Goal: Task Accomplishment & Management: Use online tool/utility

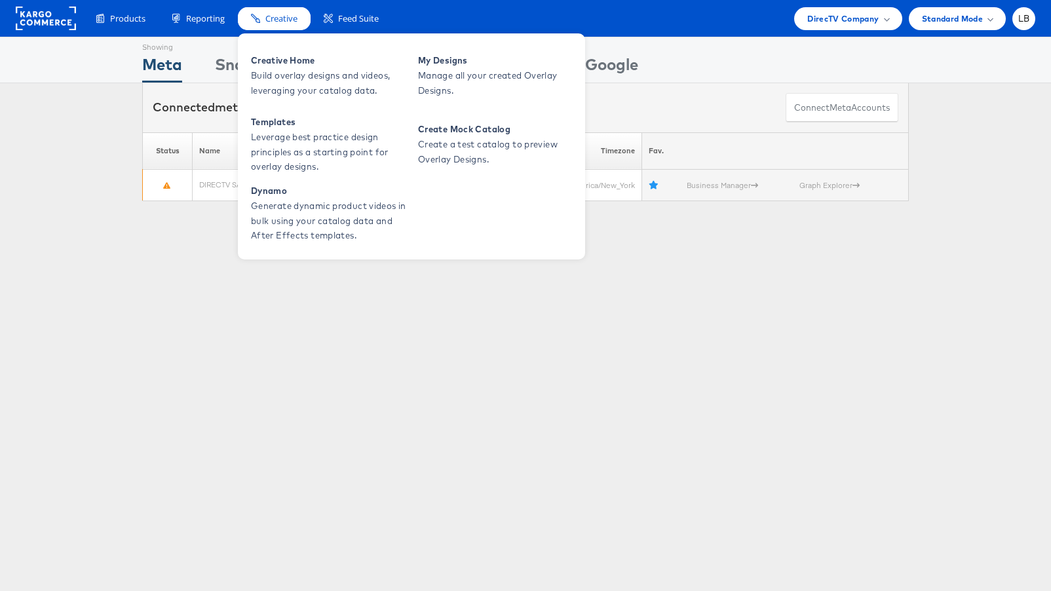
click at [284, 16] on span "Creative" at bounding box center [281, 18] width 32 height 12
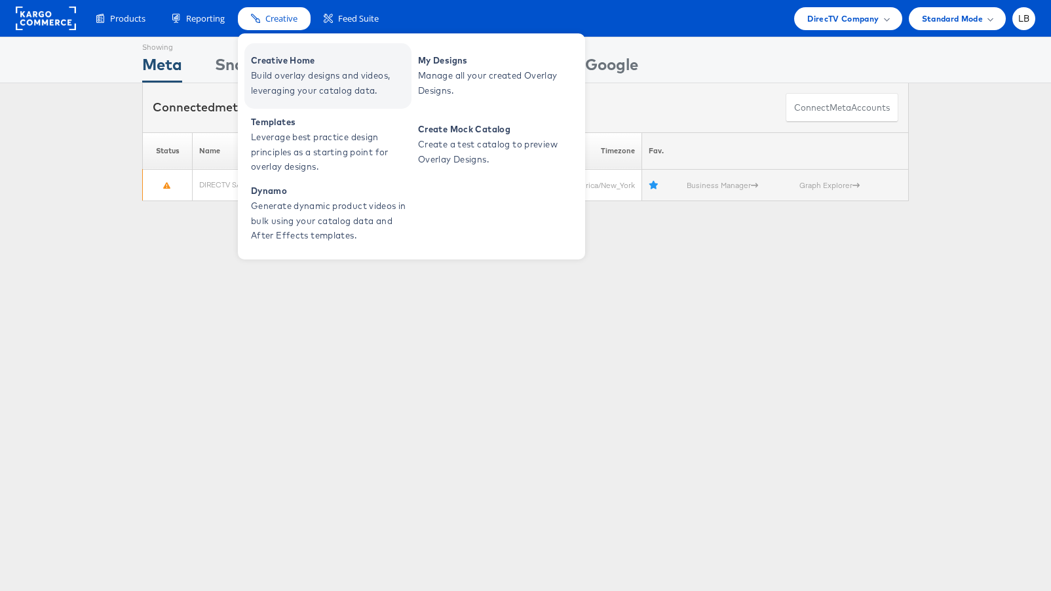
click at [290, 68] on span "Build overlay designs and videos, leveraging your catalog data." at bounding box center [329, 83] width 157 height 30
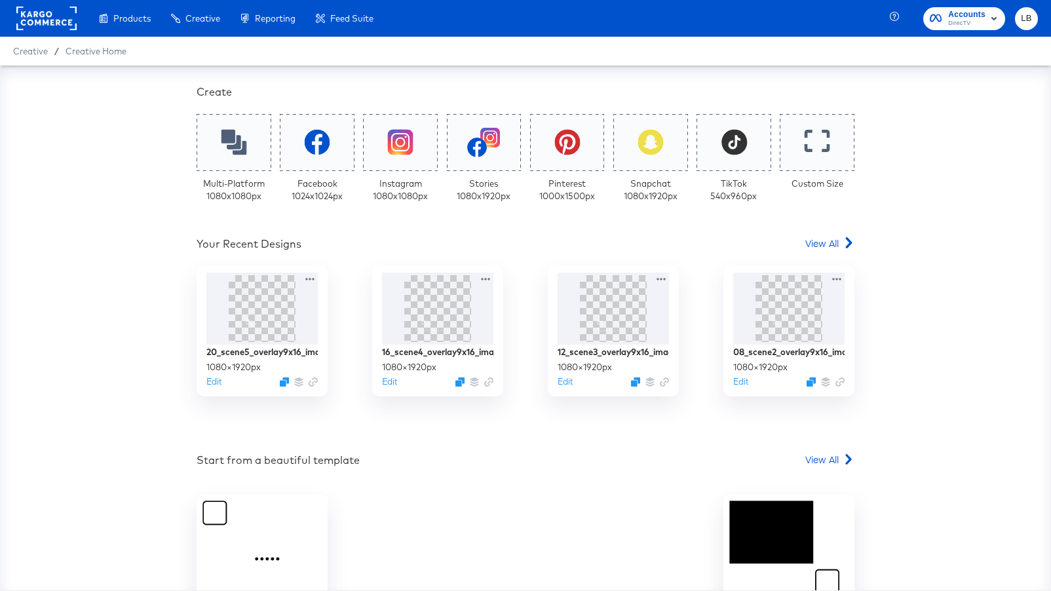
scroll to position [252, 0]
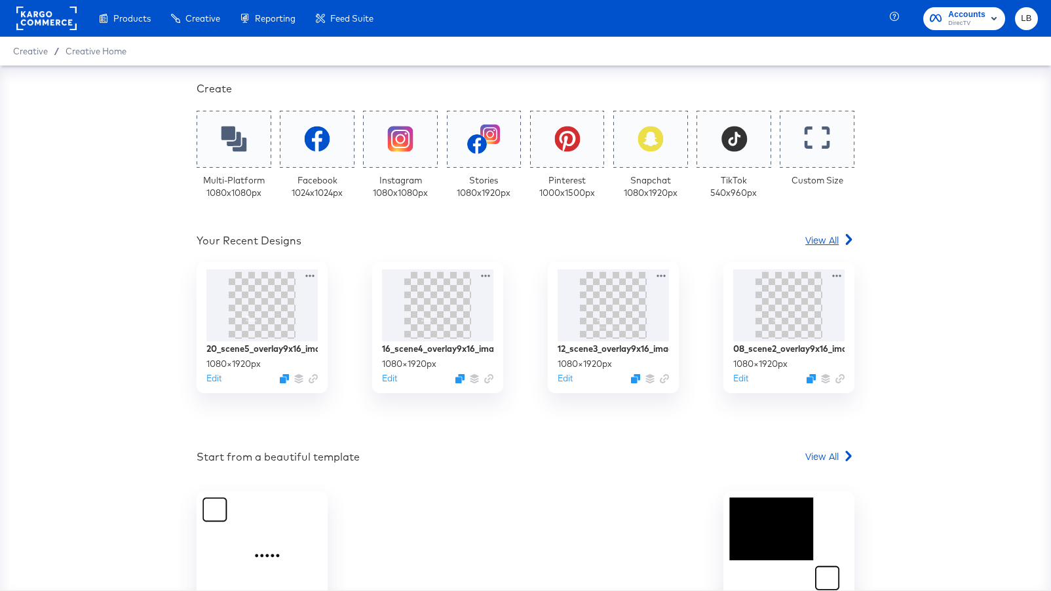
click at [808, 233] on span "View All" at bounding box center [821, 239] width 33 height 13
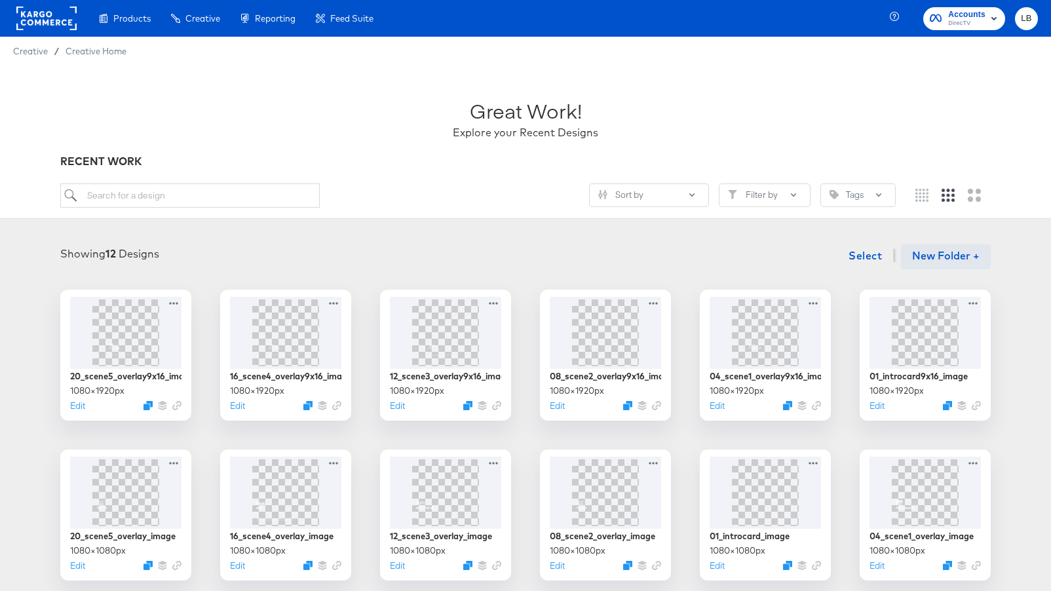
click at [964, 255] on button "New Folder +" at bounding box center [946, 256] width 90 height 25
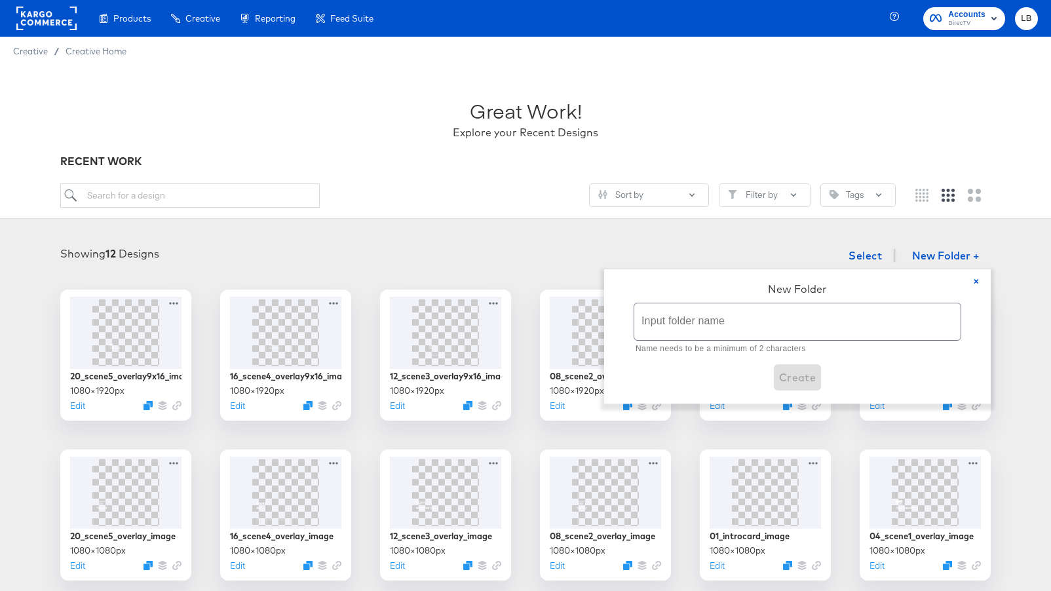
click at [957, 218] on div "Great Work! Explore your Recent Designs RECENT WORK Sort by Filter by Tags" at bounding box center [525, 142] width 1051 height 153
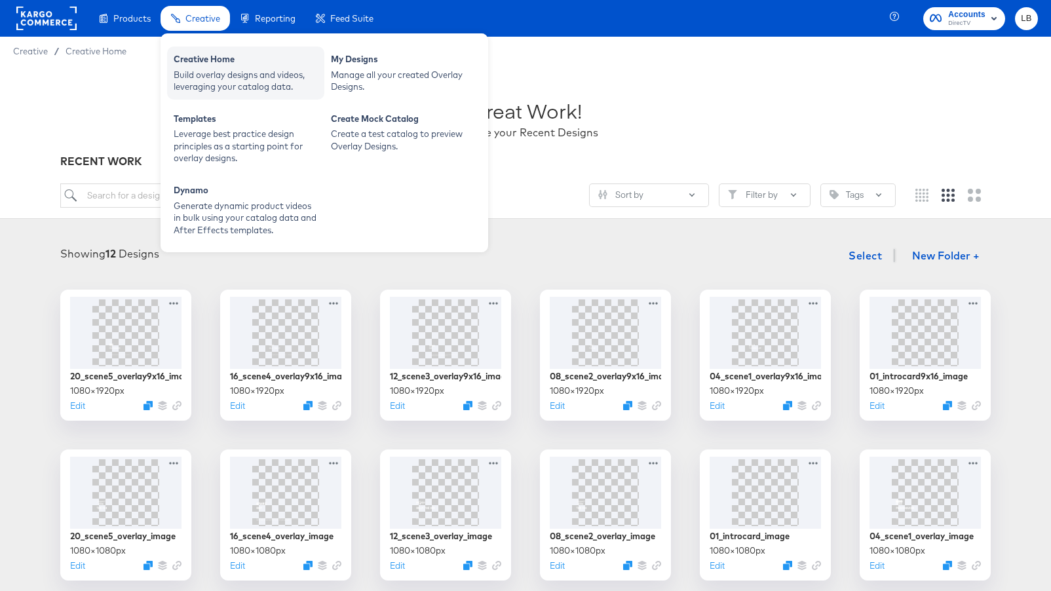
click at [212, 66] on div "Creative Home" at bounding box center [246, 61] width 144 height 16
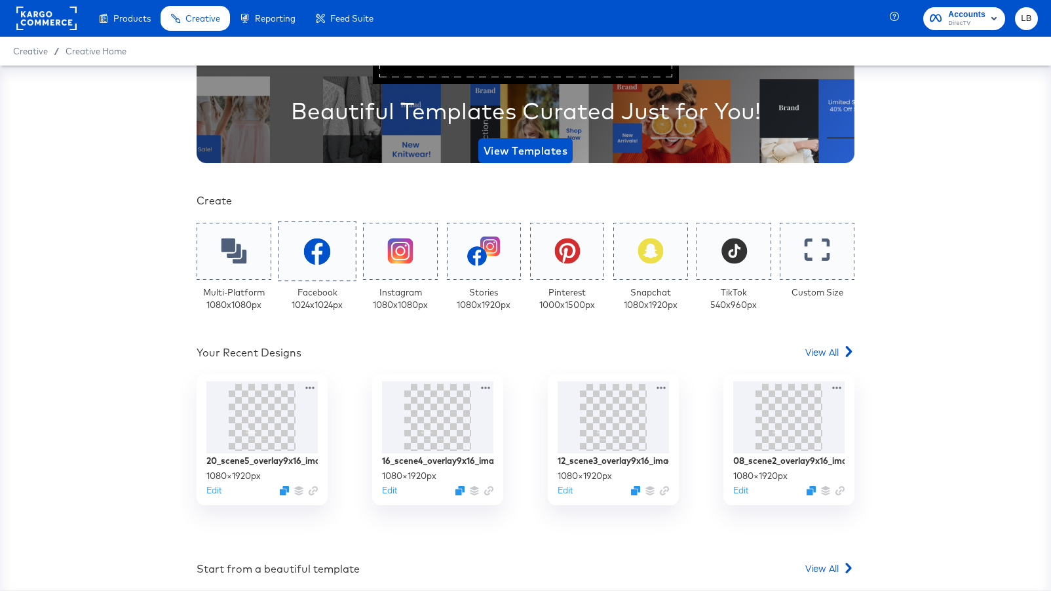
scroll to position [145, 0]
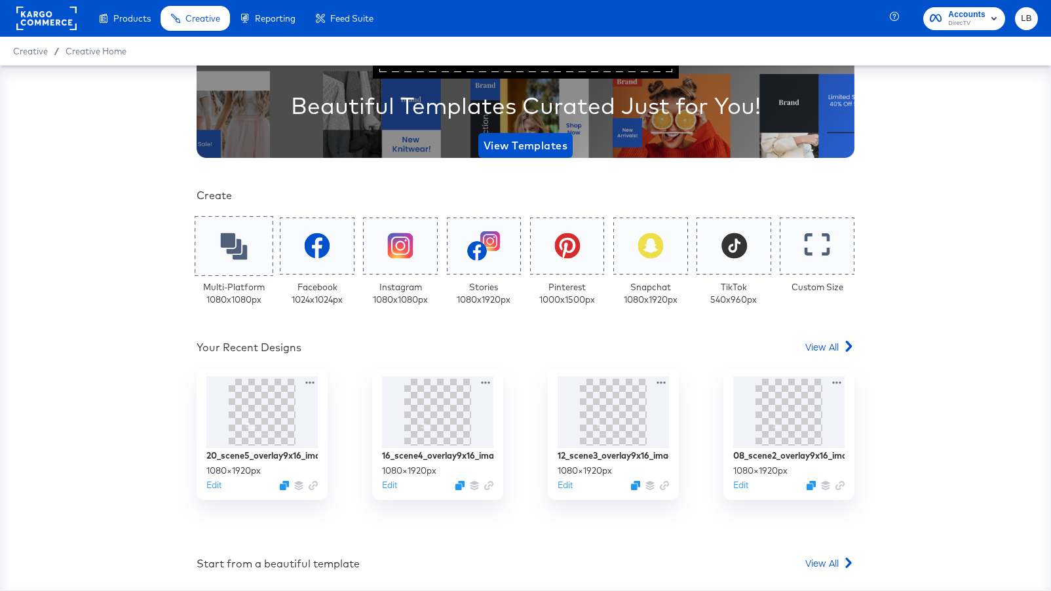
click at [233, 254] on icon at bounding box center [233, 246] width 27 height 27
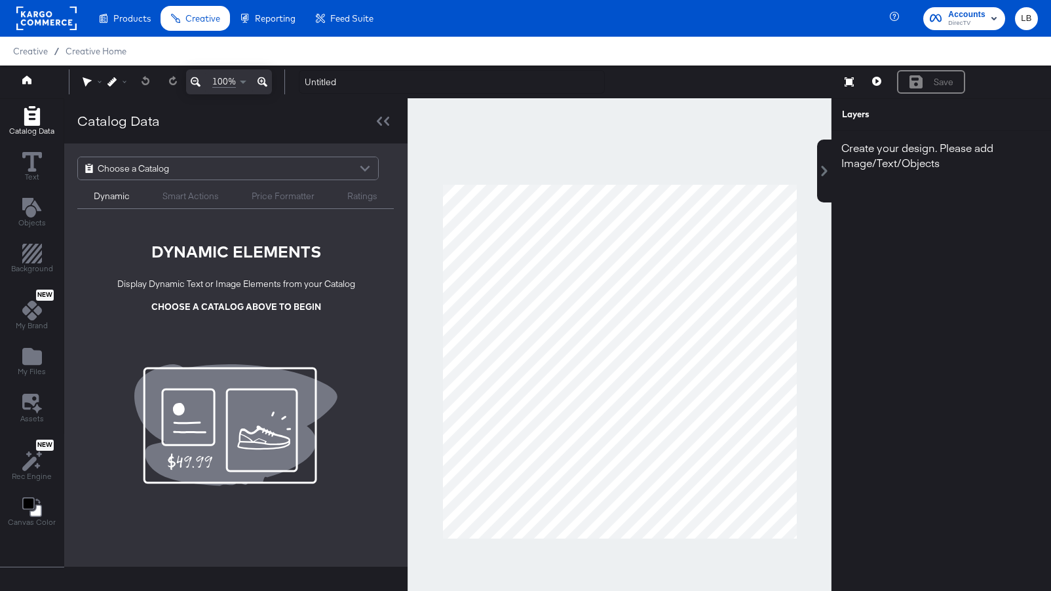
click at [259, 162] on div "Choose a Catalog" at bounding box center [228, 168] width 300 height 22
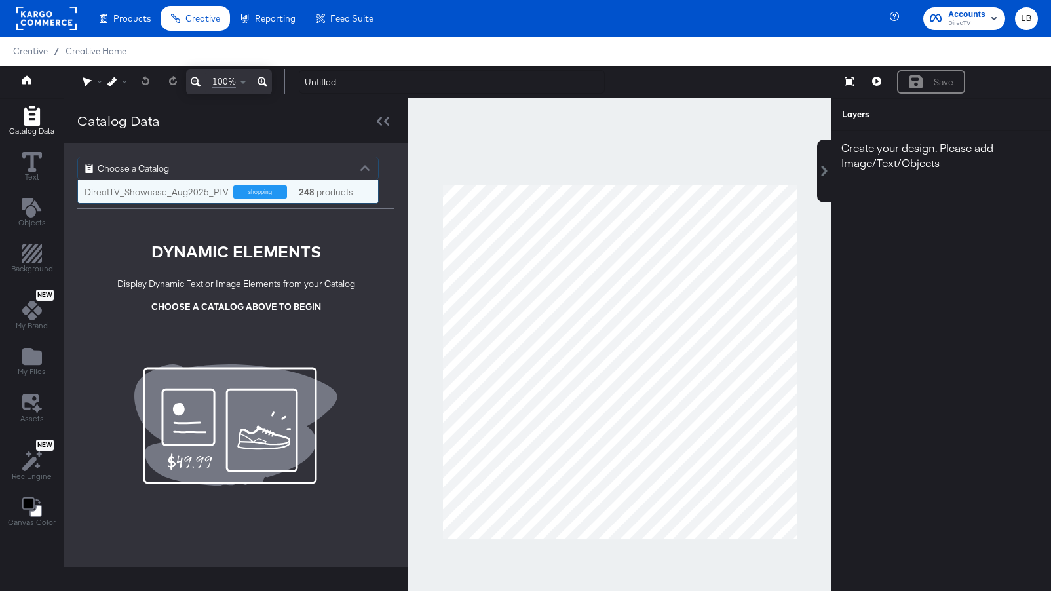
scroll to position [23, 300]
click at [257, 191] on div "shopping" at bounding box center [260, 191] width 54 height 13
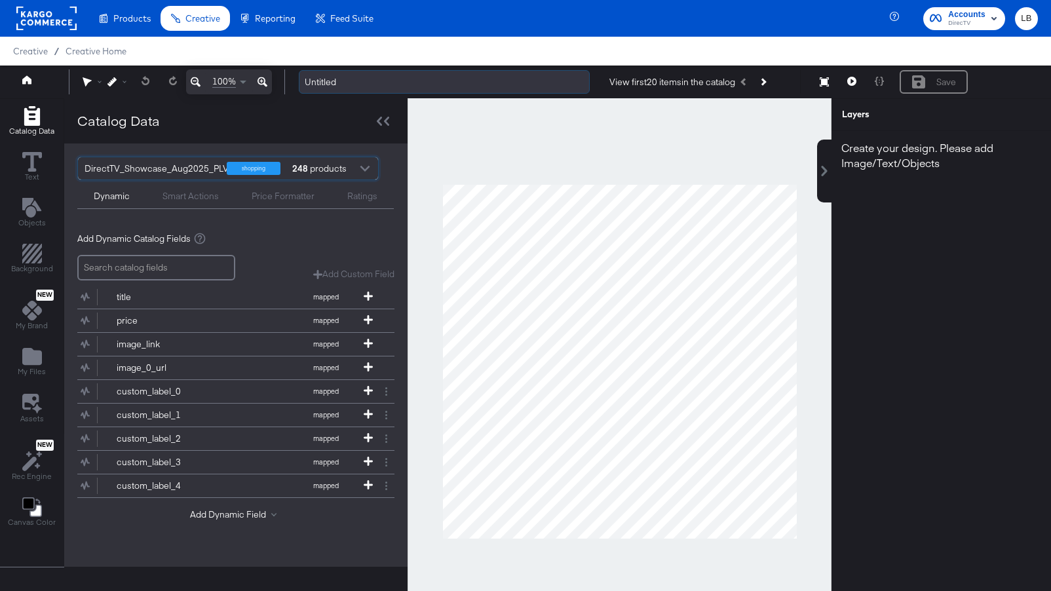
click at [390, 85] on input "Untitled" at bounding box center [444, 82] width 291 height 24
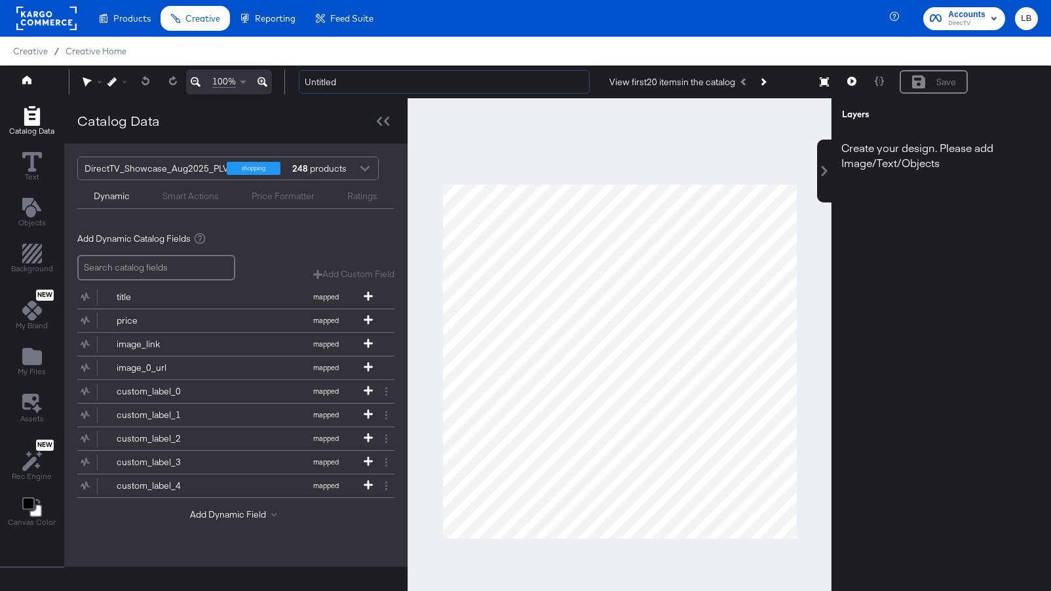
drag, startPoint x: 354, startPoint y: 83, endPoint x: 286, endPoint y: 81, distance: 68.8
click at [286, 81] on div "Home 100% Untitled View first 20 items in the catalog Save" at bounding box center [525, 82] width 1051 height 33
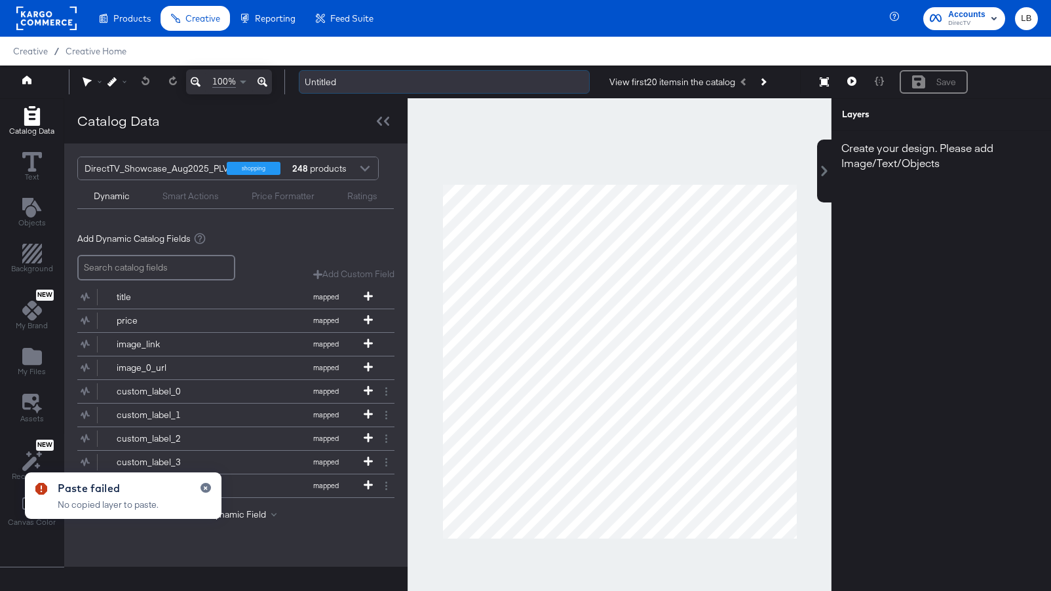
click at [362, 83] on input "Untitled" at bounding box center [444, 82] width 291 height 24
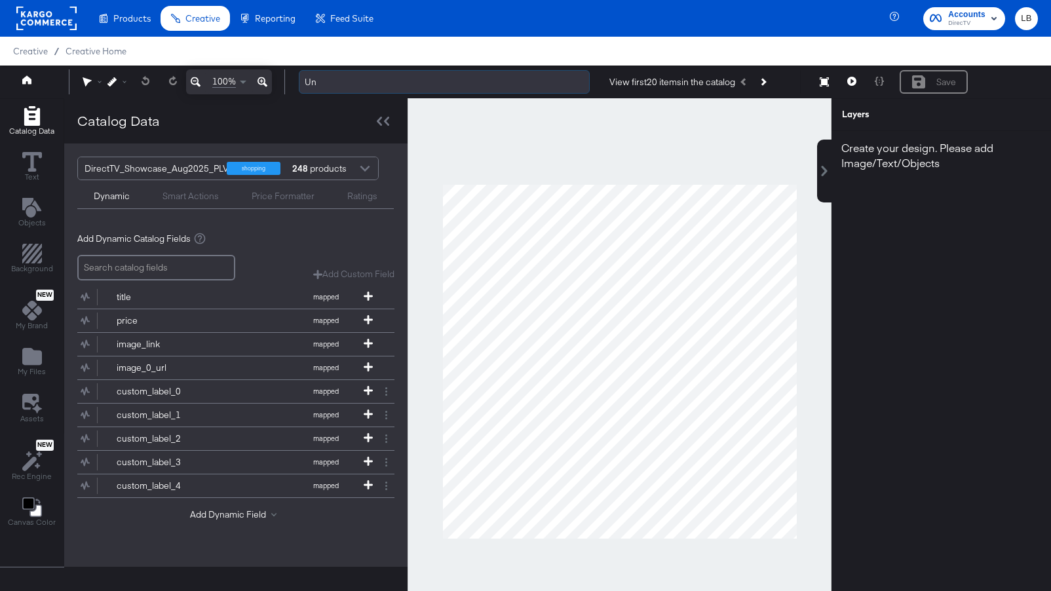
type input "U"
type input "25_endframe1x1_disclaimer"
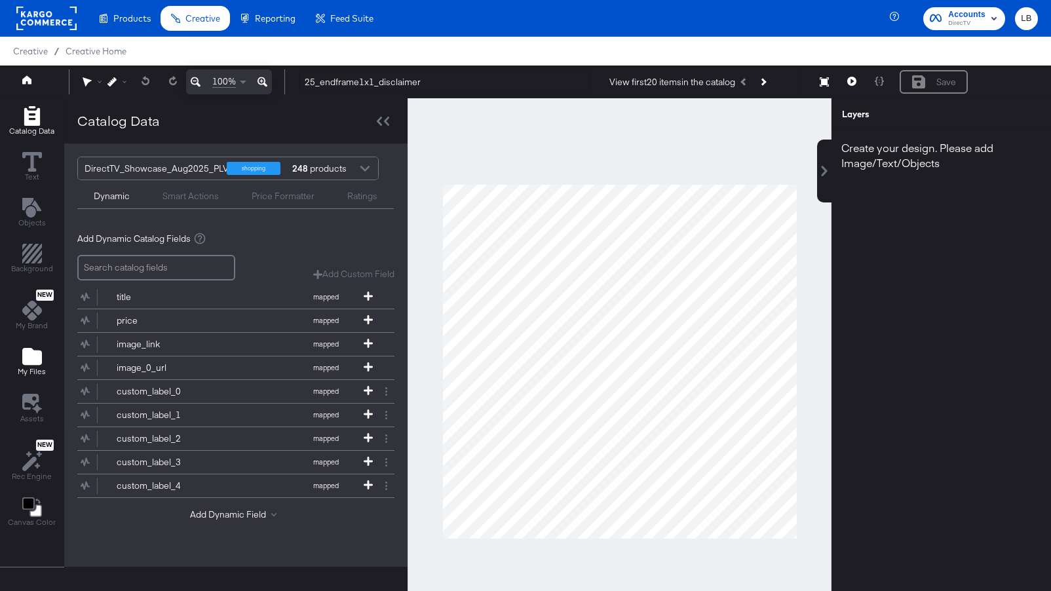
click at [31, 354] on icon "Add Files" at bounding box center [32, 356] width 20 height 17
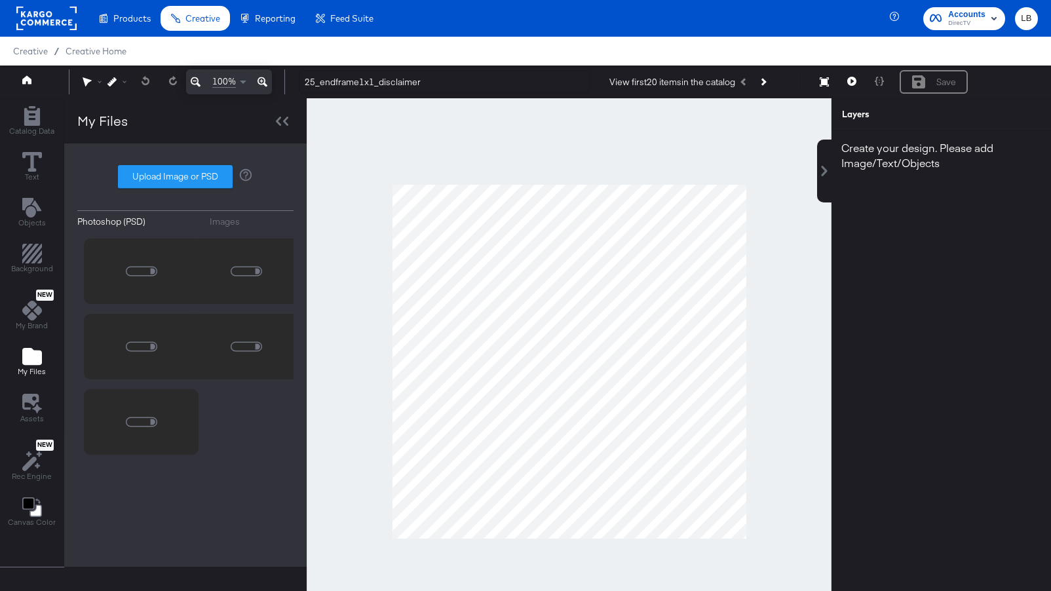
click at [217, 219] on div "Images" at bounding box center [225, 222] width 30 height 12
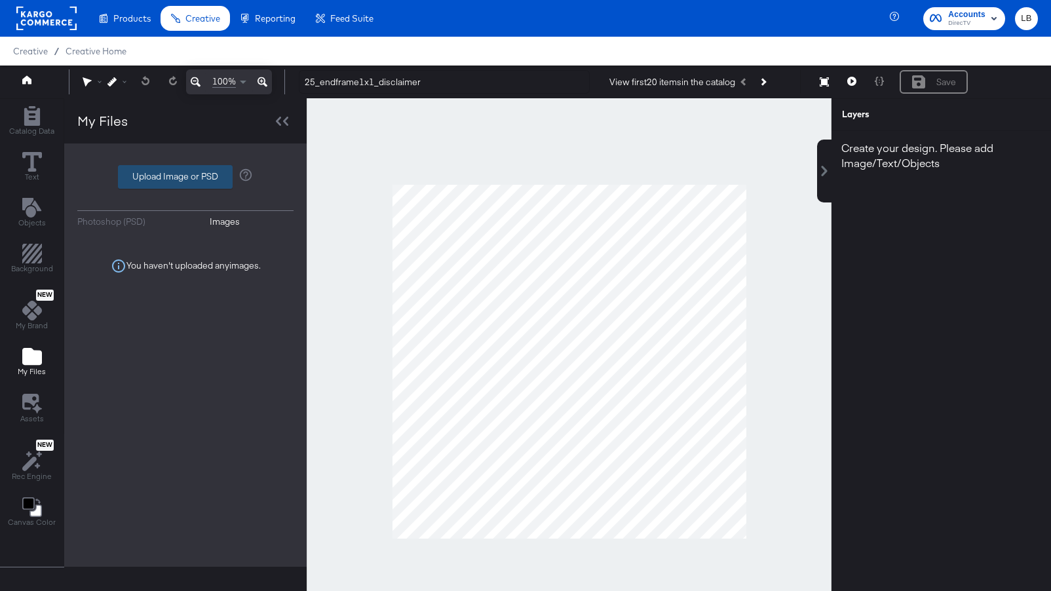
click at [197, 173] on label "Upload Image or PSD" at bounding box center [175, 177] width 113 height 22
click at [185, 177] on input "Upload Image or PSD" at bounding box center [185, 177] width 0 height 0
type input "C:\fakepath\Screenshot 2025-08-12 at 1.52.58 PM.png"
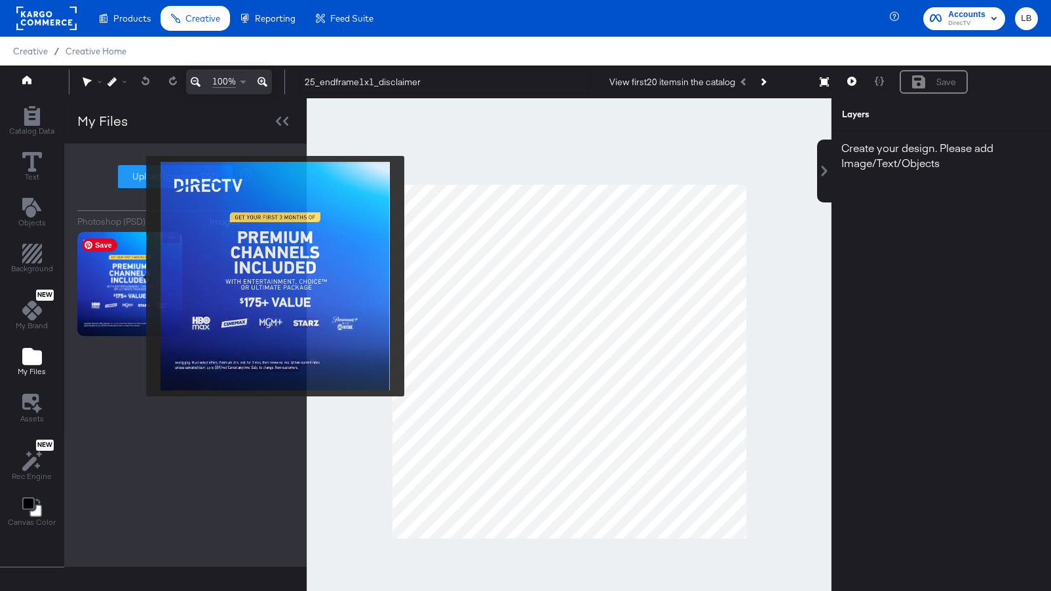
click at [138, 276] on img at bounding box center [129, 284] width 105 height 105
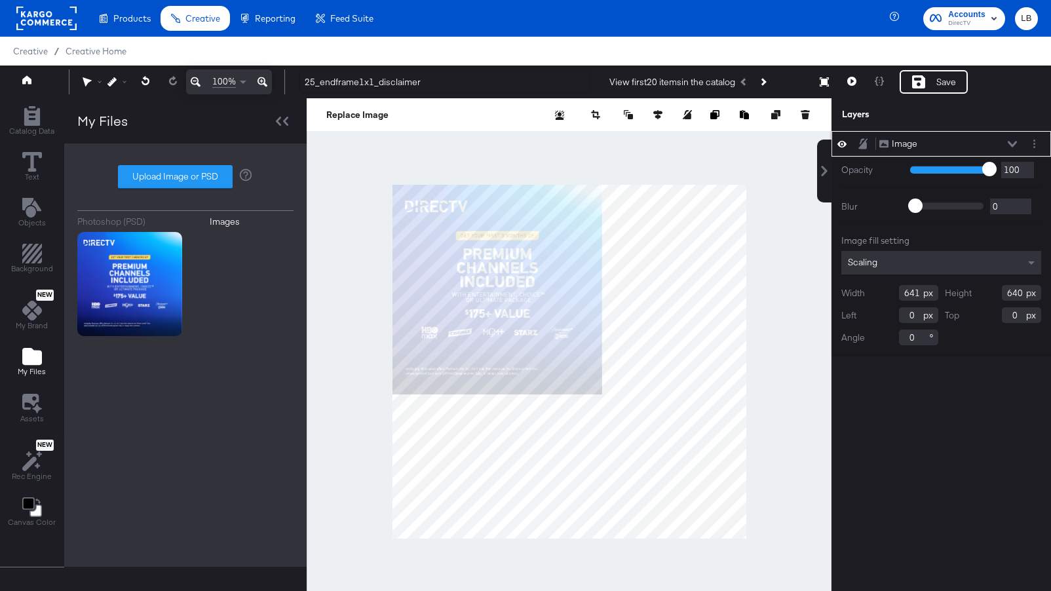
drag, startPoint x: 918, startPoint y: 290, endPoint x: 811, endPoint y: 285, distance: 106.9
click at [811, 131] on div "Catalog Data Text Objects Background New My Brand My Files Assets New Rec Engin…" at bounding box center [525, 114] width 1051 height 33
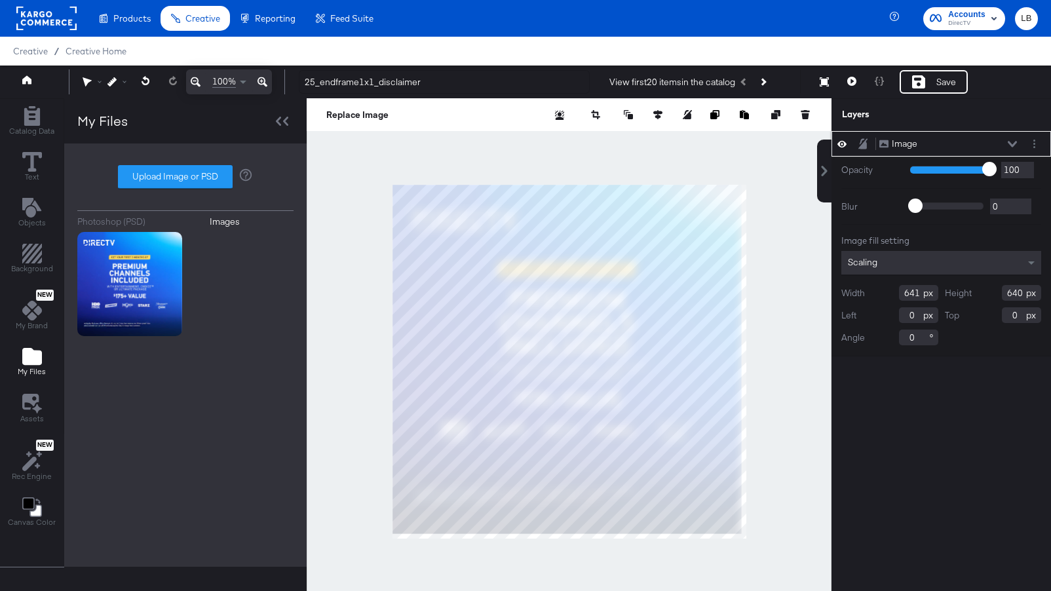
click at [745, 540] on div at bounding box center [569, 361] width 525 height 526
type input "1083"
type input "1081"
click at [916, 295] on input "1083" at bounding box center [918, 293] width 39 height 16
click at [791, 280] on div at bounding box center [569, 361] width 525 height 526
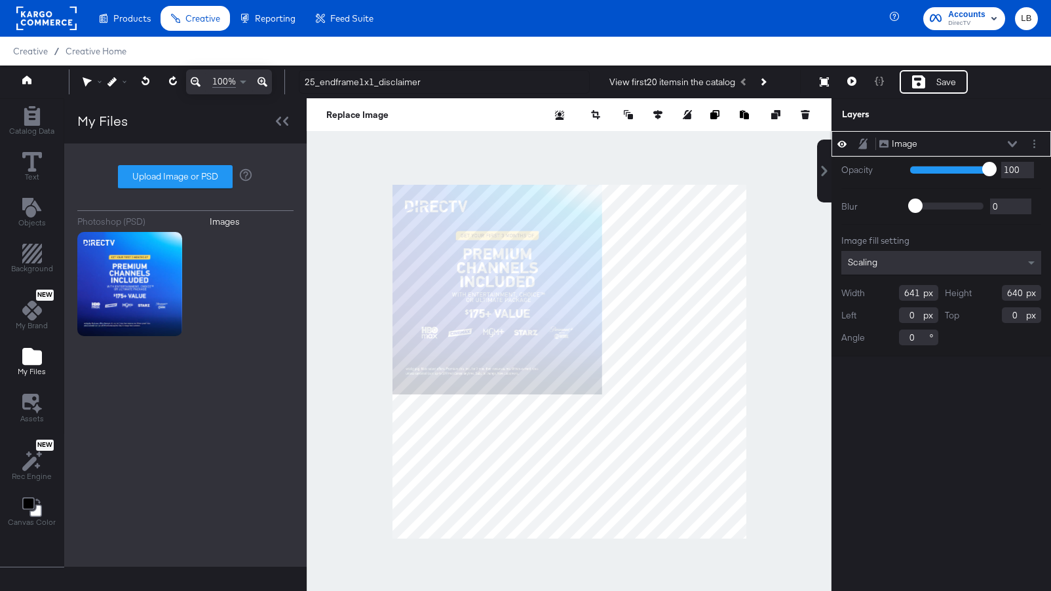
click at [917, 293] on input "641" at bounding box center [918, 293] width 39 height 16
type input "6"
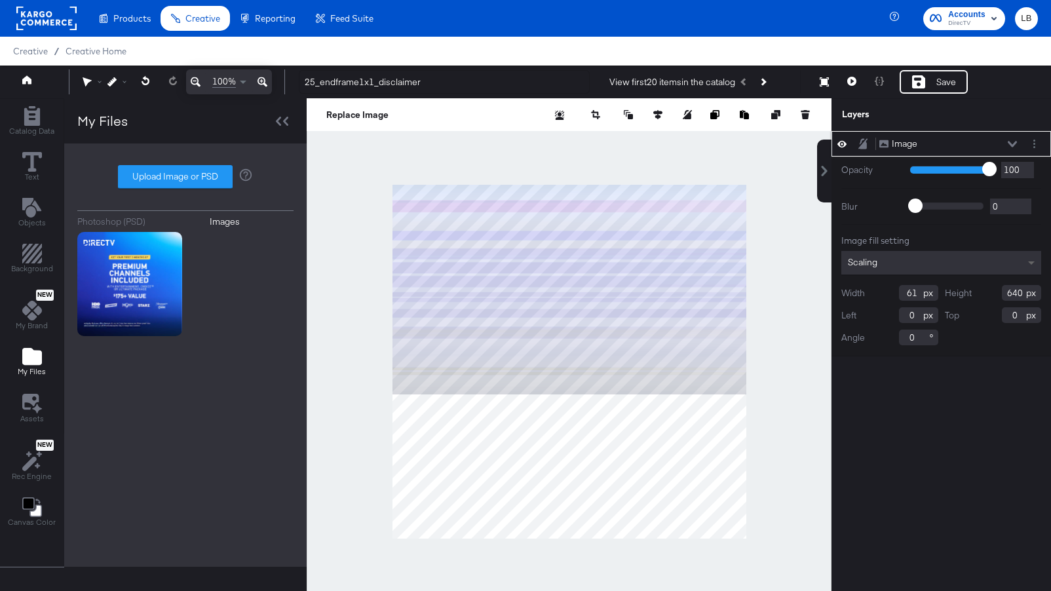
type input "6"
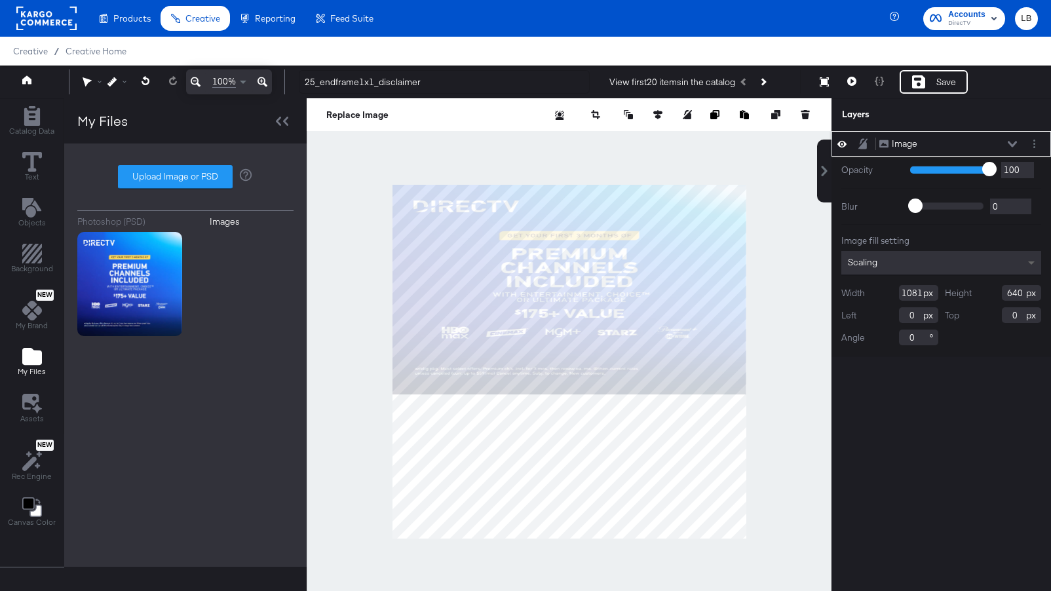
type input "1081"
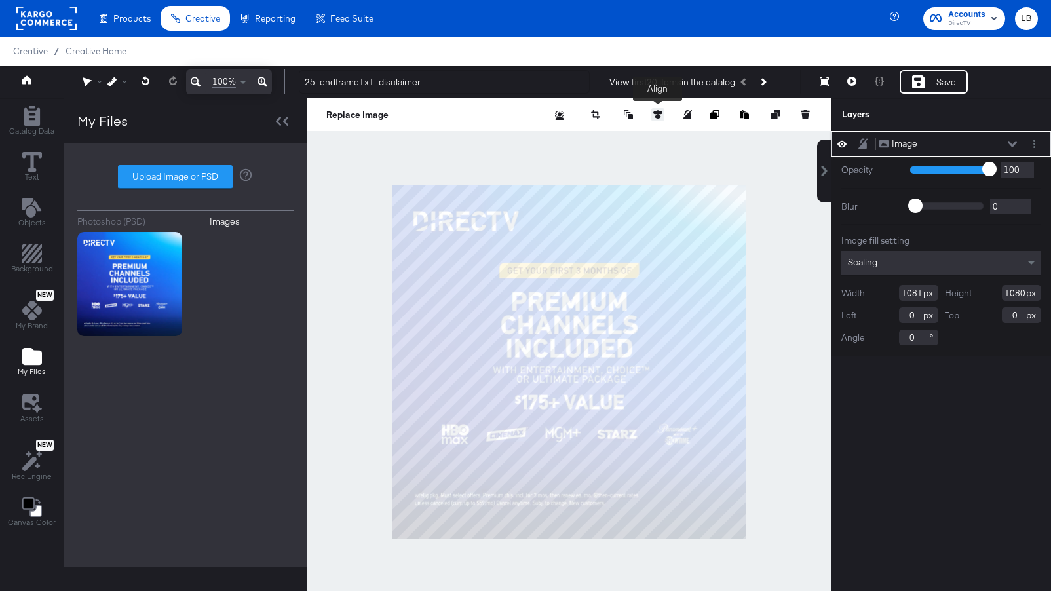
type input "1080"
click at [653, 112] on icon at bounding box center [657, 114] width 9 height 9
click at [558, 141] on icon at bounding box center [560, 138] width 9 height 9
click at [635, 138] on icon at bounding box center [633, 138] width 9 height 8
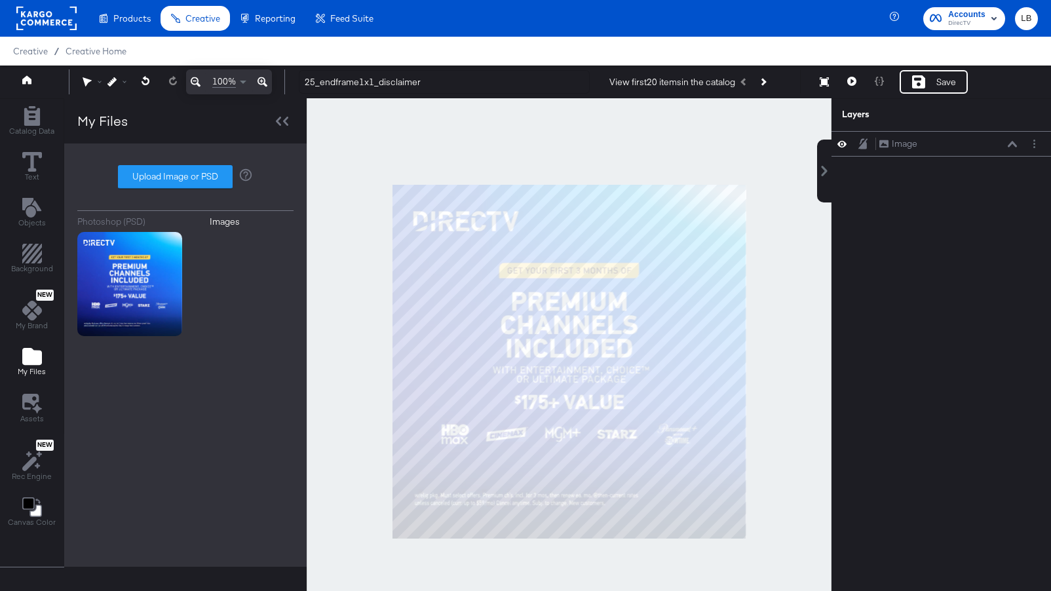
click at [795, 303] on div at bounding box center [569, 361] width 525 height 526
click at [333, 371] on div at bounding box center [569, 361] width 525 height 526
click at [30, 166] on icon at bounding box center [32, 162] width 20 height 20
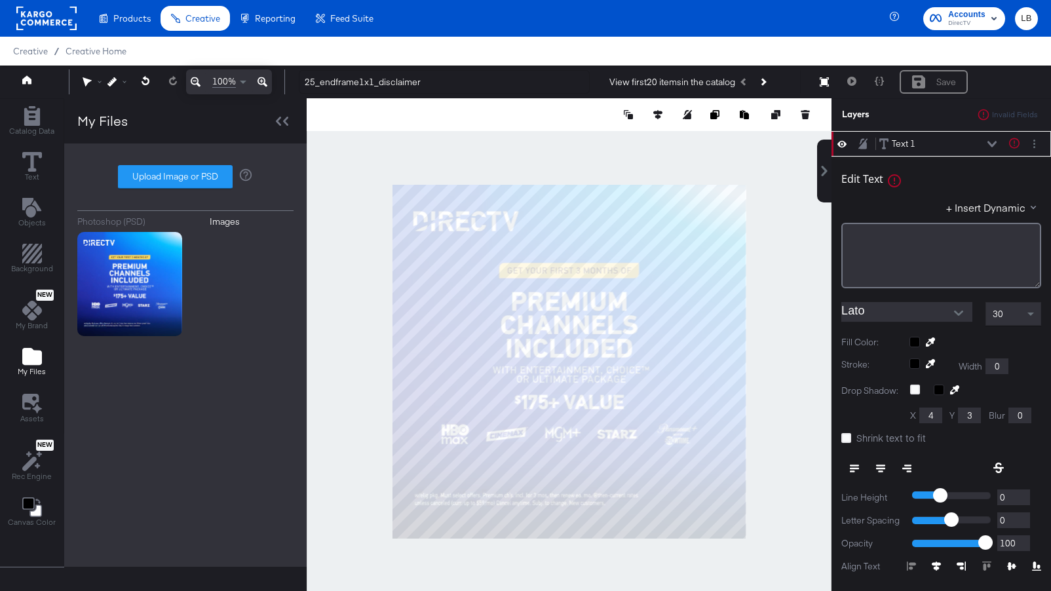
type input "213"
type input "200"
click at [809, 163] on div at bounding box center [569, 361] width 525 height 526
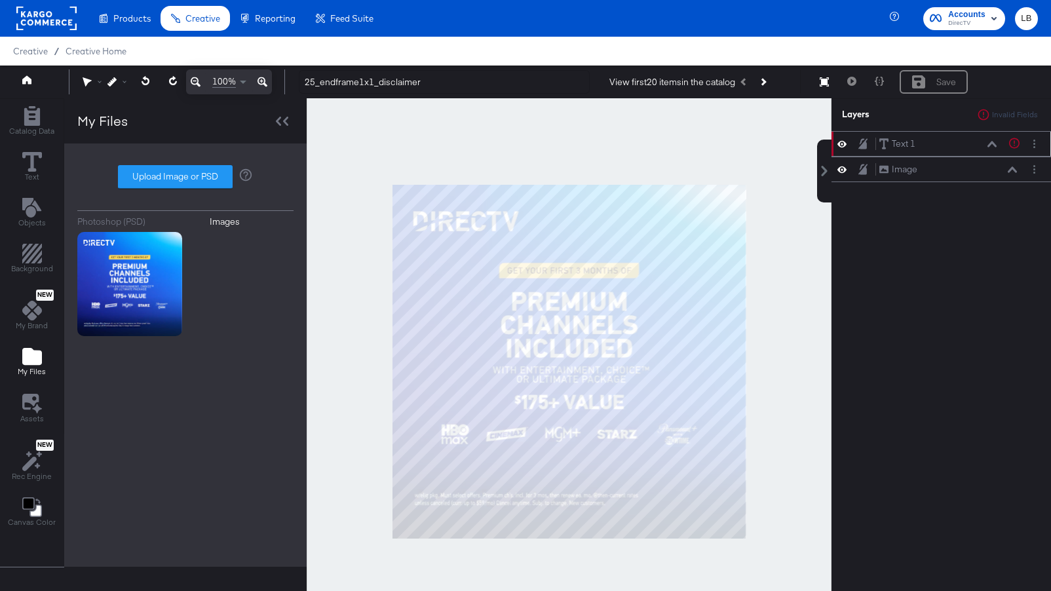
click at [924, 138] on div "Text 1 Text 1" at bounding box center [937, 144] width 119 height 14
click at [995, 141] on icon at bounding box center [991, 144] width 9 height 7
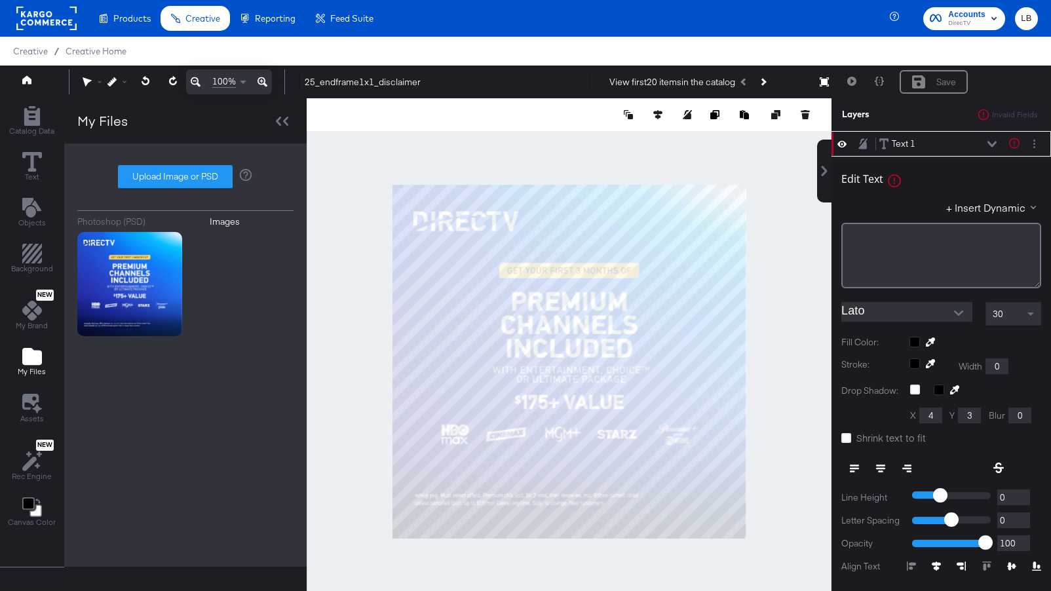
scroll to position [13, 0]
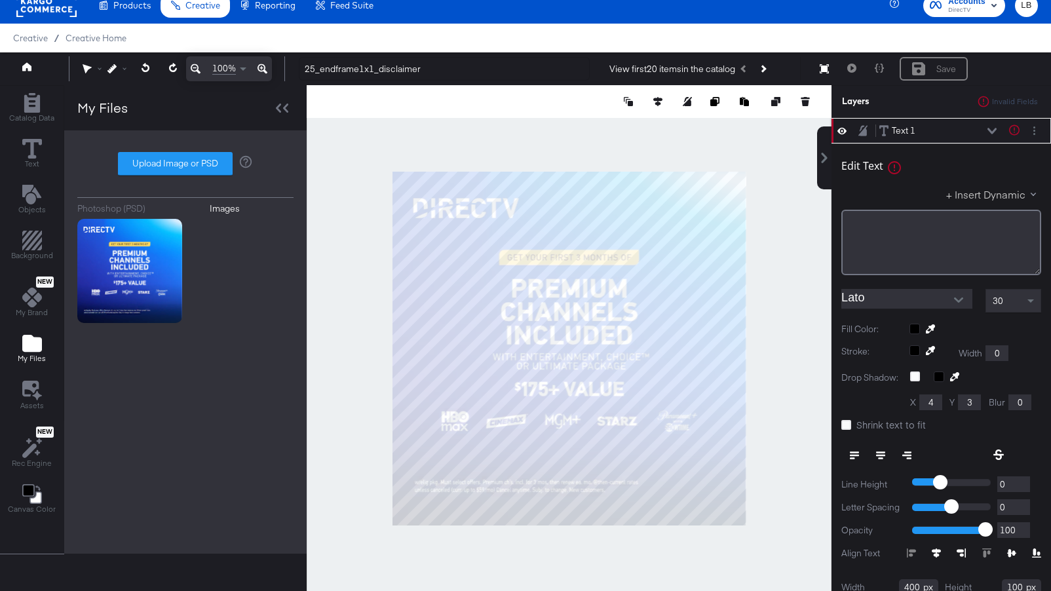
click at [999, 189] on button "+ Insert Dynamic" at bounding box center [993, 194] width 95 height 14
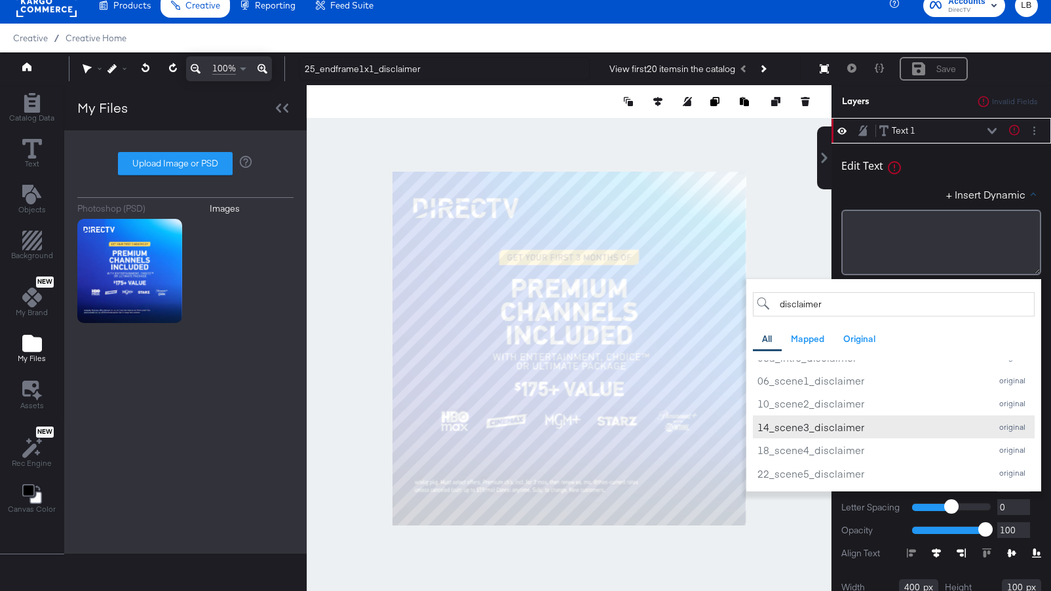
scroll to position [0, 0]
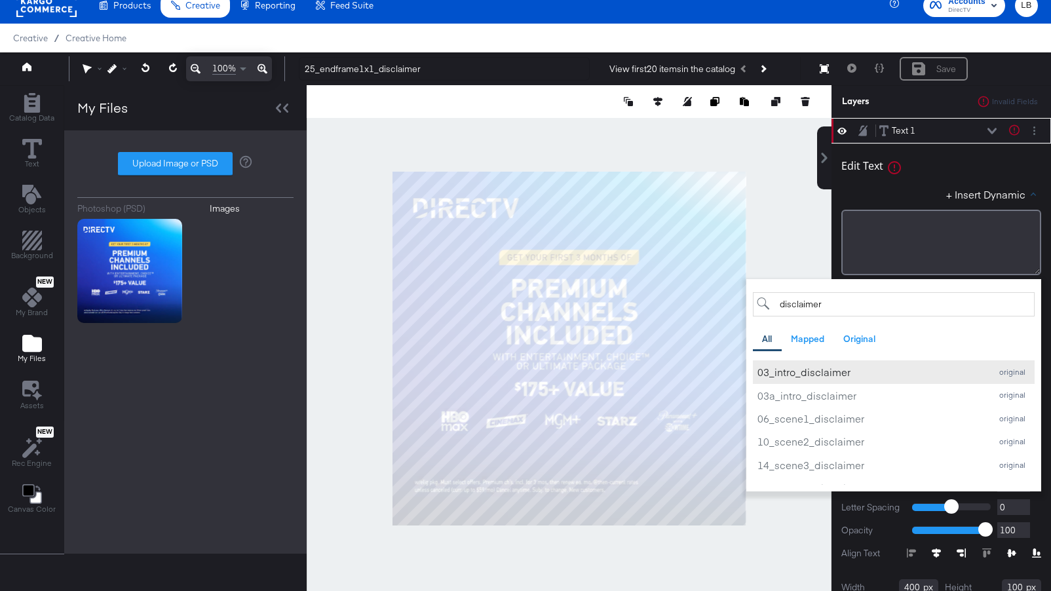
type input "disclaimer"
click at [844, 375] on div "03_intro_disclaimer" at bounding box center [870, 372] width 227 height 14
click at [905, 182] on div "Edit Text Text is too short (minimum is 1 characters) + Insert Dynamic disclaim…" at bounding box center [941, 212] width 200 height 126
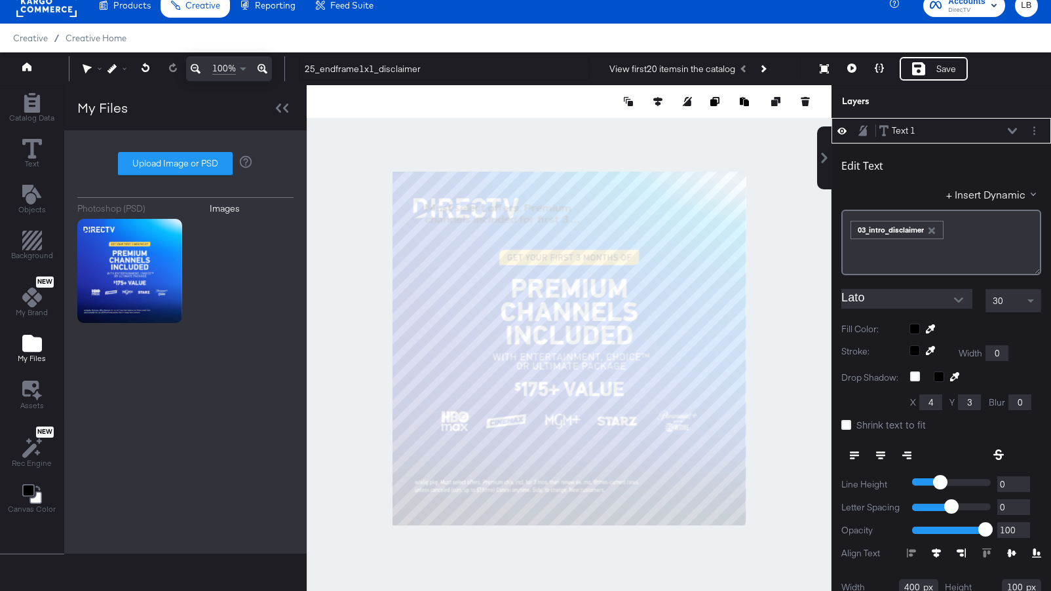
type input "836"
click at [932, 227] on icon "button" at bounding box center [931, 230] width 9 height 9
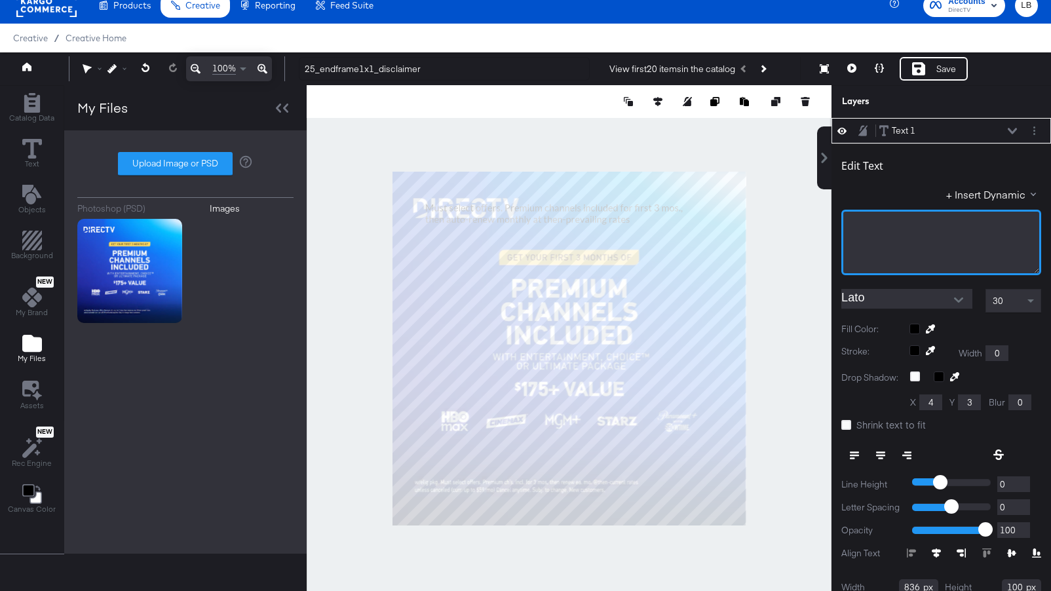
click at [897, 230] on div "﻿" at bounding box center [941, 243] width 200 height 66
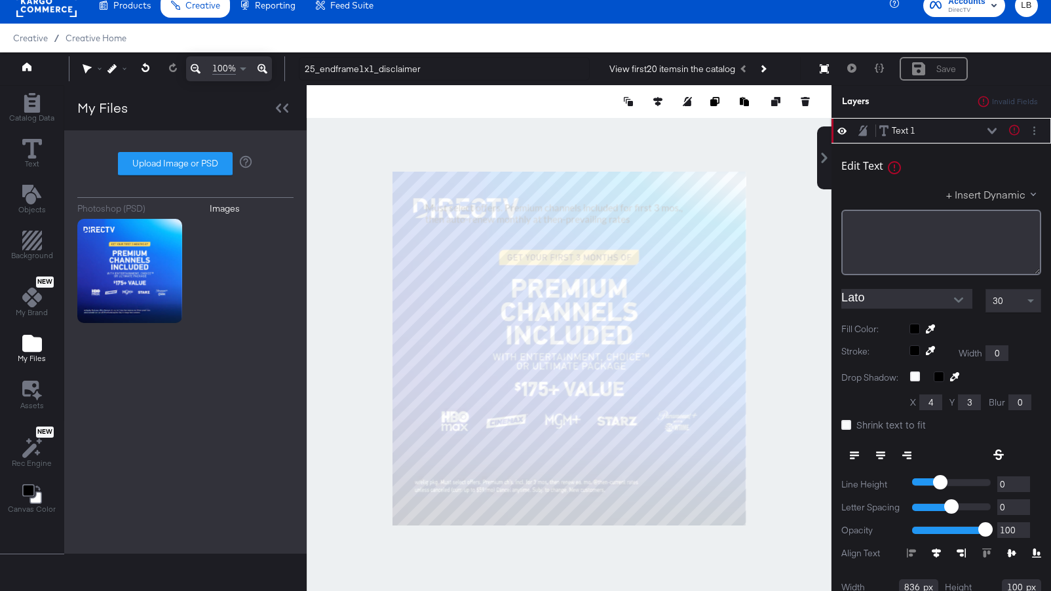
click at [999, 189] on button "+ Insert Dynamic" at bounding box center [993, 194] width 95 height 14
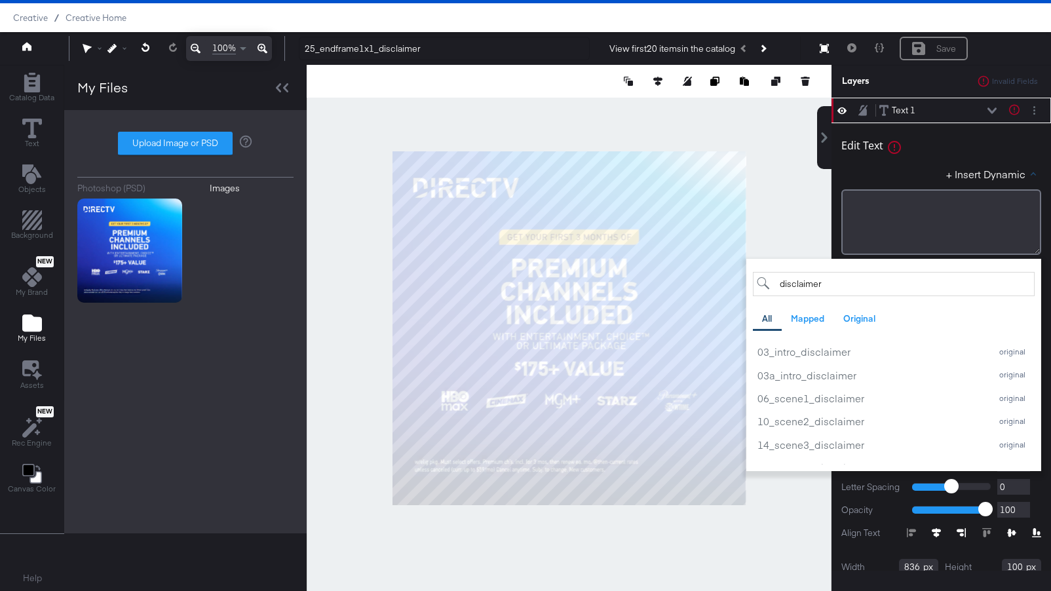
scroll to position [38, 0]
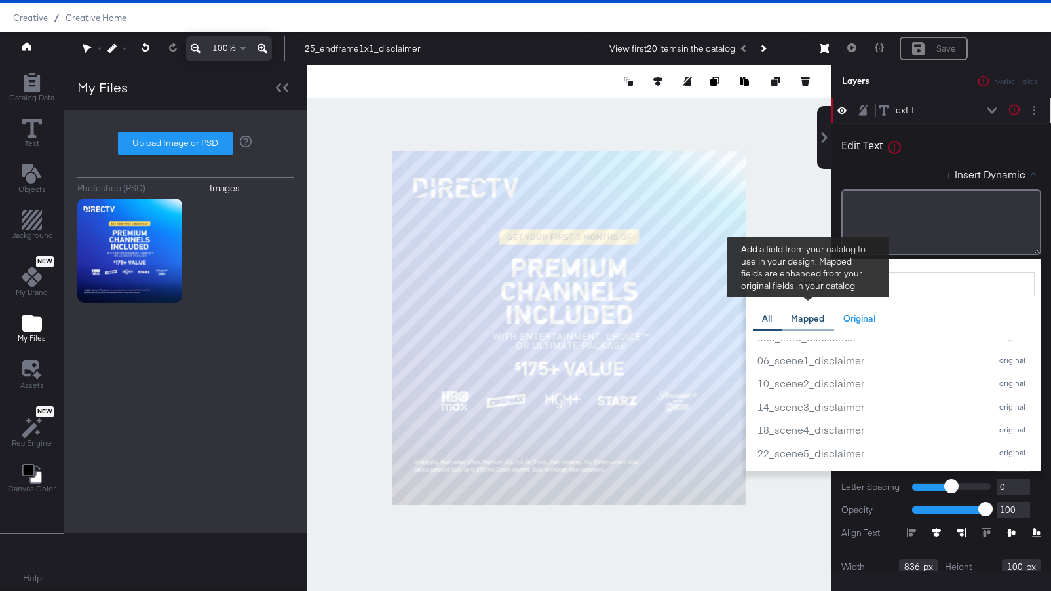
type input "disclaimer"
click at [810, 320] on div "Mapped" at bounding box center [807, 318] width 33 height 12
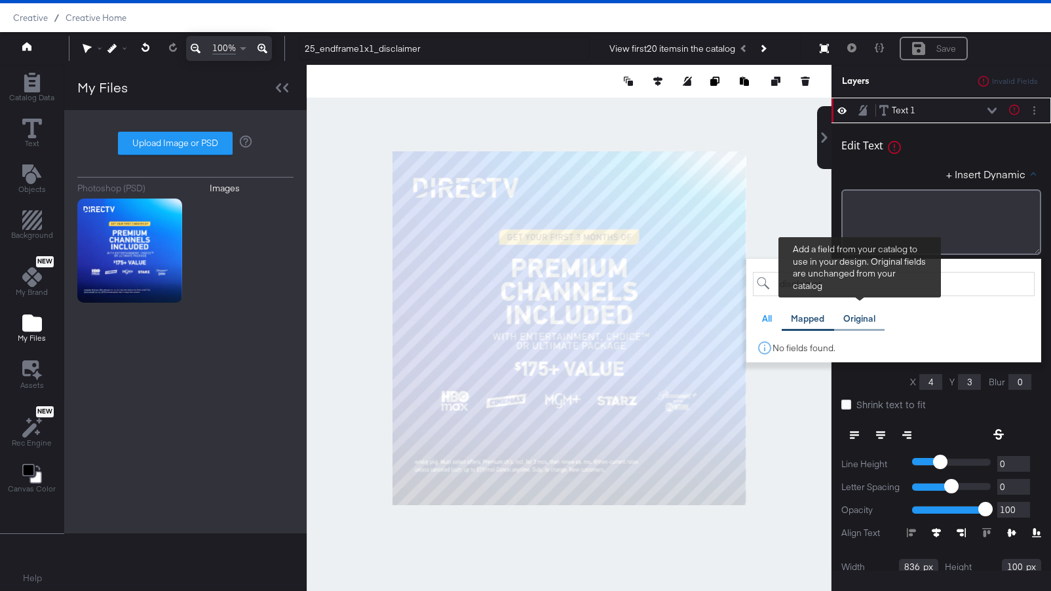
click at [856, 321] on div "Original" at bounding box center [859, 318] width 32 height 12
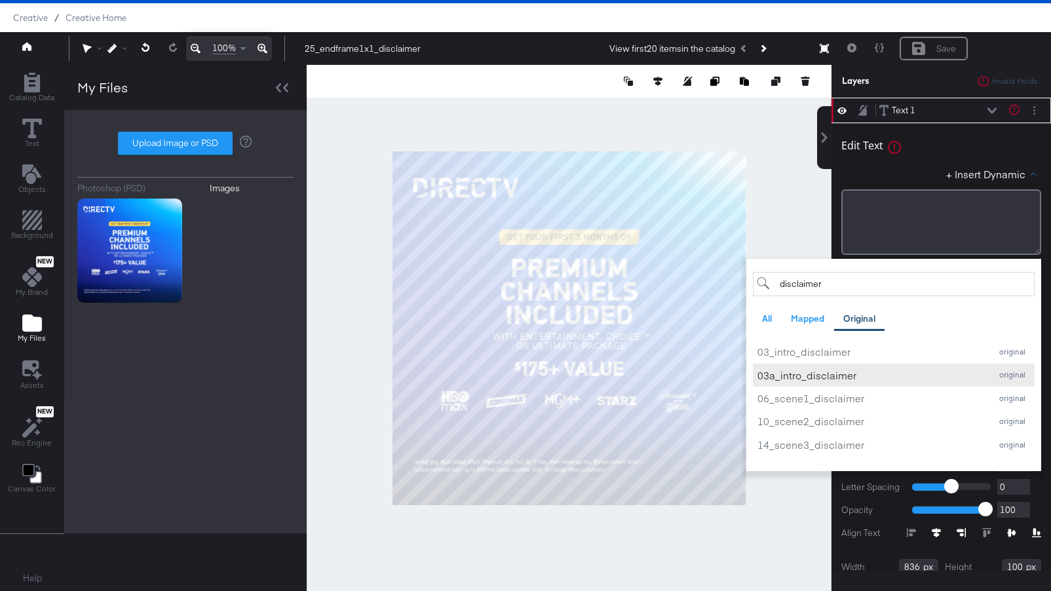
click at [819, 371] on div "03a_intro_disclaimer" at bounding box center [870, 375] width 227 height 14
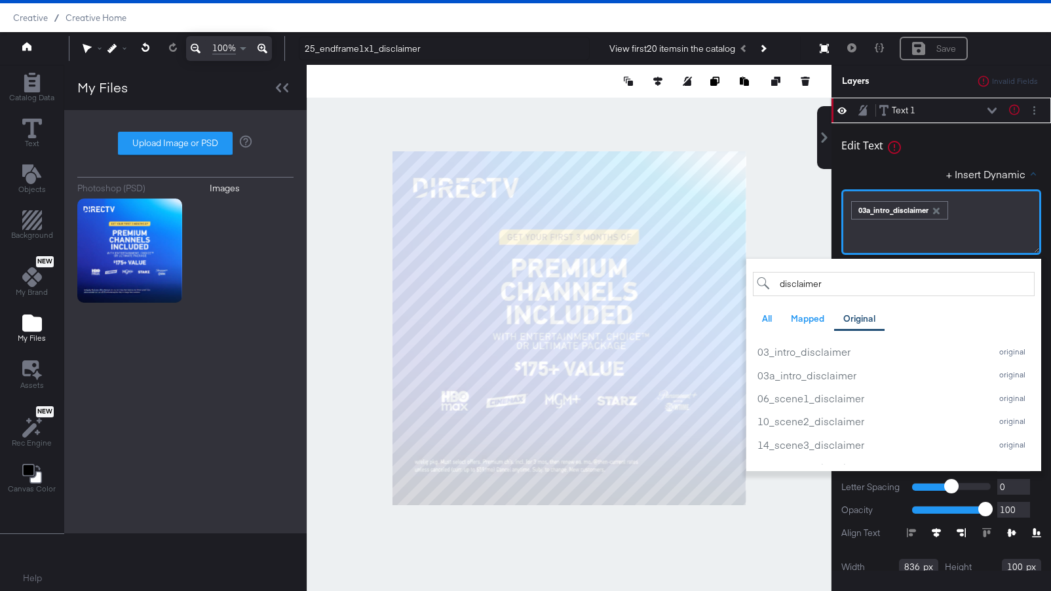
click at [963, 219] on div "﻿ ﻿ 03a_intro_disclaimer ﻿" at bounding box center [941, 209] width 183 height 22
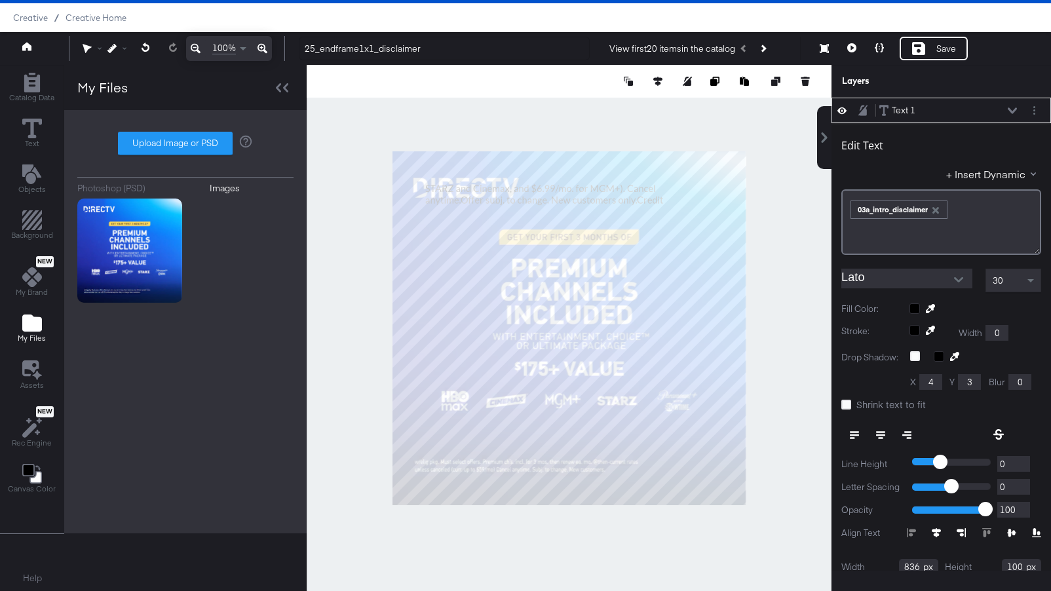
click at [937, 211] on icon "button" at bounding box center [935, 210] width 7 height 7
click at [954, 195] on div "﻿" at bounding box center [941, 222] width 200 height 66
click at [989, 168] on button "+ Insert Dynamic" at bounding box center [993, 174] width 95 height 14
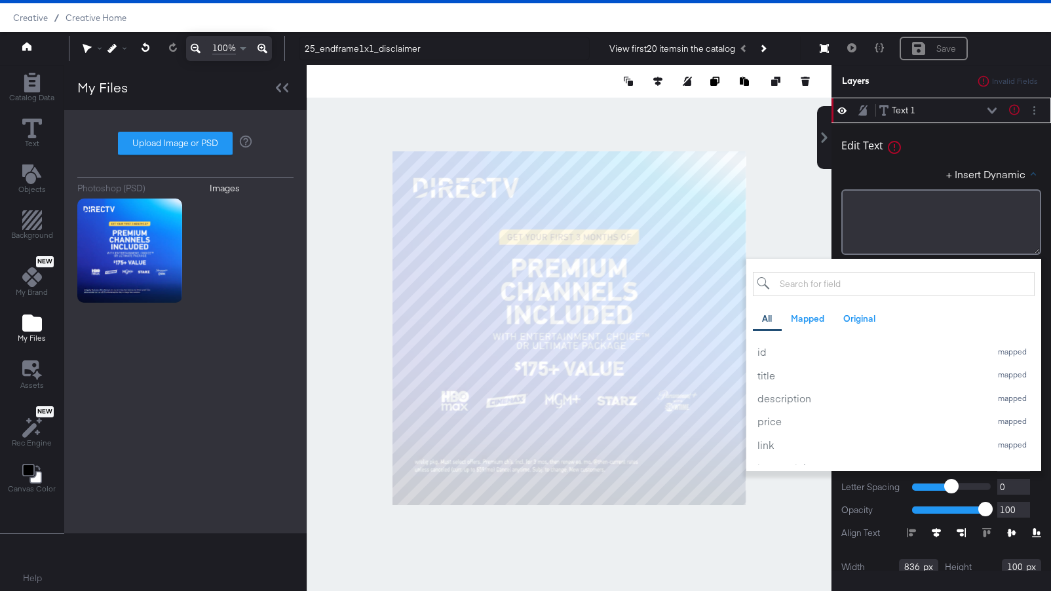
click at [855, 283] on input "search" at bounding box center [894, 284] width 282 height 24
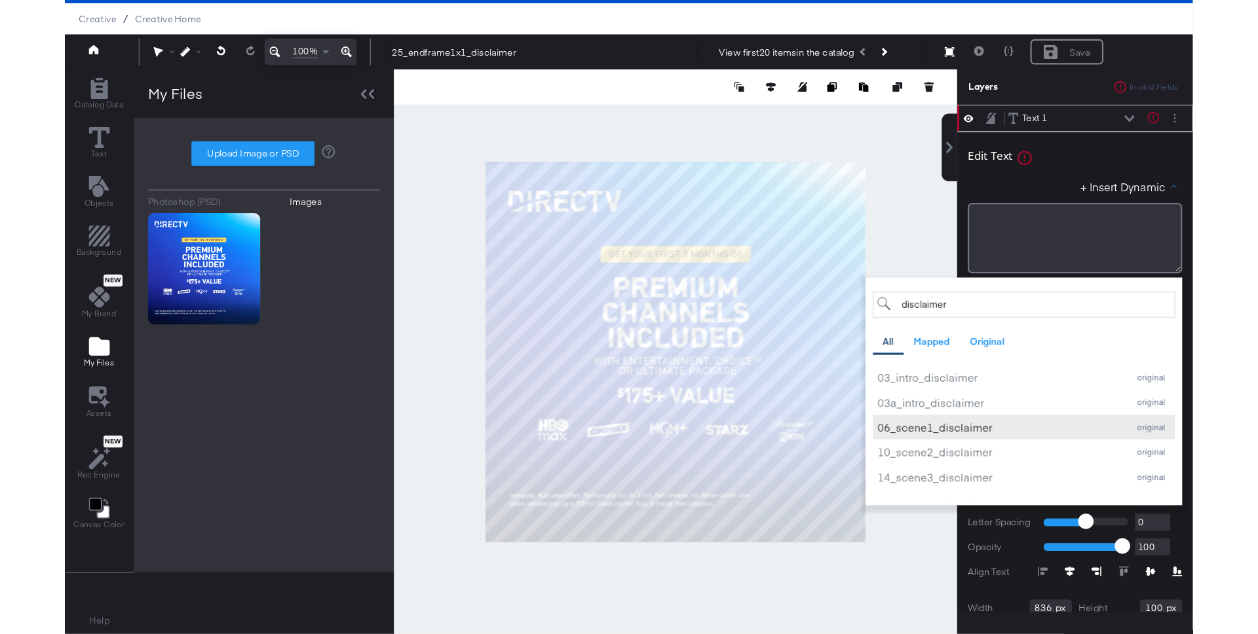
scroll to position [38, 0]
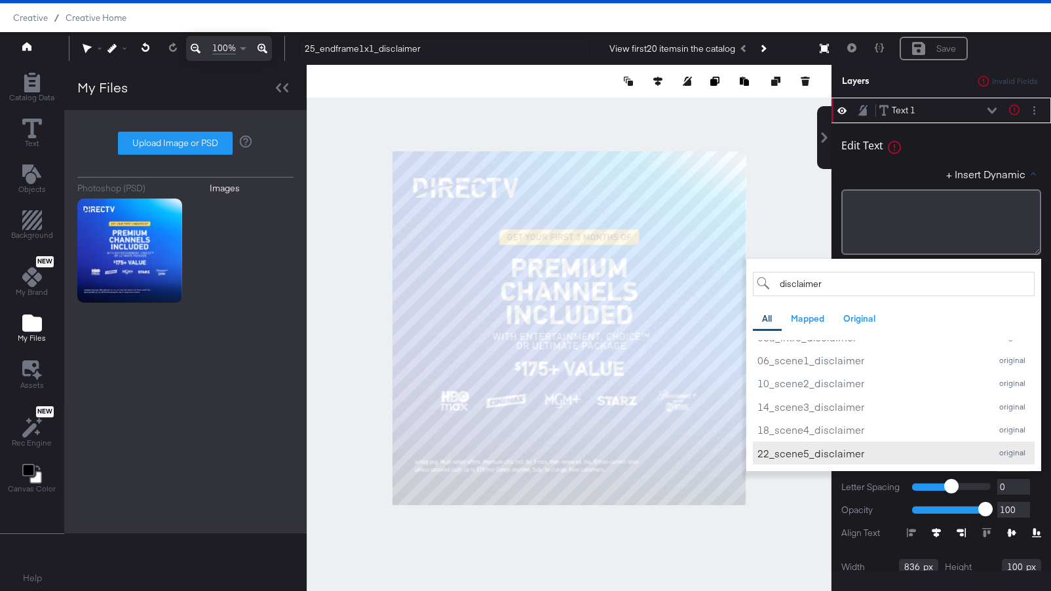
type input "disclaimer"
click at [860, 452] on div "22_scene5_disclaimer" at bounding box center [870, 453] width 227 height 14
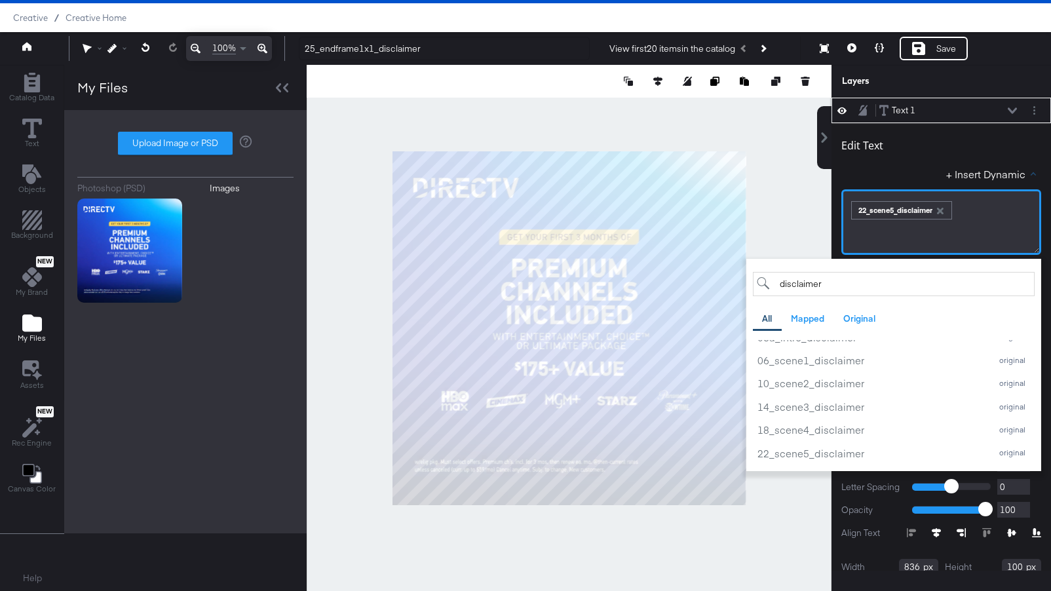
click at [971, 206] on div "﻿ ﻿ 22_scene5_disclaimer ﻿" at bounding box center [941, 209] width 183 height 22
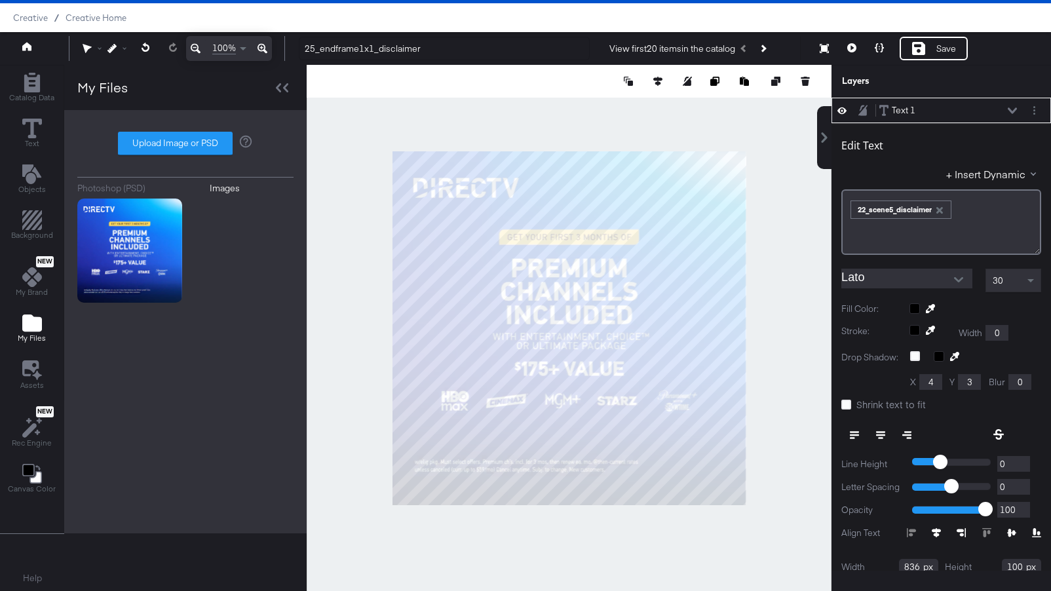
click at [783, 174] on div at bounding box center [569, 328] width 525 height 526
type input "425"
click at [941, 209] on icon "button" at bounding box center [939, 210] width 7 height 7
click at [890, 212] on div "﻿" at bounding box center [941, 222] width 200 height 66
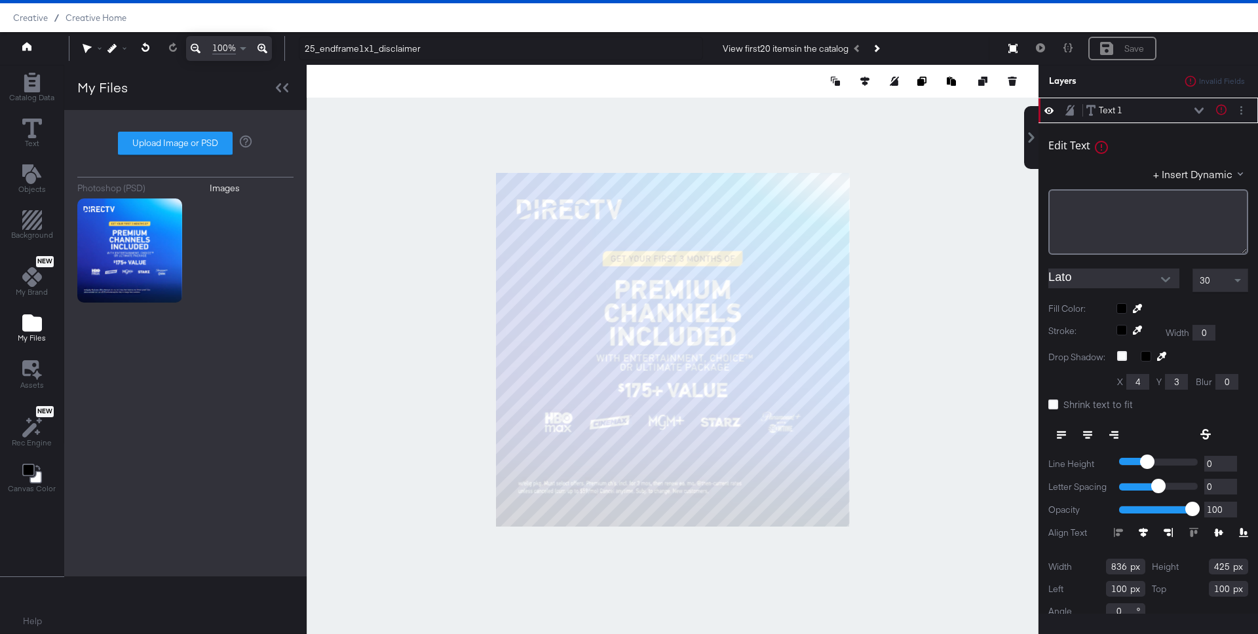
click at [259, 46] on icon at bounding box center [262, 49] width 10 height 16
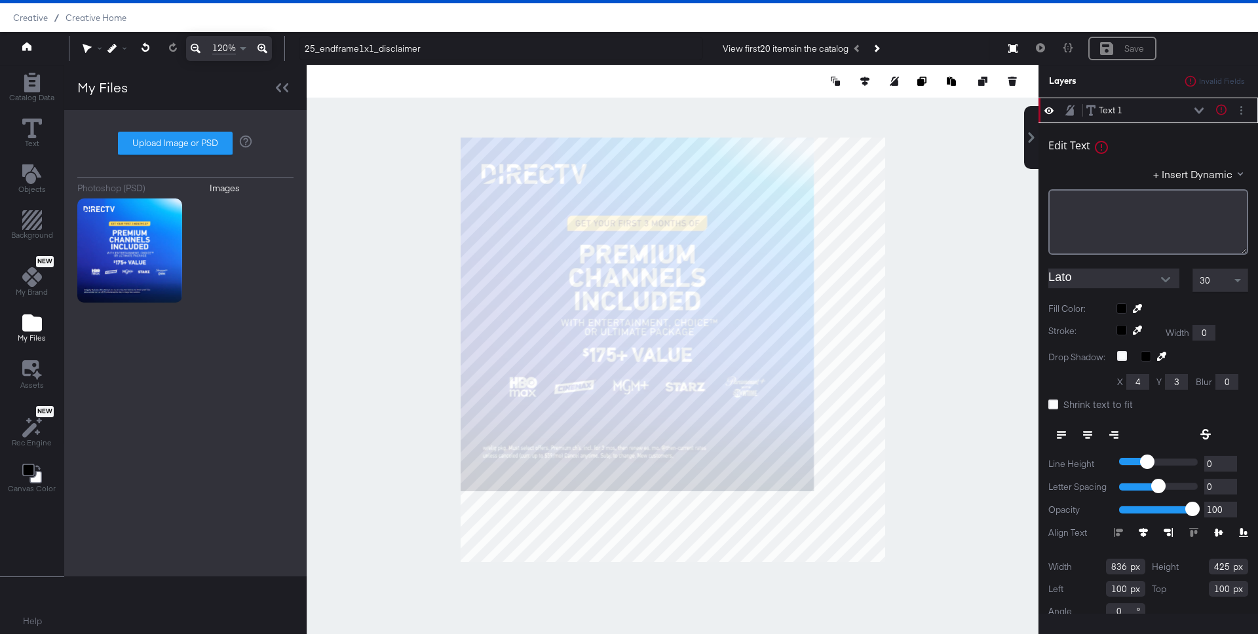
click at [259, 46] on icon at bounding box center [262, 49] width 10 height 16
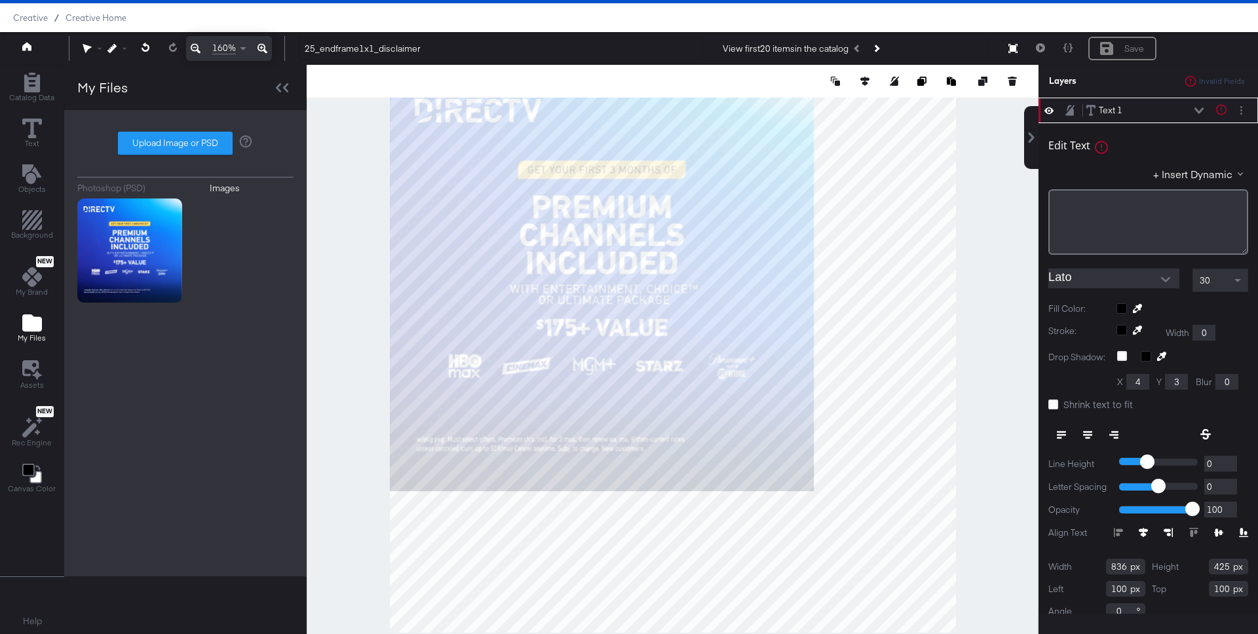
click at [259, 46] on icon at bounding box center [262, 49] width 10 height 16
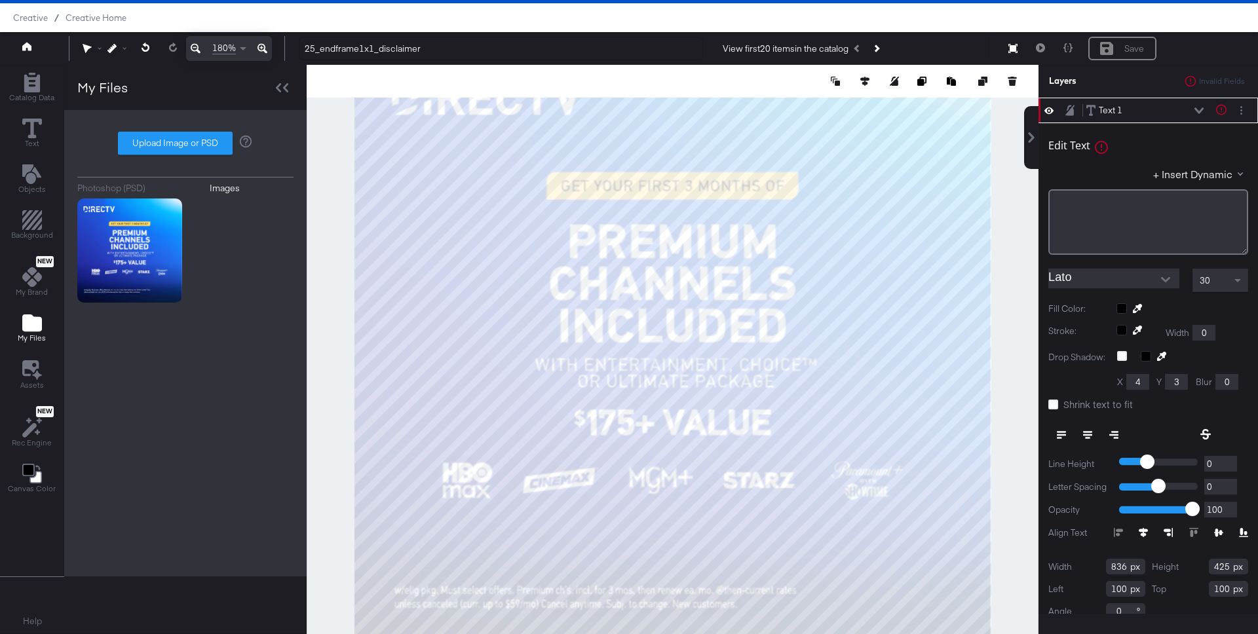
click at [259, 46] on icon at bounding box center [262, 49] width 10 height 16
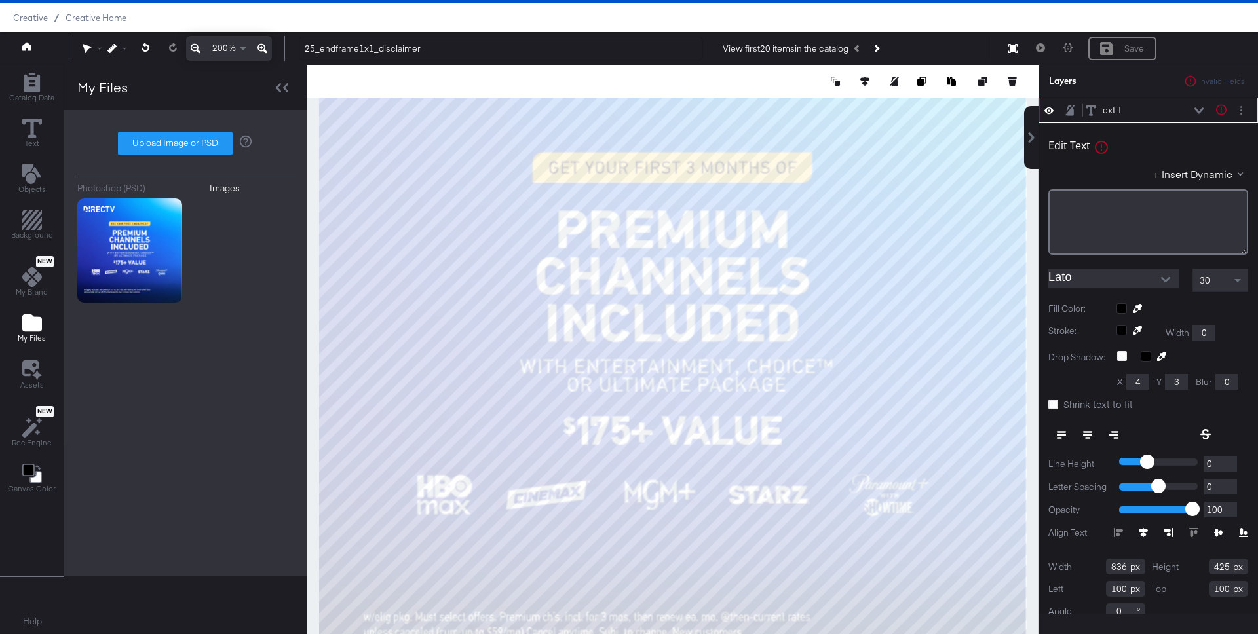
click at [194, 46] on icon at bounding box center [196, 49] width 10 height 16
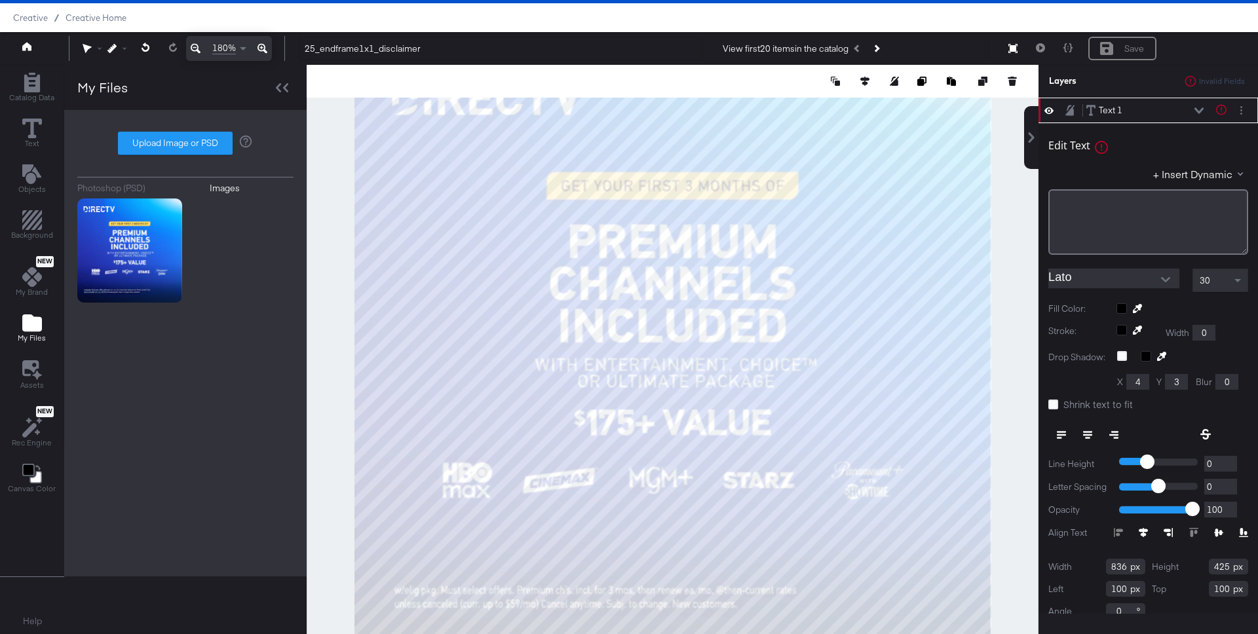
type input "721"
type input "366"
click at [1050, 588] on input "100" at bounding box center [1228, 589] width 39 height 16
type input "201"
click at [1050, 570] on div "Height 366" at bounding box center [1200, 567] width 97 height 16
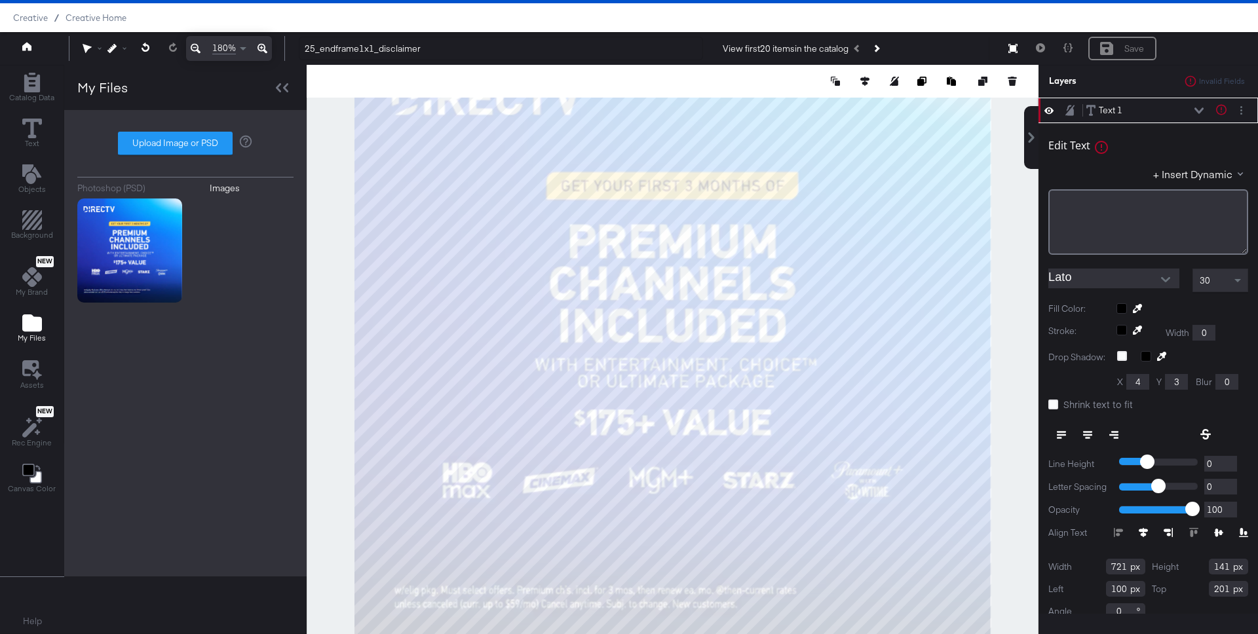
type input "140"
click at [1050, 229] on div "﻿" at bounding box center [1148, 222] width 200 height 66
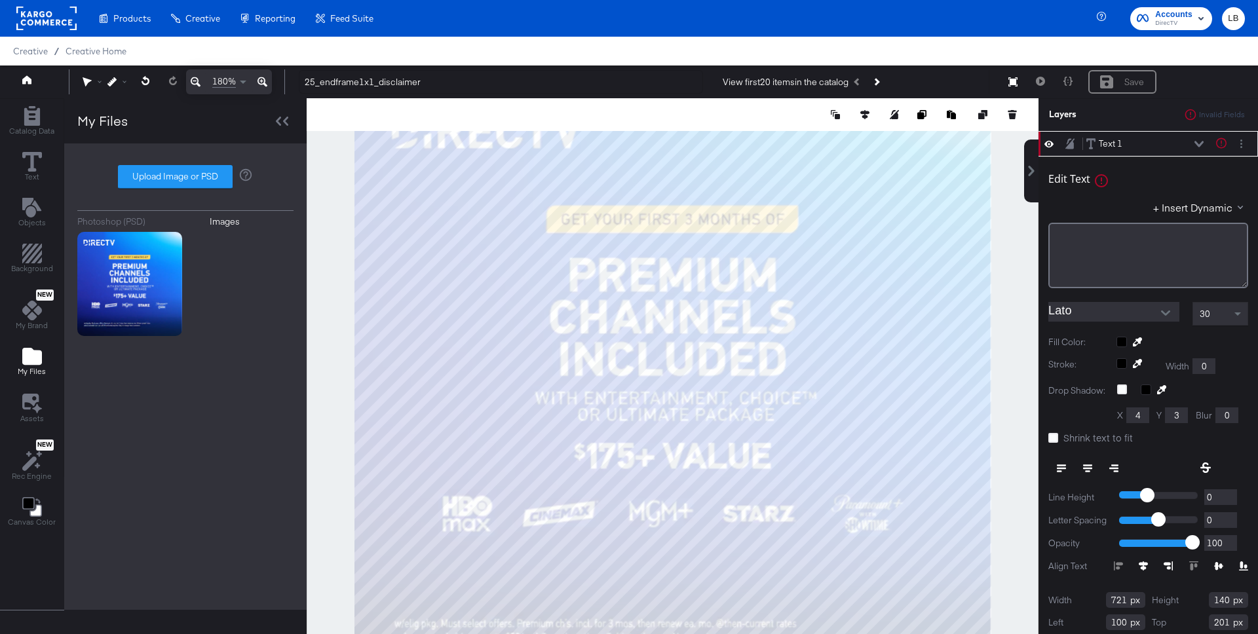
scroll to position [33, 0]
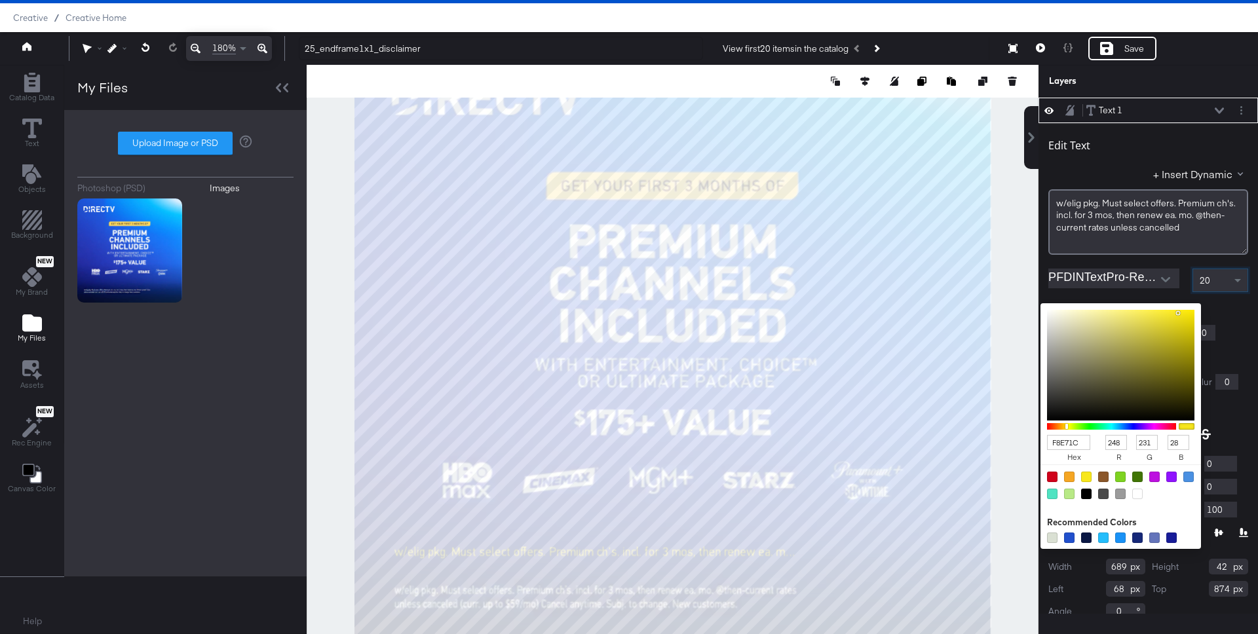
scroll to position [33, 0]
click at [1213, 282] on div "20" at bounding box center [1220, 280] width 54 height 22
click at [1218, 286] on div "18" at bounding box center [1220, 280] width 54 height 22
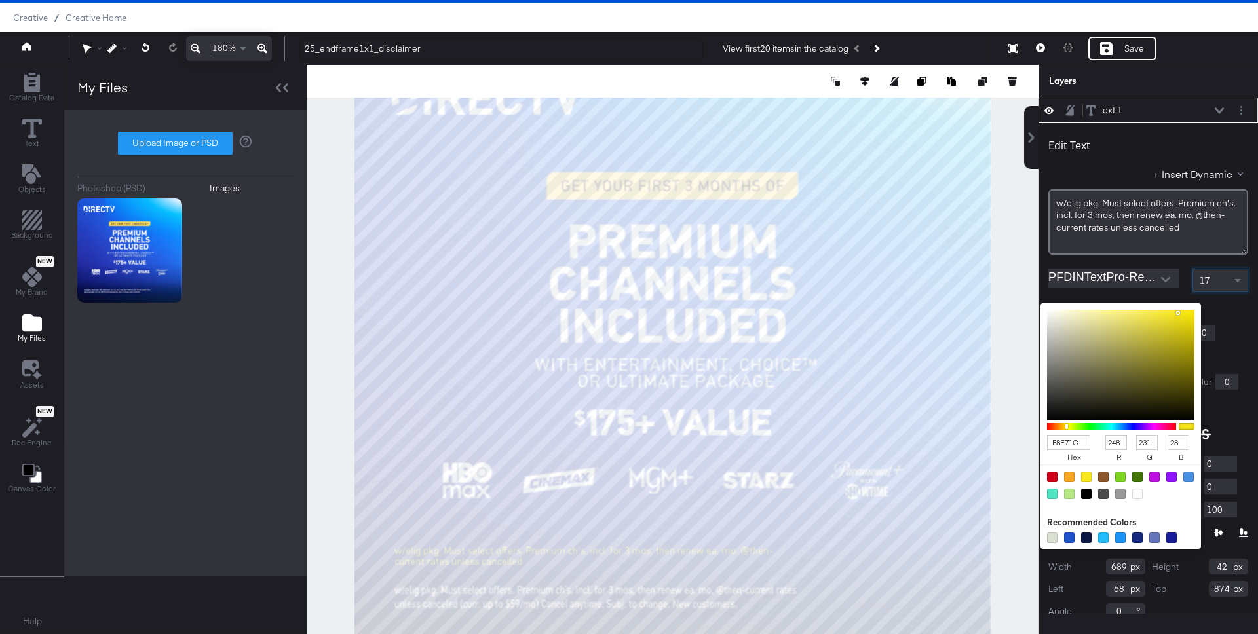
click at [1234, 328] on div "Stroke: Width 0" at bounding box center [1148, 333] width 200 height 16
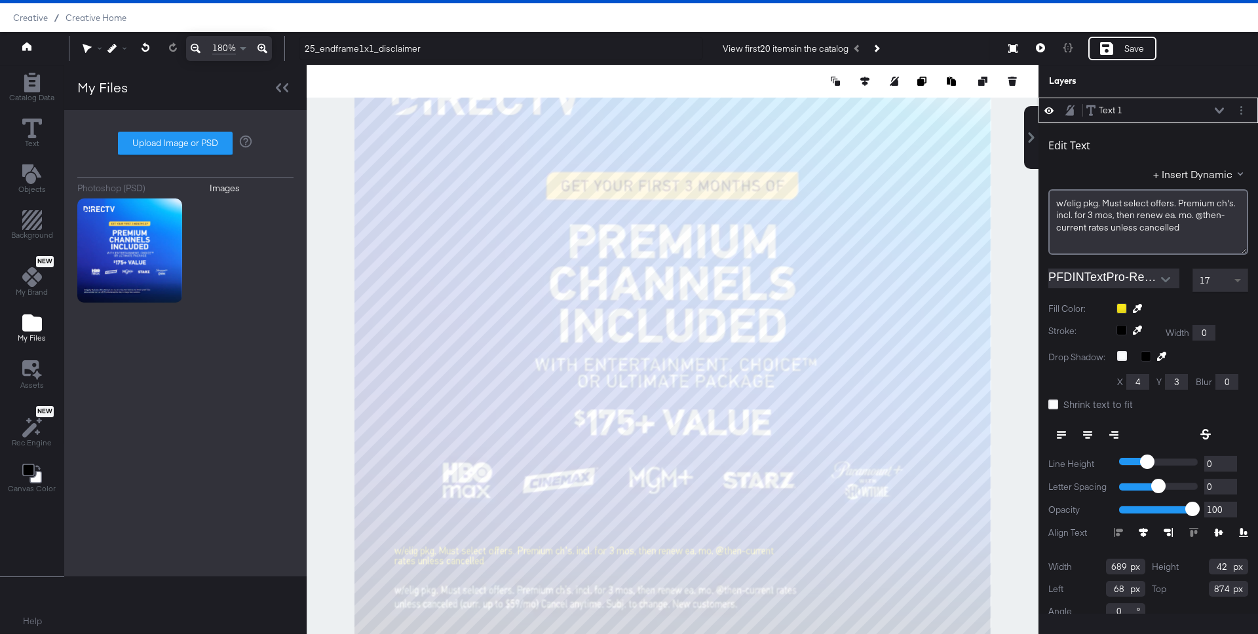
click at [1233, 276] on span at bounding box center [1239, 280] width 16 height 22
click at [1233, 275] on span at bounding box center [1239, 280] width 16 height 22
click at [1227, 587] on input "874" at bounding box center [1228, 589] width 39 height 16
type input "941"
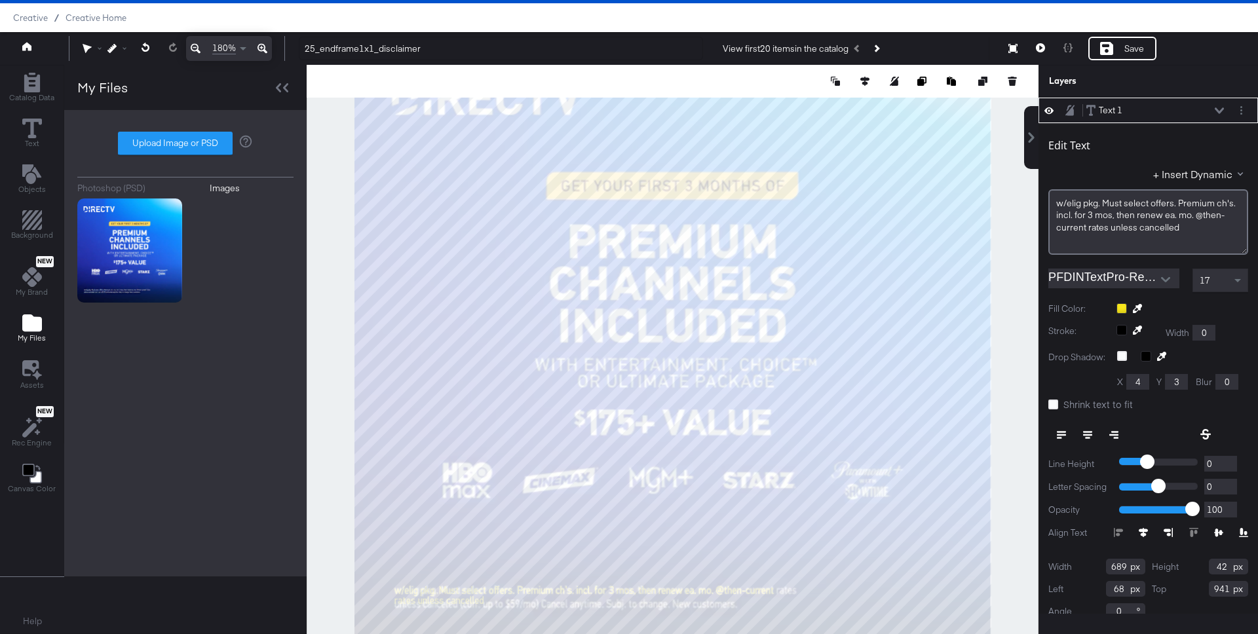
click at [259, 48] on icon at bounding box center [262, 49] width 10 height 16
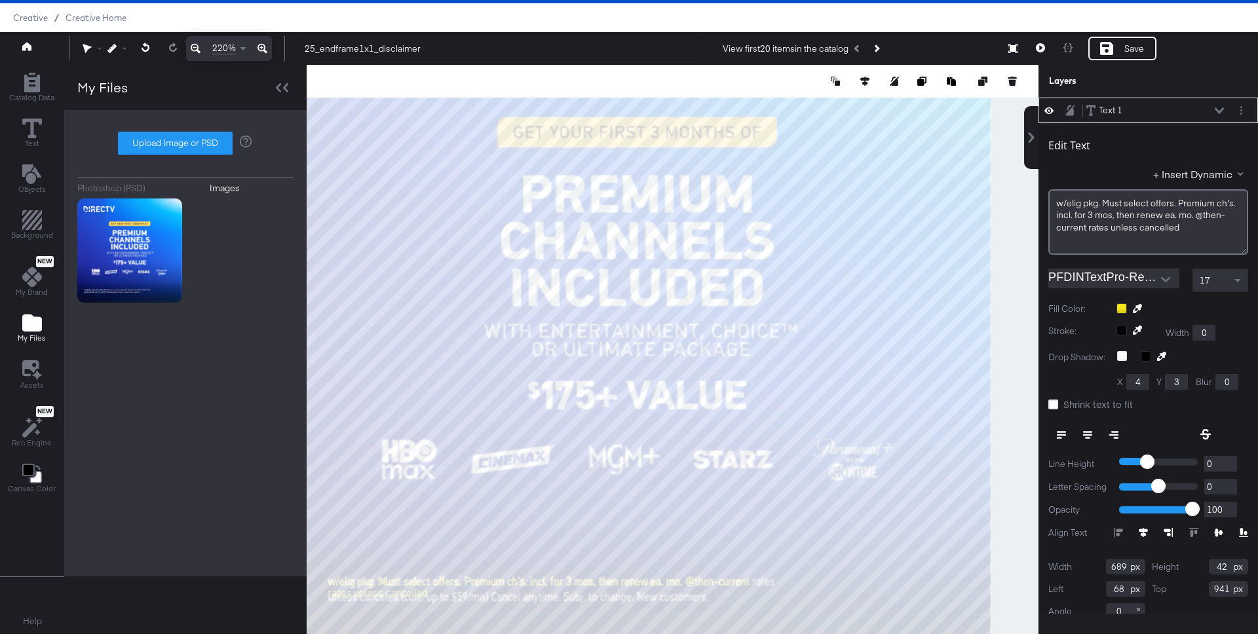
click at [259, 48] on icon at bounding box center [262, 49] width 10 height 16
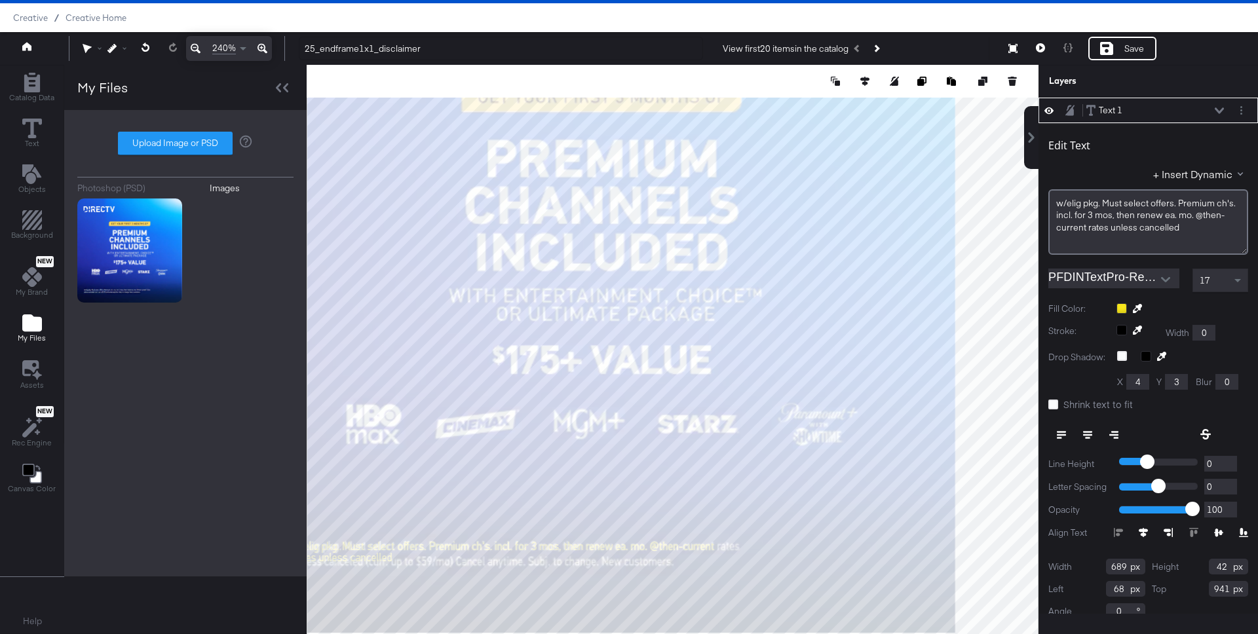
click at [259, 48] on icon at bounding box center [262, 49] width 10 height 16
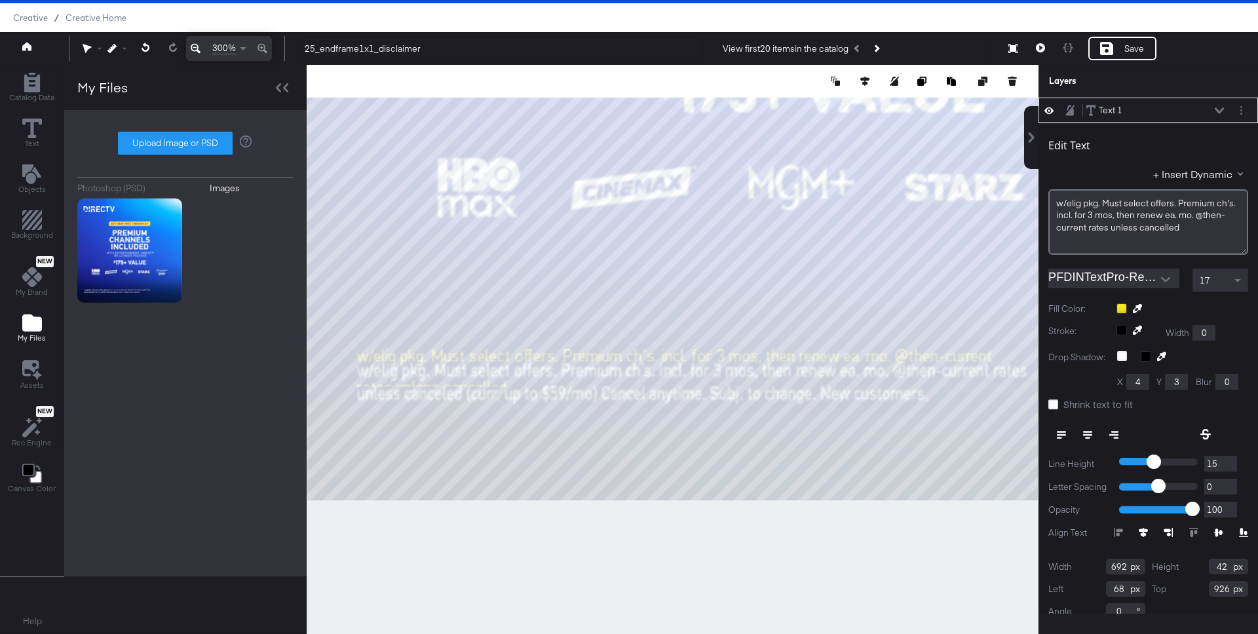
scroll to position [33, 0]
type input "692"
type input "64"
click at [1165, 226] on span "w/elig ﻿pkg. Must select offers. Premium ch's. incl. for 3 mos, then renew ea. …" at bounding box center [1147, 216] width 181 height 36
click at [1199, 235] on div "w/elig ﻿pkg. Must select offers. Premium ch's. incl. for 3 mos, then renew ea. …" at bounding box center [1148, 222] width 200 height 66
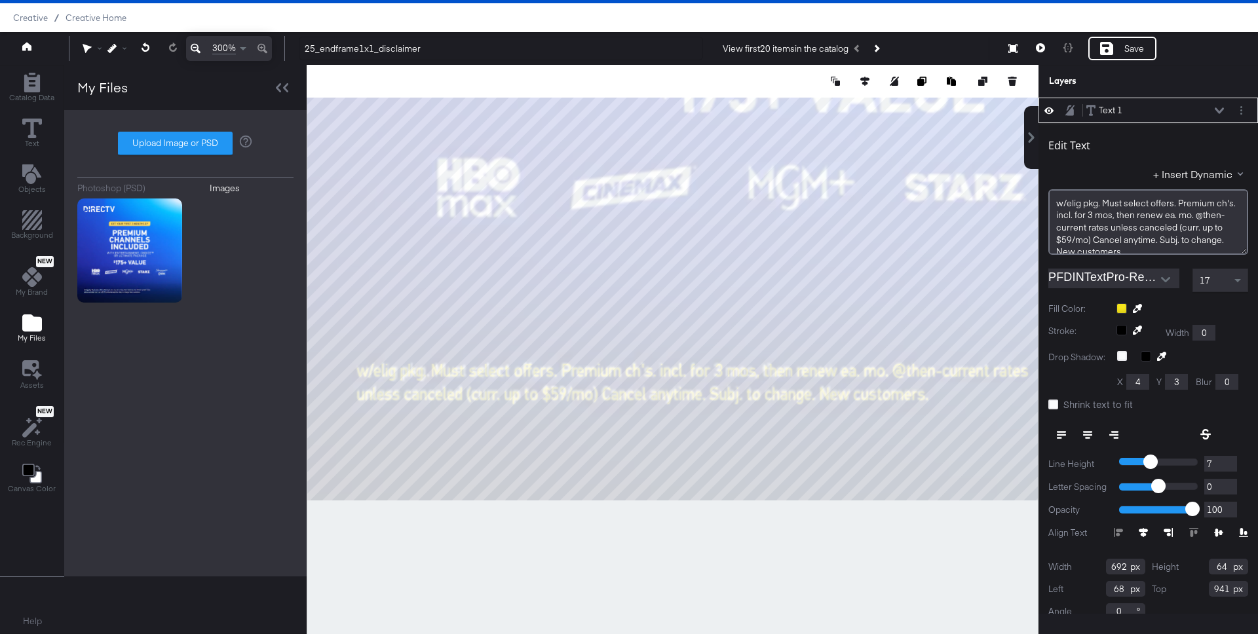
scroll to position [33, 0]
type input "6"
click at [1228, 467] on input "6" at bounding box center [1220, 464] width 33 height 16
type input "6"
click at [1068, 200] on span "w/elig ﻿pkg. Must select offers. Premium ch's. incl. for 3 mos, then renew ea. …" at bounding box center [1147, 228] width 181 height 60
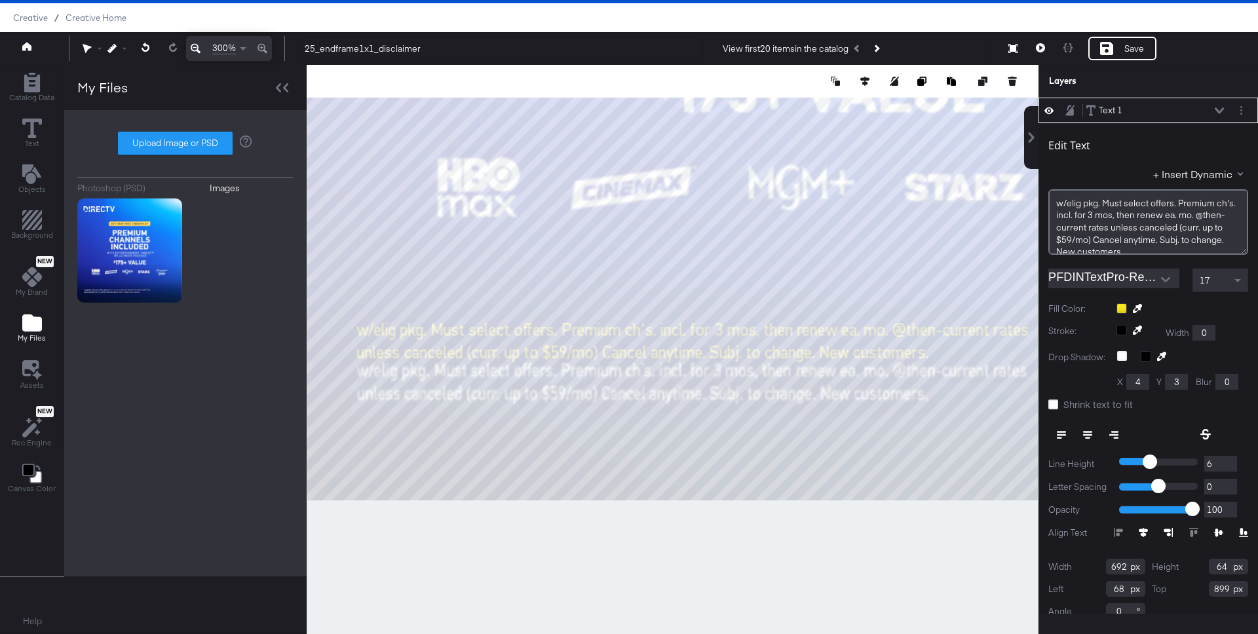
click at [1224, 588] on input "899" at bounding box center [1228, 589] width 39 height 16
type input "930"
click at [1220, 108] on icon at bounding box center [1218, 110] width 9 height 7
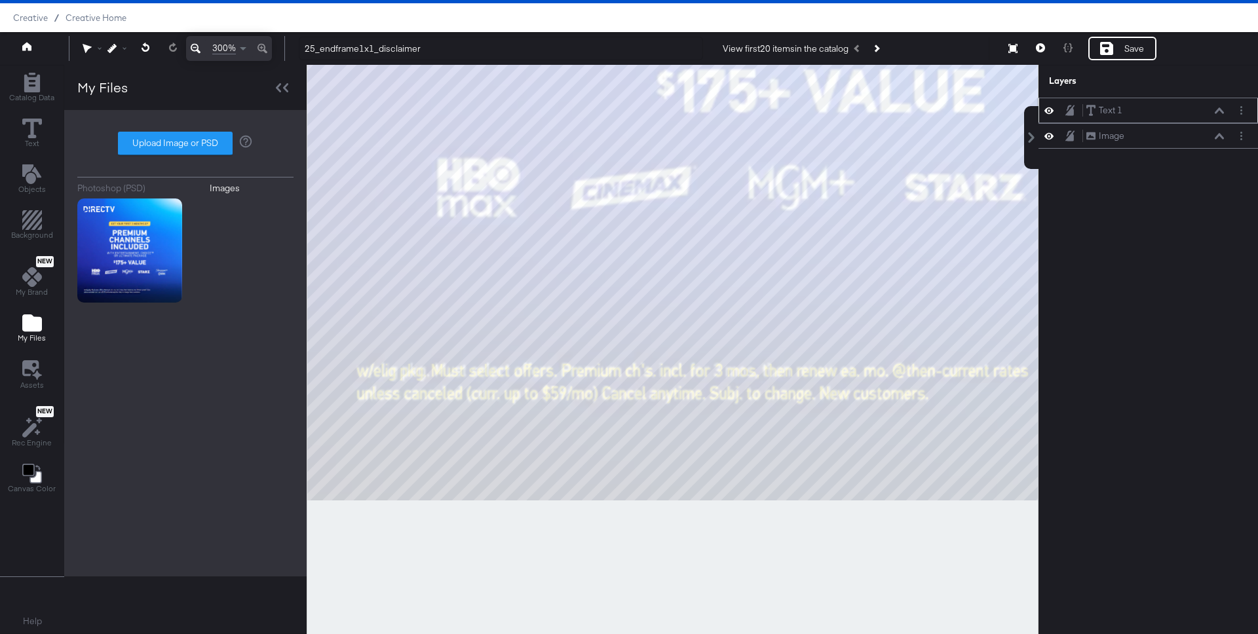
click at [1216, 110] on icon at bounding box center [1218, 110] width 9 height 7
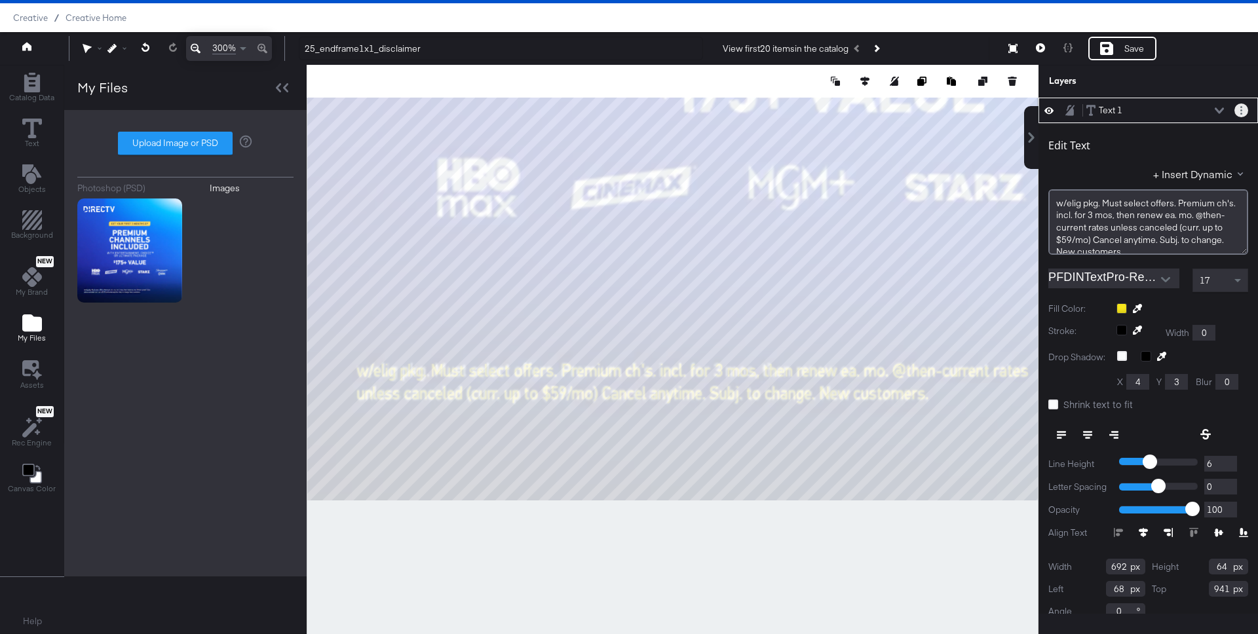
click at [1242, 111] on button "Layer Options" at bounding box center [1241, 111] width 14 height 14
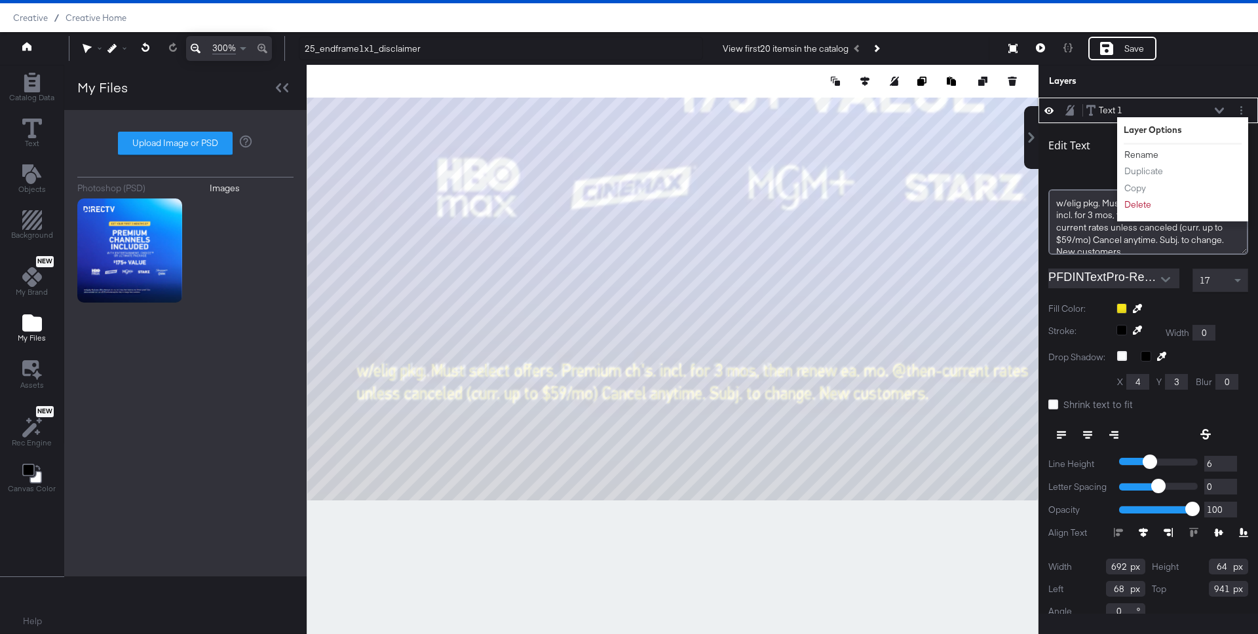
click at [1144, 152] on button "Rename" at bounding box center [1140, 155] width 35 height 14
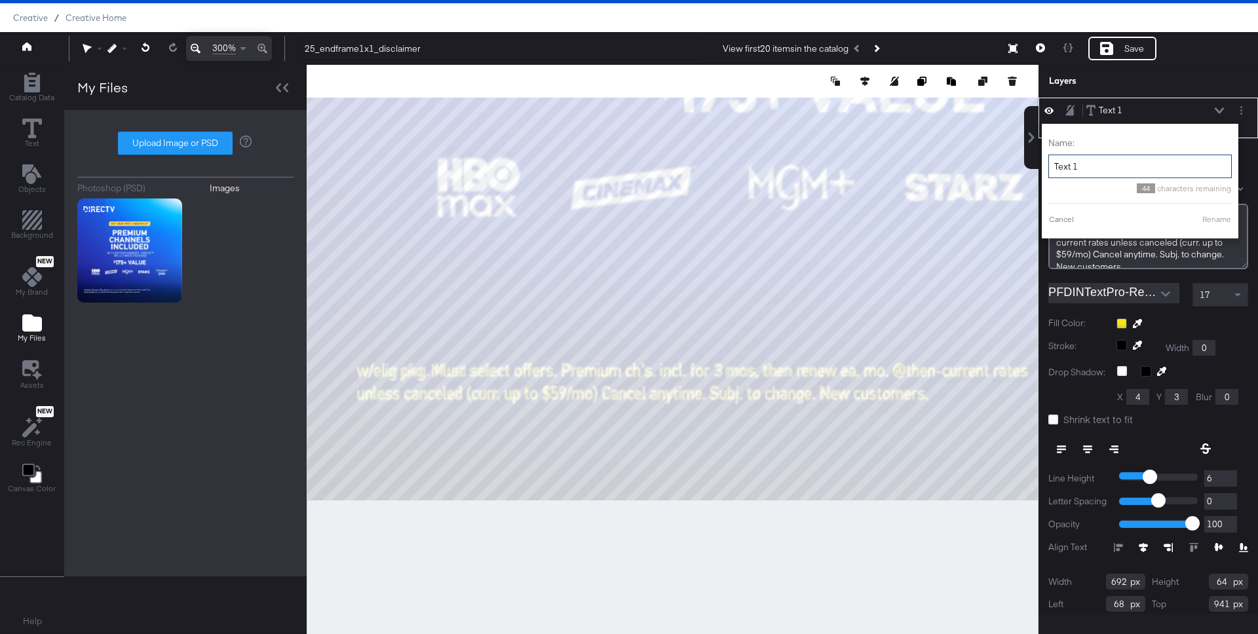
click at [1114, 162] on input "Text 1" at bounding box center [1139, 167] width 183 height 24
type input "second disclaimer line"
click at [1209, 221] on button "Rename" at bounding box center [1200, 220] width 30 height 12
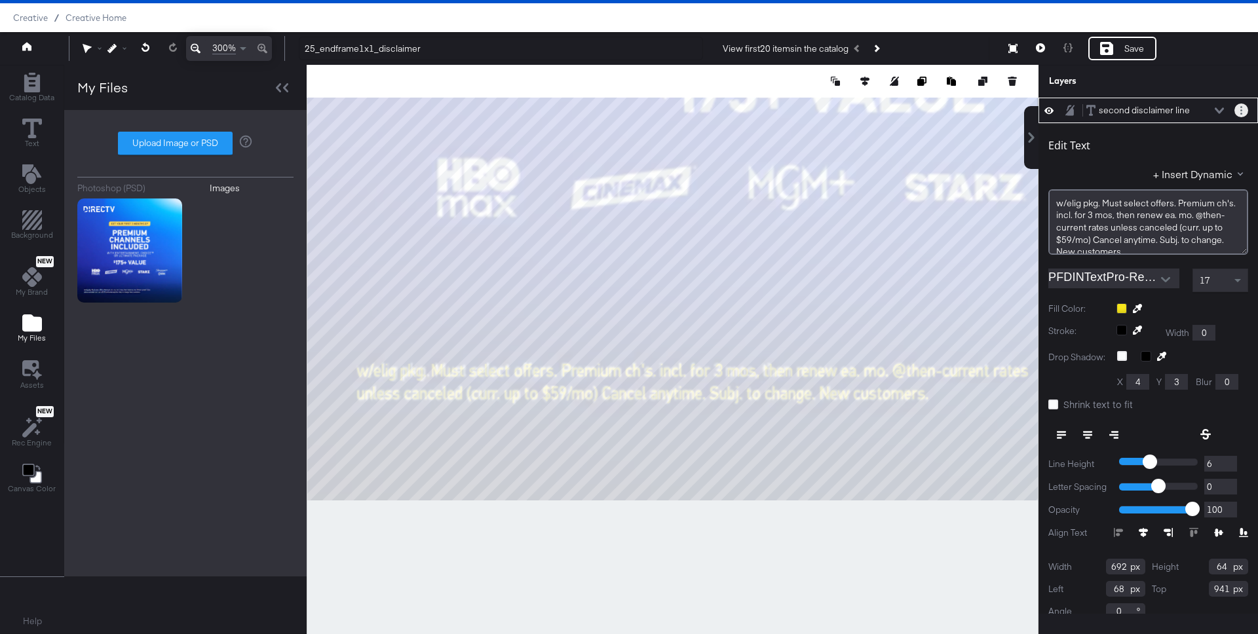
click at [1241, 107] on circle "Layer Options" at bounding box center [1241, 107] width 2 height 2
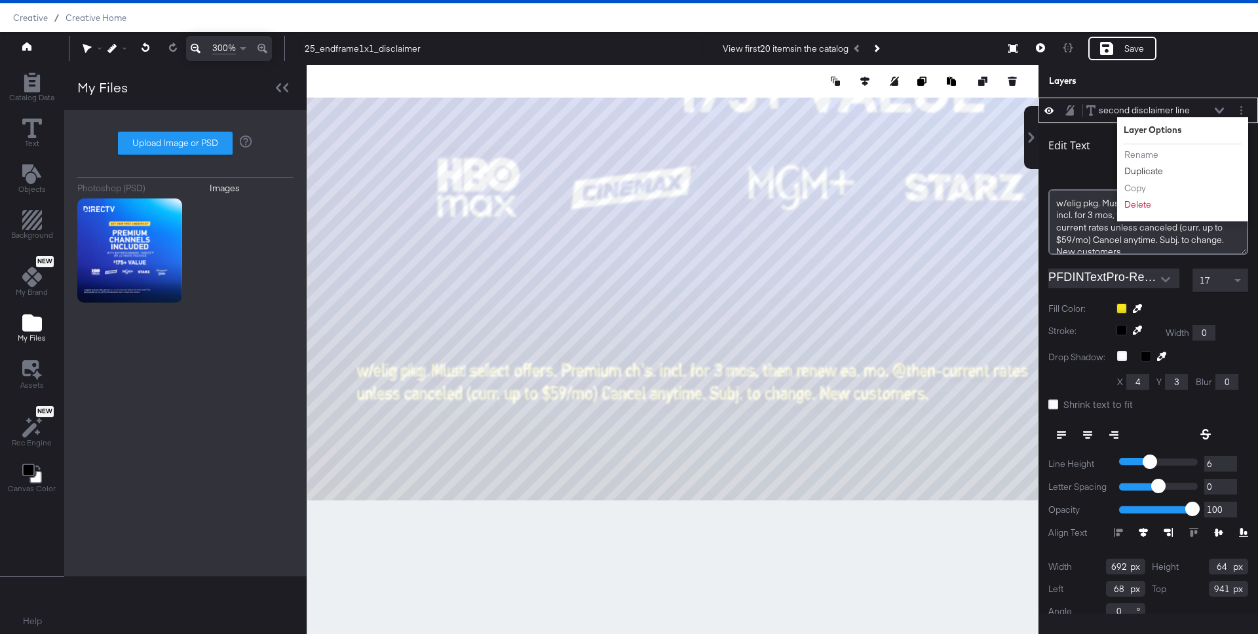
click at [1150, 168] on button "Duplicate" at bounding box center [1143, 171] width 40 height 14
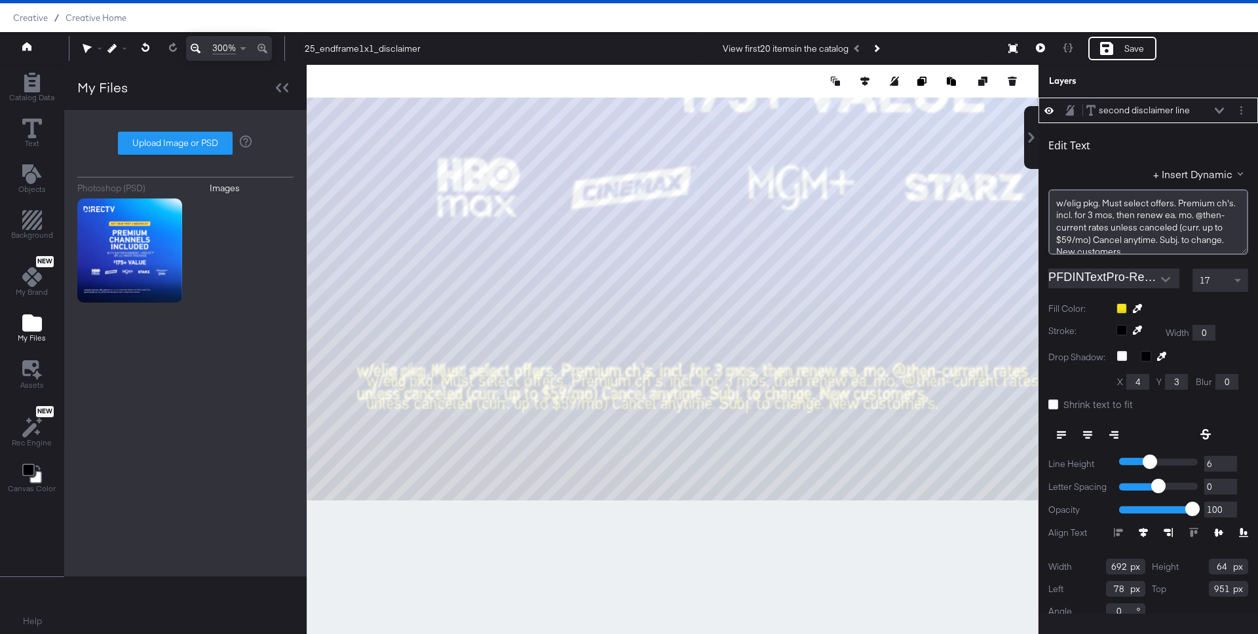
click at [1218, 110] on icon at bounding box center [1218, 110] width 9 height 7
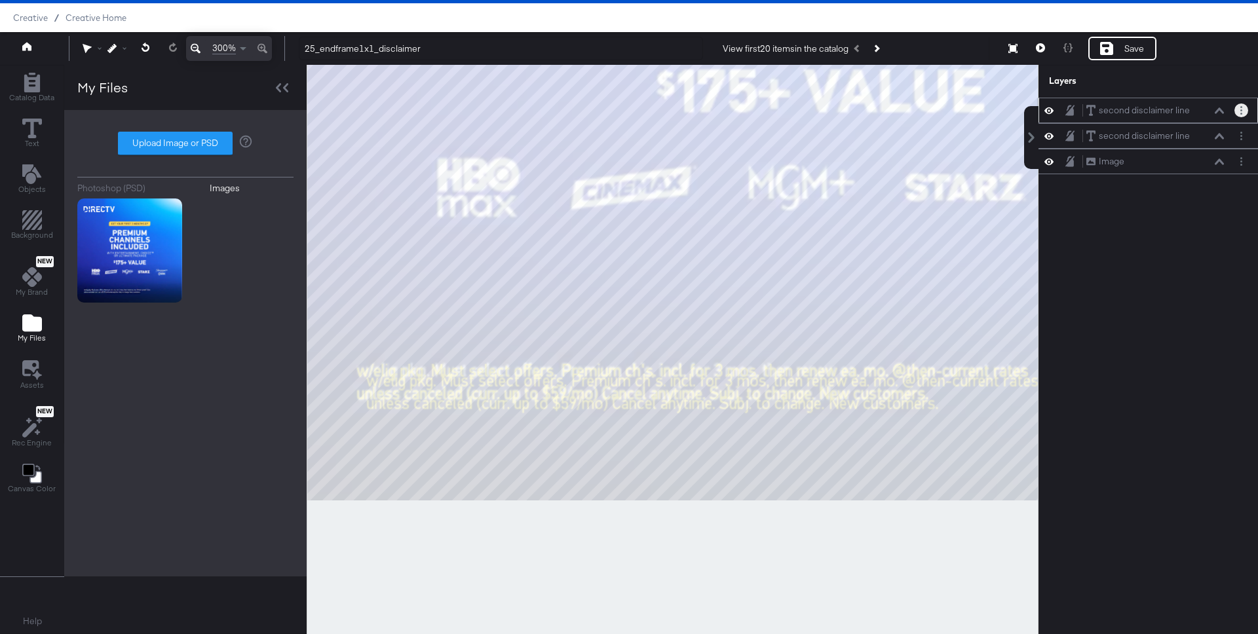
click at [1243, 109] on button "Layer Options" at bounding box center [1241, 111] width 14 height 14
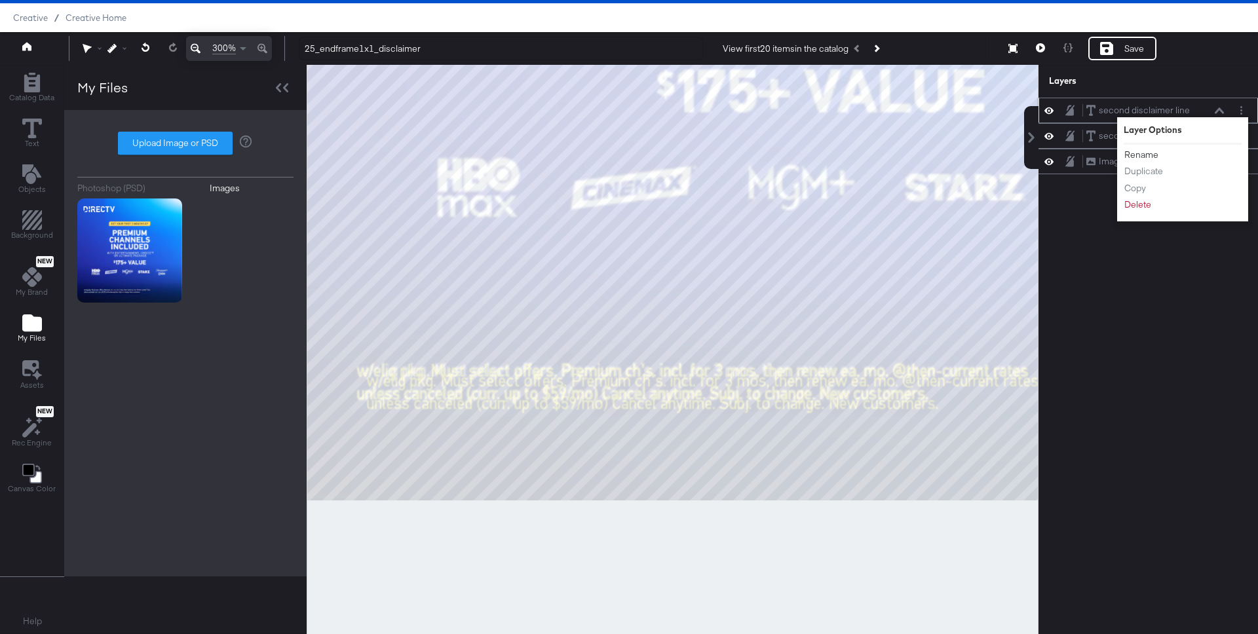
click at [1148, 151] on button "Rename" at bounding box center [1140, 155] width 35 height 14
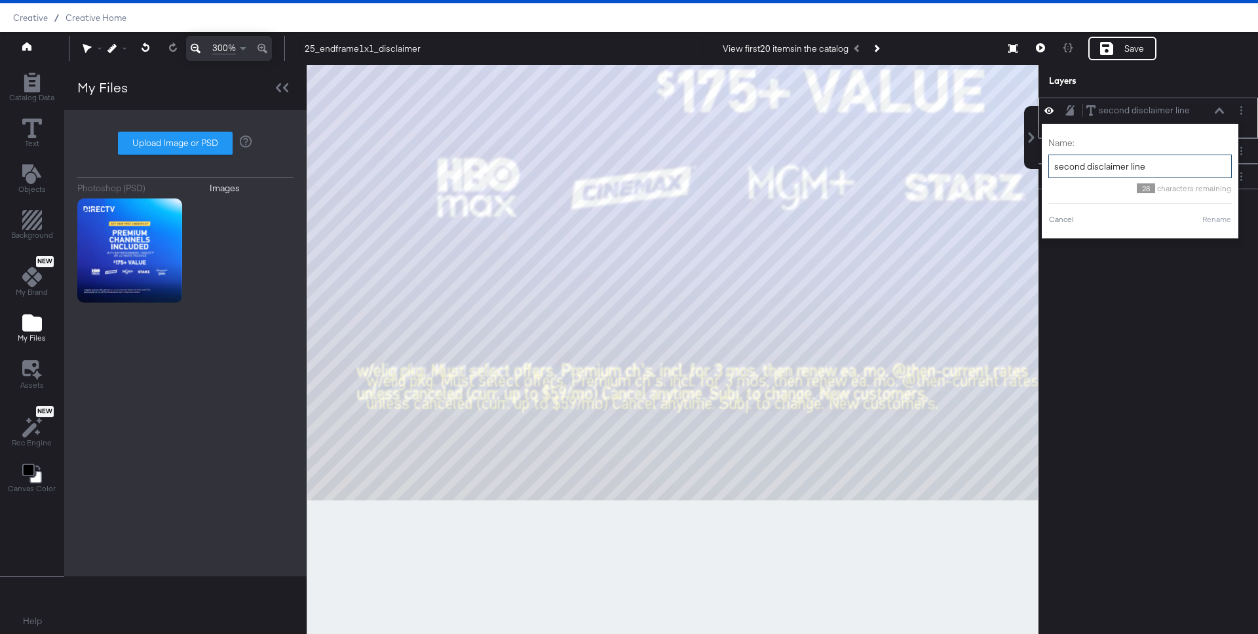
click at [955, 98] on div "Catalog Data Text Objects Background New My Brand My Files Assets New Rec Engin…" at bounding box center [629, 81] width 1258 height 33
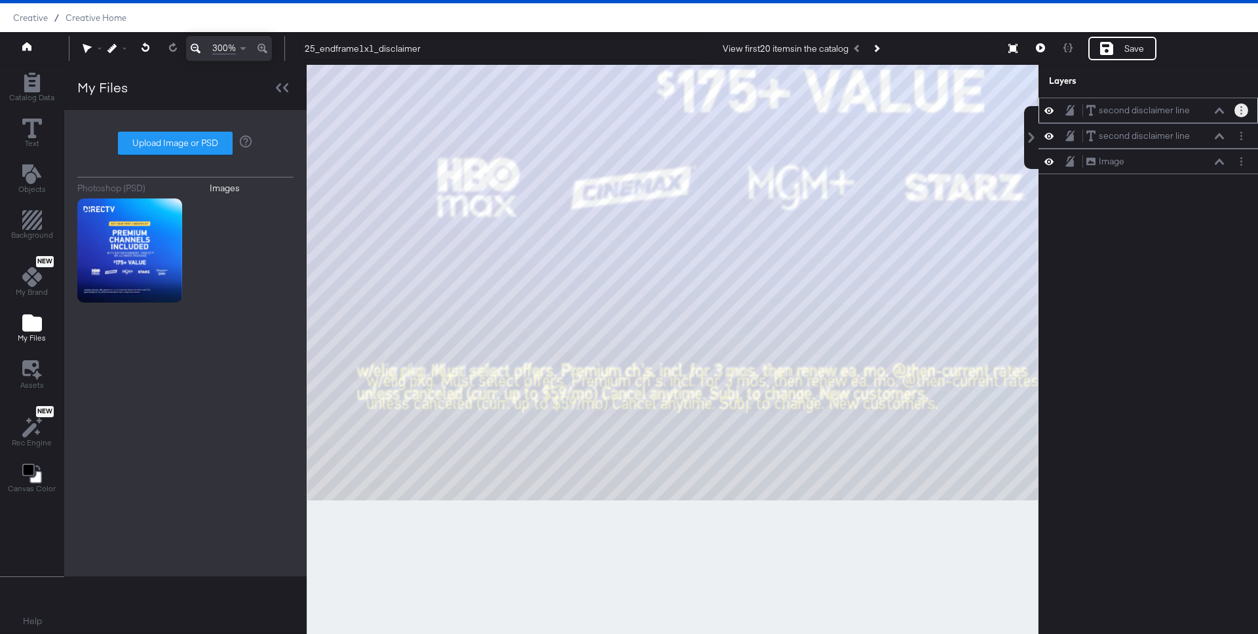
click at [1241, 111] on circle "Layer Options" at bounding box center [1241, 110] width 2 height 2
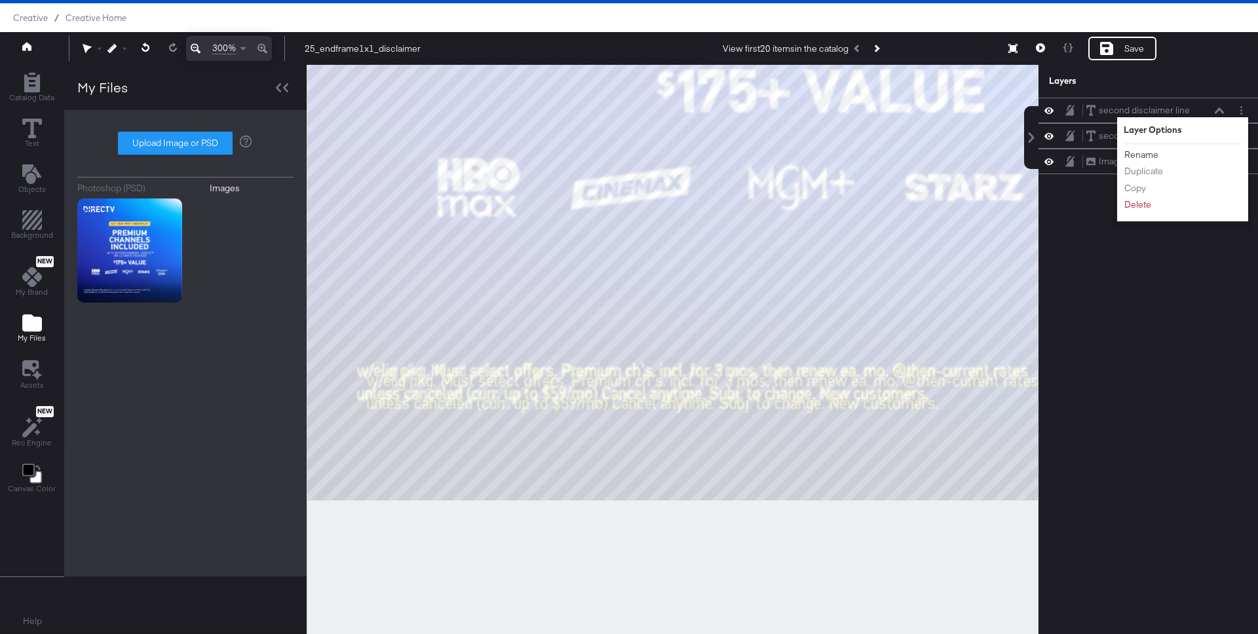
click at [1152, 151] on button "Rename" at bounding box center [1140, 155] width 35 height 14
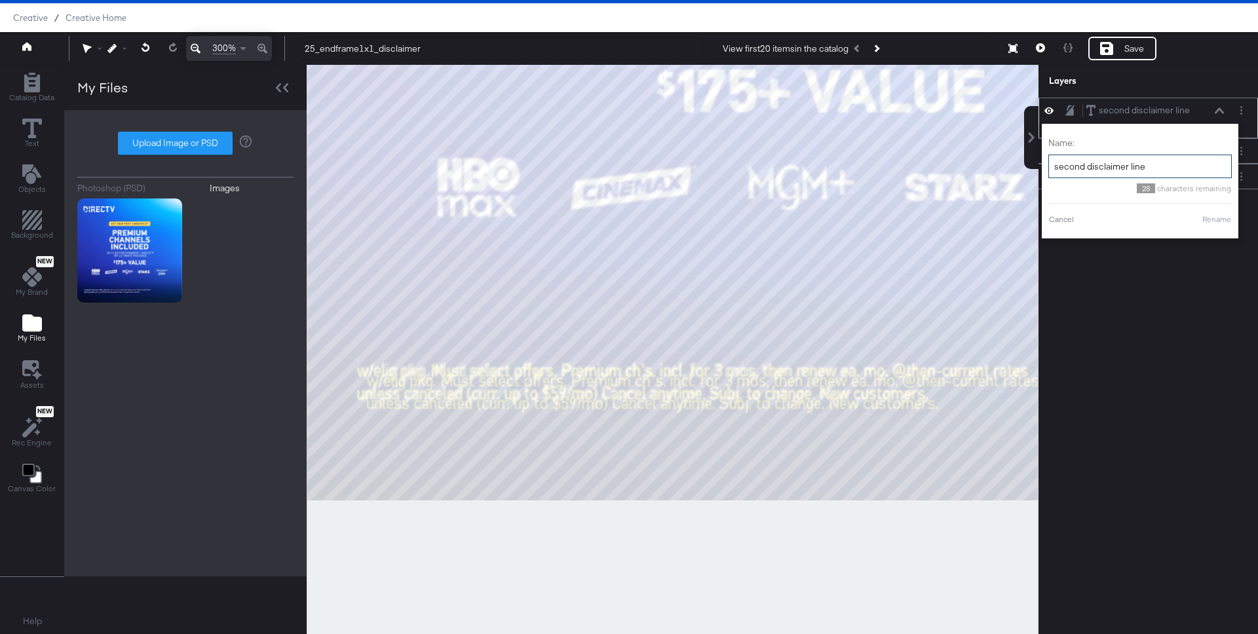
click at [1085, 168] on input "second disclaimer line" at bounding box center [1139, 167] width 183 height 24
type input "first disclaimer line"
click at [1203, 220] on button "Rename" at bounding box center [1200, 220] width 30 height 12
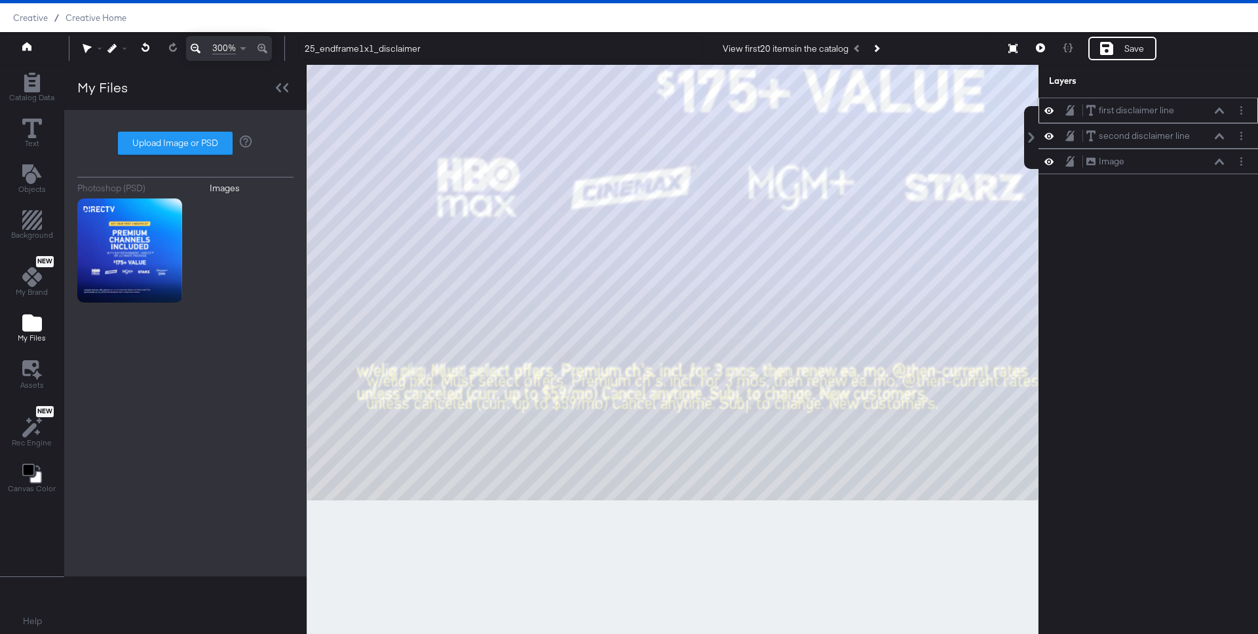
click at [1219, 109] on icon at bounding box center [1218, 110] width 9 height 6
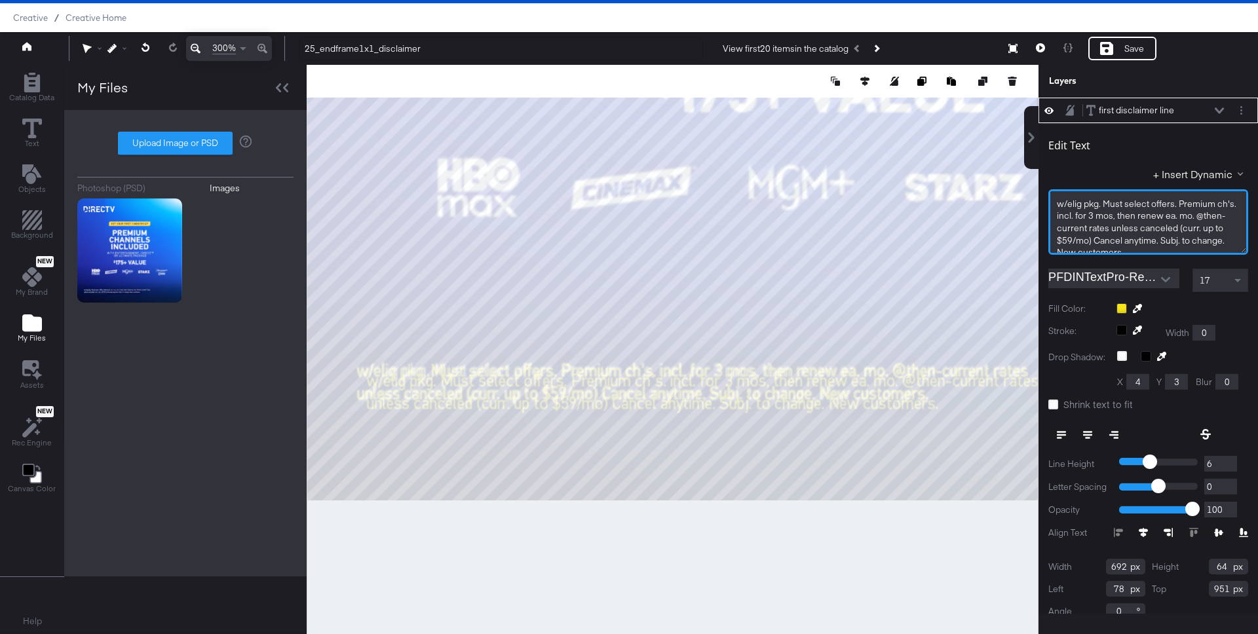
click at [1163, 216] on span "w/elig ﻿pkg. Must select offers. Premium ch's. incl. for 3 mos, then renew ea. …" at bounding box center [1147, 228] width 181 height 60
drag, startPoint x: 1107, startPoint y: 226, endPoint x: 1128, endPoint y: 248, distance: 30.6
click at [1128, 248] on div "w/elig ﻿pkg. Must select offers. Premium ch's. incl. for 3 mos, then renew ea. …" at bounding box center [1148, 222] width 200 height 66
click at [1218, 111] on icon at bounding box center [1218, 110] width 9 height 6
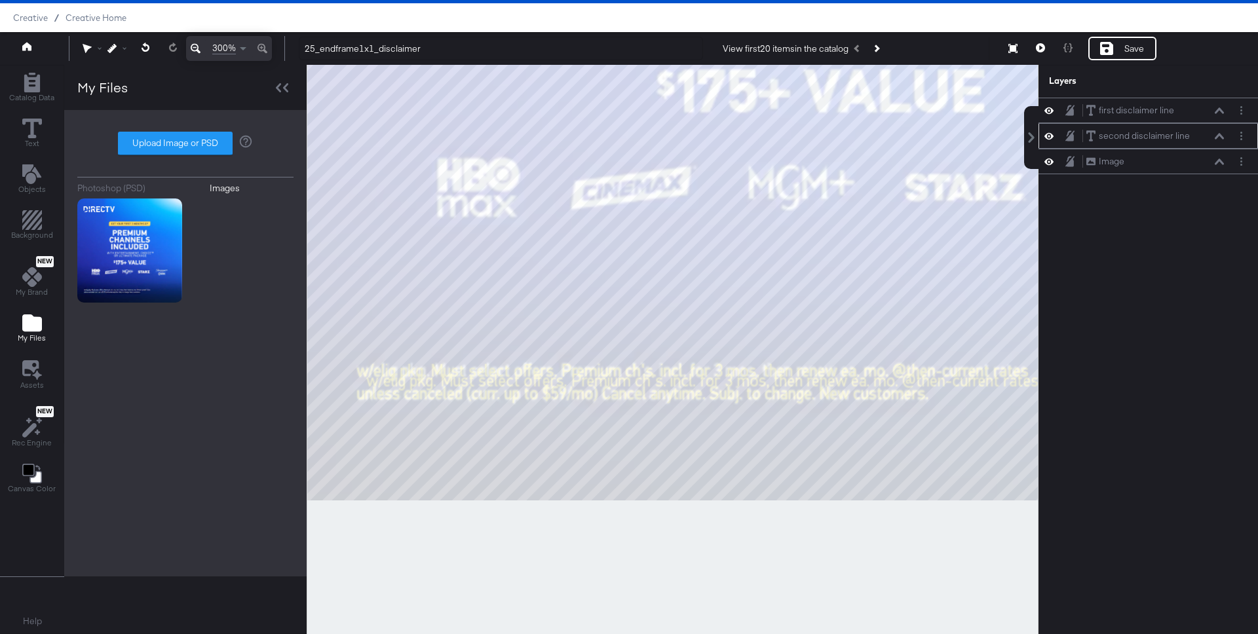
click at [1218, 134] on icon at bounding box center [1218, 136] width 9 height 6
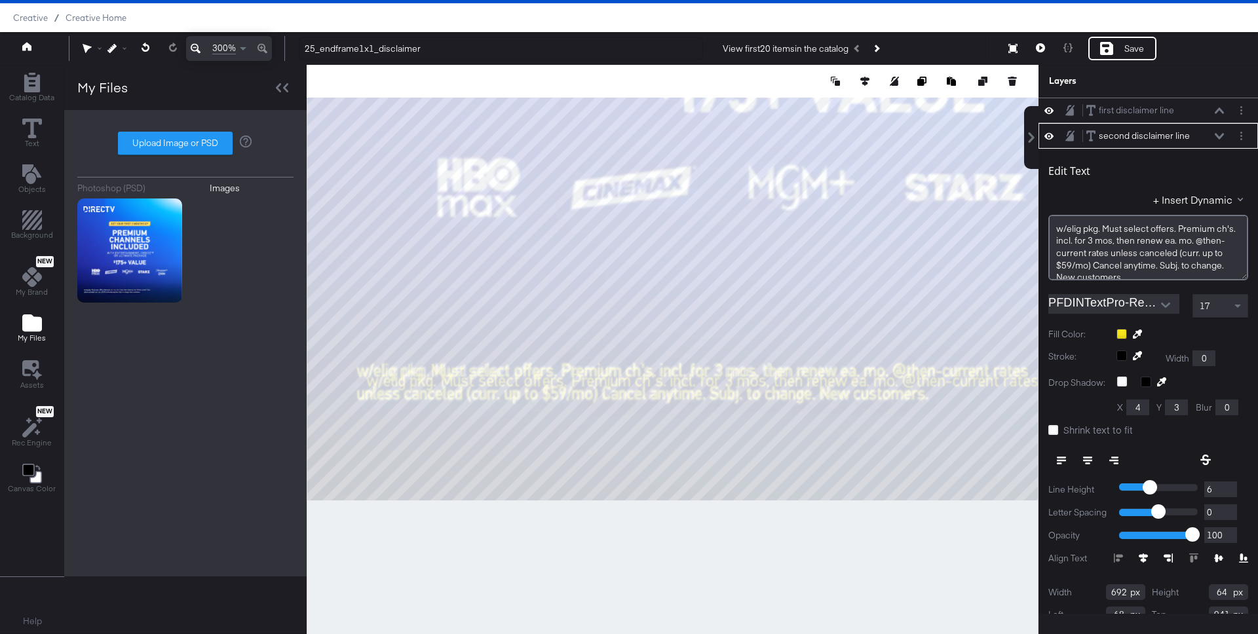
scroll to position [26, 0]
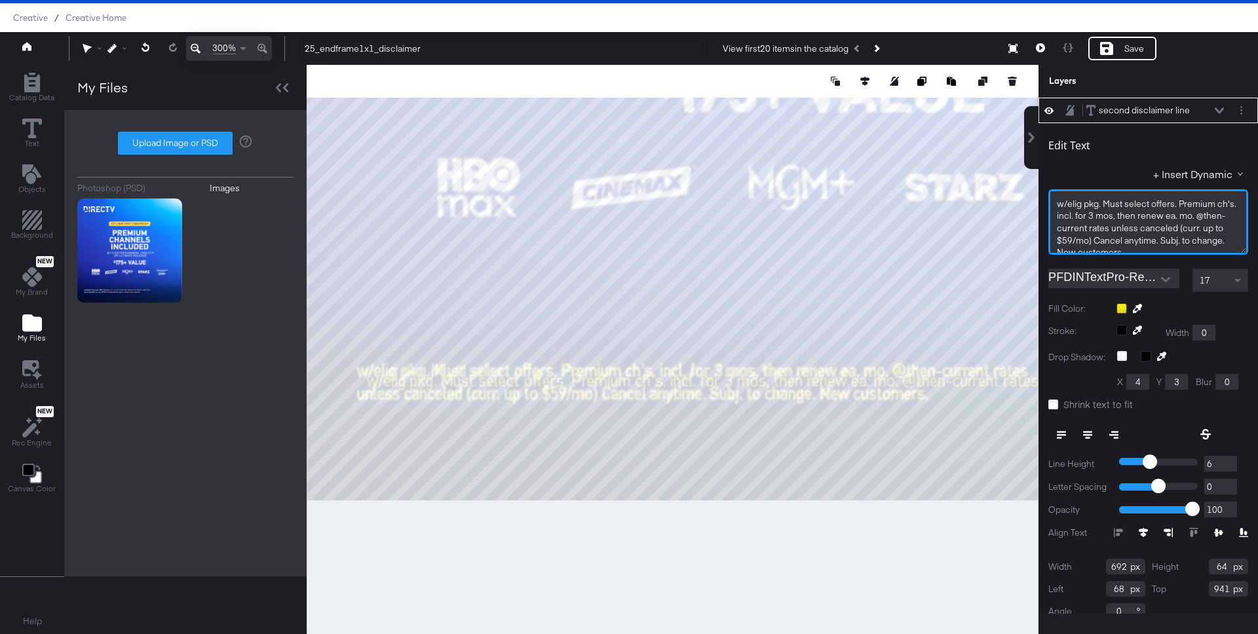
click at [1108, 225] on span "w/elig ﻿pkg. Must select offers. Premium ch's. incl. for 3 mos, then renew ea. …" at bounding box center [1147, 228] width 181 height 60
click at [1108, 227] on span "w/elig ﻿pkg. Must select offers. Premium ch's. incl. for 3 mos, then renew ea. …" at bounding box center [1147, 228] width 181 height 60
drag, startPoint x: 1108, startPoint y: 227, endPoint x: 1074, endPoint y: 206, distance: 40.6
click at [1074, 206] on span "w/elig ﻿pkg. Must select offers. Premium ch's. incl. for 3 mos, then renew ea. …" at bounding box center [1147, 228] width 181 height 60
click at [890, 580] on div at bounding box center [673, 349] width 732 height 569
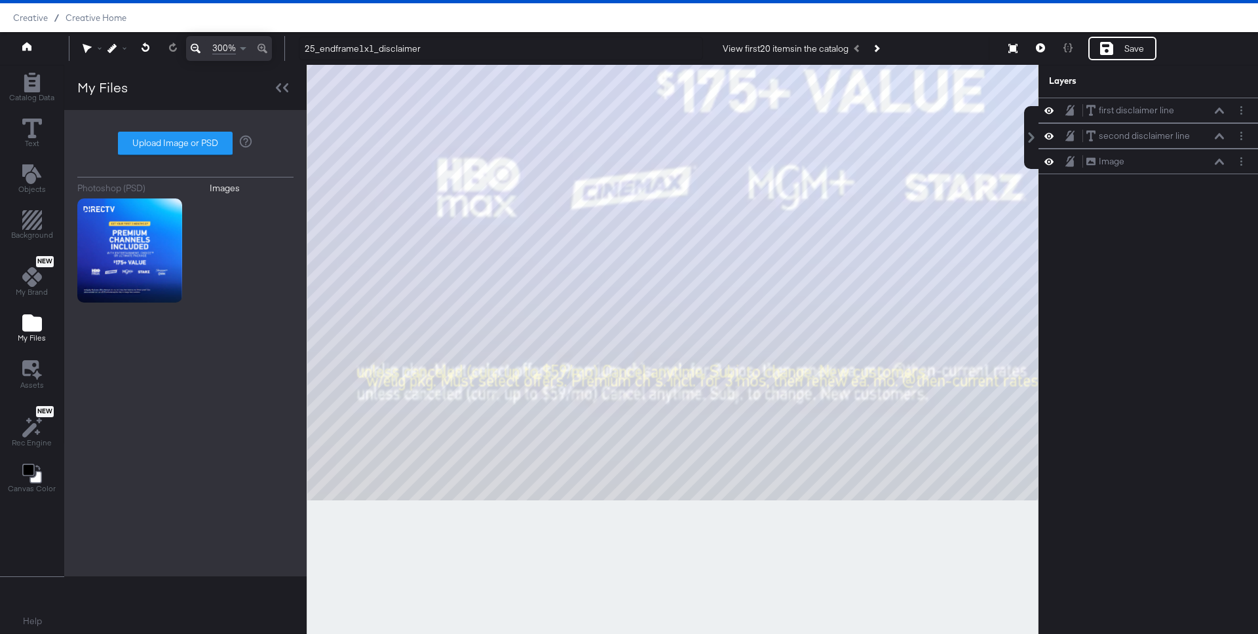
scroll to position [0, 0]
click at [1220, 131] on div "second disclaimer line second disclaimer line" at bounding box center [1154, 136] width 139 height 14
click at [1218, 135] on icon at bounding box center [1218, 136] width 9 height 7
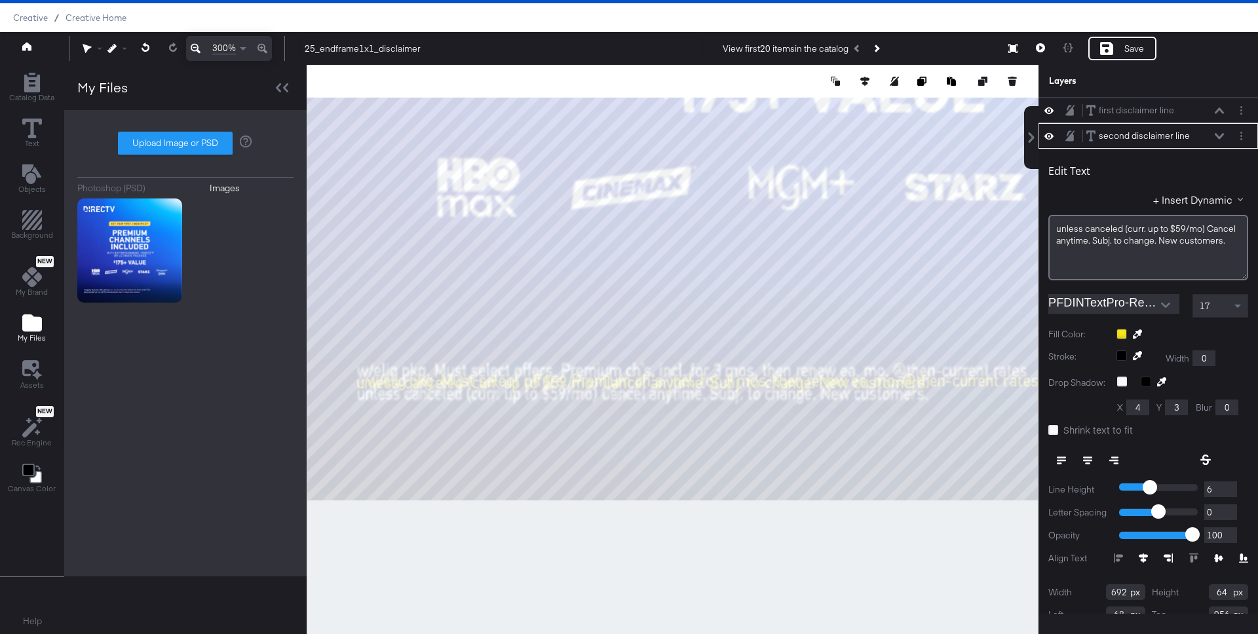
scroll to position [26, 0]
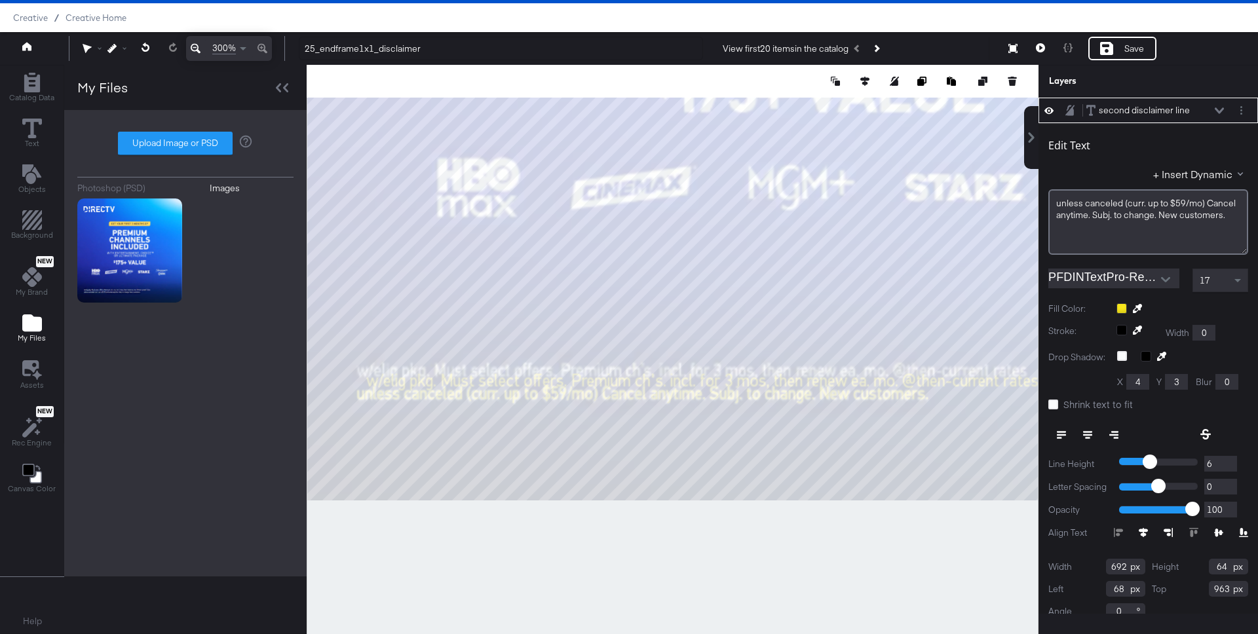
type input "964"
click at [1220, 108] on icon at bounding box center [1218, 110] width 9 height 7
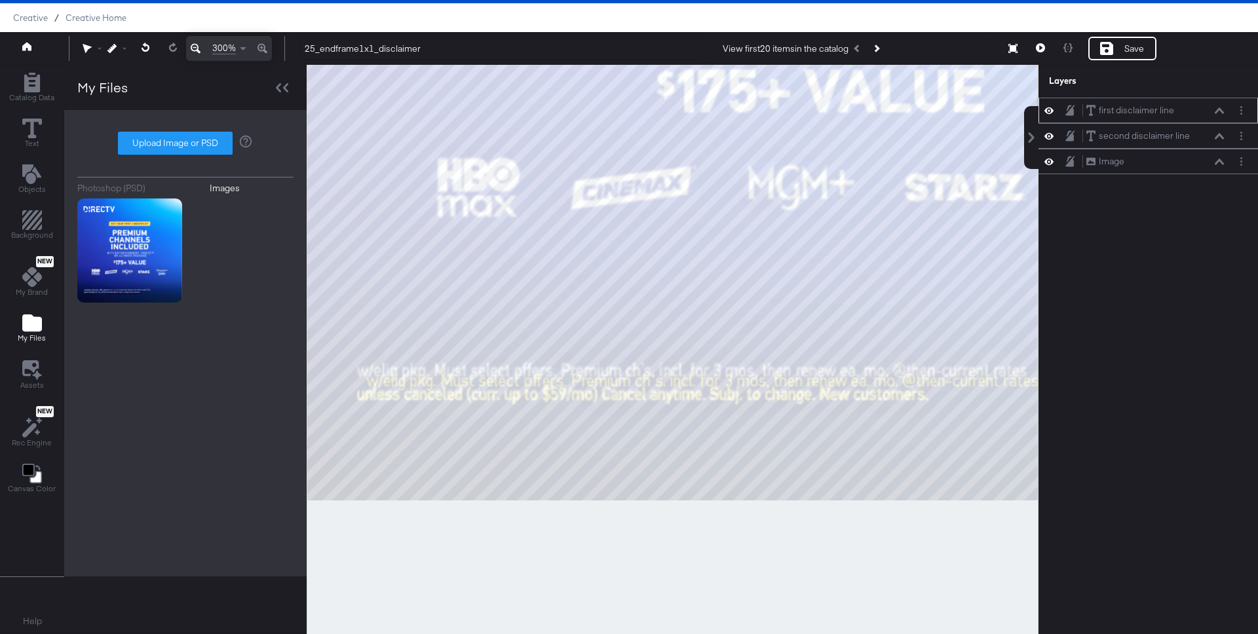
scroll to position [0, 0]
click at [1214, 109] on button at bounding box center [1219, 111] width 10 height 8
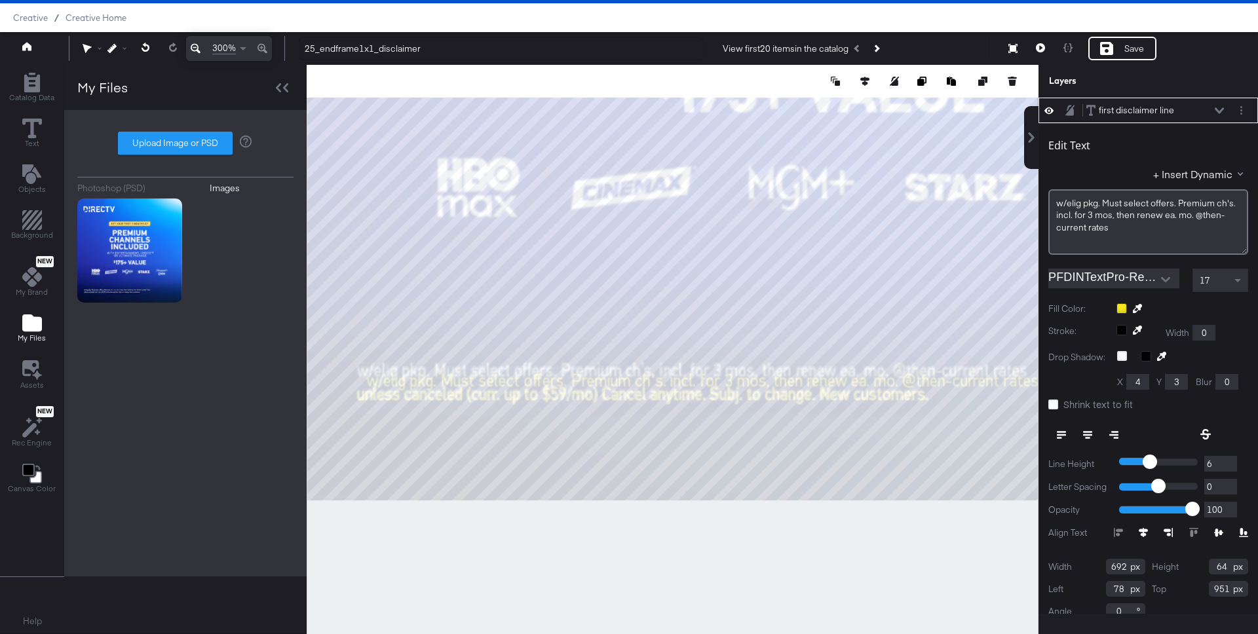
click at [1222, 591] on input "951" at bounding box center [1228, 589] width 39 height 16
type input "941"
click at [1118, 593] on input "78" at bounding box center [1125, 589] width 39 height 16
type input "68"
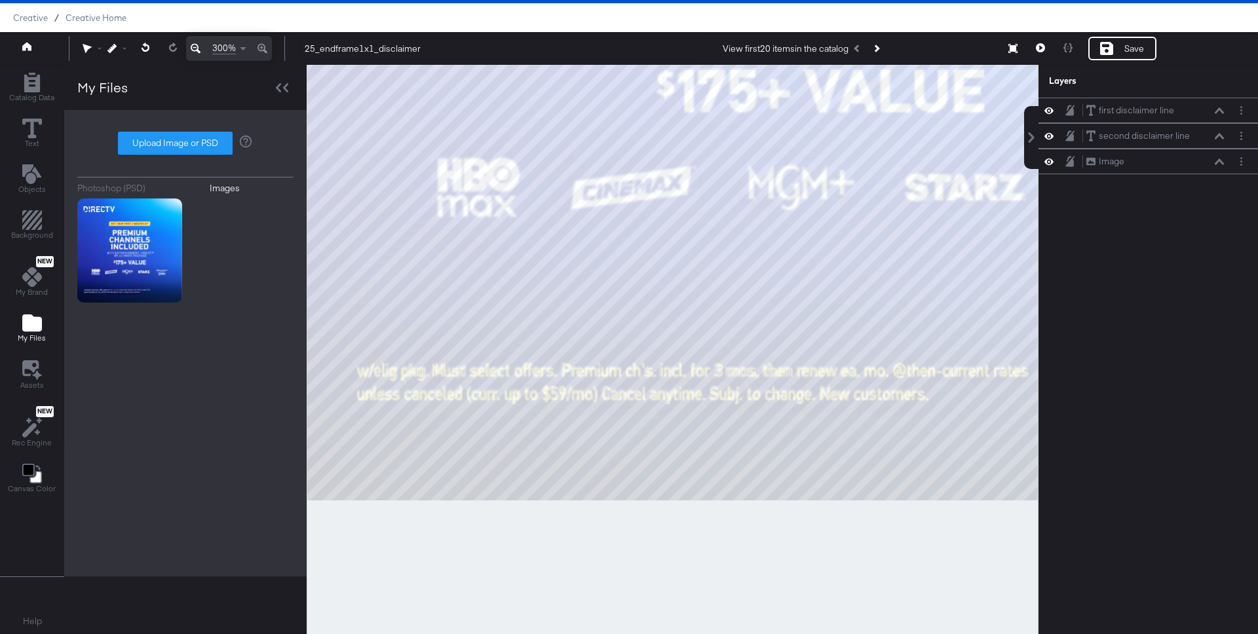
click at [591, 594] on div at bounding box center [673, 349] width 732 height 569
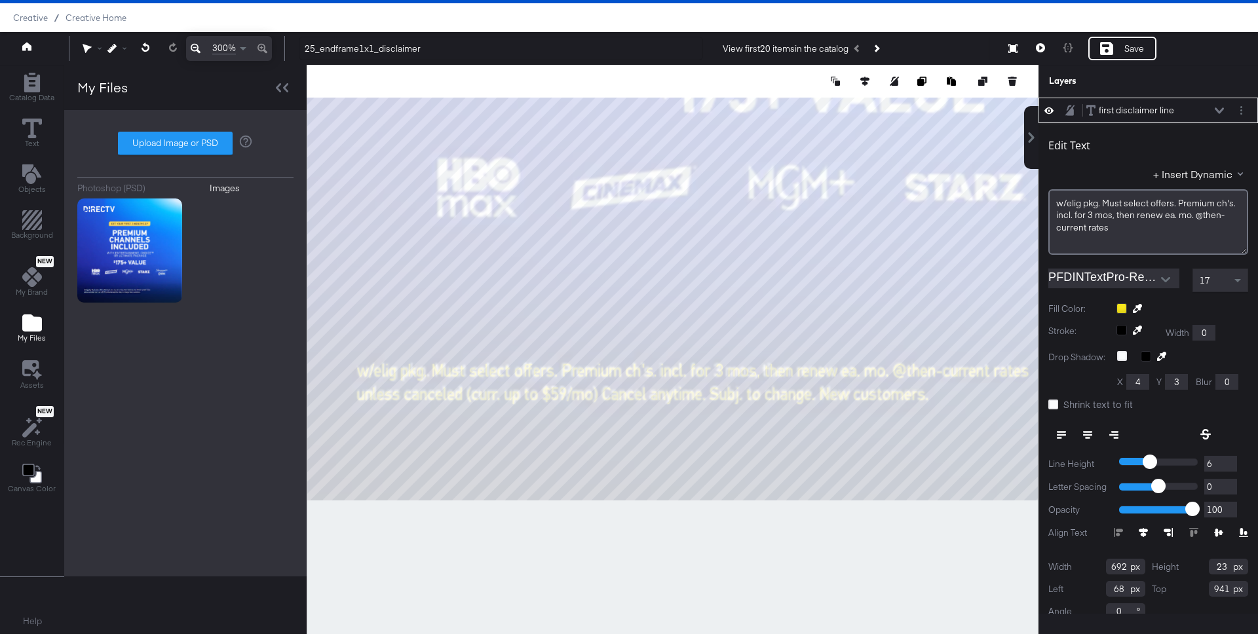
type input "23"
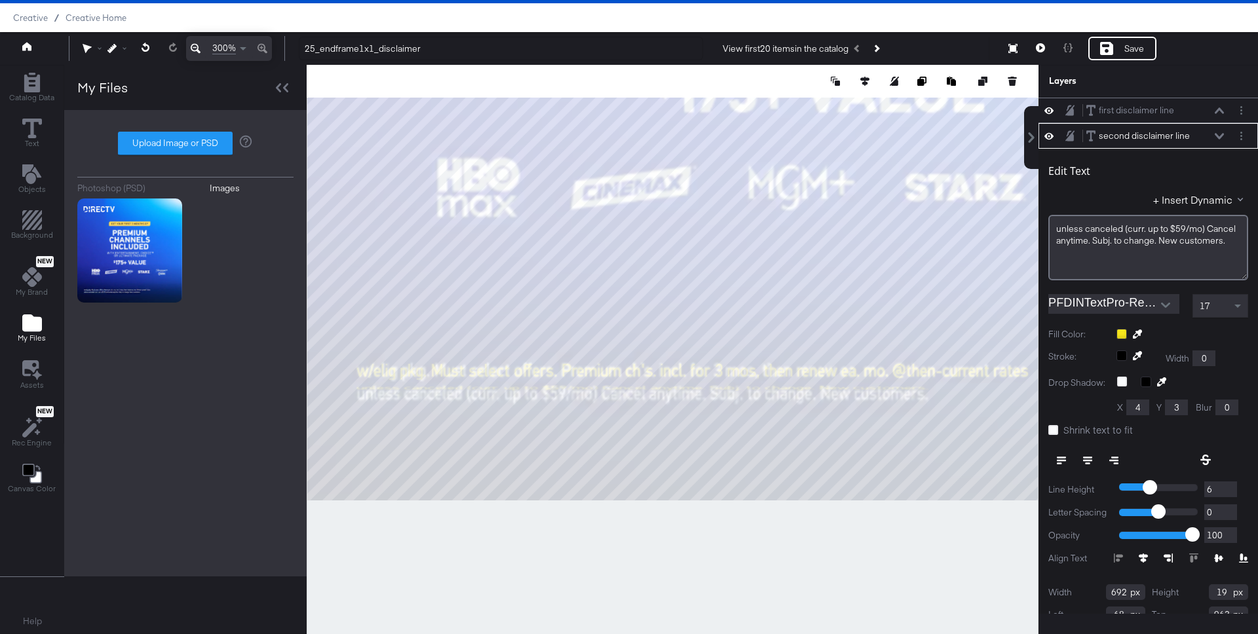
scroll to position [26, 0]
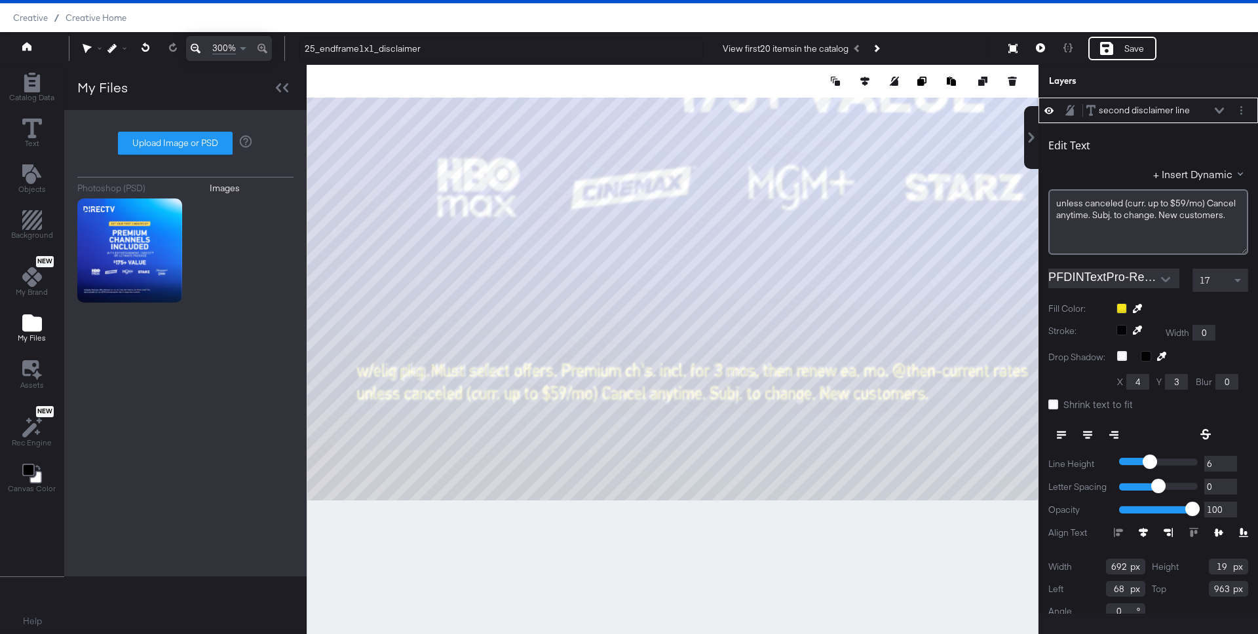
click at [1220, 110] on icon at bounding box center [1218, 110] width 9 height 7
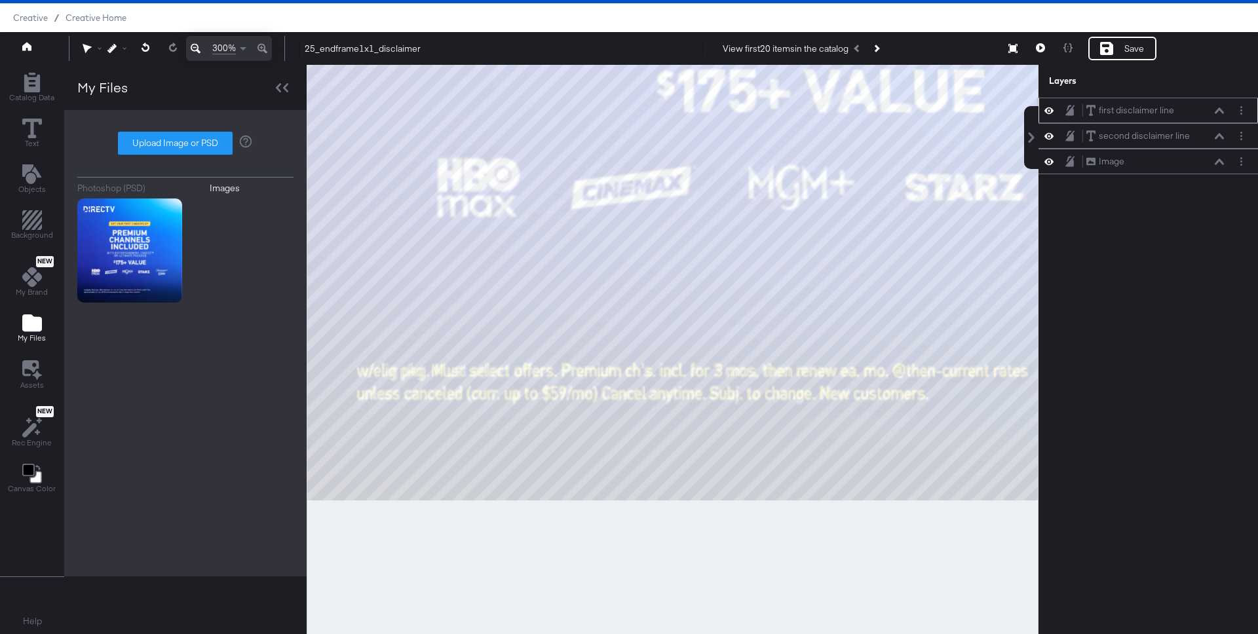
scroll to position [0, 0]
click at [1243, 108] on button "Layer Options" at bounding box center [1241, 111] width 14 height 14
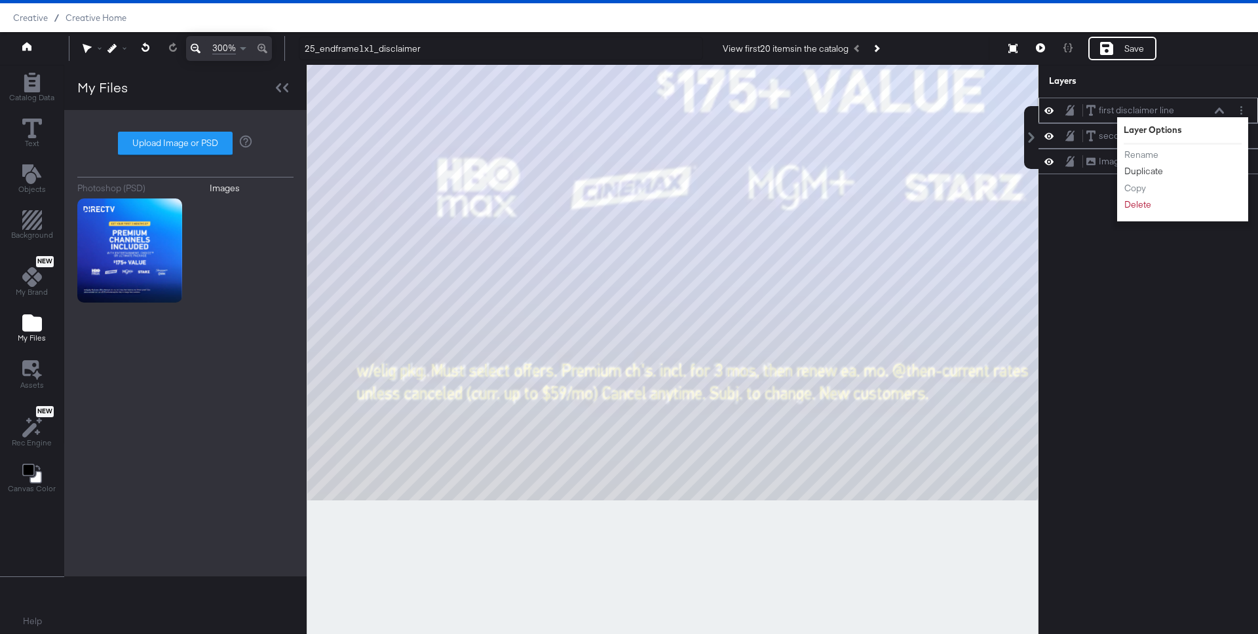
click at [1150, 168] on button "Duplicate" at bounding box center [1143, 171] width 40 height 14
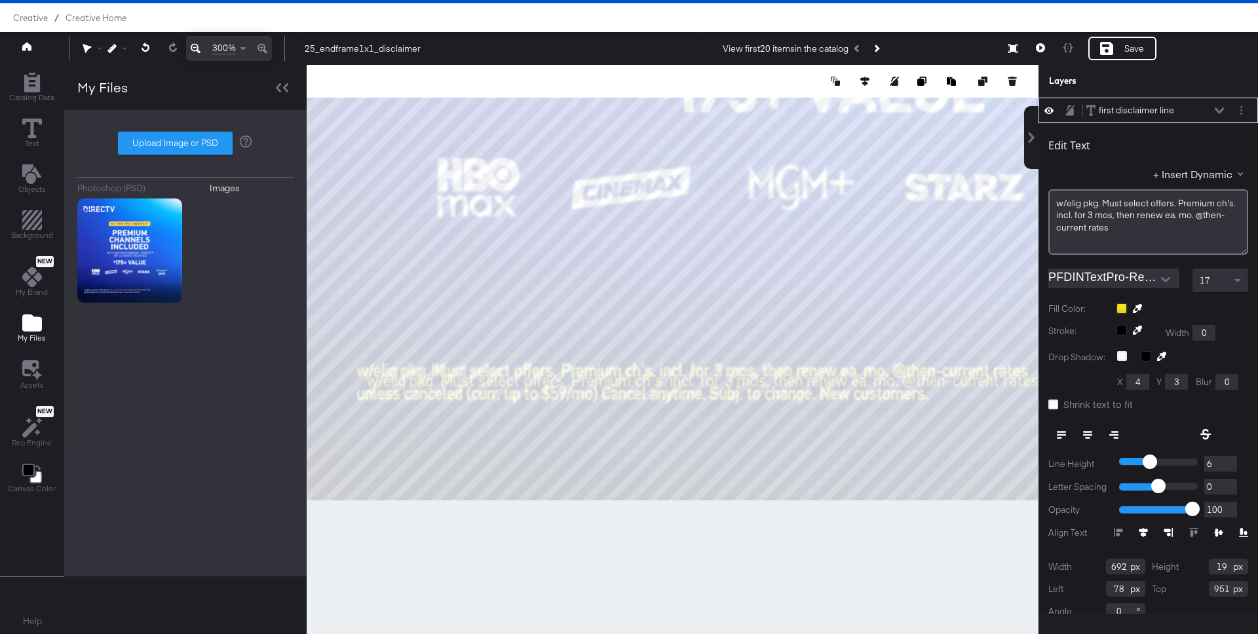
click at [1216, 110] on icon at bounding box center [1218, 110] width 9 height 6
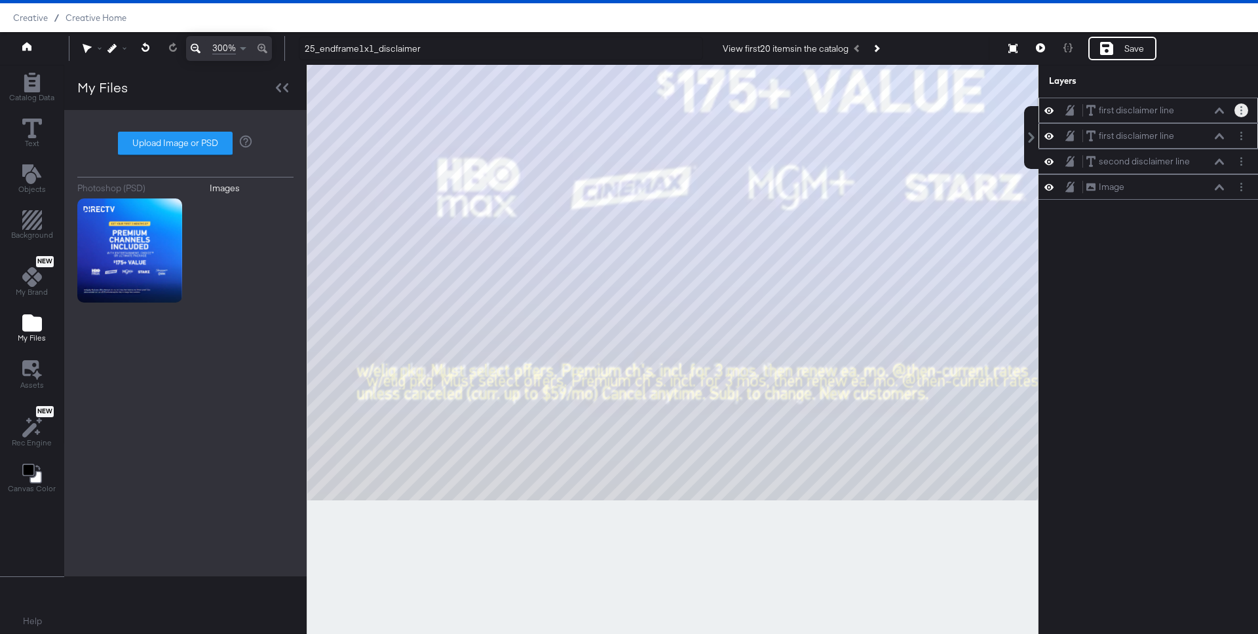
click at [1237, 110] on button "Layer Options" at bounding box center [1241, 111] width 14 height 14
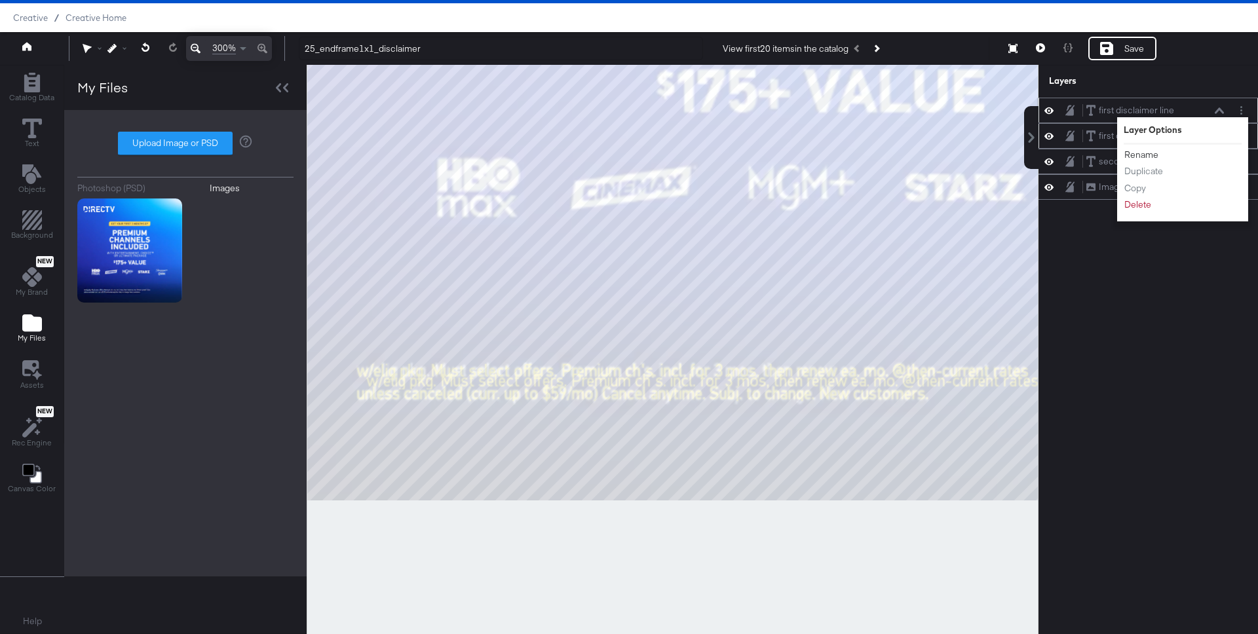
click at [1147, 152] on button "Rename" at bounding box center [1140, 155] width 35 height 14
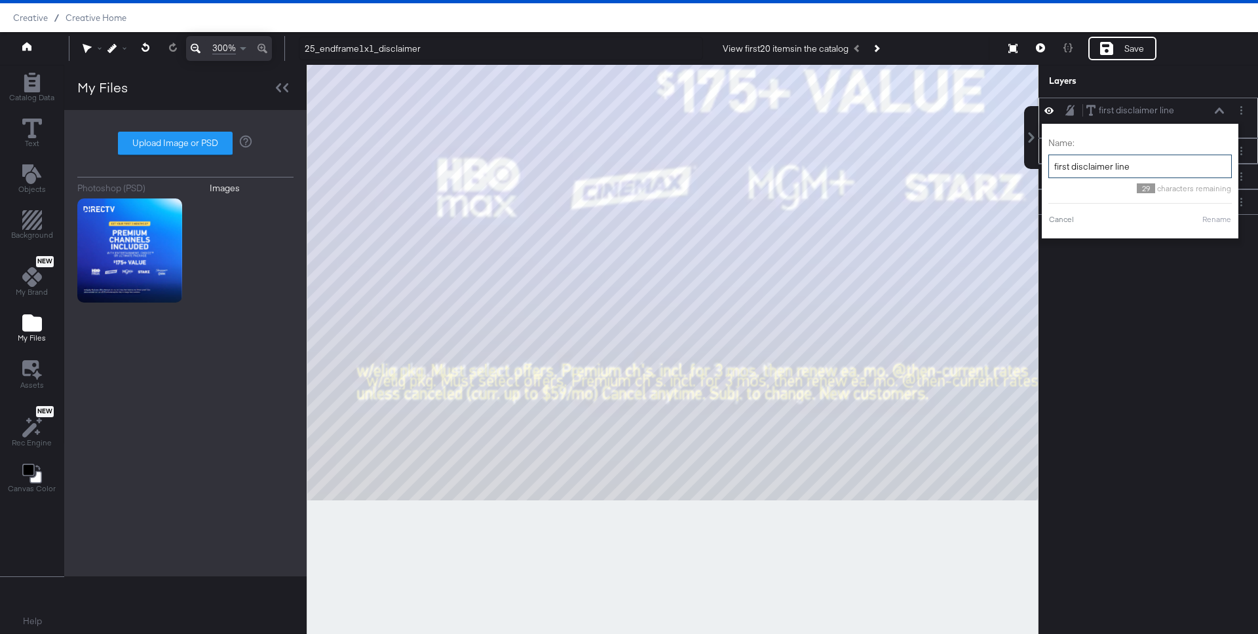
click at [1071, 168] on input "first disclaimer line" at bounding box center [1139, 167] width 183 height 24
click at [1175, 167] on input "first disclaimer line" at bounding box center [1139, 167] width 183 height 24
type input "first disclaimer line - first half"
click at [1202, 217] on button "Rename" at bounding box center [1200, 220] width 30 height 12
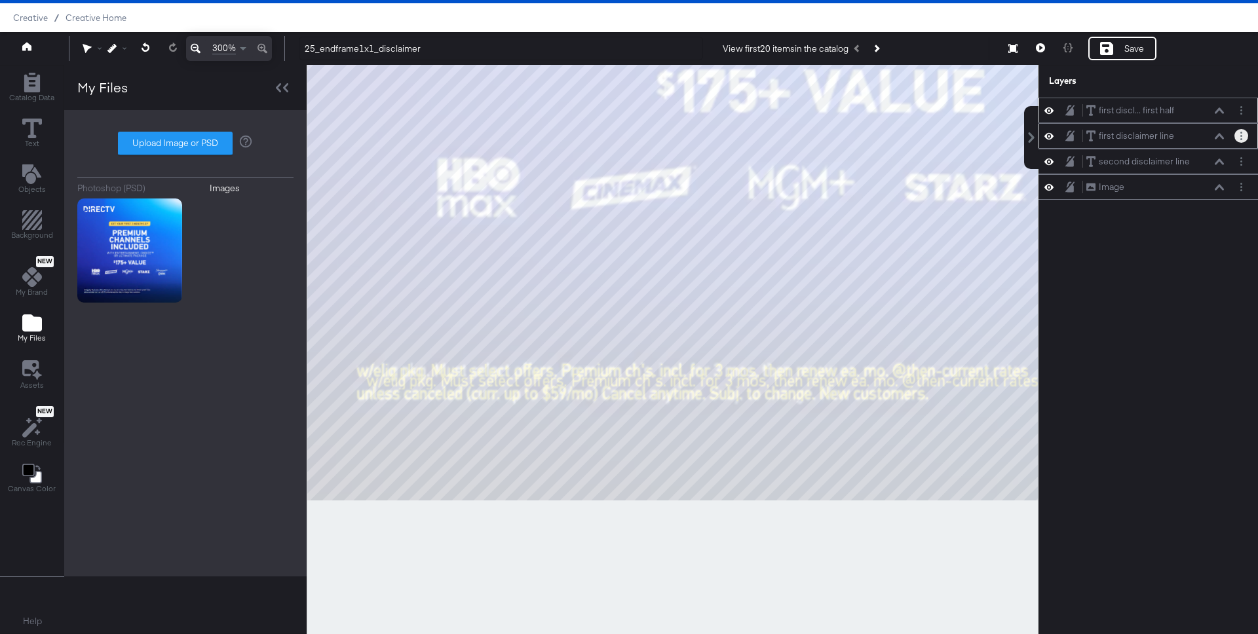
click at [1240, 133] on icon "Layer Options" at bounding box center [1241, 136] width 2 height 9
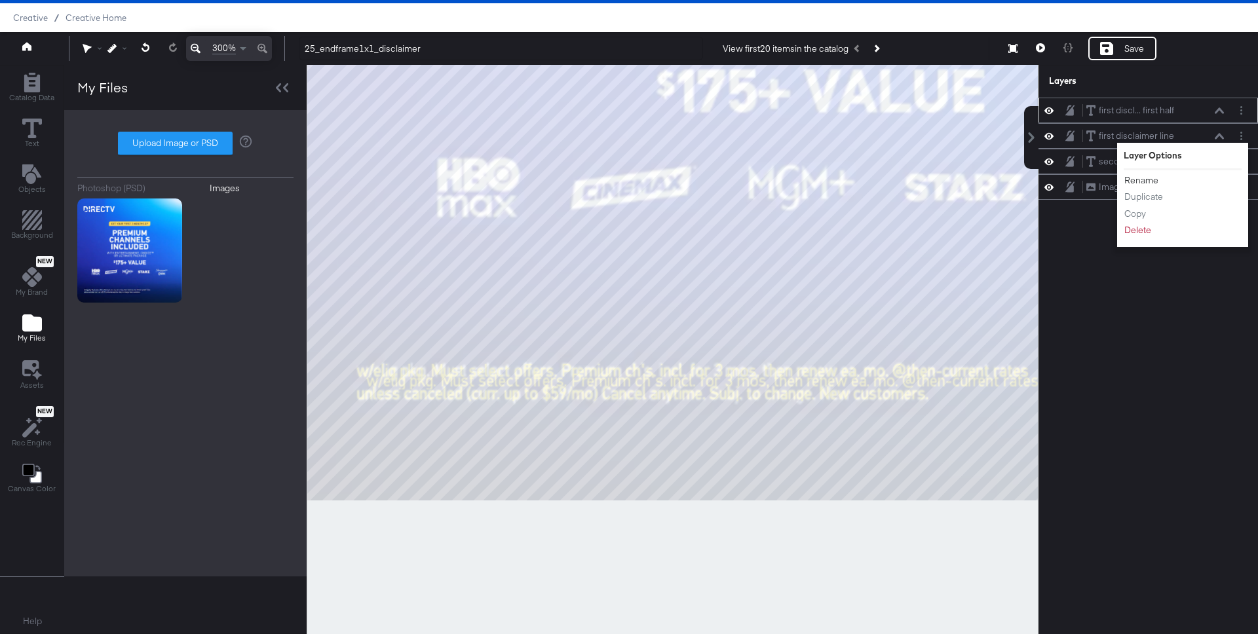
click at [1149, 179] on button "Rename" at bounding box center [1140, 181] width 35 height 14
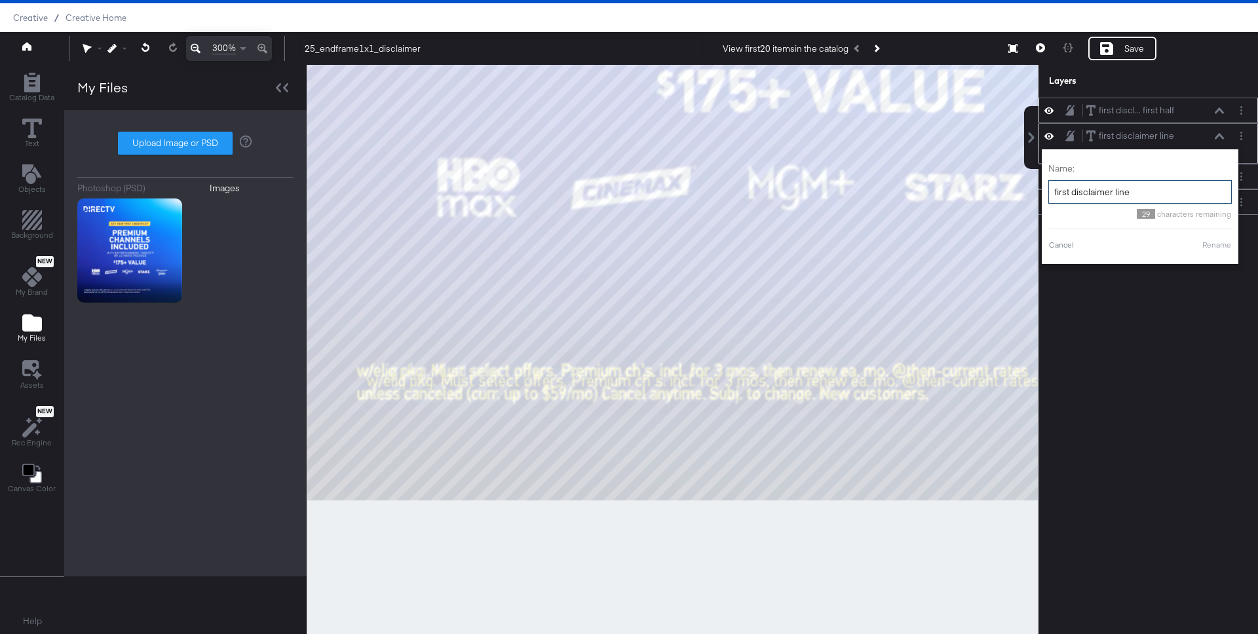
click at [1135, 194] on input "first disclaimer line" at bounding box center [1139, 192] width 183 height 24
type input "first disclaimer line - 2"
click at [1214, 242] on button "Rename" at bounding box center [1200, 245] width 30 height 12
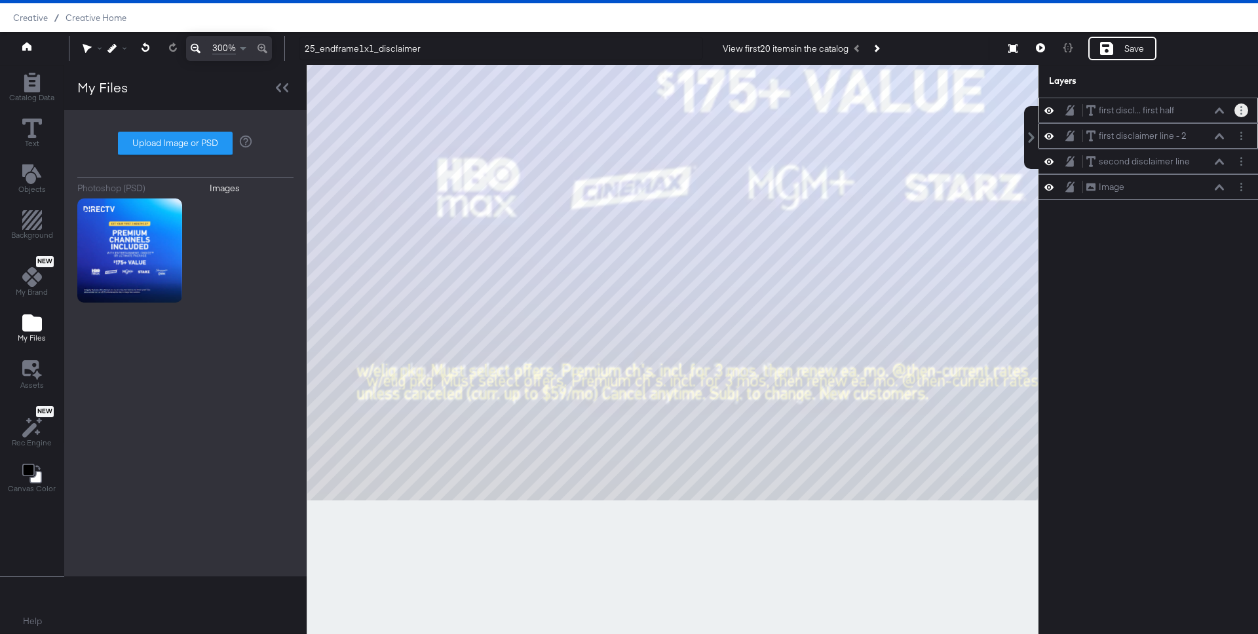
click at [1240, 106] on icon "Layer Options" at bounding box center [1241, 110] width 2 height 9
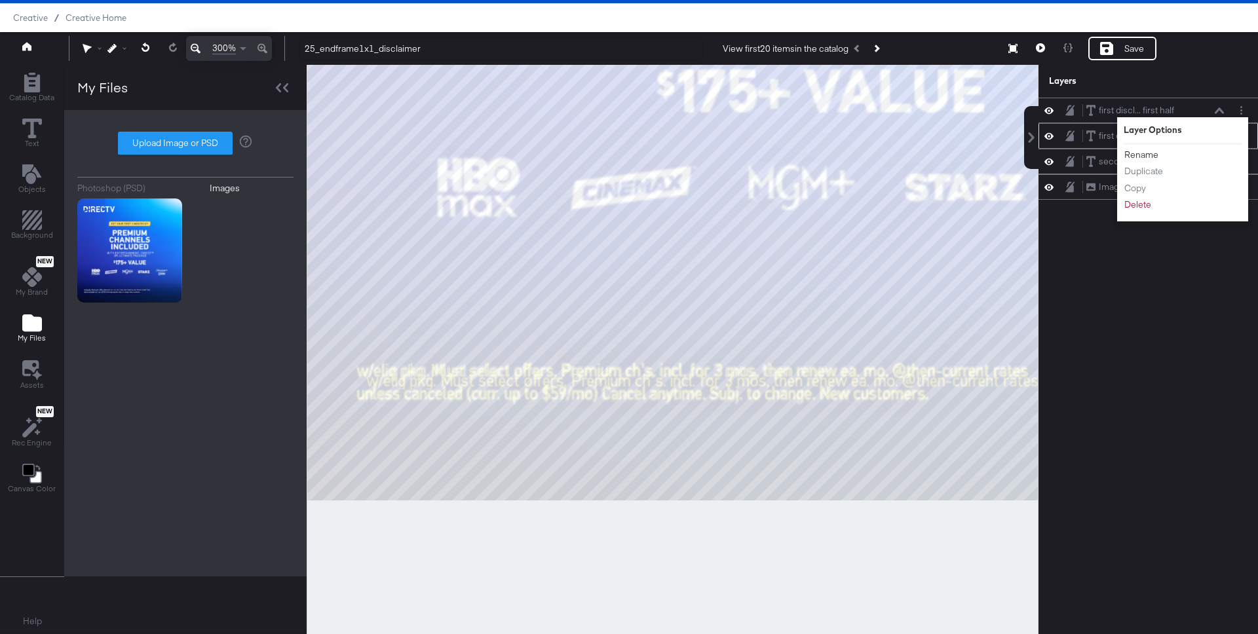
click at [1152, 151] on button "Rename" at bounding box center [1140, 155] width 35 height 14
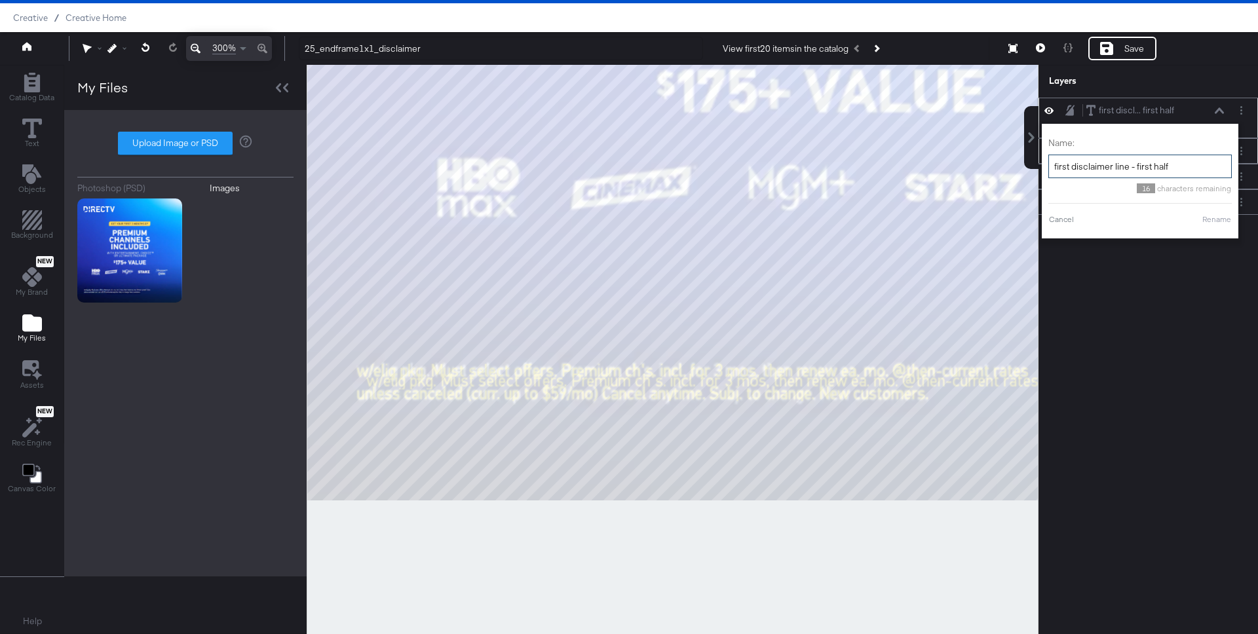
click at [1175, 161] on input "first disclaimer line - first half" at bounding box center [1139, 167] width 183 height 24
type input "first disclaimer line - 1"
click at [1195, 221] on button "Rename" at bounding box center [1200, 220] width 30 height 12
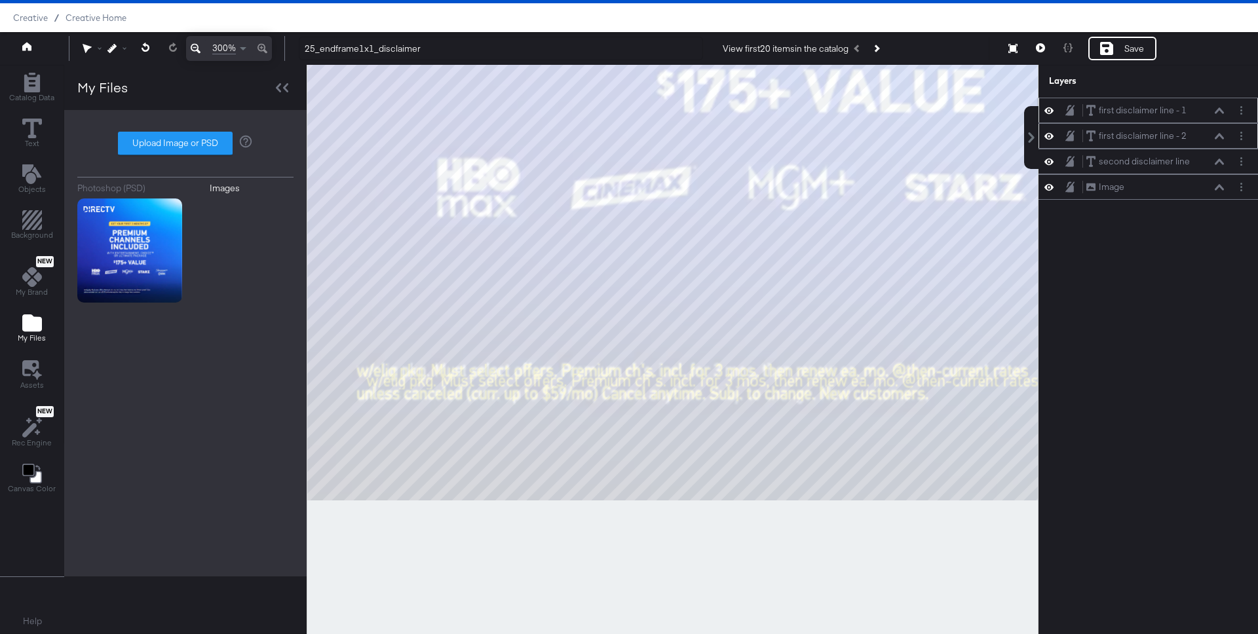
click at [1216, 107] on button at bounding box center [1219, 111] width 10 height 8
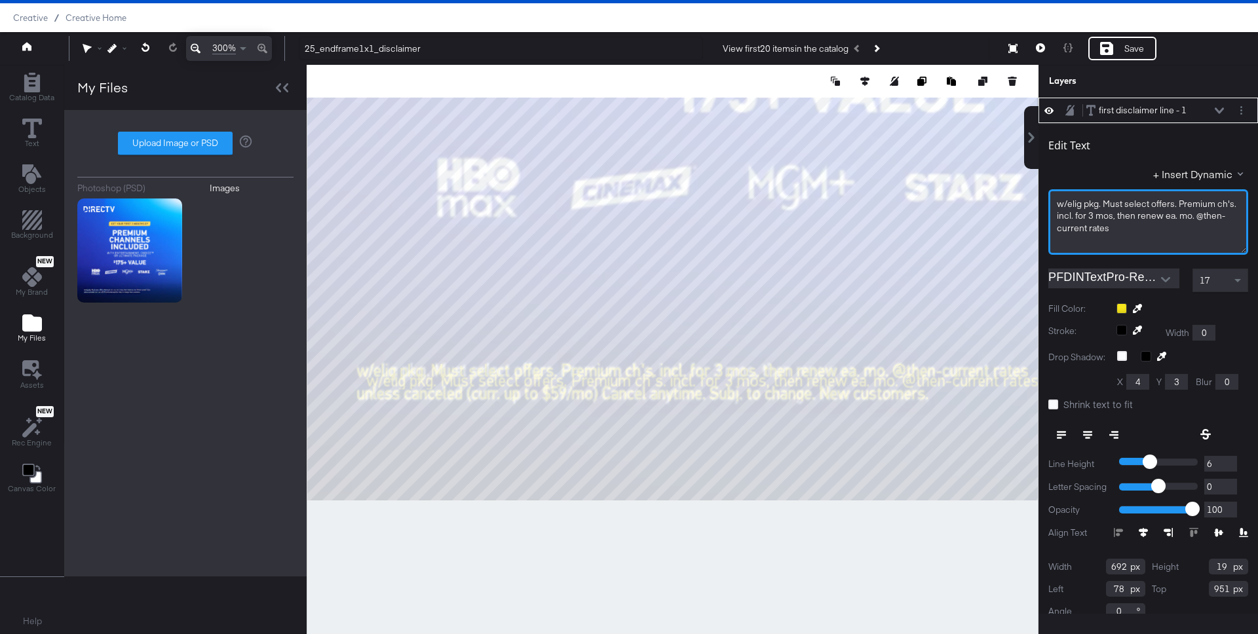
click at [1106, 201] on span "w/elig ﻿pkg. Must select offers. Premium ch's. incl. for 3 mos, then renew ea. …" at bounding box center [1147, 216] width 181 height 36
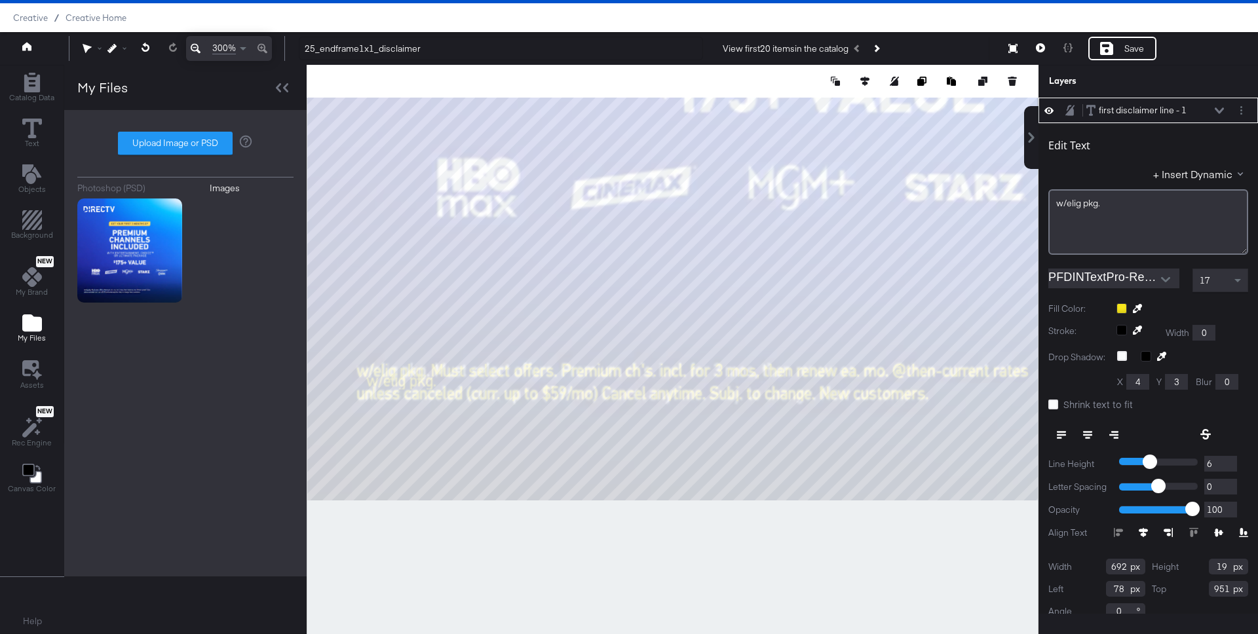
click at [1218, 108] on icon at bounding box center [1218, 110] width 9 height 7
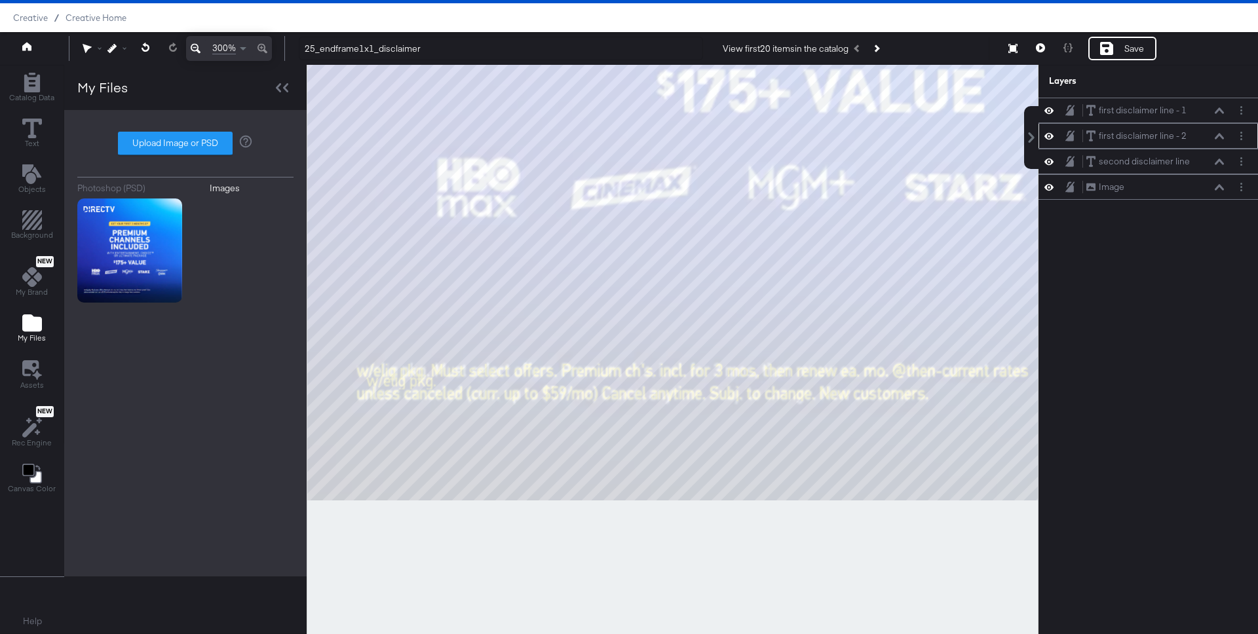
click at [1220, 136] on icon at bounding box center [1218, 136] width 9 height 6
click at [1218, 131] on div "first disclaimer line - 2 first disclaimer line - 2" at bounding box center [1154, 136] width 139 height 14
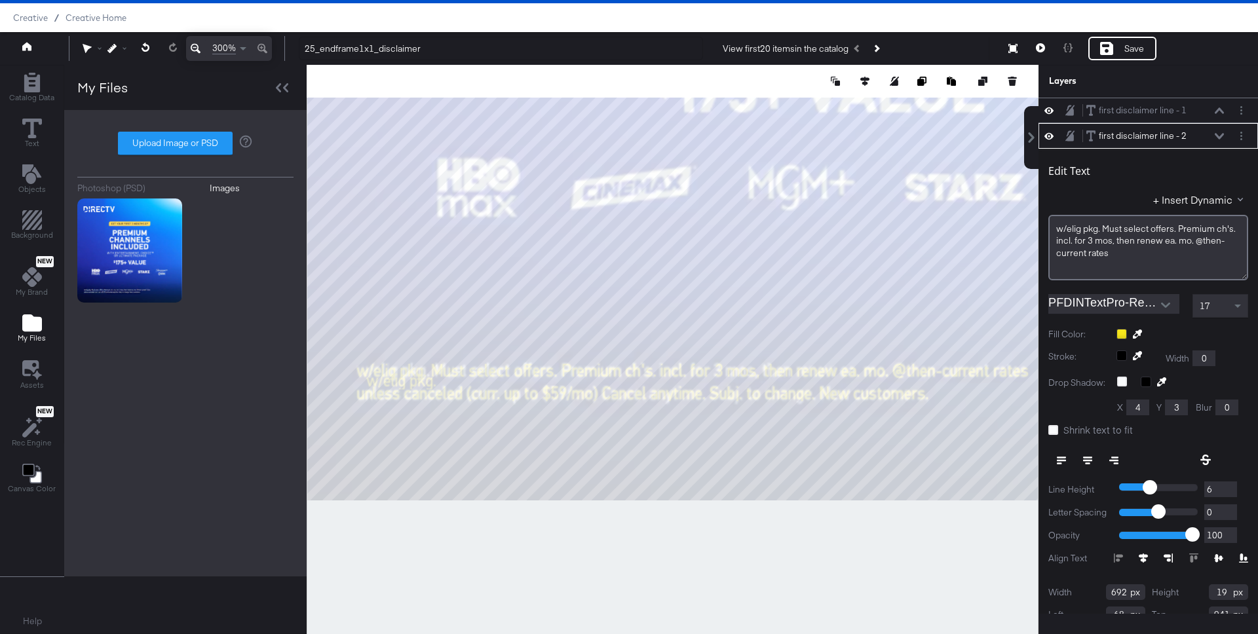
scroll to position [26, 0]
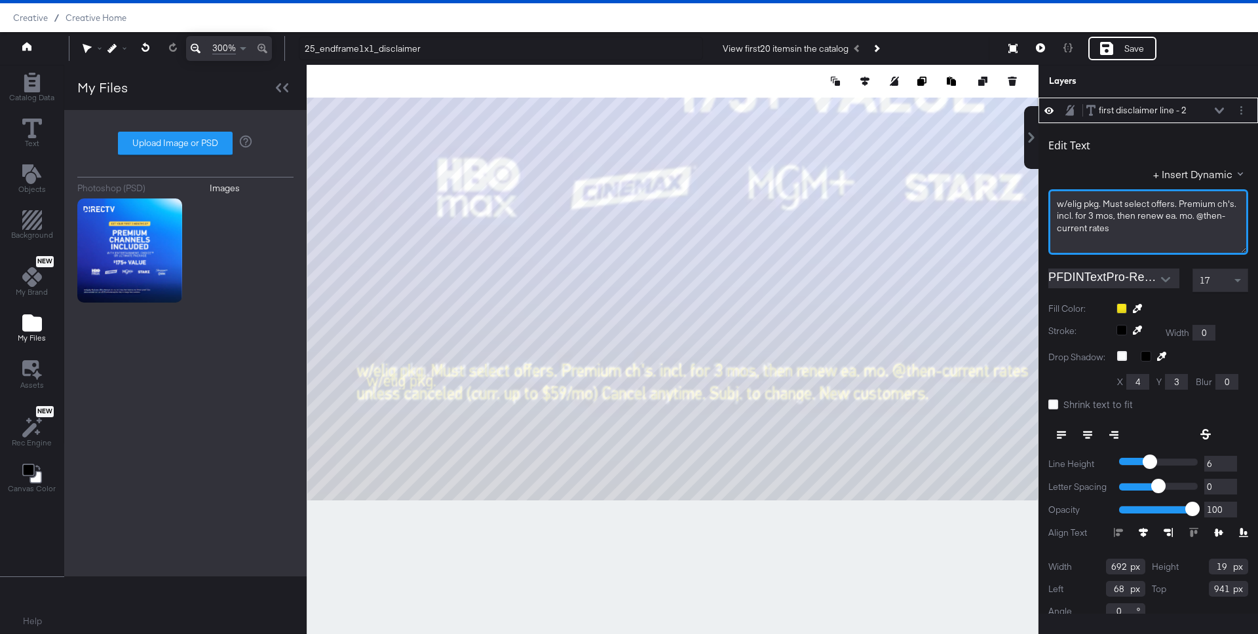
click at [1103, 200] on span "w/elig ﻿pkg. Must select offers. Premium ch's. incl. for 3 mos, then renew ea. …" at bounding box center [1147, 216] width 181 height 36
click at [1189, 143] on div "Edit Text" at bounding box center [1148, 148] width 200 height 18
click at [485, 531] on div at bounding box center [673, 349] width 732 height 569
click at [1129, 592] on div "Left 69" at bounding box center [1096, 589] width 97 height 16
type input "100"
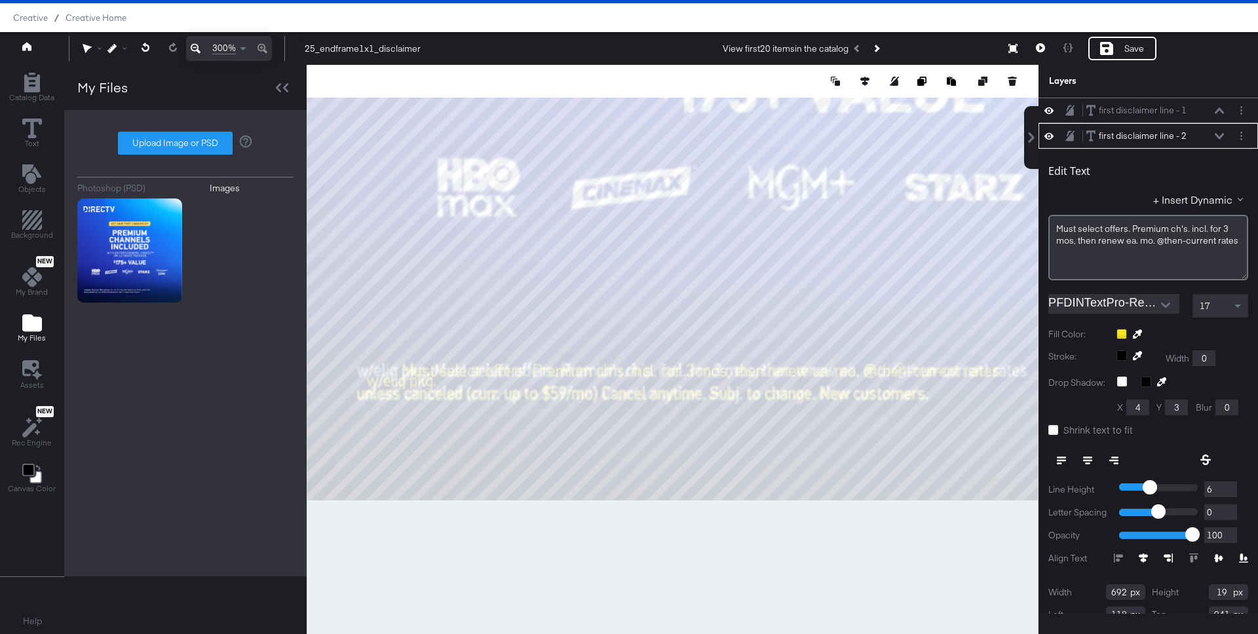
scroll to position [26, 0]
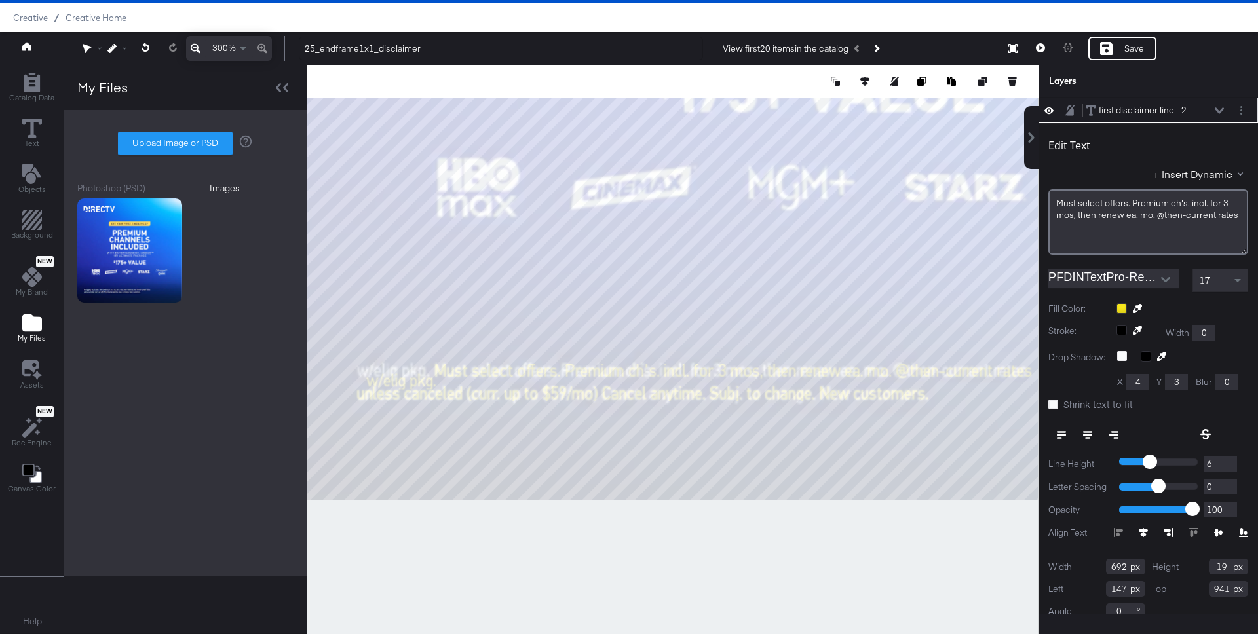
type input "146"
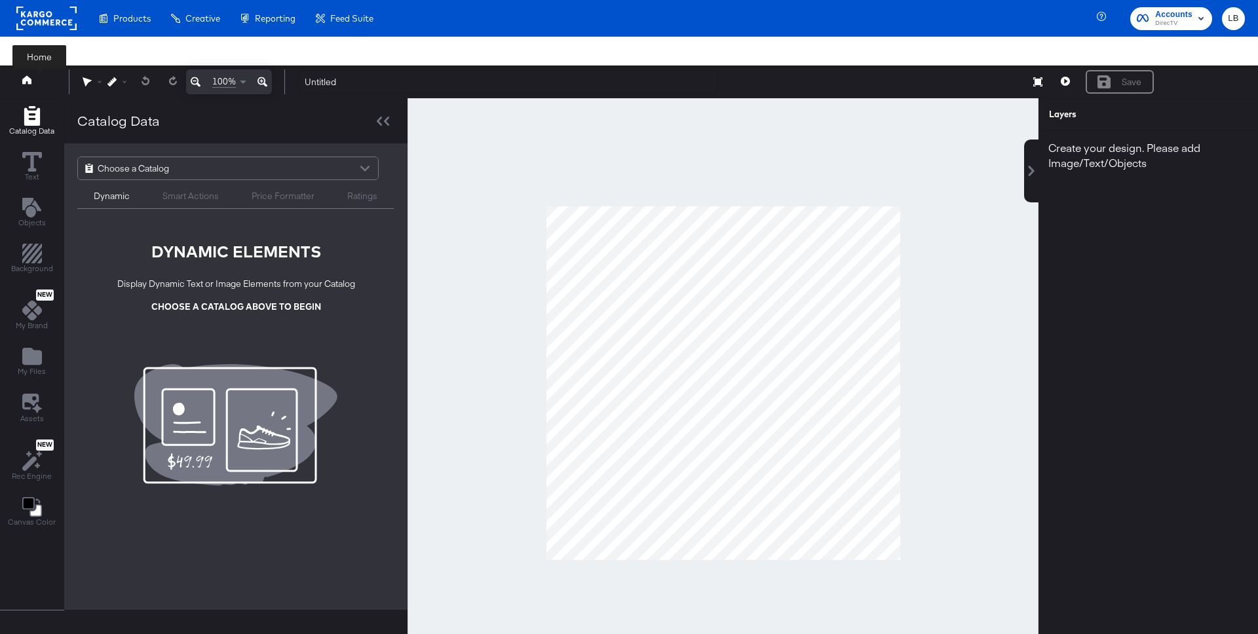
click at [28, 75] on button at bounding box center [39, 82] width 52 height 24
click at [1184, 19] on span "DirecTV" at bounding box center [1173, 23] width 37 height 10
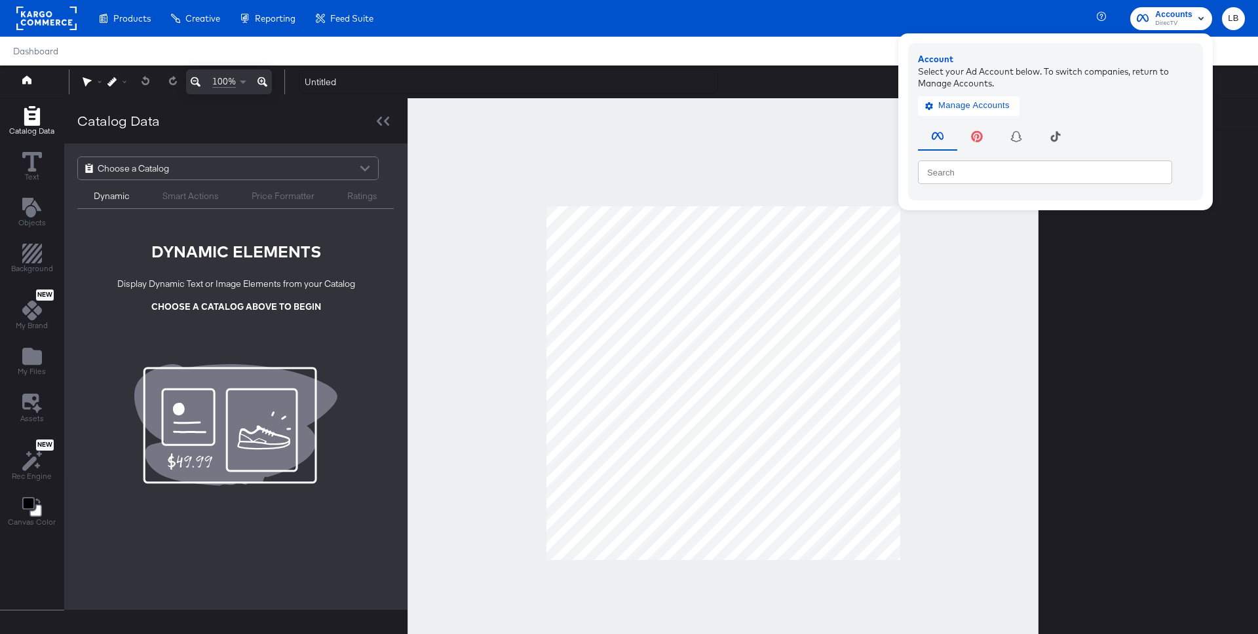
click at [43, 22] on rect at bounding box center [46, 19] width 60 height 24
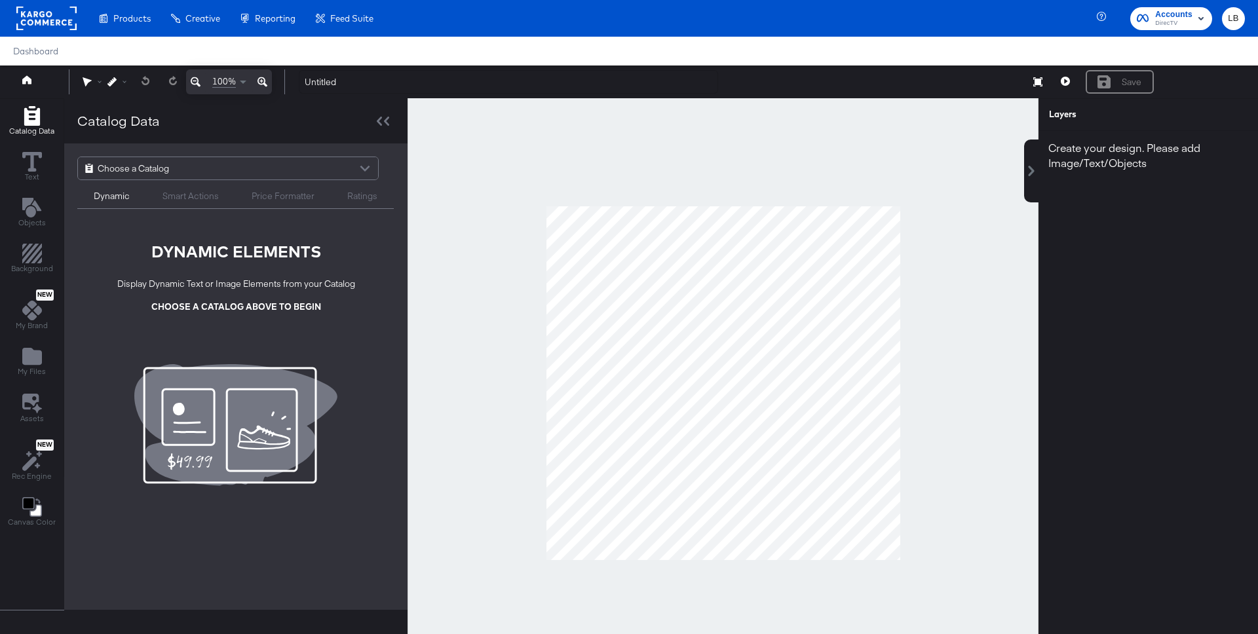
click at [43, 22] on rect at bounding box center [46, 19] width 60 height 24
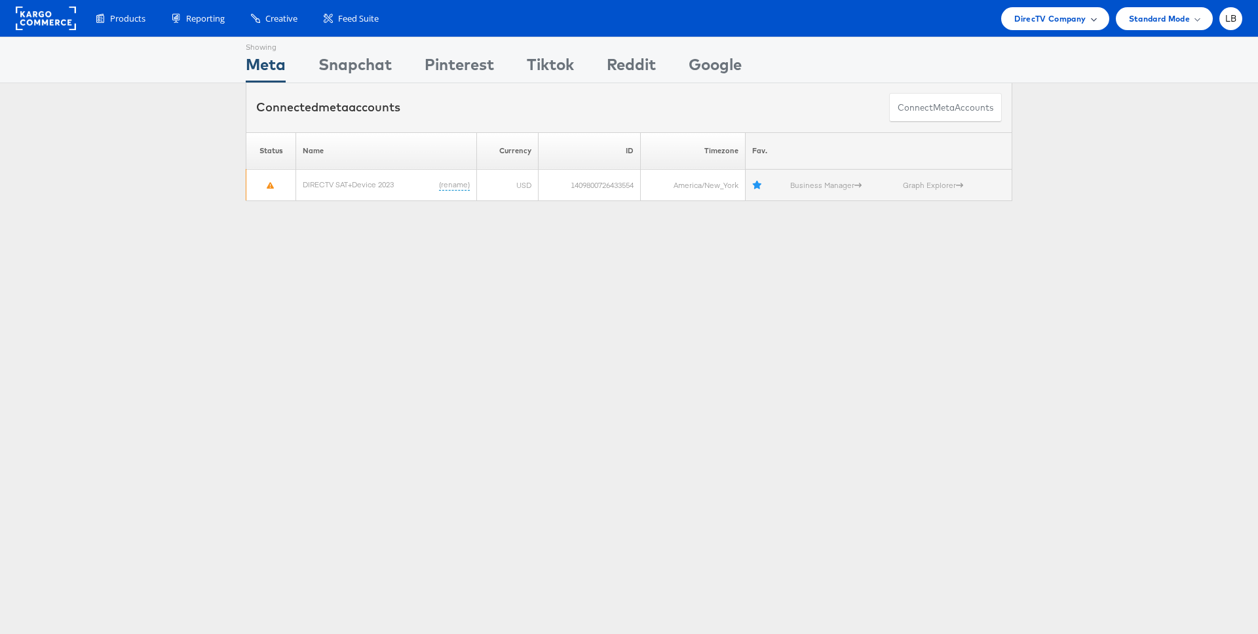
click at [1086, 26] on div "DirecTV Company" at bounding box center [1054, 18] width 107 height 23
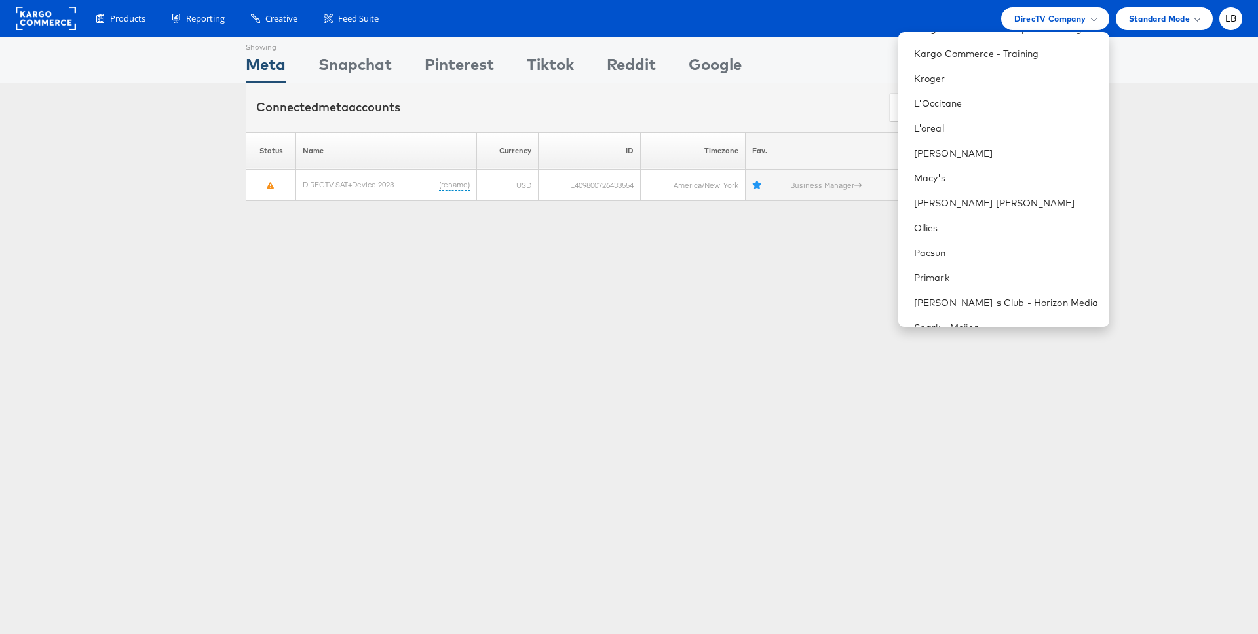
scroll to position [495, 0]
click at [1059, 276] on link "Primark" at bounding box center [1006, 275] width 185 height 13
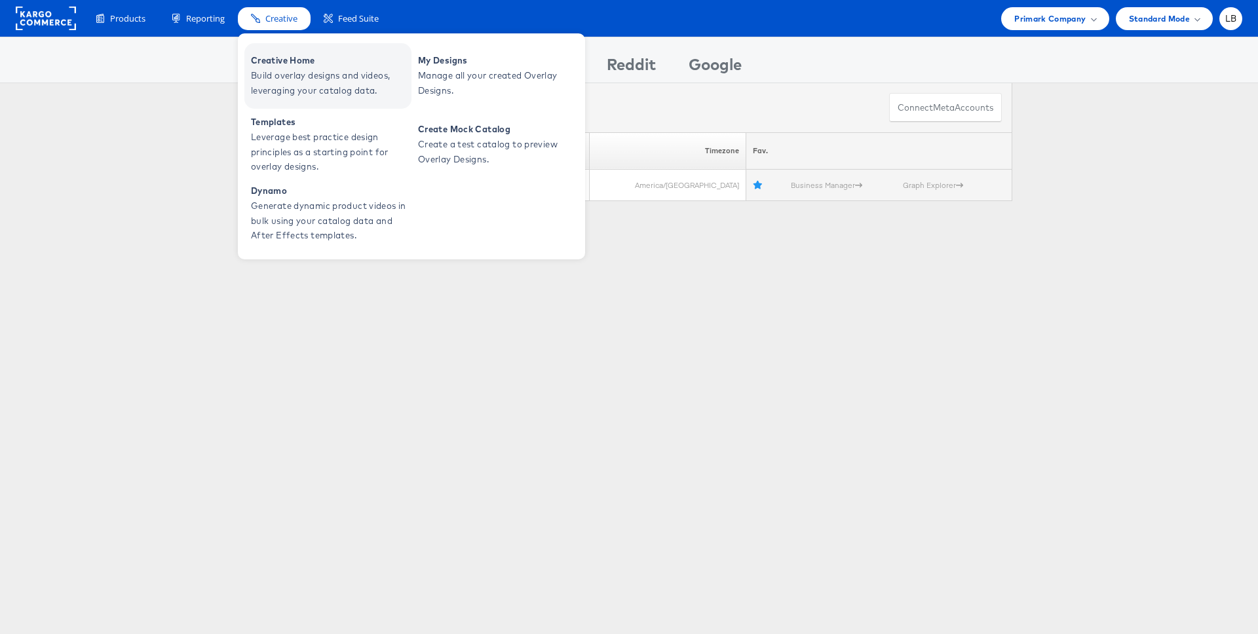
click at [292, 72] on span "Build overlay designs and videos, leveraging your catalog data." at bounding box center [329, 83] width 157 height 30
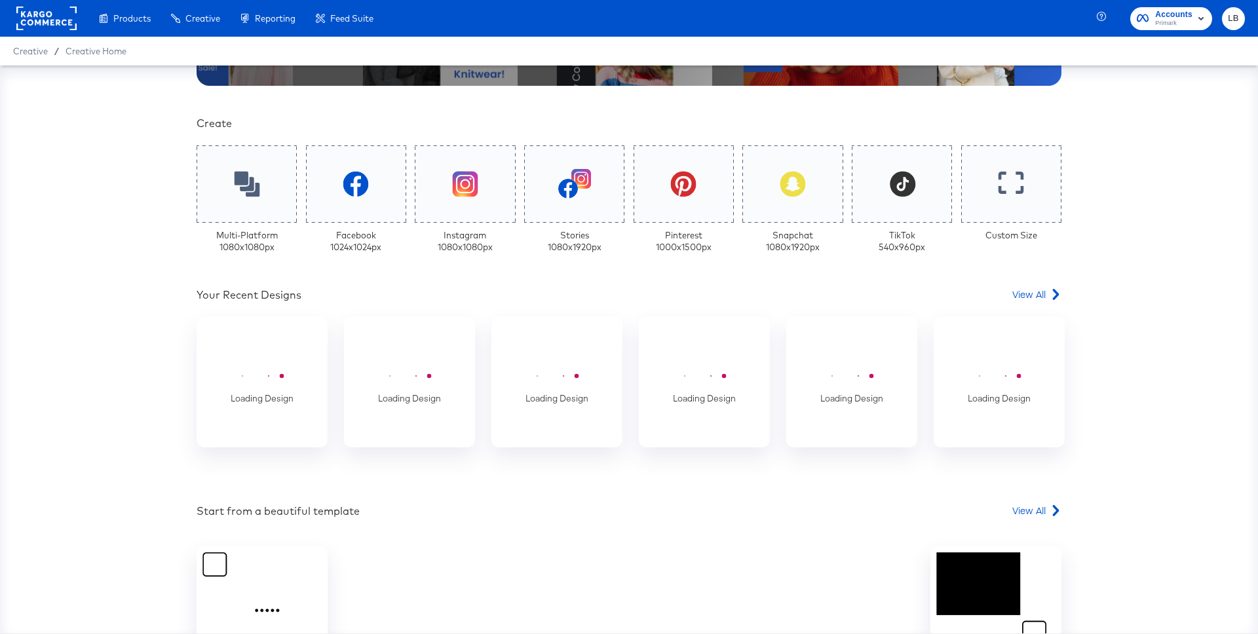
scroll to position [276, 0]
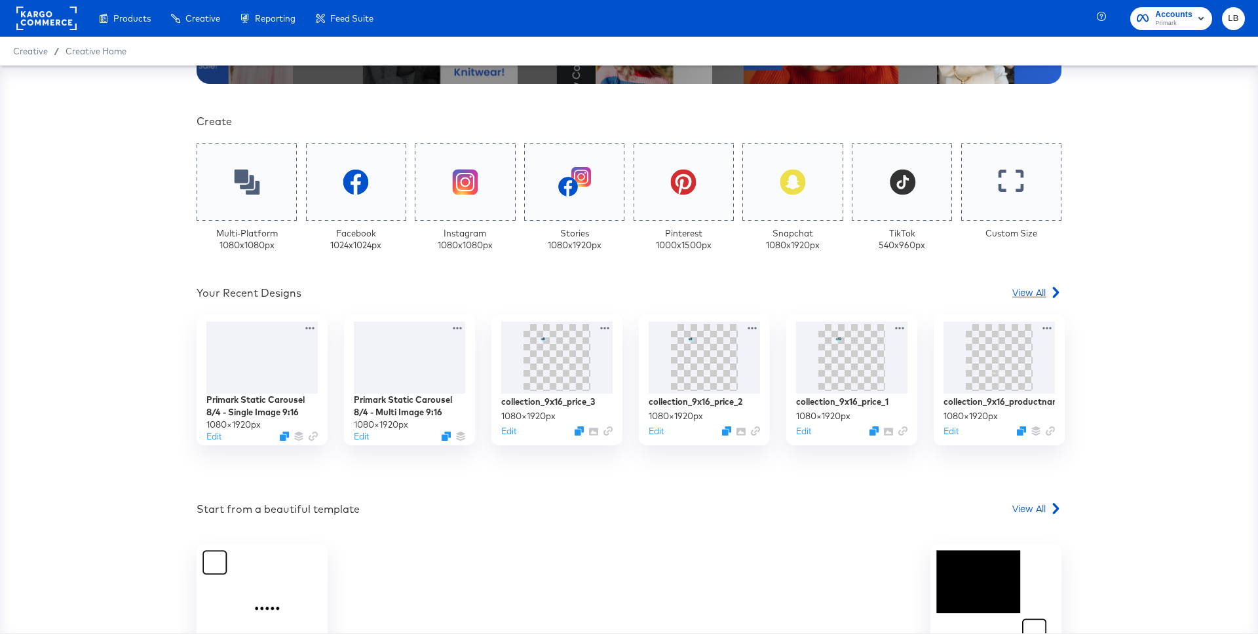
click at [1026, 298] on span "View All" at bounding box center [1028, 292] width 33 height 13
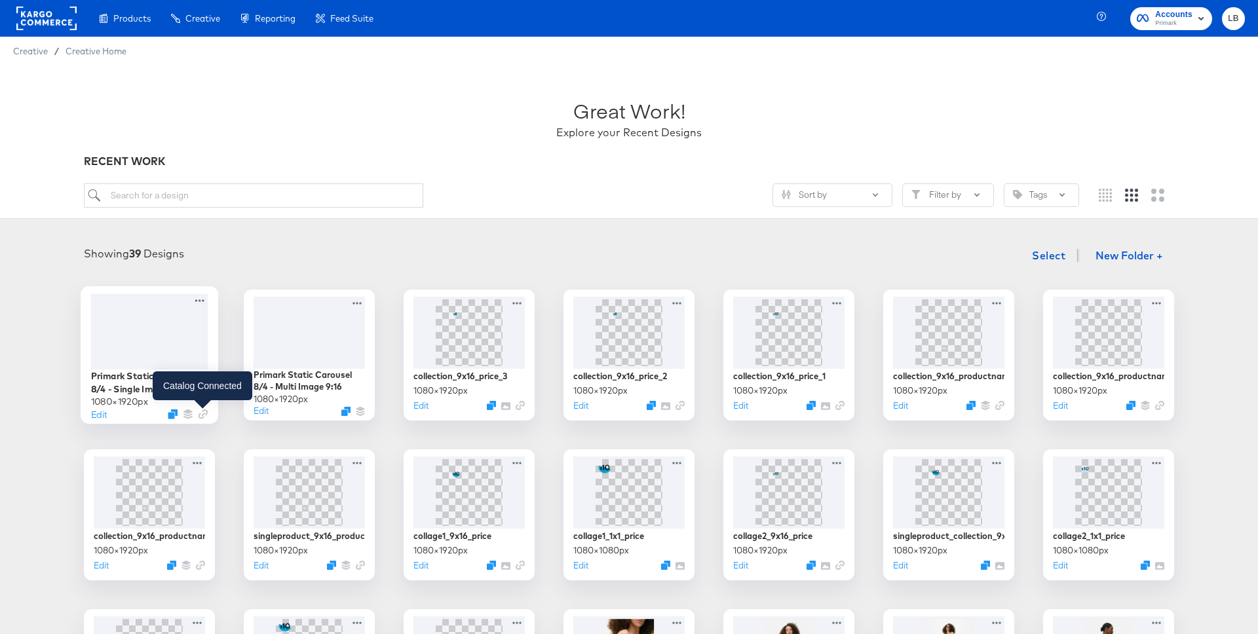
click at [200, 409] on icon "Link" at bounding box center [203, 414] width 10 height 10
click at [183, 193] on input "search" at bounding box center [253, 195] width 339 height 24
type input "static carousel"
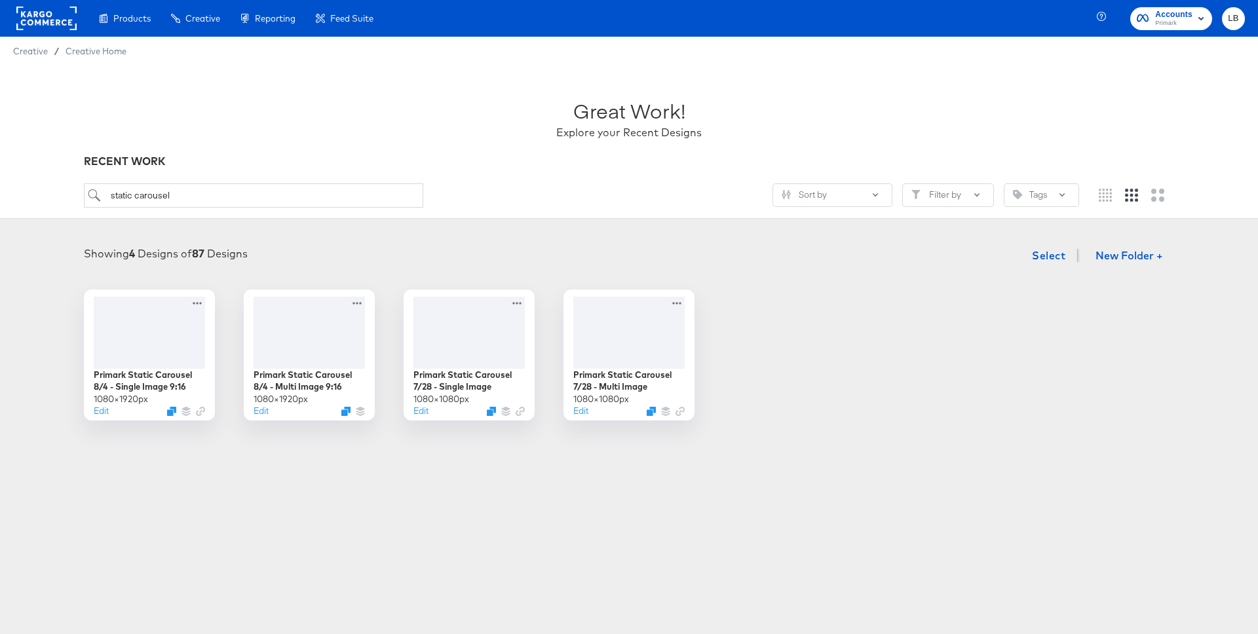
click at [49, 20] on rect at bounding box center [46, 19] width 60 height 24
click at [1178, 23] on span "Primark" at bounding box center [1173, 23] width 37 height 10
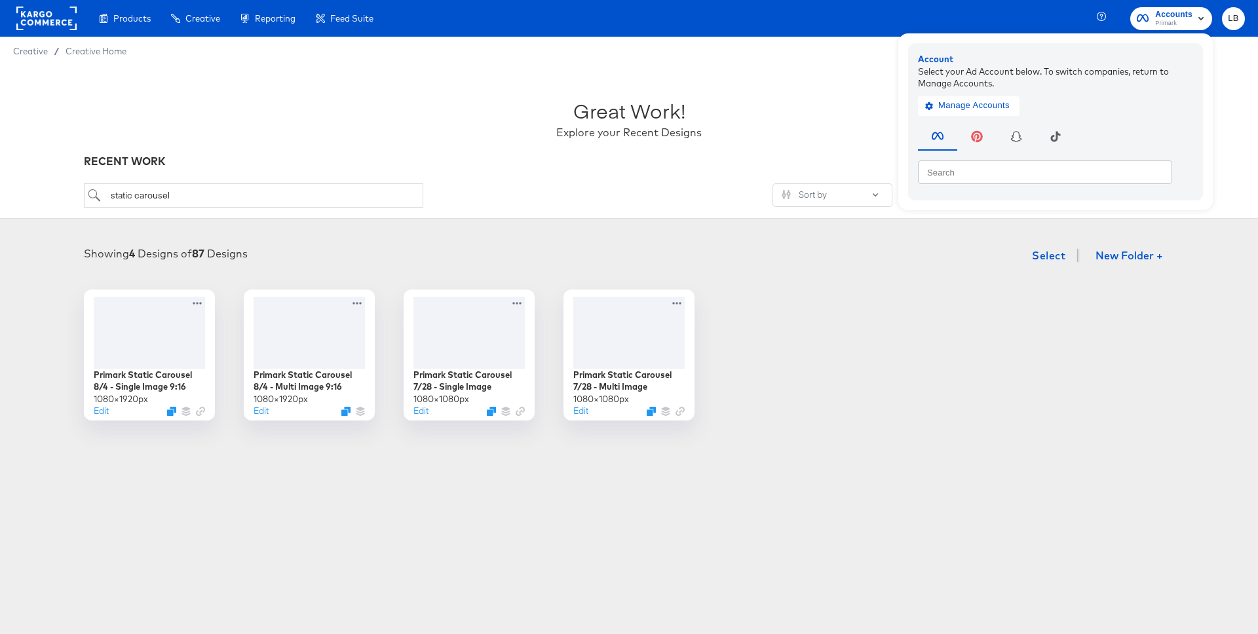
click at [48, 14] on rect at bounding box center [46, 19] width 60 height 24
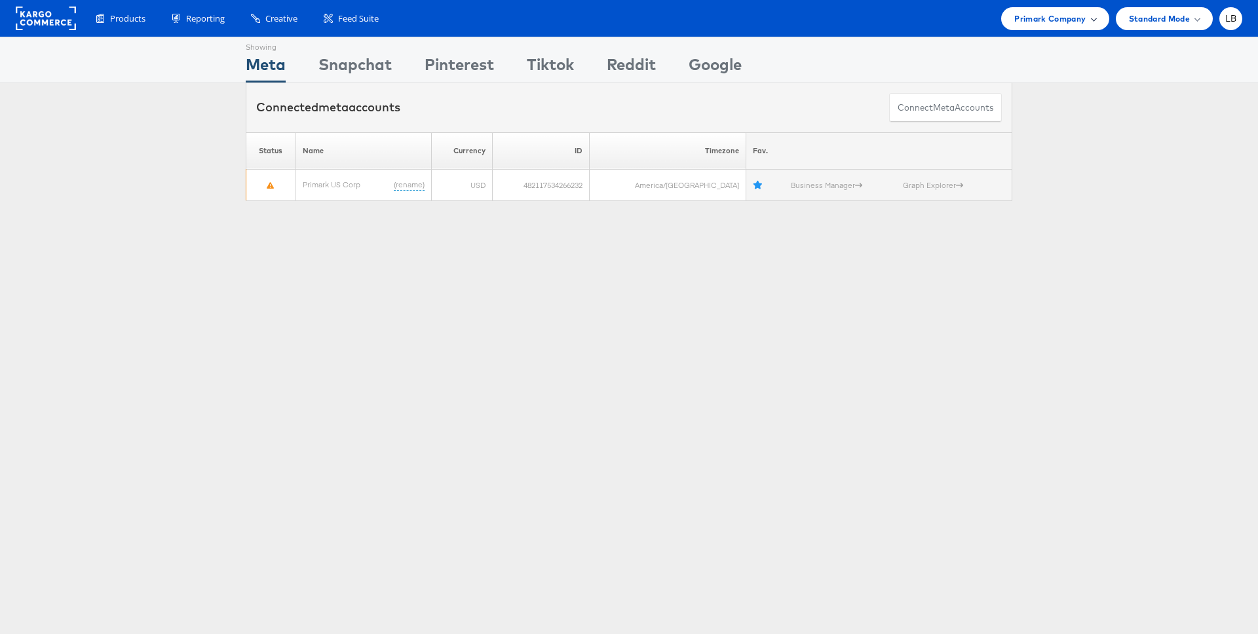
click at [1092, 20] on span at bounding box center [1093, 18] width 7 height 7
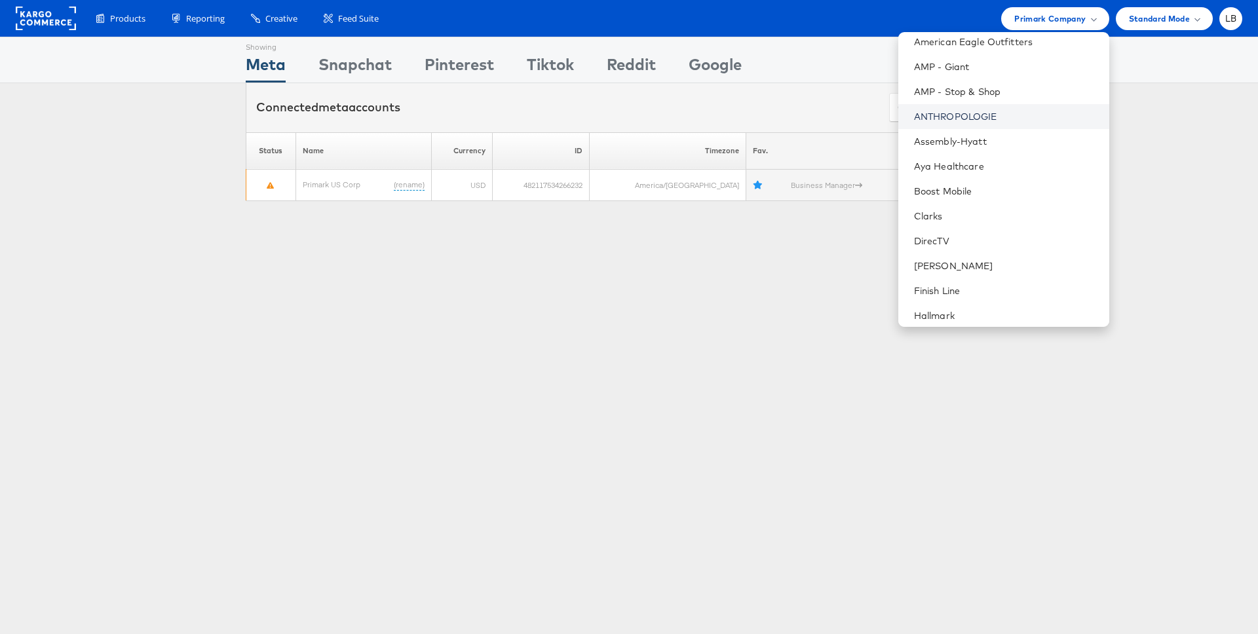
scroll to position [107, 0]
click at [1020, 236] on link "DirecTV" at bounding box center [1006, 240] width 185 height 13
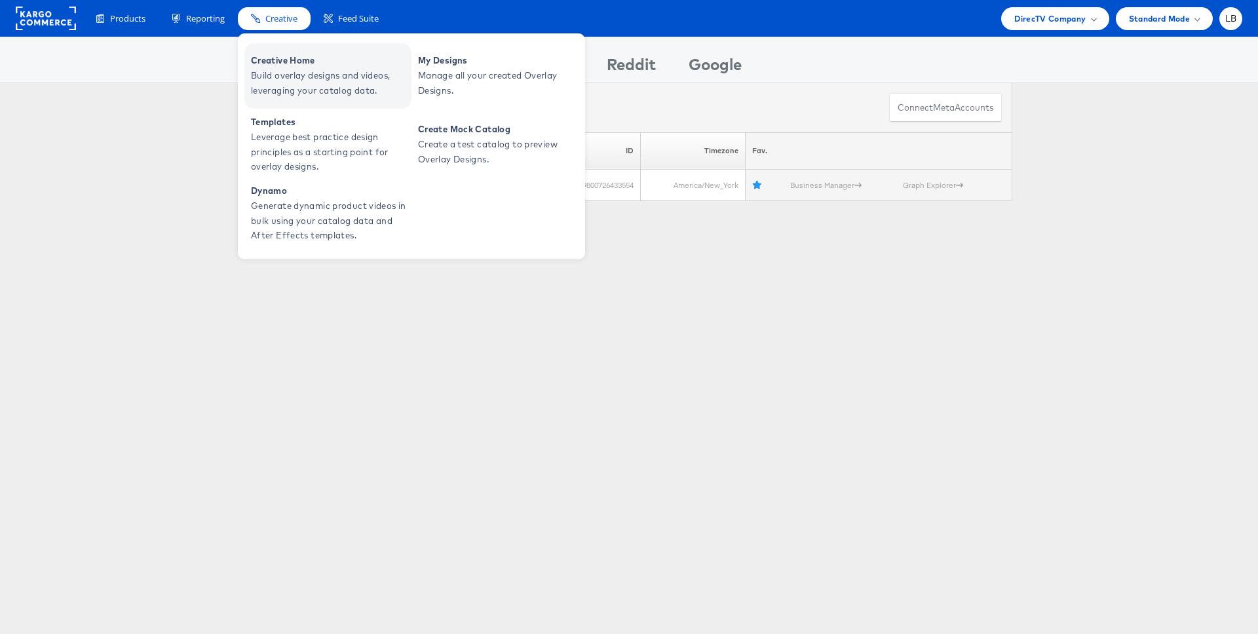
click at [287, 65] on span "Creative Home" at bounding box center [329, 60] width 157 height 15
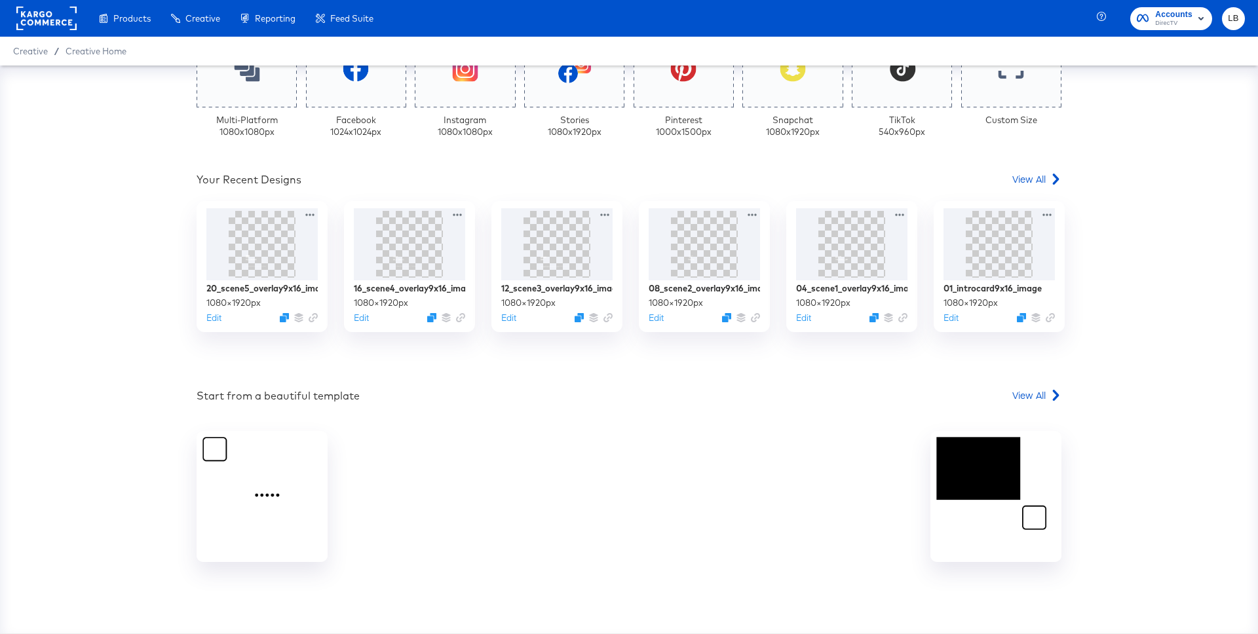
scroll to position [391, 0]
click at [1025, 178] on span "View All" at bounding box center [1028, 177] width 33 height 13
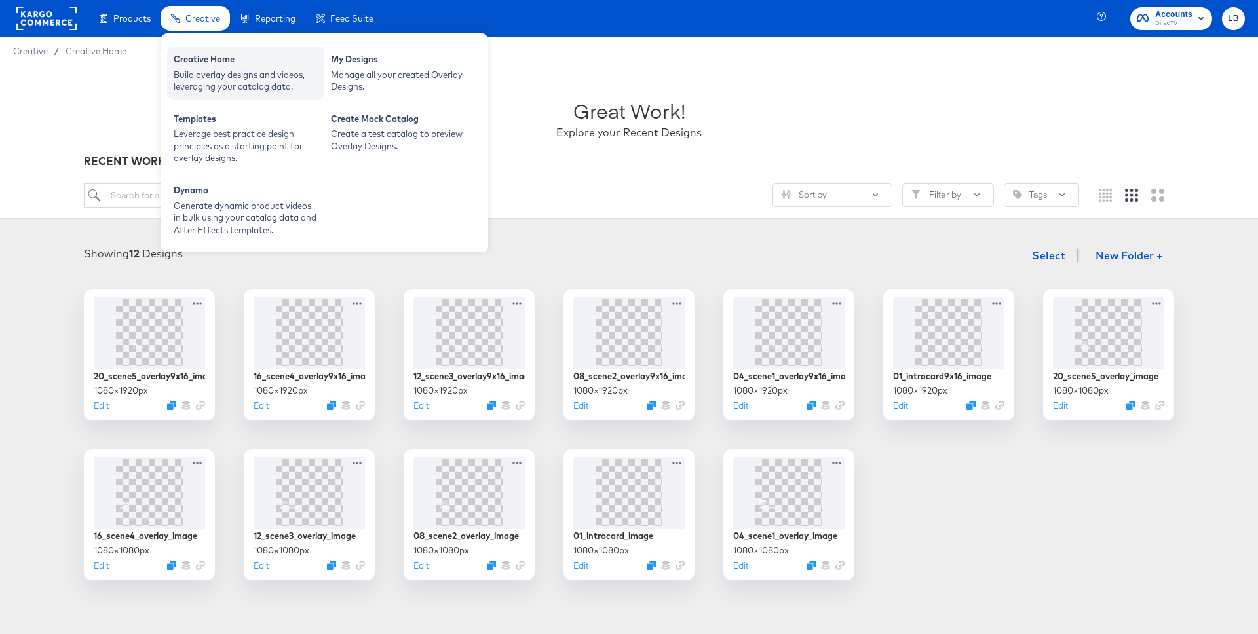
click at [216, 60] on div "Creative Home" at bounding box center [246, 61] width 144 height 16
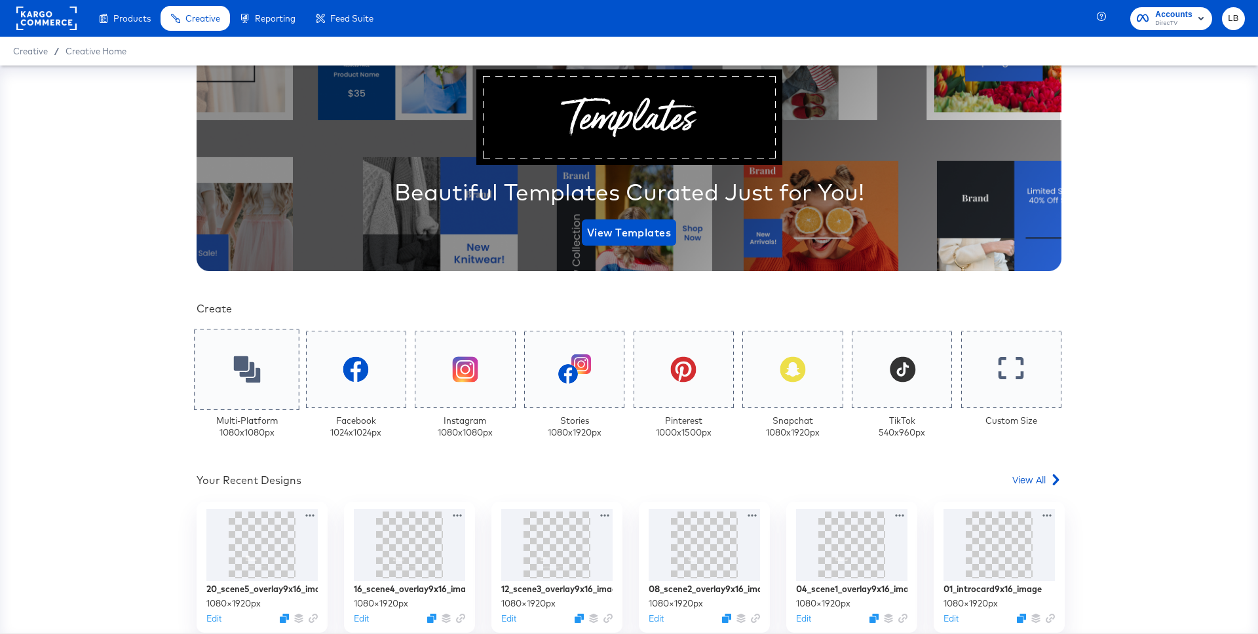
scroll to position [94, 0]
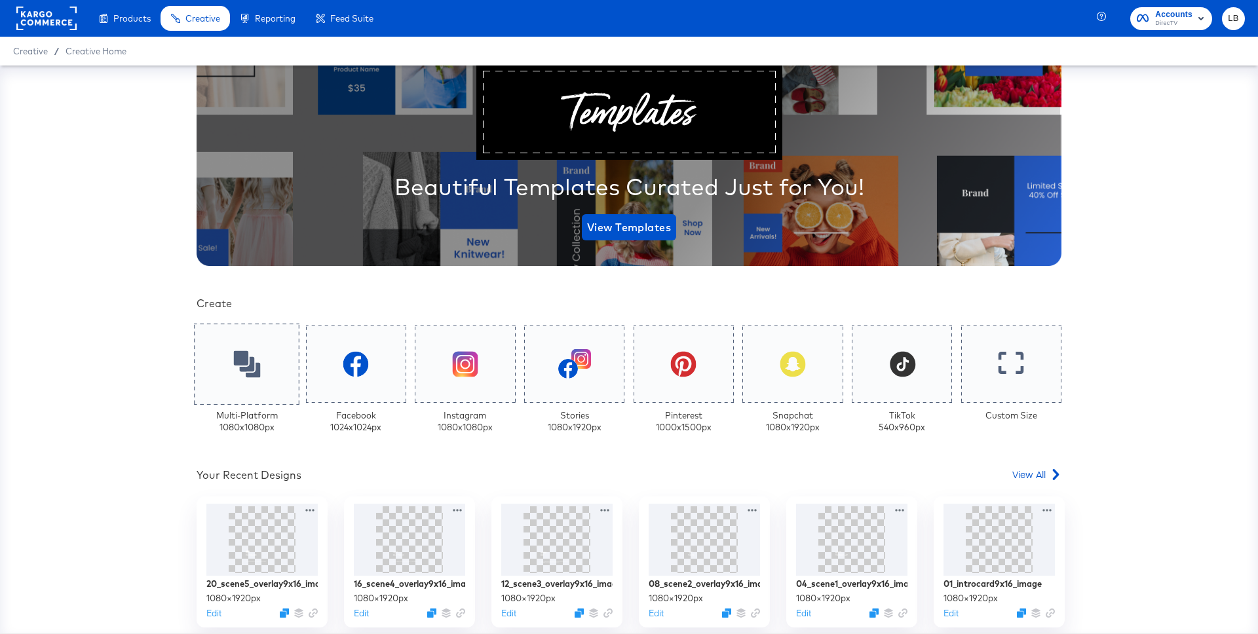
click at [265, 372] on div at bounding box center [246, 364] width 105 height 81
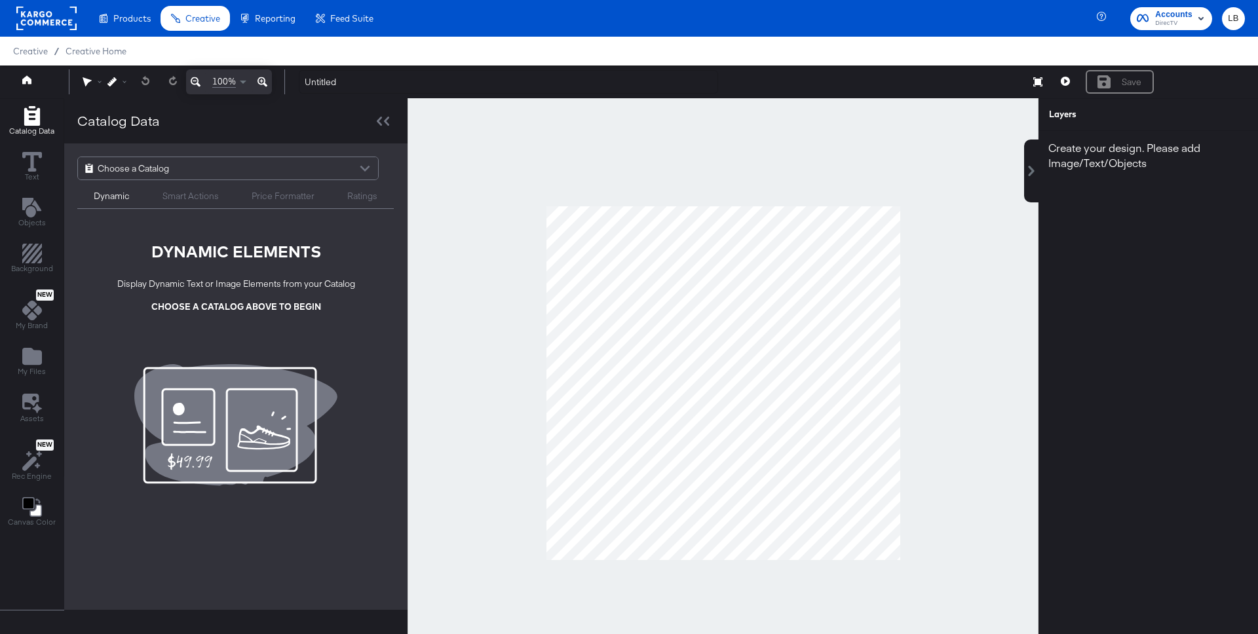
click at [358, 172] on div at bounding box center [365, 170] width 20 height 23
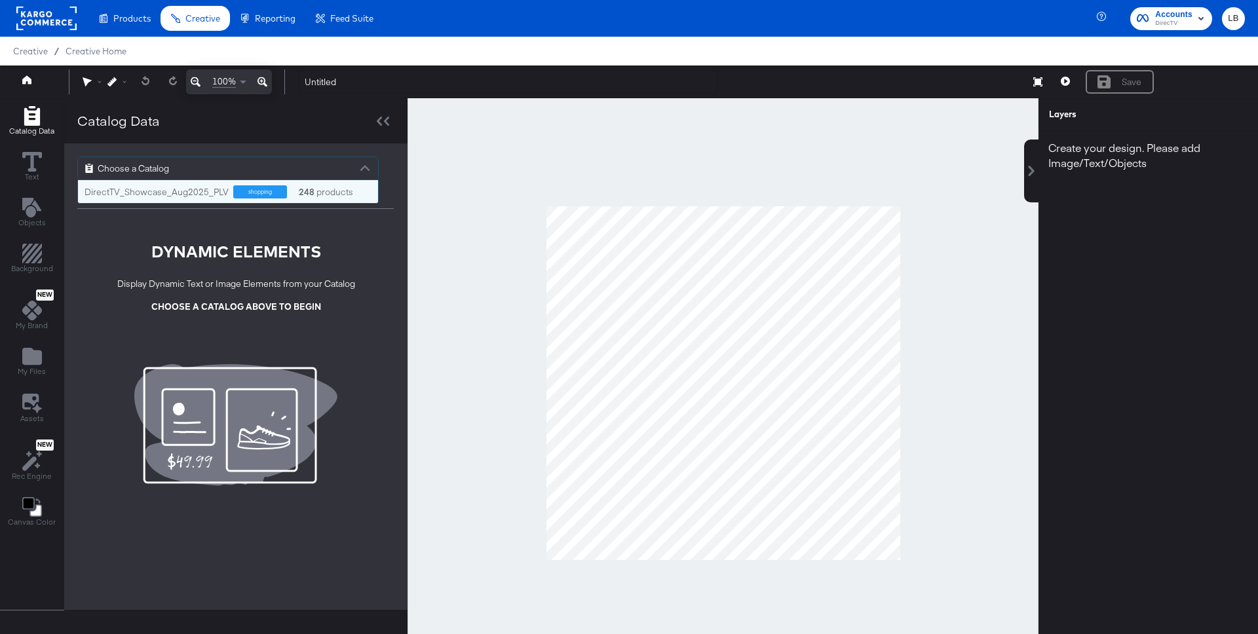
scroll to position [23, 300]
click at [320, 190] on div "248 products" at bounding box center [316, 192] width 39 height 12
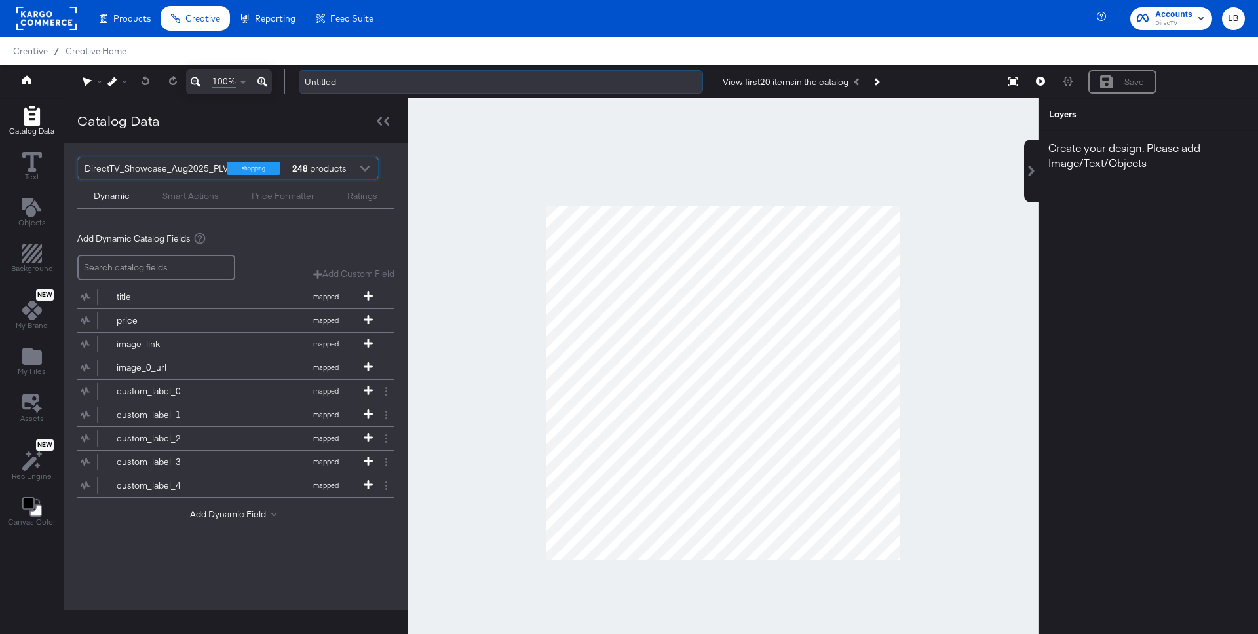
click at [516, 75] on input "Untitled" at bounding box center [501, 82] width 404 height 24
type input "25_endframe1x1_disclaimer"
click at [32, 359] on icon "Add Files" at bounding box center [32, 356] width 20 height 17
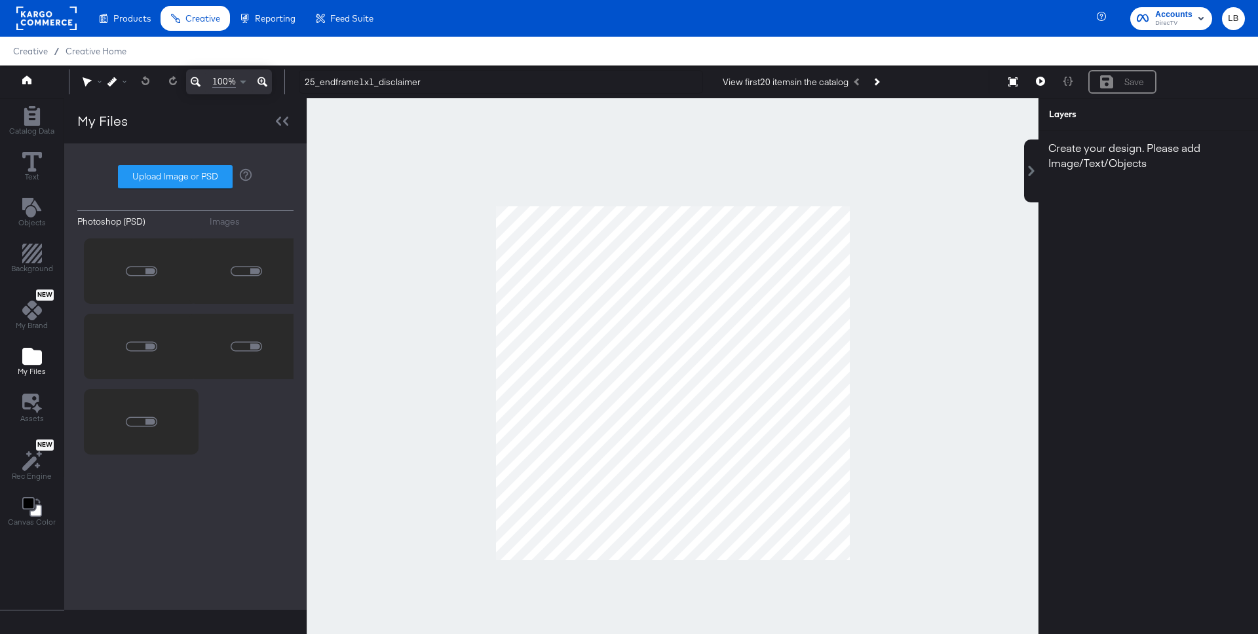
click at [214, 219] on div "Images" at bounding box center [225, 222] width 30 height 12
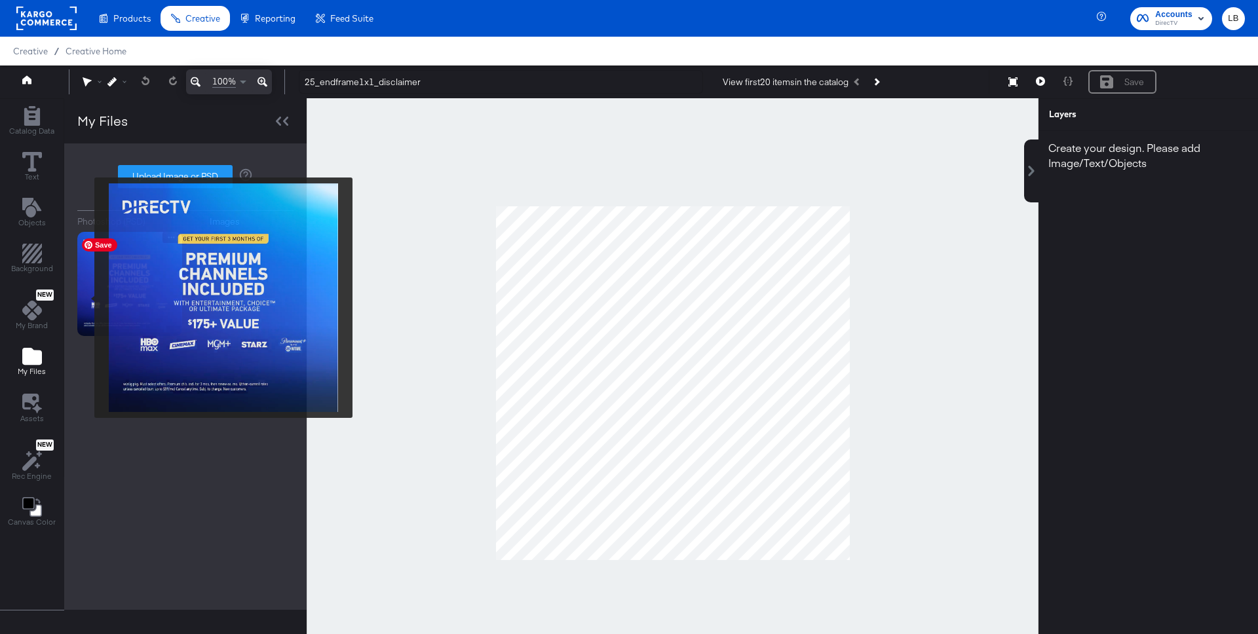
click at [86, 298] on img at bounding box center [129, 284] width 105 height 105
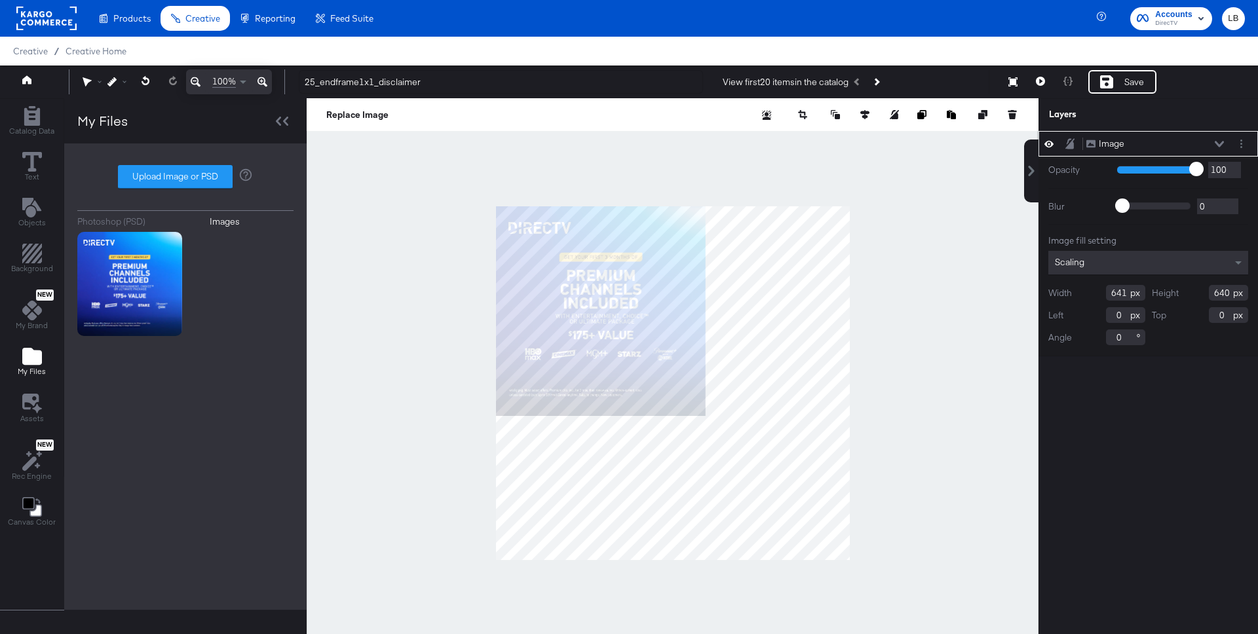
drag, startPoint x: 1125, startPoint y: 295, endPoint x: 1037, endPoint y: 295, distance: 88.4
click at [1037, 295] on div "Image Image Opacity 1 100 100 Blur 0 2000 0 Image fill setting Scaling Width 64…" at bounding box center [1140, 389] width 236 height 516
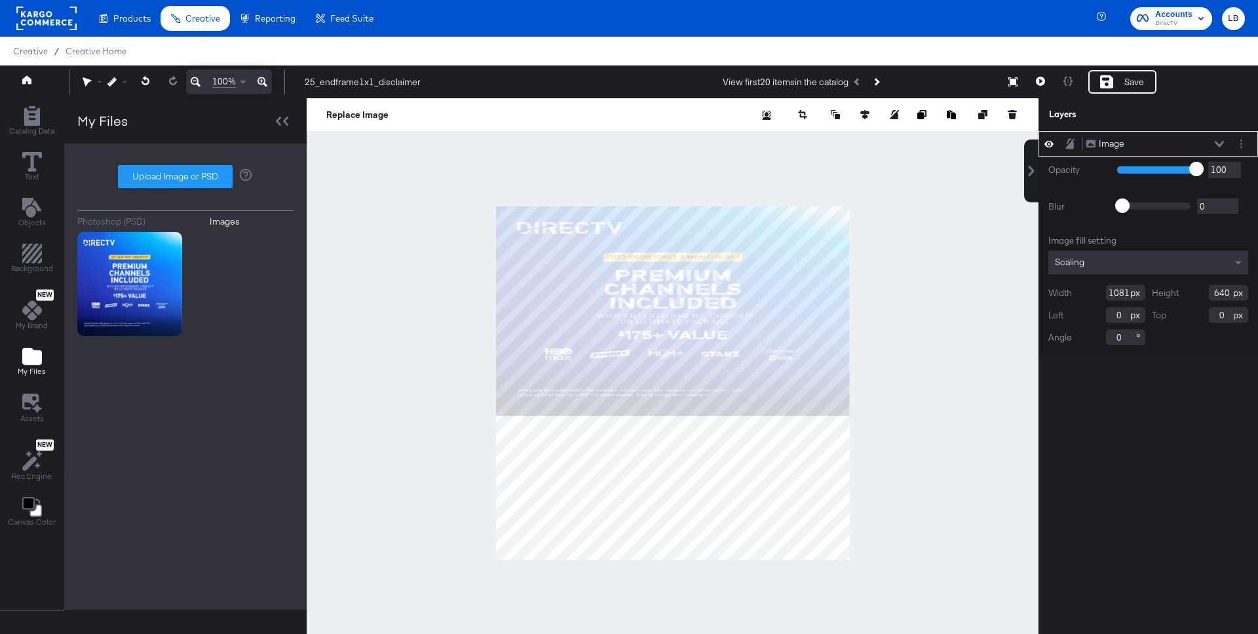
type input "1081"
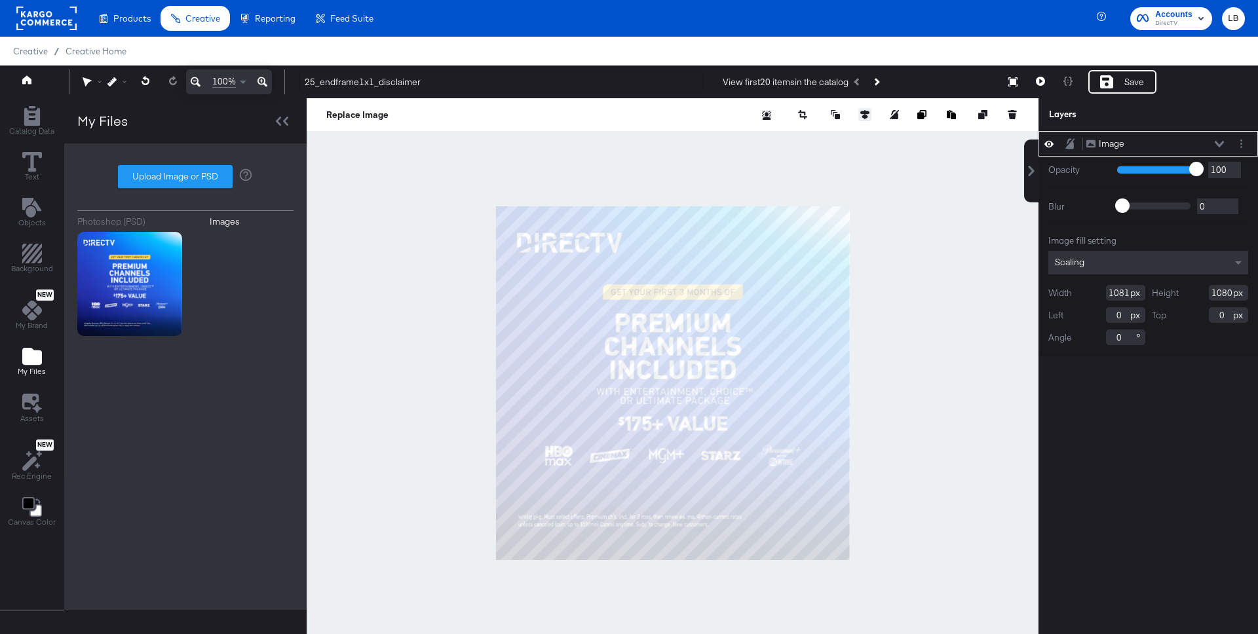
type input "1080"
click at [868, 114] on icon at bounding box center [864, 114] width 9 height 9
click at [768, 142] on icon at bounding box center [767, 138] width 9 height 9
click at [837, 139] on icon at bounding box center [840, 138] width 9 height 9
click at [1137, 79] on div "Save" at bounding box center [1134, 82] width 20 height 12
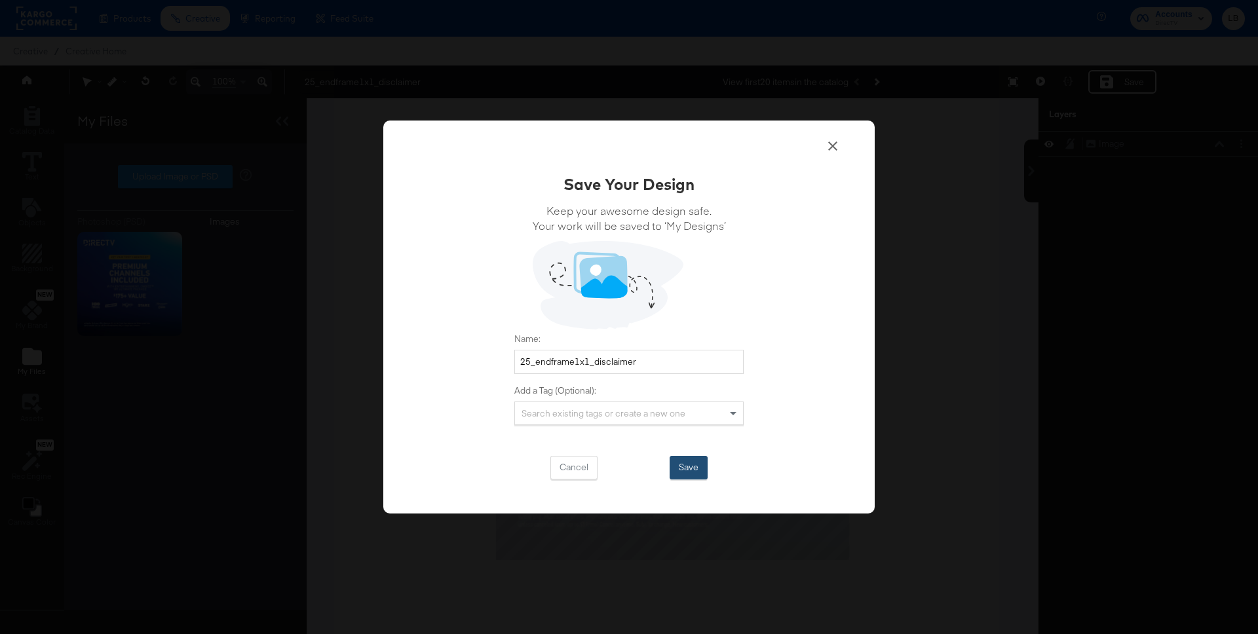
click at [699, 470] on button "Save" at bounding box center [688, 468] width 38 height 24
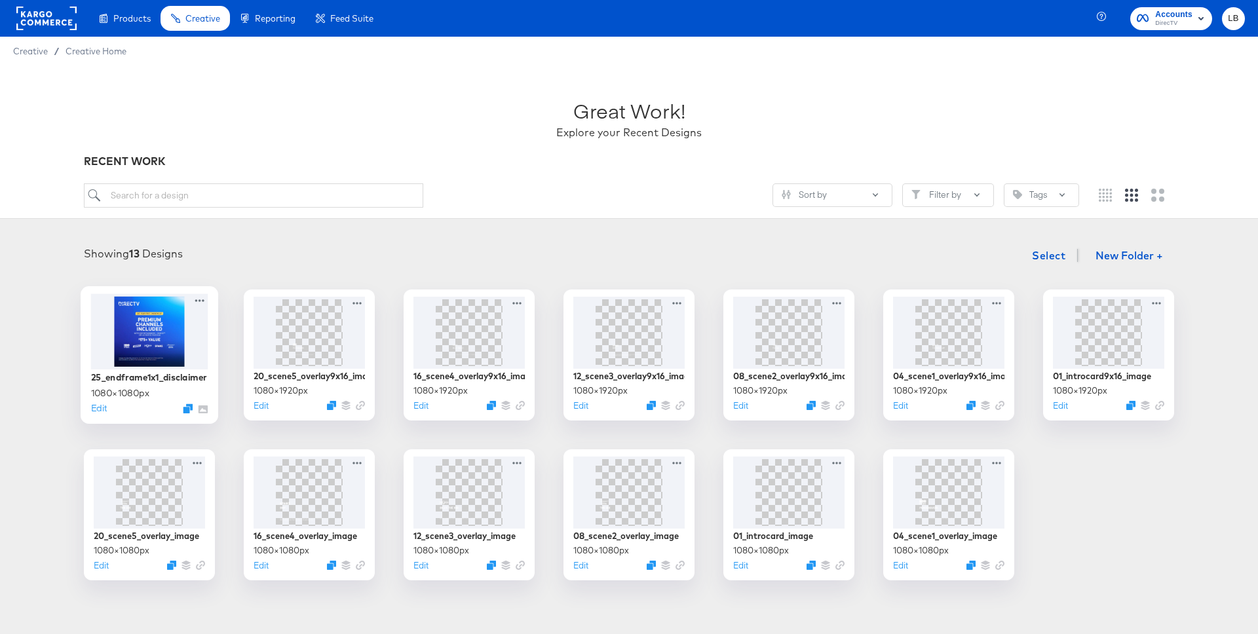
click at [149, 328] on div at bounding box center [149, 330] width 117 height 75
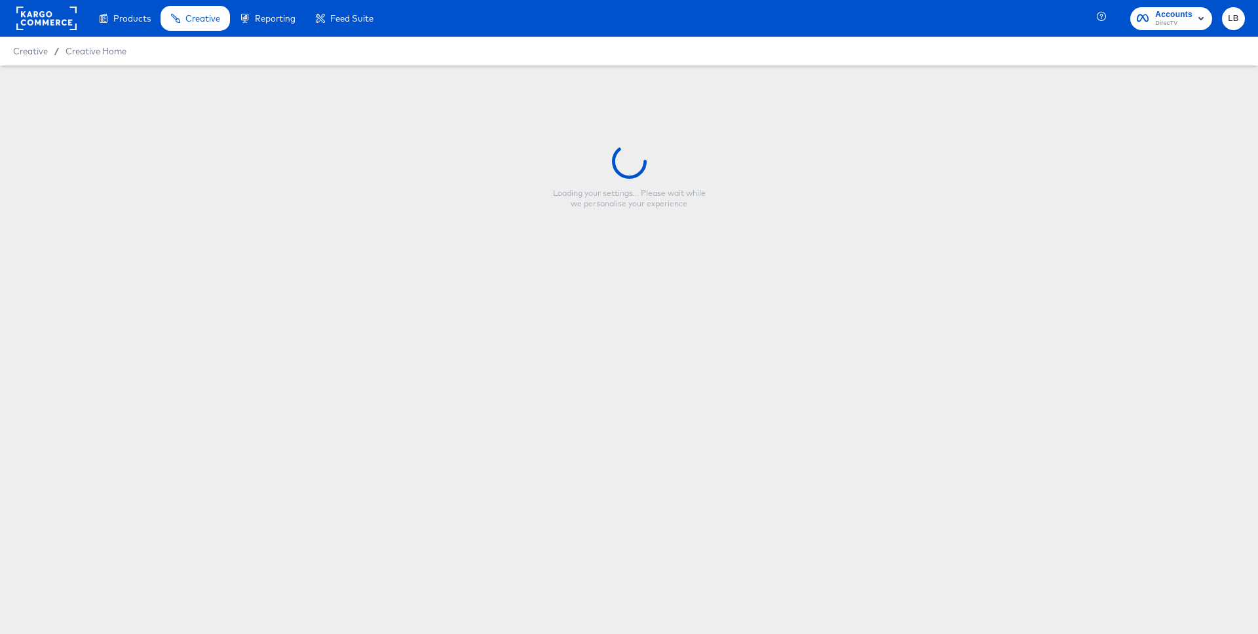
type input "25_endframe1x1_disclaimer"
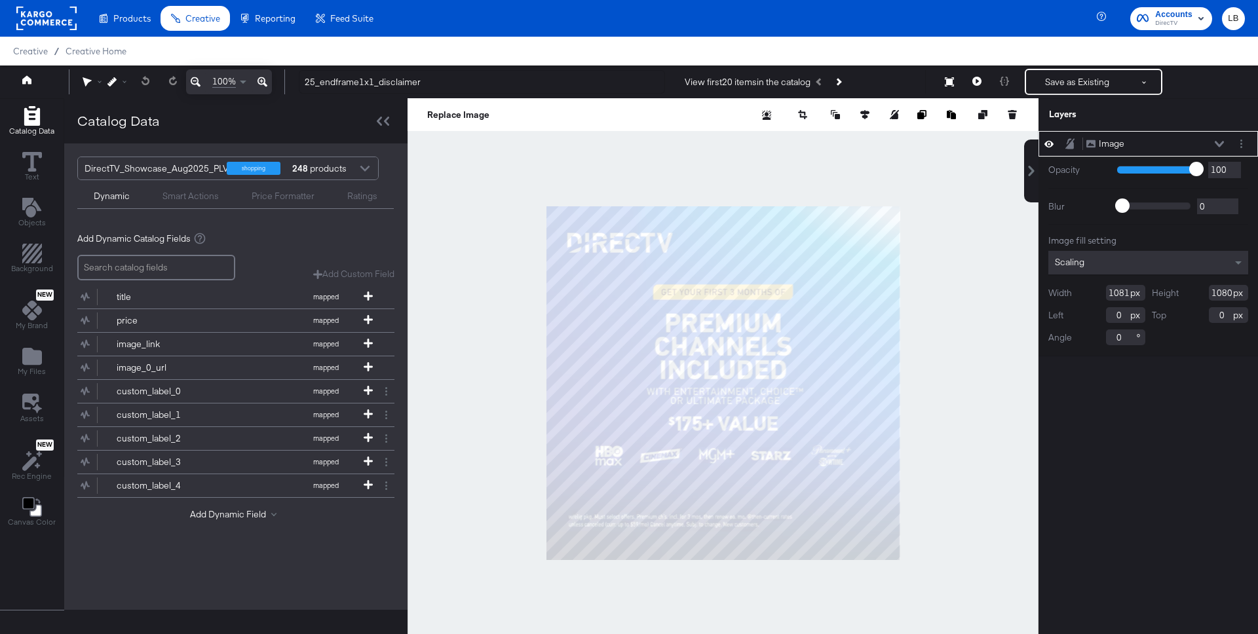
click at [933, 293] on div at bounding box center [722, 382] width 631 height 569
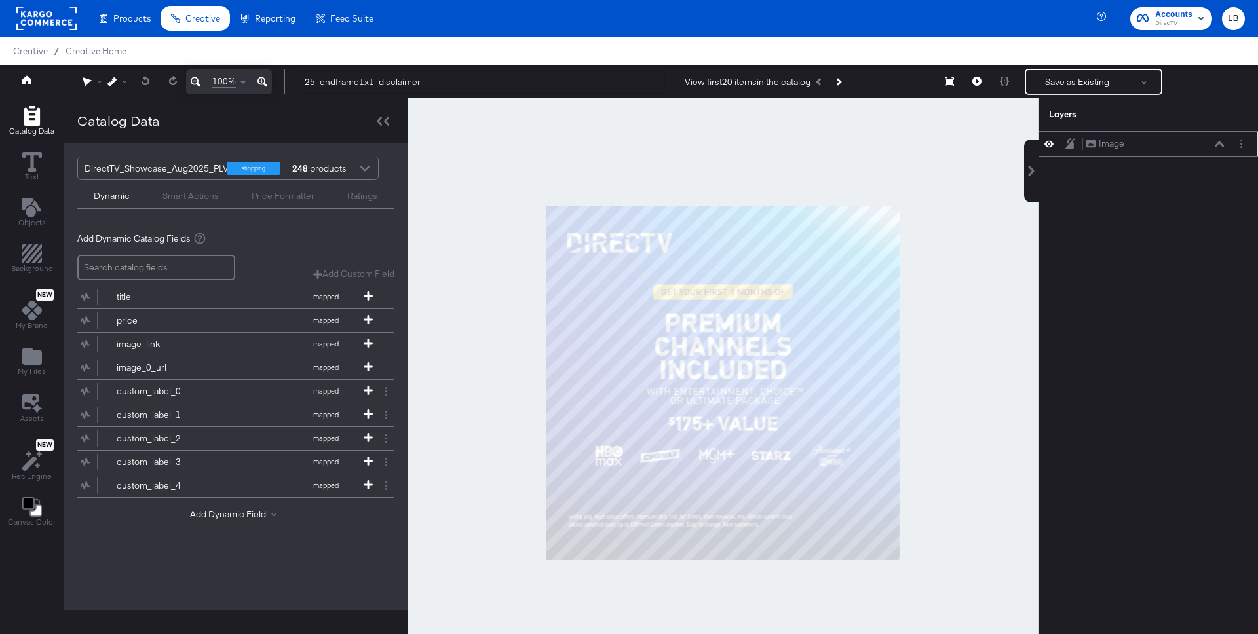
click at [1215, 141] on icon at bounding box center [1218, 144] width 9 height 7
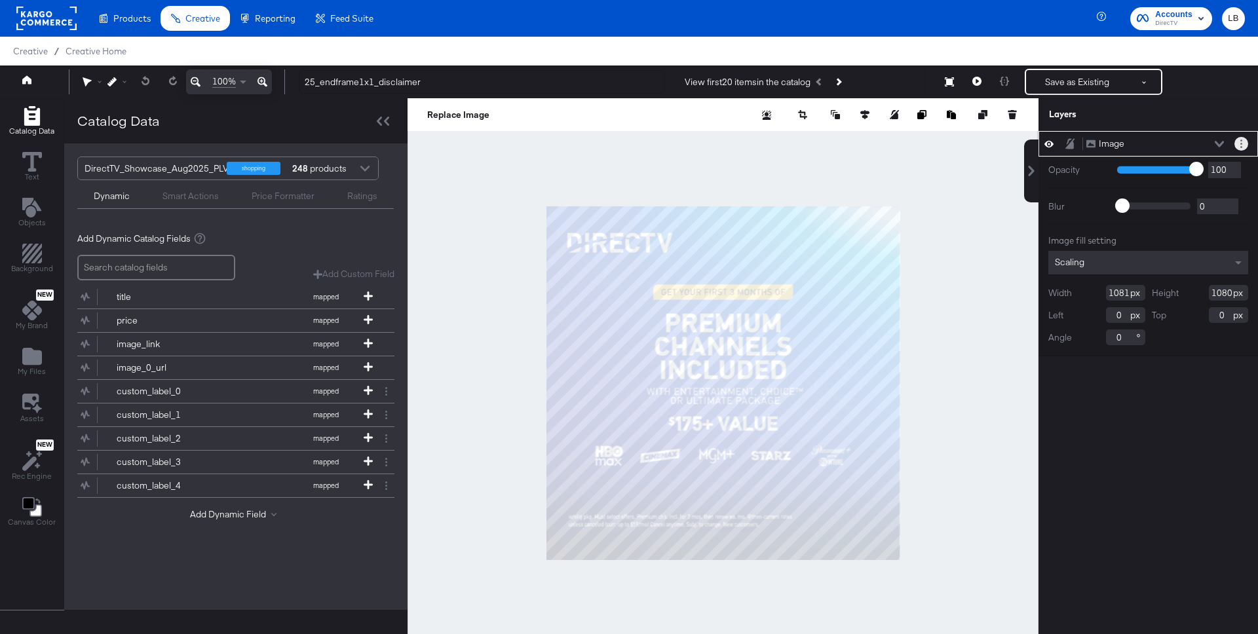
click at [1247, 143] on button "Layer Options" at bounding box center [1241, 144] width 14 height 14
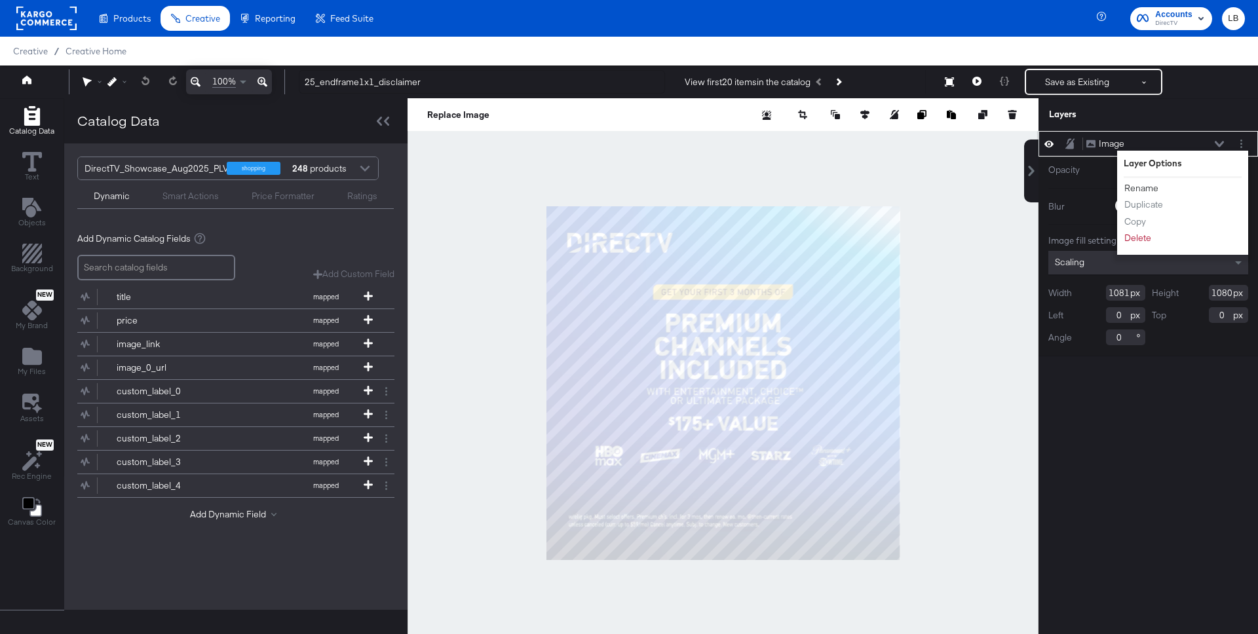
click at [1146, 187] on button "Rename" at bounding box center [1140, 188] width 35 height 14
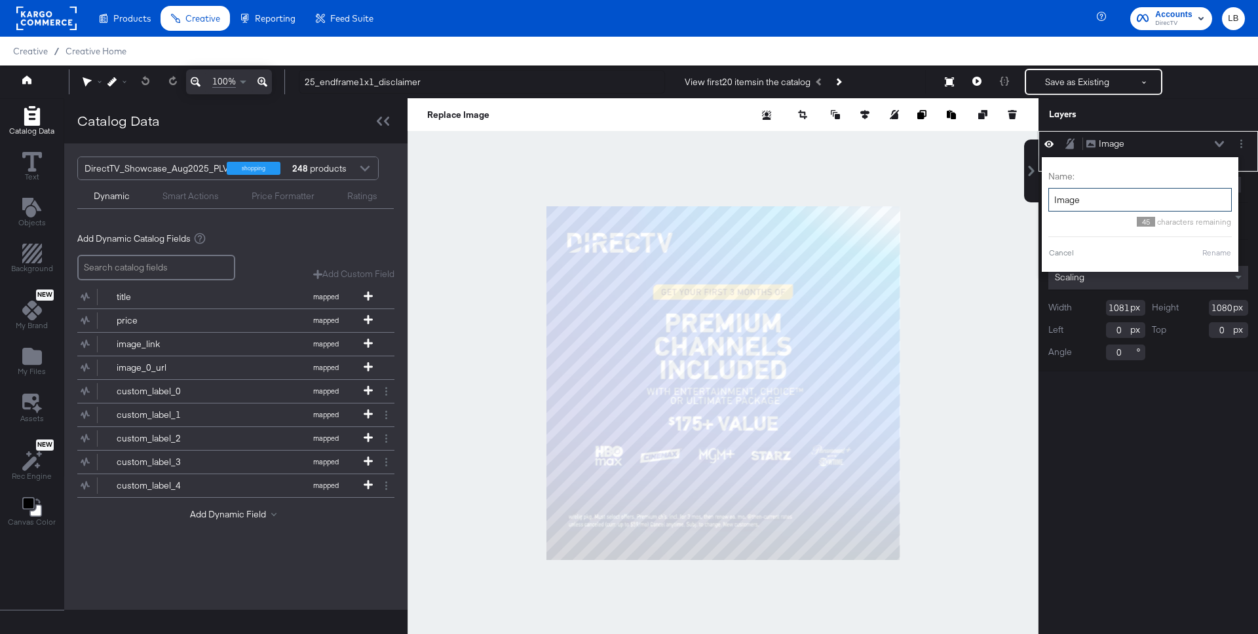
click at [1117, 198] on input "Image" at bounding box center [1139, 200] width 183 height 24
type input "guide"
click at [1207, 253] on button "Rename" at bounding box center [1200, 253] width 30 height 12
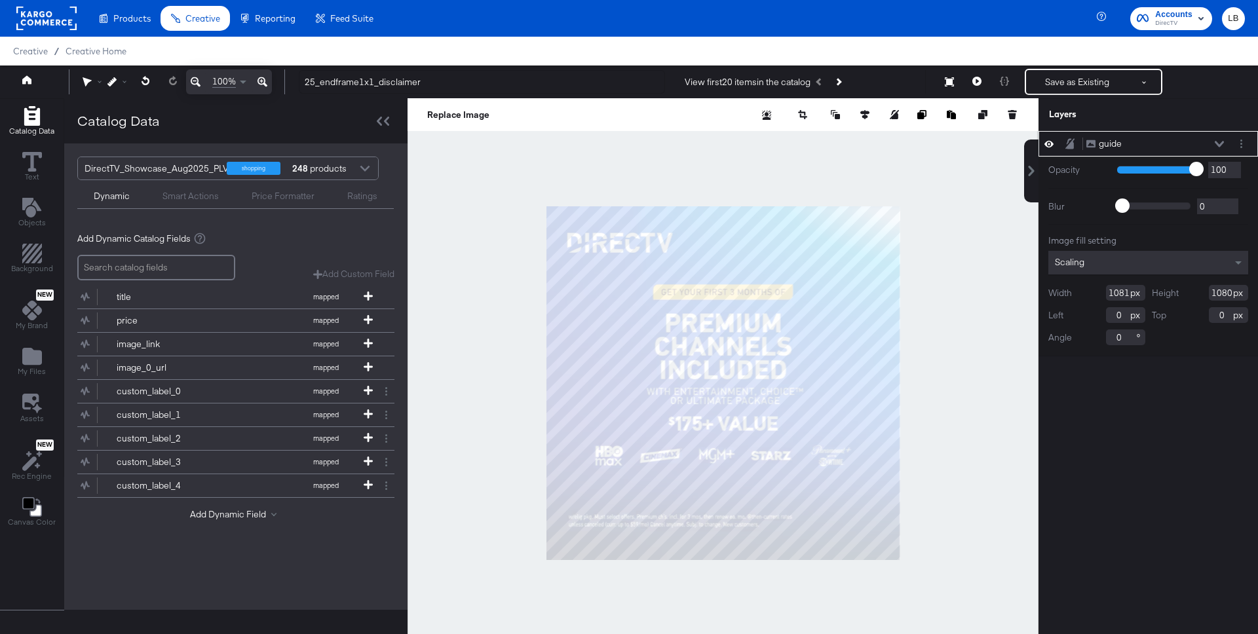
click at [1216, 141] on icon at bounding box center [1218, 144] width 9 height 7
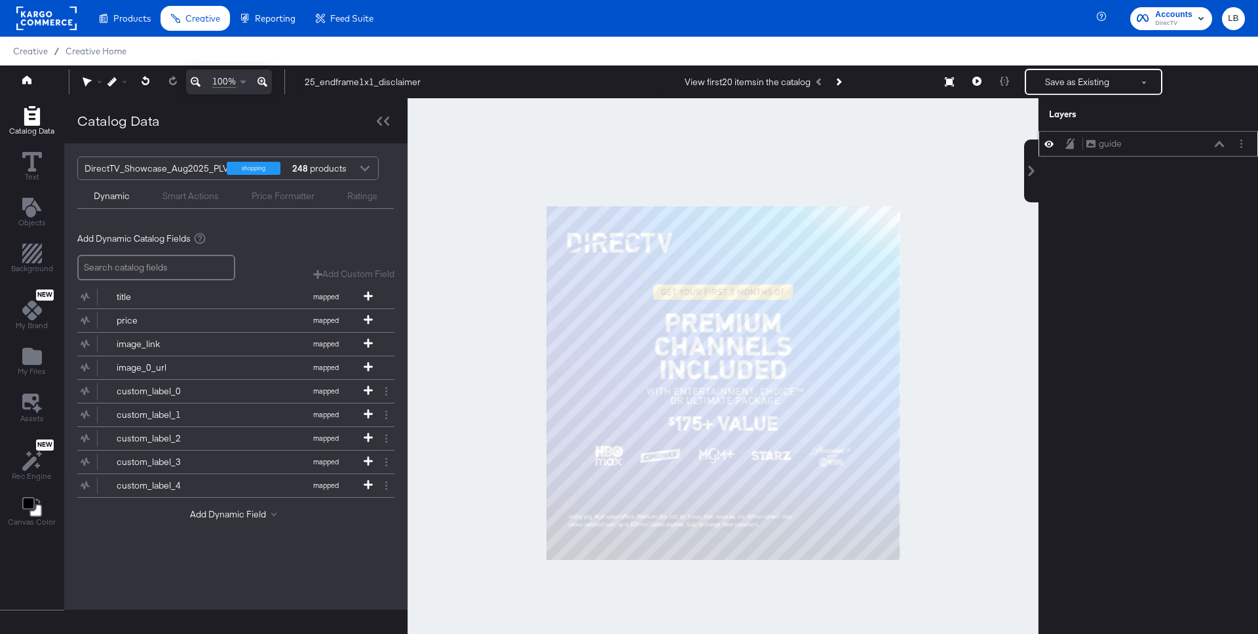
click at [1218, 141] on icon at bounding box center [1218, 144] width 9 height 7
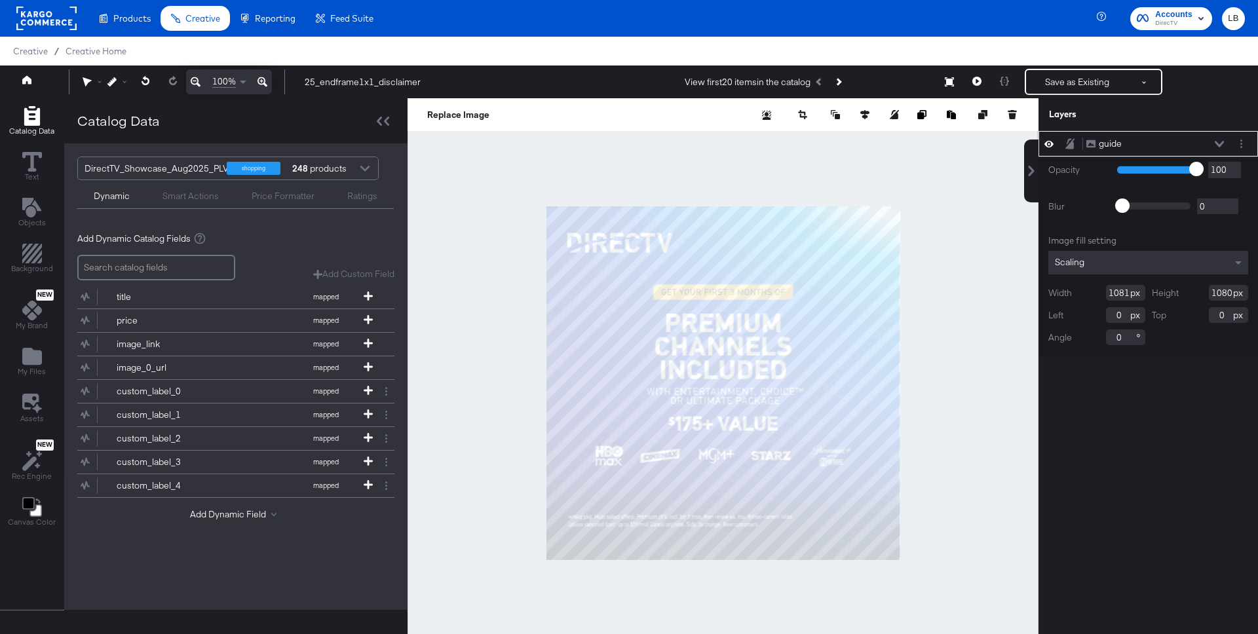
click at [1218, 141] on icon at bounding box center [1218, 144] width 9 height 7
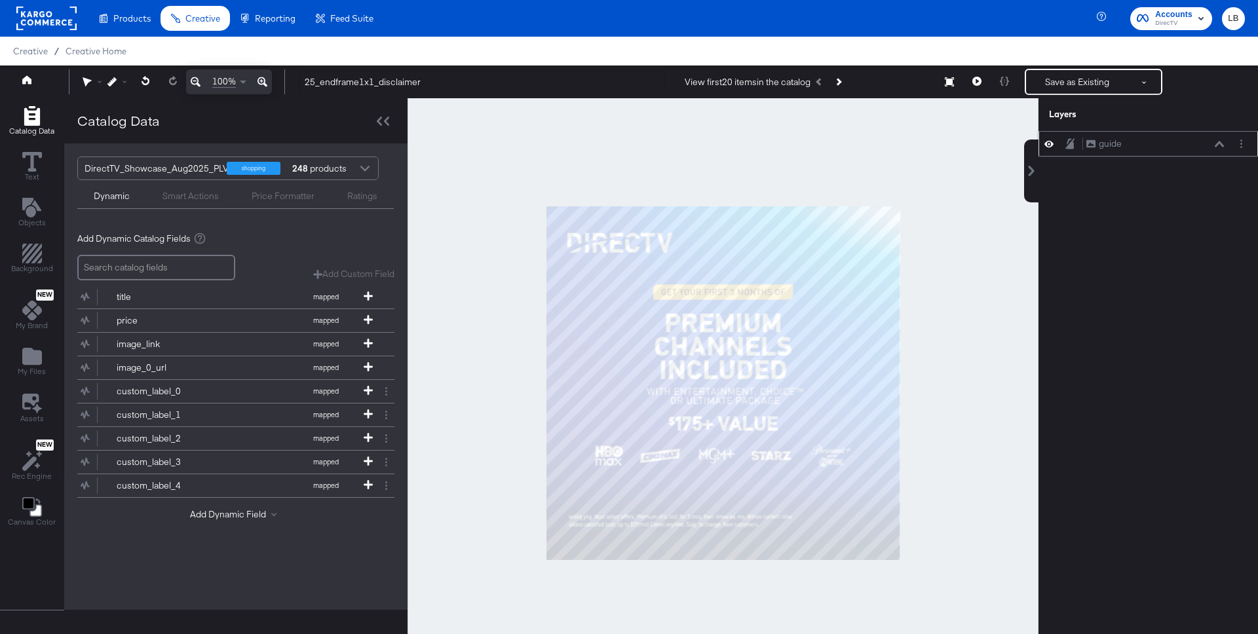
click at [1072, 141] on icon at bounding box center [1069, 143] width 9 height 10
click at [31, 168] on icon at bounding box center [32, 162] width 20 height 20
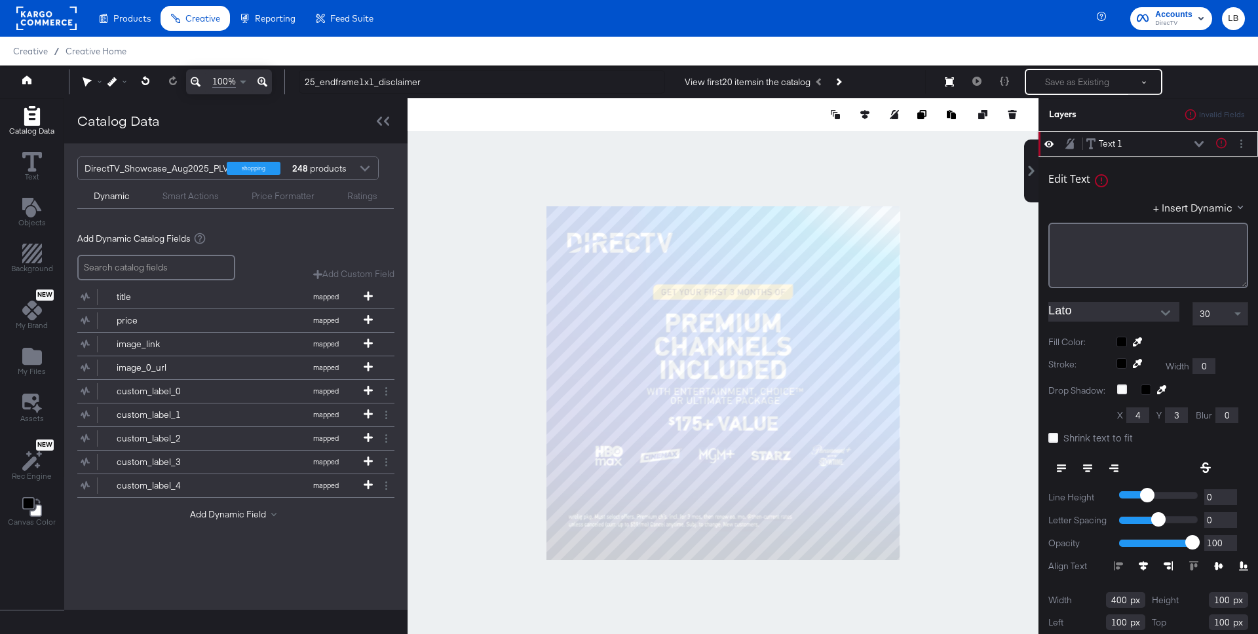
click at [1197, 141] on icon at bounding box center [1198, 144] width 9 height 7
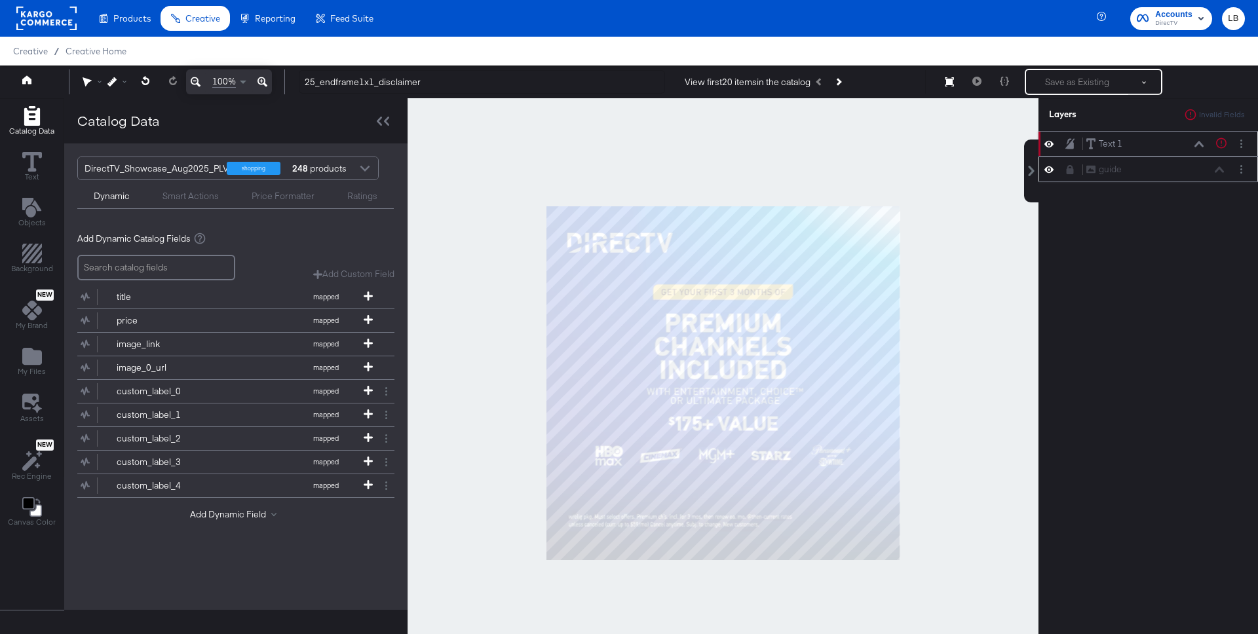
click at [1200, 138] on div "Text 1 Text 1" at bounding box center [1144, 144] width 119 height 14
click at [1156, 143] on div "Text 1 Text 1" at bounding box center [1144, 144] width 119 height 14
click at [1240, 143] on circle "Layer Options" at bounding box center [1241, 144] width 2 height 2
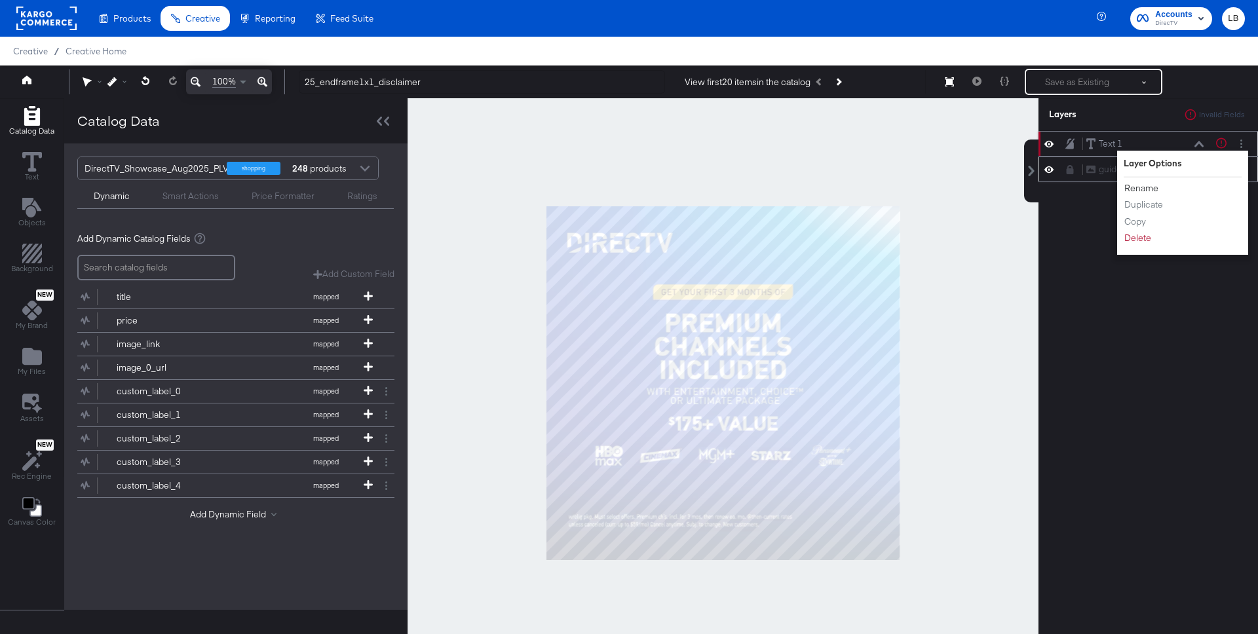
click at [1148, 187] on button "Rename" at bounding box center [1140, 188] width 35 height 14
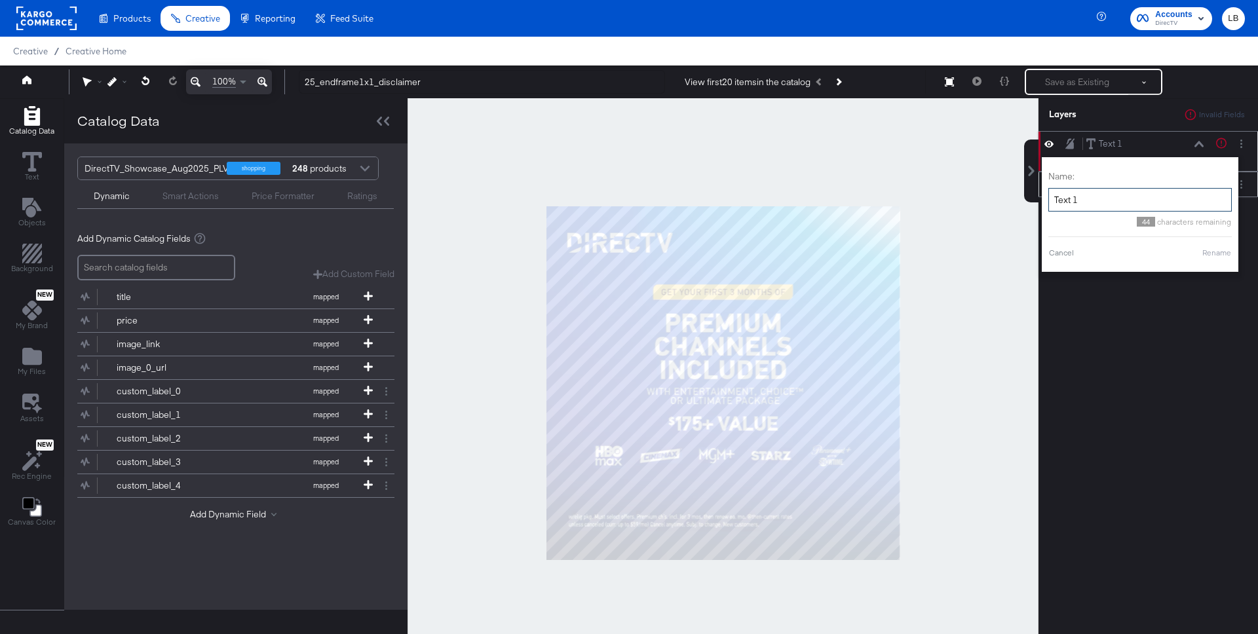
click at [1122, 197] on input "Text 1" at bounding box center [1139, 200] width 183 height 24
type input "disclaimer"
click at [1205, 250] on button "Rename" at bounding box center [1200, 253] width 30 height 12
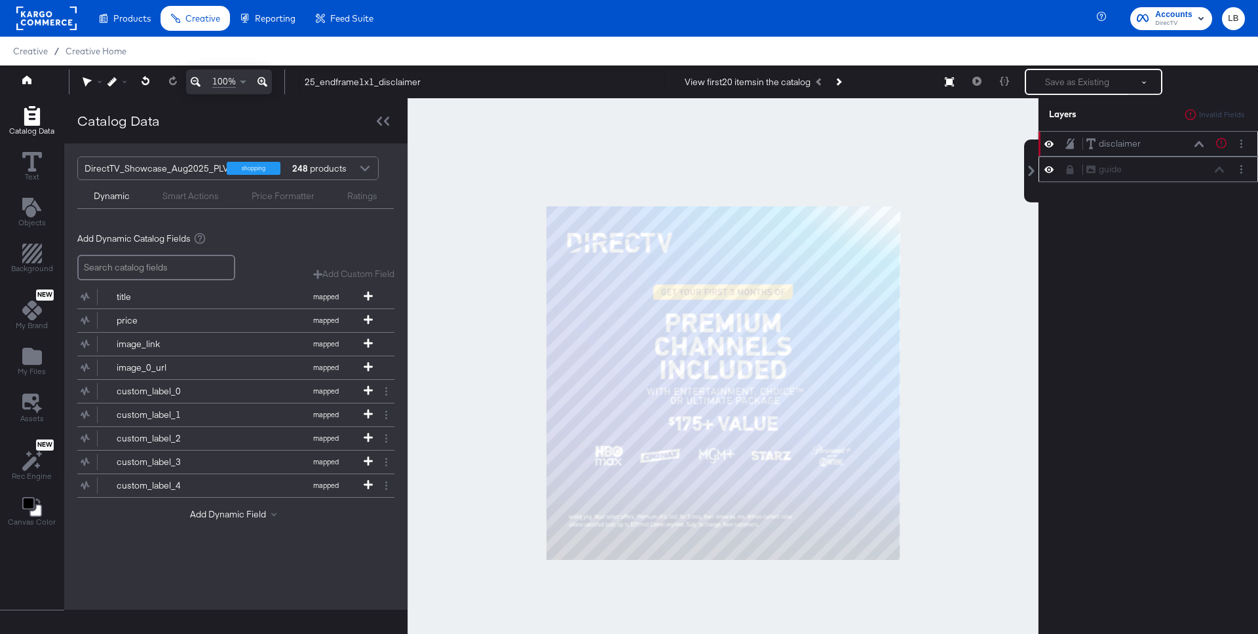
click at [1198, 141] on icon at bounding box center [1198, 144] width 9 height 7
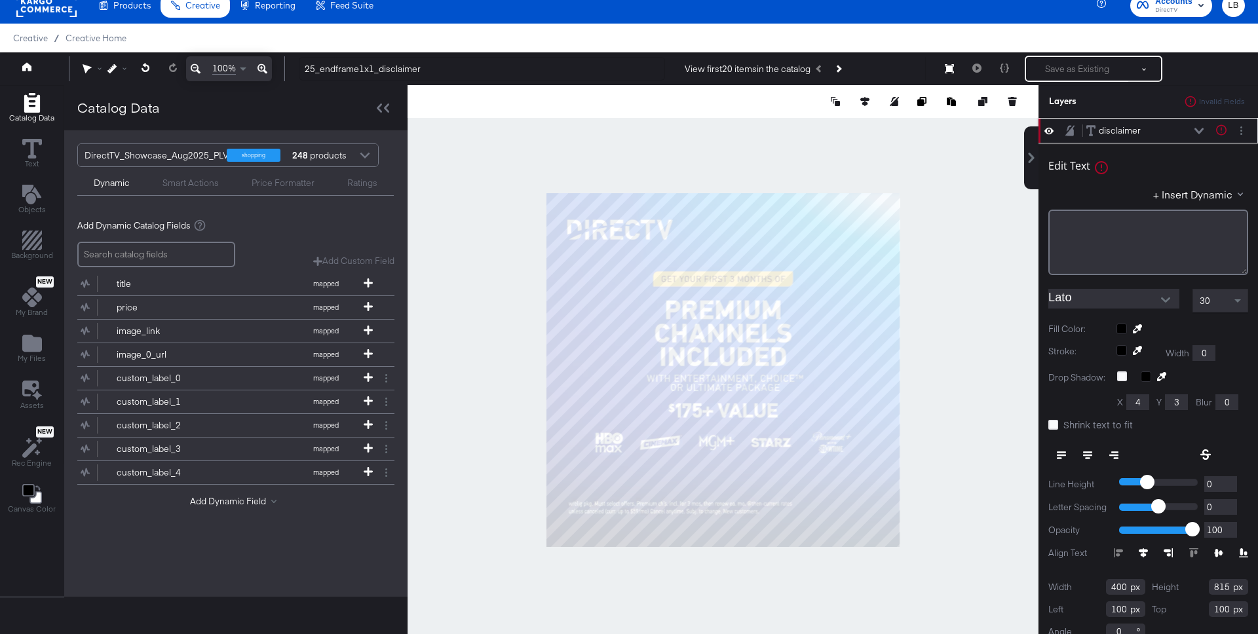
type input "28"
type input "887"
type input "426"
type input "30"
type input "74"
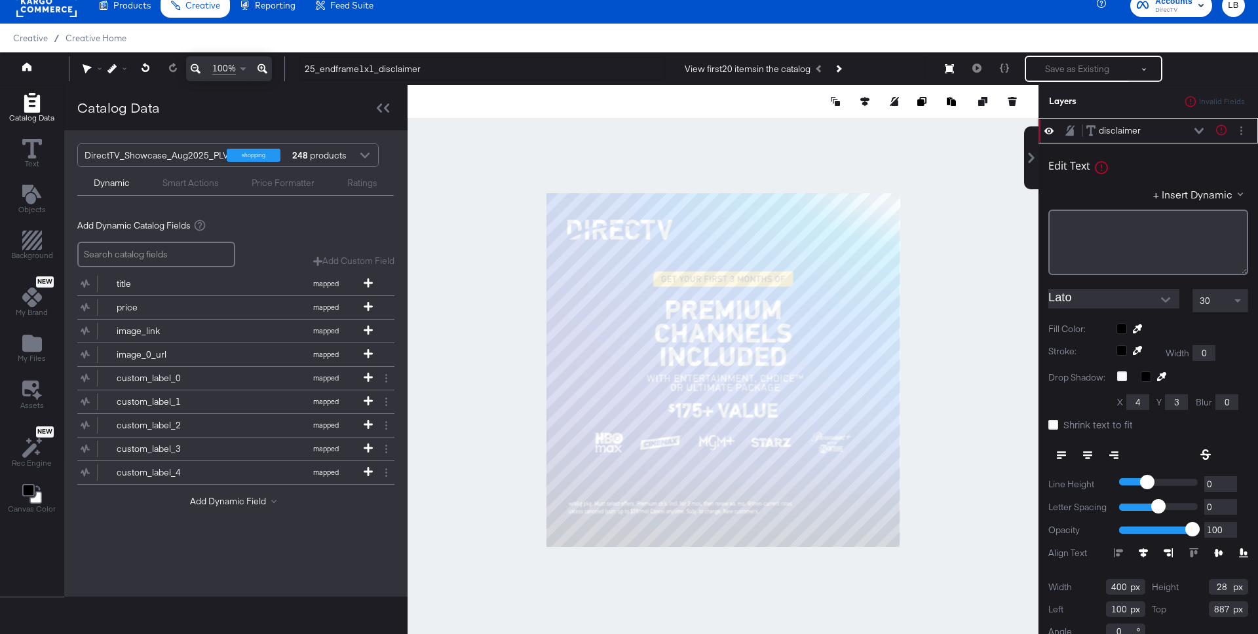
type input "885"
type input "82"
type input "833"
type input "682"
click at [263, 63] on icon at bounding box center [262, 69] width 10 height 16
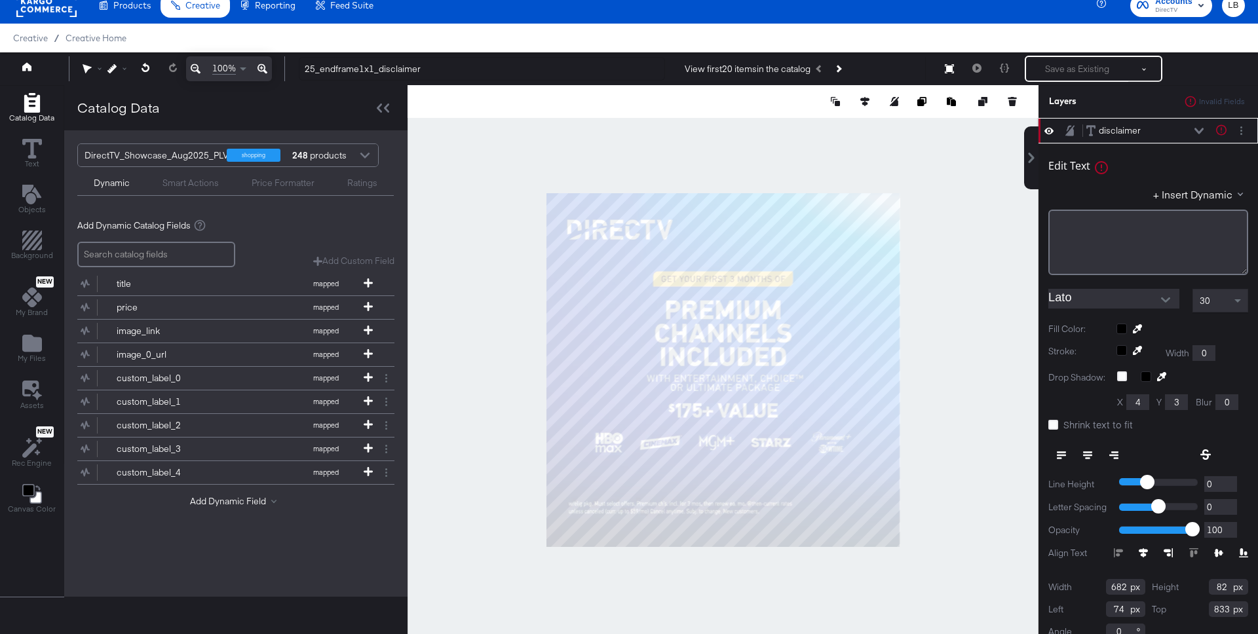
click at [263, 63] on icon at bounding box center [262, 69] width 10 height 16
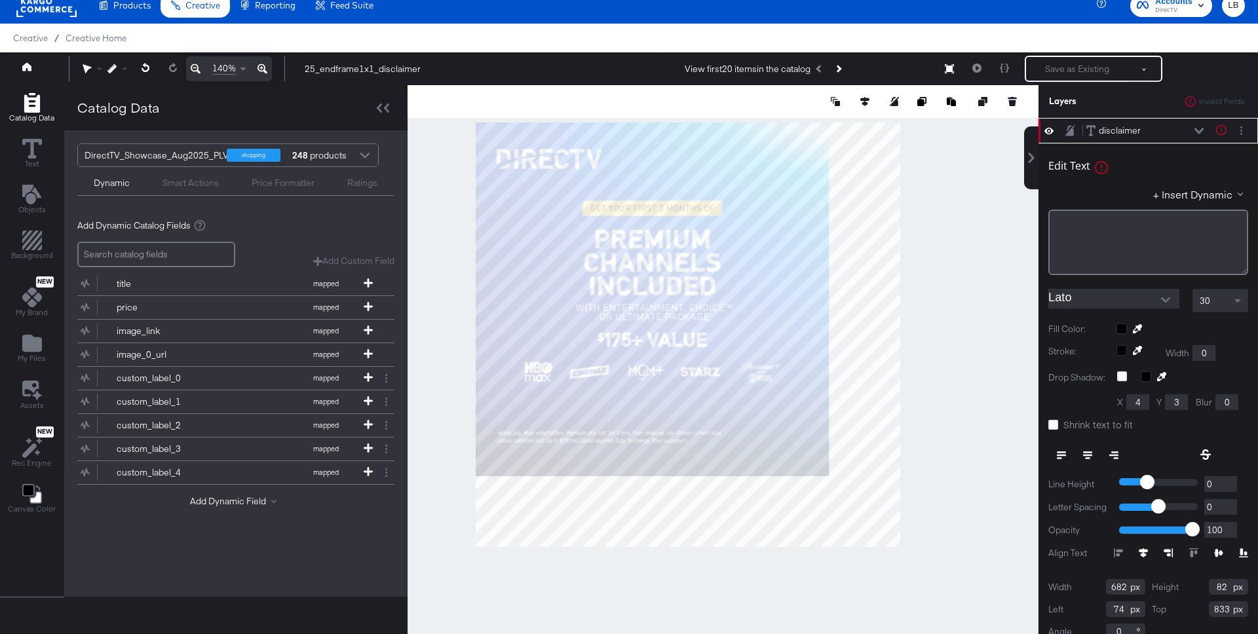
click at [263, 63] on icon at bounding box center [262, 69] width 10 height 16
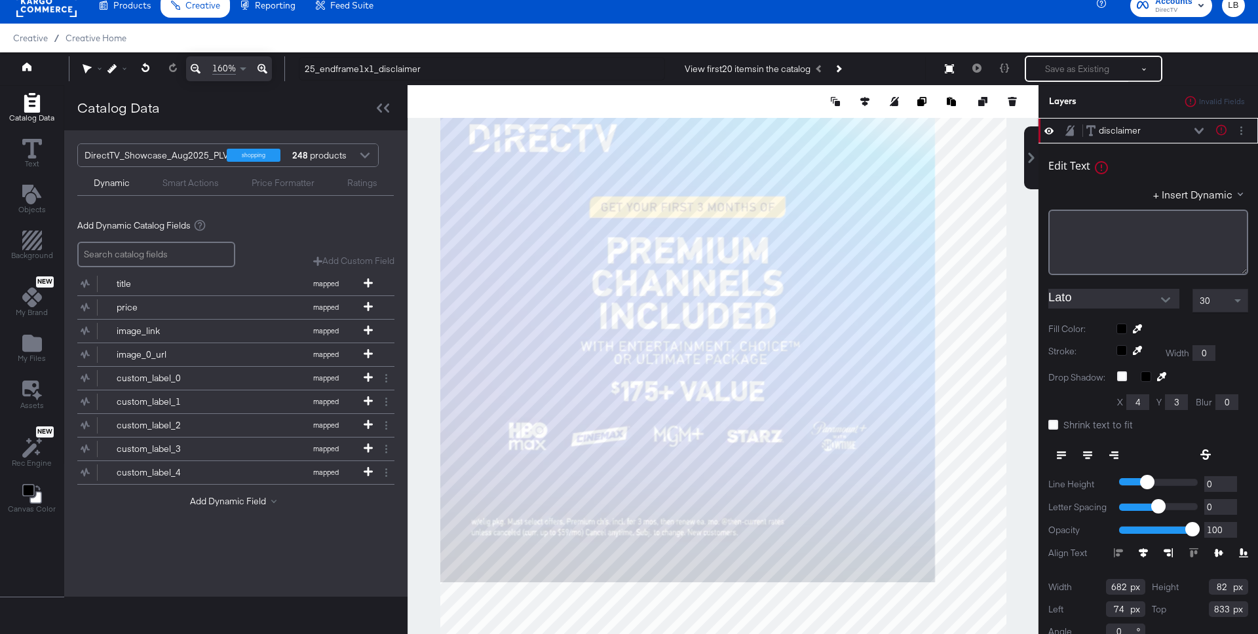
click at [263, 63] on icon at bounding box center [262, 69] width 10 height 16
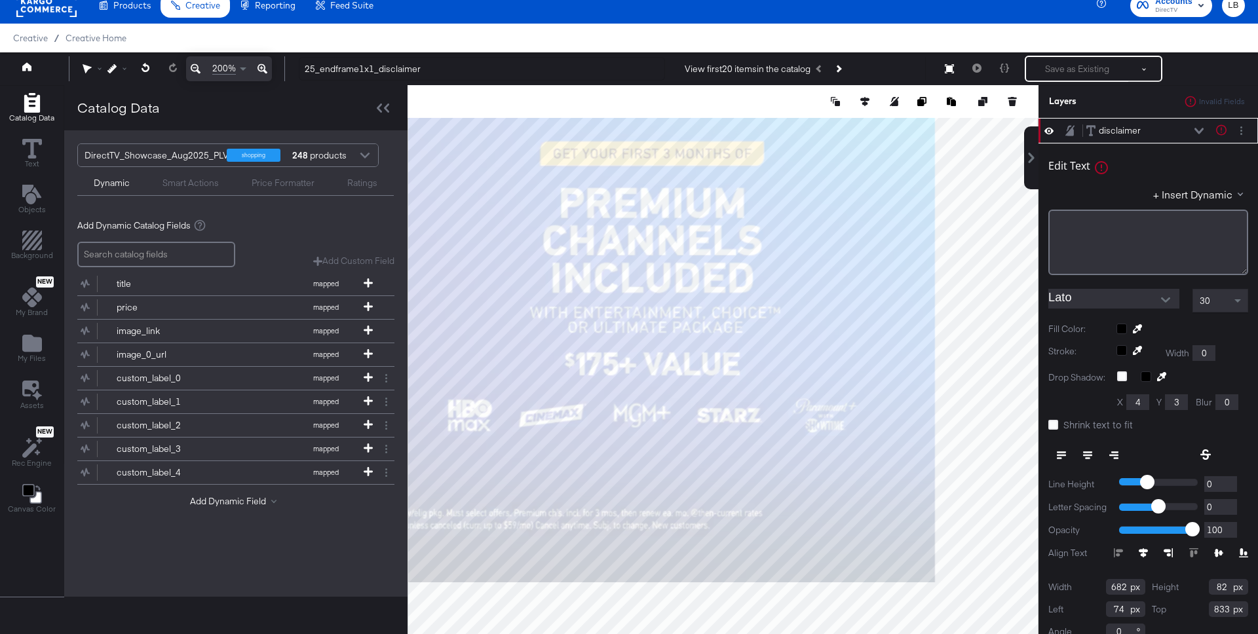
click at [263, 63] on icon at bounding box center [262, 69] width 10 height 16
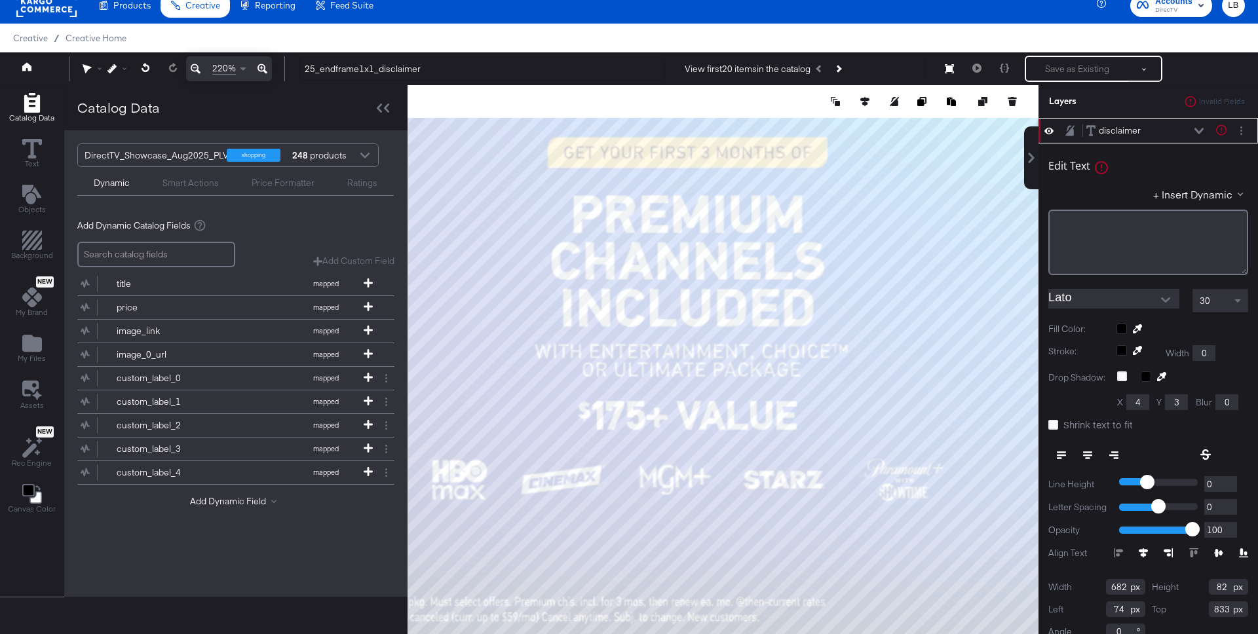
click at [263, 63] on icon at bounding box center [262, 69] width 10 height 16
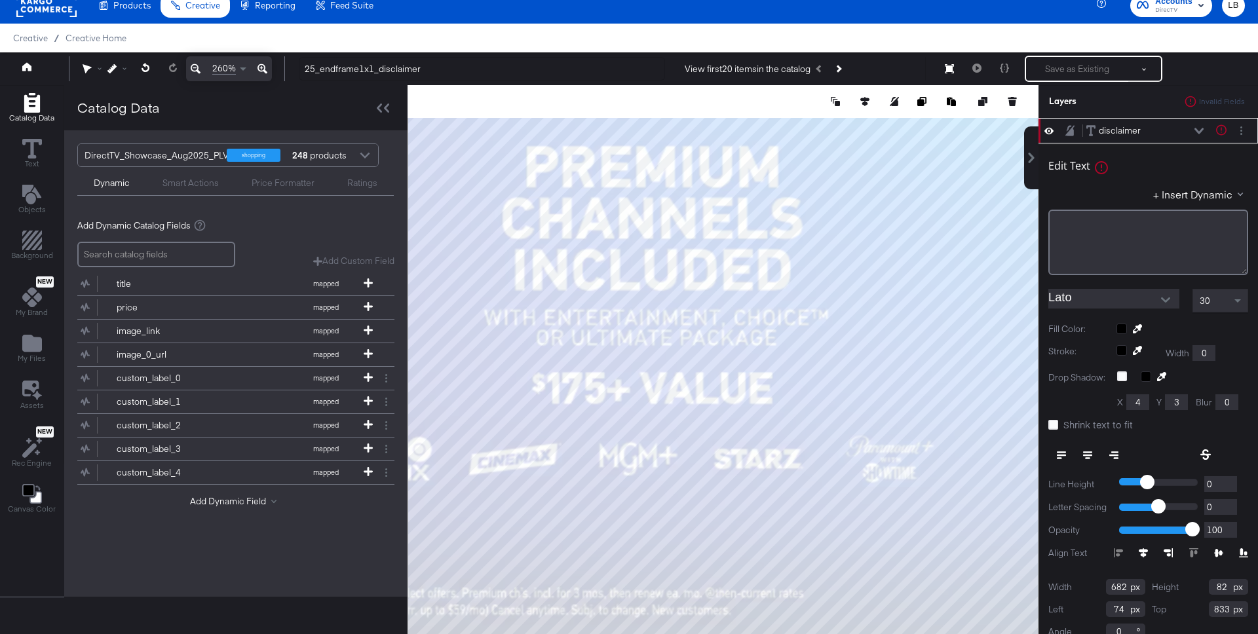
click at [263, 63] on icon at bounding box center [262, 69] width 10 height 16
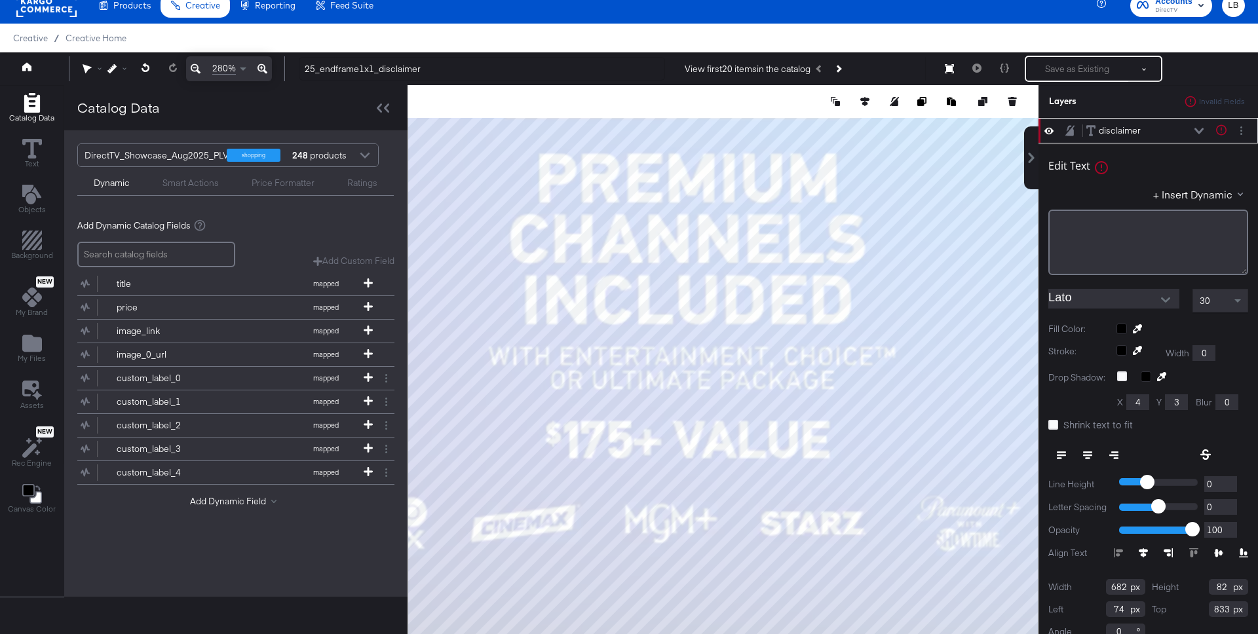
click at [263, 63] on icon at bounding box center [262, 69] width 10 height 16
click at [263, 63] on div "280%" at bounding box center [229, 68] width 86 height 25
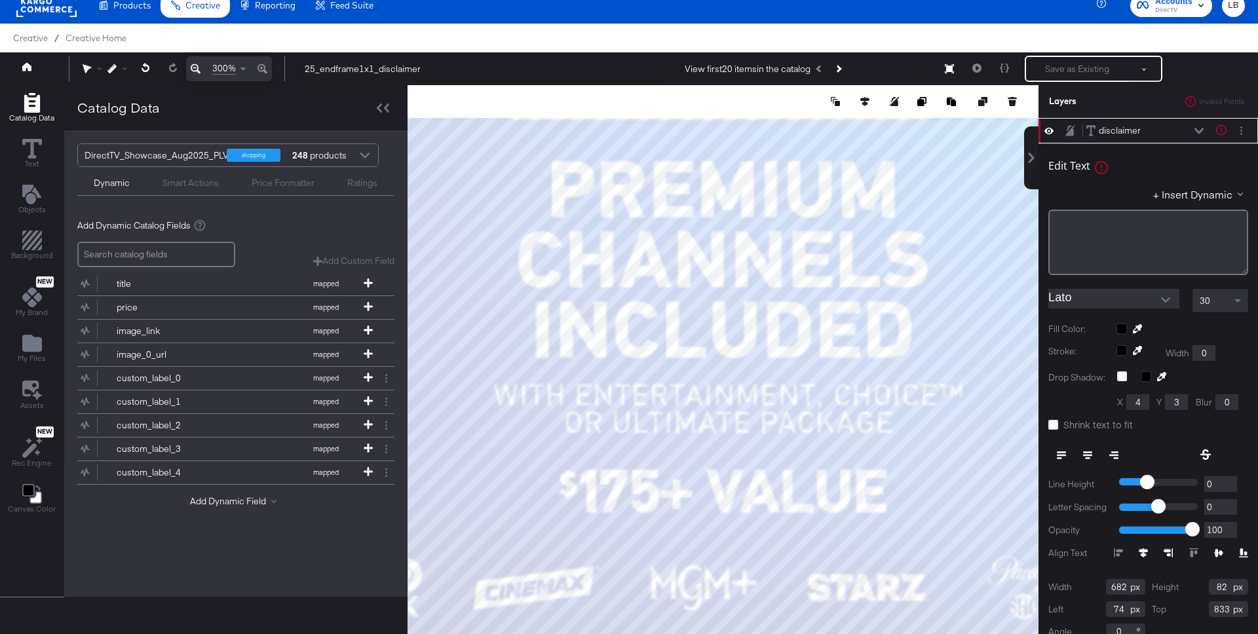
click at [263, 63] on div "300%" at bounding box center [229, 68] width 86 height 25
click at [86, 69] on icon at bounding box center [86, 69] width 9 height 10
click at [90, 92] on icon at bounding box center [90, 94] width 9 height 9
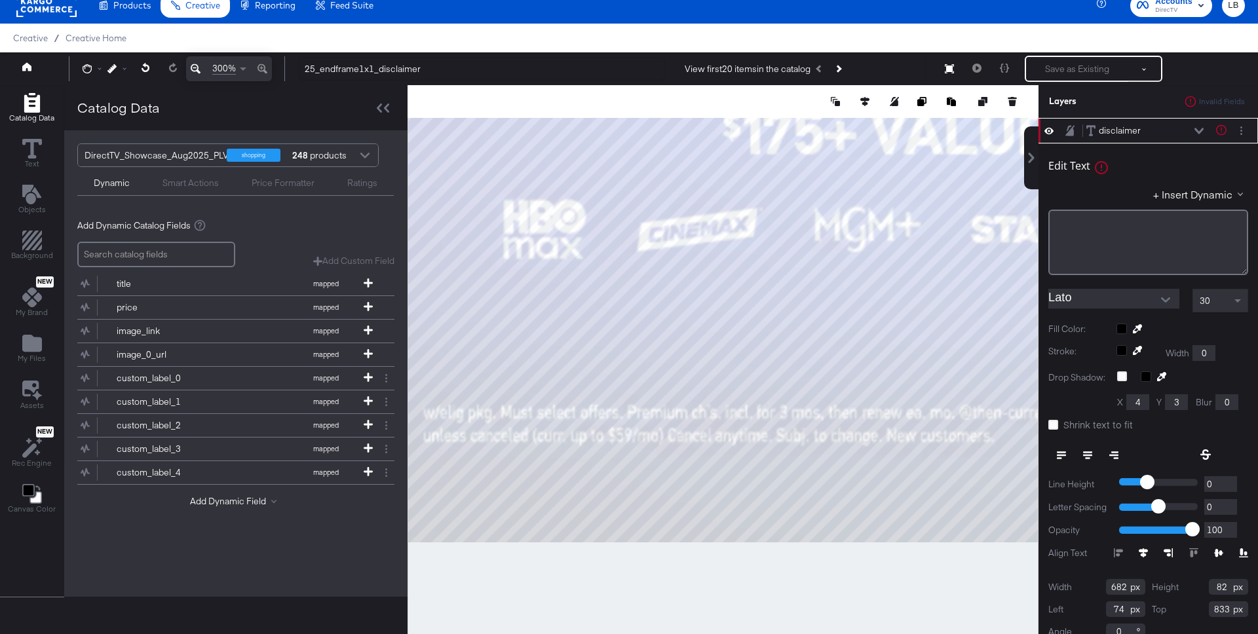
drag, startPoint x: 506, startPoint y: 504, endPoint x: 669, endPoint y: 145, distance: 394.3
click at [669, 145] on div at bounding box center [723, 369] width 630 height 569
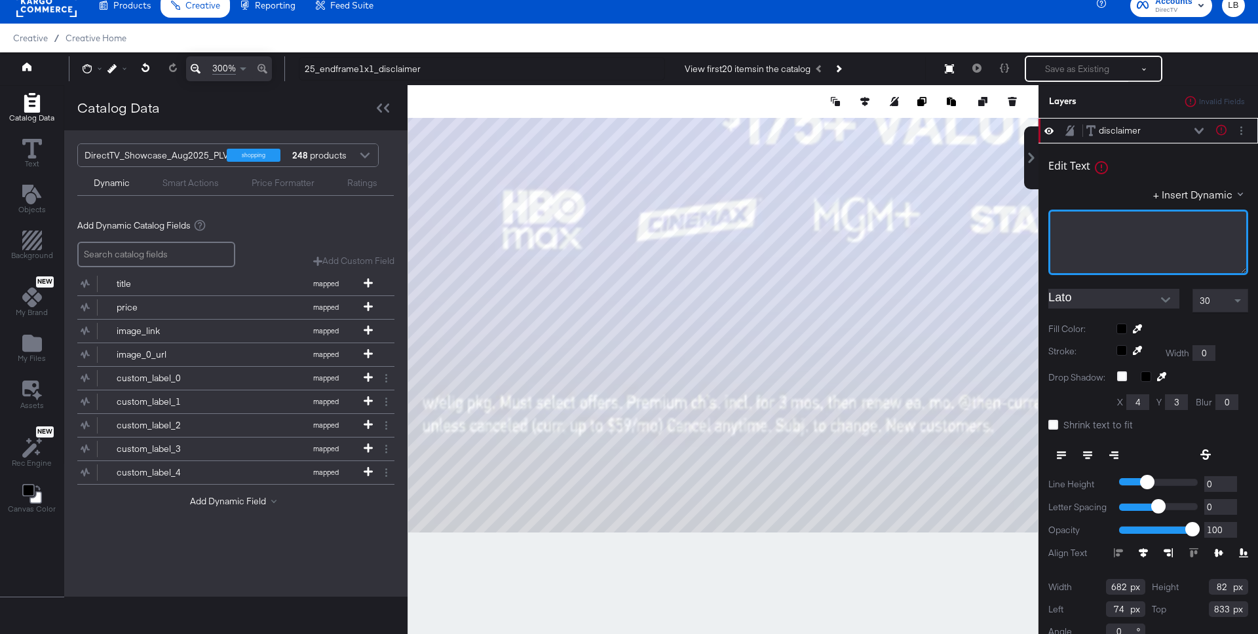
click at [1115, 238] on div "﻿" at bounding box center [1148, 243] width 200 height 66
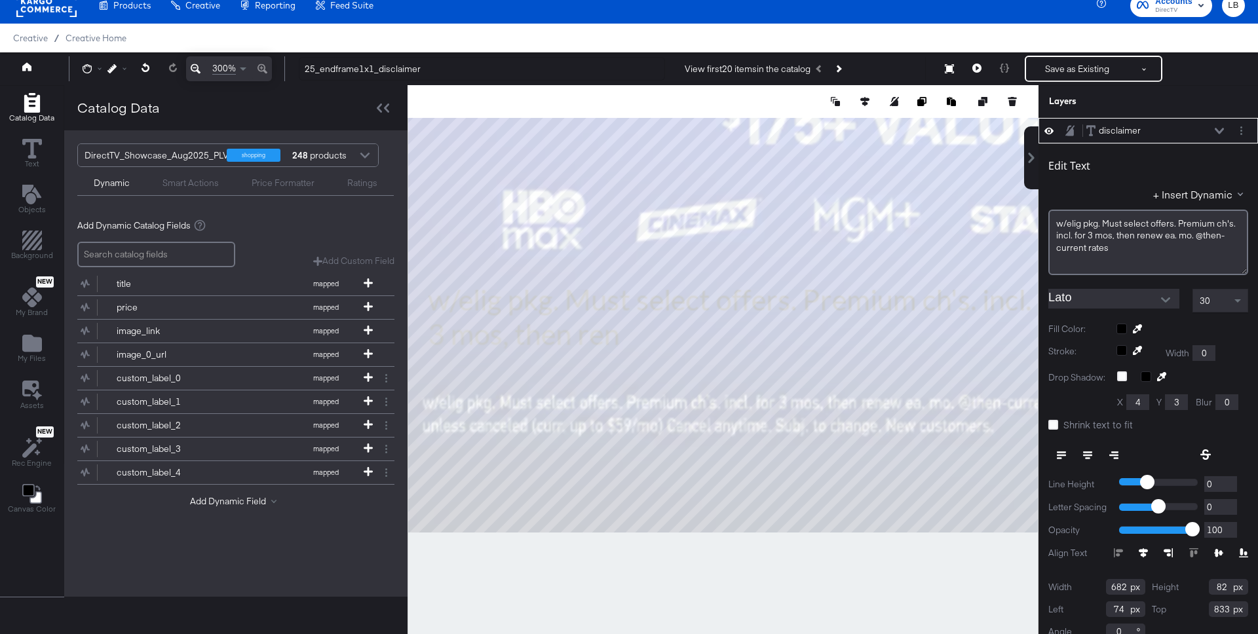
scroll to position [13, 0]
click at [421, 334] on div at bounding box center [723, 369] width 630 height 569
click at [837, 548] on div at bounding box center [723, 369] width 630 height 569
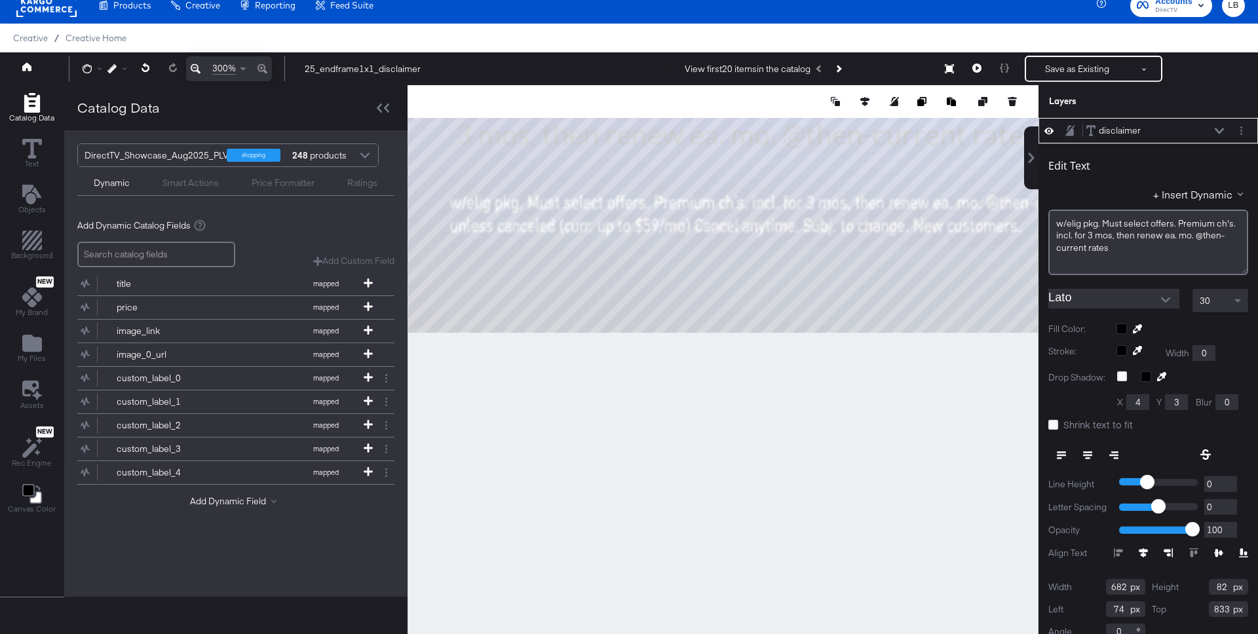
drag, startPoint x: 745, startPoint y: 288, endPoint x: 867, endPoint y: 348, distance: 136.2
click at [867, 348] on div at bounding box center [723, 369] width 630 height 569
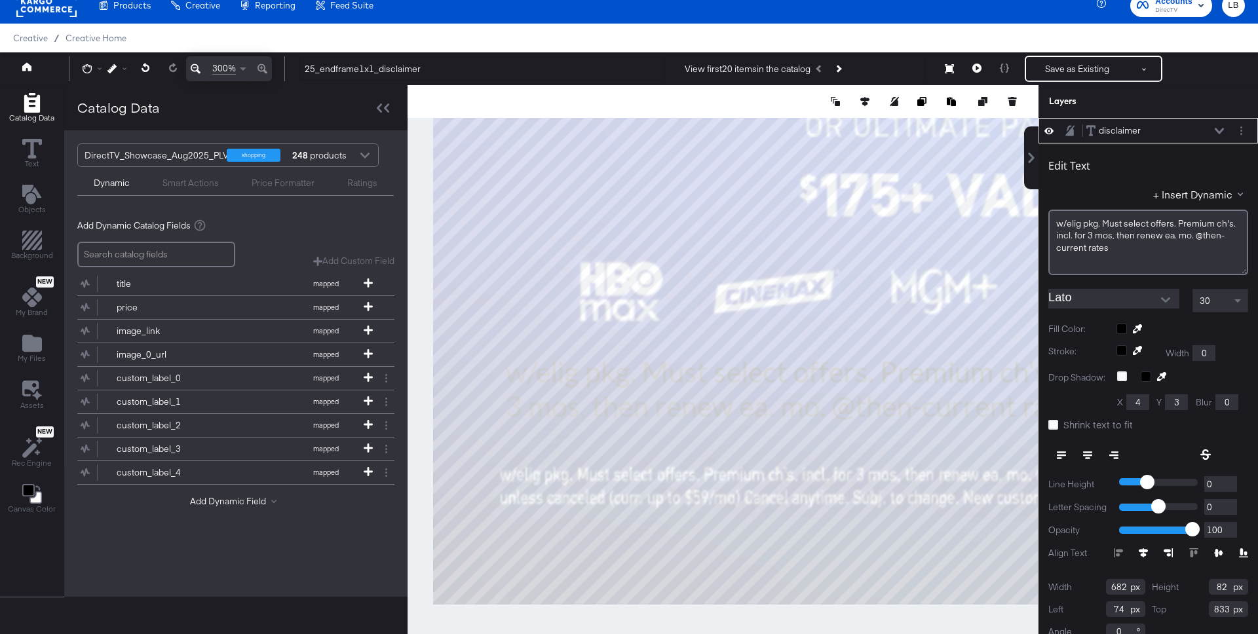
drag, startPoint x: 768, startPoint y: 388, endPoint x: 979, endPoint y: 532, distance: 255.1
click at [495, 381] on div at bounding box center [723, 369] width 630 height 569
click at [1131, 617] on div "Left 74" at bounding box center [1096, 609] width 97 height 16
type input "67"
click at [1159, 294] on button "Open" at bounding box center [1166, 300] width 20 height 20
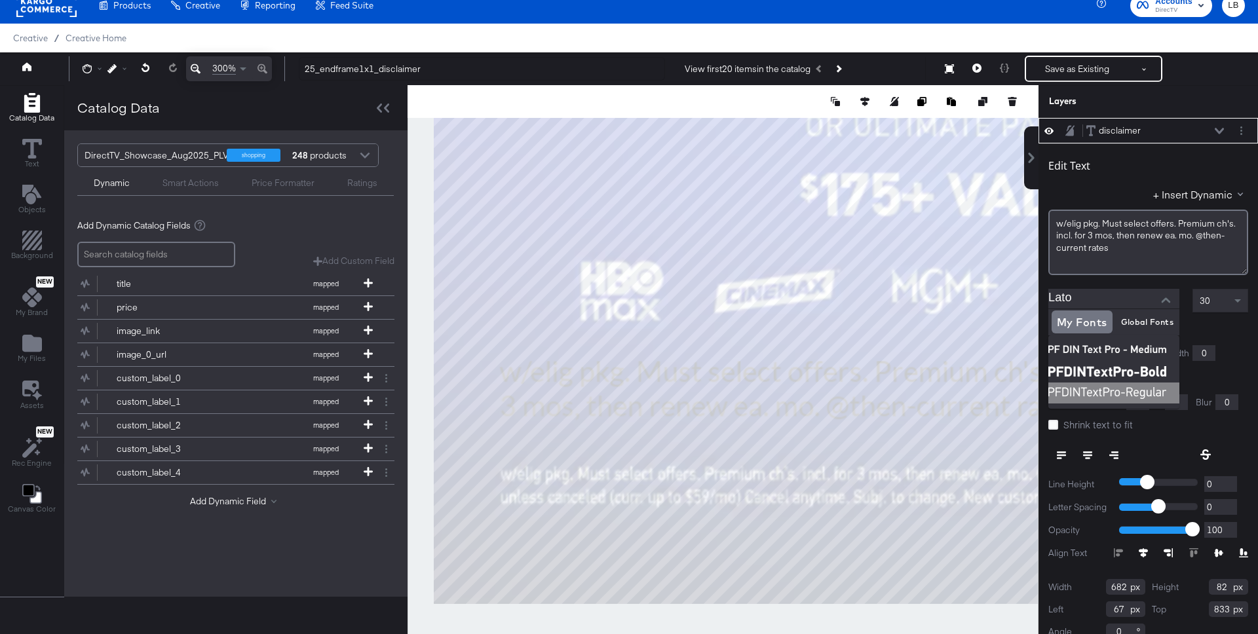
click at [1089, 384] on img at bounding box center [1113, 393] width 131 height 21
type input "PFDINTextPro-Regular"
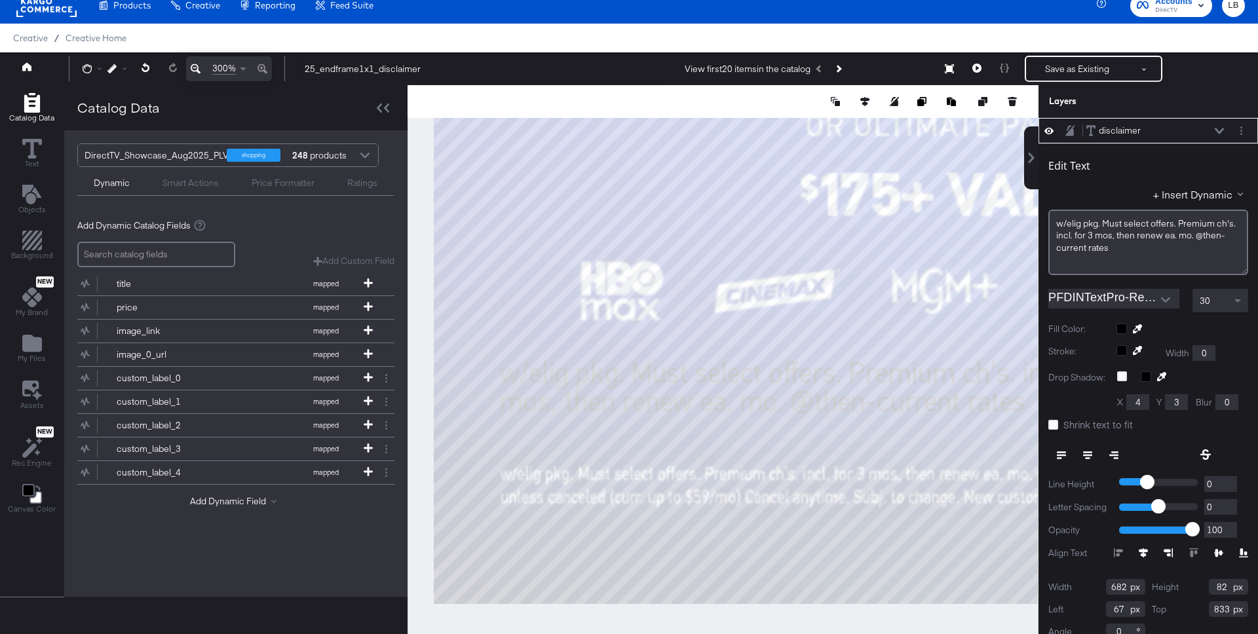
click at [1121, 326] on div "Undo" at bounding box center [1182, 329] width 132 height 10
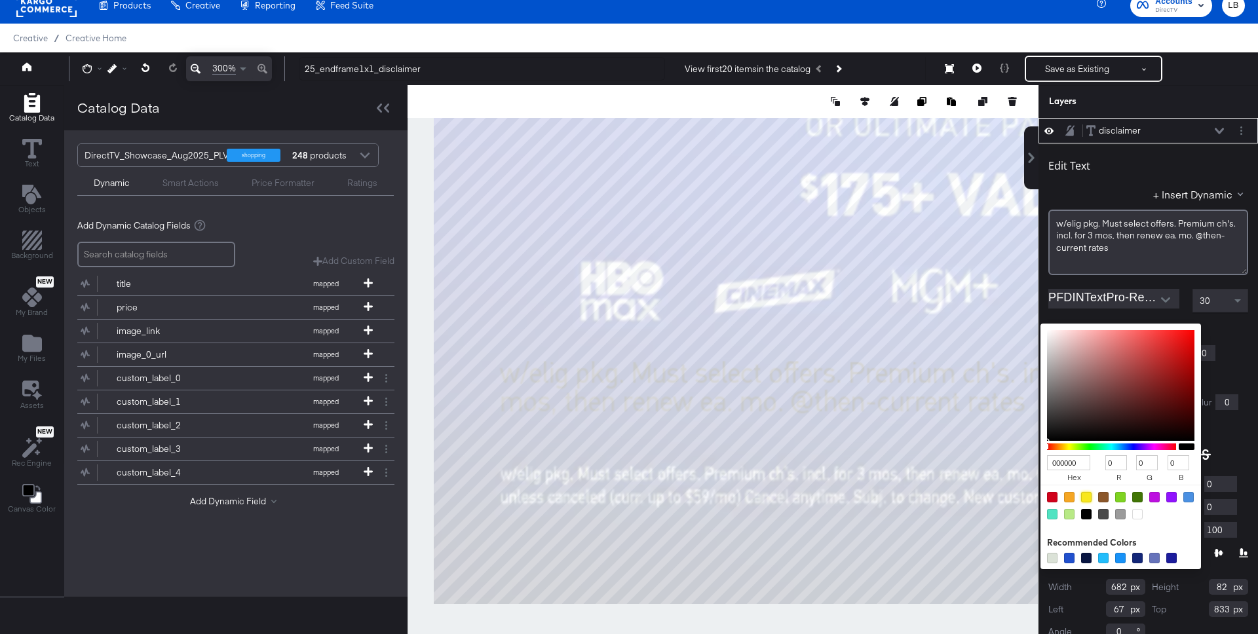
click at [1085, 497] on div at bounding box center [1086, 497] width 10 height 10
type input "F8E71C"
type input "248"
type input "231"
type input "28"
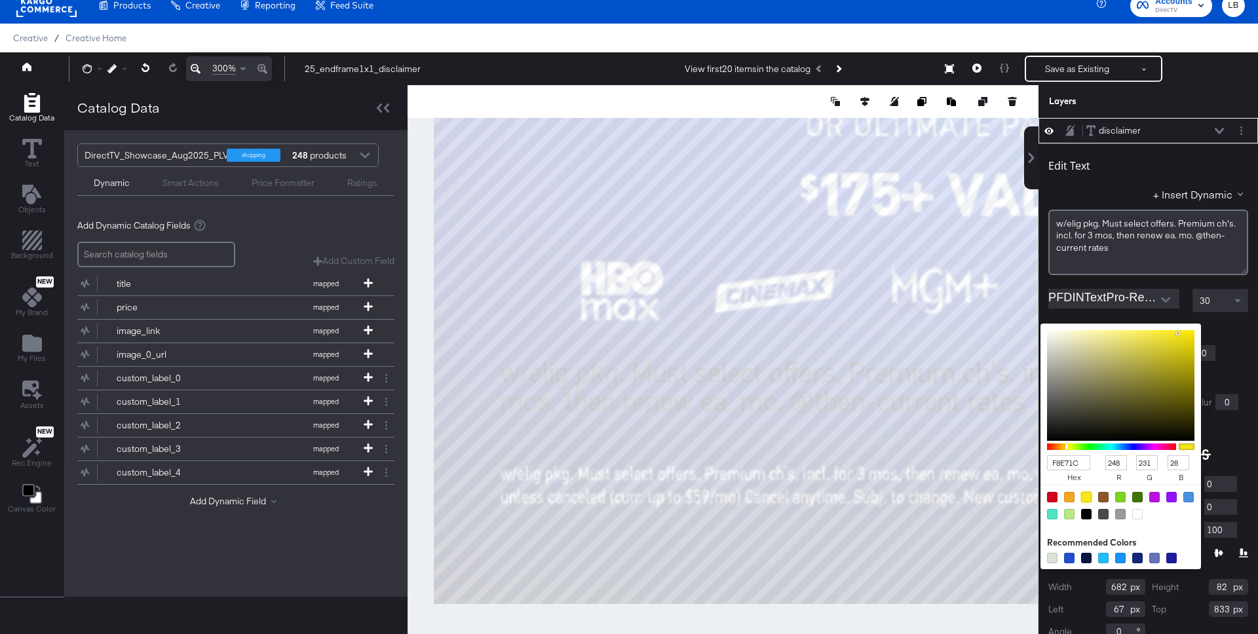
click at [1228, 336] on div "Edit Text + Insert Dynamic w/elig ﻿pkg. Must select offers. Premium ch's. incl.…" at bounding box center [1147, 396] width 219 height 507
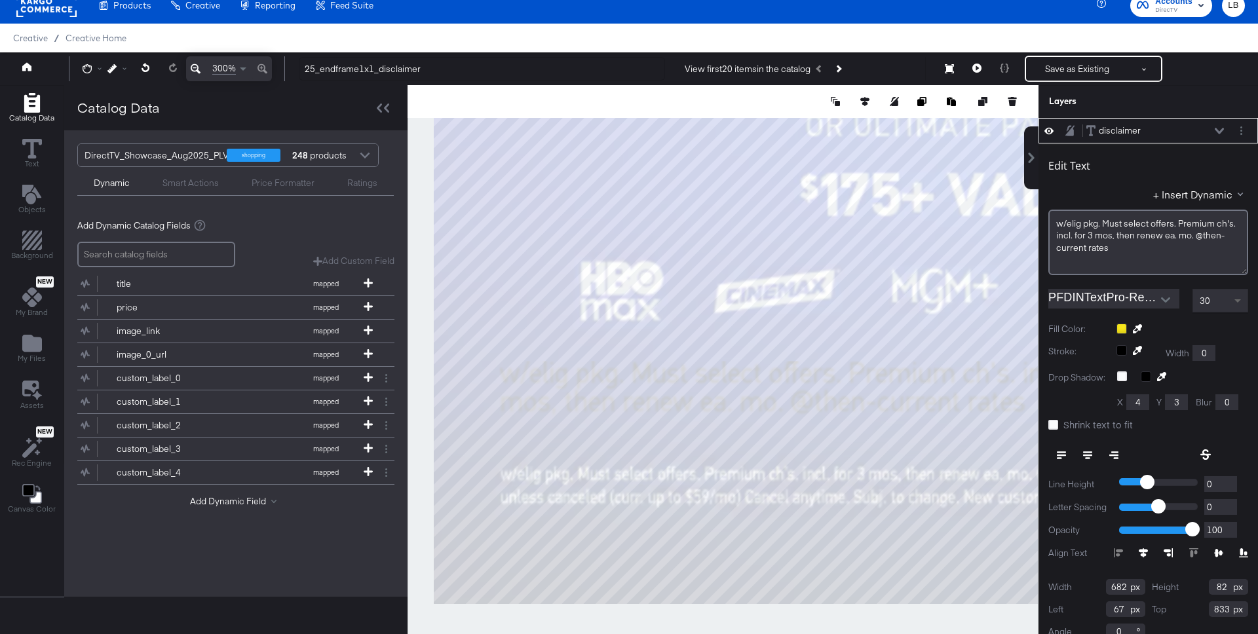
click at [1235, 299] on span at bounding box center [1237, 301] width 7 height 5
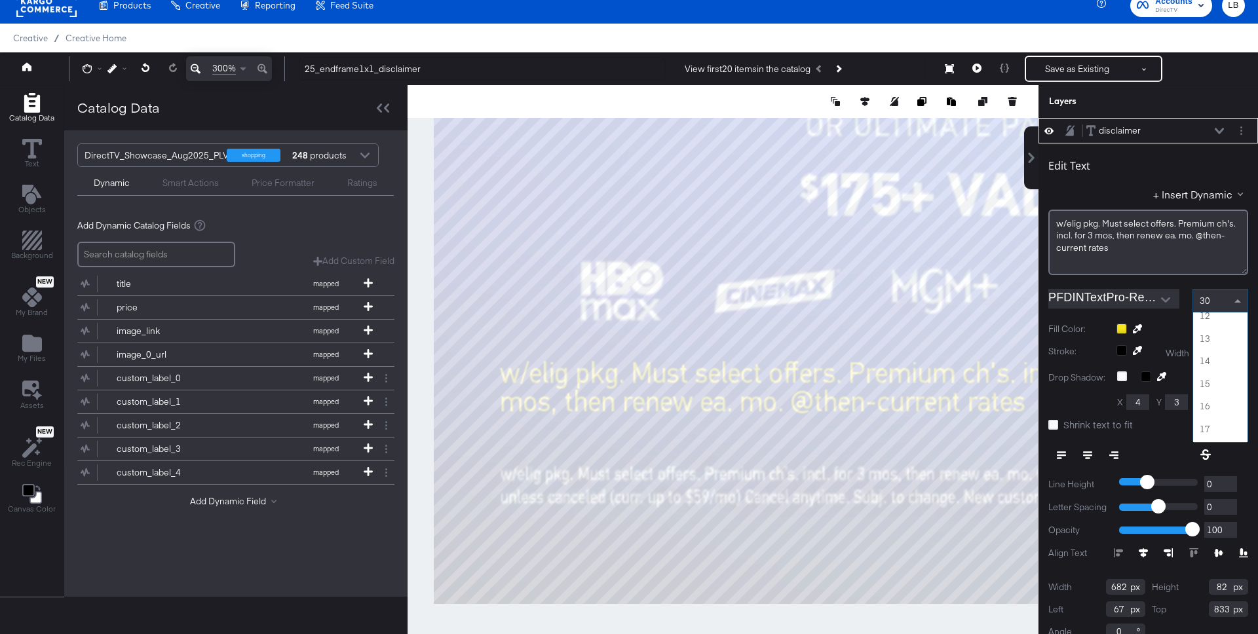
scroll to position [348, 0]
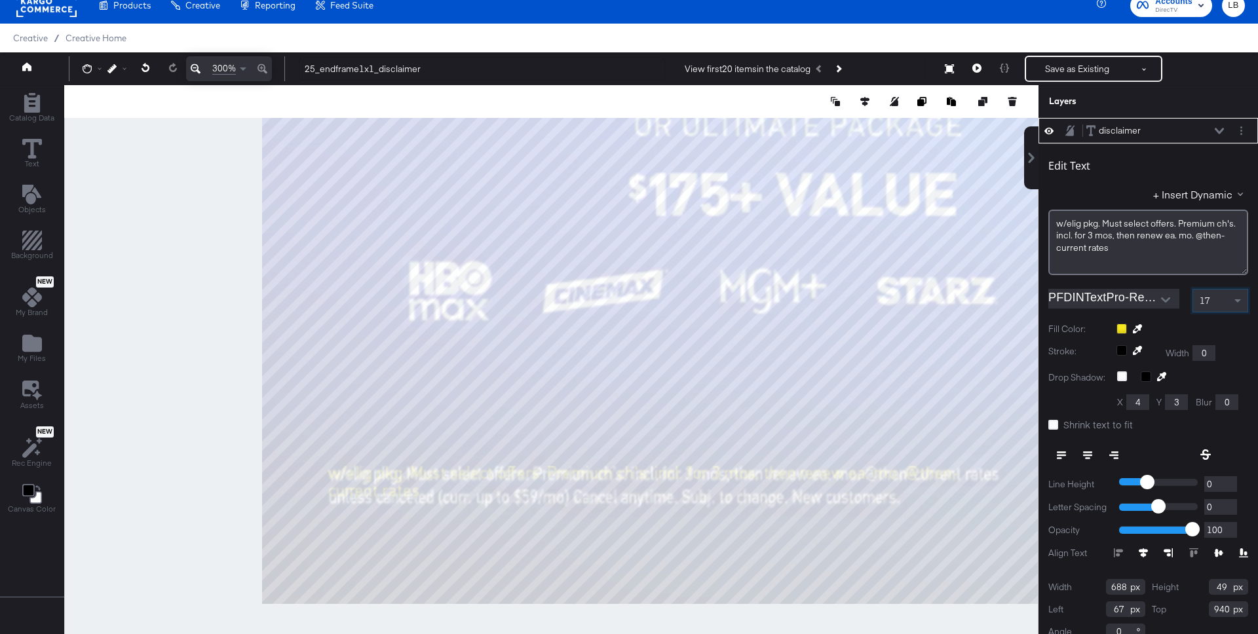
scroll to position [13, 0]
click at [1224, 608] on input "940" at bounding box center [1228, 609] width 39 height 16
type input "941"
click at [1121, 241] on span "w/elig ﻿pkg. Must select offers. Premium ch's. incl. for 3 mos, then renew ea. …" at bounding box center [1147, 236] width 181 height 36
click at [1110, 257] on div "w/elig ﻿pkg. Must select offers. Premium ch's. incl. for 3 mos, then renew ea. …" at bounding box center [1148, 243] width 200 height 66
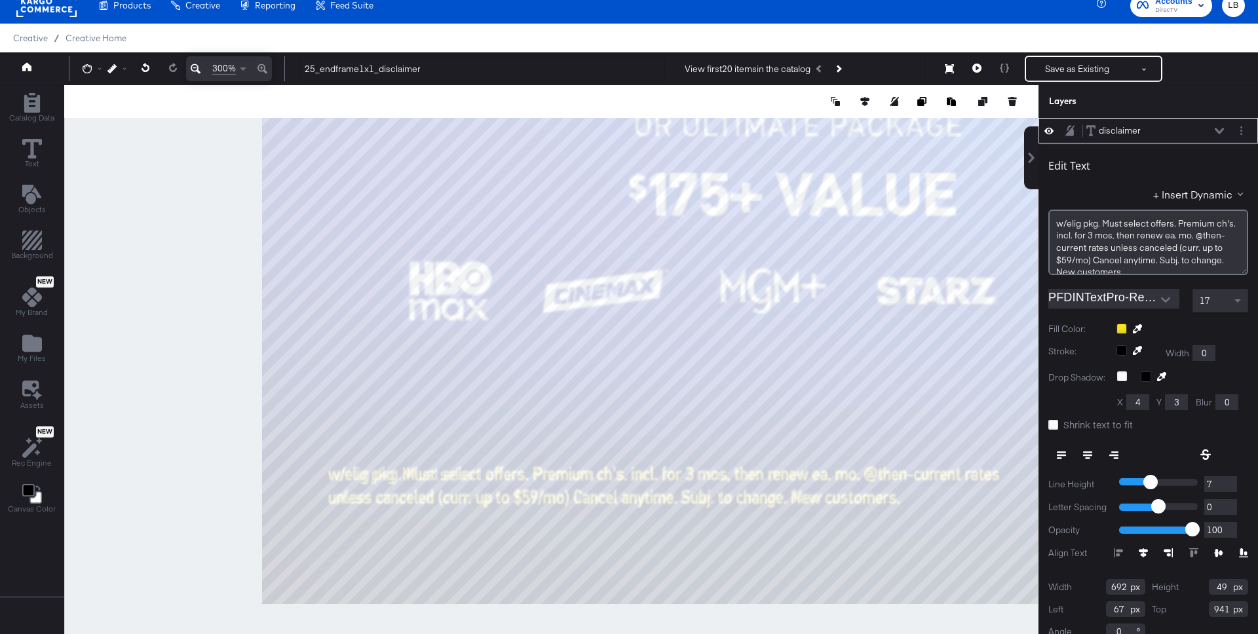
scroll to position [11, 0]
type input "6"
type input "7"
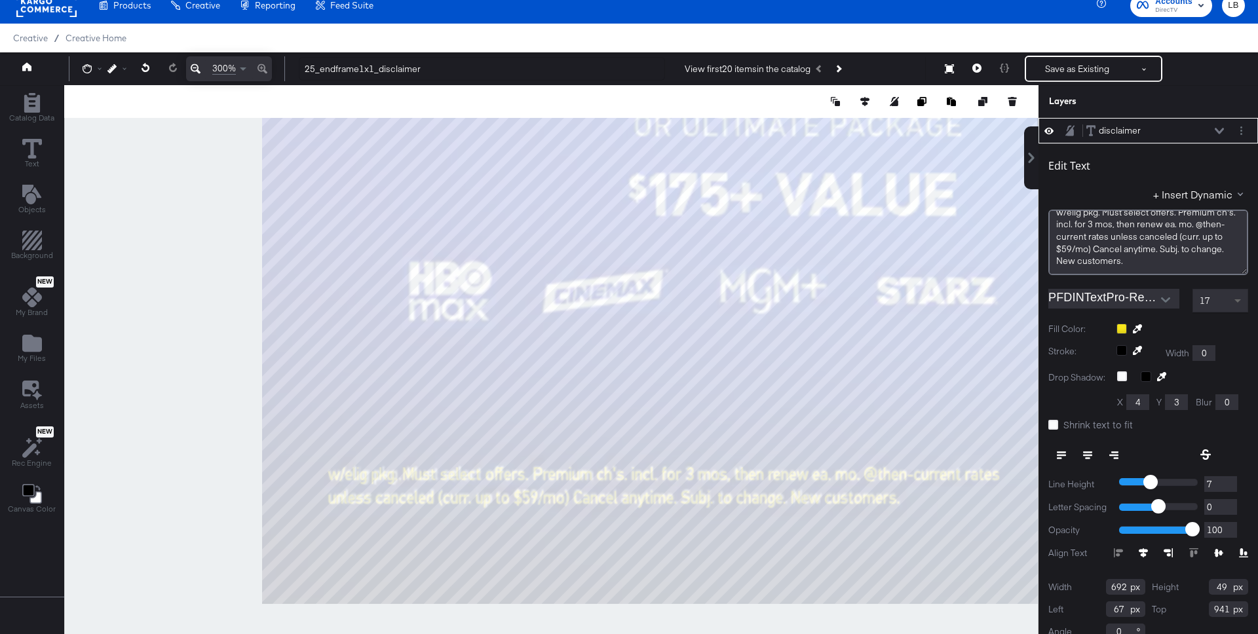
click at [1233, 297] on span at bounding box center [1239, 301] width 16 height 22
type input "-1"
click at [1230, 508] on input "-1" at bounding box center [1220, 507] width 33 height 16
type input "-1"
type input "0"
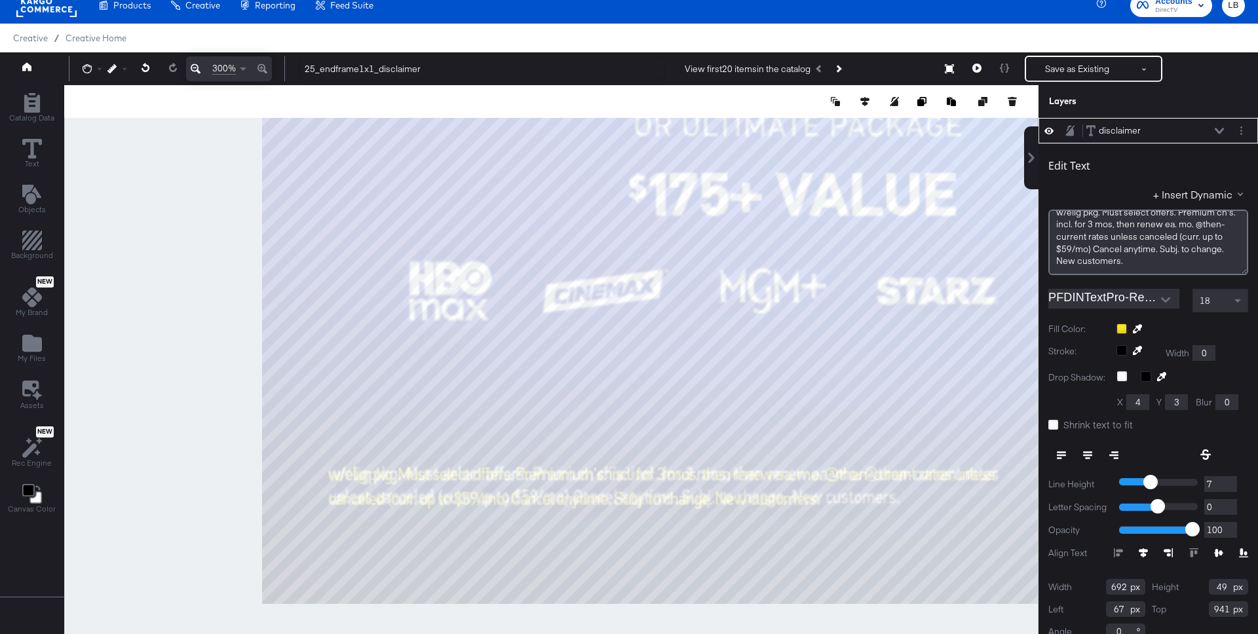
click at [1228, 504] on input "0" at bounding box center [1220, 507] width 33 height 16
type input "0"
click at [1237, 300] on span at bounding box center [1237, 301] width 7 height 5
click at [1070, 68] on button "Save as Existing" at bounding box center [1077, 69] width 102 height 24
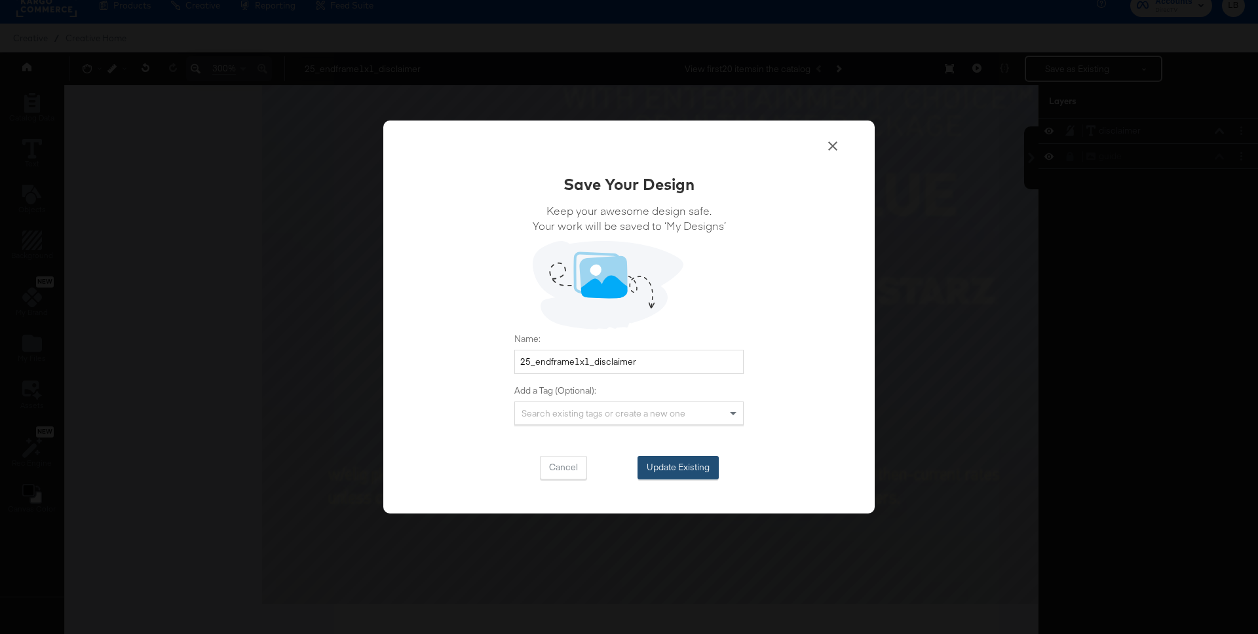
click at [706, 468] on button "Update Existing" at bounding box center [677, 468] width 81 height 24
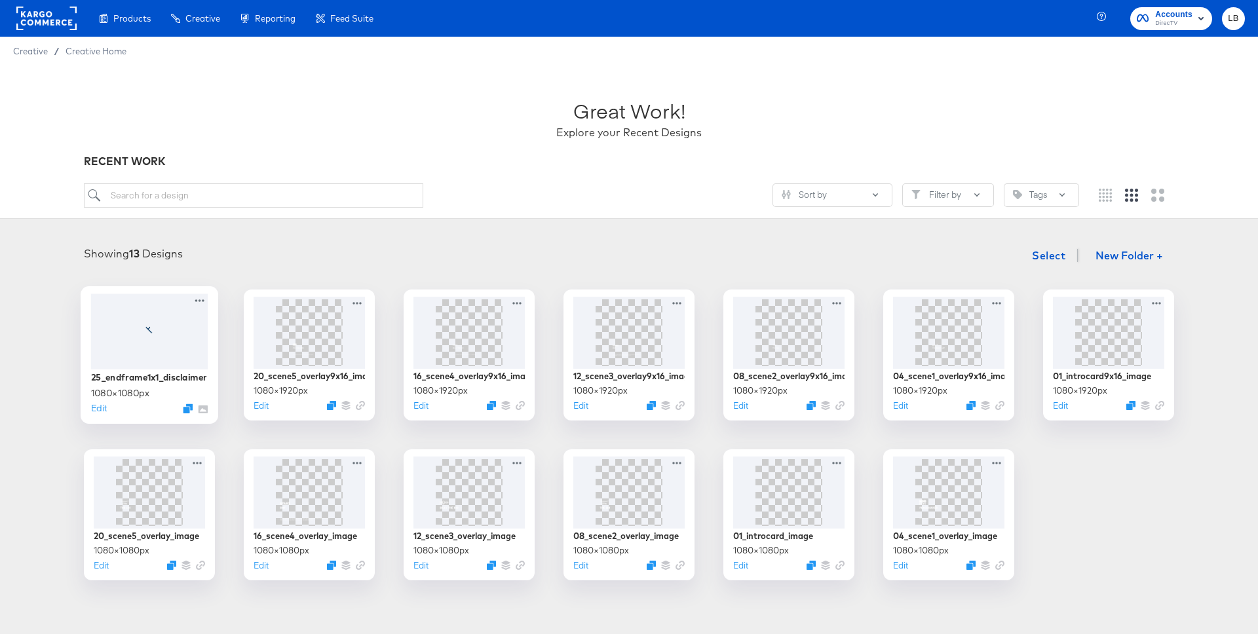
click at [150, 328] on icon at bounding box center [150, 331] width 24 height 10
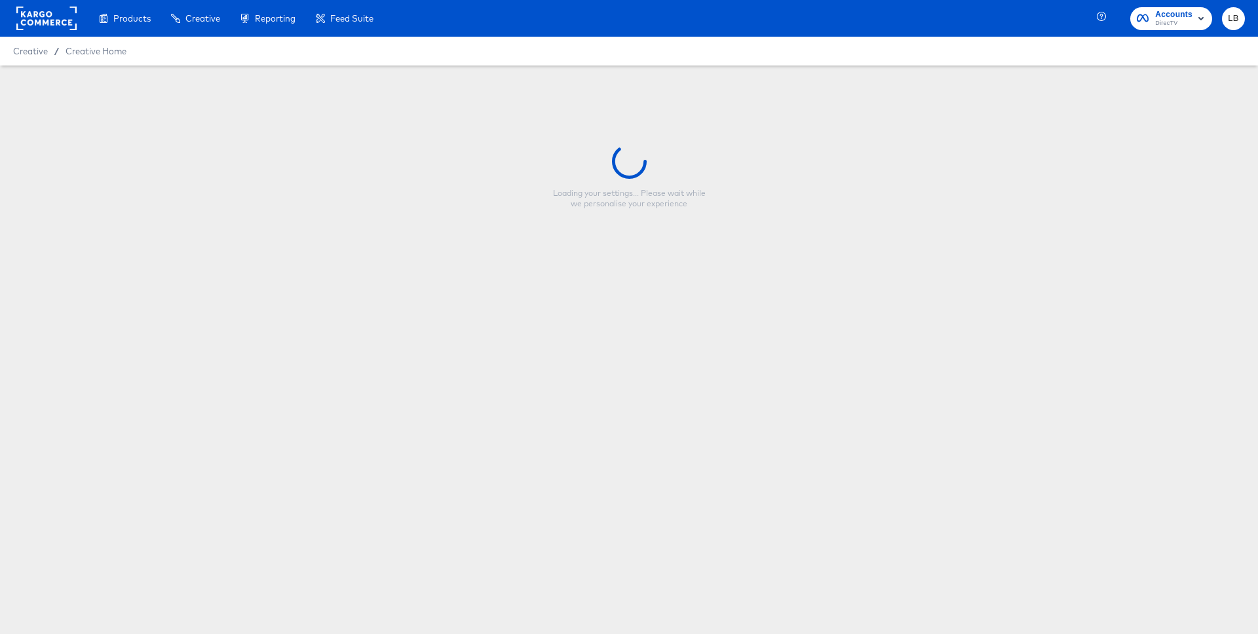
type input "25_endframe1x1_disclaimer"
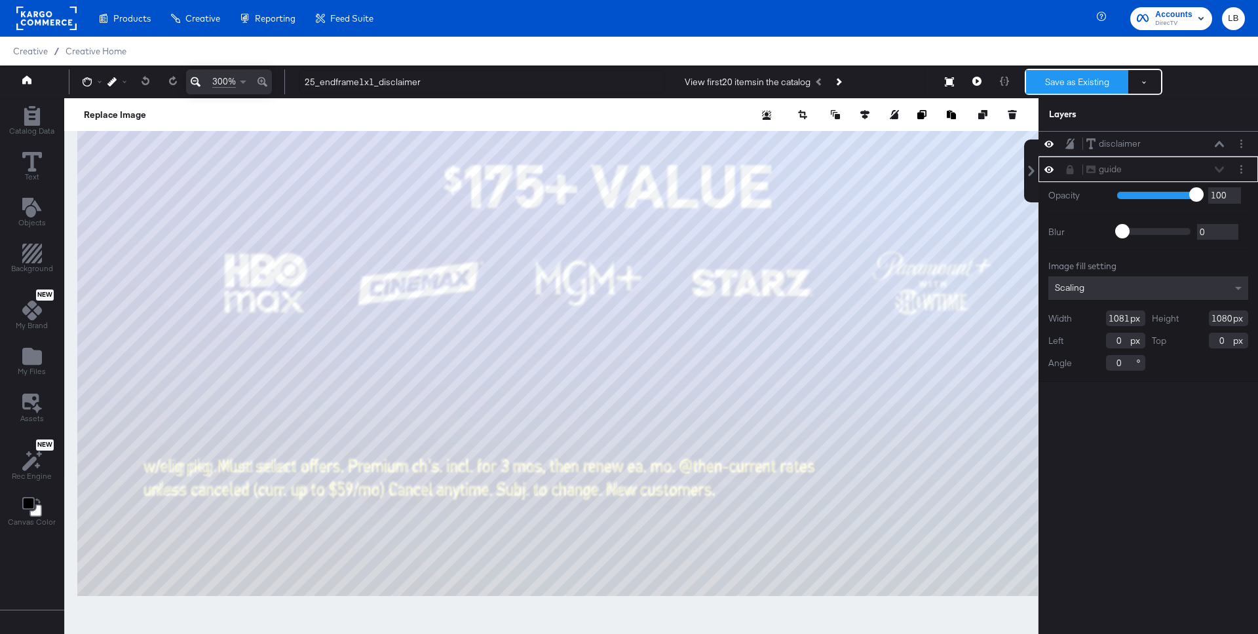
click at [1067, 81] on button "Save as Existing" at bounding box center [1077, 82] width 102 height 24
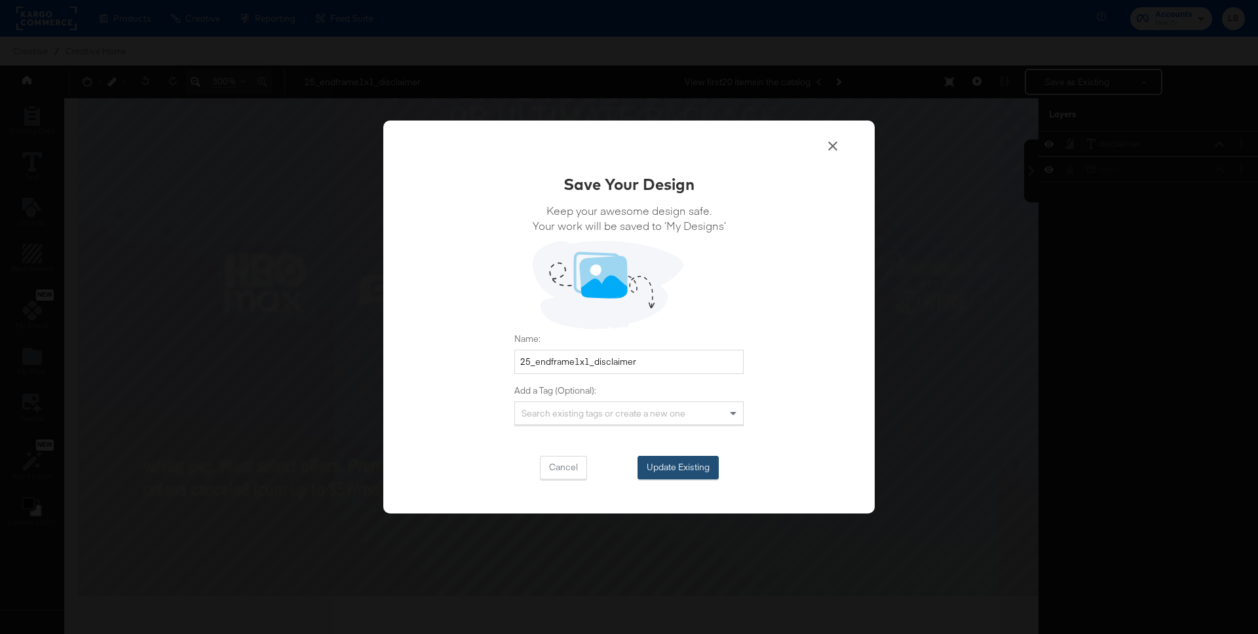
click at [695, 468] on button "Update Existing" at bounding box center [677, 468] width 81 height 24
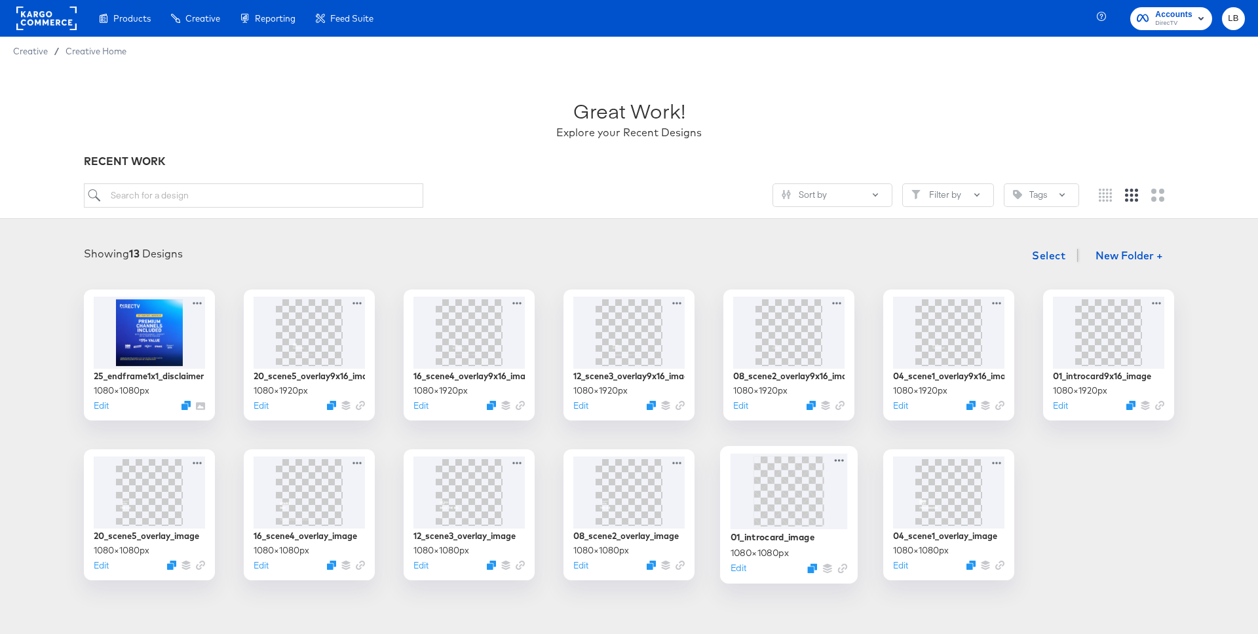
click at [789, 491] on img at bounding box center [789, 491] width 0 height 0
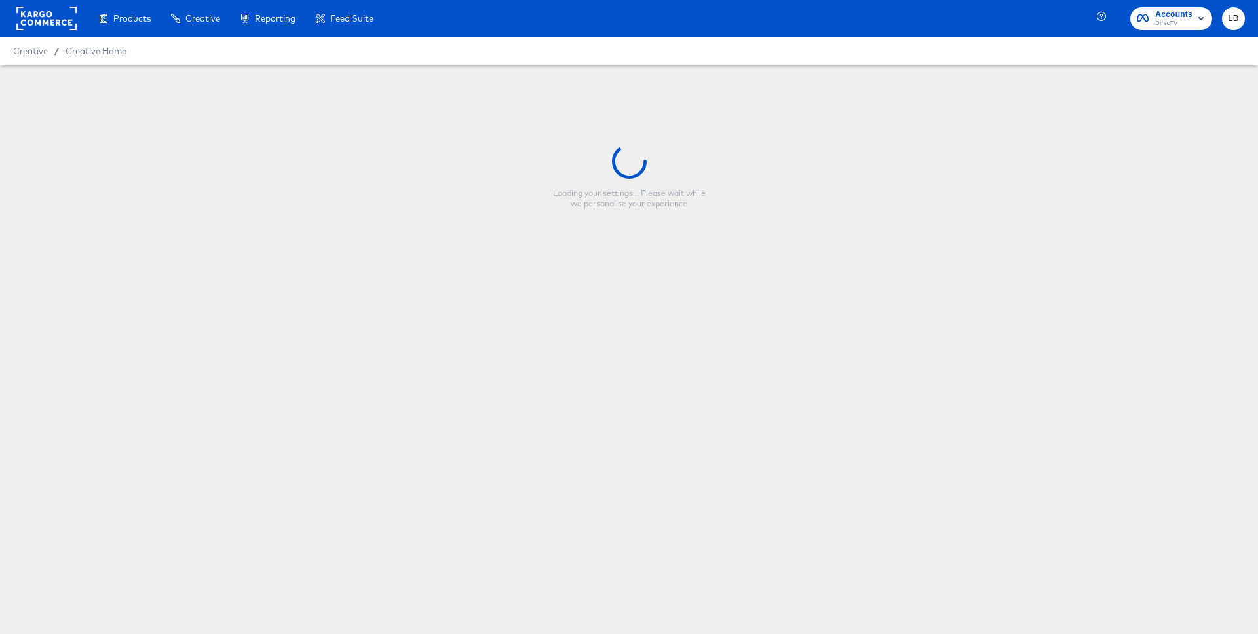
type input "01_introcard_image"
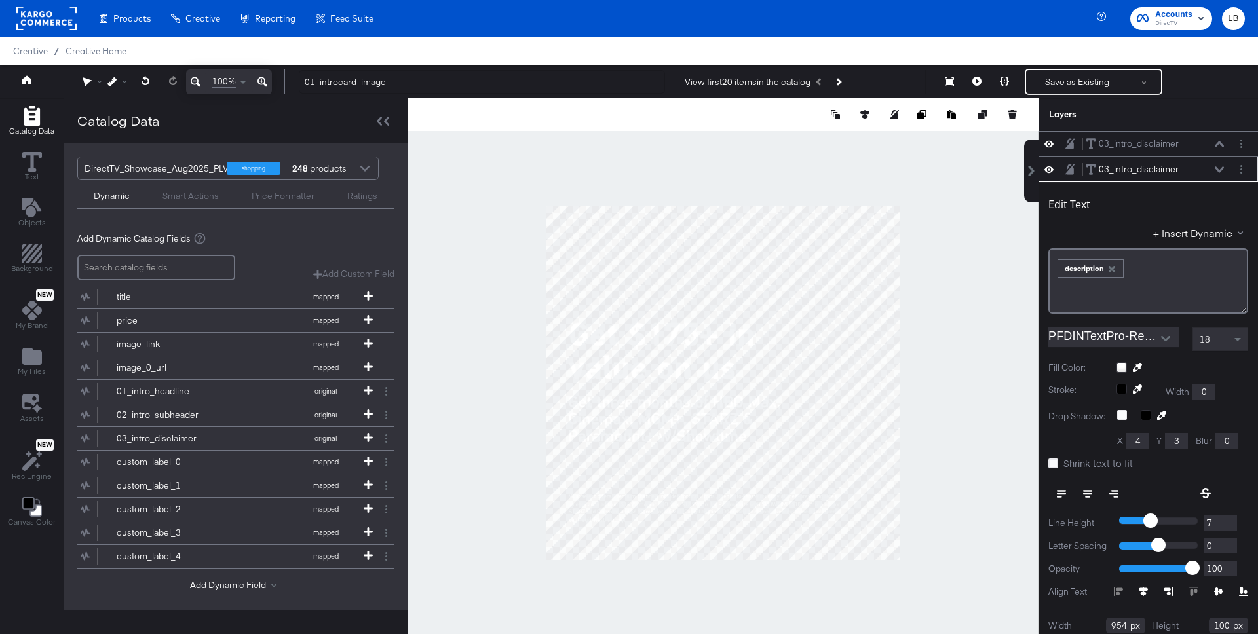
scroll to position [26, 0]
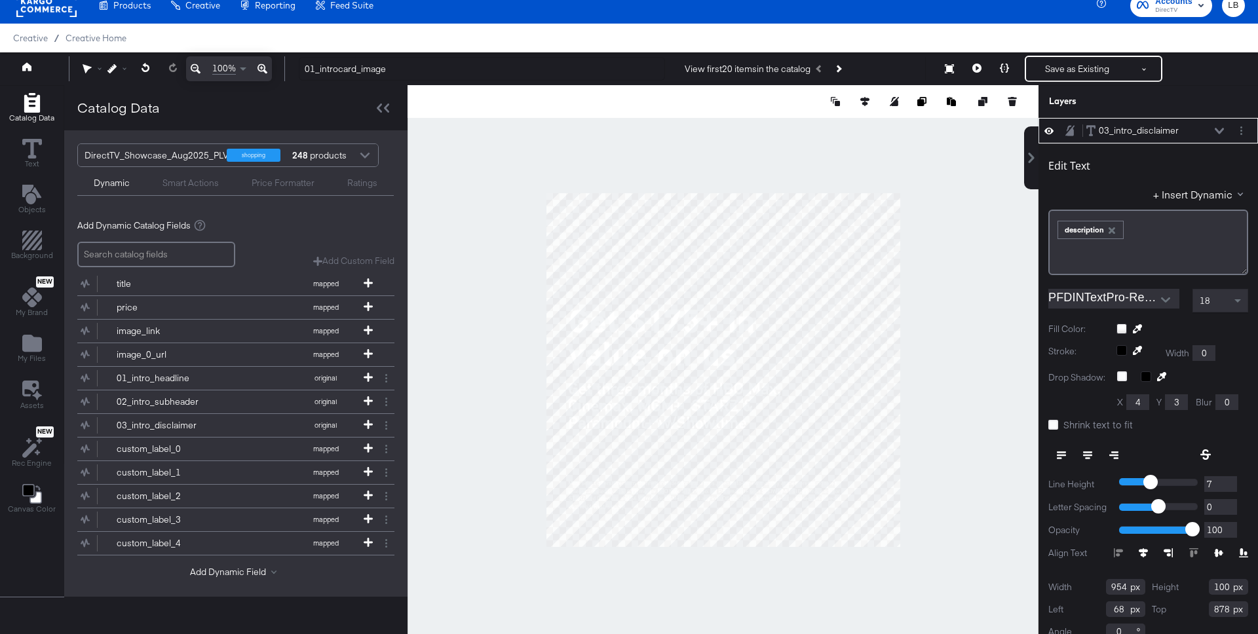
click at [1165, 293] on button "Open" at bounding box center [1166, 300] width 20 height 20
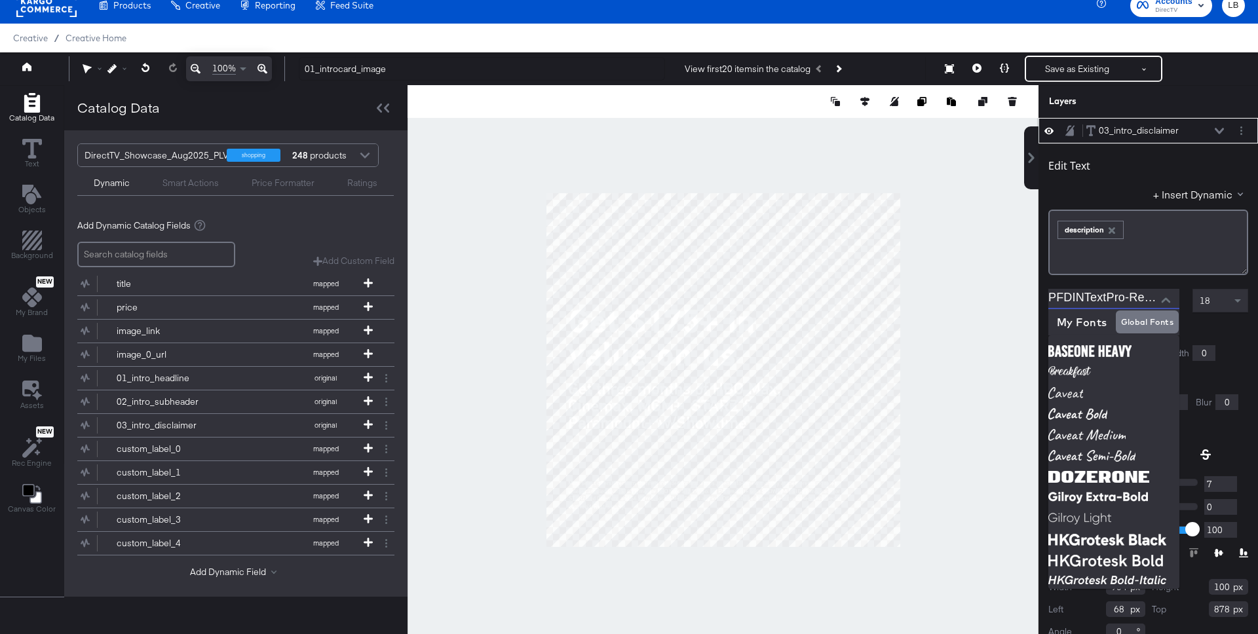
scroll to position [0, 9]
click at [1226, 324] on div at bounding box center [1182, 329] width 132 height 10
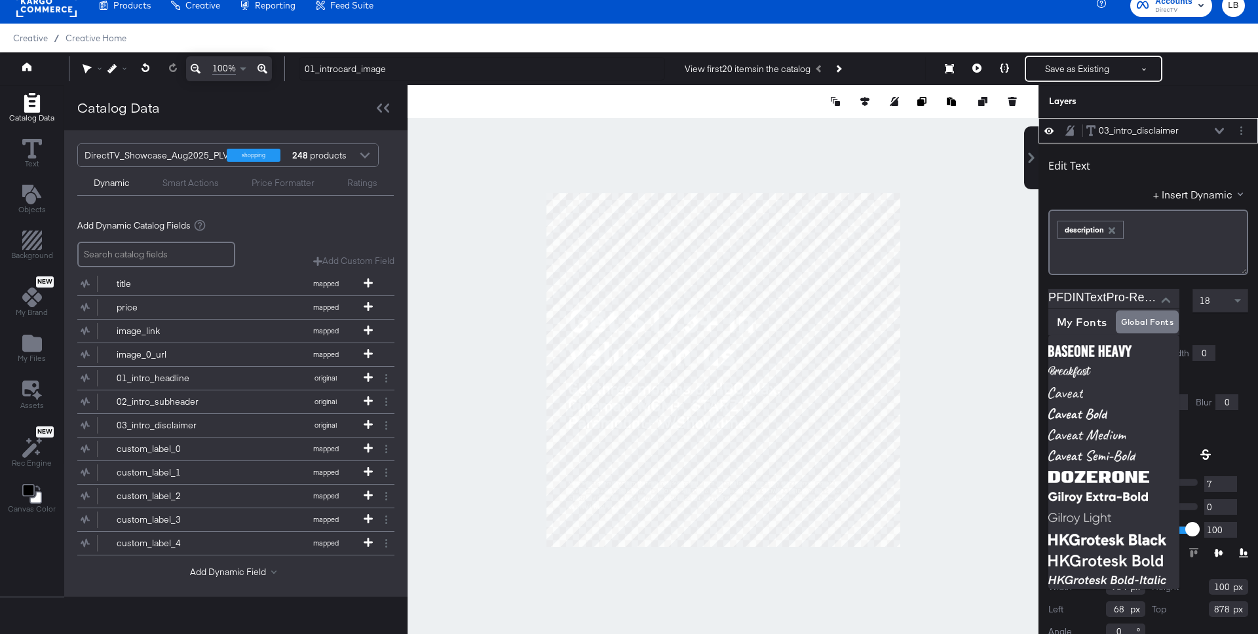
click at [1226, 324] on div at bounding box center [1182, 329] width 132 height 10
click at [1223, 324] on div at bounding box center [1182, 329] width 132 height 10
click at [1163, 295] on button "Close" at bounding box center [1166, 300] width 20 height 20
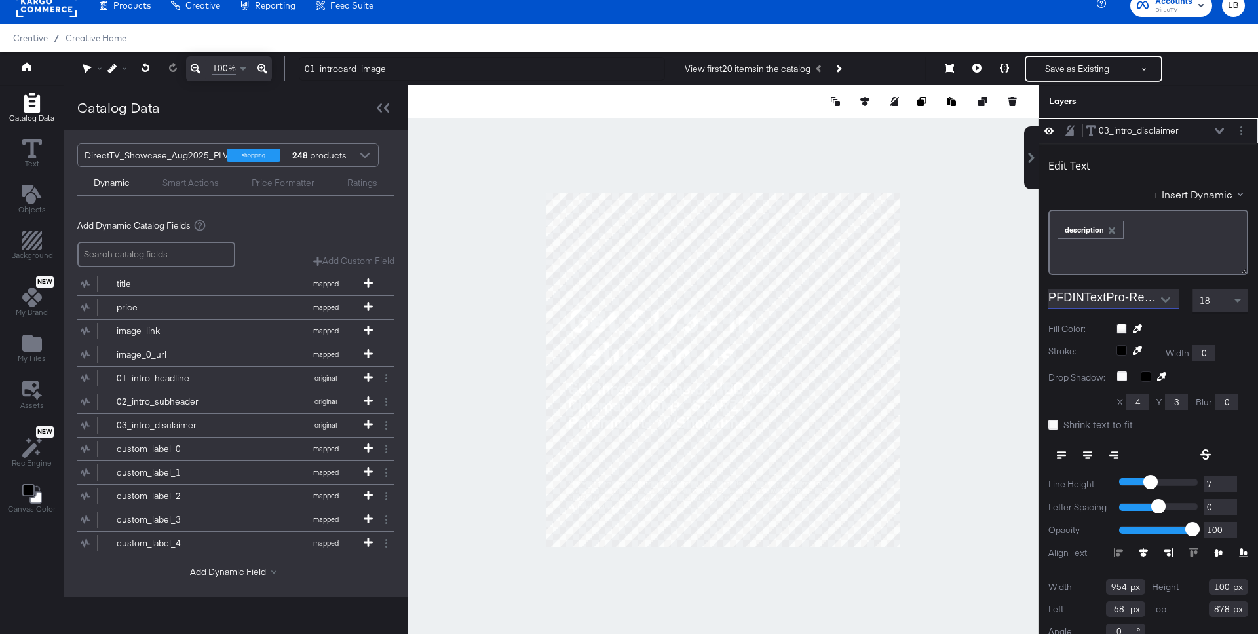
click at [1246, 325] on div at bounding box center [1182, 329] width 132 height 10
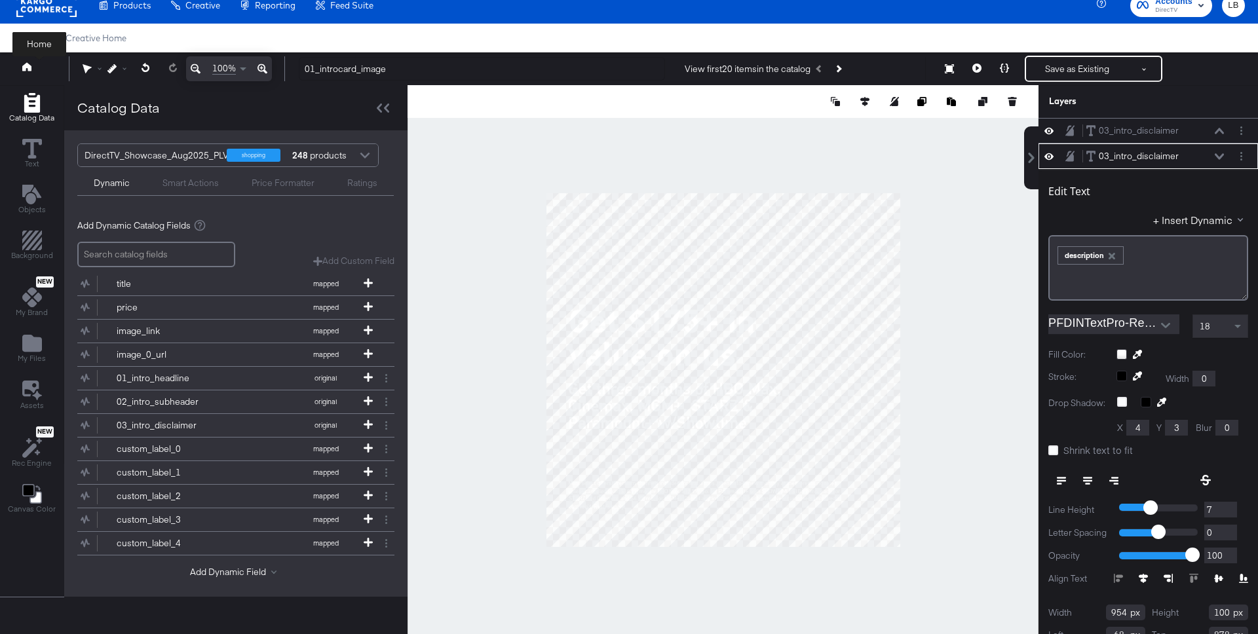
click at [25, 69] on icon at bounding box center [26, 66] width 9 height 9
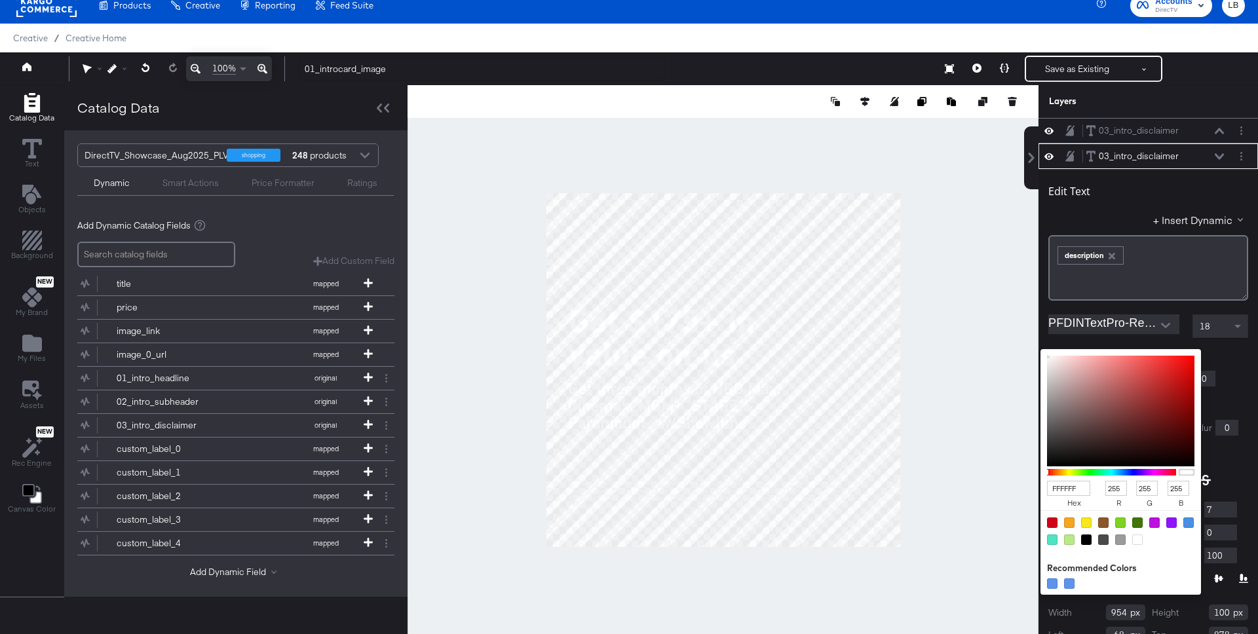
click at [1123, 356] on div "FFFFFF hex 255 r 255 g 255 b 100 a Recommended Colors Home" at bounding box center [1182, 354] width 132 height 10
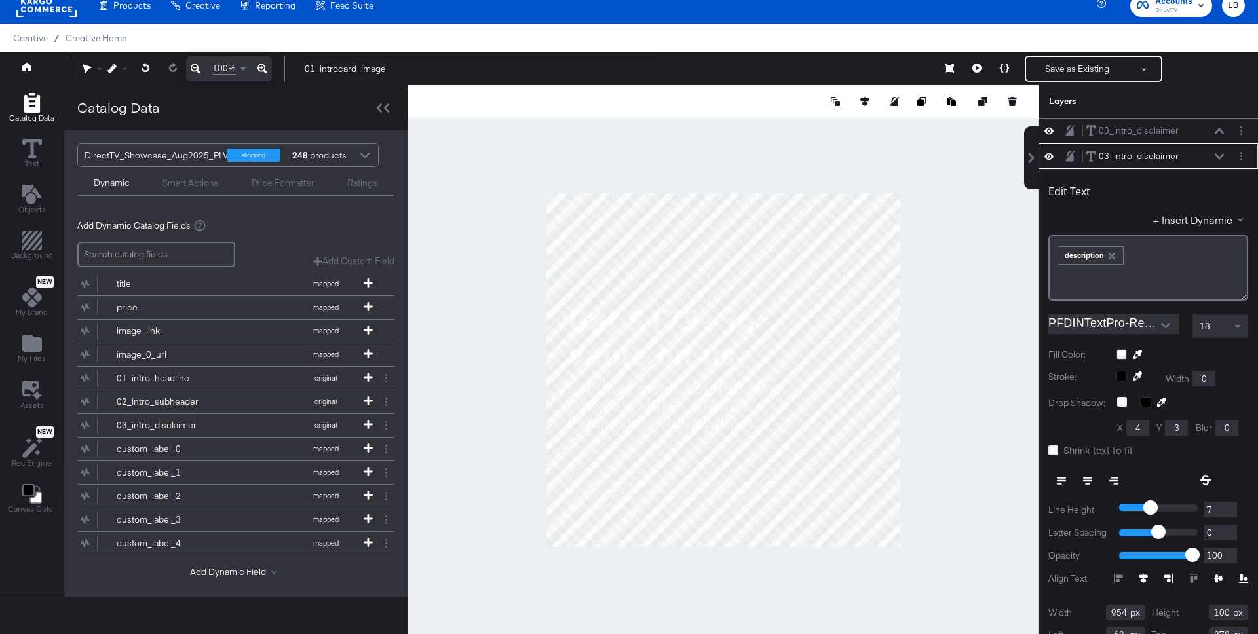
click at [1238, 358] on div "Home" at bounding box center [1182, 354] width 132 height 10
click at [21, 71] on button at bounding box center [39, 69] width 52 height 24
click at [25, 68] on icon at bounding box center [26, 66] width 9 height 9
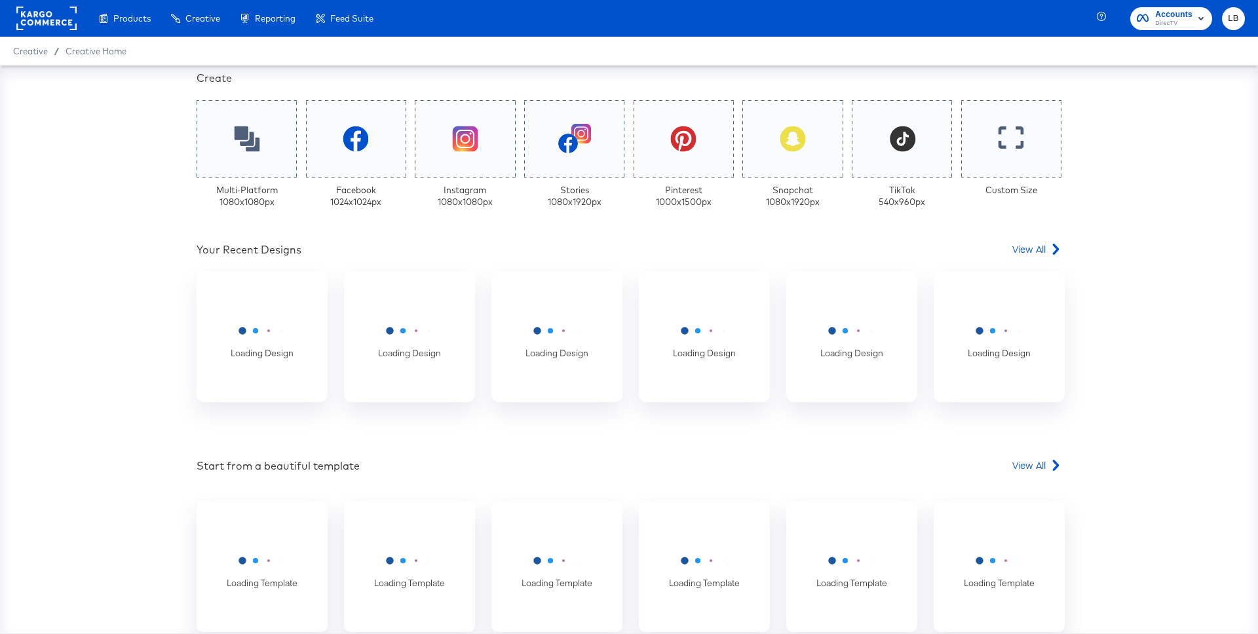
scroll to position [322, 0]
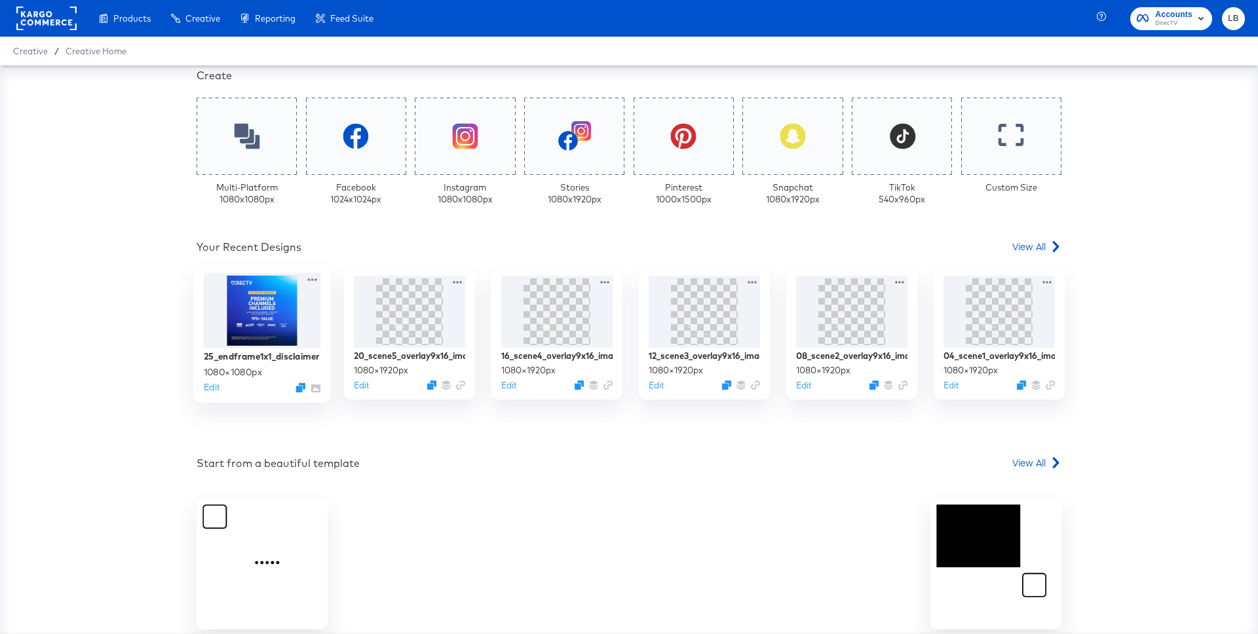
click at [264, 306] on div at bounding box center [262, 310] width 117 height 75
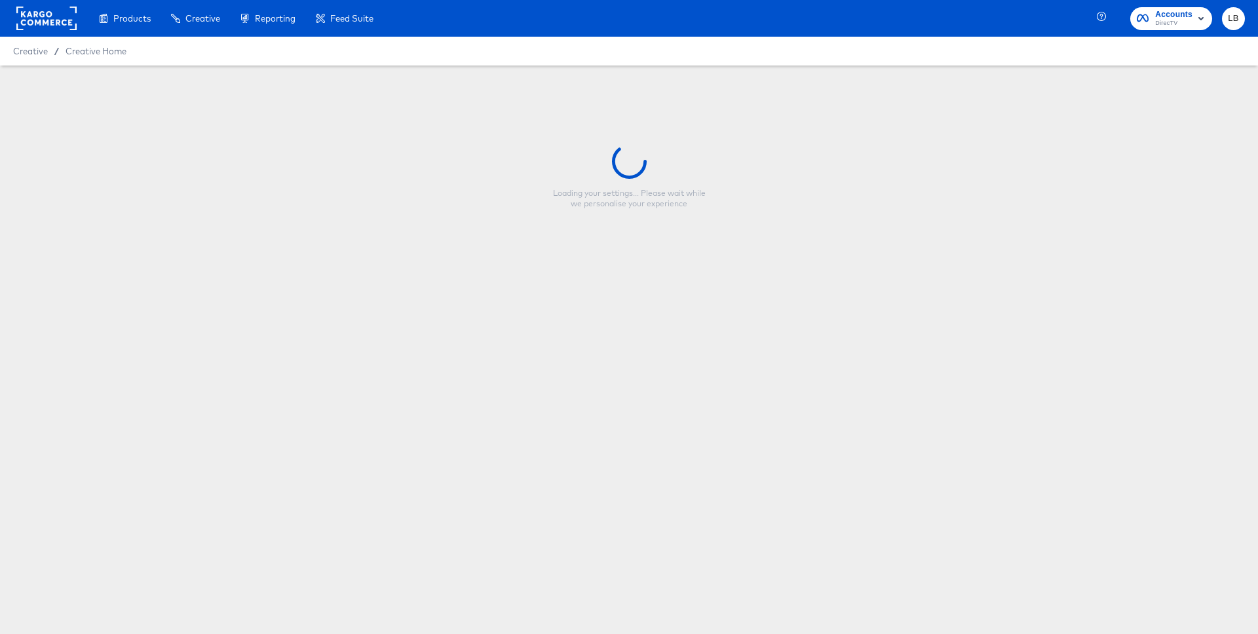
type input "25_endframe1x1_disclaimer"
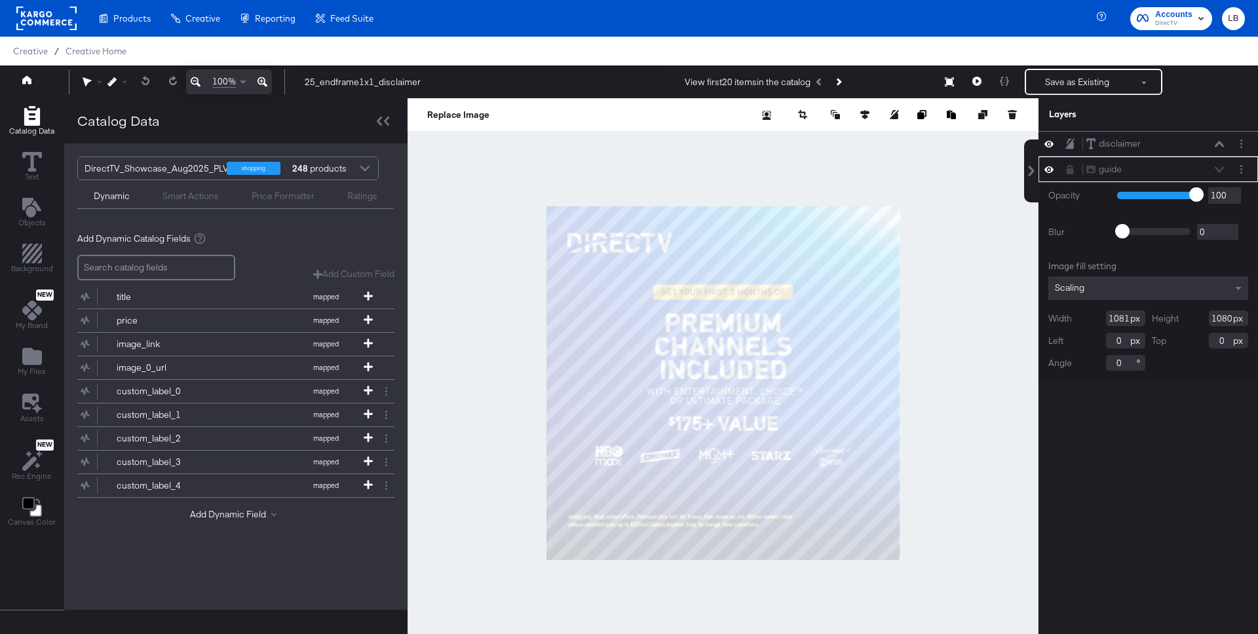
click at [500, 442] on div at bounding box center [722, 382] width 631 height 569
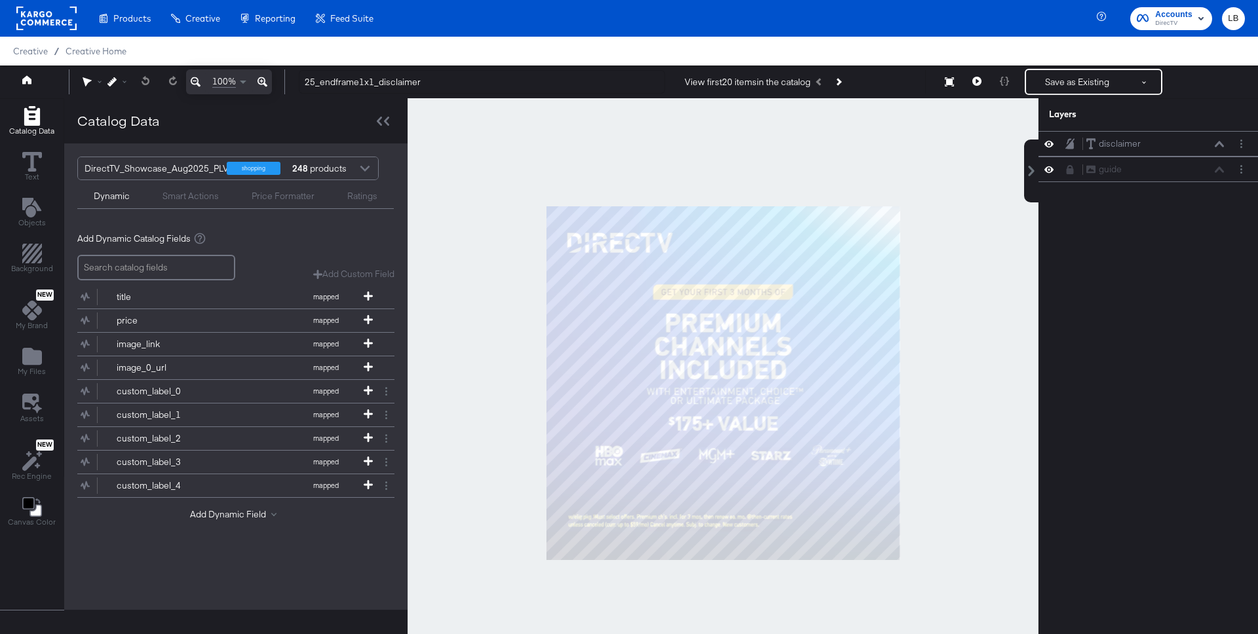
click at [261, 77] on icon at bounding box center [262, 82] width 10 height 16
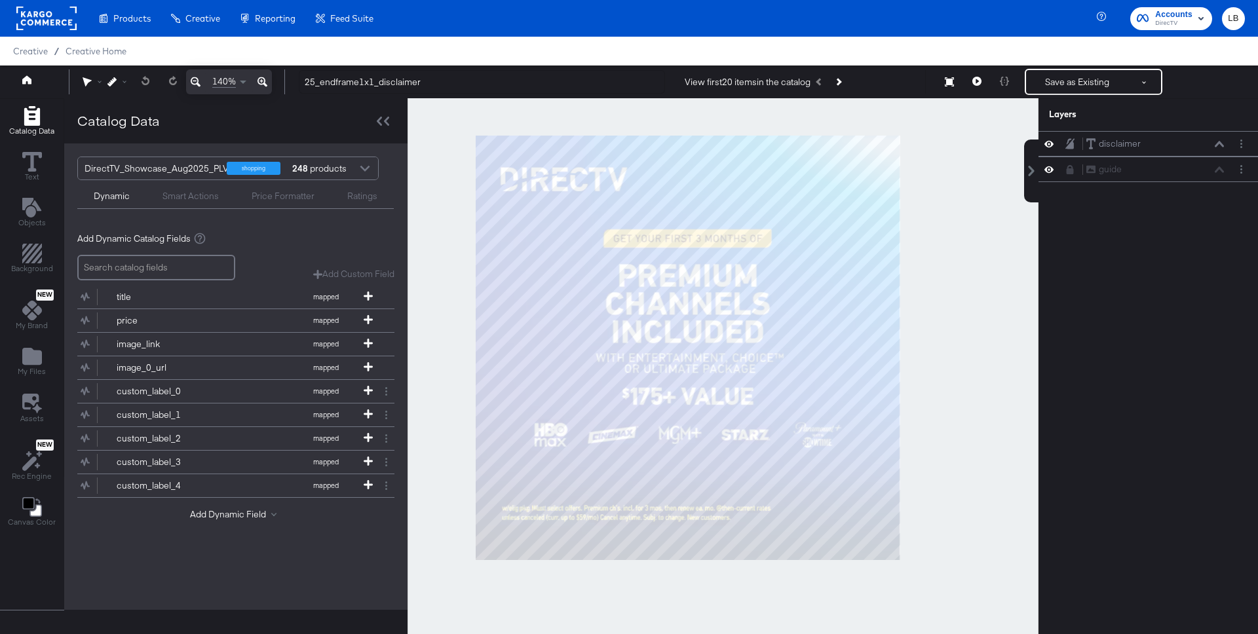
click at [261, 77] on icon at bounding box center [262, 82] width 10 height 16
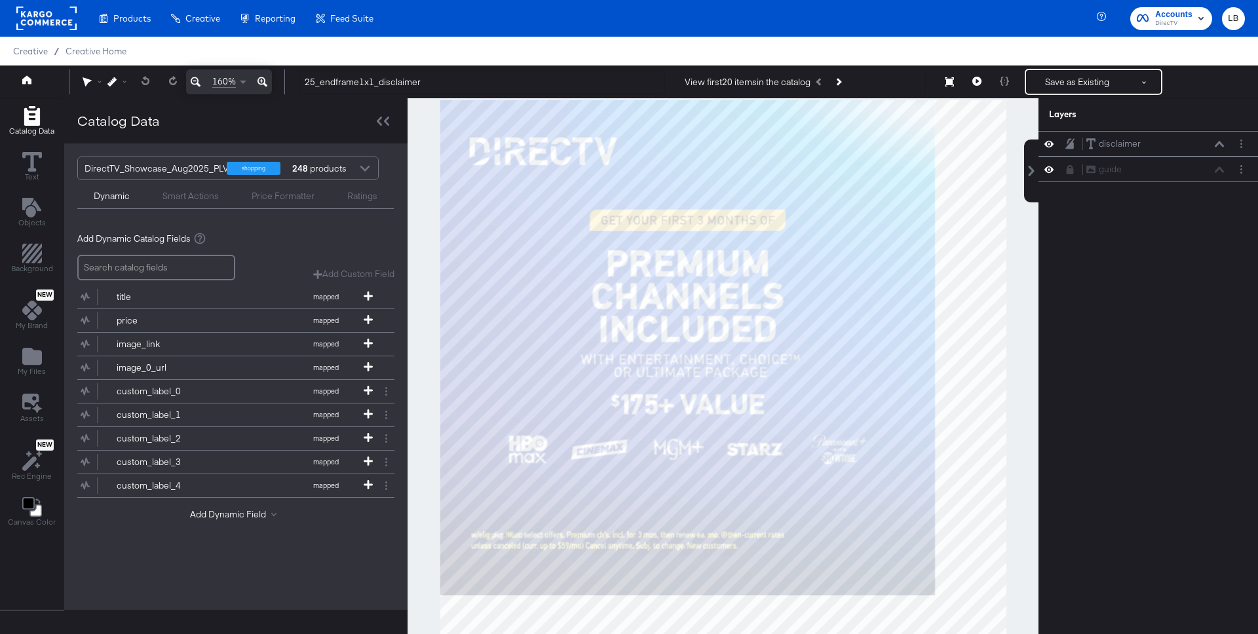
click at [261, 77] on icon at bounding box center [262, 82] width 10 height 16
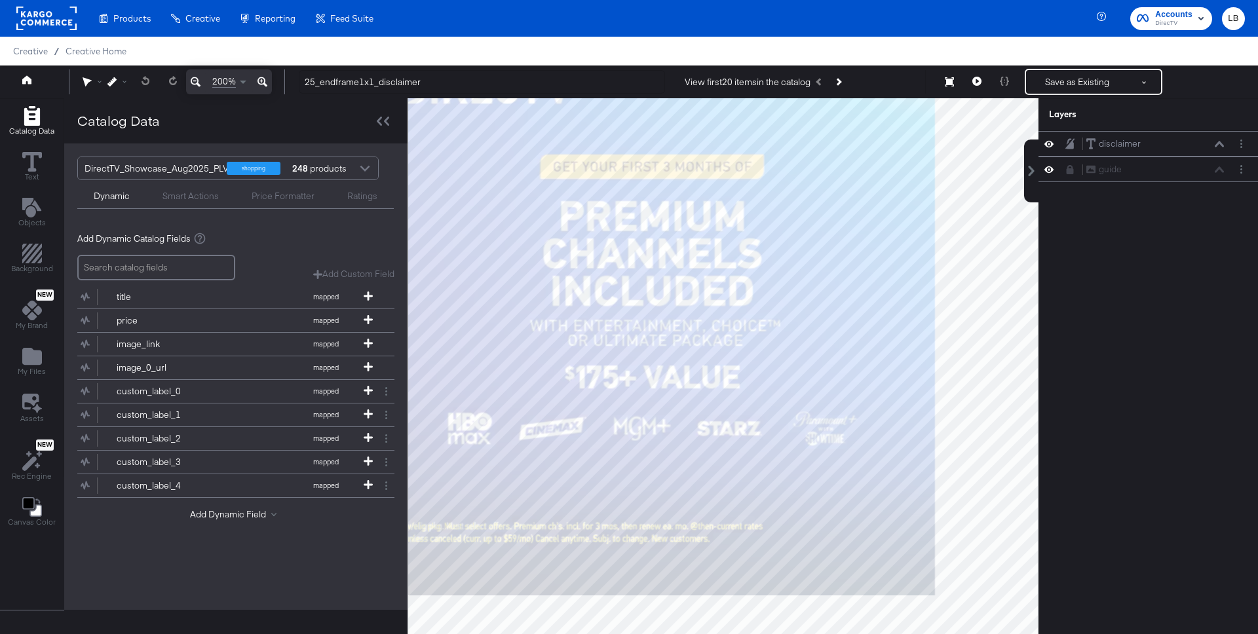
click at [261, 77] on icon at bounding box center [262, 82] width 10 height 16
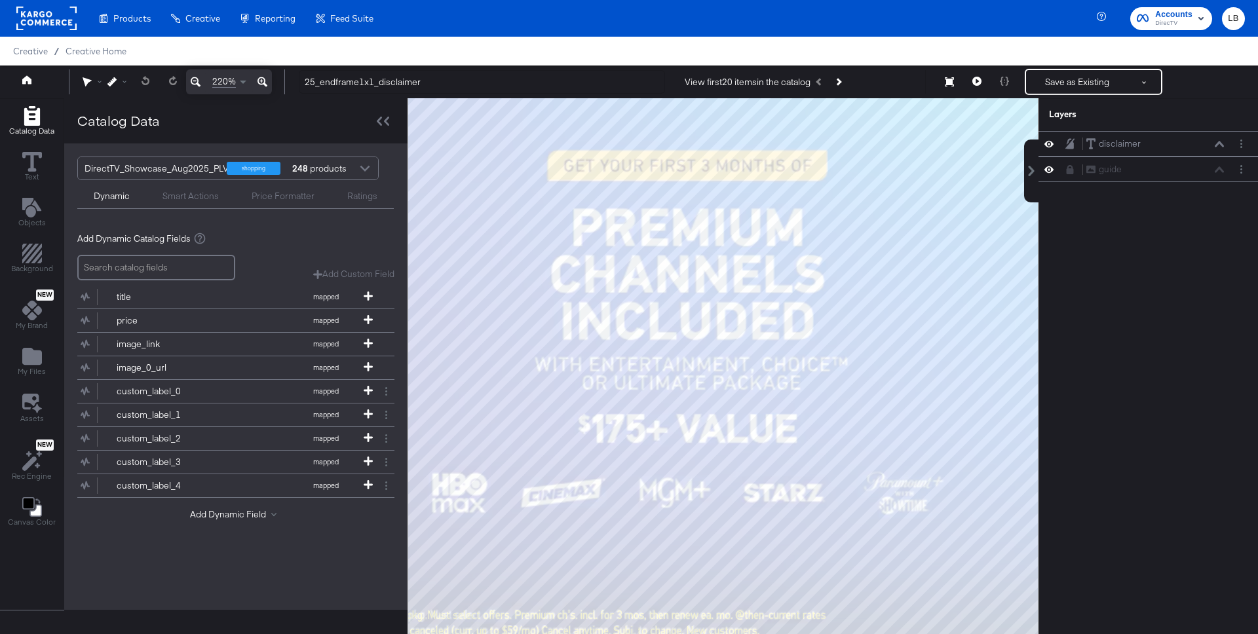
click at [261, 77] on icon at bounding box center [262, 82] width 10 height 16
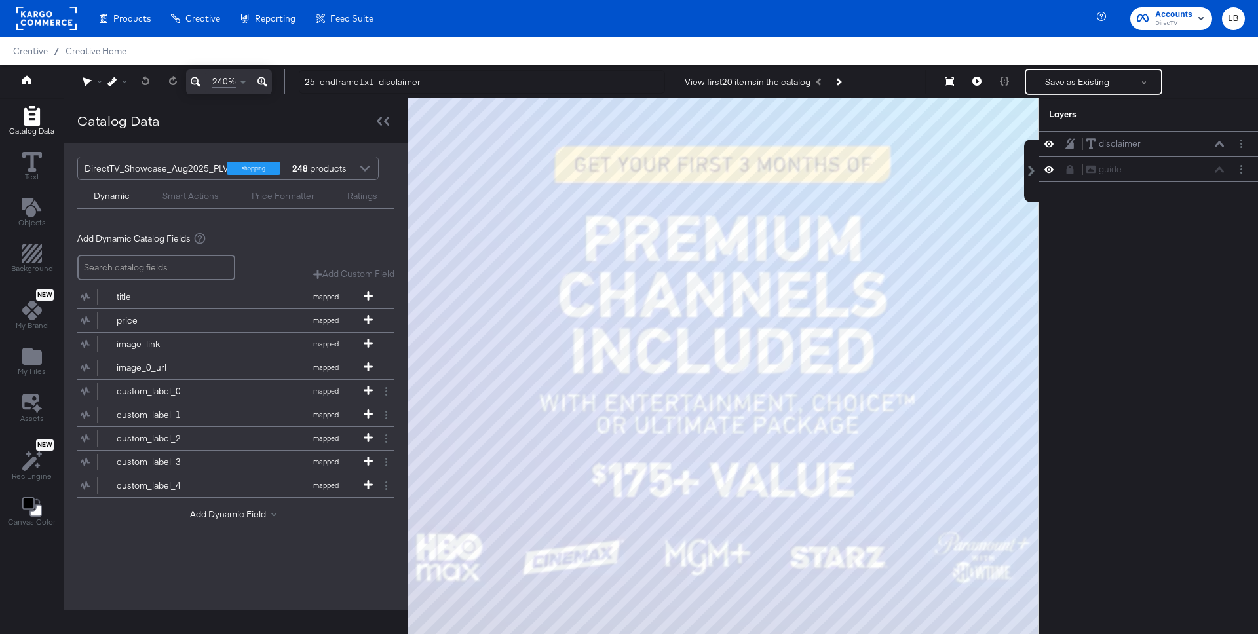
click at [265, 80] on icon at bounding box center [262, 82] width 10 height 10
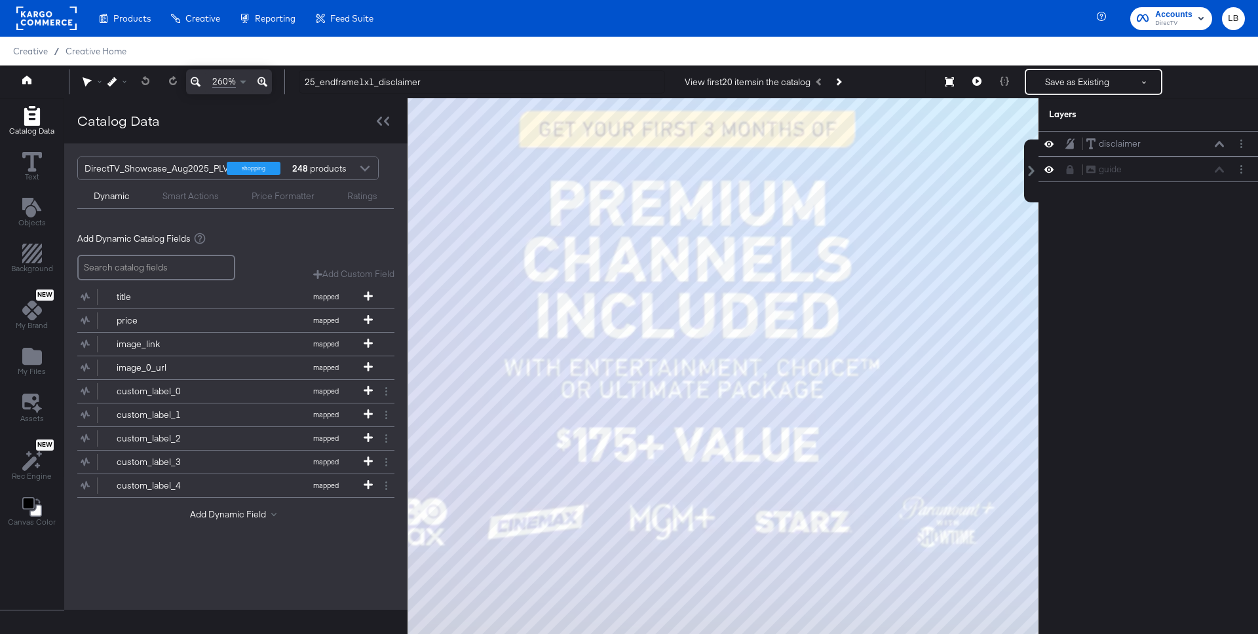
click at [265, 80] on icon at bounding box center [262, 82] width 10 height 10
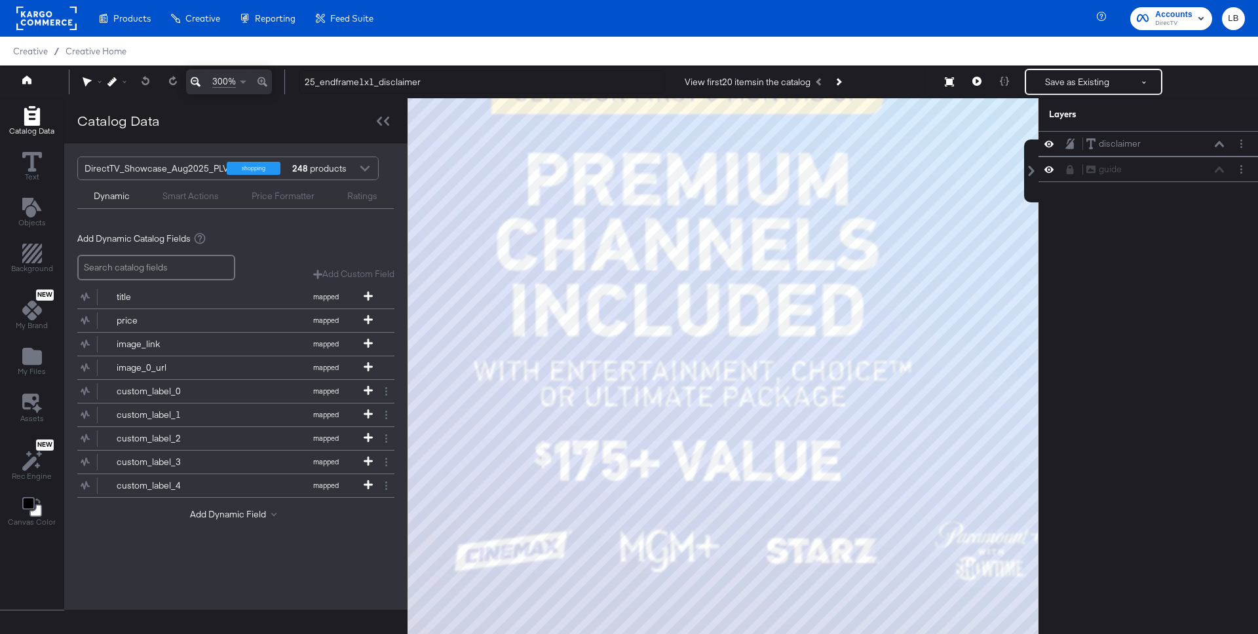
click at [265, 80] on div "300%" at bounding box center [229, 81] width 86 height 25
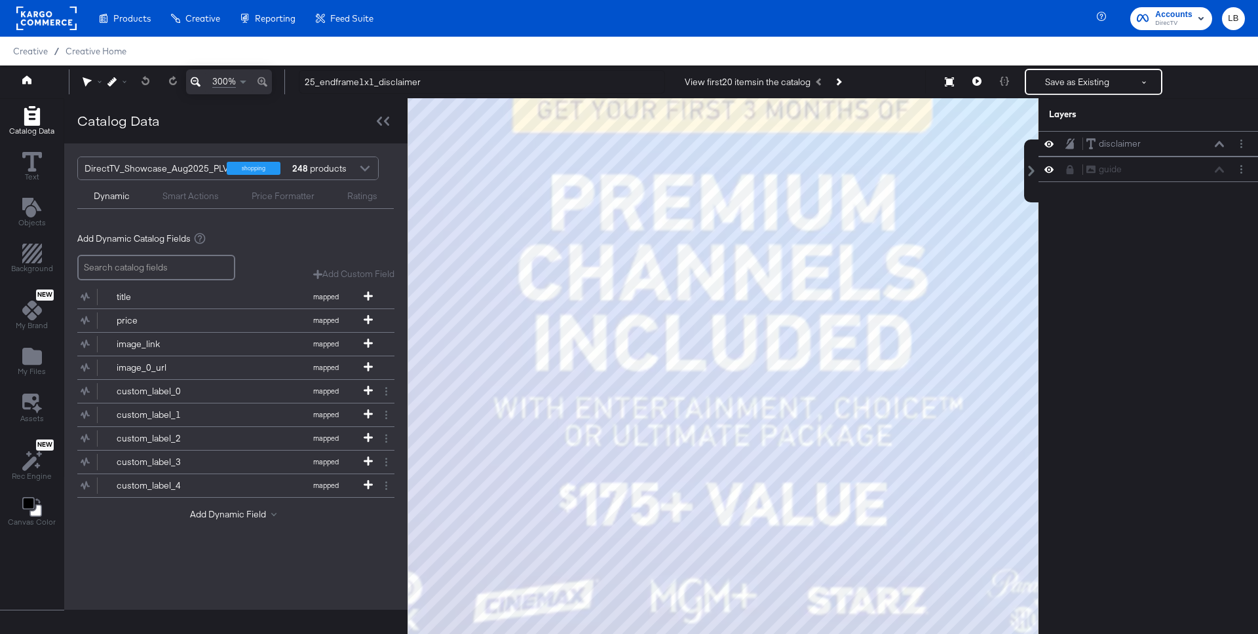
click at [265, 80] on div "300%" at bounding box center [229, 81] width 86 height 25
click at [23, 82] on icon at bounding box center [26, 79] width 9 height 9
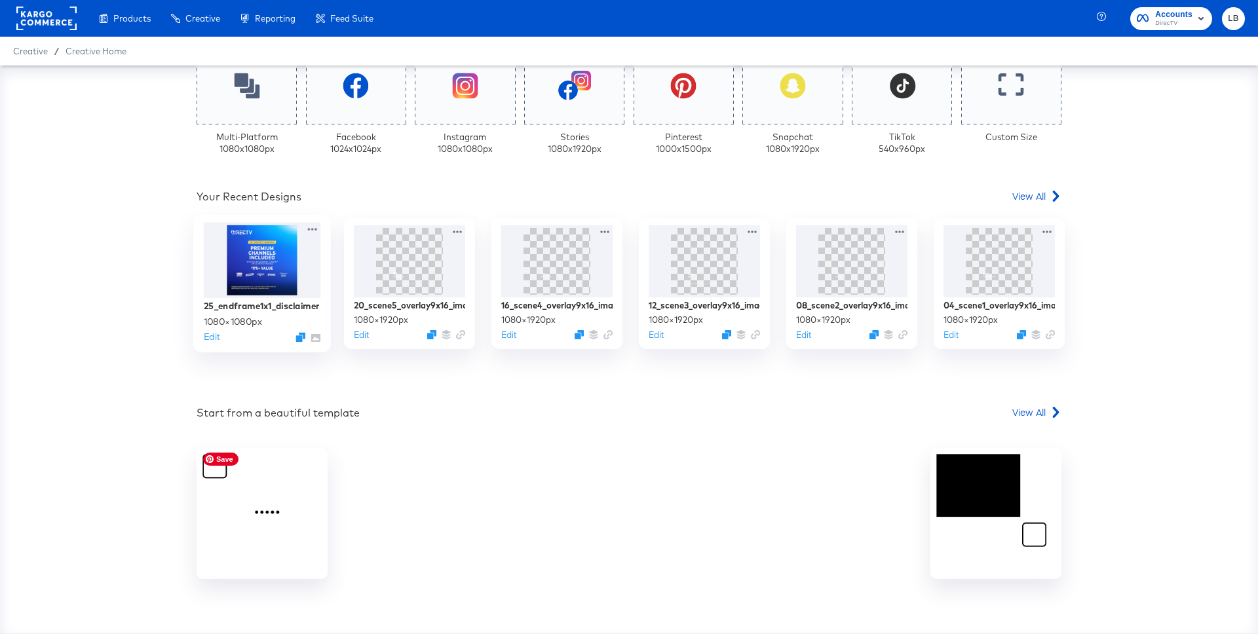
scroll to position [375, 0]
click at [272, 271] on div at bounding box center [262, 258] width 117 height 75
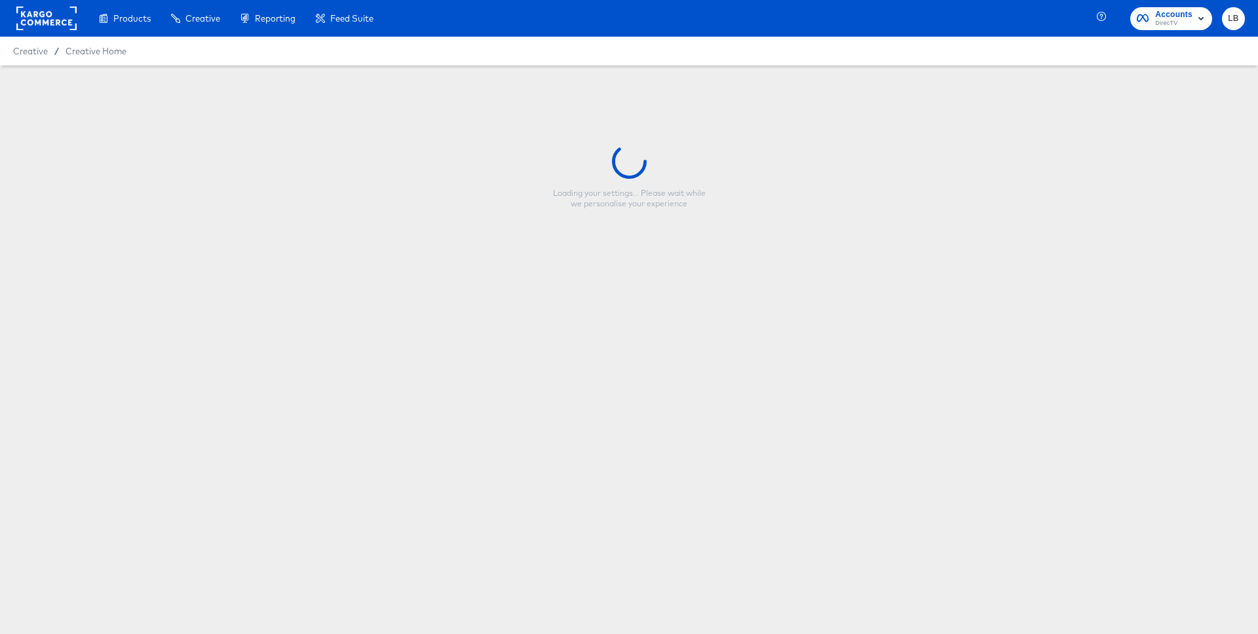
type input "25_endframe1x1_disclaimer"
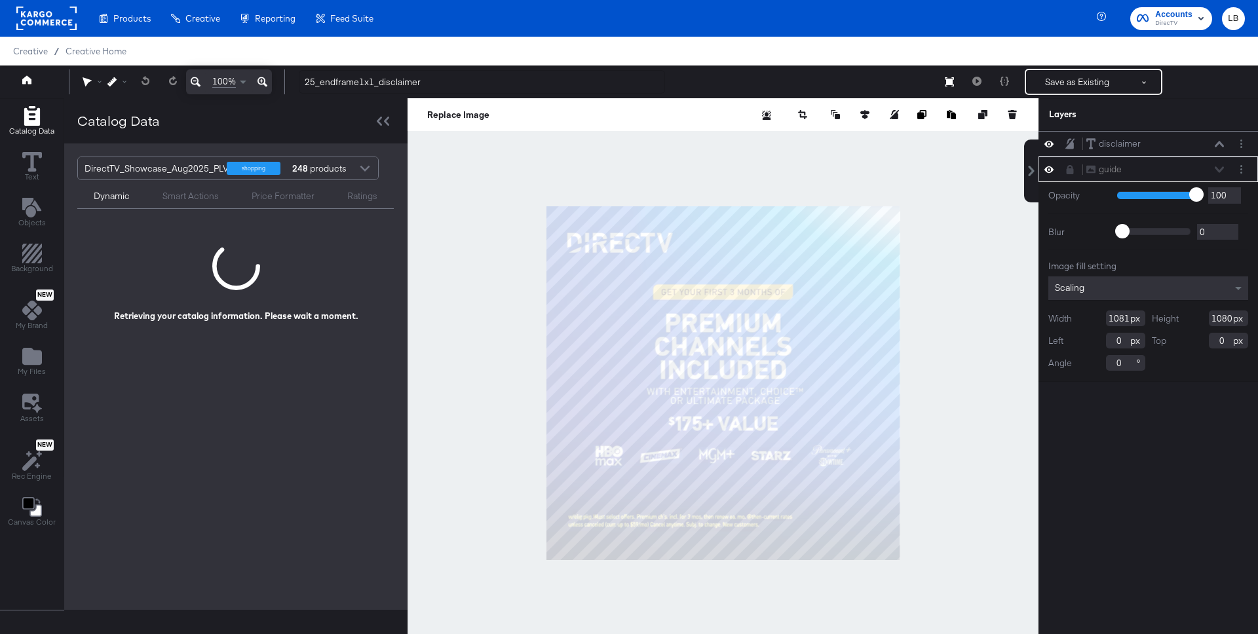
click at [261, 79] on icon at bounding box center [262, 82] width 10 height 16
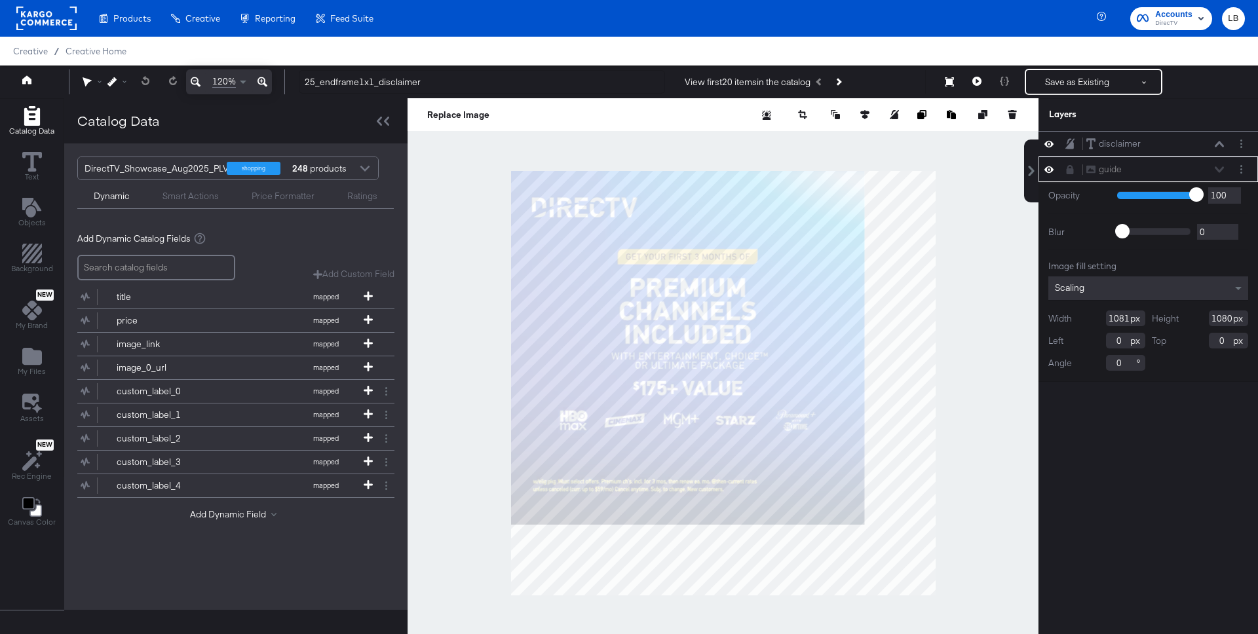
click at [261, 79] on icon at bounding box center [262, 82] width 10 height 16
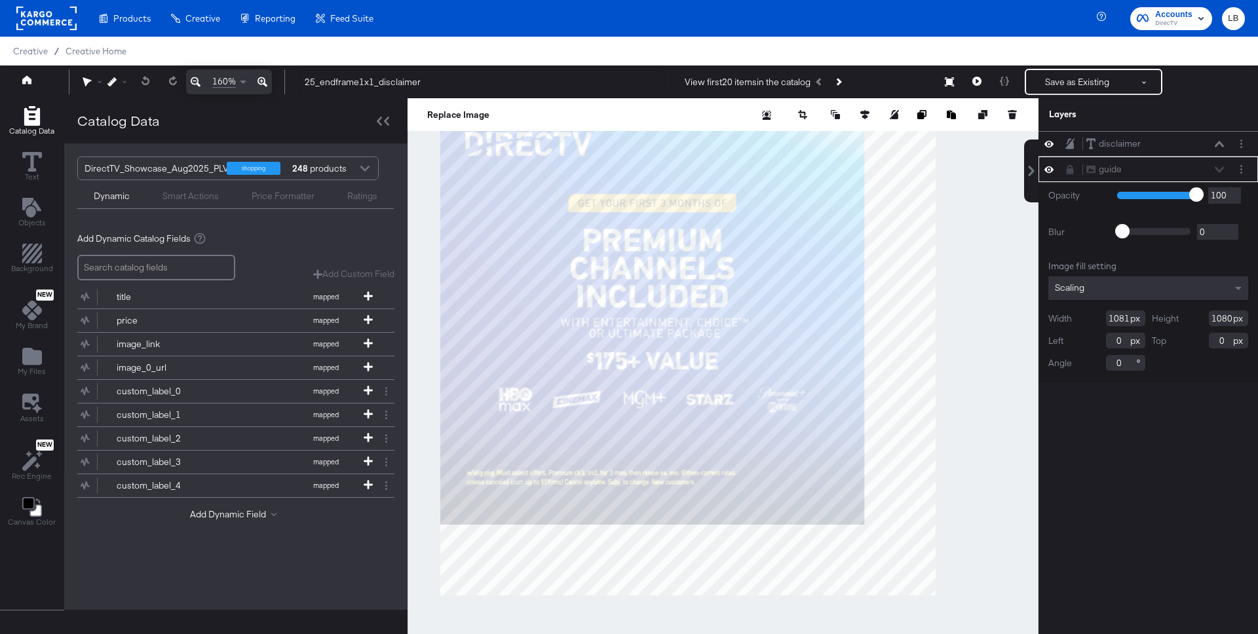
click at [261, 79] on icon at bounding box center [262, 82] width 10 height 16
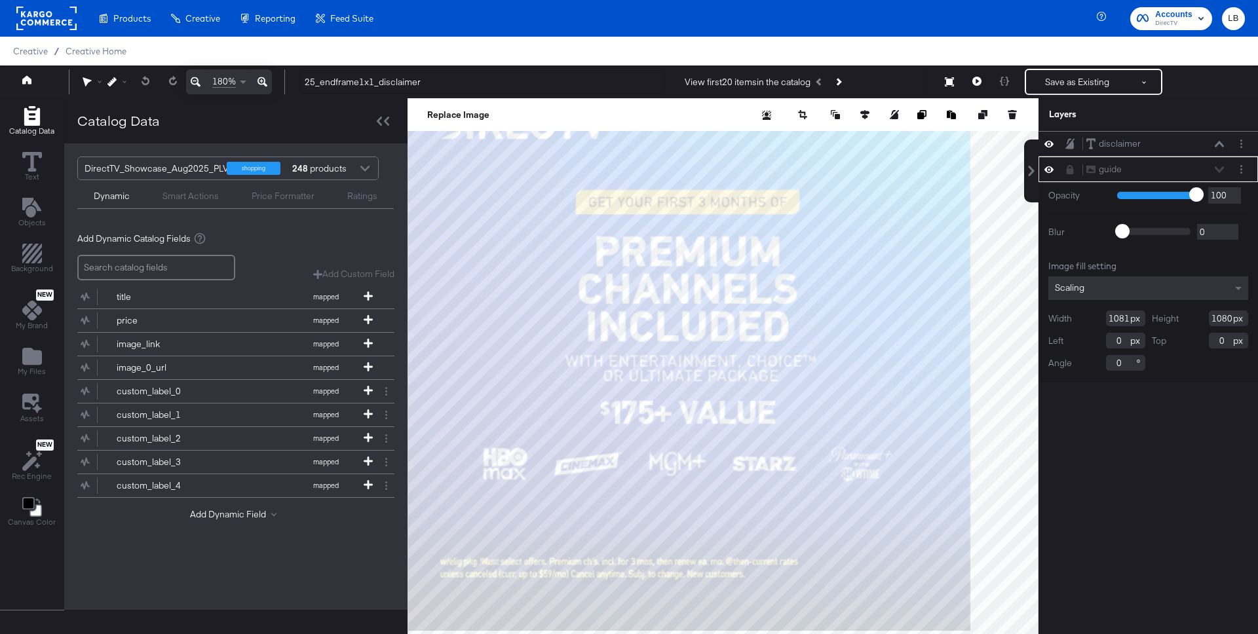
click at [261, 79] on icon at bounding box center [262, 82] width 10 height 16
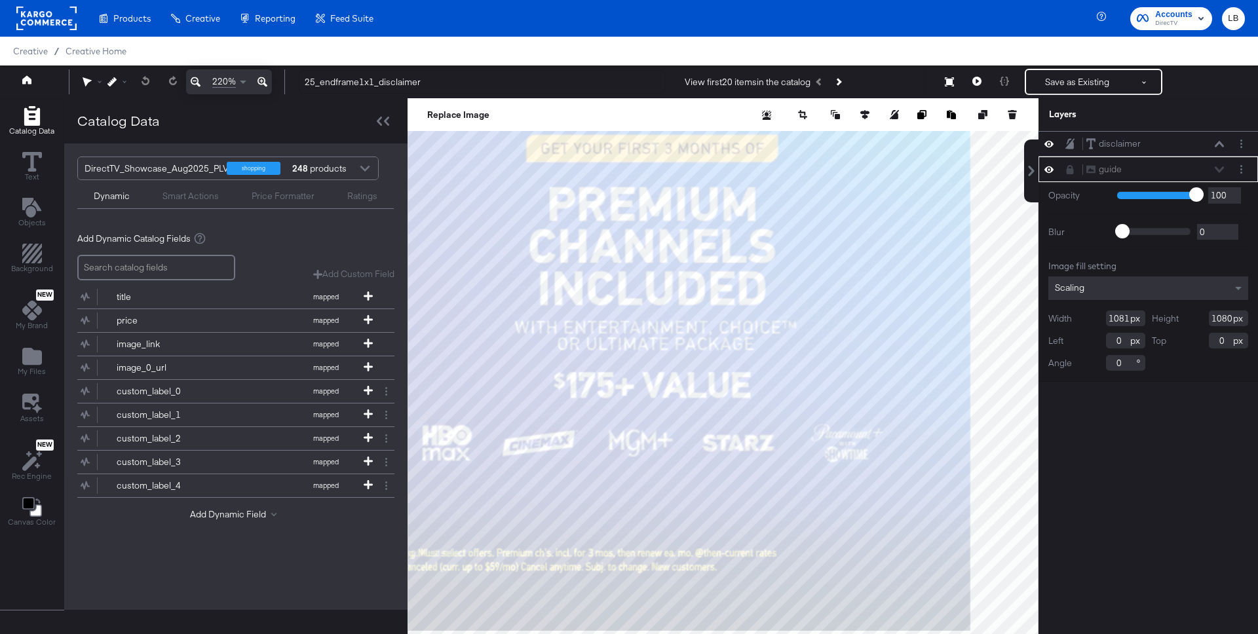
click at [261, 79] on icon at bounding box center [262, 82] width 10 height 16
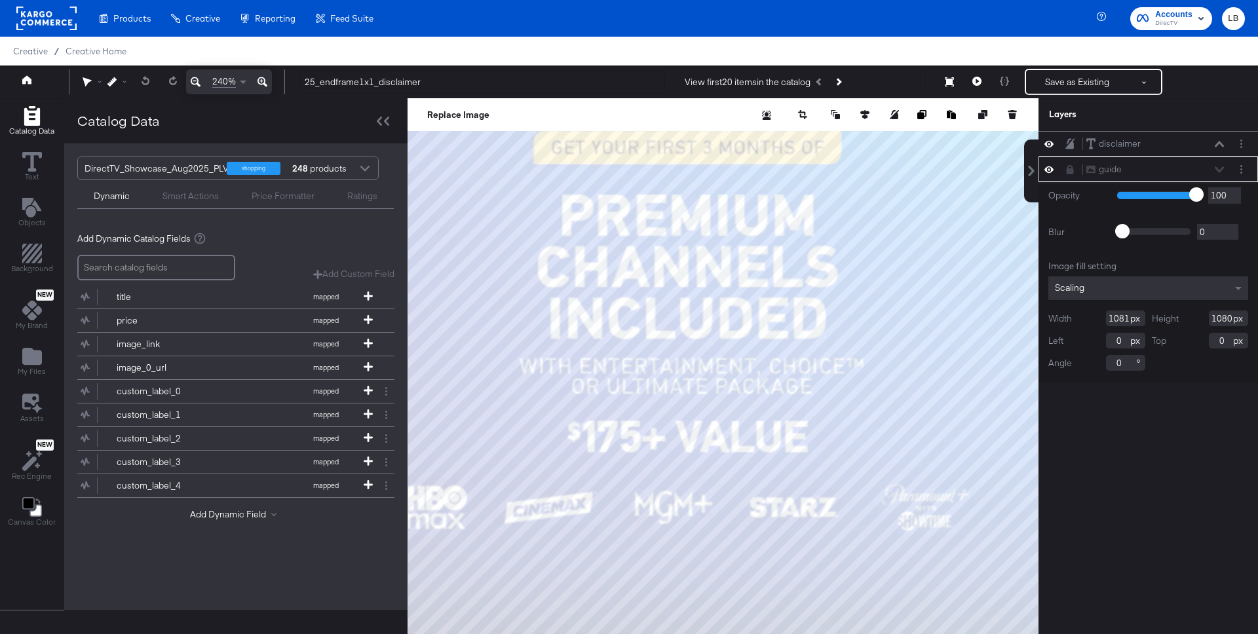
click at [261, 79] on icon at bounding box center [262, 82] width 10 height 16
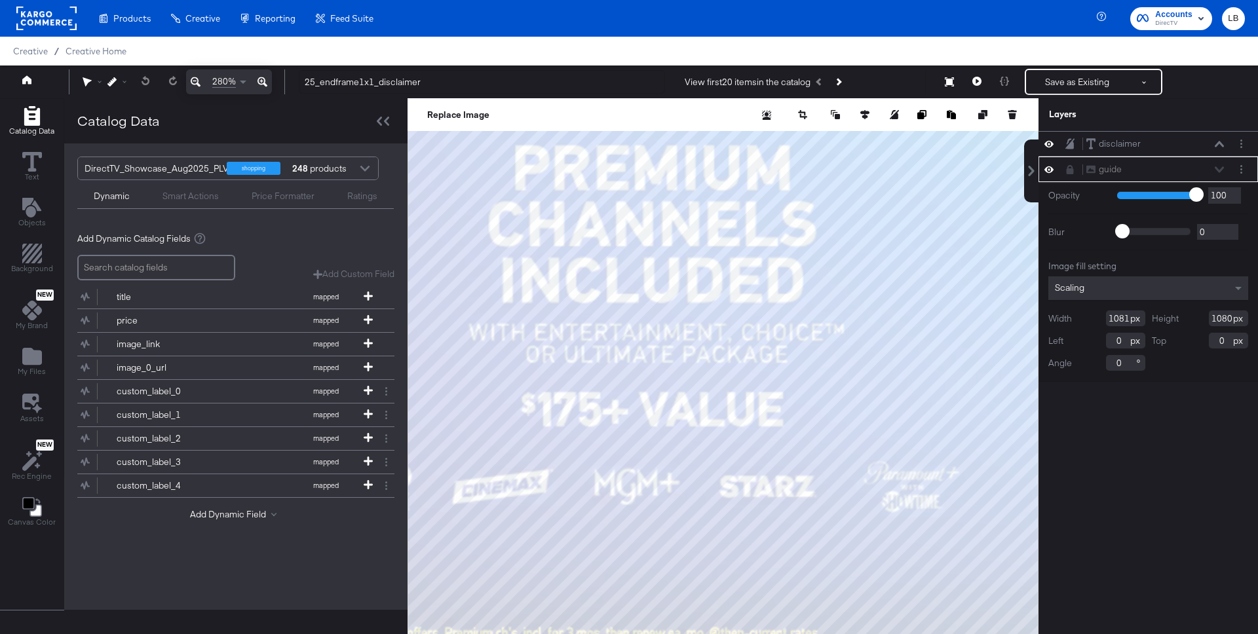
click at [261, 79] on icon at bounding box center [262, 82] width 10 height 16
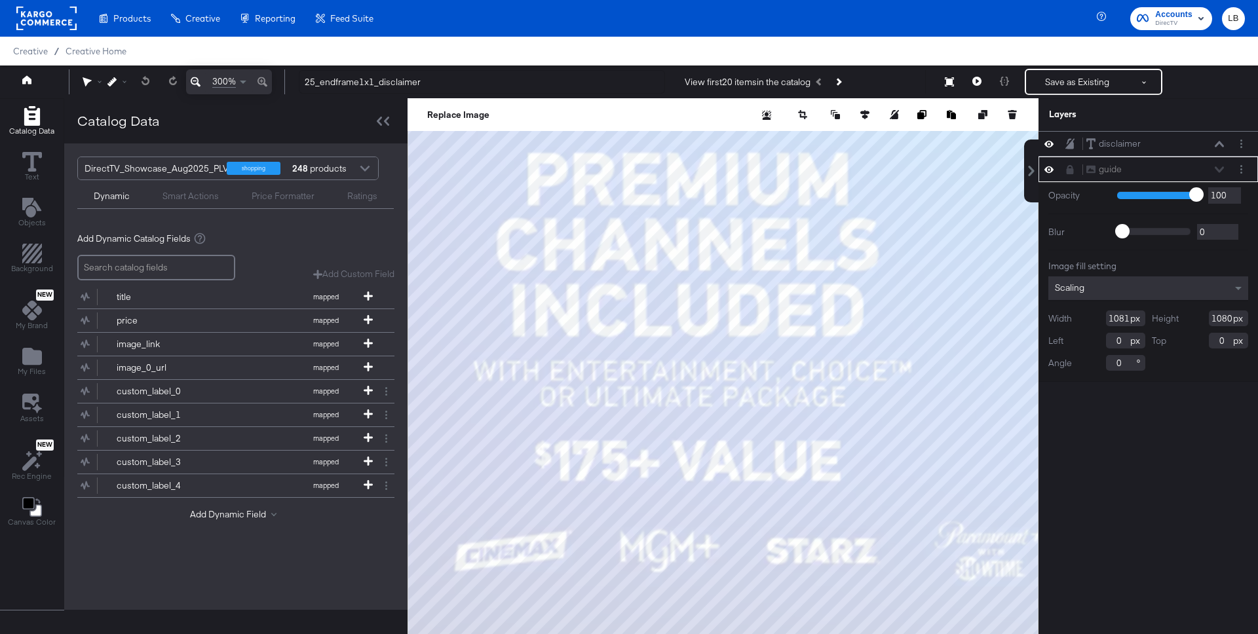
click at [261, 79] on div "300%" at bounding box center [229, 81] width 86 height 25
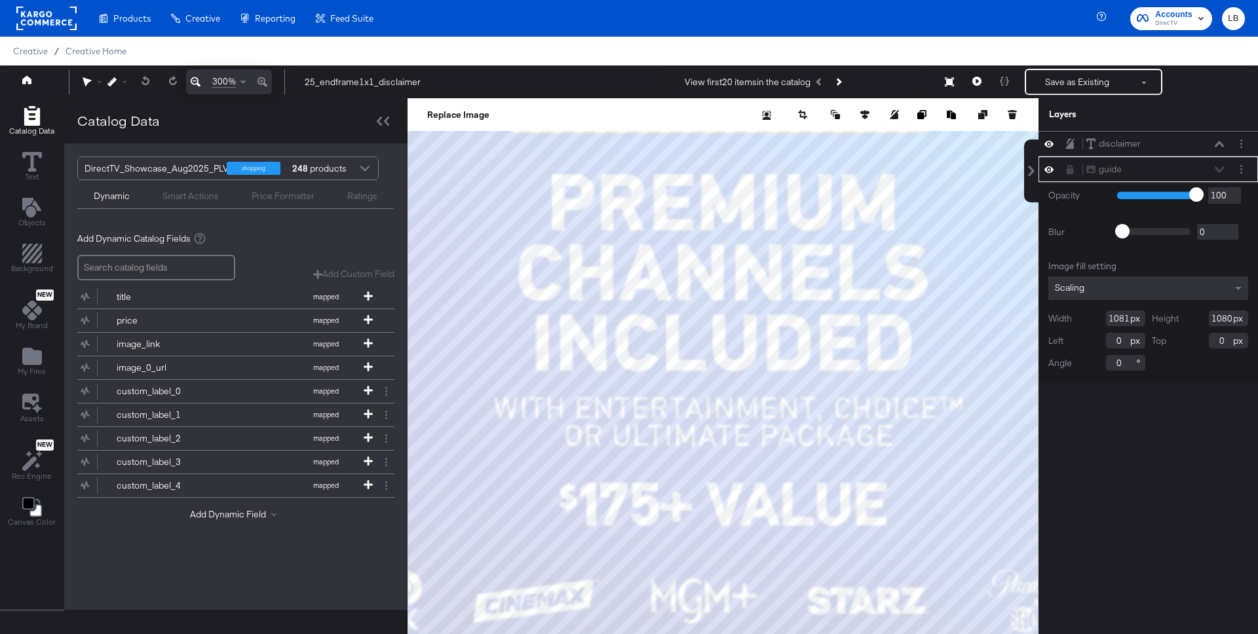
click at [261, 79] on div "300%" at bounding box center [229, 81] width 86 height 25
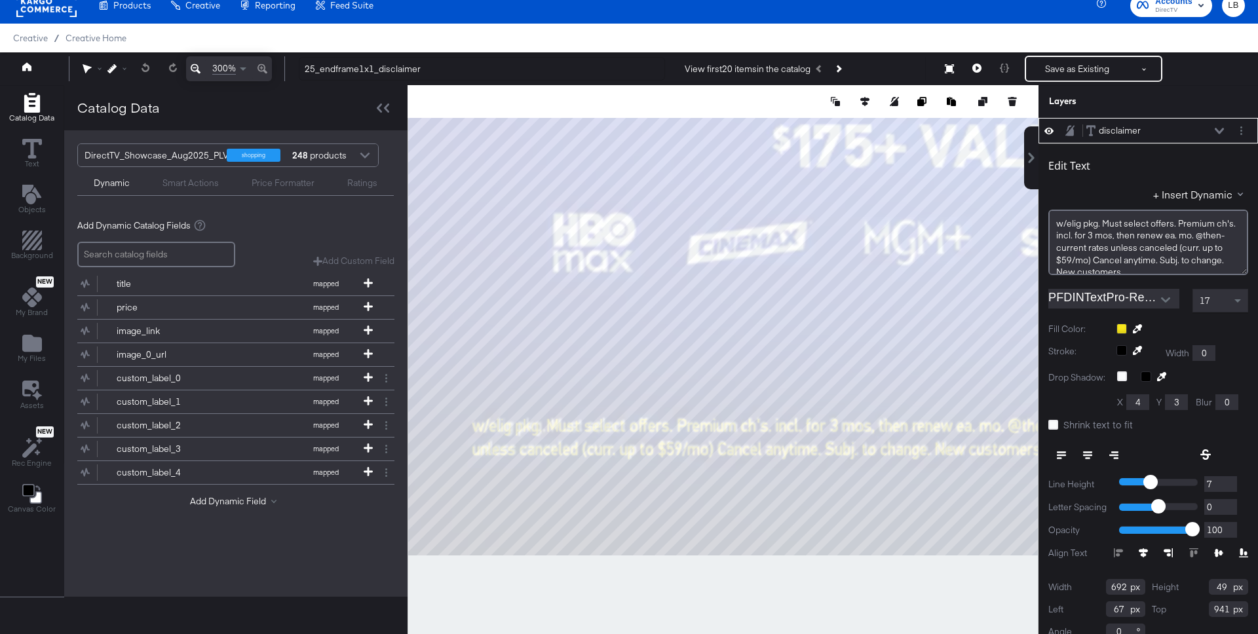
scroll to position [13, 0]
click at [1237, 305] on span at bounding box center [1239, 301] width 16 height 22
click at [1166, 300] on icon "Open" at bounding box center [1165, 299] width 9 height 5
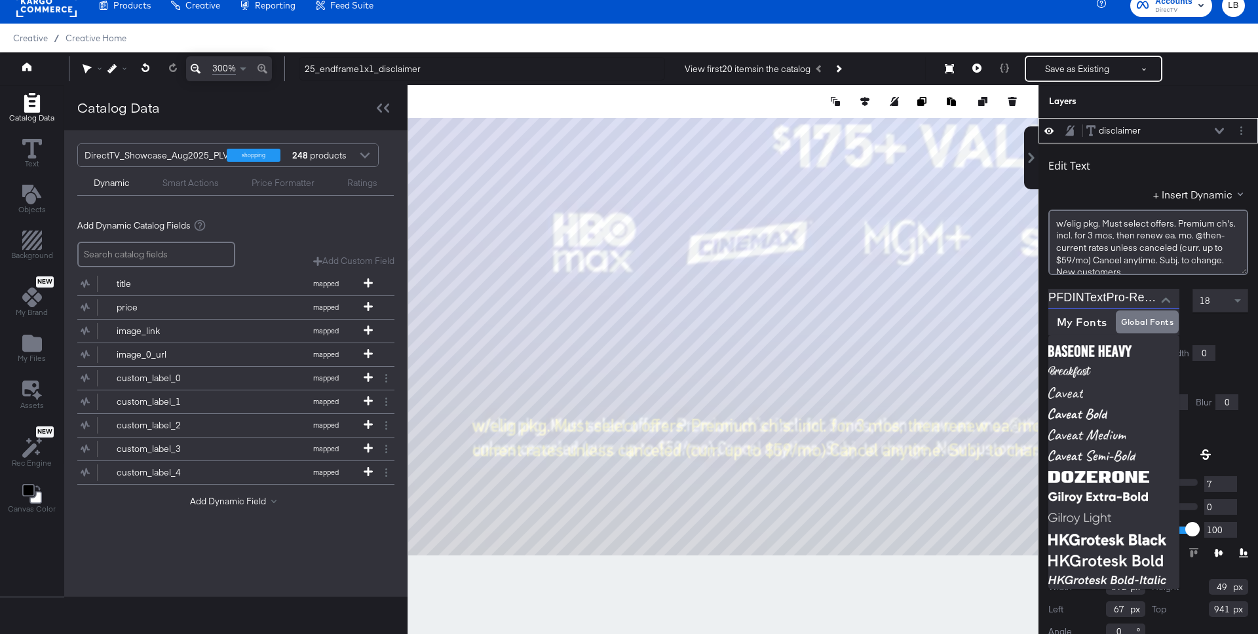
scroll to position [0, 9]
click at [1230, 336] on div "Edit Text + Insert Dynamic w/elig ﻿pkg. Must select offers. Premium ch's. incl.…" at bounding box center [1147, 396] width 219 height 507
click at [1229, 328] on div at bounding box center [1182, 329] width 132 height 10
click at [1198, 329] on div at bounding box center [1182, 329] width 132 height 10
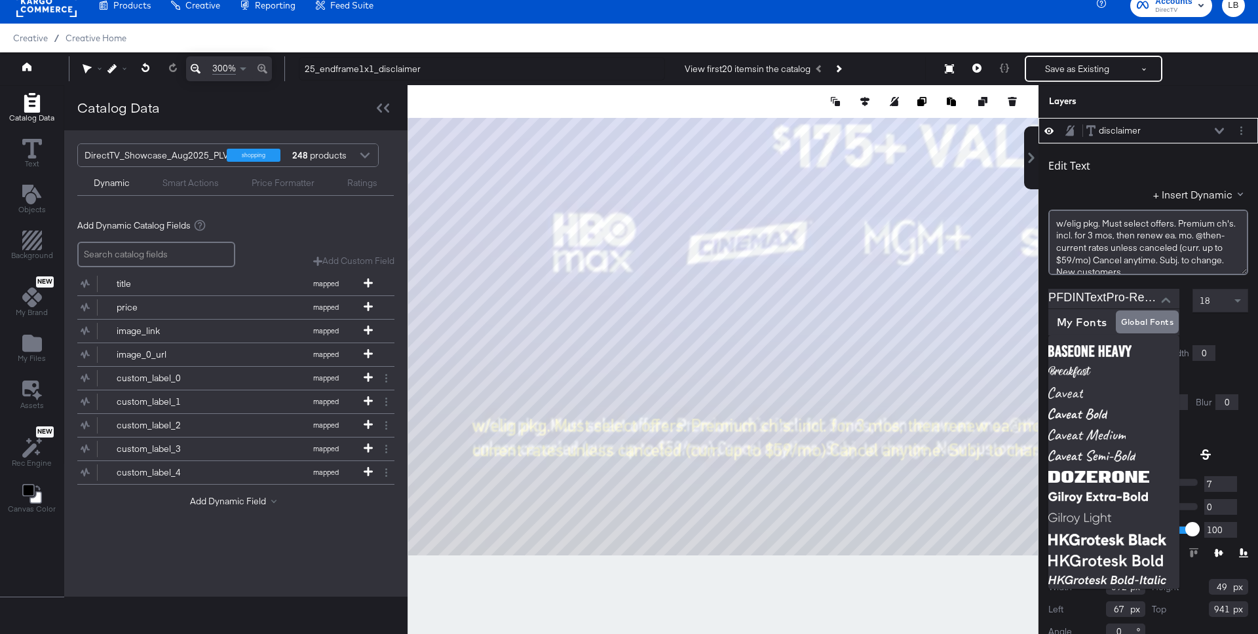
click at [1158, 281] on div "Edit Text + Insert Dynamic w/elig ﻿pkg. Must select offers. Premium ch's. incl.…" at bounding box center [1147, 396] width 219 height 507
click at [1094, 301] on input "PFDINTextPro-Regular" at bounding box center [1103, 299] width 111 height 20
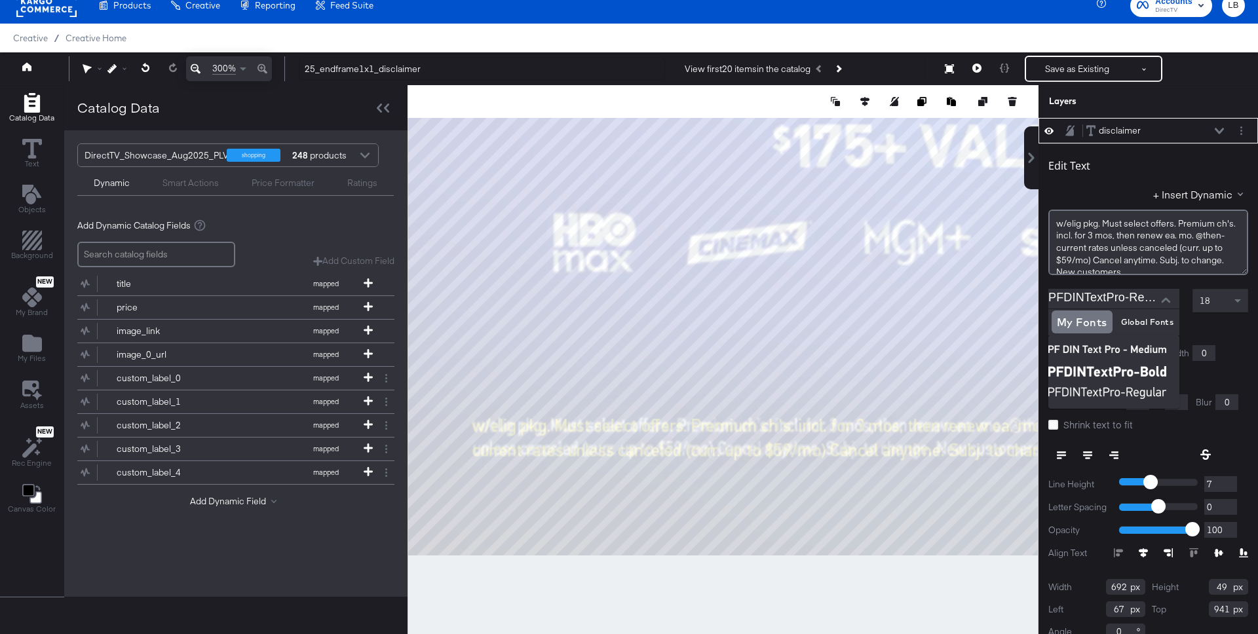
click at [1221, 335] on div at bounding box center [1148, 335] width 200 height 1
click at [1212, 335] on div at bounding box center [1148, 335] width 200 height 1
click at [1134, 390] on img at bounding box center [1113, 393] width 131 height 21
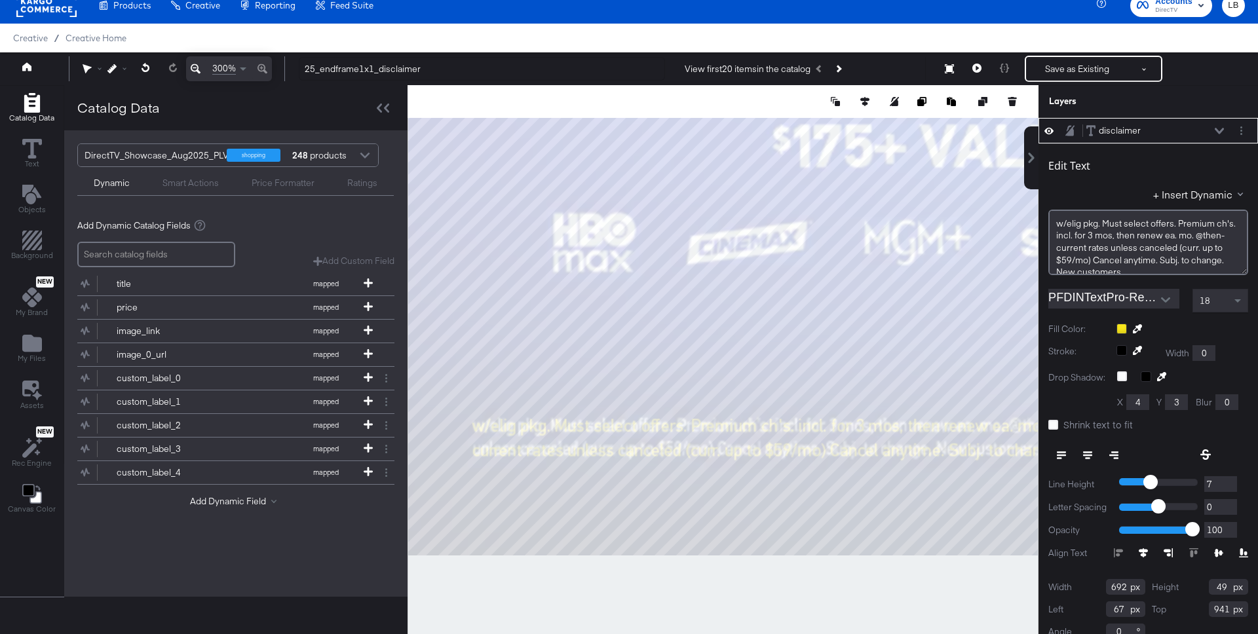
click at [1232, 318] on div "Edit Text + Insert Dynamic w/elig ﻿pkg. Must select offers. Premium ch's. incl.…" at bounding box center [1147, 396] width 219 height 507
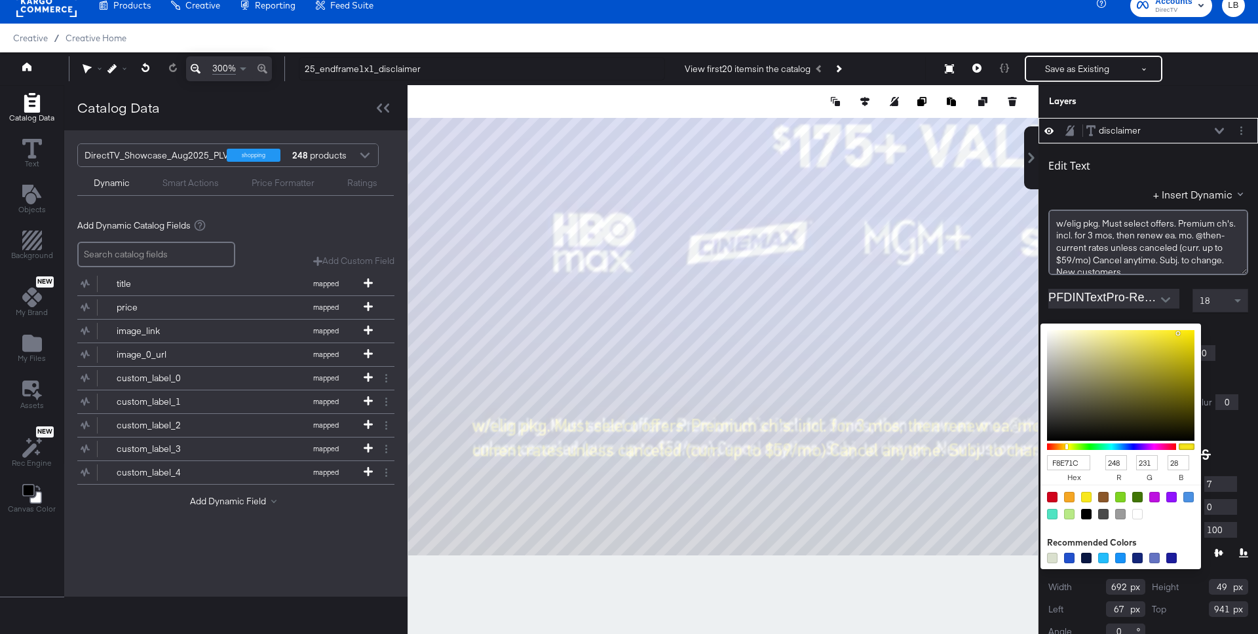
click at [1123, 326] on div "F8E71C hex 248 r 231 g 28 b 100 a Recommended Colors" at bounding box center [1182, 329] width 132 height 10
click at [1233, 318] on div "Edit Text + Insert Dynamic w/elig ﻿pkg. Must select offers. Premium ch's. incl.…" at bounding box center [1147, 396] width 219 height 507
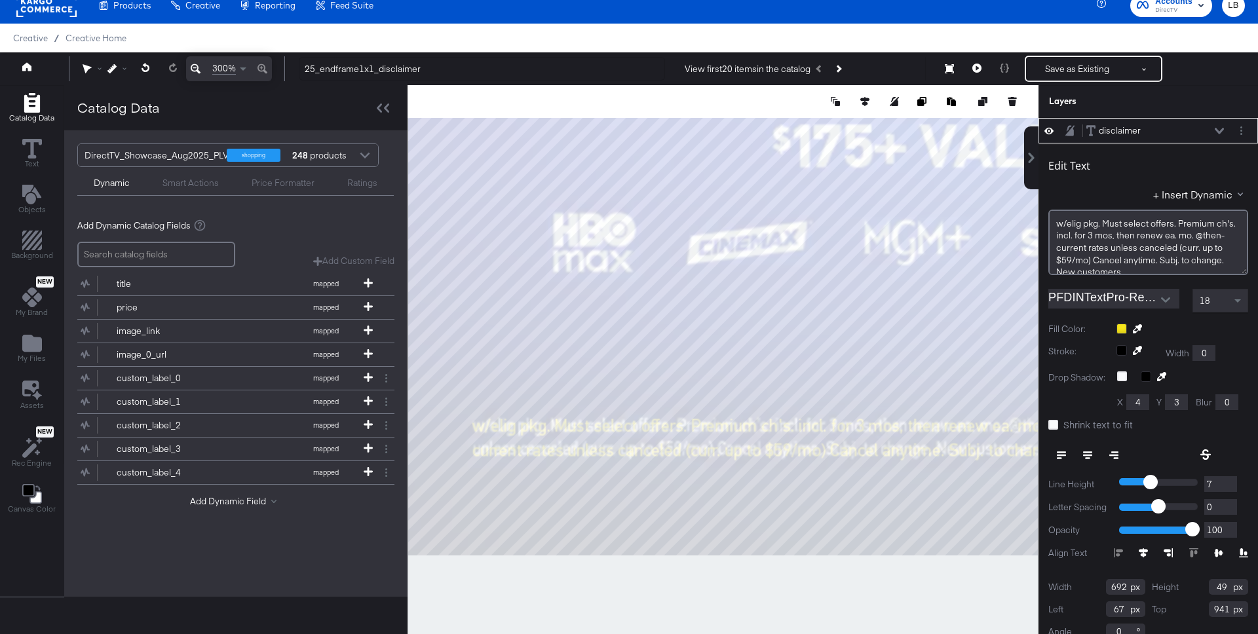
click at [1123, 328] on div at bounding box center [1182, 329] width 132 height 10
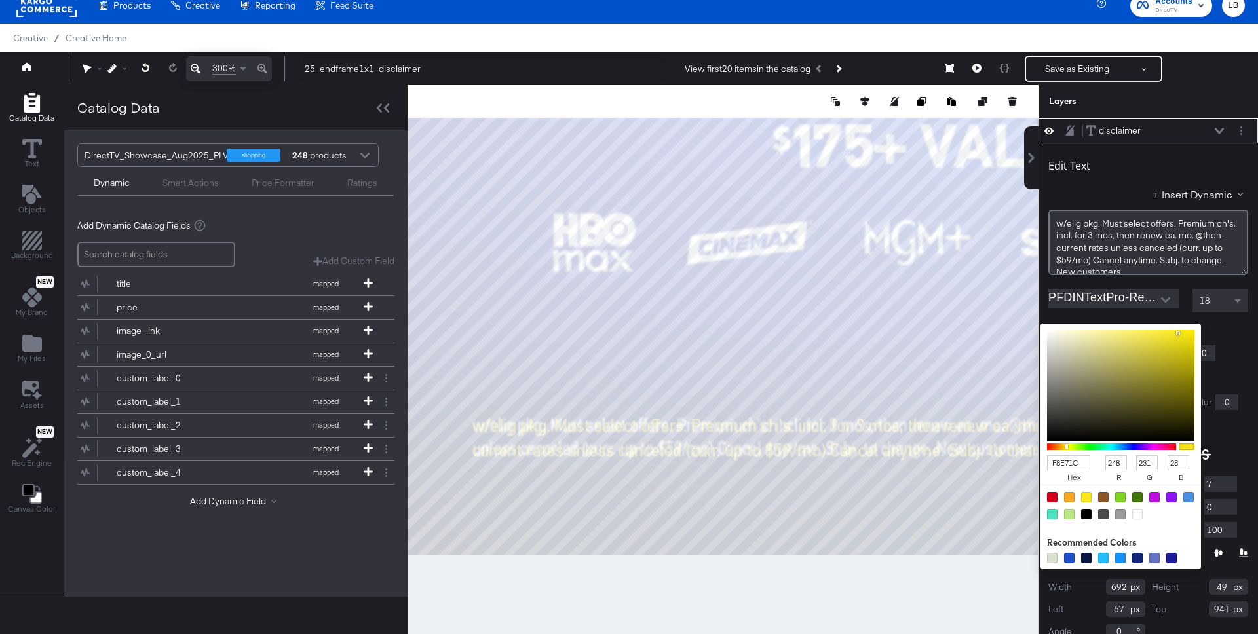
click at [1081, 464] on input "F8E71C" at bounding box center [1068, 462] width 43 height 15
drag, startPoint x: 1081, startPoint y: 464, endPoint x: 1026, endPoint y: 464, distance: 55.0
click at [1026, 464] on div "disclaimer disclaimer Edit Text + Insert Dynamic w/elig ﻿pkg. Must select offer…" at bounding box center [1140, 376] width 236 height 516
type input "fff"
type input "255"
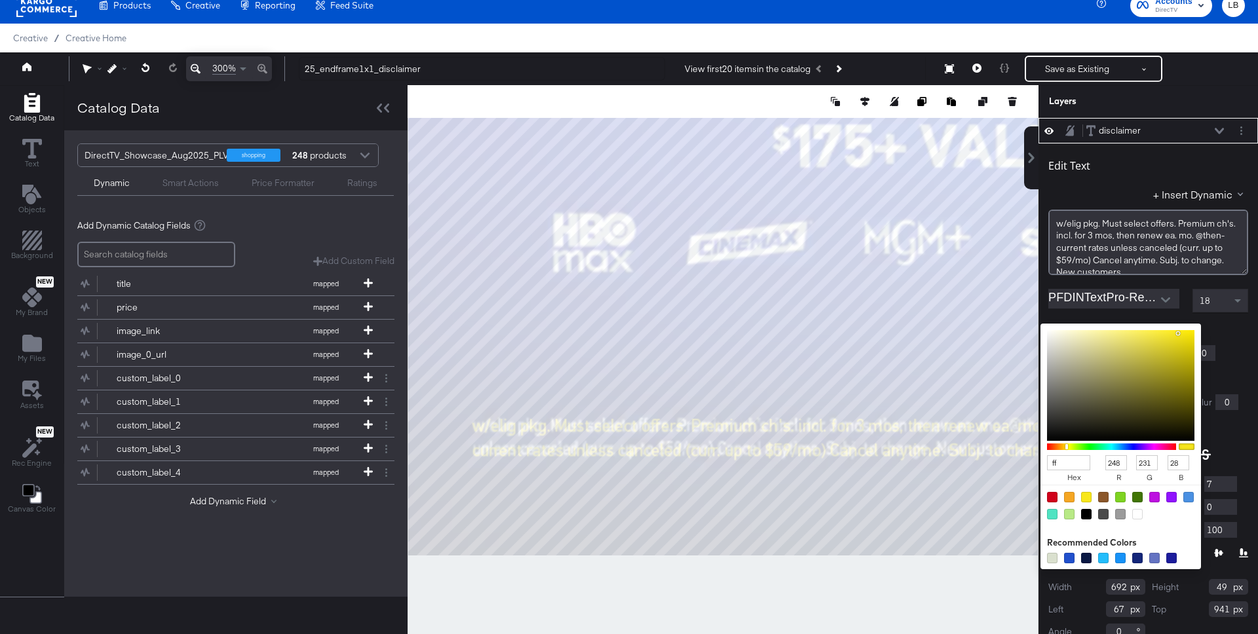
type input "255"
type input "ffffff"
click at [1076, 459] on input "ffffff" at bounding box center [1068, 462] width 43 height 15
click at [1239, 358] on div "Stroke: Width 0" at bounding box center [1148, 353] width 200 height 16
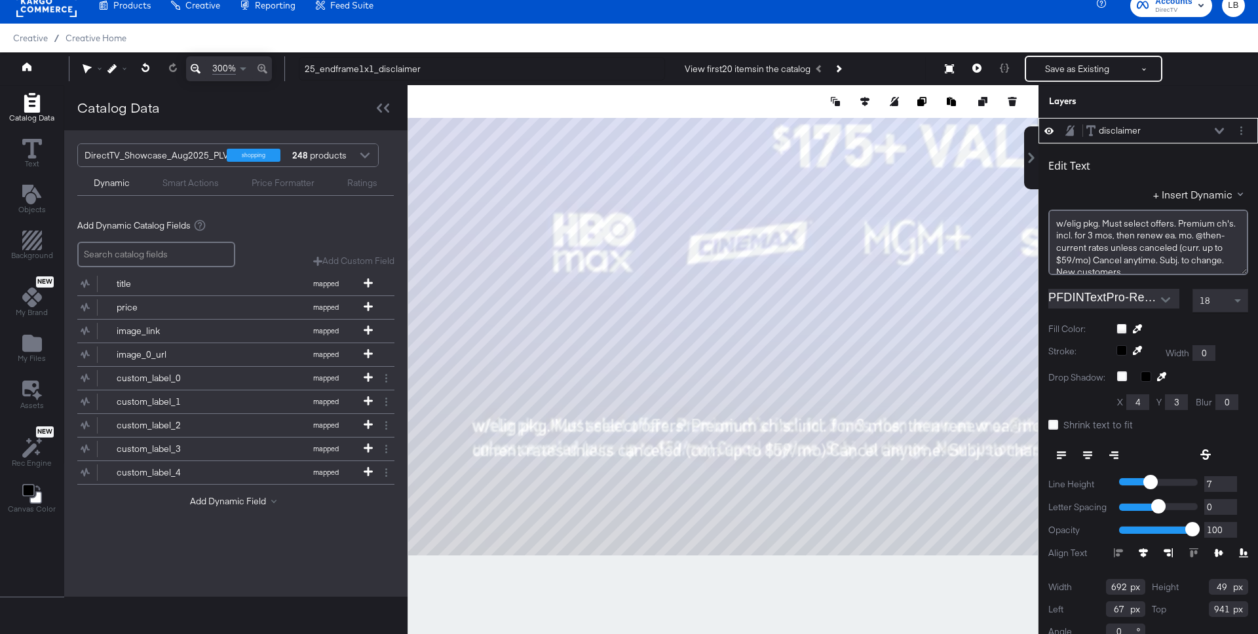
click at [1125, 588] on input "692" at bounding box center [1125, 587] width 39 height 16
click at [381, 107] on icon at bounding box center [383, 108] width 12 height 9
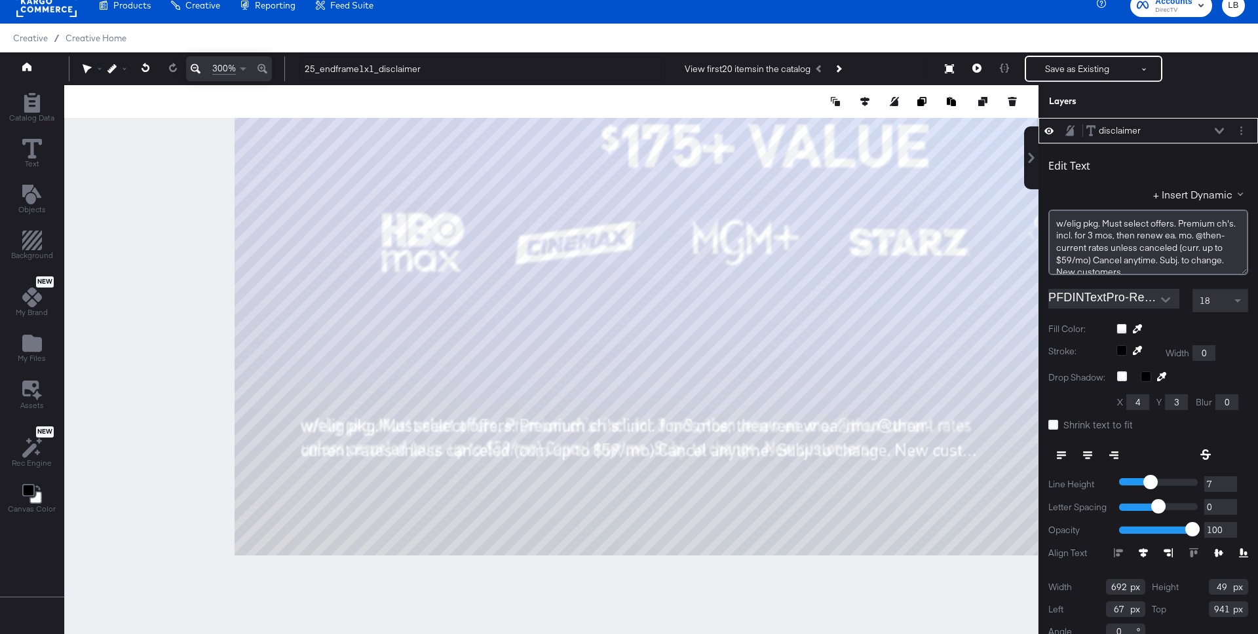
click at [1129, 590] on div "Width 692" at bounding box center [1096, 587] width 97 height 16
type input "704"
type input "100"
type input "68"
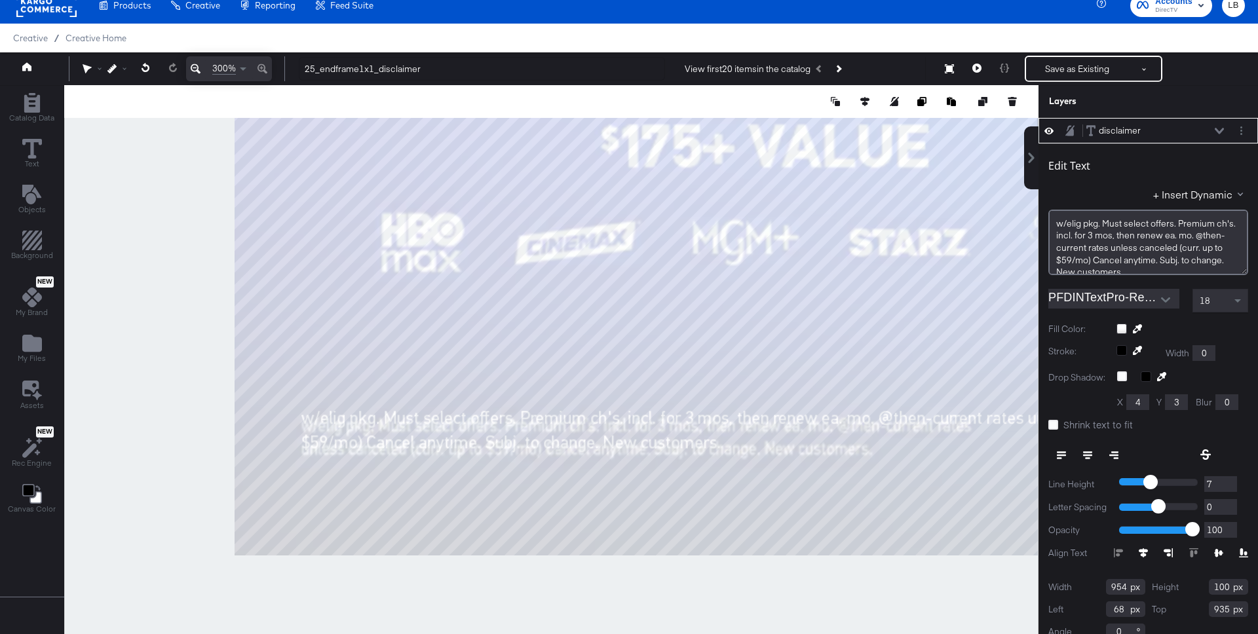
type input "936"
type input "954"
click at [1073, 71] on button "Save as Existing" at bounding box center [1077, 69] width 102 height 24
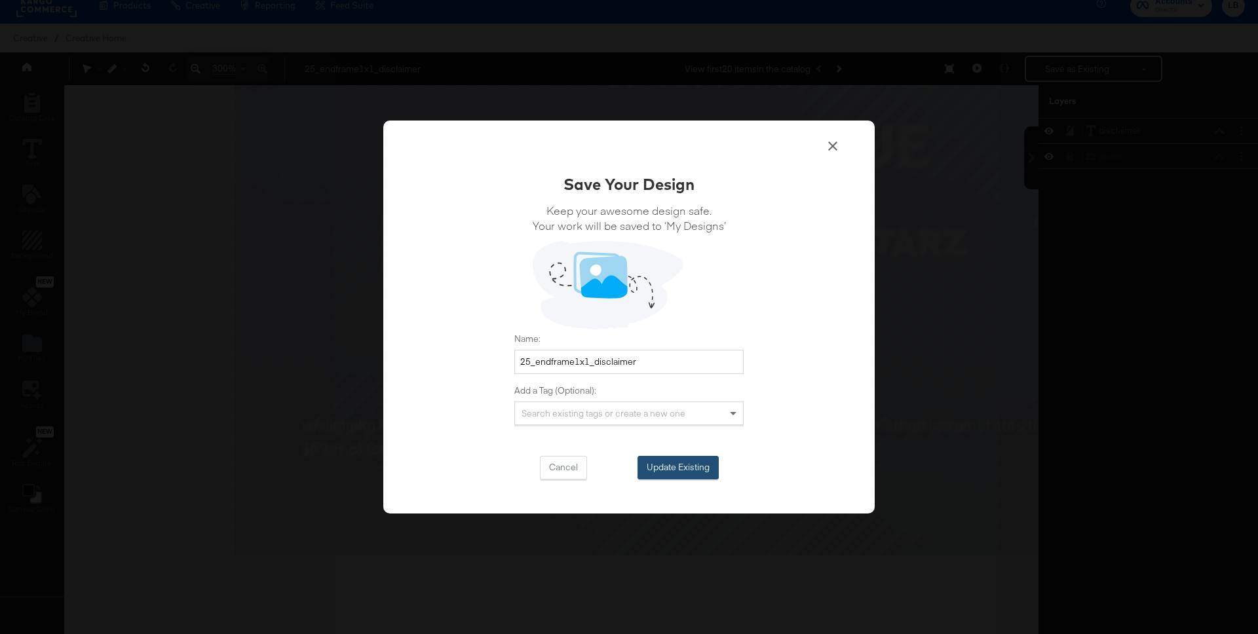
click at [699, 466] on button "Update Existing" at bounding box center [677, 468] width 81 height 24
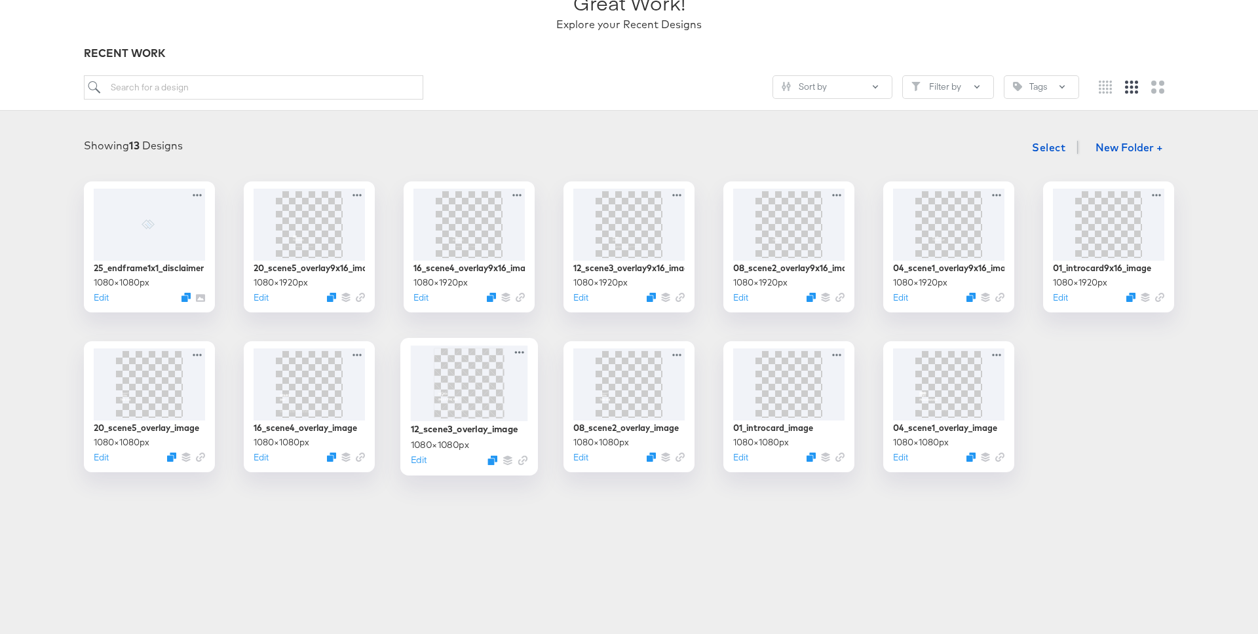
scroll to position [109, 0]
click at [457, 391] on img at bounding box center [469, 382] width 70 height 70
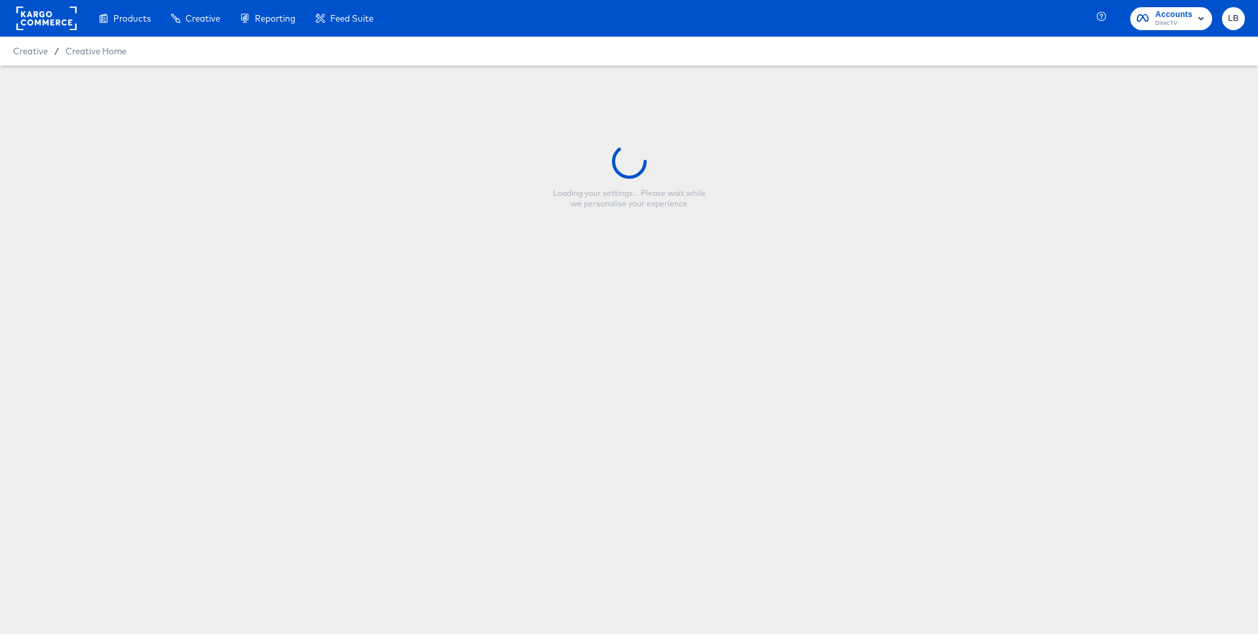
type input "12_scene3_overlay_image"
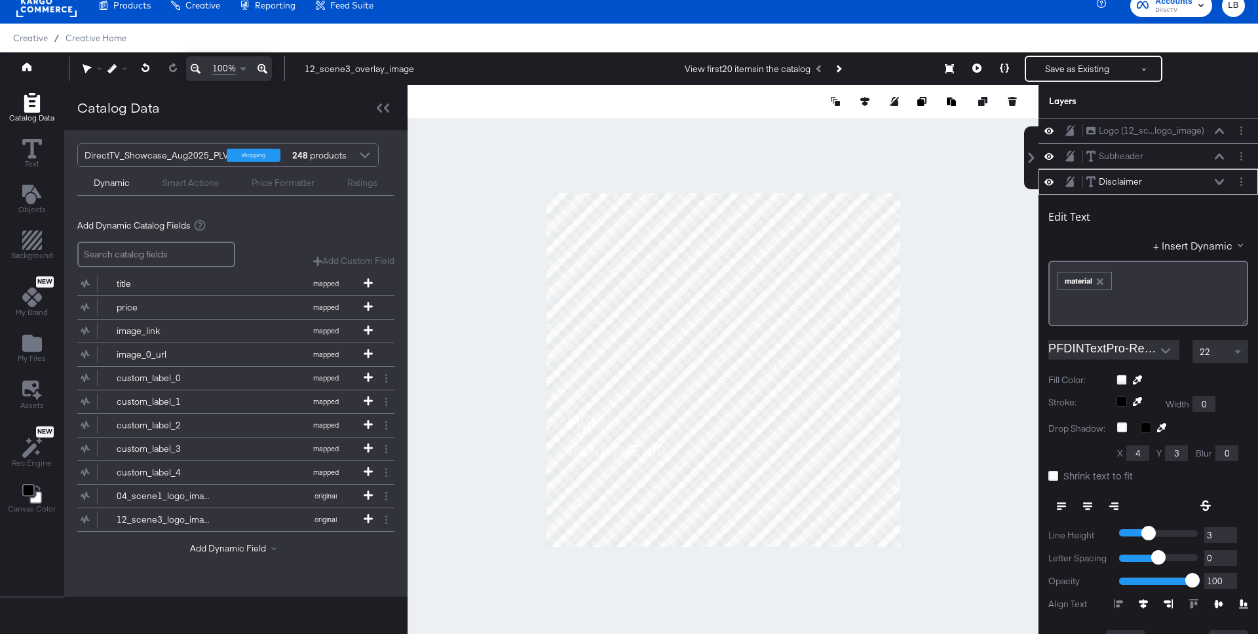
scroll to position [51, 0]
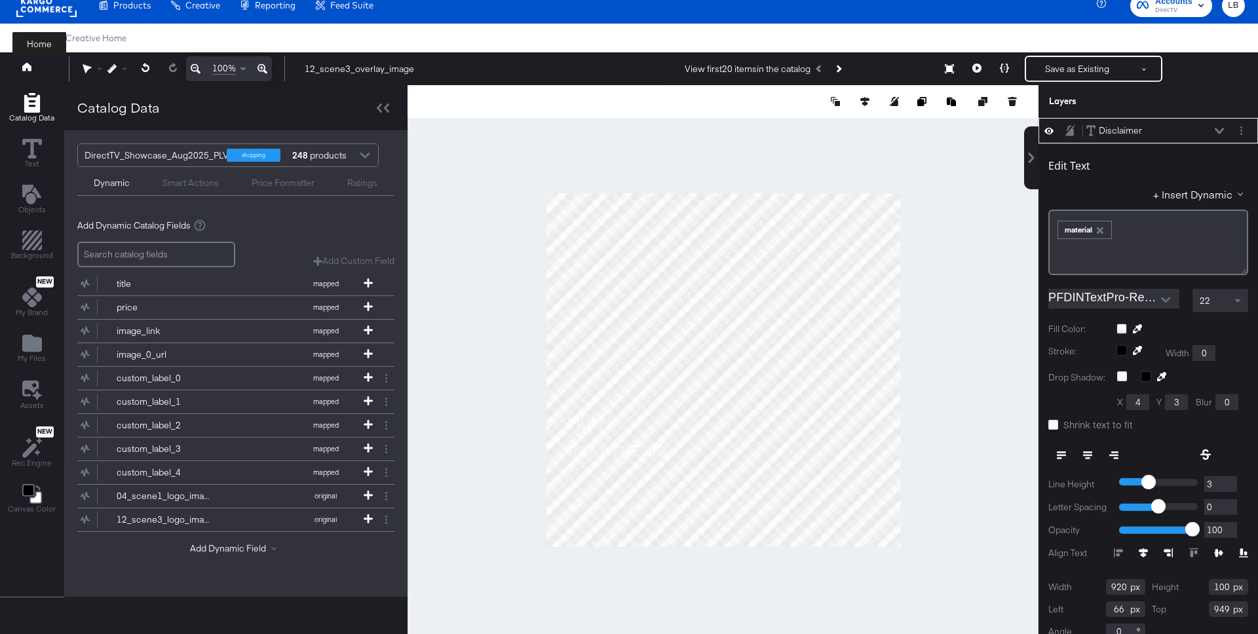
click at [27, 67] on icon at bounding box center [26, 66] width 9 height 9
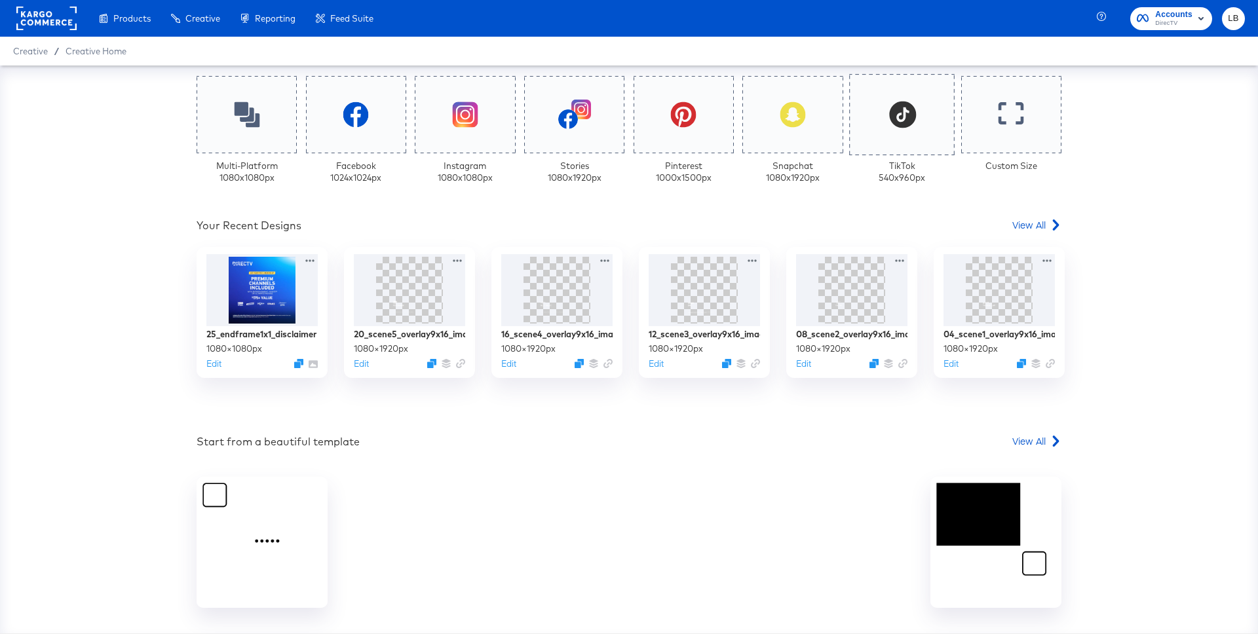
scroll to position [391, 0]
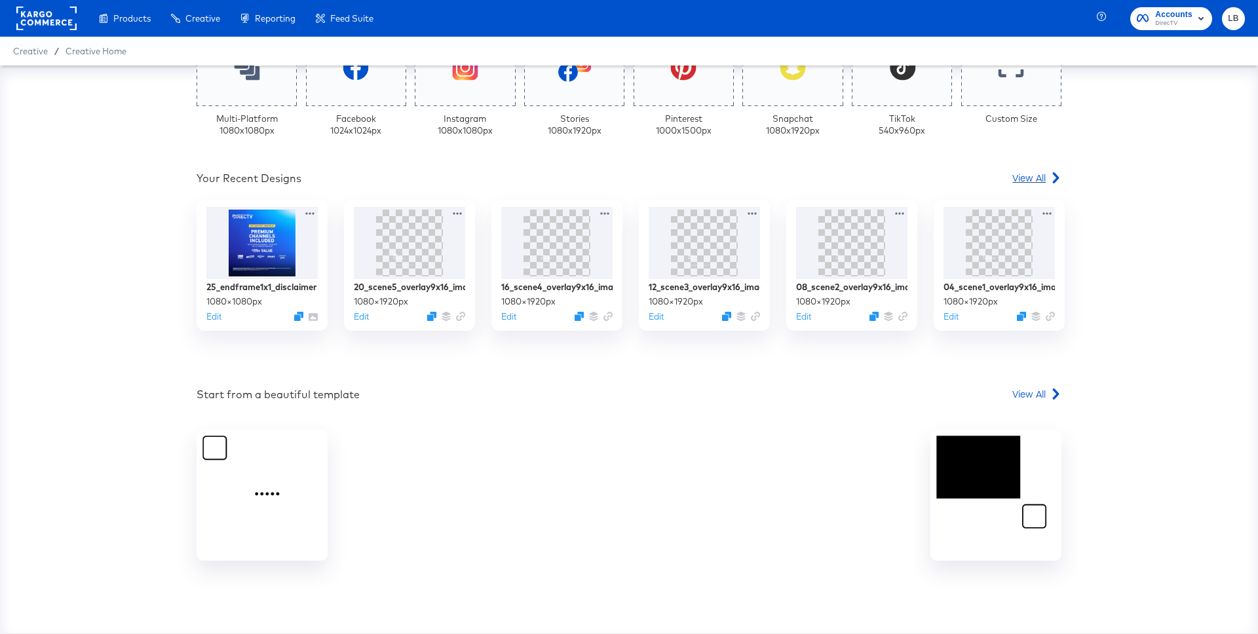
click at [1035, 178] on span "View All" at bounding box center [1028, 177] width 33 height 13
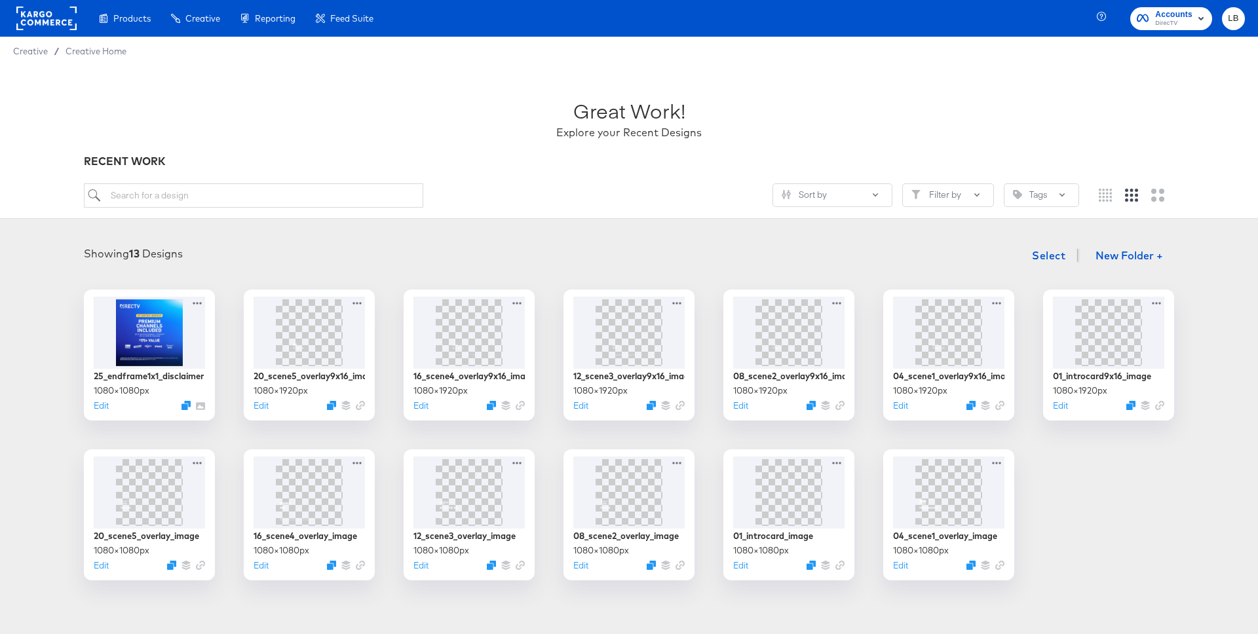
scroll to position [44, 0]
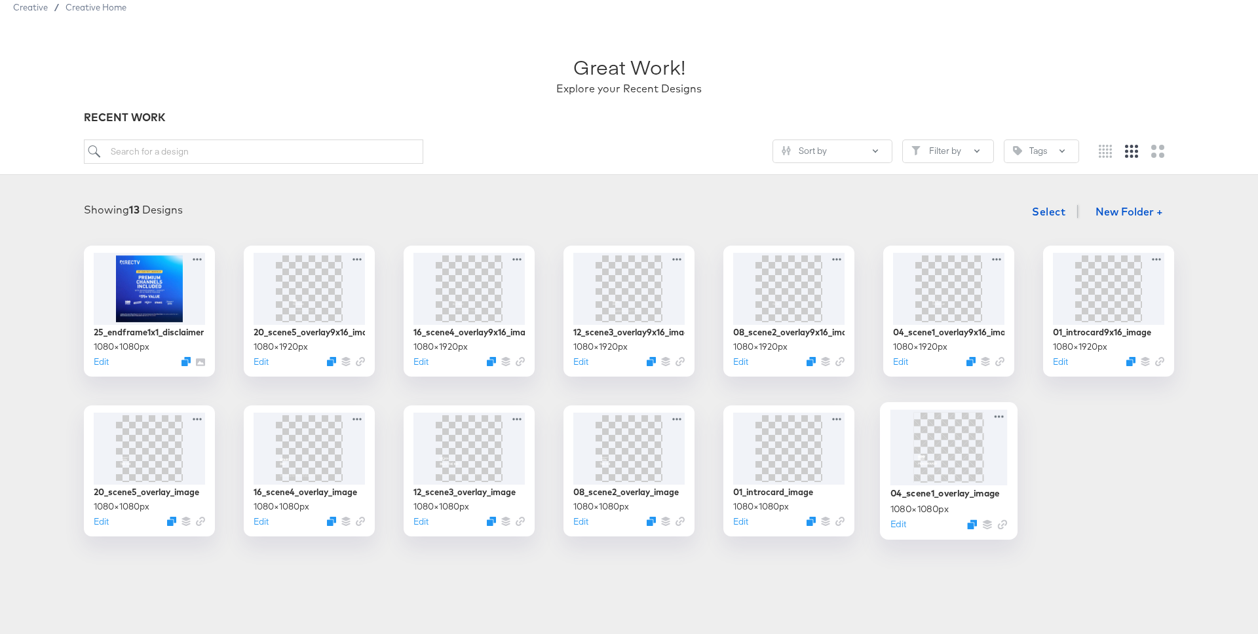
click at [931, 453] on img at bounding box center [948, 447] width 70 height 70
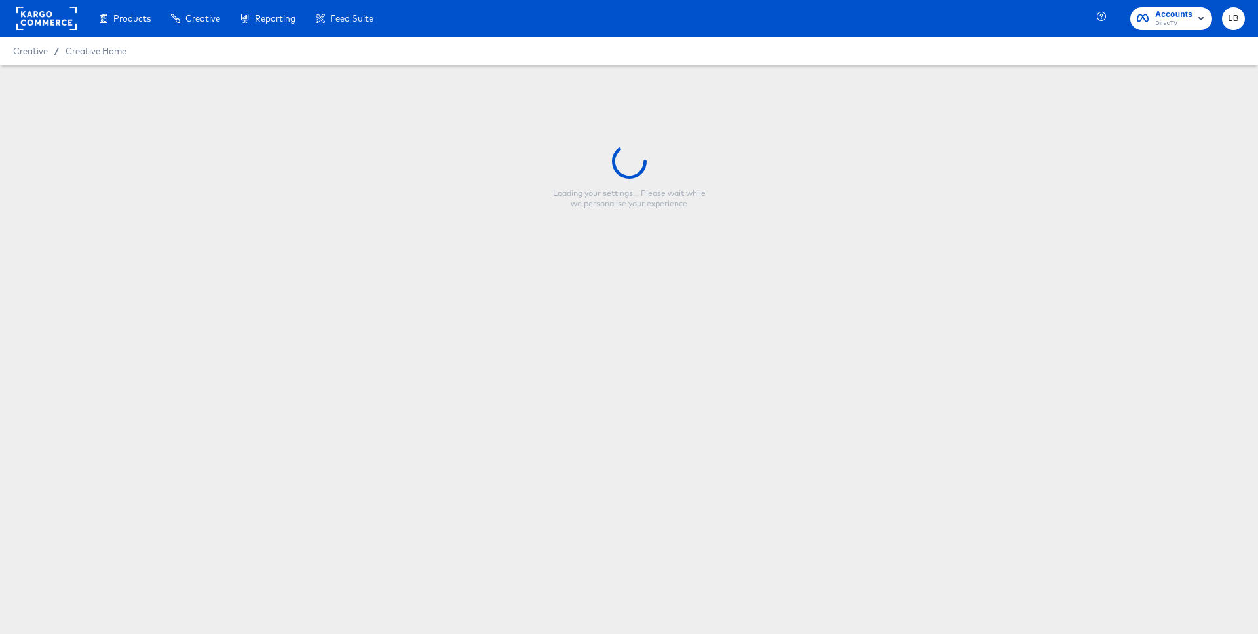
type input "04_scene1_overlay_image"
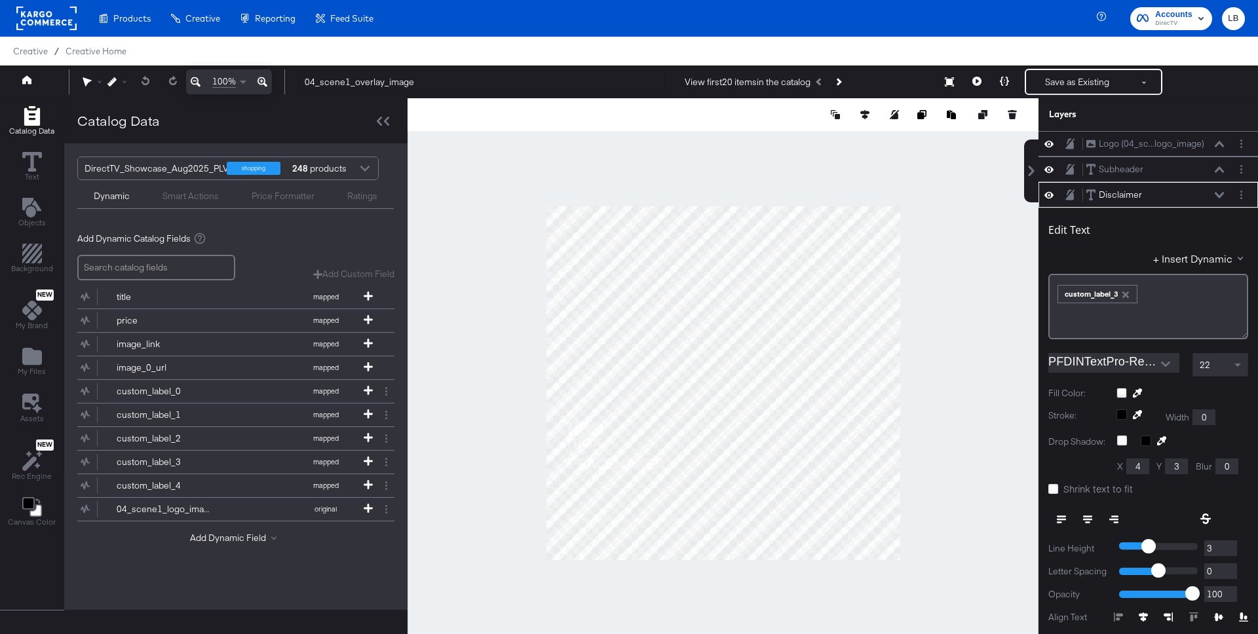
scroll to position [13, 0]
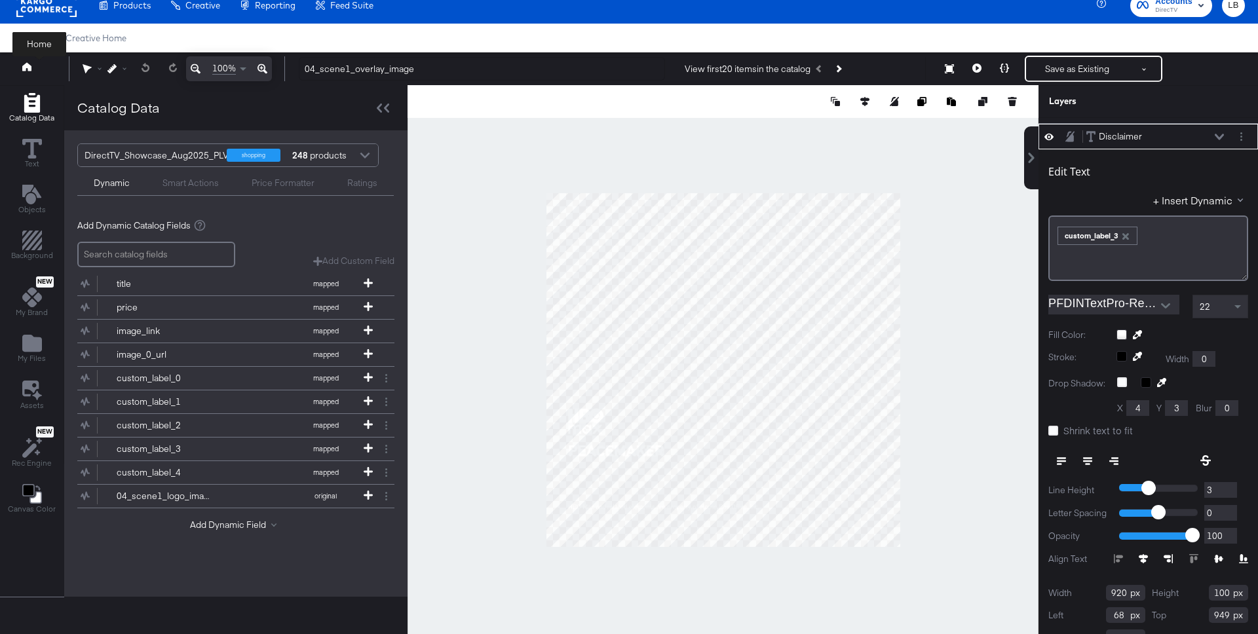
click at [29, 69] on icon at bounding box center [26, 66] width 9 height 9
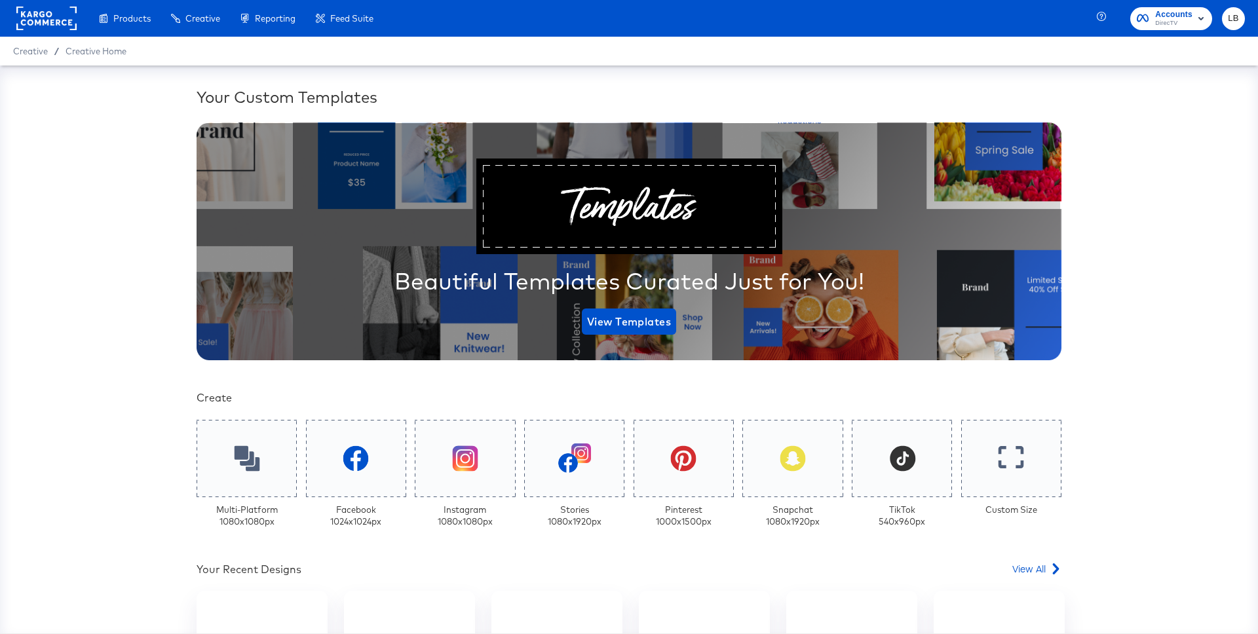
scroll to position [391, 0]
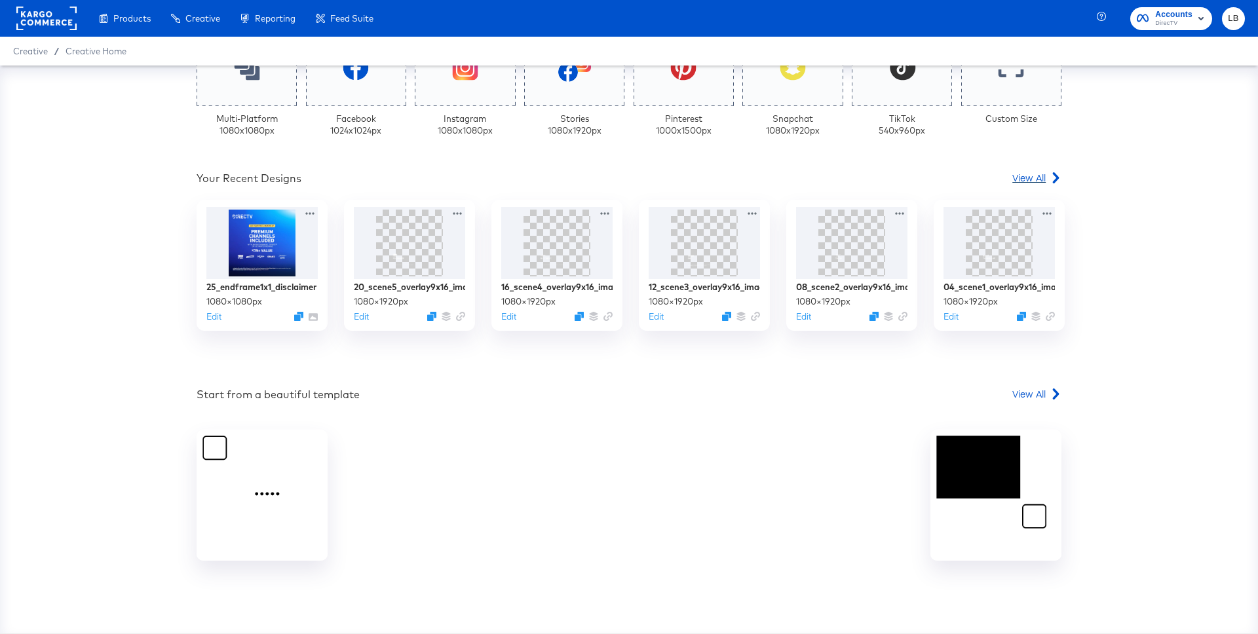
click at [1021, 179] on span "View All" at bounding box center [1028, 177] width 33 height 13
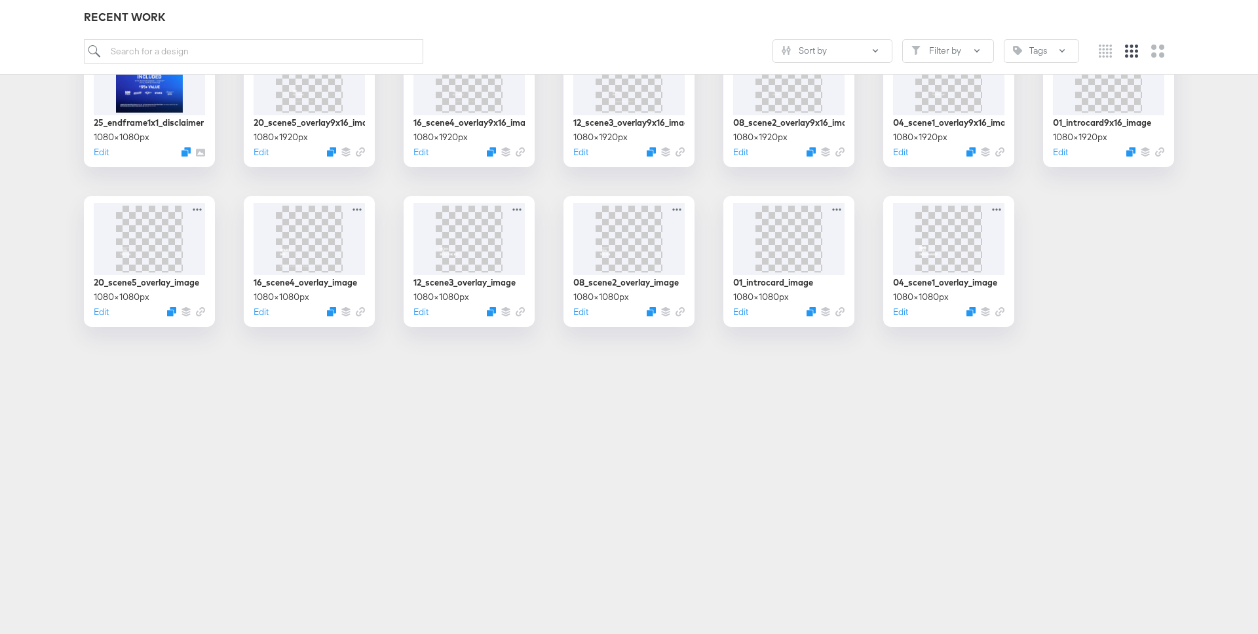
scroll to position [267, 0]
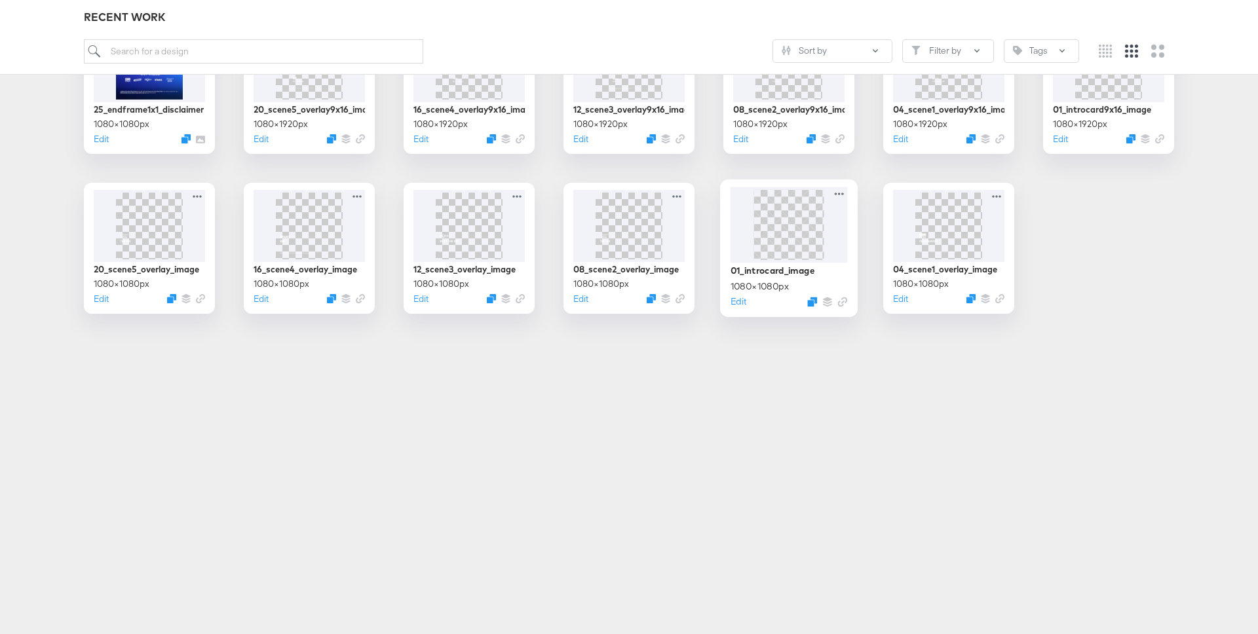
click at [789, 225] on img at bounding box center [789, 225] width 0 height 0
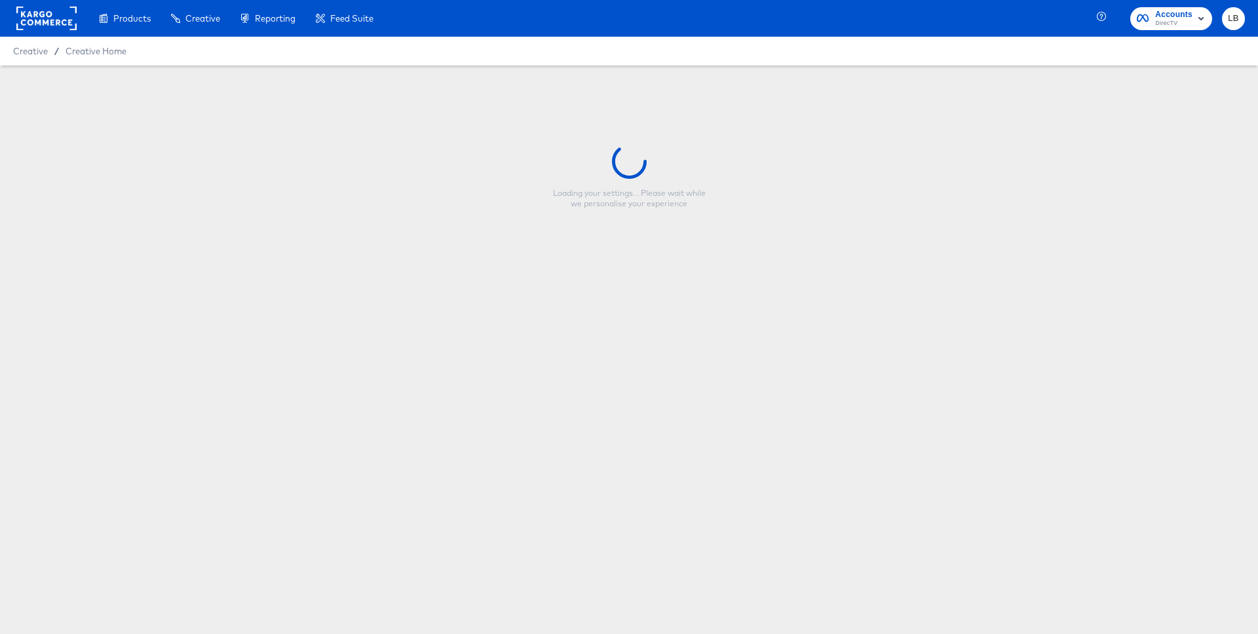
type input "01_introcard_image"
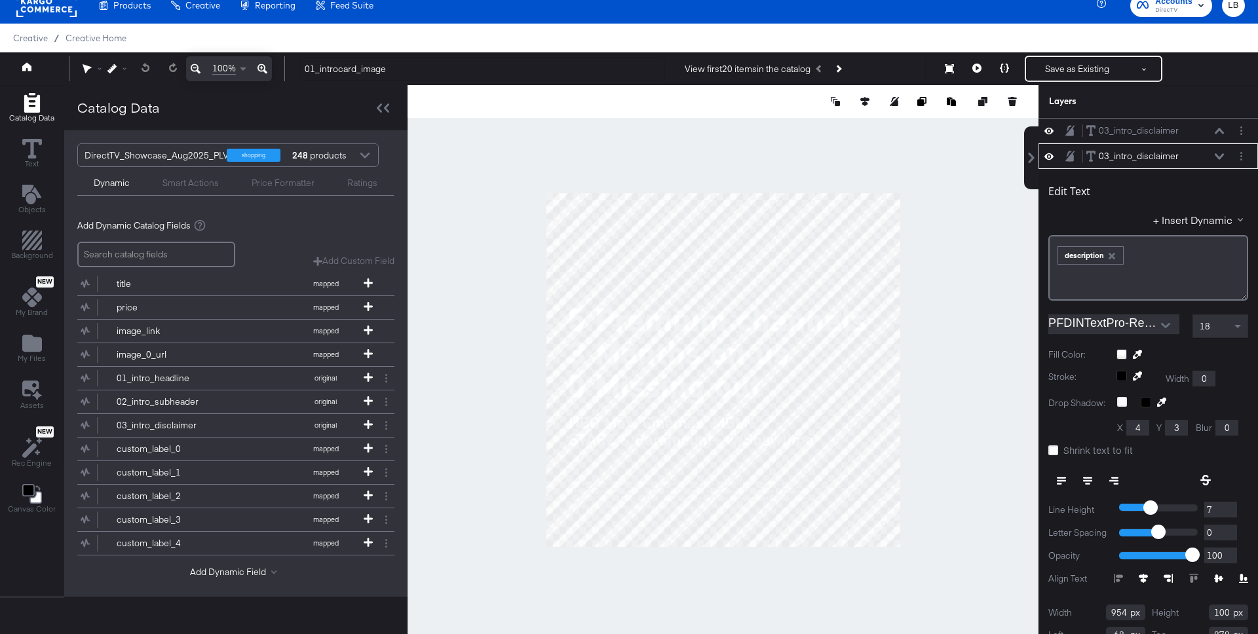
scroll to position [26, 0]
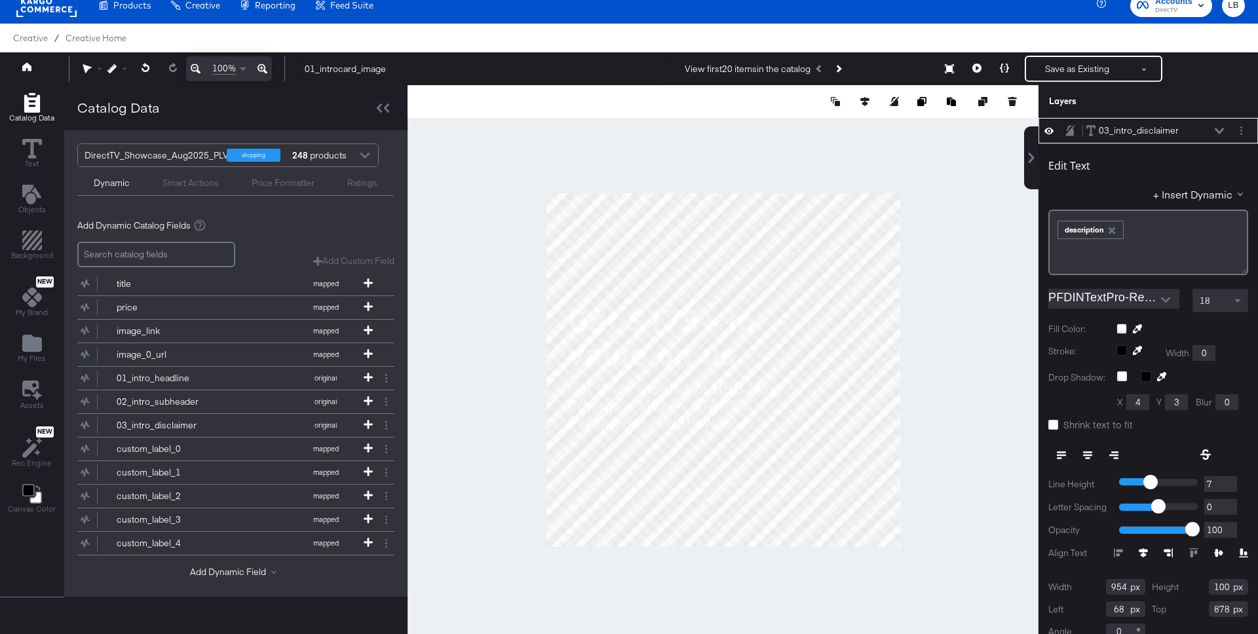
click at [731, 153] on div at bounding box center [722, 369] width 631 height 569
click at [33, 67] on button at bounding box center [39, 69] width 52 height 24
click at [22, 66] on icon at bounding box center [26, 66] width 9 height 9
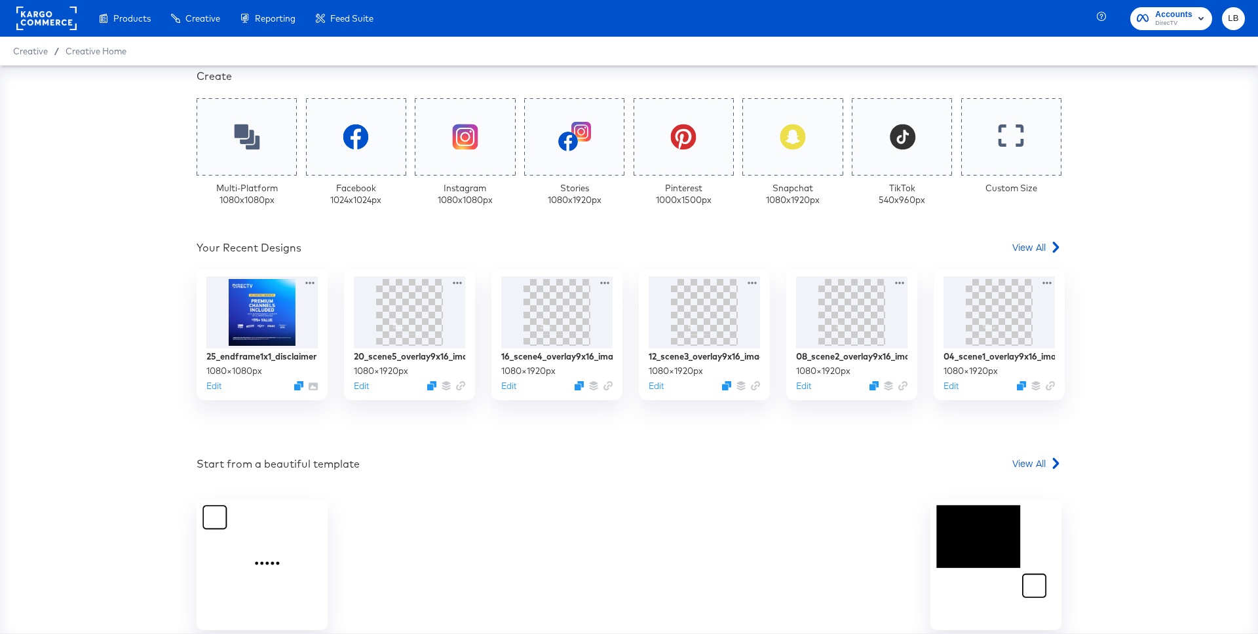
scroll to position [335, 0]
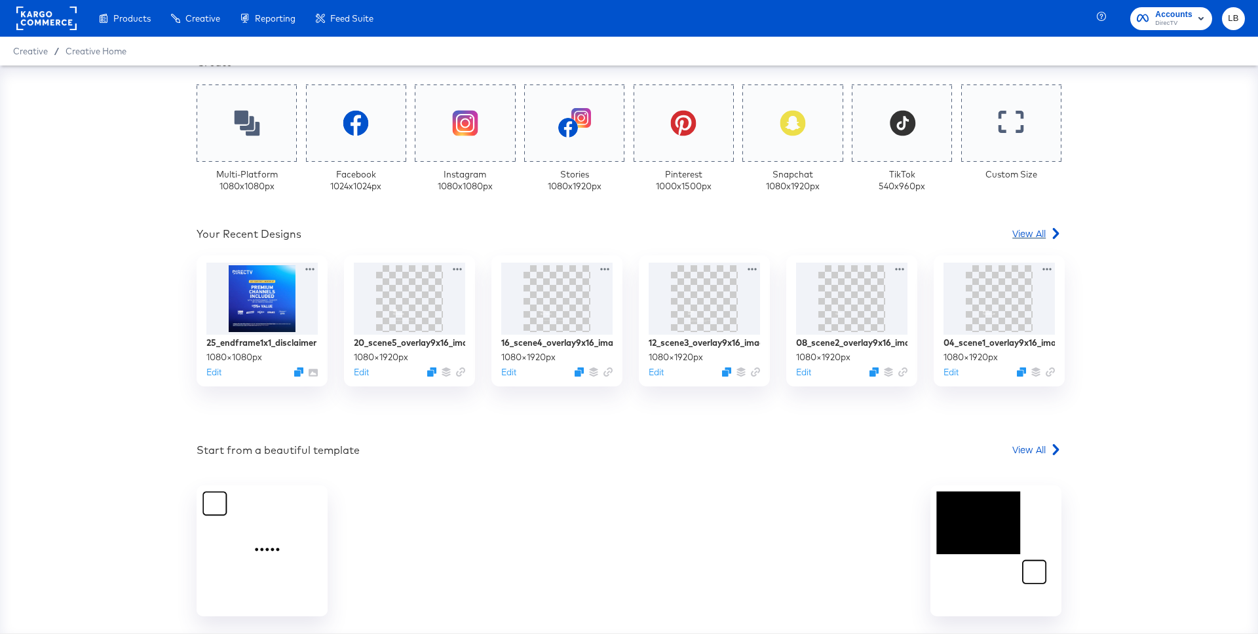
click at [1022, 234] on span "View All" at bounding box center [1028, 233] width 33 height 13
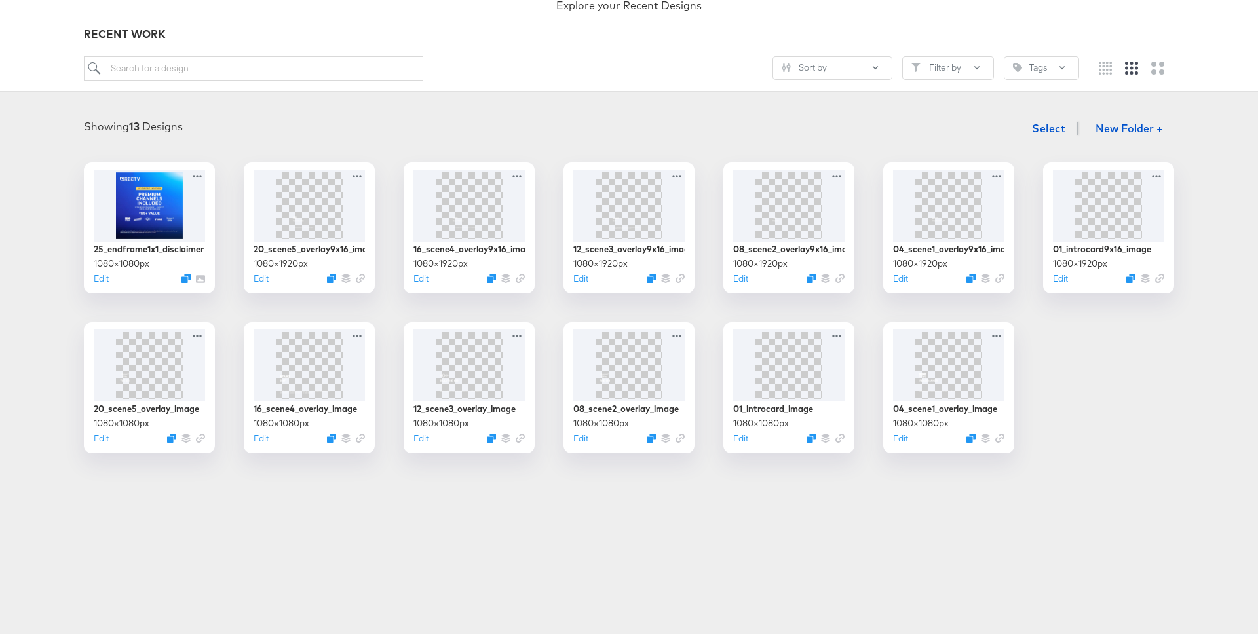
scroll to position [128, 0]
click at [952, 367] on img at bounding box center [948, 363] width 70 height 70
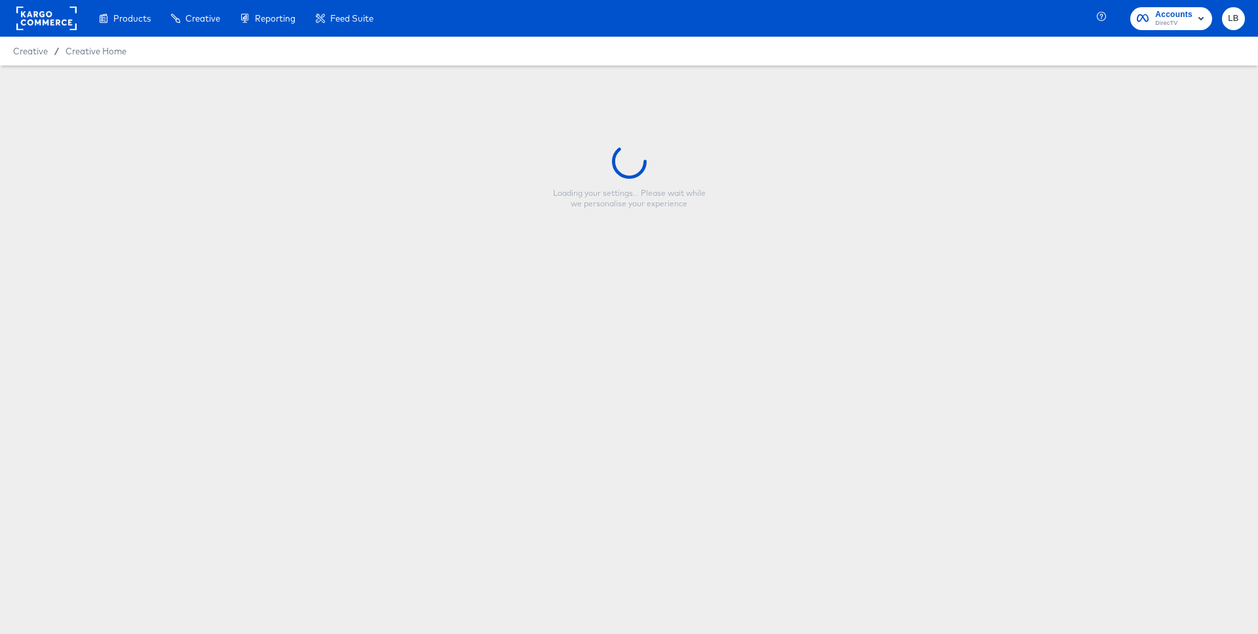
type input "04_scene1_overlay_image"
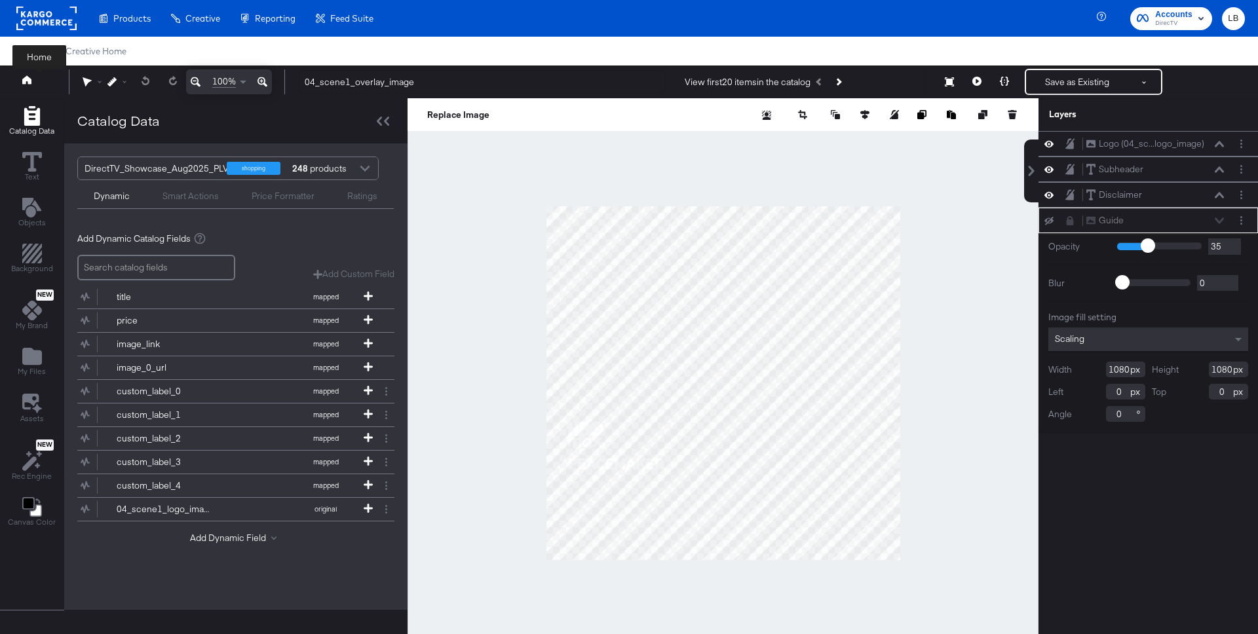
click at [23, 79] on icon at bounding box center [26, 79] width 9 height 9
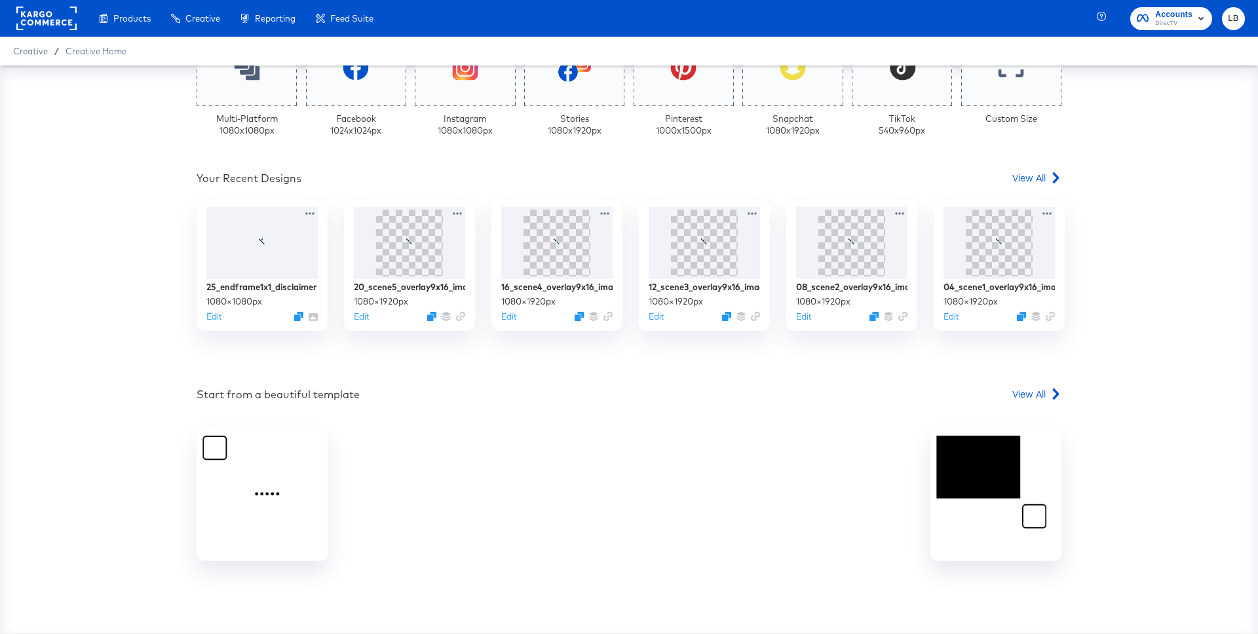
scroll to position [390, 0]
click at [1029, 176] on span "View All" at bounding box center [1028, 178] width 33 height 13
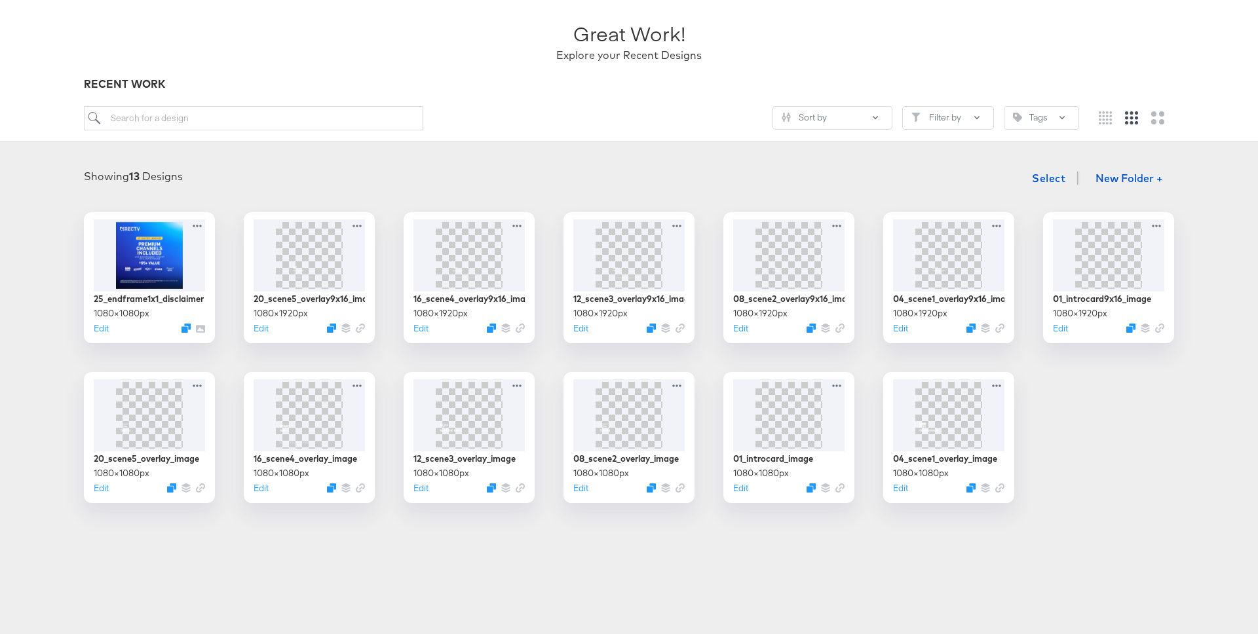
scroll to position [89, 0]
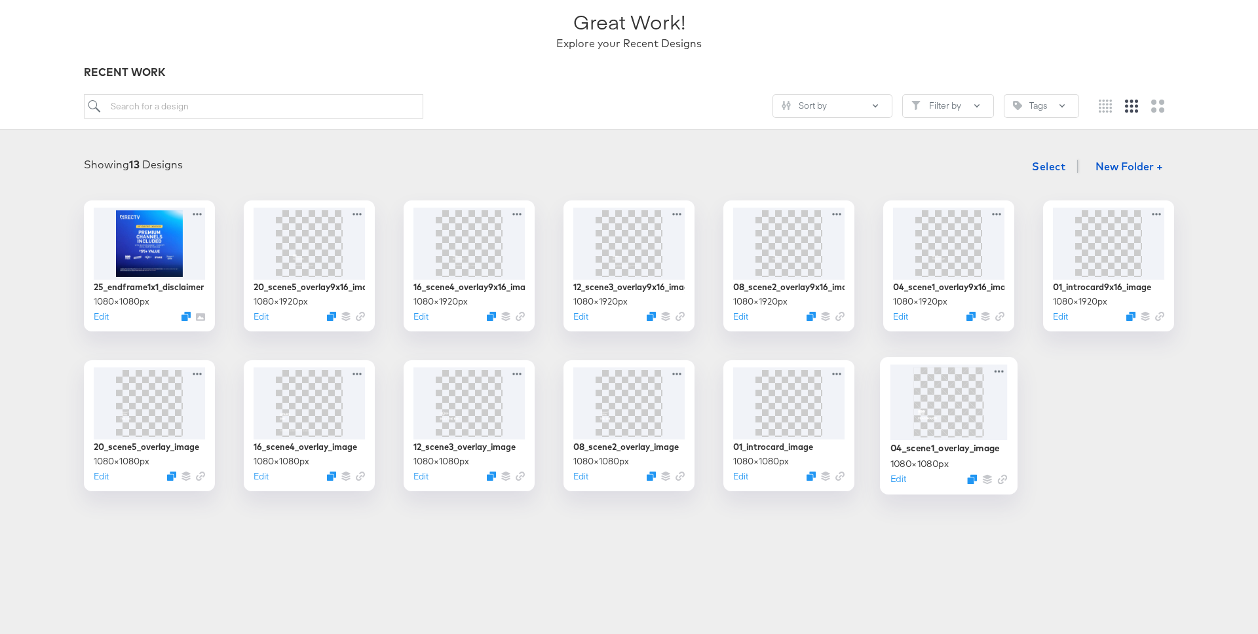
click at [962, 402] on img at bounding box center [948, 402] width 70 height 70
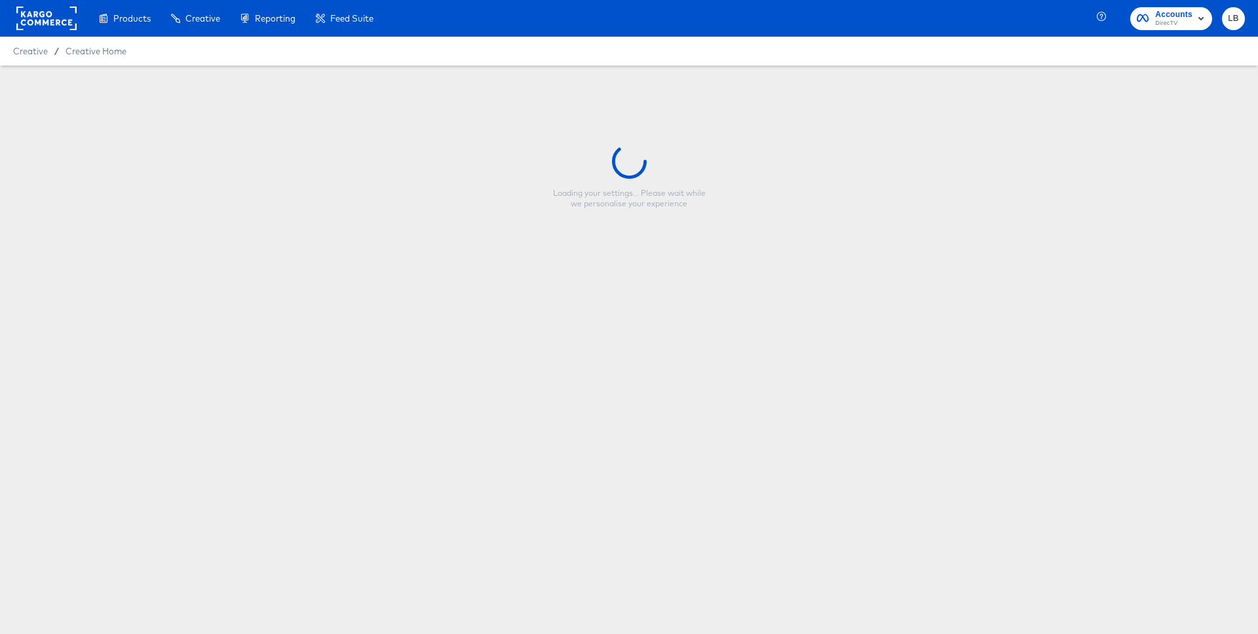
type input "04_scene1_overlay_image"
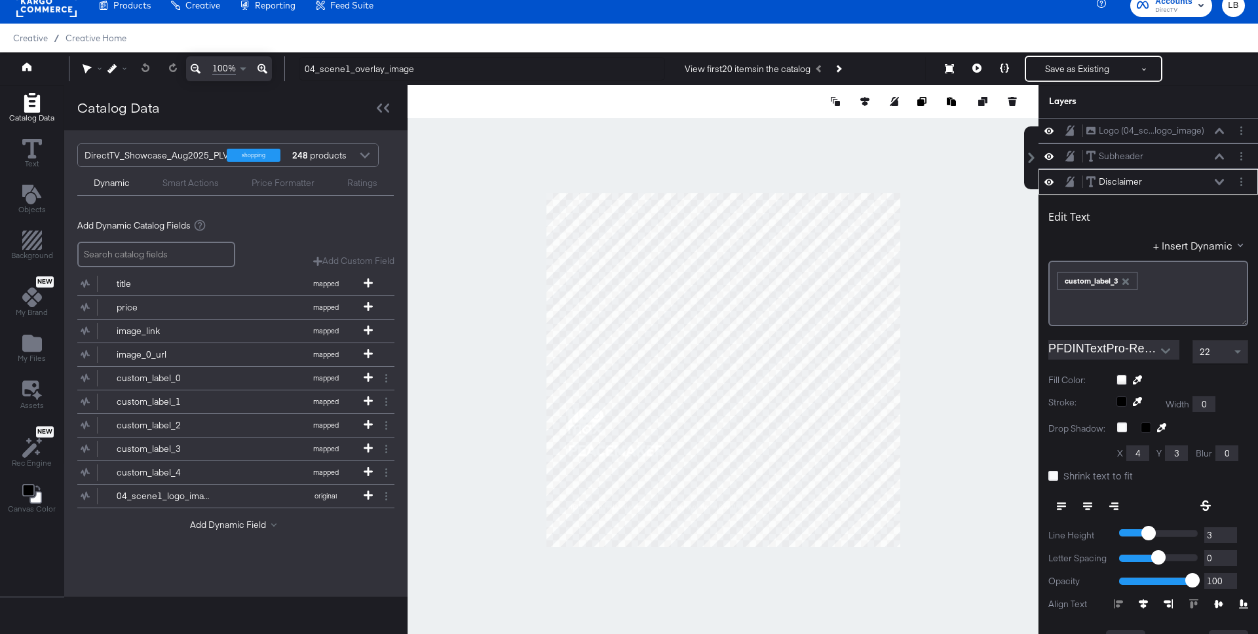
scroll to position [51, 0]
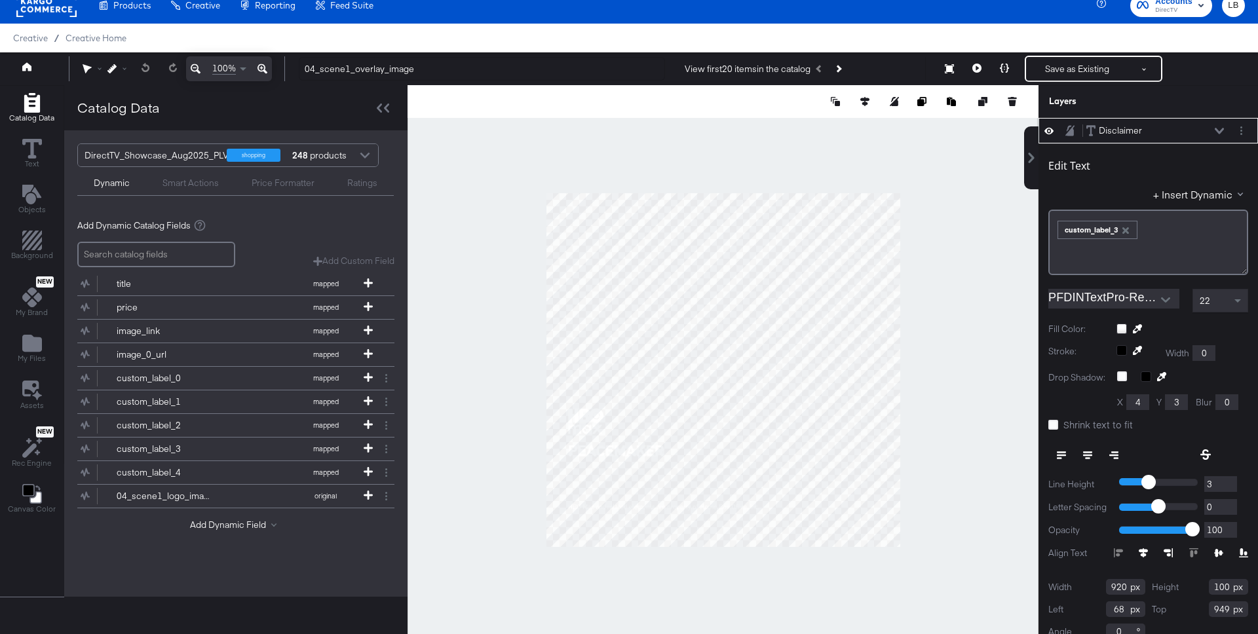
click at [1230, 300] on div "22" at bounding box center [1220, 301] width 54 height 22
type input "4"
click at [1226, 482] on input "4" at bounding box center [1220, 484] width 33 height 16
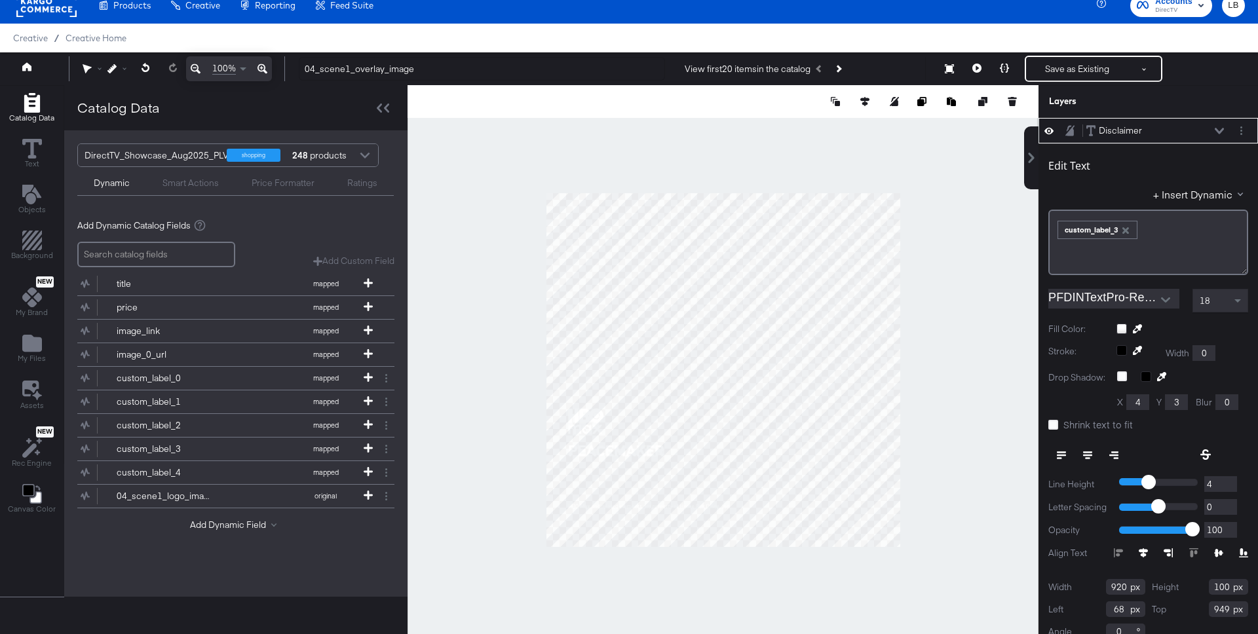
type input "5"
click at [1226, 482] on input "5" at bounding box center [1220, 484] width 33 height 16
type input "6"
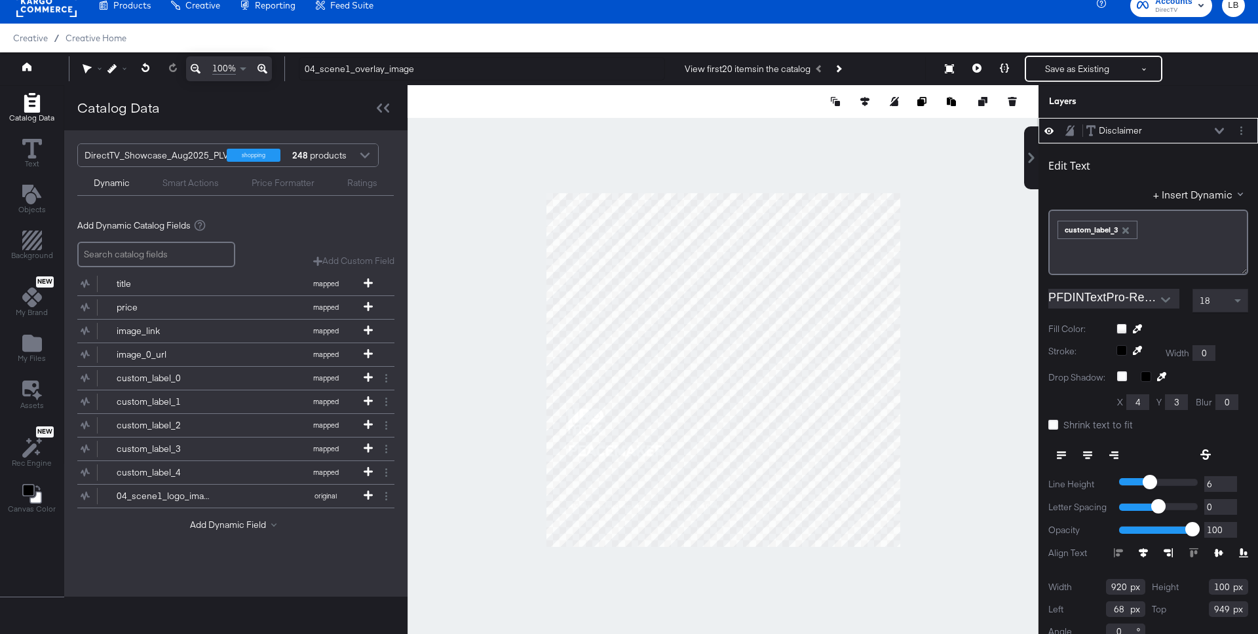
click at [1226, 482] on input "6" at bounding box center [1220, 484] width 33 height 16
type input "7"
click at [1226, 482] on input "7" at bounding box center [1220, 484] width 33 height 16
click at [1077, 69] on button "Save as Existing" at bounding box center [1077, 69] width 102 height 24
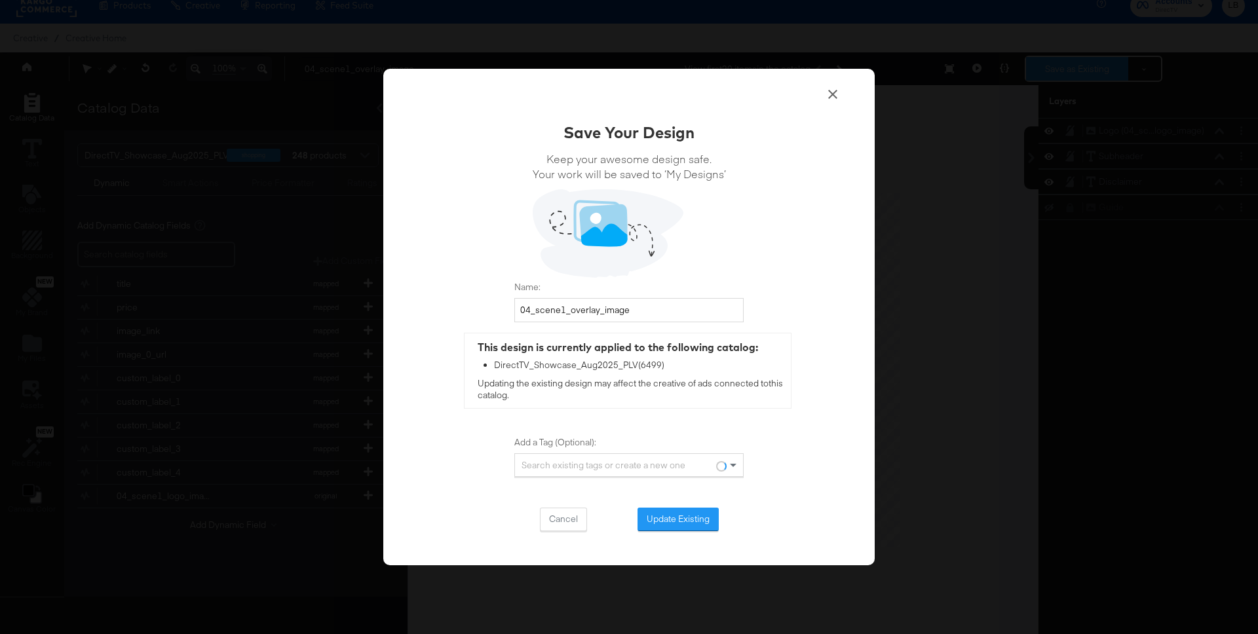
scroll to position [0, 0]
click at [707, 522] on button "Update Existing" at bounding box center [677, 520] width 81 height 24
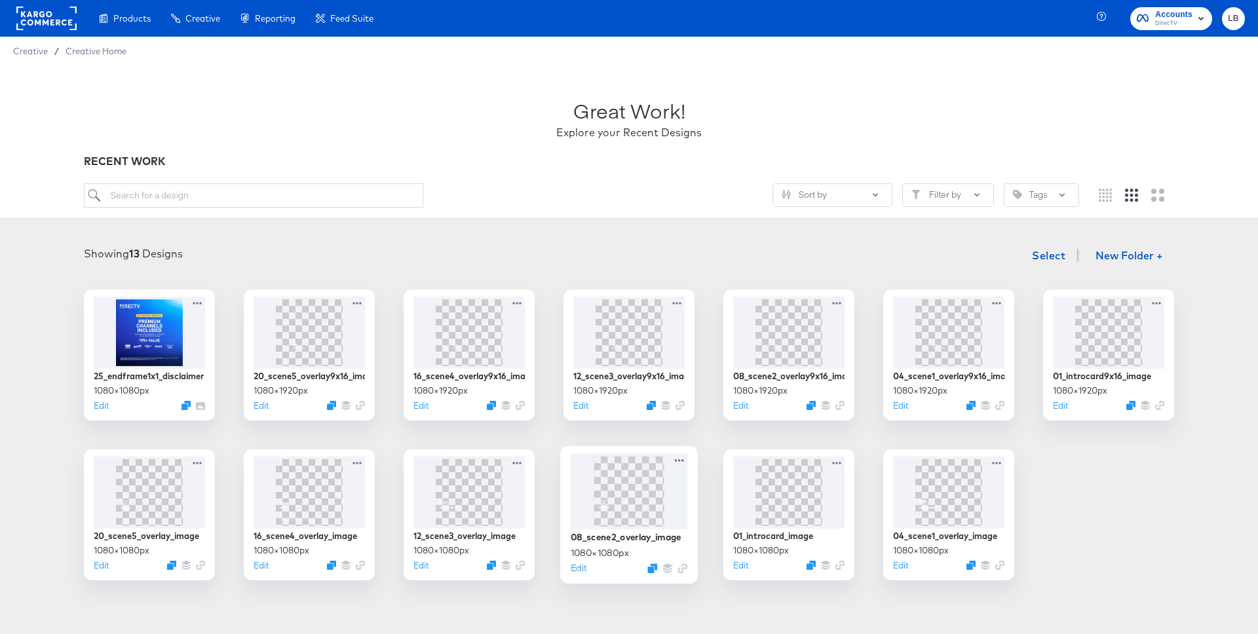
click at [620, 500] on img at bounding box center [628, 491] width 70 height 70
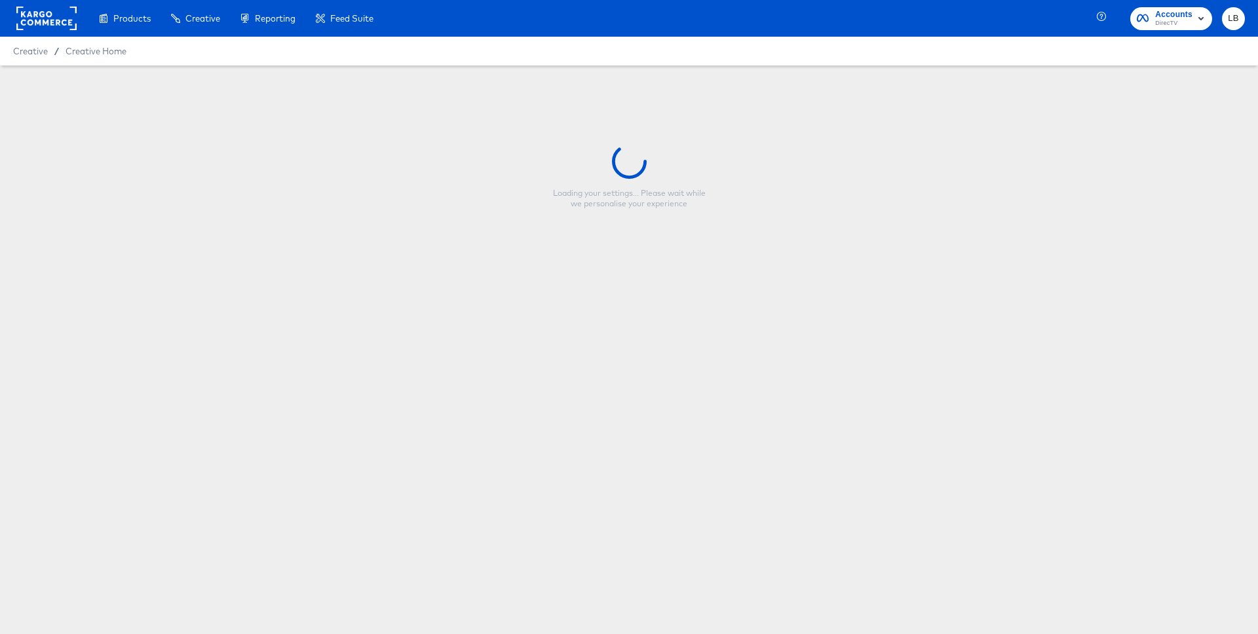
type input "08_scene2_overlay_image"
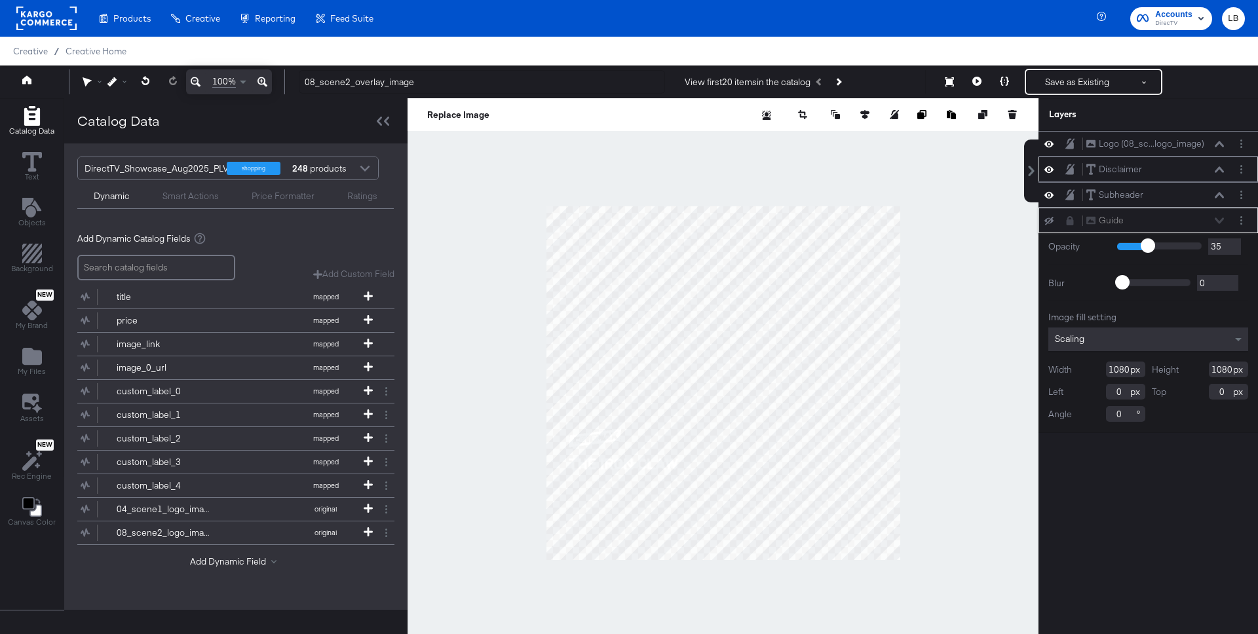
click at [1218, 166] on button at bounding box center [1219, 170] width 10 height 8
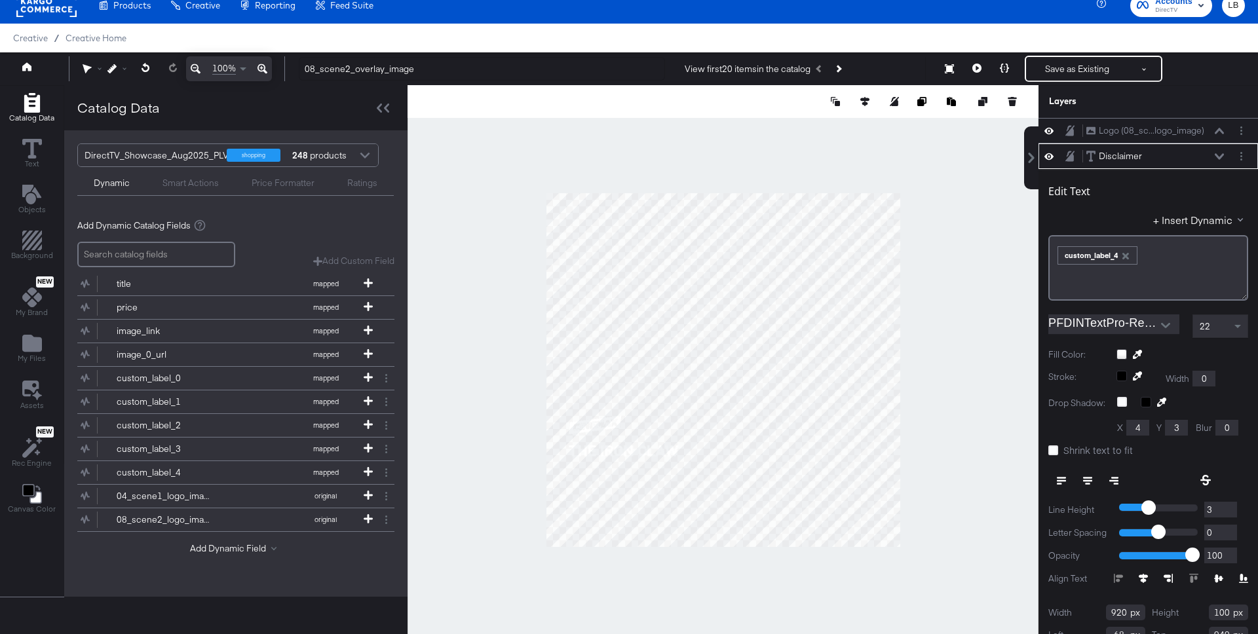
scroll to position [26, 0]
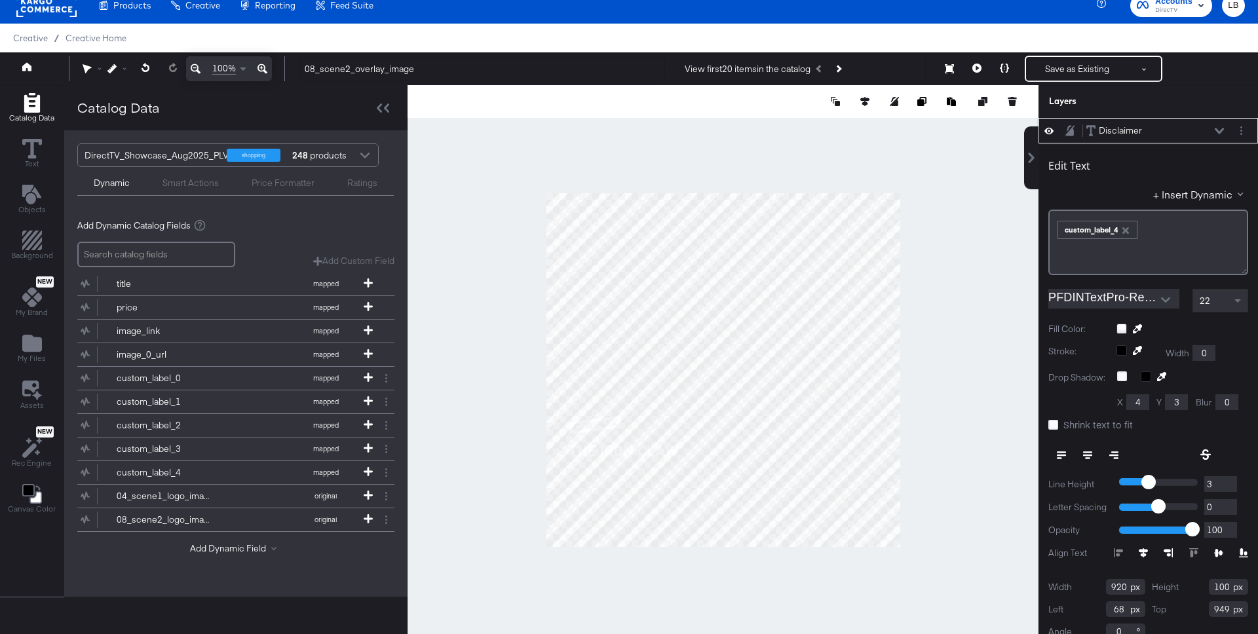
click at [1217, 294] on div "22" at bounding box center [1220, 301] width 54 height 22
click at [1230, 334] on div at bounding box center [1182, 329] width 132 height 10
type input "4"
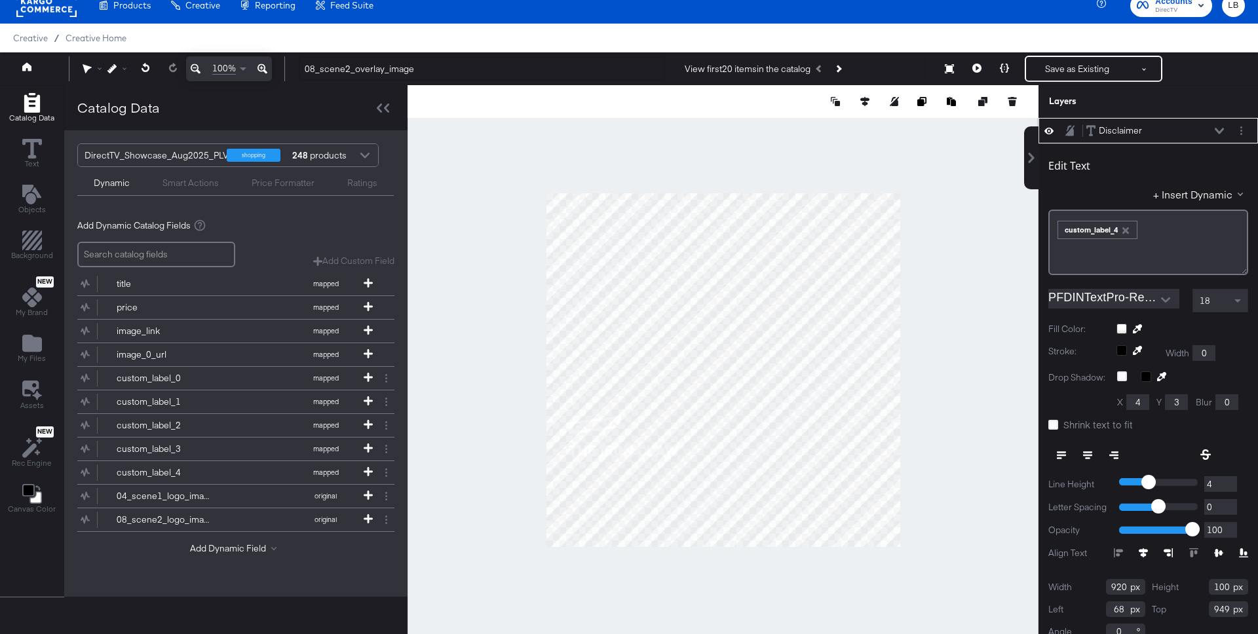
click at [1230, 479] on input "4" at bounding box center [1220, 484] width 33 height 16
type input "5"
click at [1230, 479] on input "5" at bounding box center [1220, 484] width 33 height 16
type input "6"
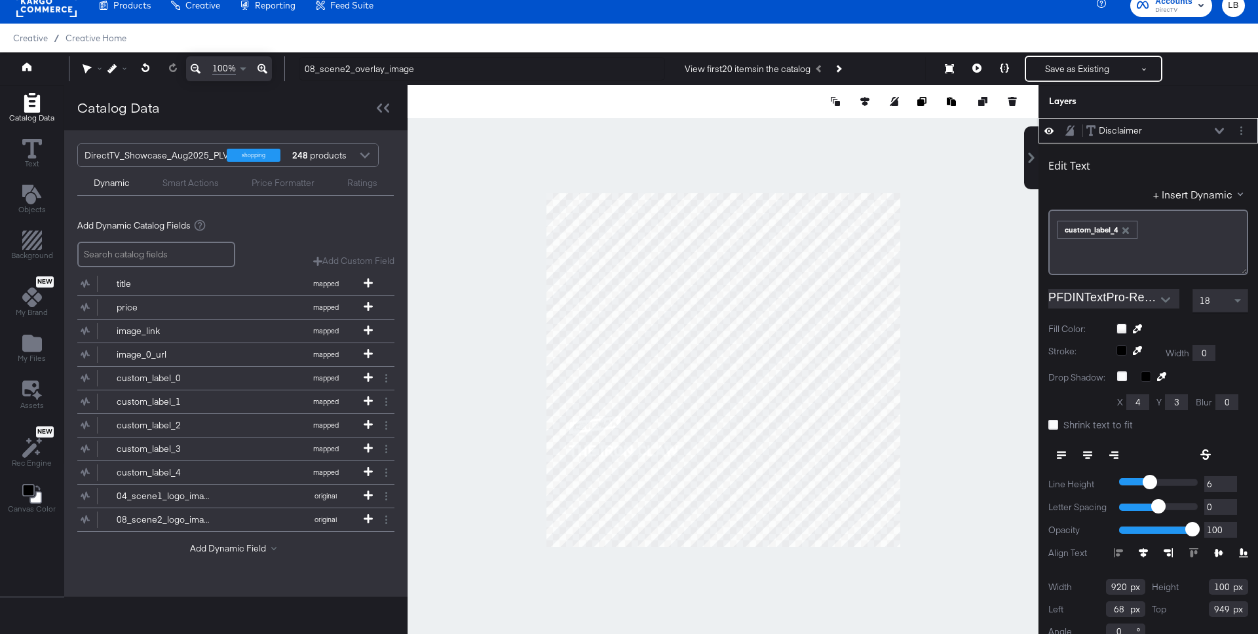
type input "6"
click at [1230, 479] on input "6" at bounding box center [1220, 484] width 33 height 16
type input "7"
click at [1230, 479] on input "7" at bounding box center [1220, 484] width 33 height 16
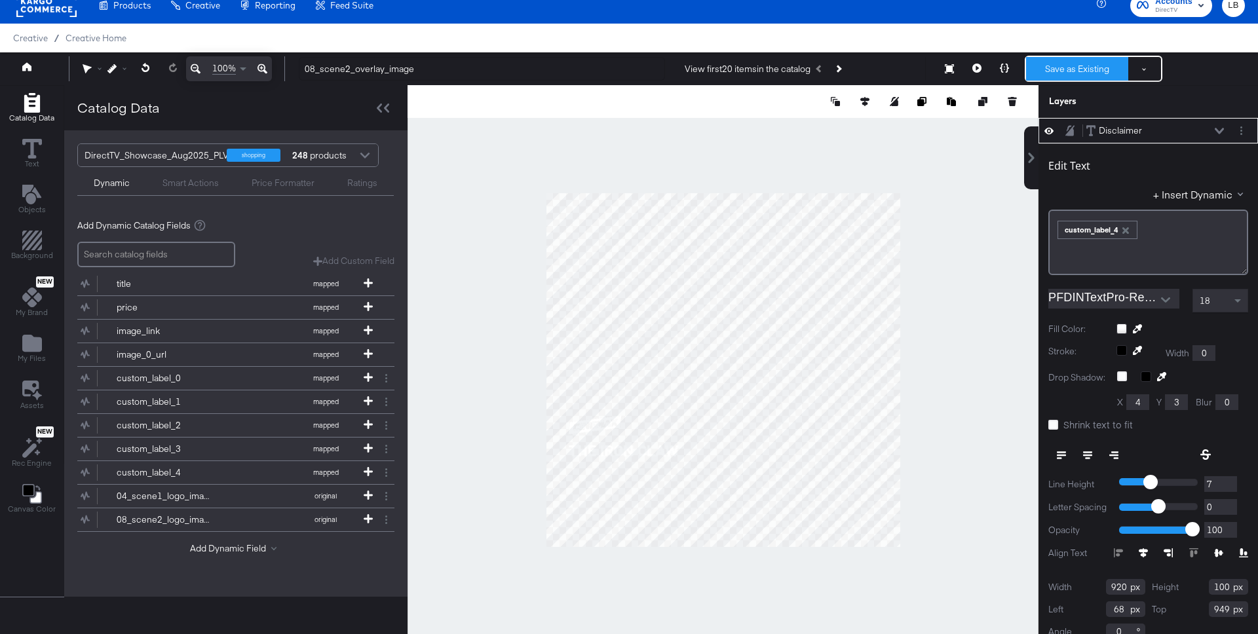
click at [1083, 64] on button "Save as Existing" at bounding box center [1077, 69] width 102 height 24
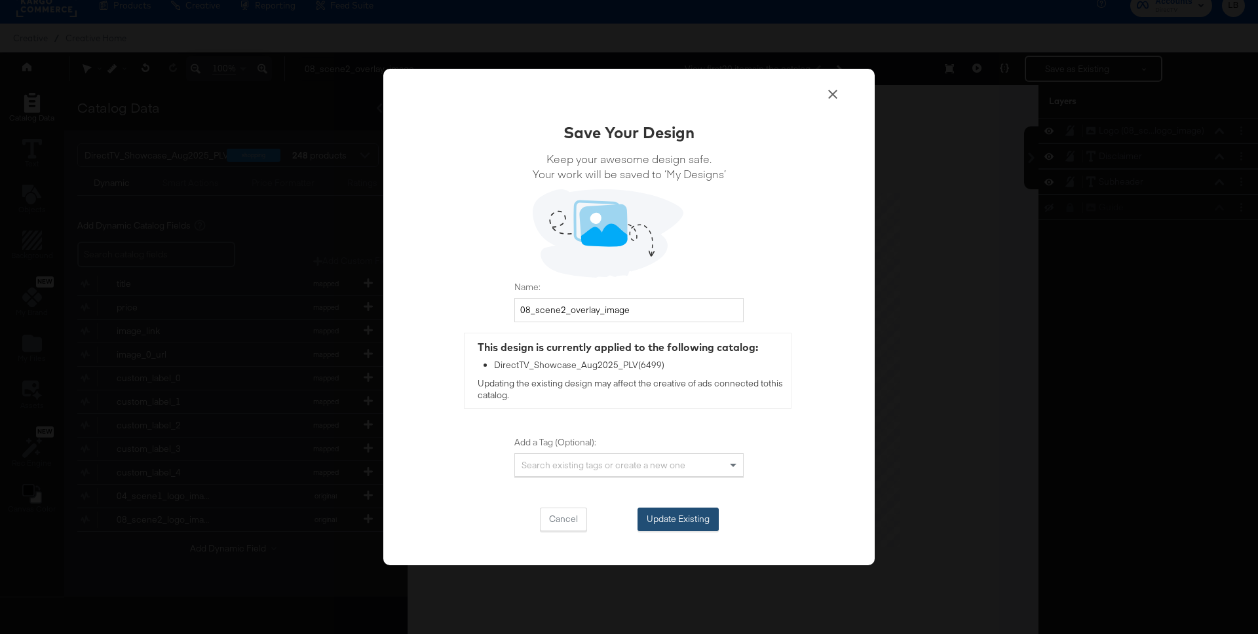
click at [694, 518] on button "Update Existing" at bounding box center [677, 520] width 81 height 24
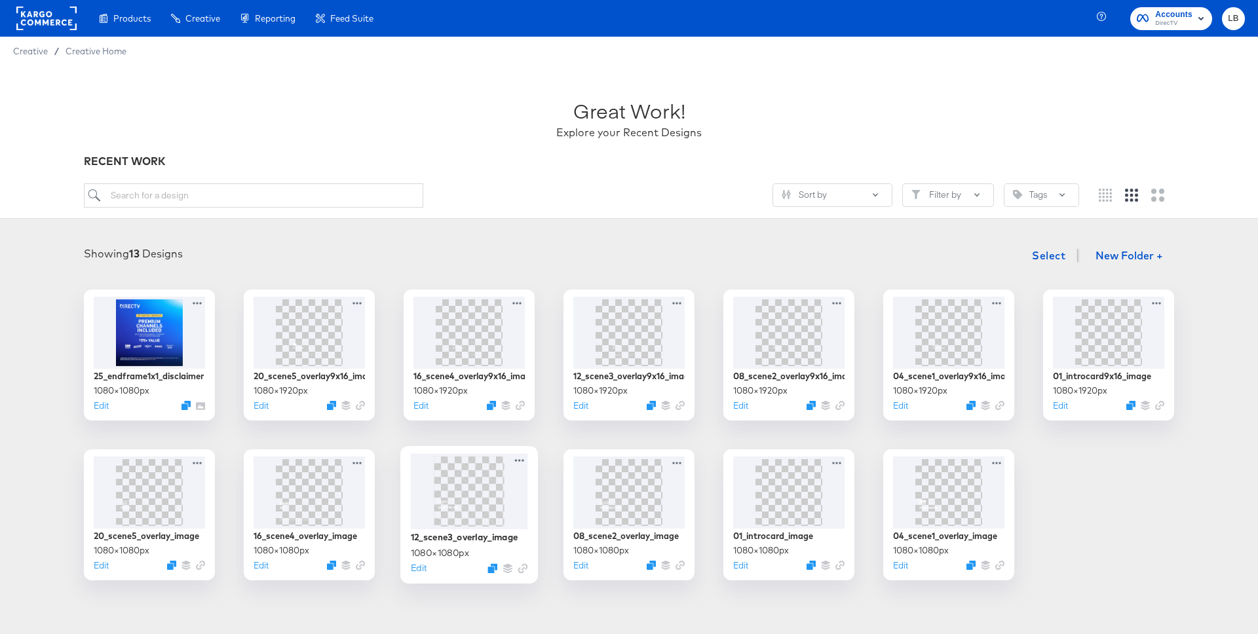
click at [475, 500] on img at bounding box center [469, 491] width 70 height 70
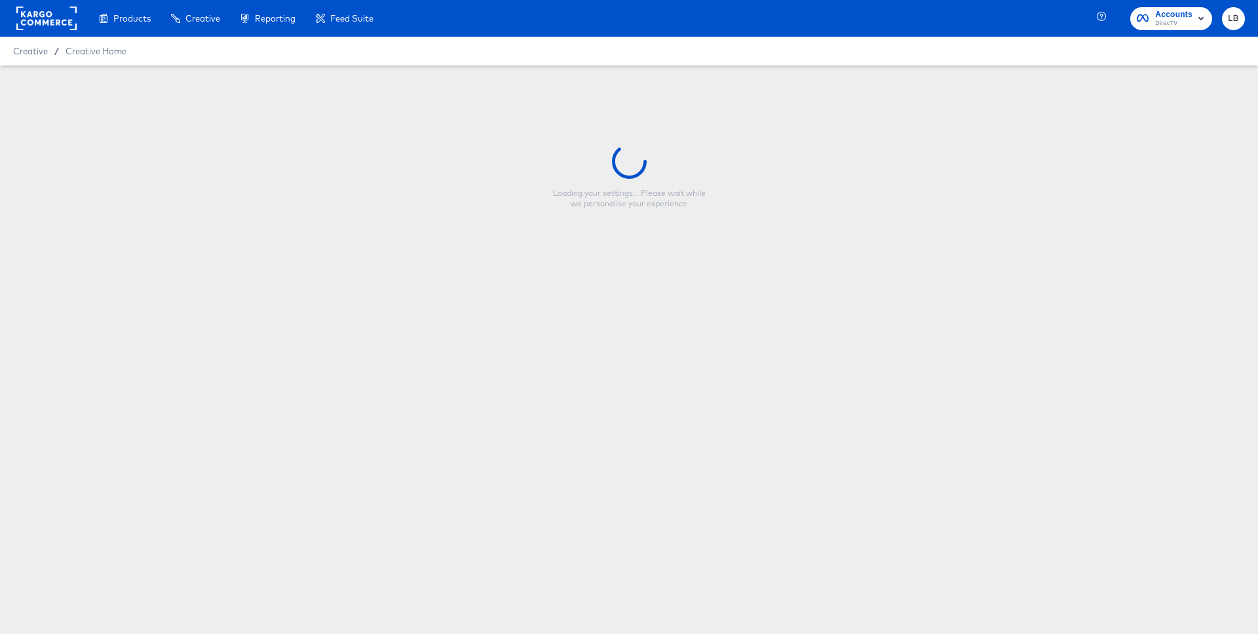
type input "12_scene3_overlay_image"
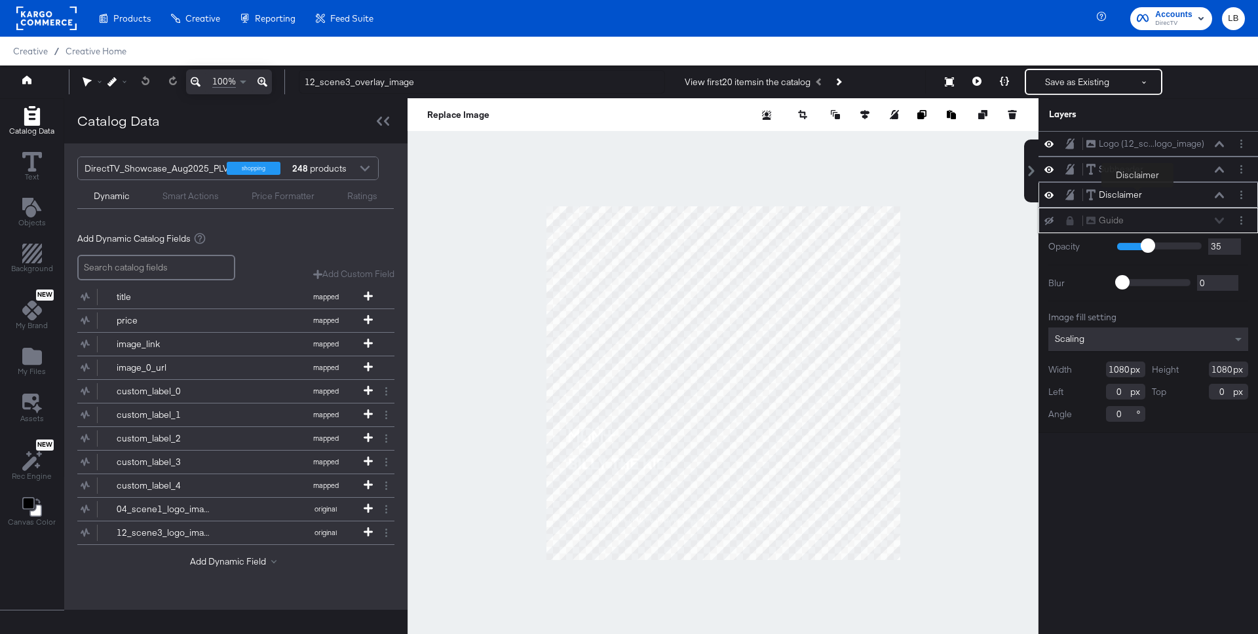
click at [1137, 190] on div "Disclaimer" at bounding box center [1120, 195] width 43 height 12
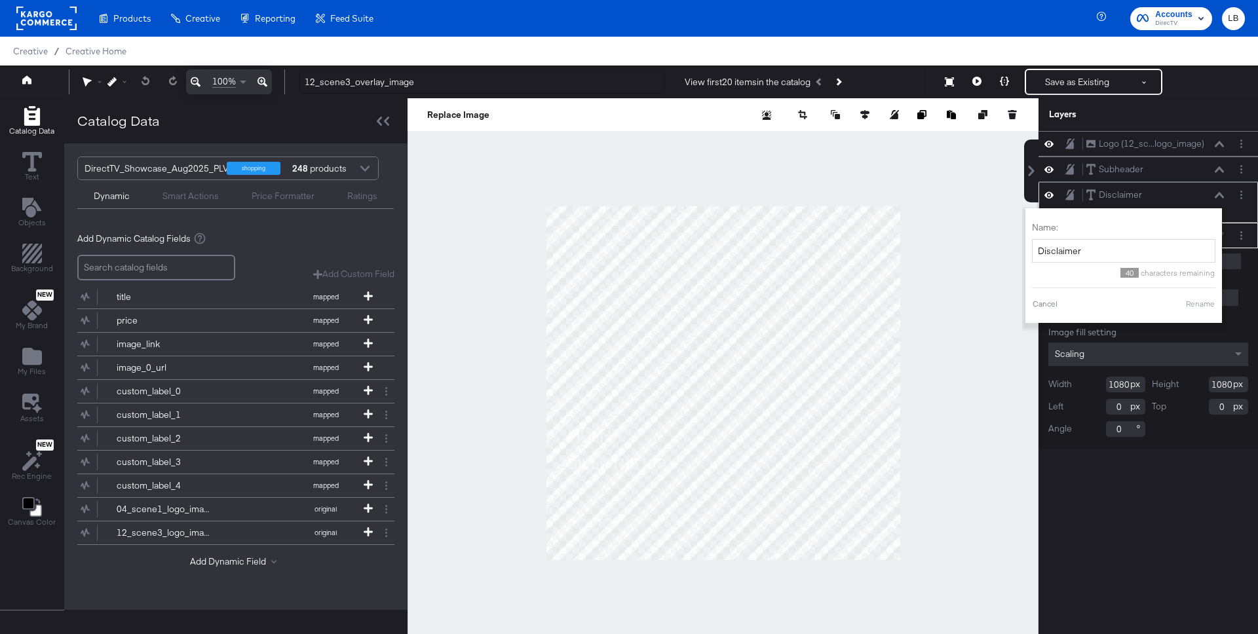
click at [1218, 192] on icon at bounding box center [1218, 195] width 9 height 7
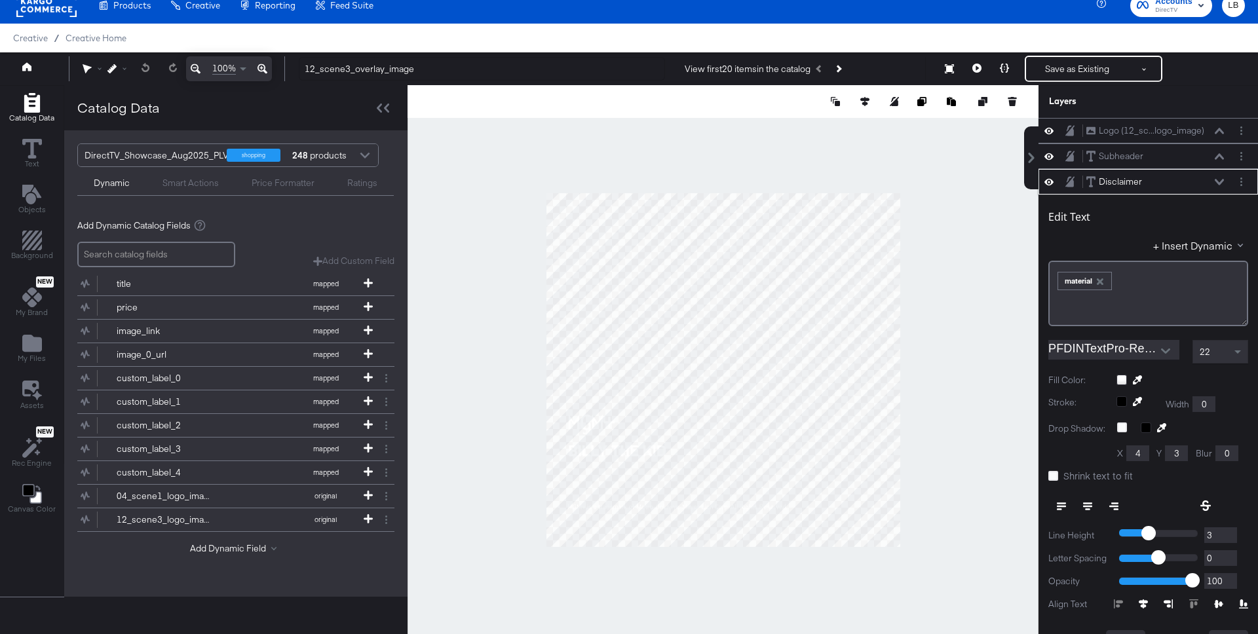
scroll to position [51, 0]
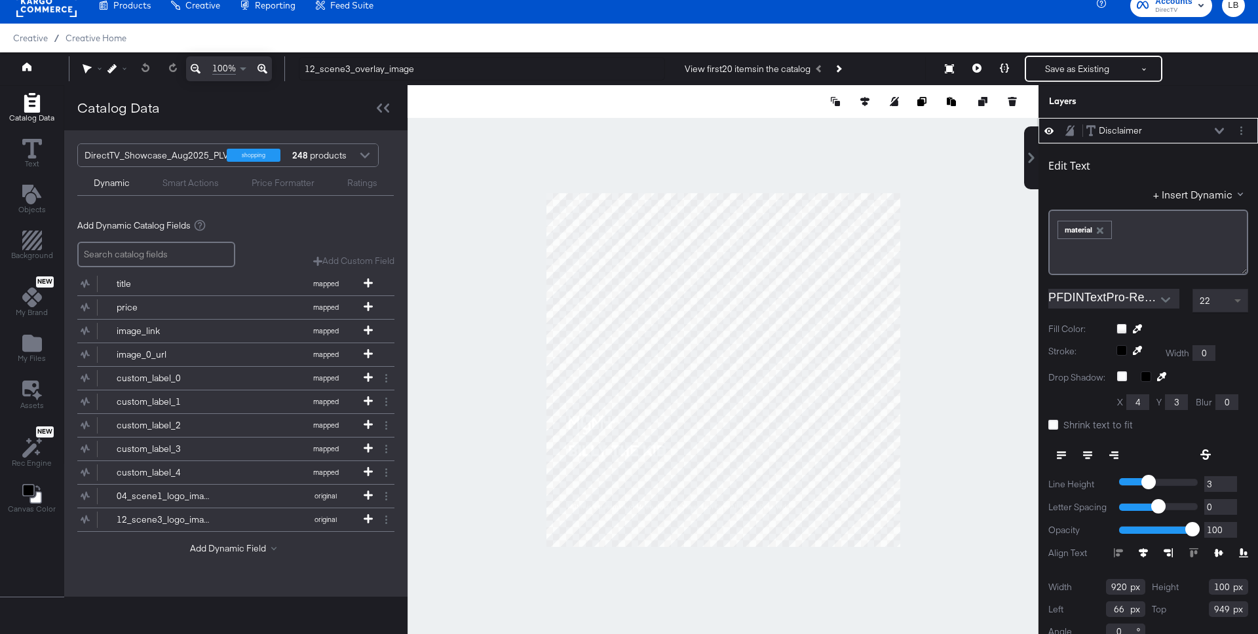
click at [1236, 298] on span at bounding box center [1239, 301] width 16 height 22
type input "4"
click at [1226, 480] on input "4" at bounding box center [1220, 484] width 33 height 16
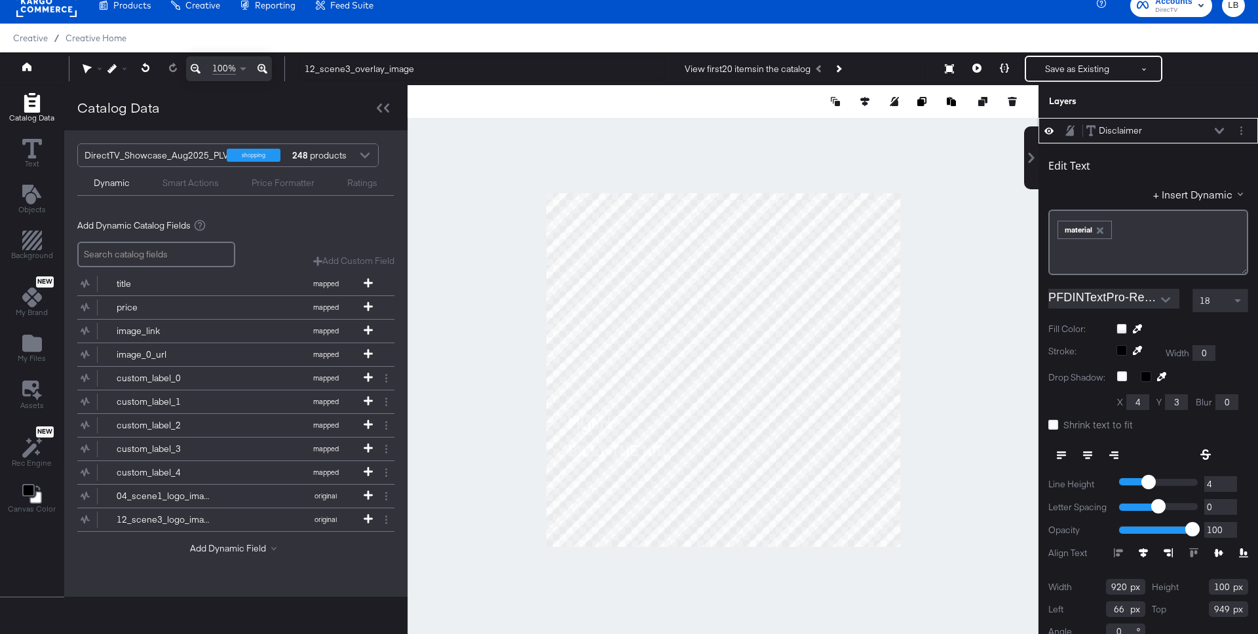
type input "5"
click at [1226, 480] on input "5" at bounding box center [1220, 484] width 33 height 16
type input "6"
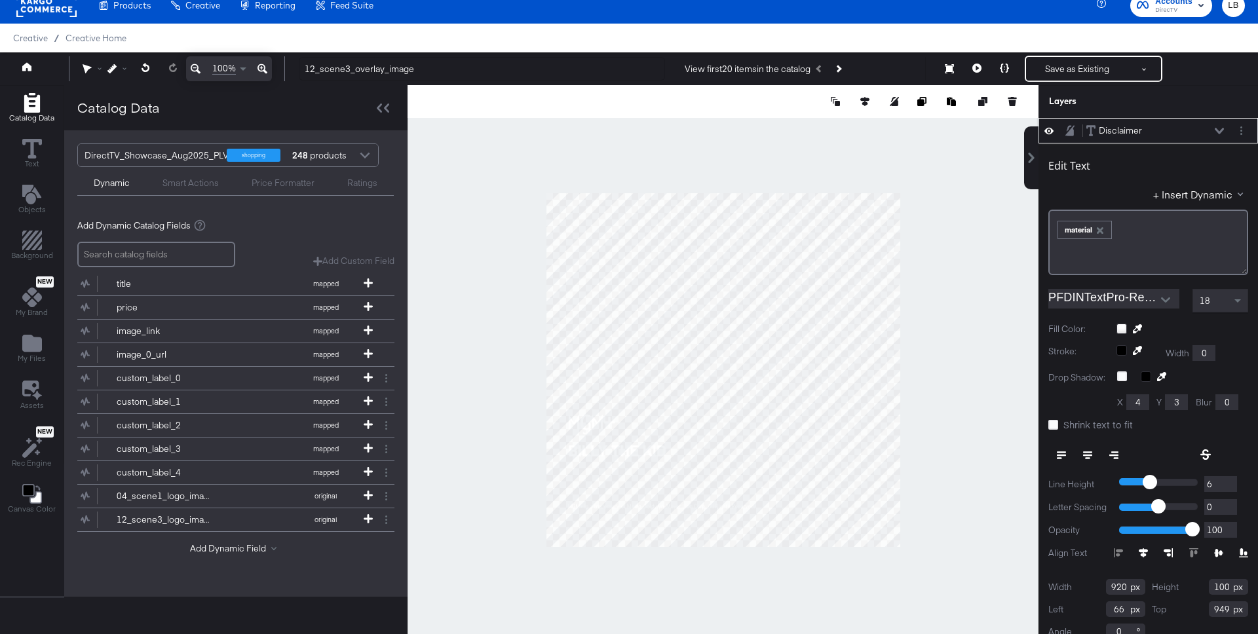
click at [1226, 480] on input "6" at bounding box center [1220, 484] width 33 height 16
type input "7"
click at [1226, 480] on input "7" at bounding box center [1220, 484] width 33 height 16
click at [1123, 611] on input "66" at bounding box center [1125, 609] width 39 height 16
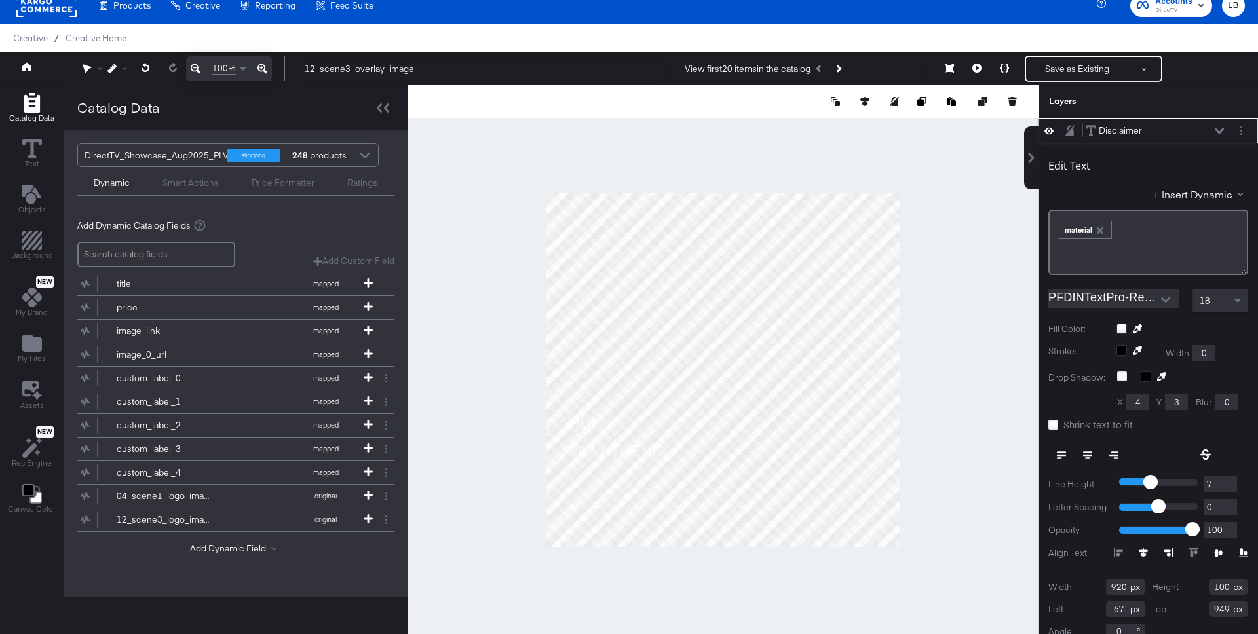
type input "68"
click at [1083, 74] on button "Save as Existing" at bounding box center [1077, 69] width 102 height 24
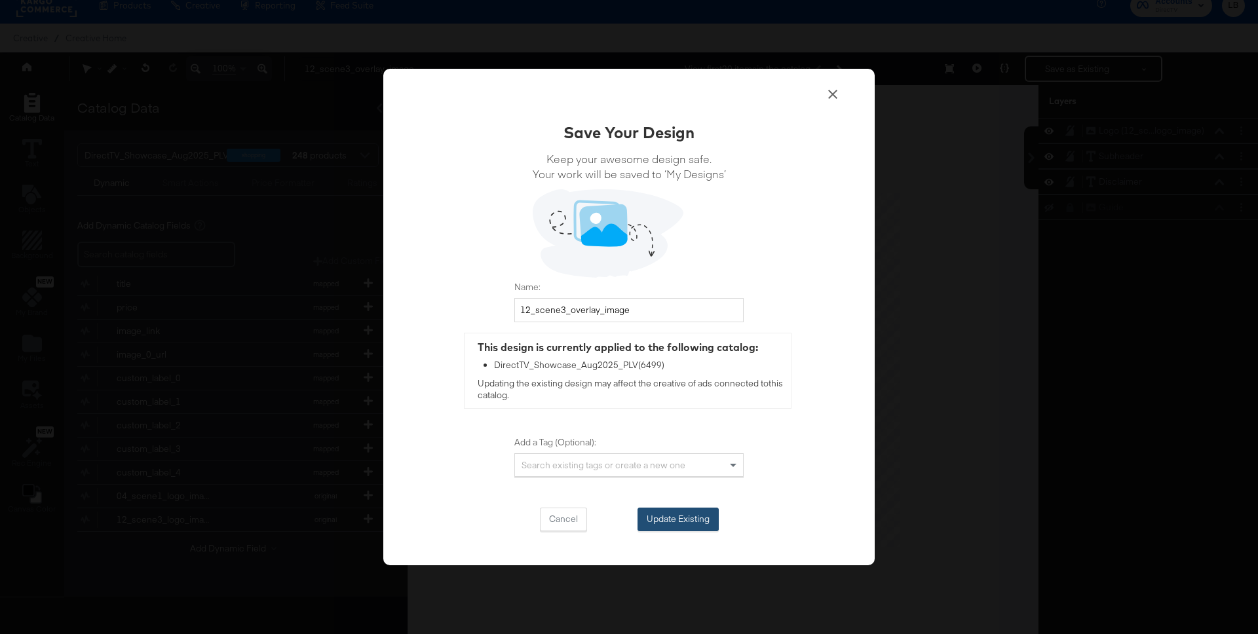
click at [705, 514] on button "Update Existing" at bounding box center [677, 520] width 81 height 24
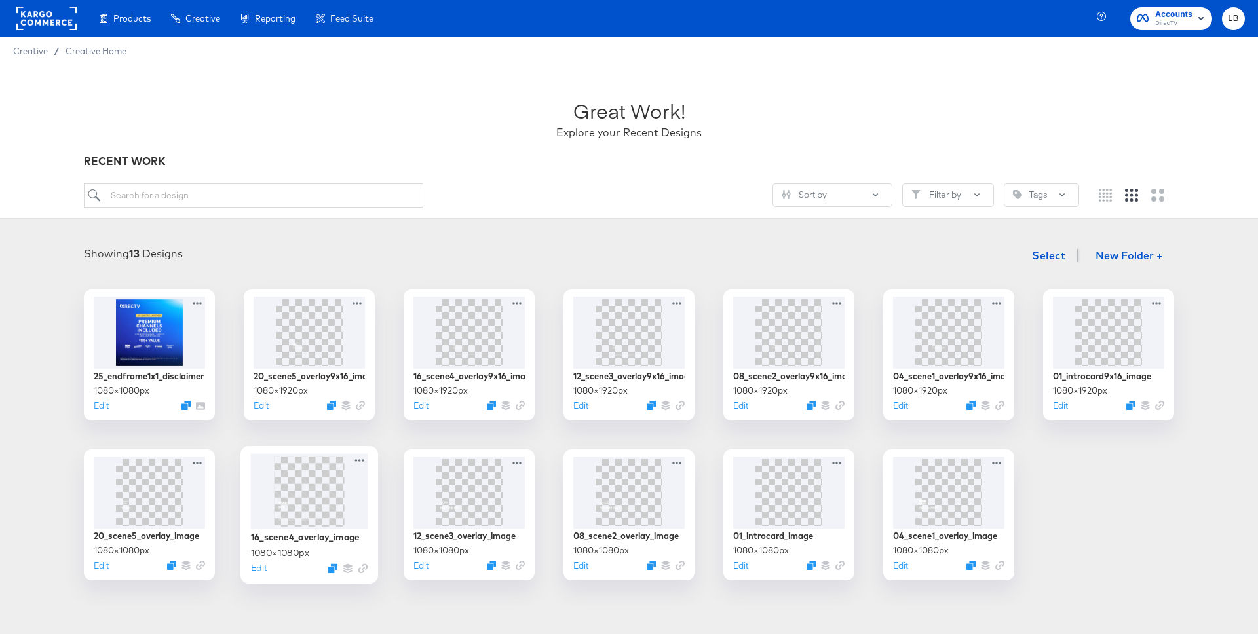
click at [310, 489] on img at bounding box center [309, 491] width 70 height 70
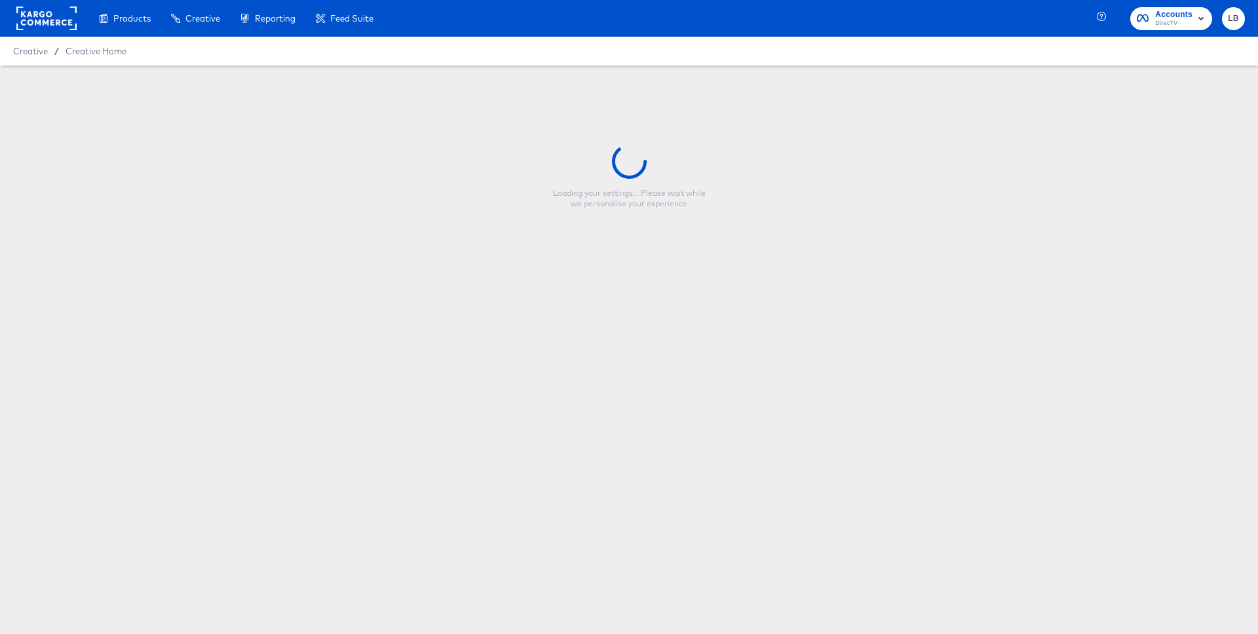
type input "16_scene4_overlay_image"
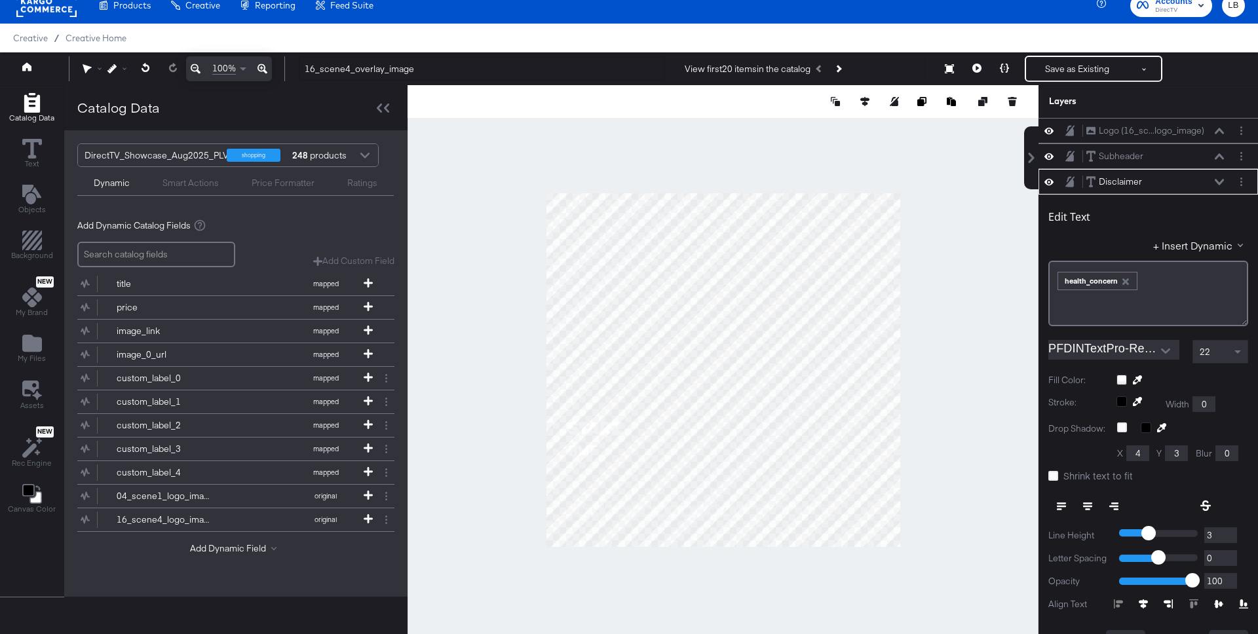
scroll to position [51, 0]
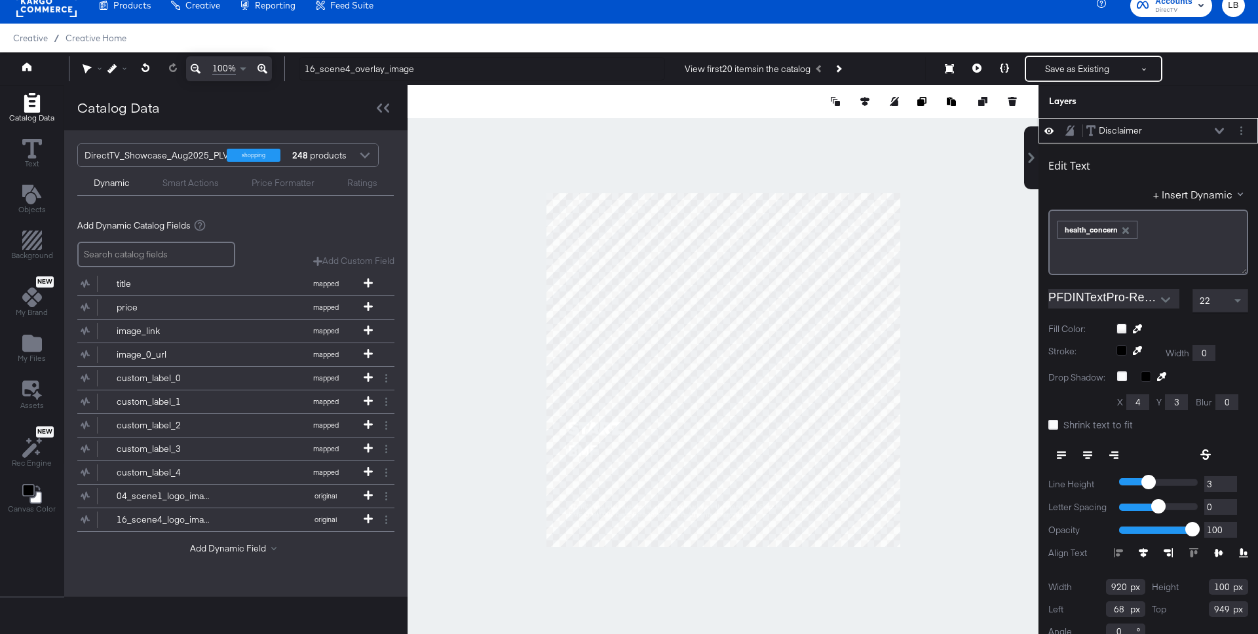
click at [1229, 297] on div "22" at bounding box center [1220, 301] width 54 height 22
type input "4"
click at [1230, 482] on input "4" at bounding box center [1220, 484] width 33 height 16
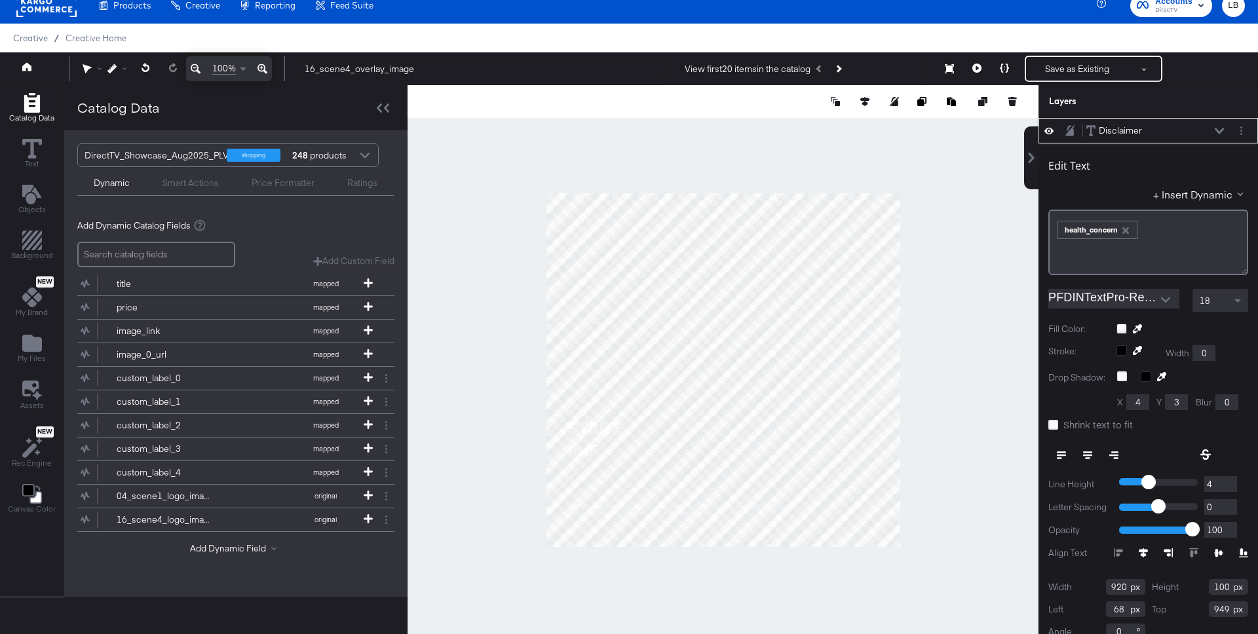
type input "5"
click at [1230, 482] on input "5" at bounding box center [1220, 484] width 33 height 16
type input "6"
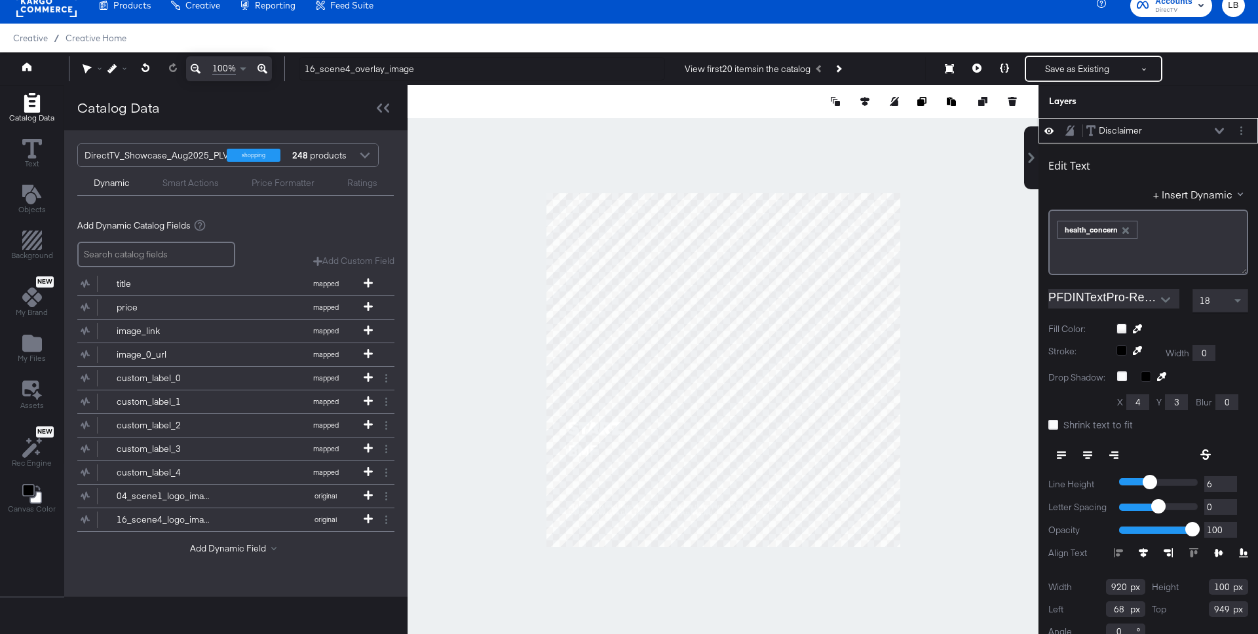
click at [1230, 482] on input "6" at bounding box center [1220, 484] width 33 height 16
type input "7"
click at [1230, 482] on input "7" at bounding box center [1220, 484] width 33 height 16
click at [1066, 68] on button "Save as Existing" at bounding box center [1077, 69] width 102 height 24
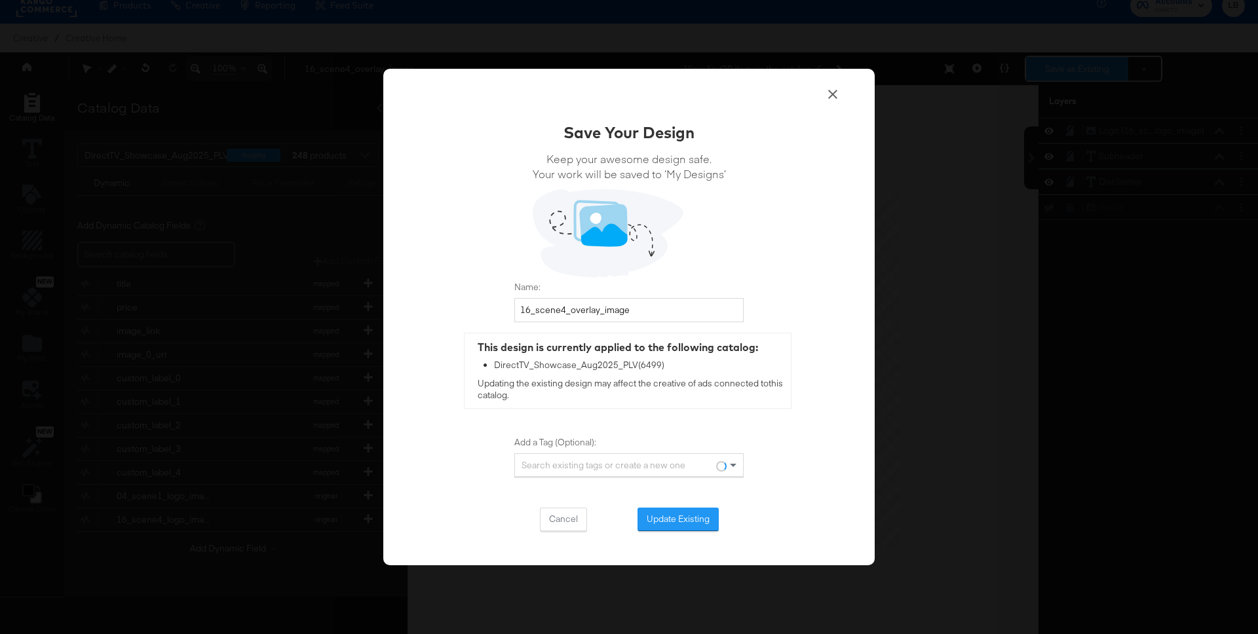
scroll to position [0, 0]
click at [708, 516] on button "Update Existing" at bounding box center [677, 520] width 81 height 24
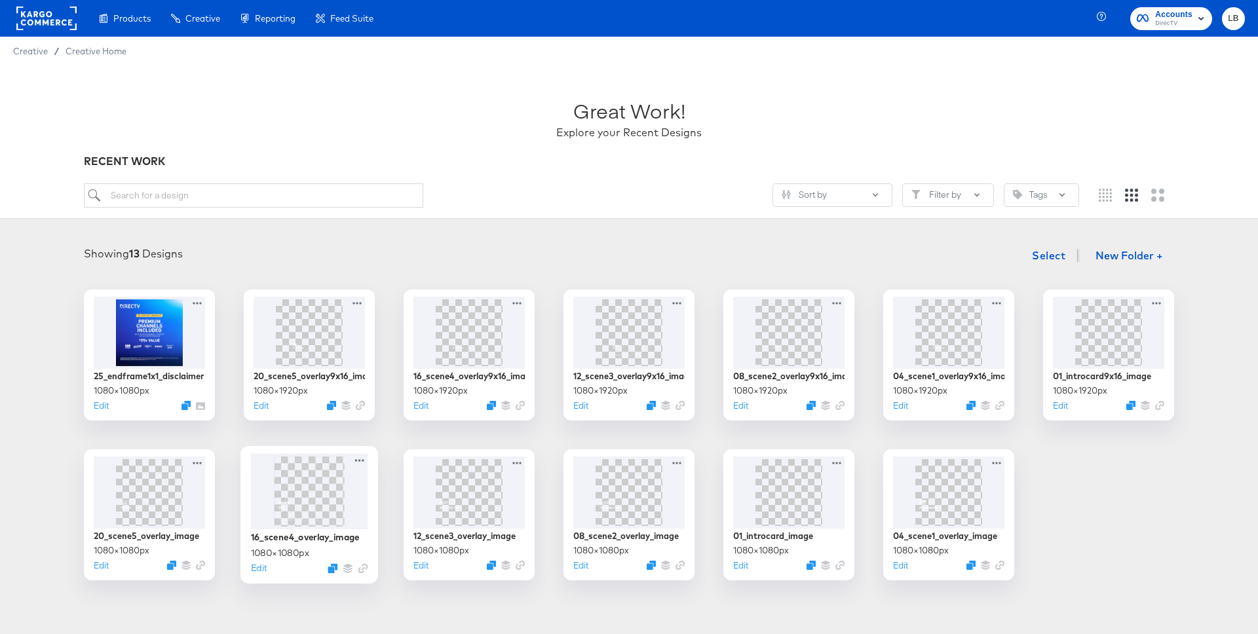
click at [294, 492] on img at bounding box center [309, 491] width 70 height 70
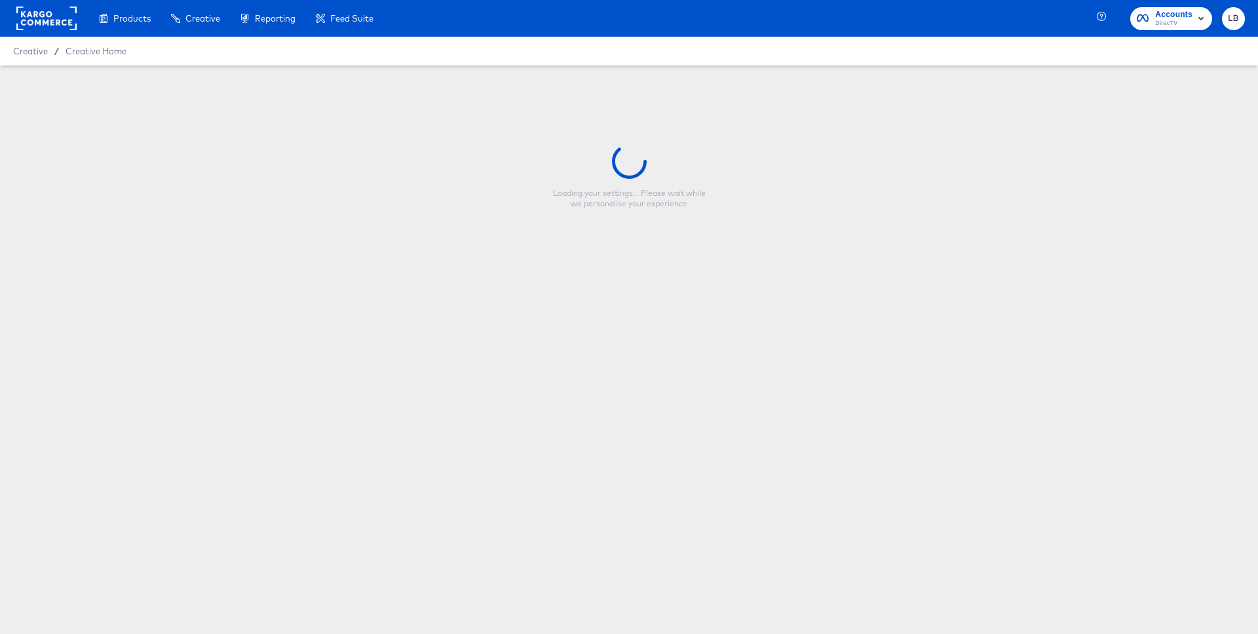
type input "16_scene4_overlay_image"
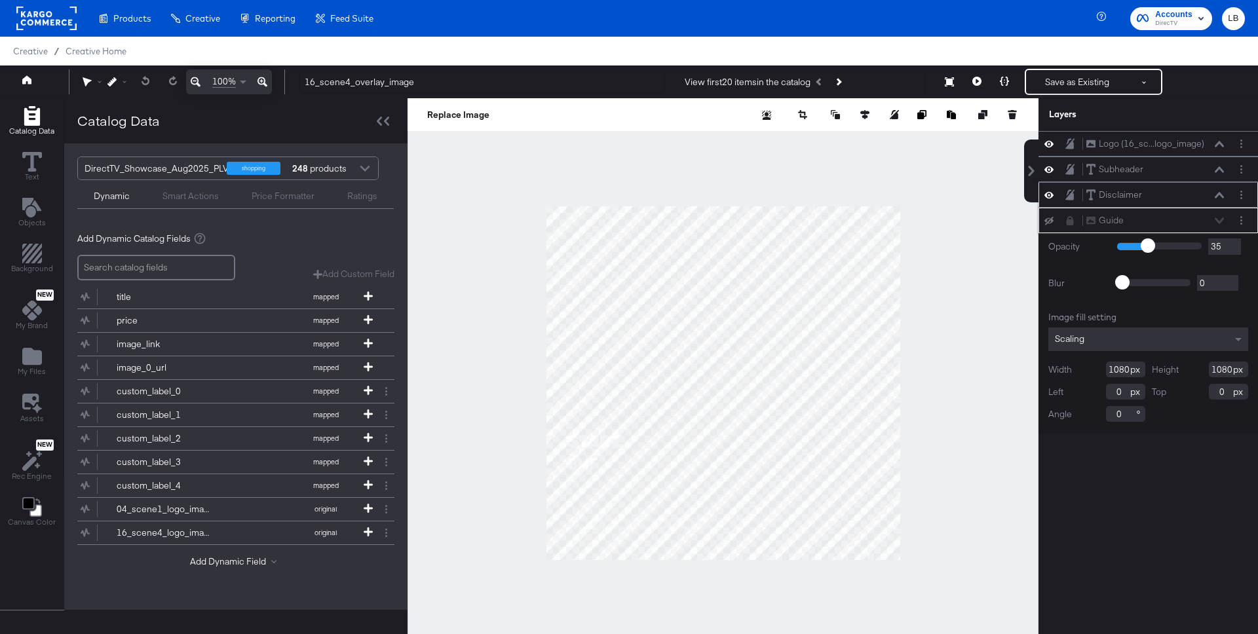
click at [1217, 190] on div "Disclaimer Disclaimer" at bounding box center [1154, 195] width 139 height 14
click at [1220, 194] on icon at bounding box center [1218, 195] width 9 height 6
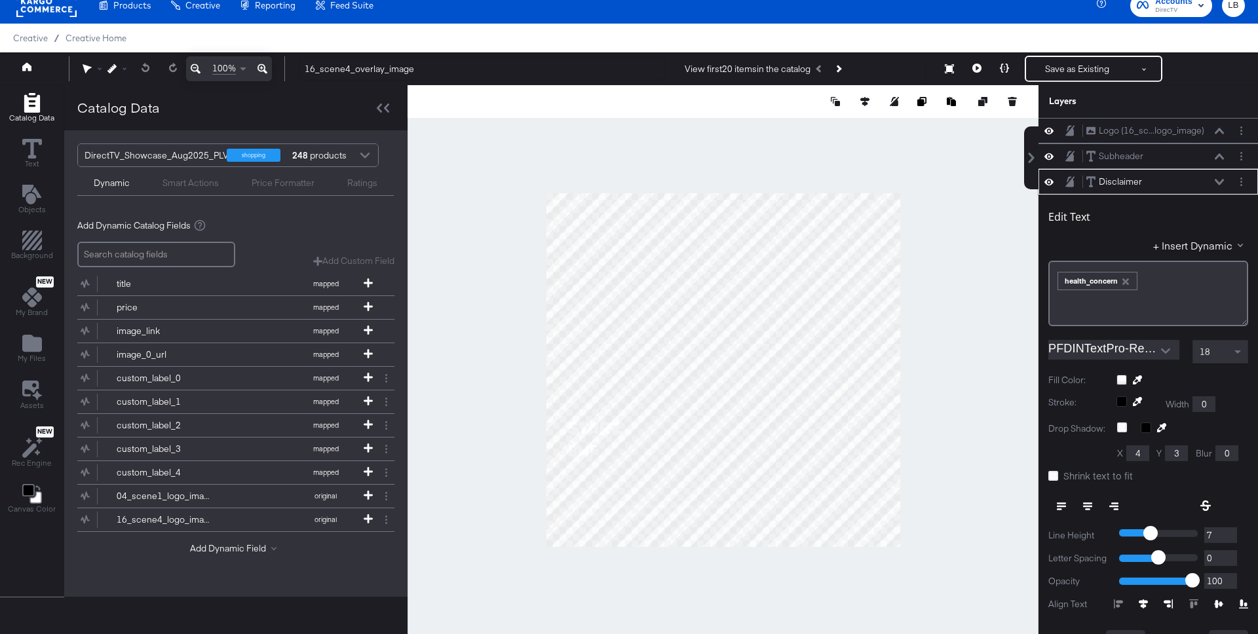
scroll to position [51, 0]
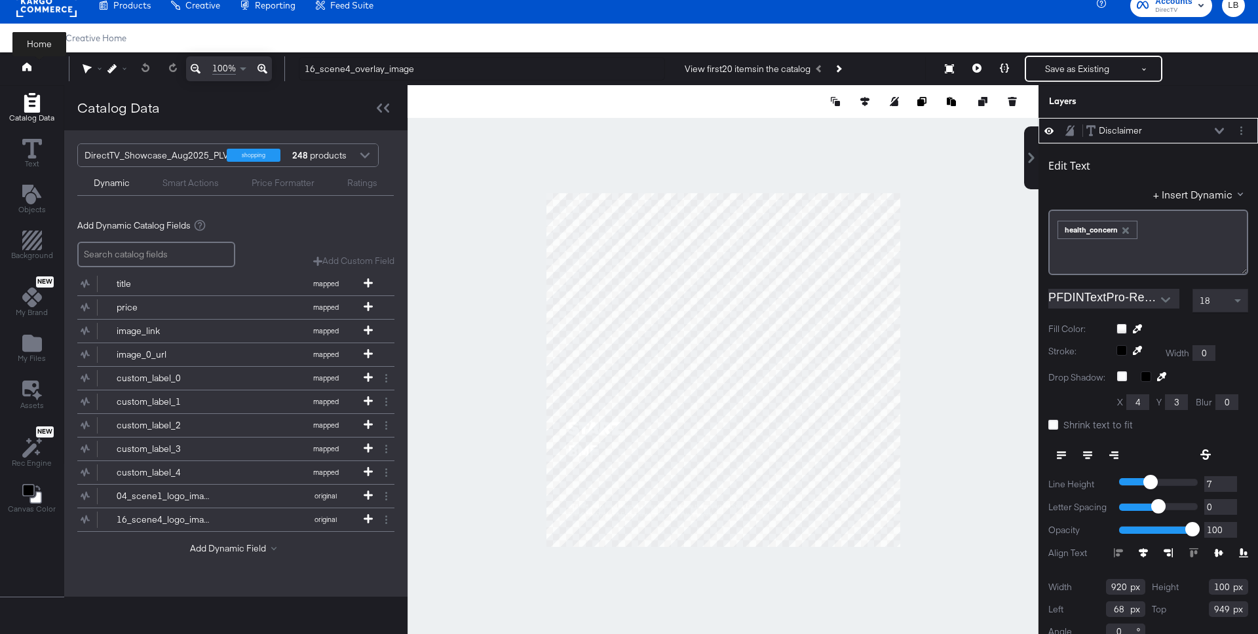
click at [31, 64] on icon at bounding box center [26, 66] width 9 height 9
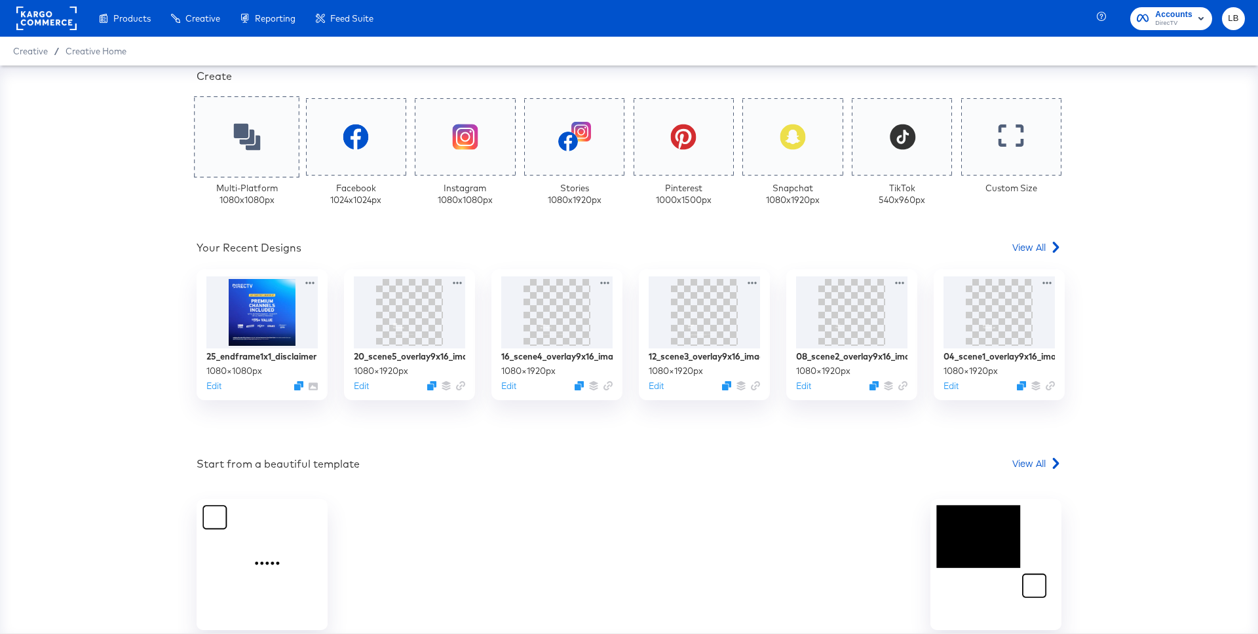
scroll to position [329, 0]
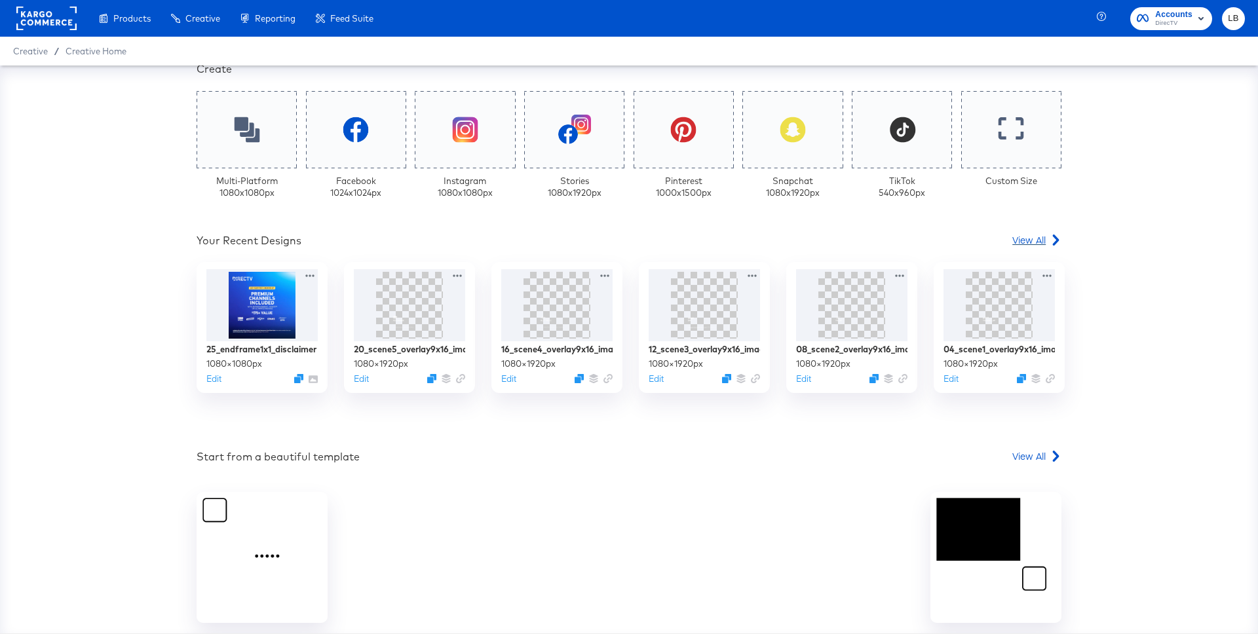
click at [1055, 238] on icon at bounding box center [1056, 240] width 7 height 11
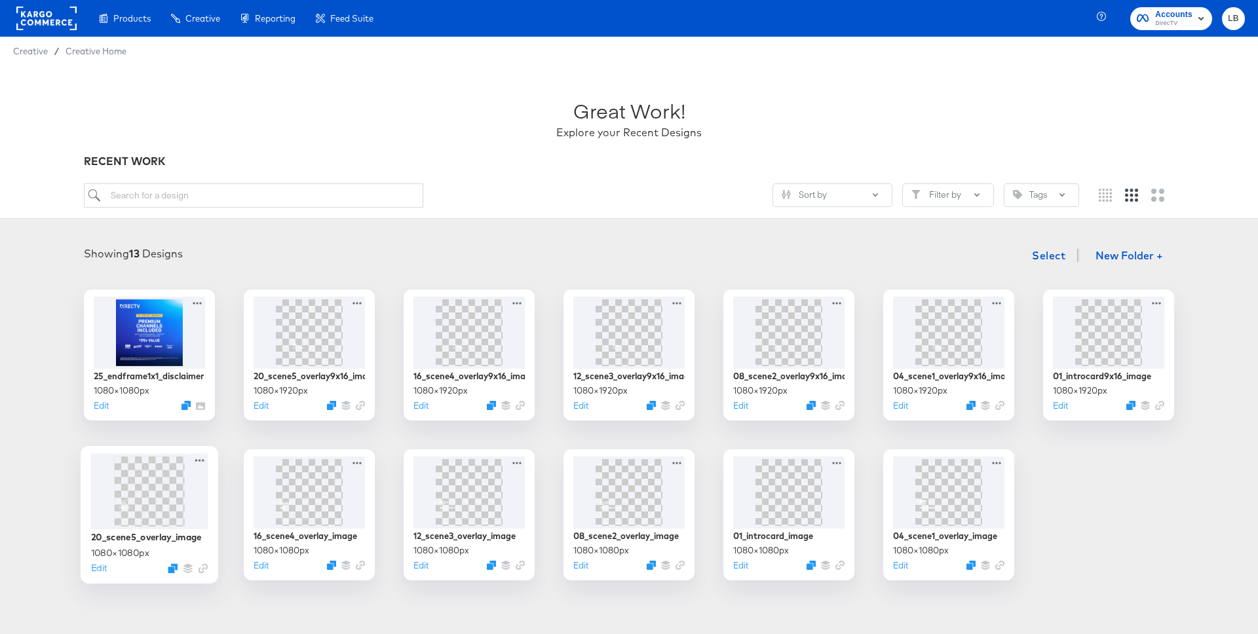
click at [145, 485] on img at bounding box center [149, 491] width 70 height 70
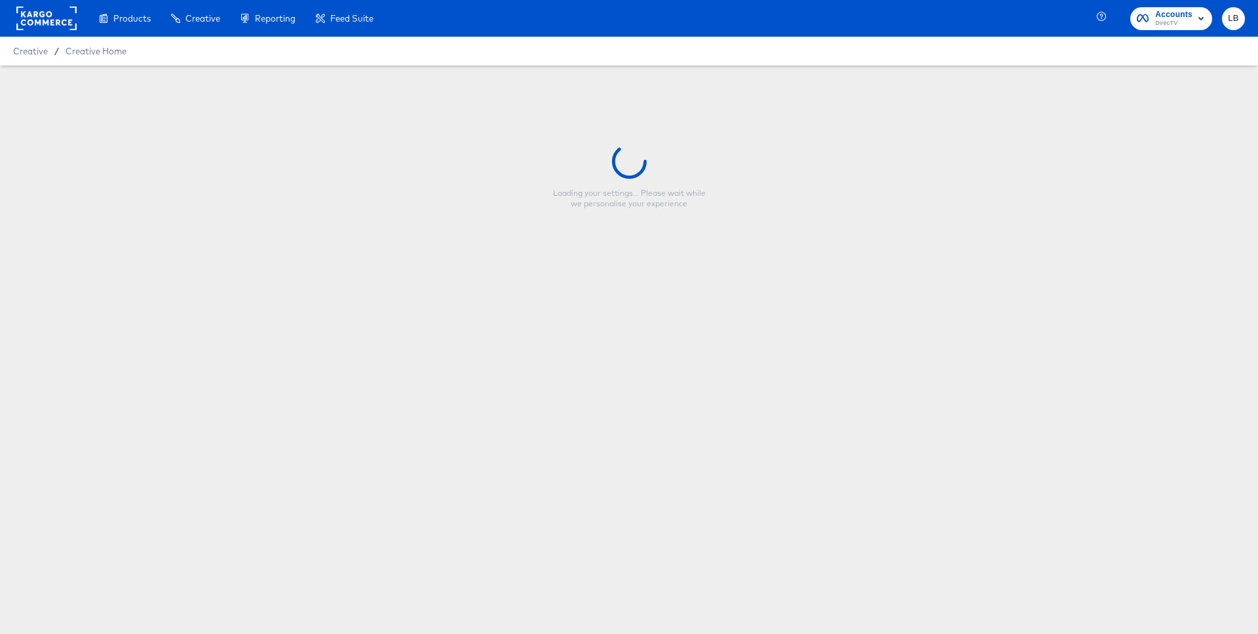
type input "20_scene5_overlay_image"
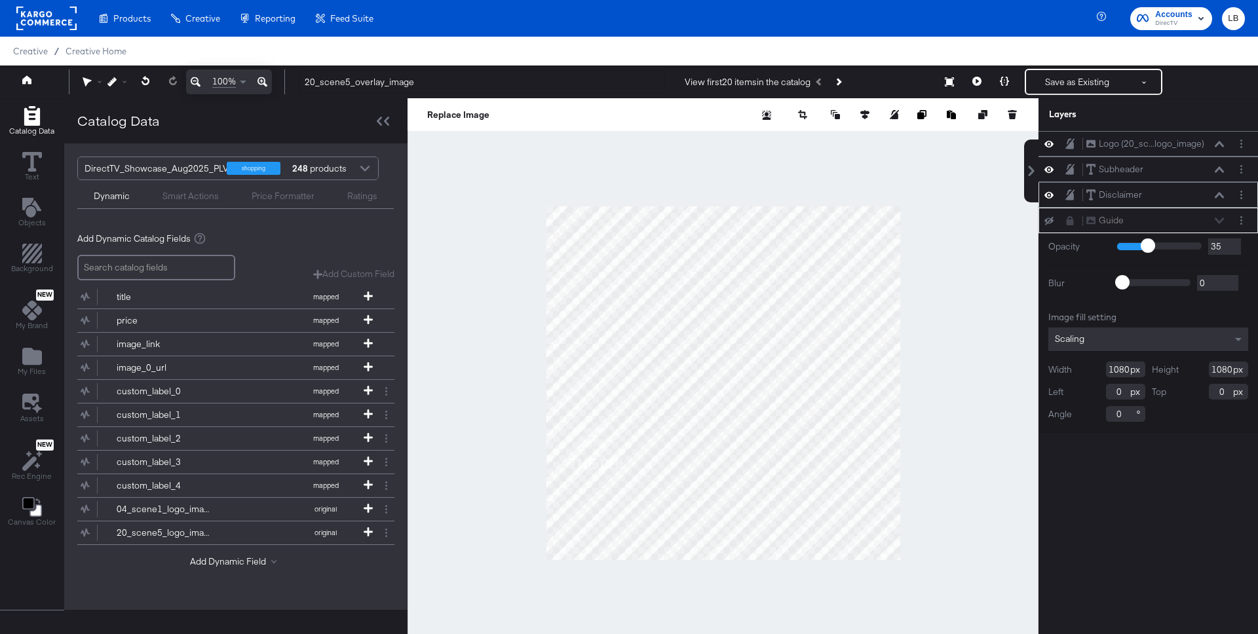
click at [1162, 183] on div "Disclaimer Disclaimer" at bounding box center [1147, 195] width 219 height 26
click at [1150, 195] on div "Disclaimer Disclaimer" at bounding box center [1154, 195] width 139 height 14
click at [1220, 194] on icon at bounding box center [1218, 195] width 9 height 6
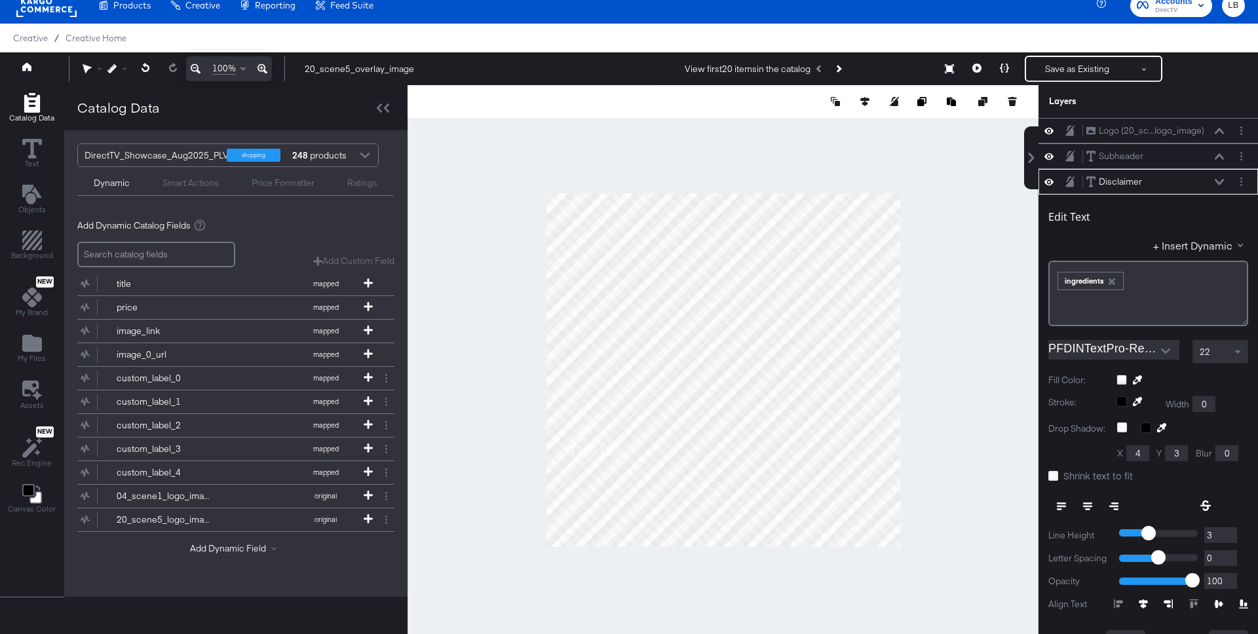
scroll to position [51, 0]
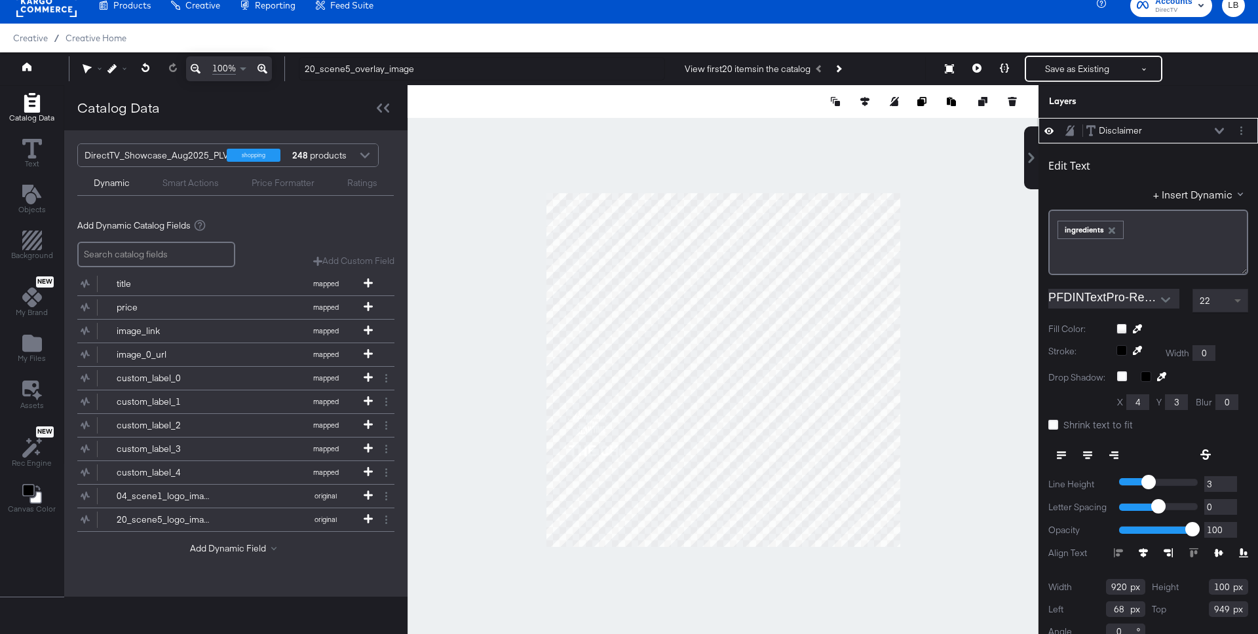
click at [1235, 301] on span at bounding box center [1237, 301] width 7 height 5
type input "4"
click at [1230, 481] on input "4" at bounding box center [1220, 484] width 33 height 16
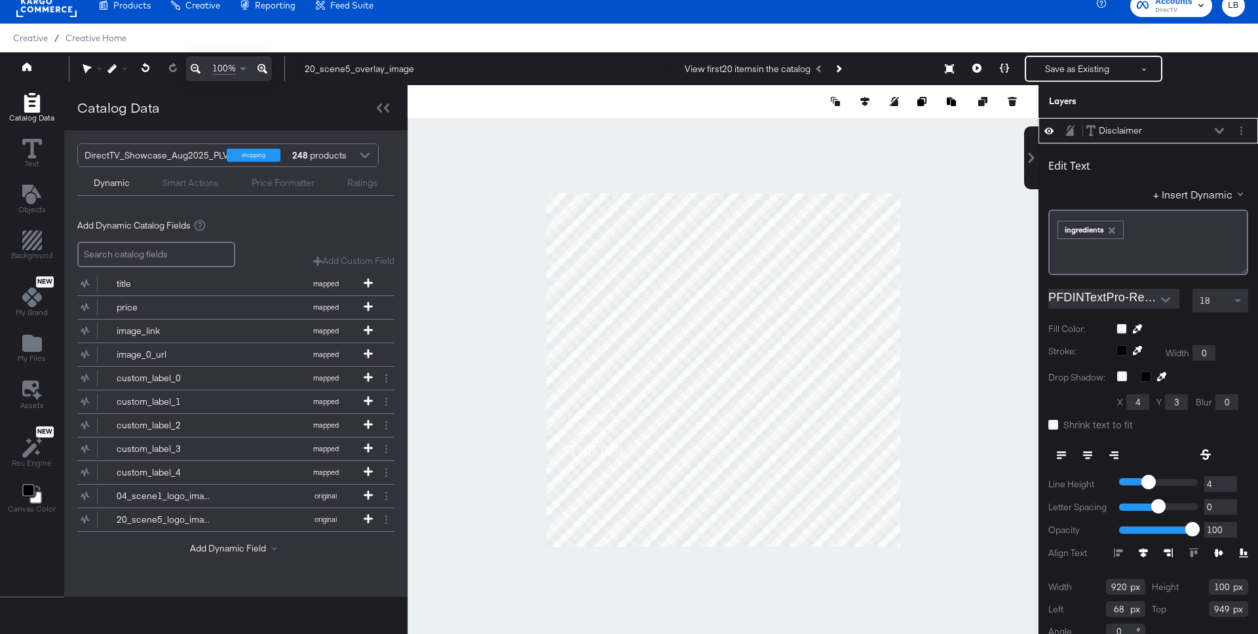
type input "5"
click at [1230, 481] on input "5" at bounding box center [1220, 484] width 33 height 16
type input "6"
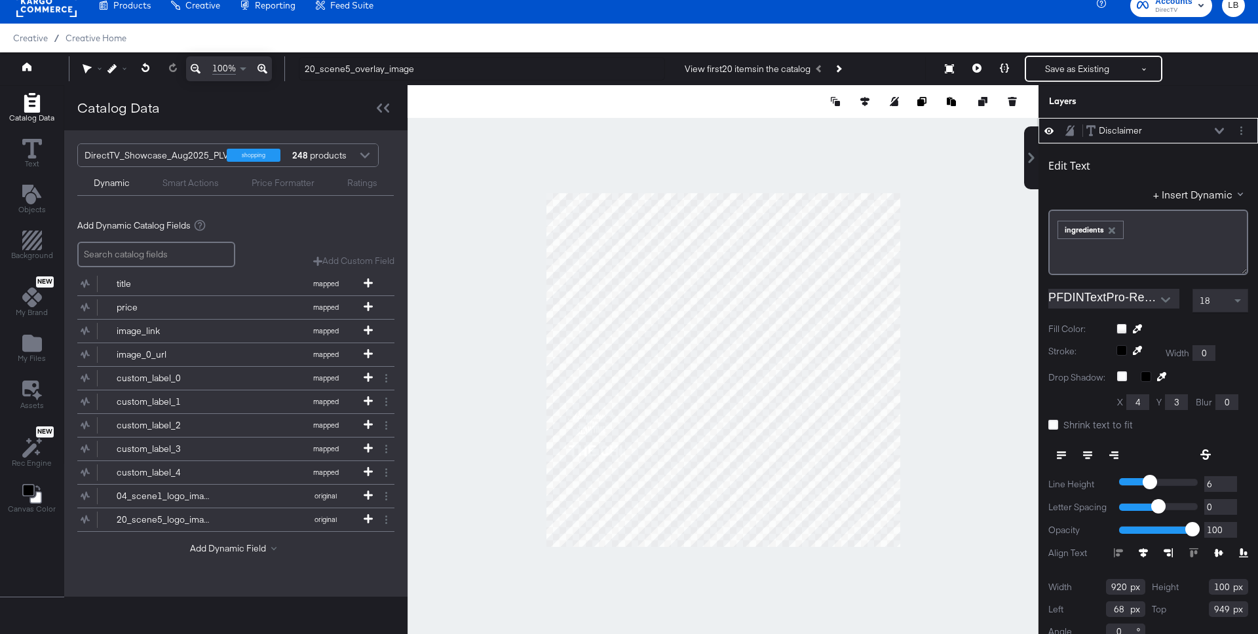
click at [1230, 481] on input "6" at bounding box center [1220, 484] width 33 height 16
type input "7"
click at [1230, 481] on input "7" at bounding box center [1220, 484] width 33 height 16
click at [1058, 66] on button "Save as Existing" at bounding box center [1077, 69] width 102 height 24
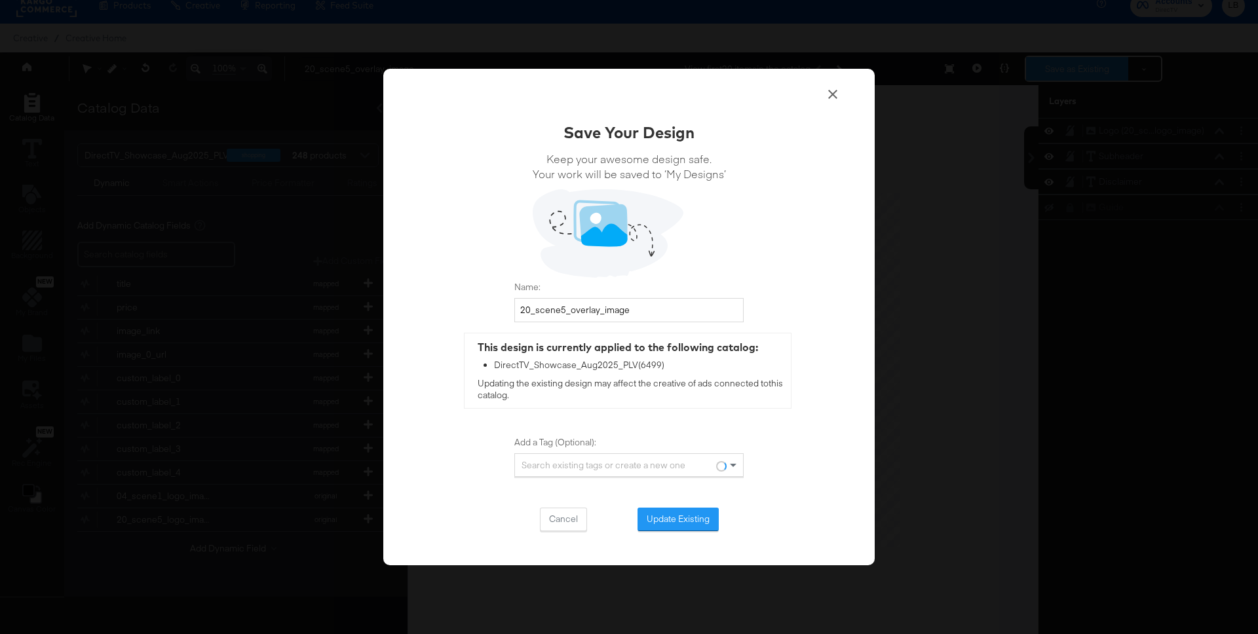
scroll to position [0, 0]
click at [698, 521] on button "Update Existing" at bounding box center [677, 520] width 81 height 24
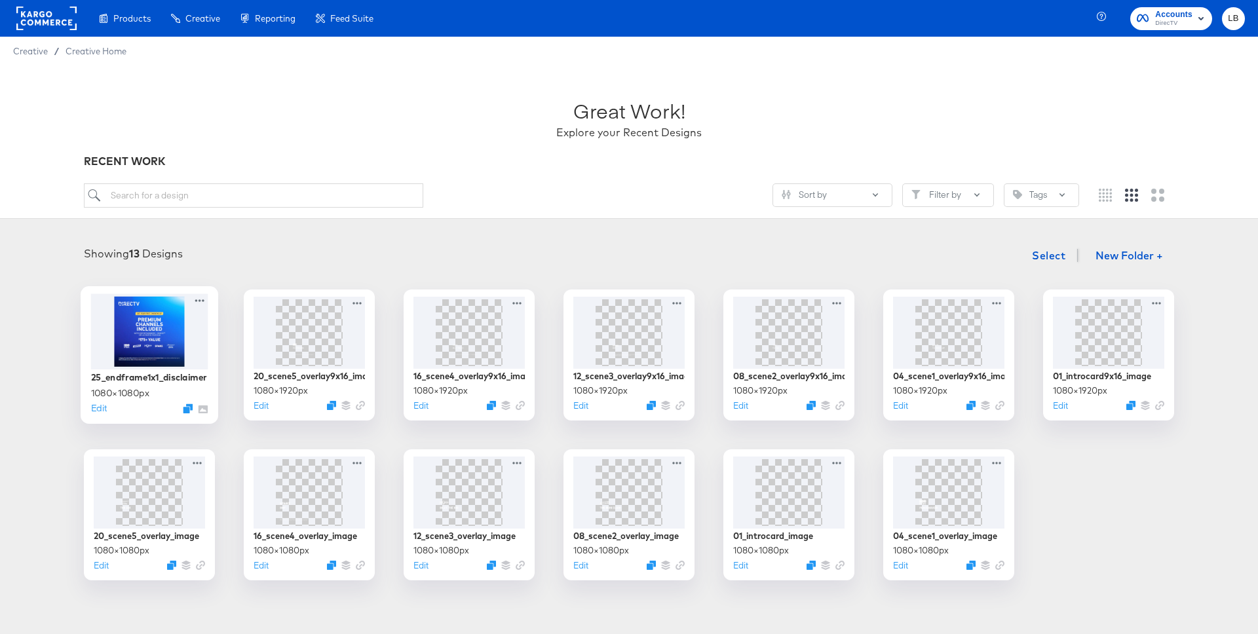
click at [156, 337] on div at bounding box center [149, 330] width 117 height 75
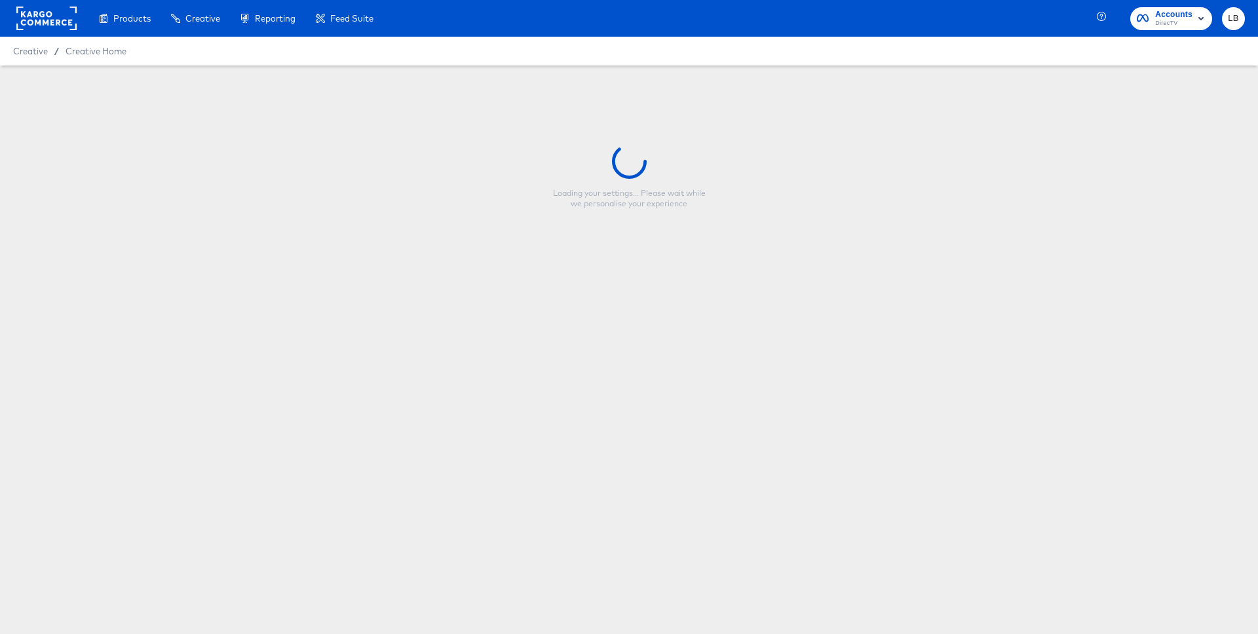
type input "25_endframe1x1_disclaimer"
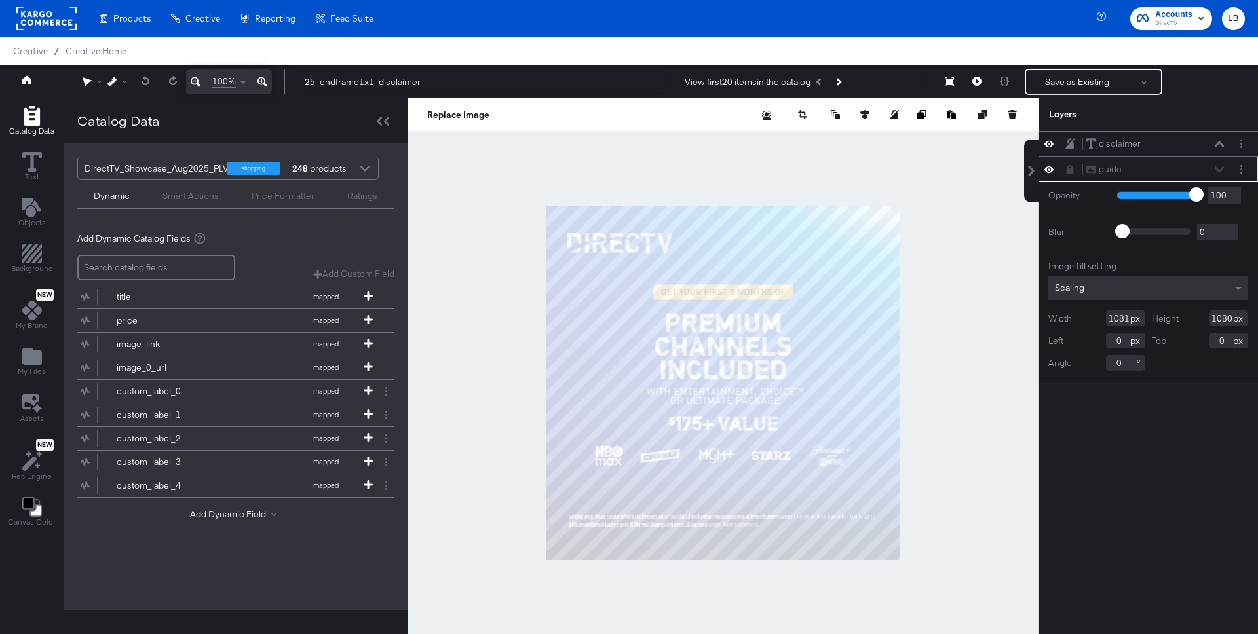
scroll to position [13, 0]
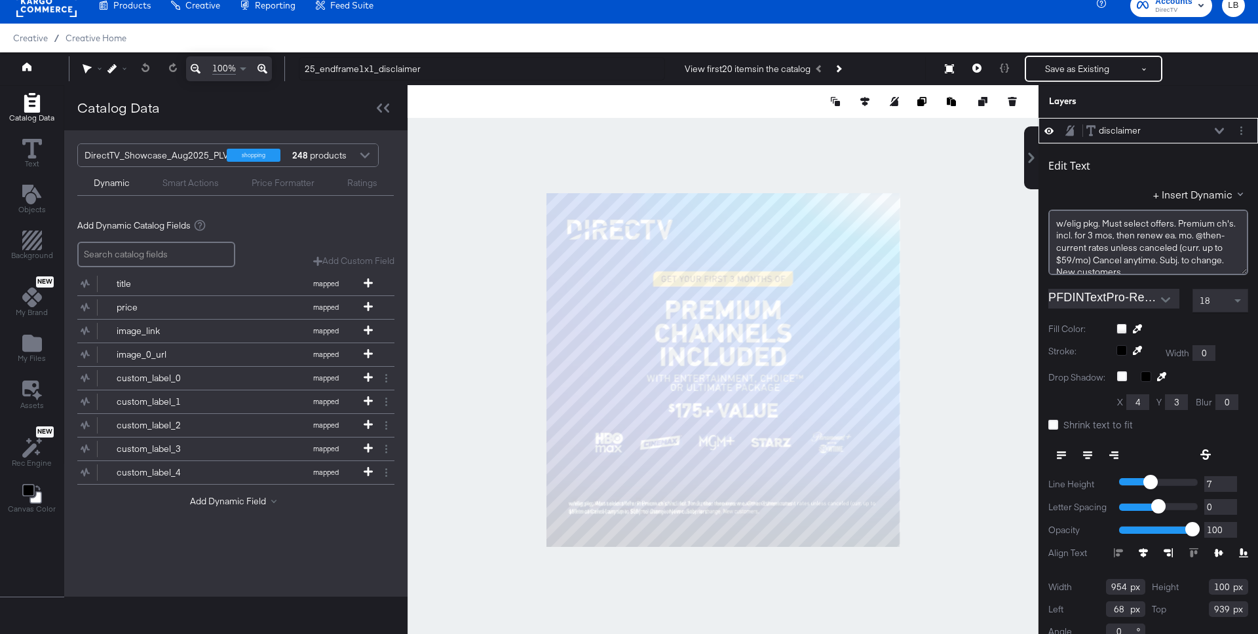
click at [261, 71] on icon at bounding box center [262, 69] width 10 height 10
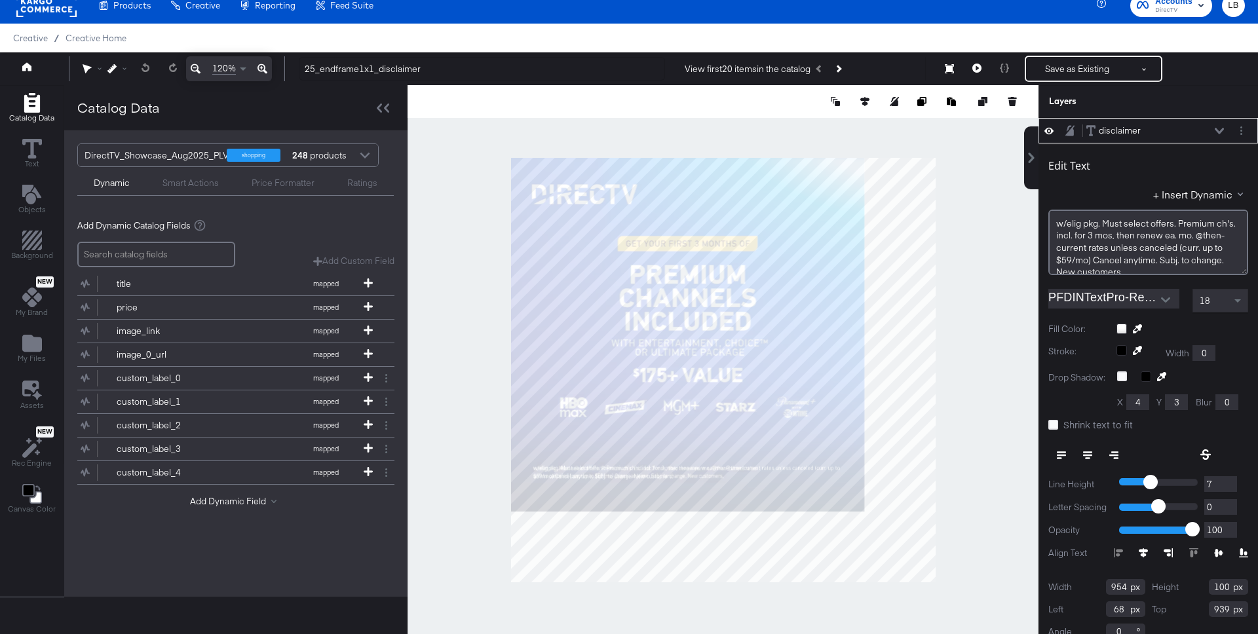
click at [261, 71] on icon at bounding box center [262, 69] width 10 height 10
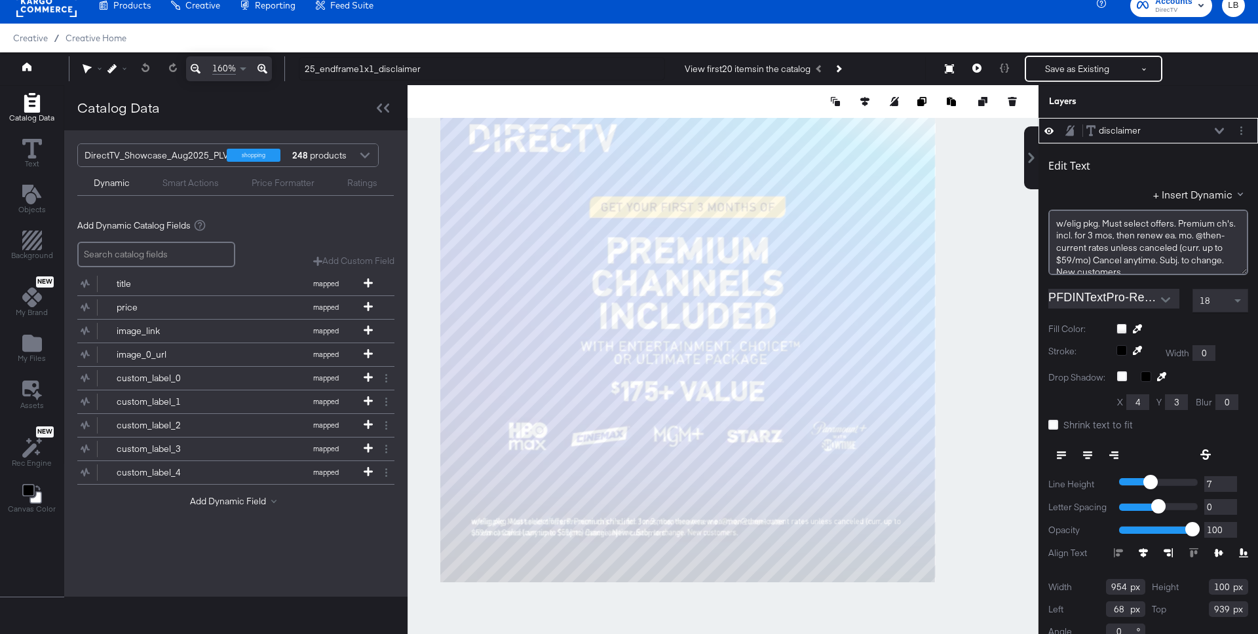
click at [261, 71] on icon at bounding box center [262, 69] width 10 height 10
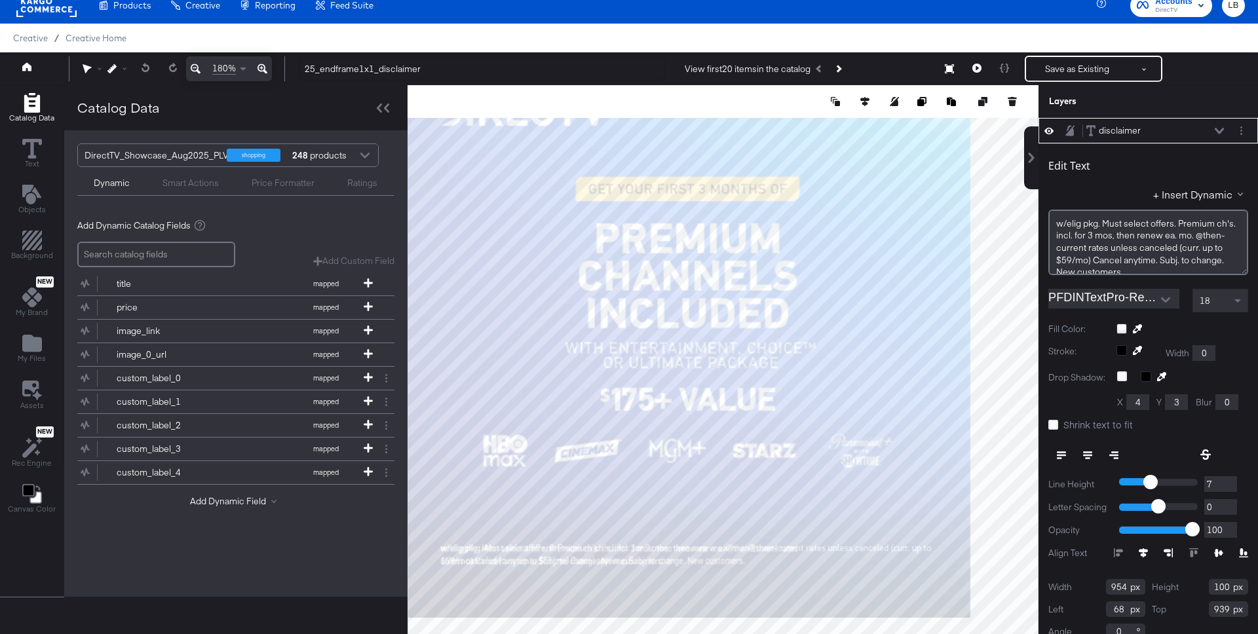
click at [261, 71] on icon at bounding box center [262, 69] width 10 height 10
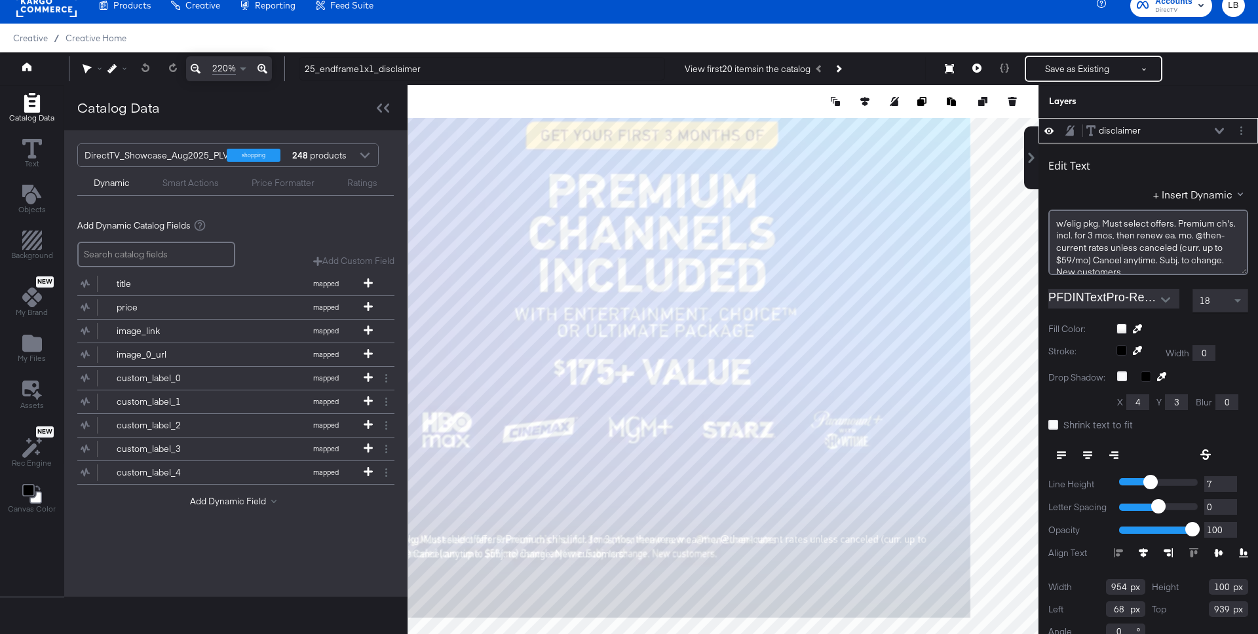
click at [261, 71] on icon at bounding box center [262, 69] width 10 height 10
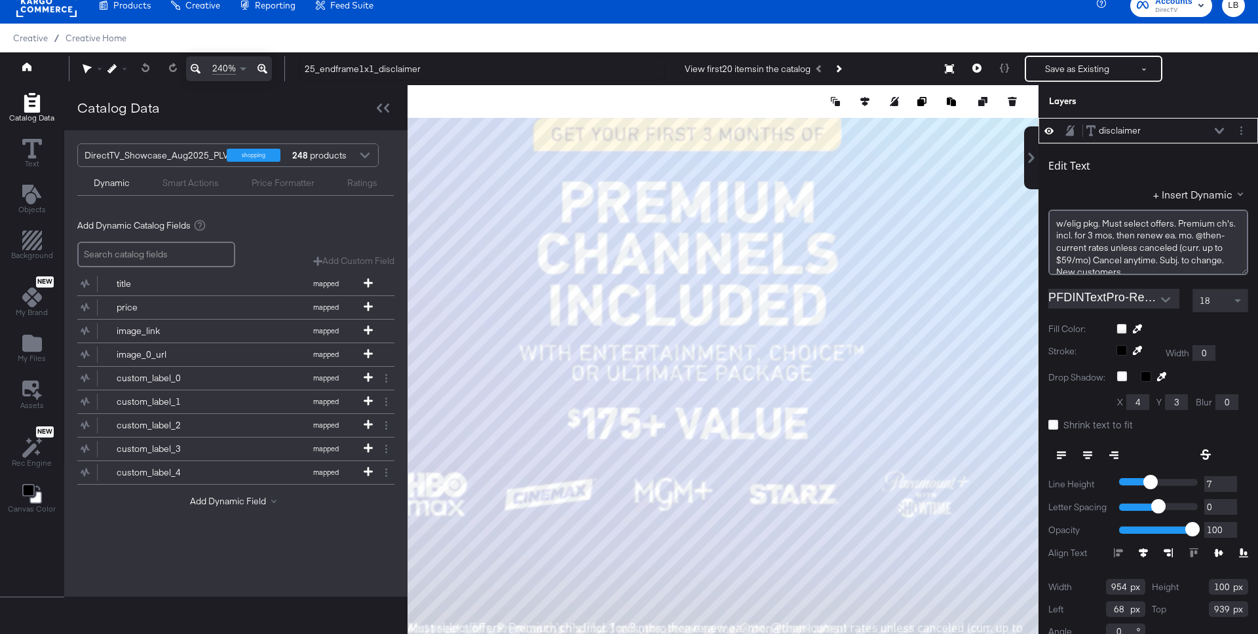
click at [261, 71] on icon at bounding box center [262, 69] width 10 height 10
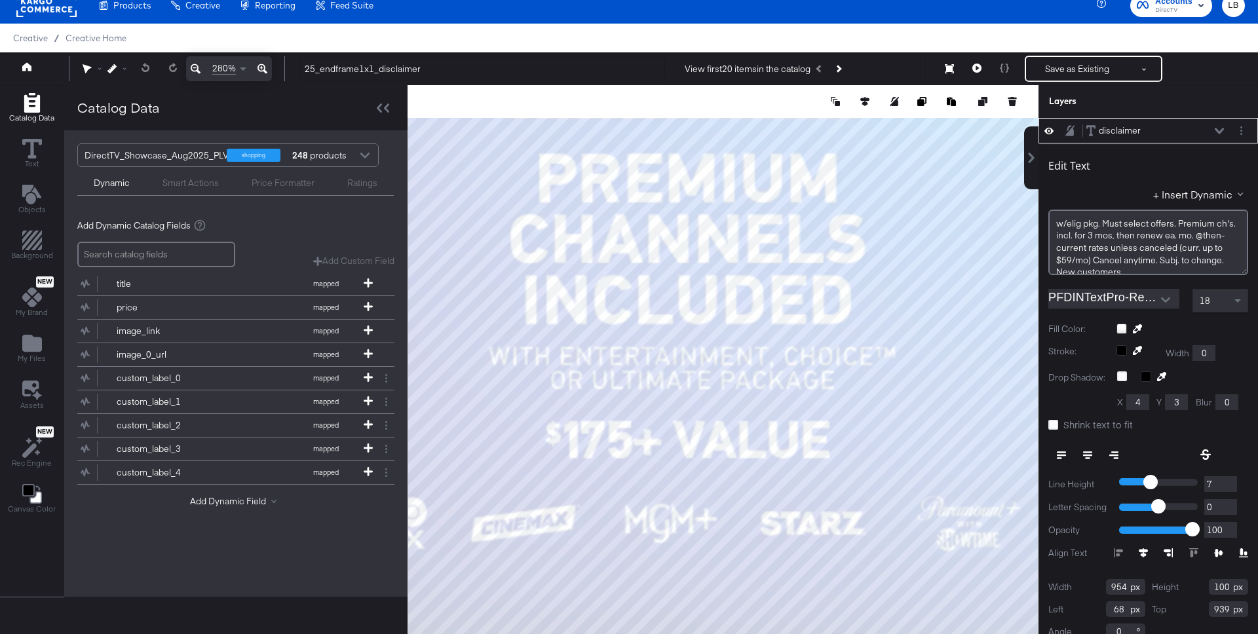
click at [261, 71] on icon at bounding box center [262, 69] width 10 height 10
click at [261, 71] on div "280%" at bounding box center [229, 68] width 86 height 25
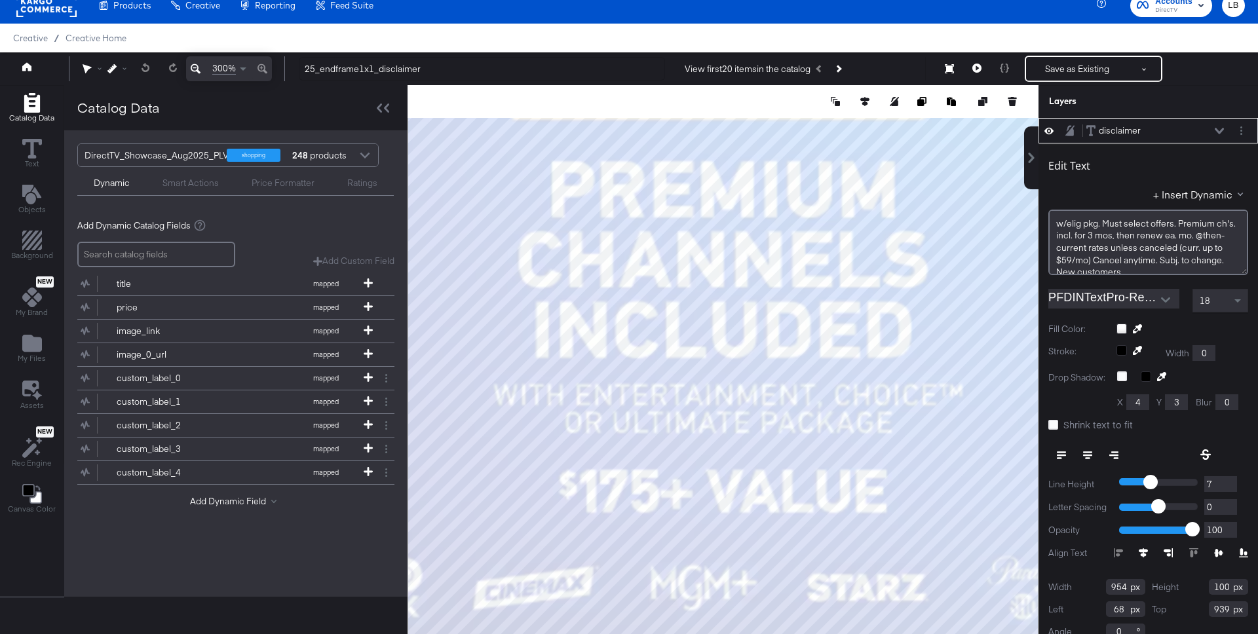
click at [261, 71] on div "300%" at bounding box center [229, 68] width 86 height 25
click at [88, 67] on icon at bounding box center [86, 69] width 9 height 10
click at [90, 92] on icon at bounding box center [90, 94] width 9 height 9
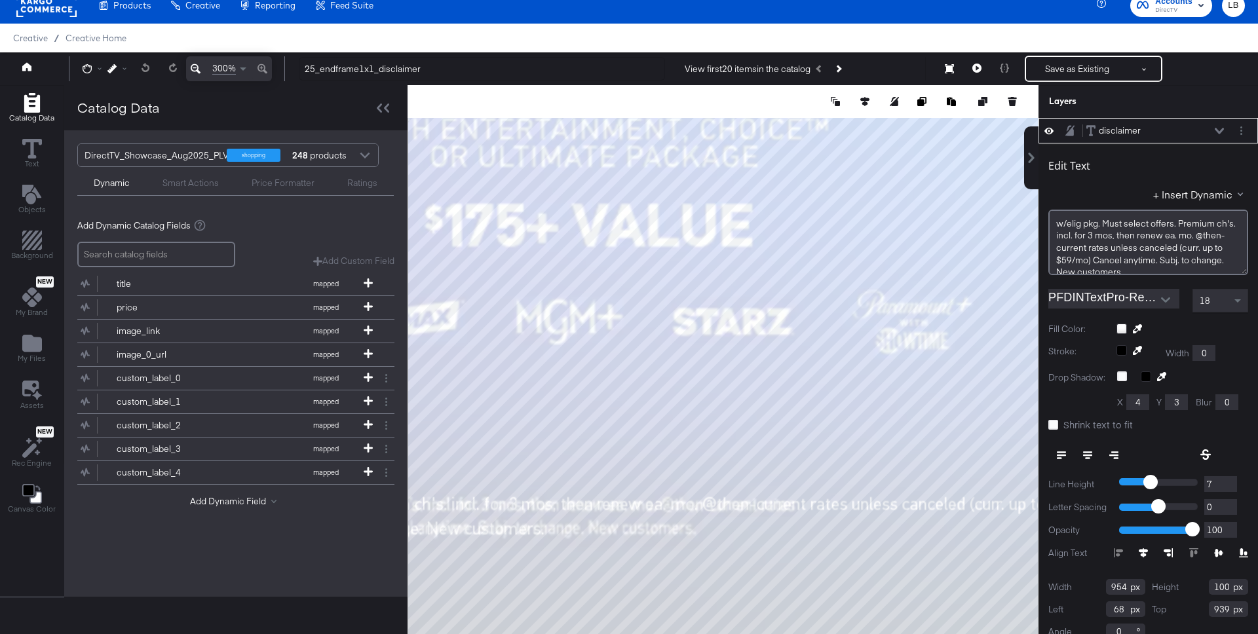
drag, startPoint x: 704, startPoint y: 561, endPoint x: 569, endPoint y: 295, distance: 297.9
click at [569, 295] on div at bounding box center [723, 369] width 630 height 569
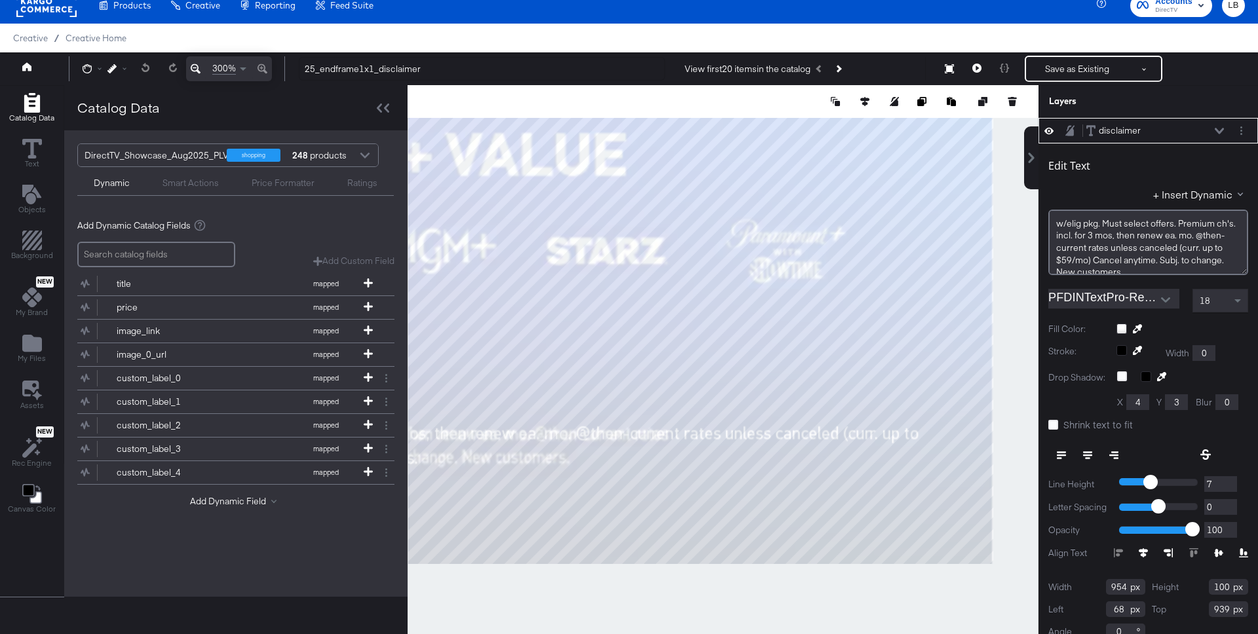
drag, startPoint x: 862, startPoint y: 454, endPoint x: 736, endPoint y: 382, distance: 145.0
click at [736, 382] on div at bounding box center [723, 369] width 630 height 569
click at [1126, 586] on input "954" at bounding box center [1125, 587] width 39 height 16
type input "854"
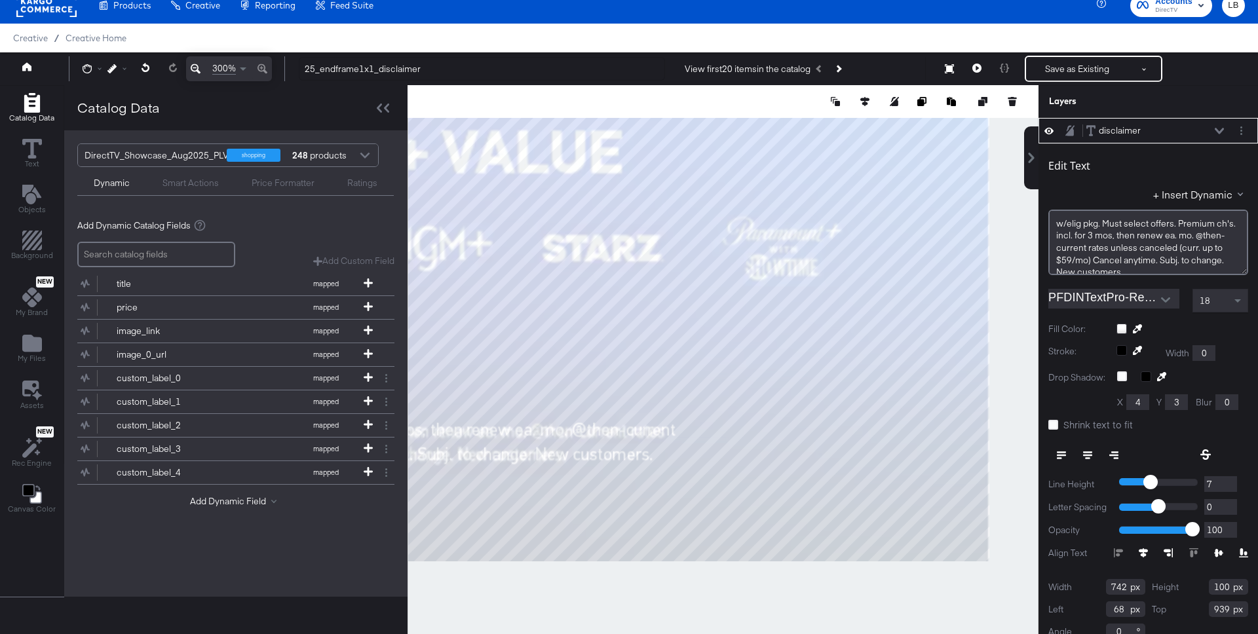
type input "743"
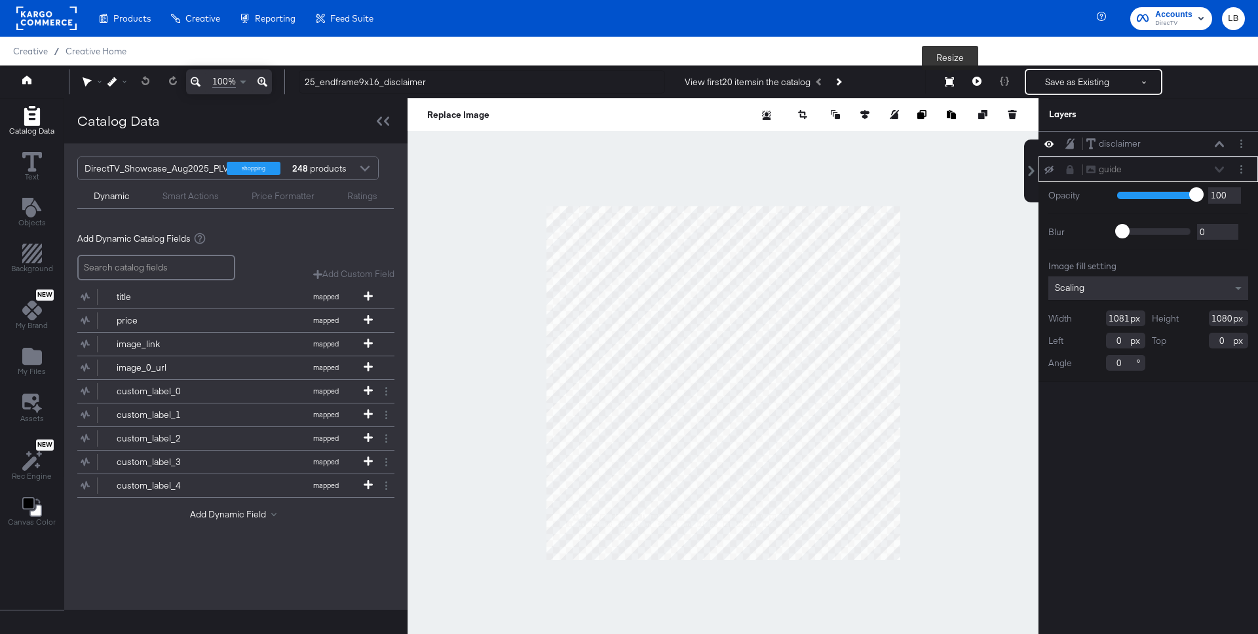
type input "25_endframe9x16_disclaimer"
click at [951, 77] on button "Resize" at bounding box center [949, 83] width 28 height 24
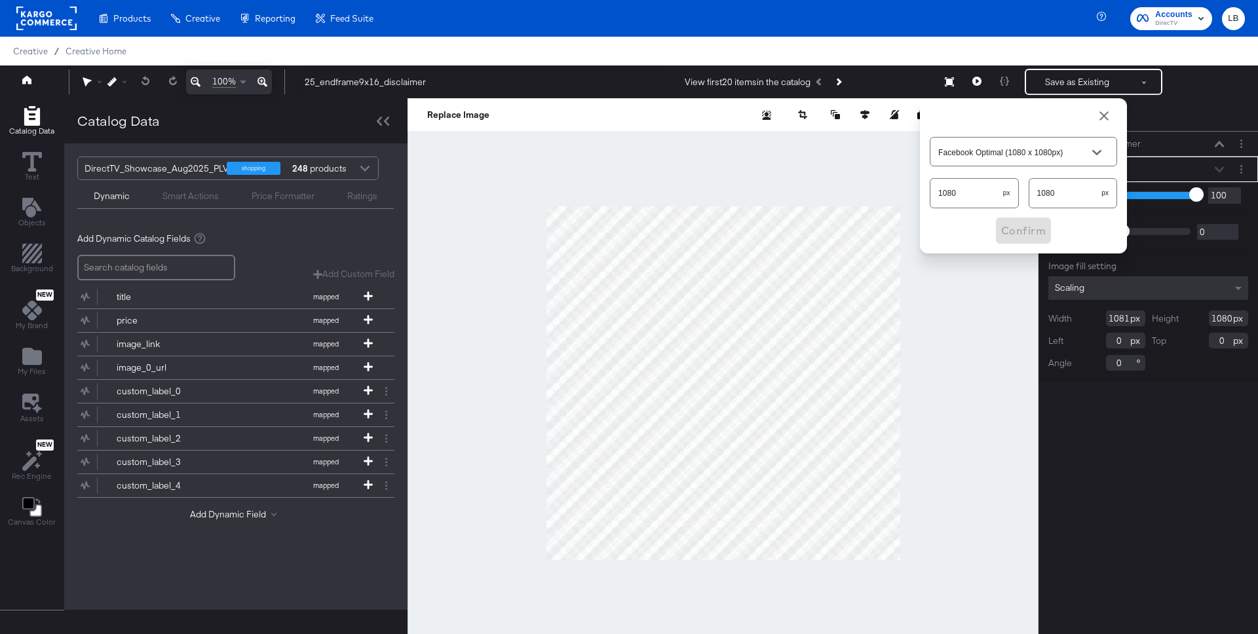
click at [1072, 190] on input "1080" at bounding box center [1065, 188] width 73 height 28
click at [1093, 153] on div "Open" at bounding box center [1096, 152] width 9 height 9
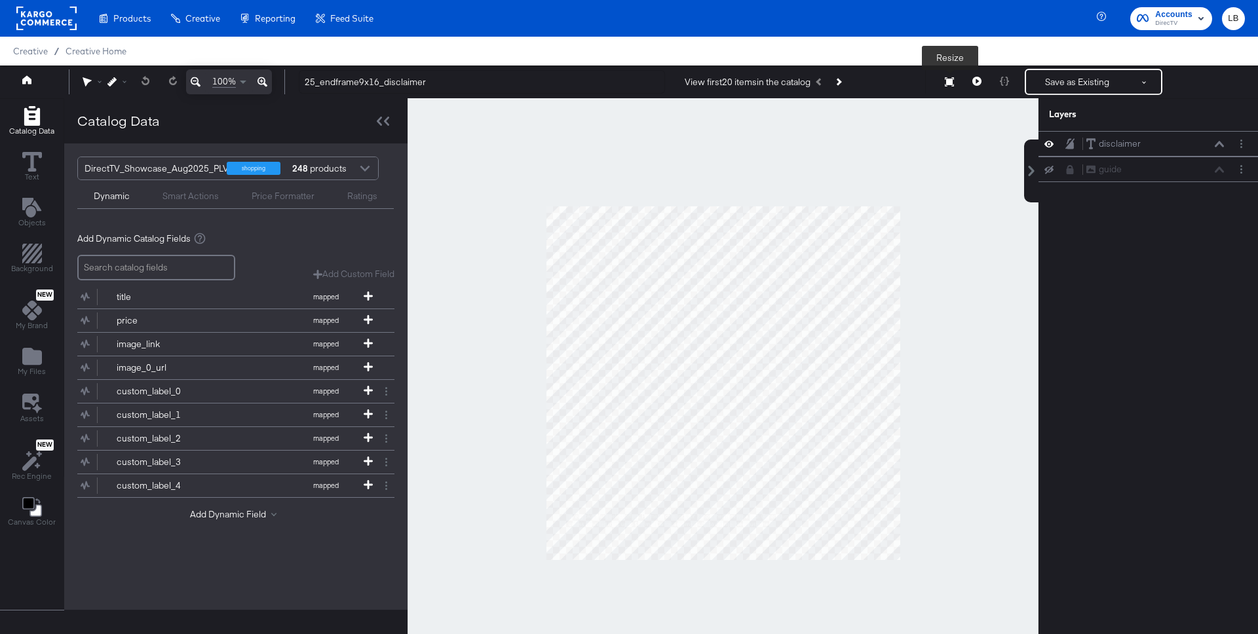
click at [952, 81] on icon at bounding box center [949, 81] width 9 height 9
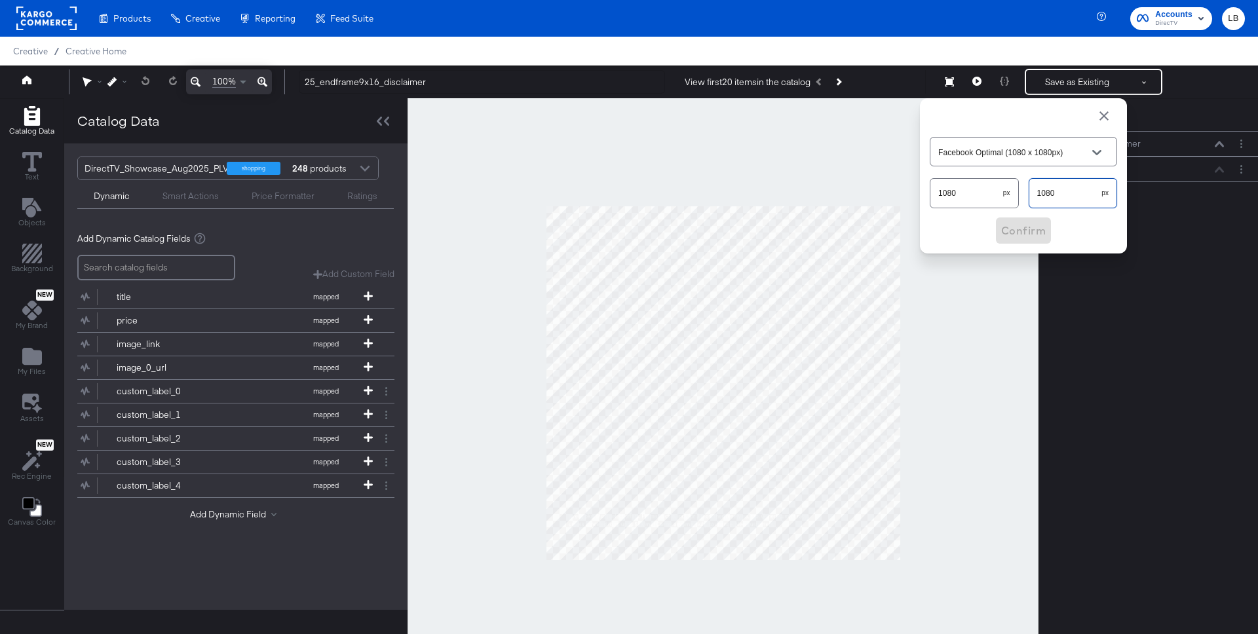
drag, startPoint x: 1064, startPoint y: 198, endPoint x: 999, endPoint y: 198, distance: 65.5
click at [999, 198] on div "1080 px 1080 px" at bounding box center [1023, 193] width 187 height 35
type input "Custom Size"
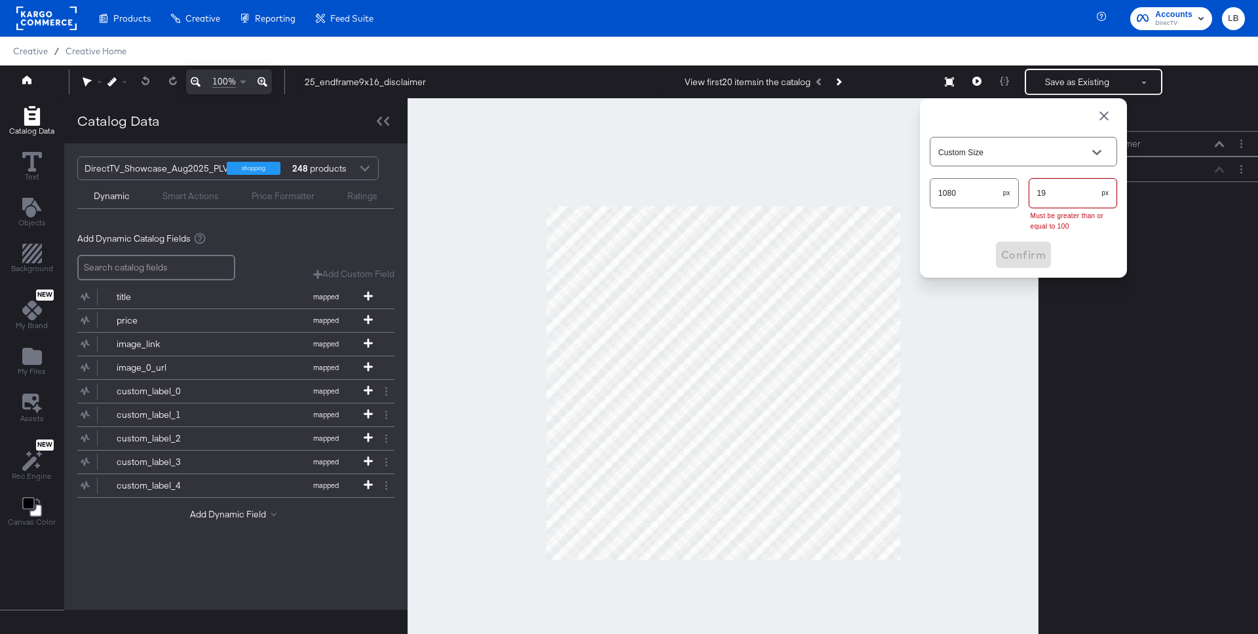
type input "192"
type input "Snapchat (1080 x 1920px)"
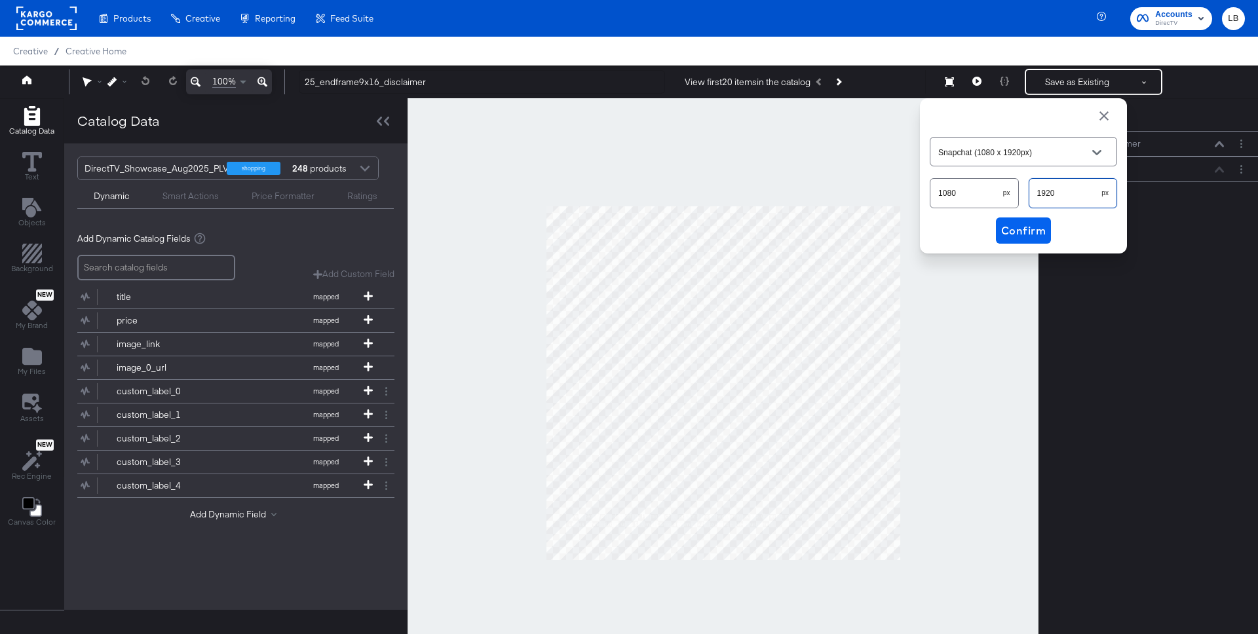
type input "1920"
click at [1030, 227] on span "Confirm" at bounding box center [1023, 230] width 45 height 18
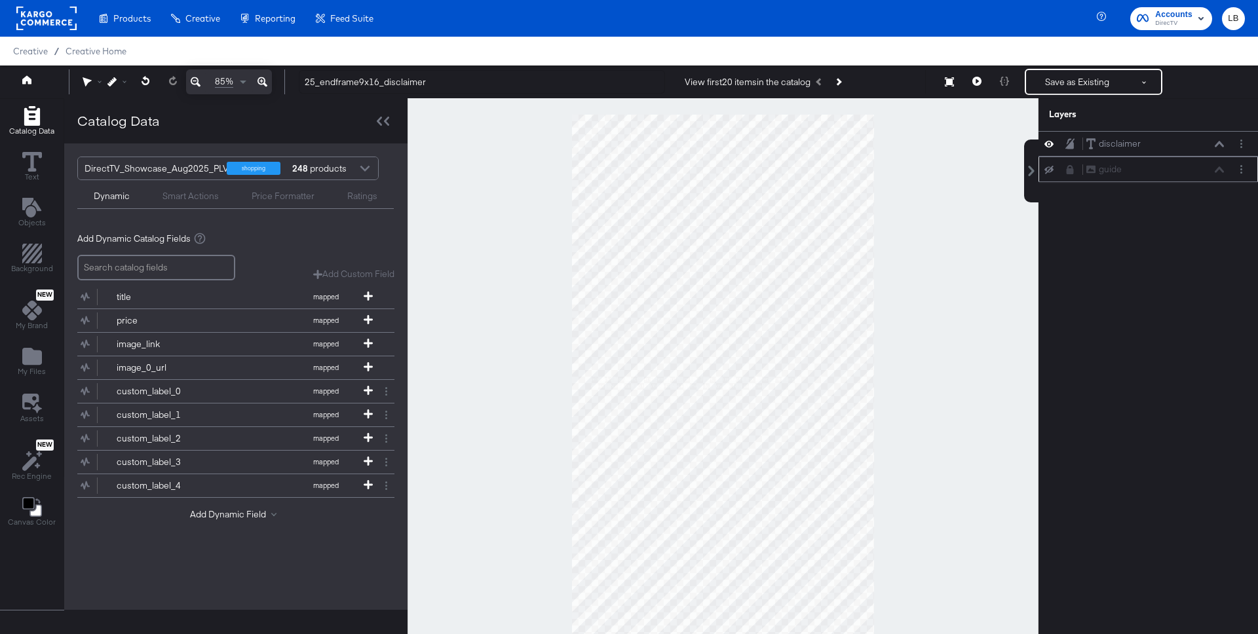
click at [1051, 166] on icon at bounding box center [1048, 170] width 9 height 9
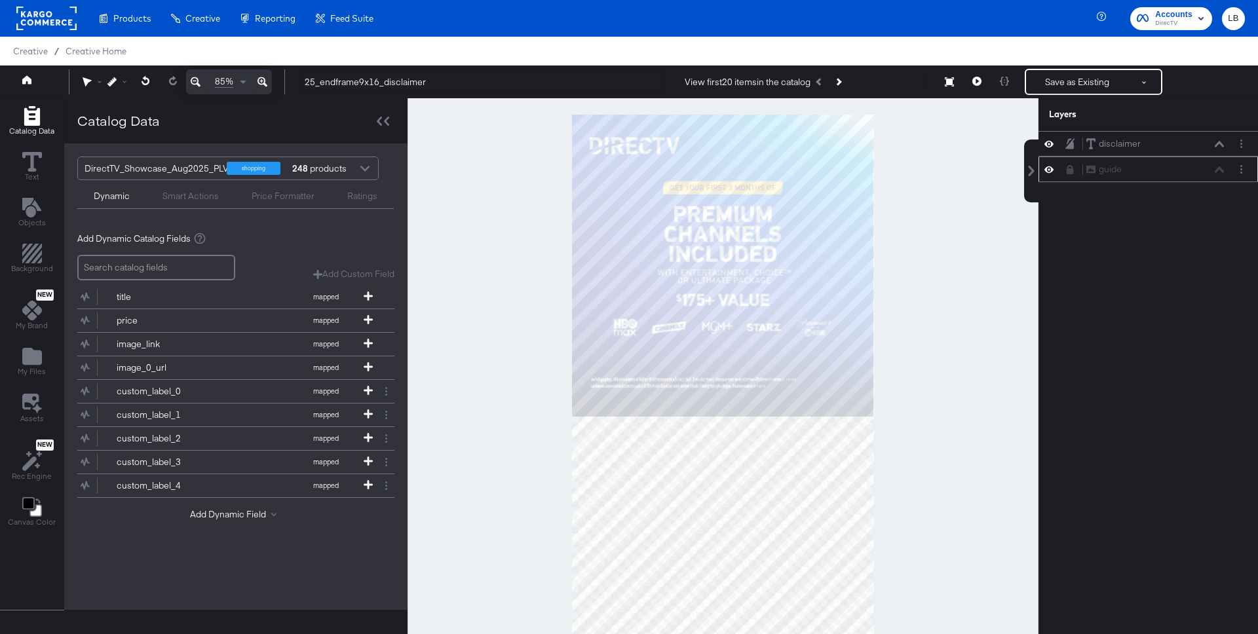
click at [1051, 166] on icon at bounding box center [1048, 169] width 9 height 11
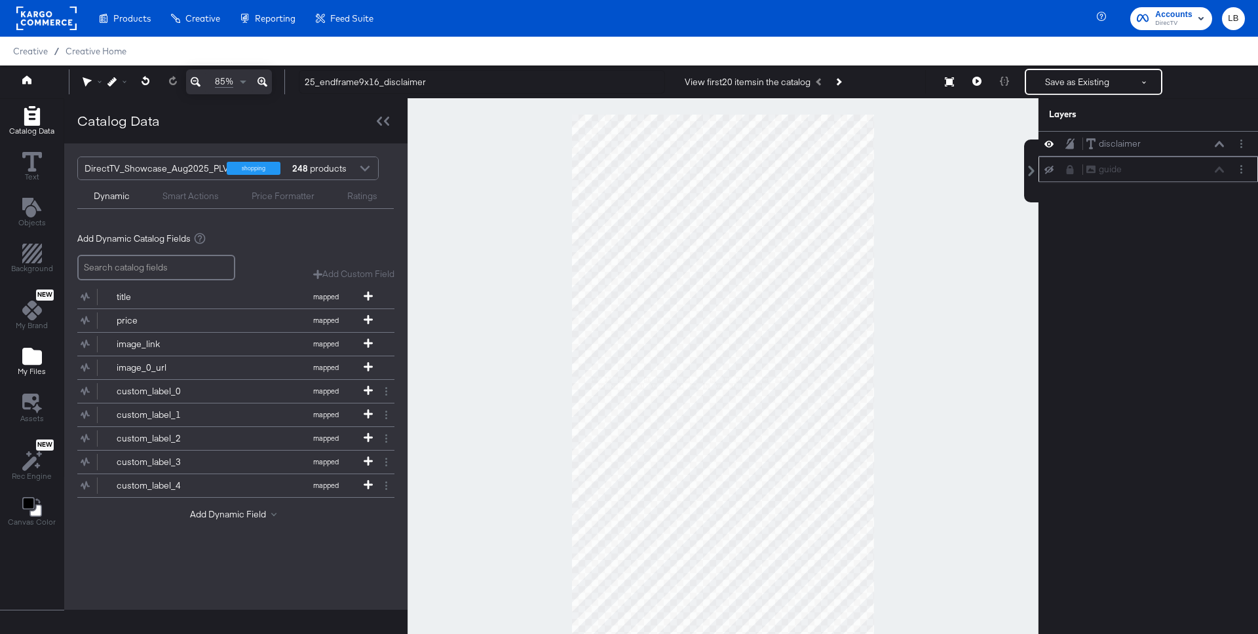
click at [28, 360] on icon "Add Files" at bounding box center [32, 356] width 20 height 17
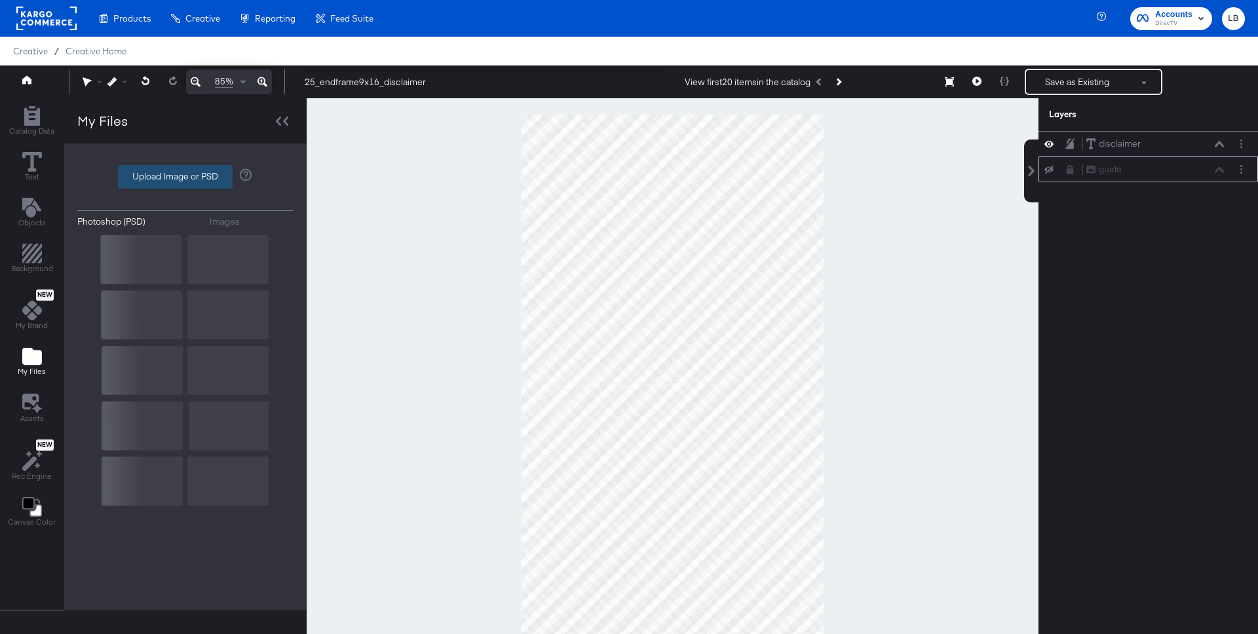
click at [174, 176] on label "Upload Image or PSD" at bounding box center [175, 177] width 113 height 22
click at [185, 177] on input "Upload Image or PSD" at bounding box center [185, 177] width 0 height 0
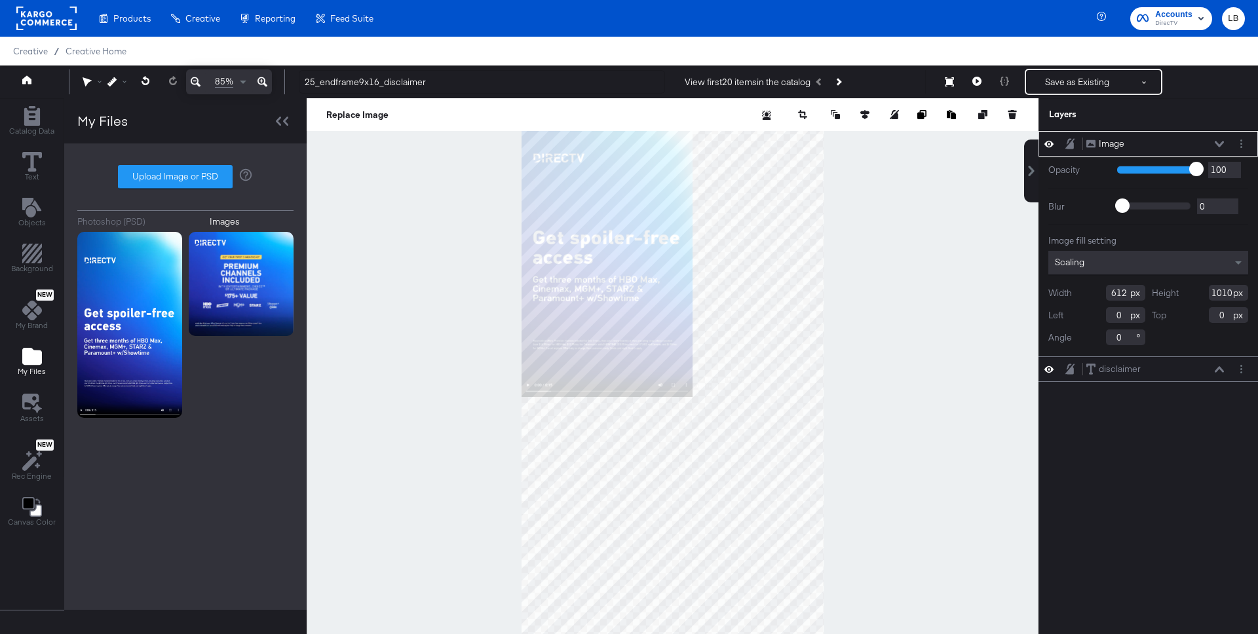
drag, startPoint x: 1117, startPoint y: 293, endPoint x: 1102, endPoint y: 293, distance: 14.4
click at [1102, 293] on div "Width 612" at bounding box center [1096, 293] width 97 height 16
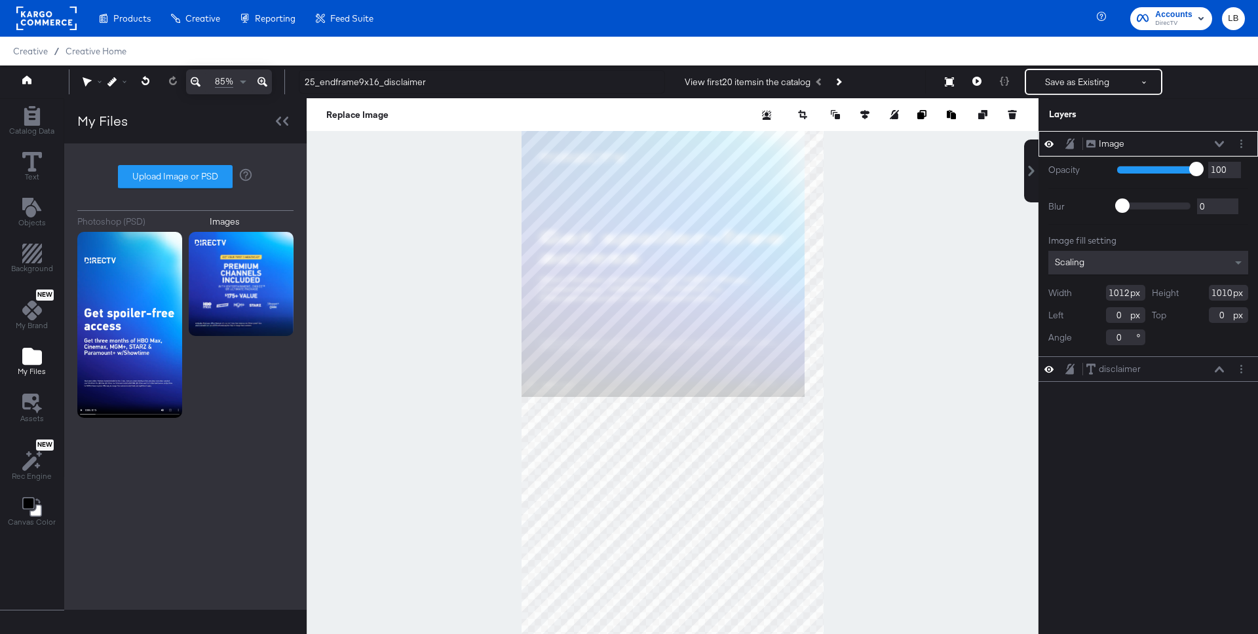
type input "1012"
click at [1220, 295] on input "1010" at bounding box center [1228, 293] width 39 height 16
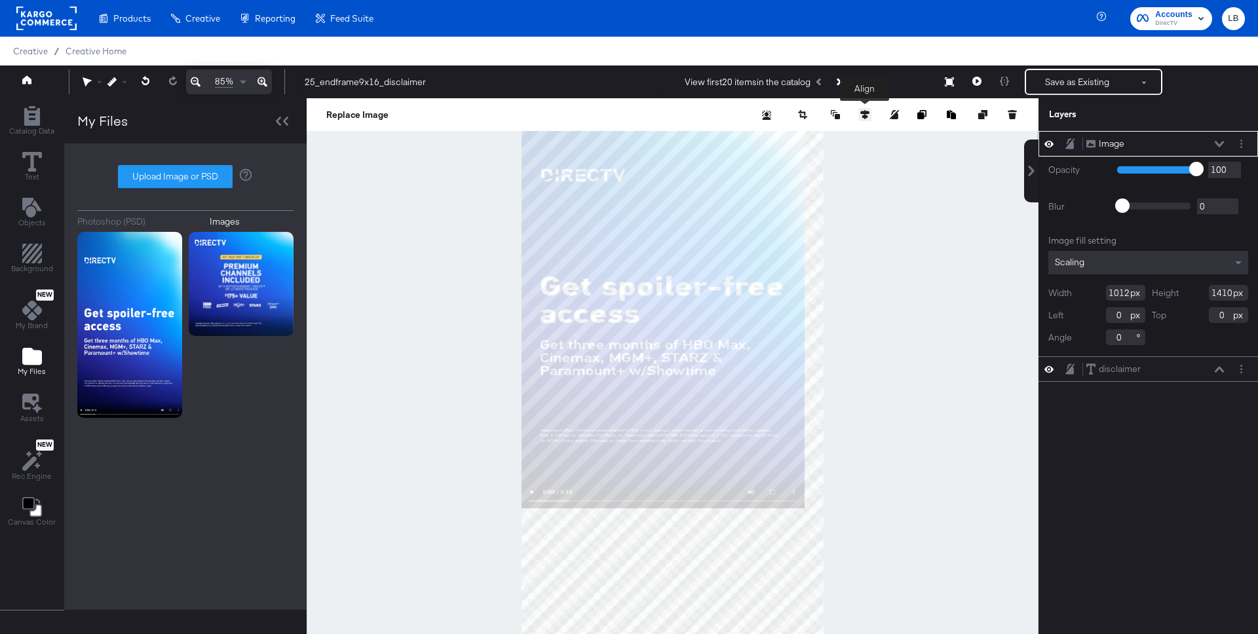
type input "1410"
click at [861, 115] on icon at bounding box center [864, 114] width 9 height 9
click at [841, 140] on icon at bounding box center [840, 138] width 9 height 9
type input "255"
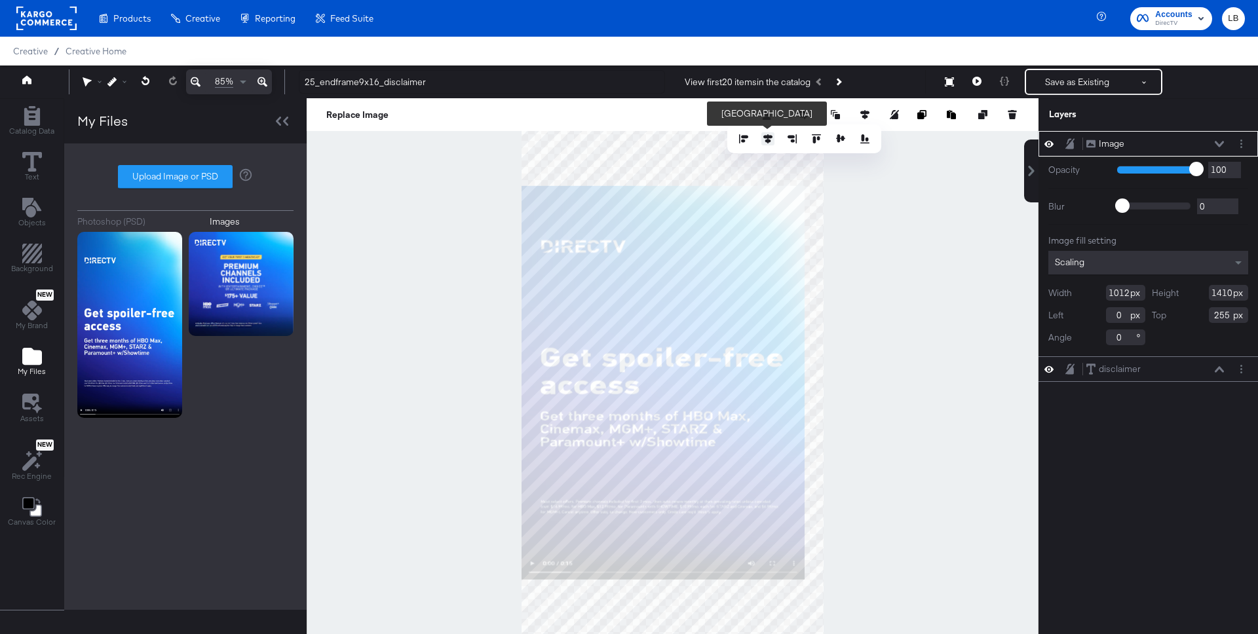
click at [763, 141] on icon at bounding box center [767, 138] width 9 height 9
type input "34"
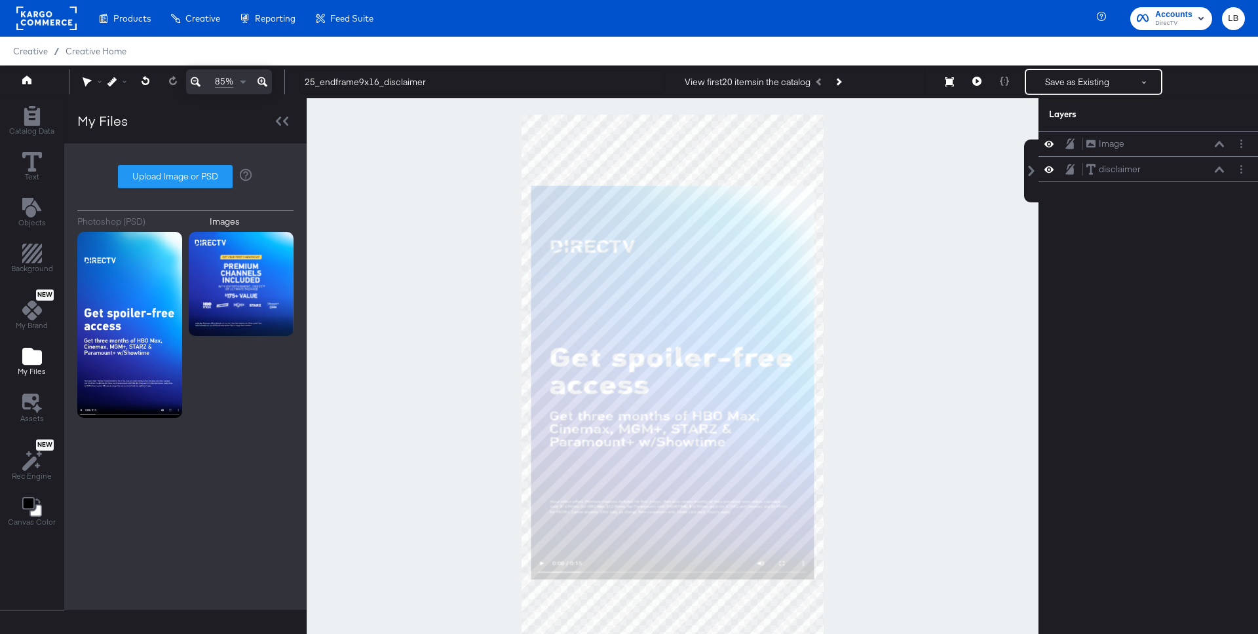
click at [935, 378] on div at bounding box center [673, 382] width 732 height 569
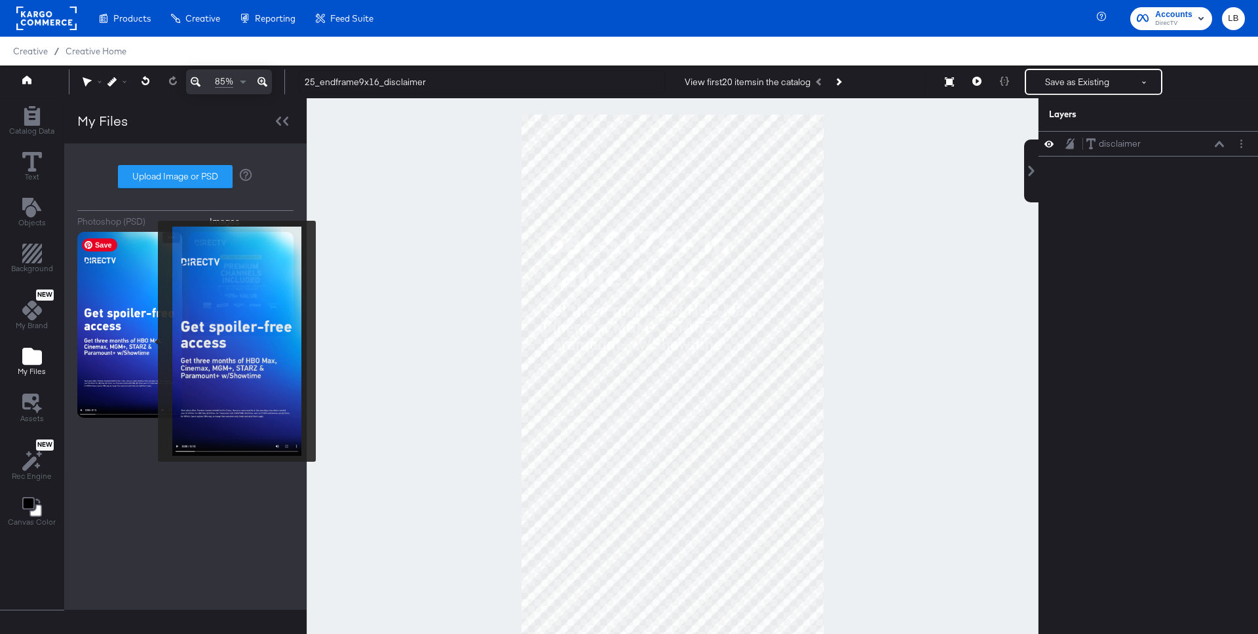
click at [149, 341] on img at bounding box center [129, 325] width 105 height 186
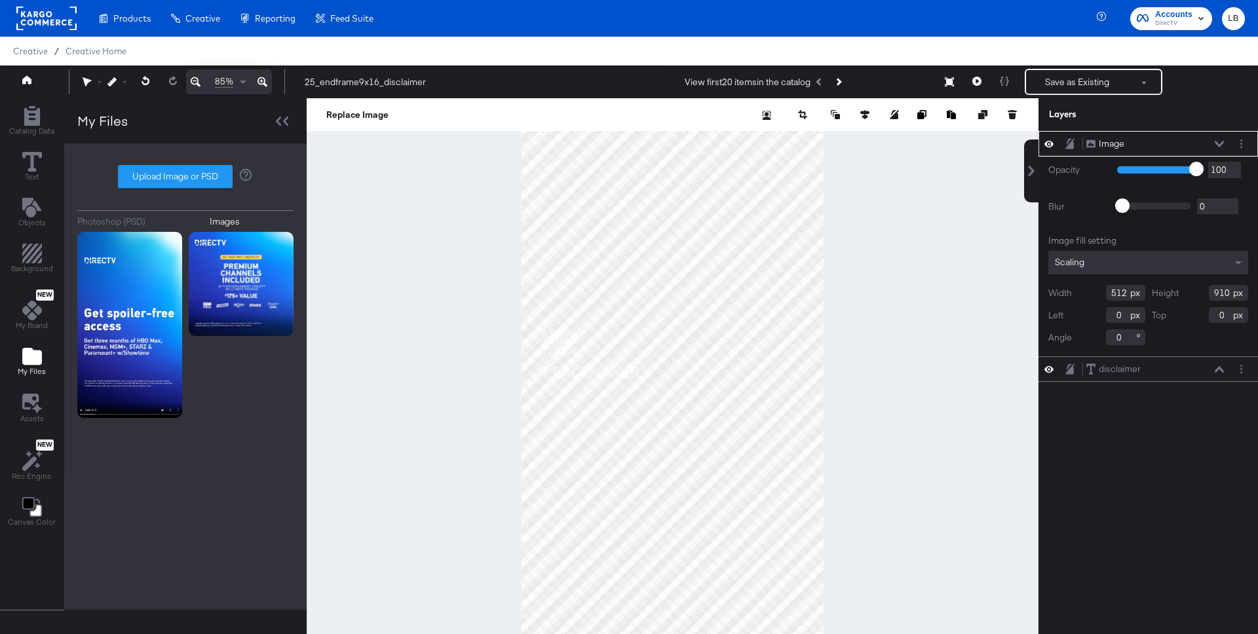
type input "967"
type input "1672"
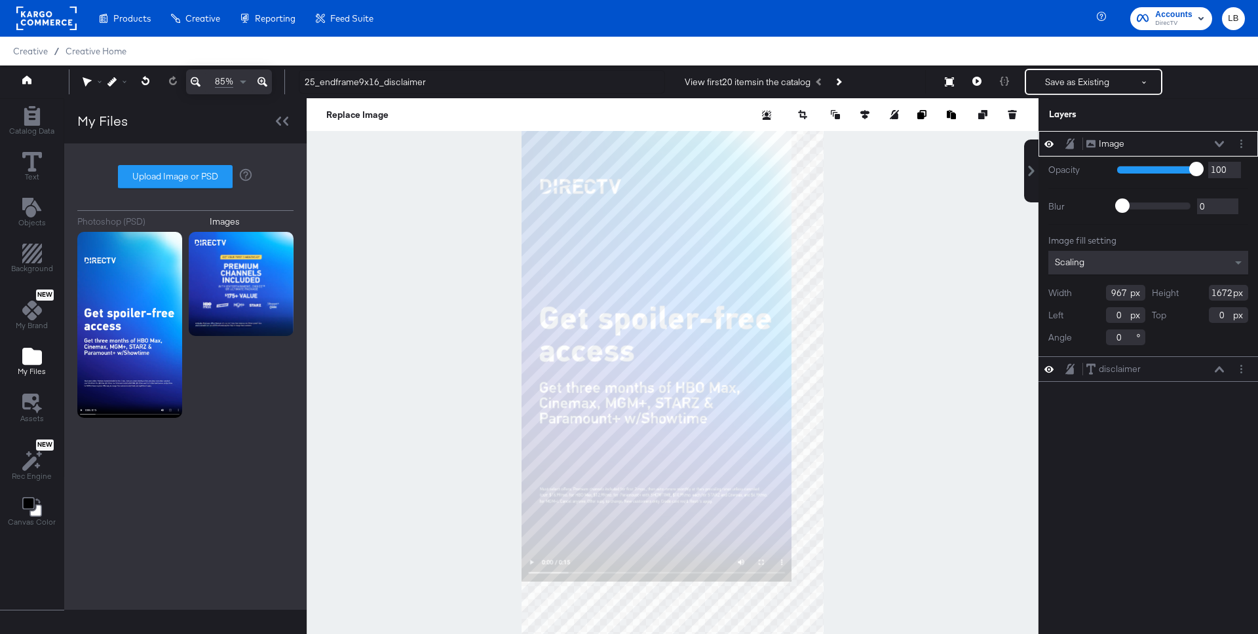
click at [195, 81] on icon at bounding box center [196, 82] width 10 height 16
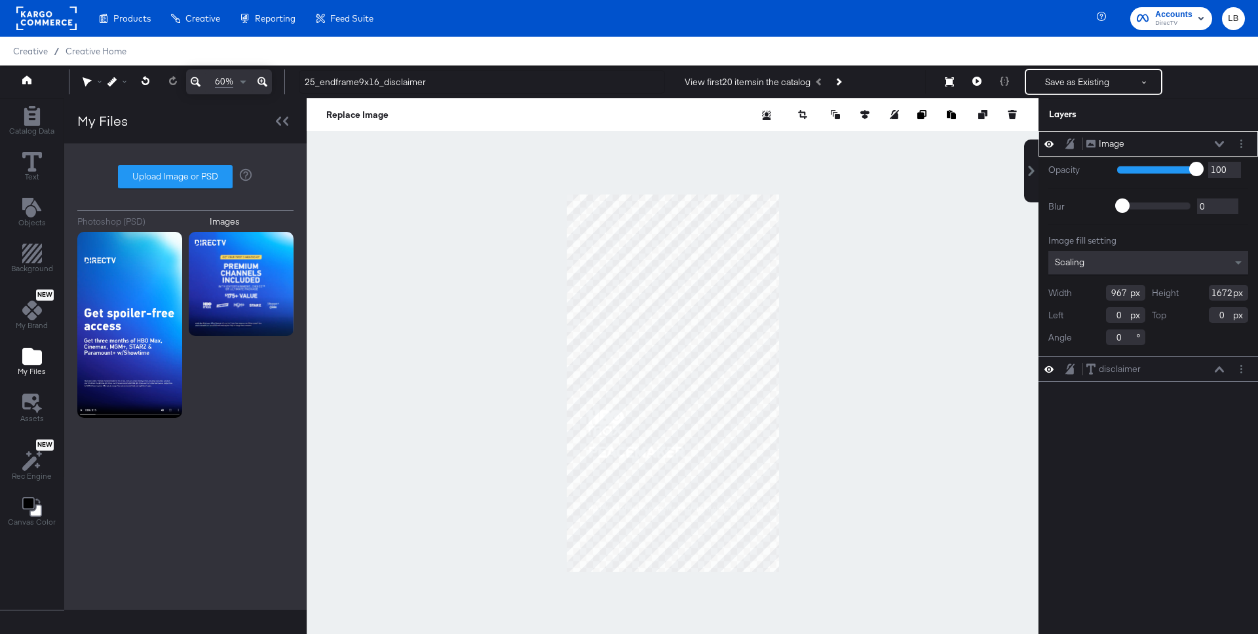
click at [782, 572] on div at bounding box center [673, 382] width 732 height 569
type input "1103"
type input "1920"
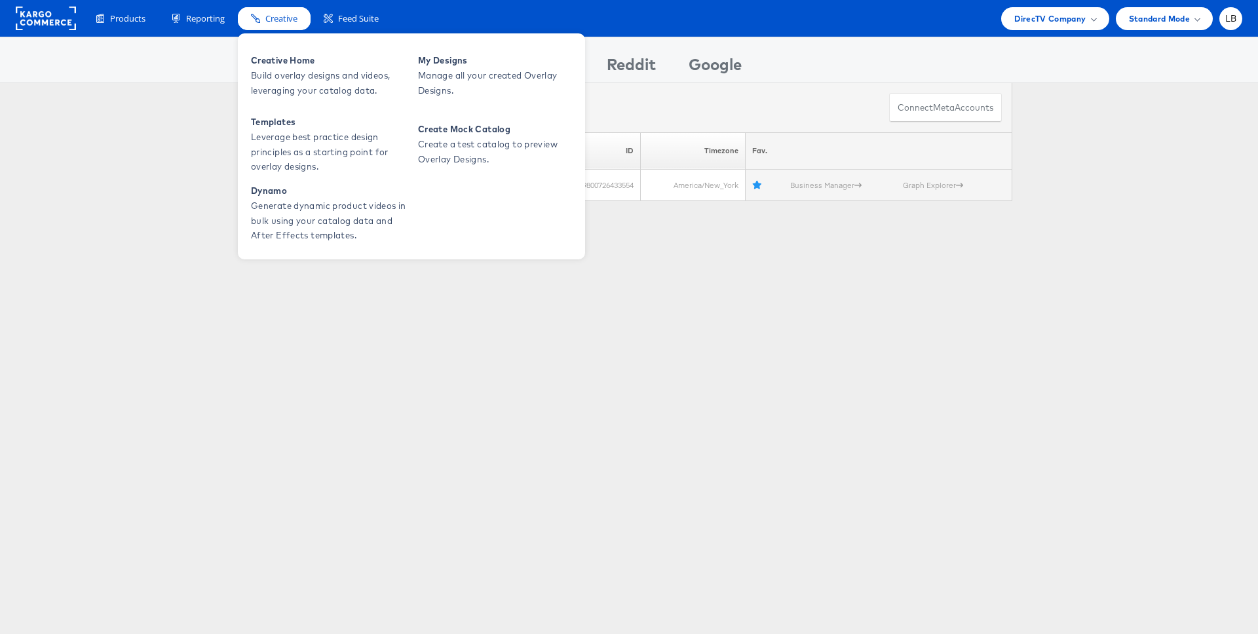
click at [274, 18] on span "Creative" at bounding box center [281, 18] width 32 height 12
click at [289, 68] on span "Build overlay designs and videos, leveraging your catalog data." at bounding box center [329, 83] width 157 height 30
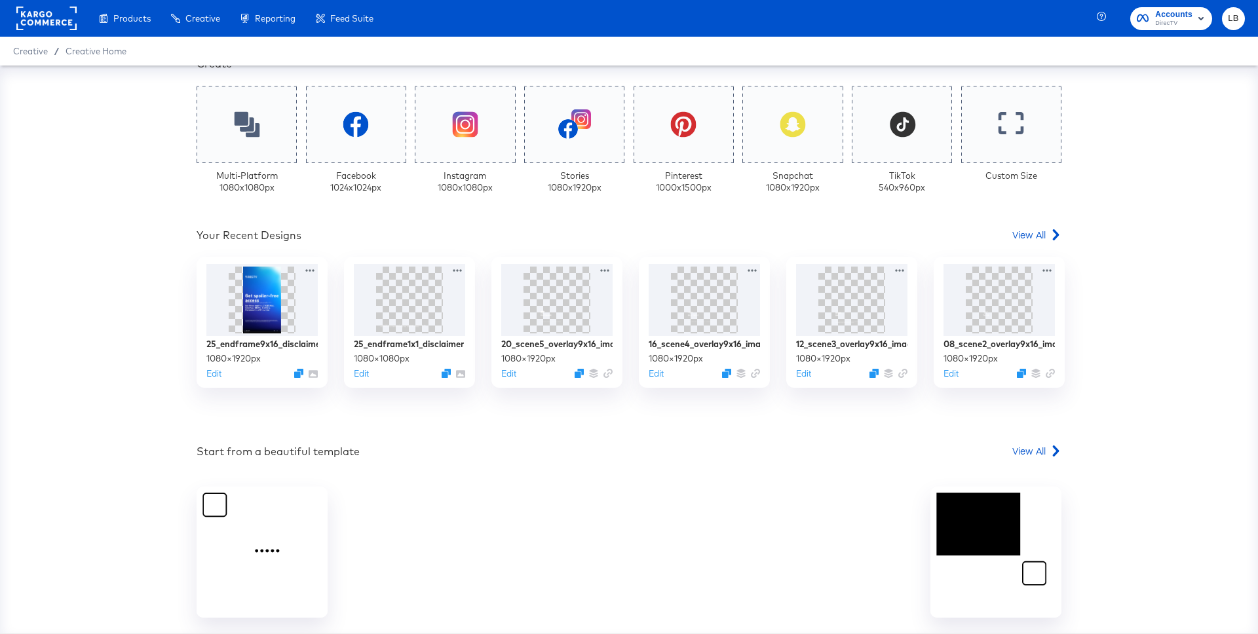
scroll to position [335, 0]
click at [277, 282] on img at bounding box center [261, 298] width 39 height 70
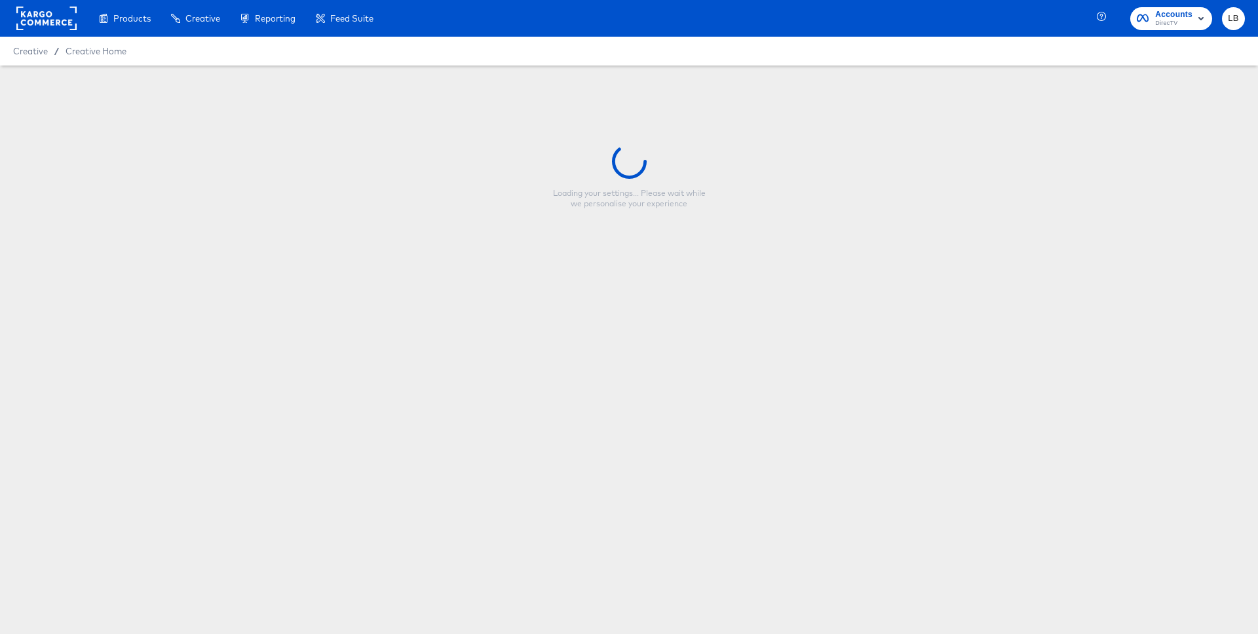
type input "25_endframe9x16_disclaimer"
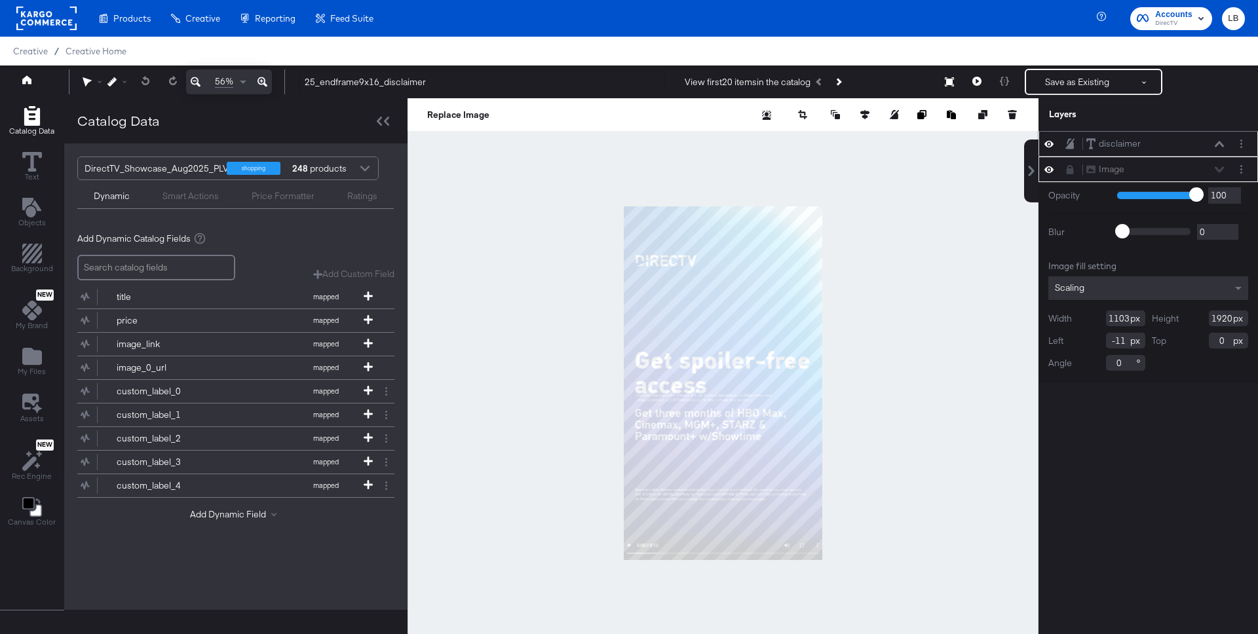
click at [1216, 143] on icon at bounding box center [1218, 144] width 9 height 7
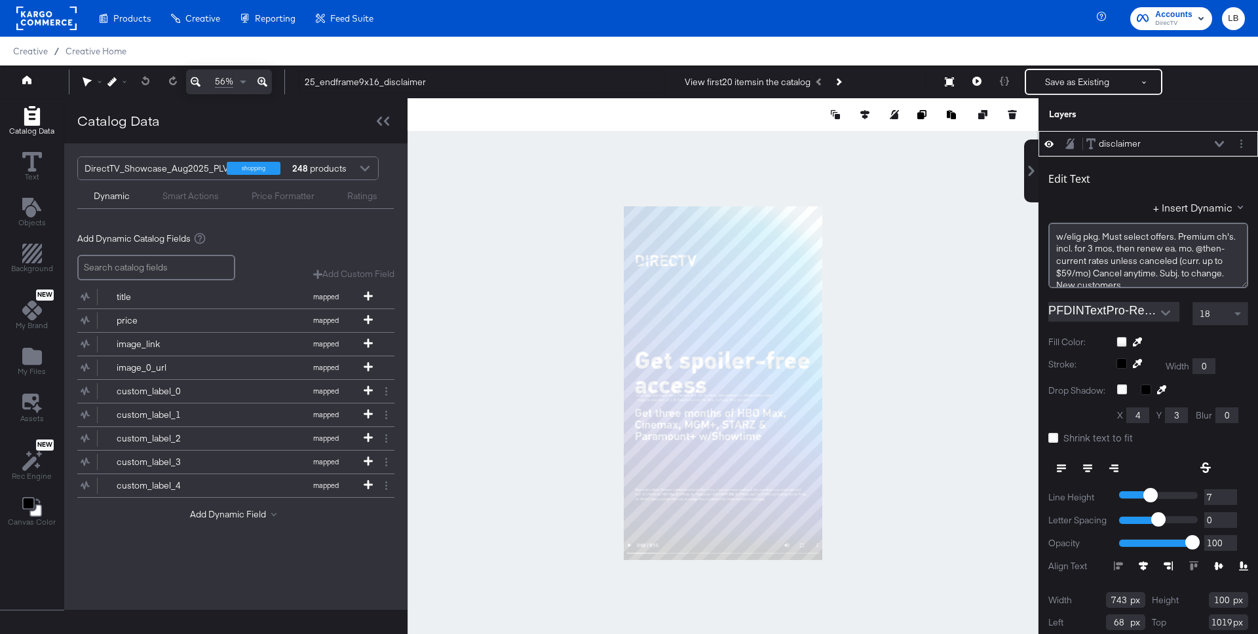
scroll to position [13, 0]
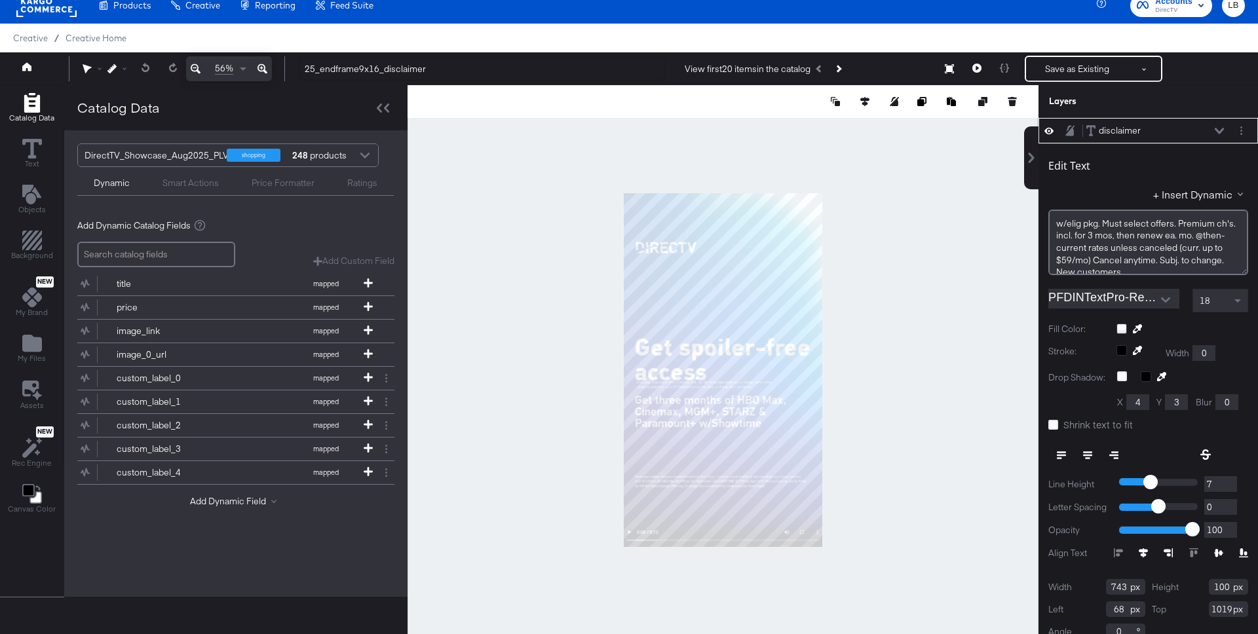
drag, startPoint x: 1231, startPoint y: 608, endPoint x: 1201, endPoint y: 607, distance: 29.5
click at [1201, 607] on div "Top 1019" at bounding box center [1200, 609] width 97 height 16
type input "1500"
click at [1125, 326] on div at bounding box center [1182, 329] width 132 height 10
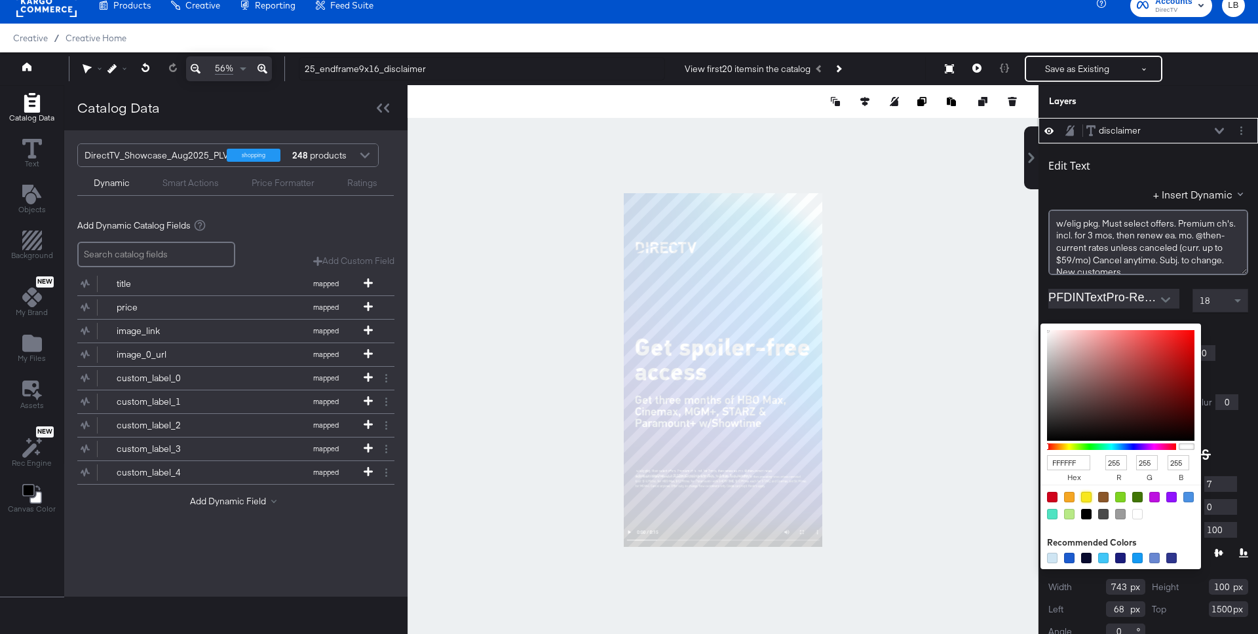
click at [1087, 497] on div at bounding box center [1086, 497] width 10 height 10
type input "F8E71C"
type input "248"
type input "231"
type input "28"
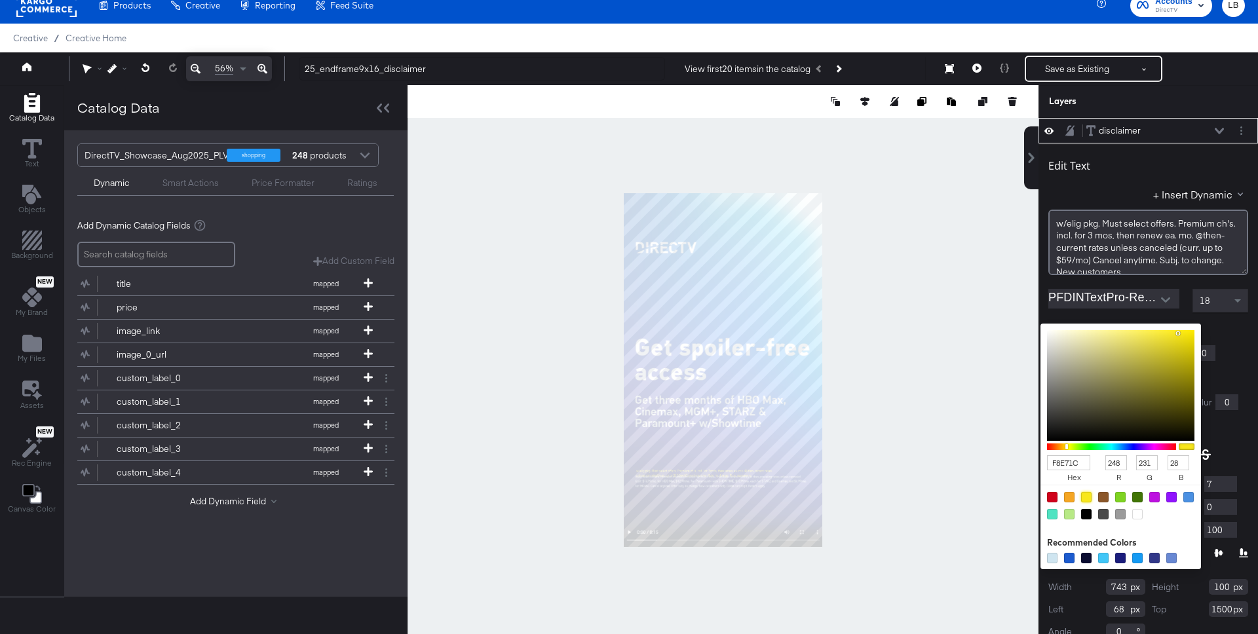
click at [1231, 328] on div "F8E71C hex 248 r 231 g 28 b 100 a Recommended Colors" at bounding box center [1182, 329] width 132 height 10
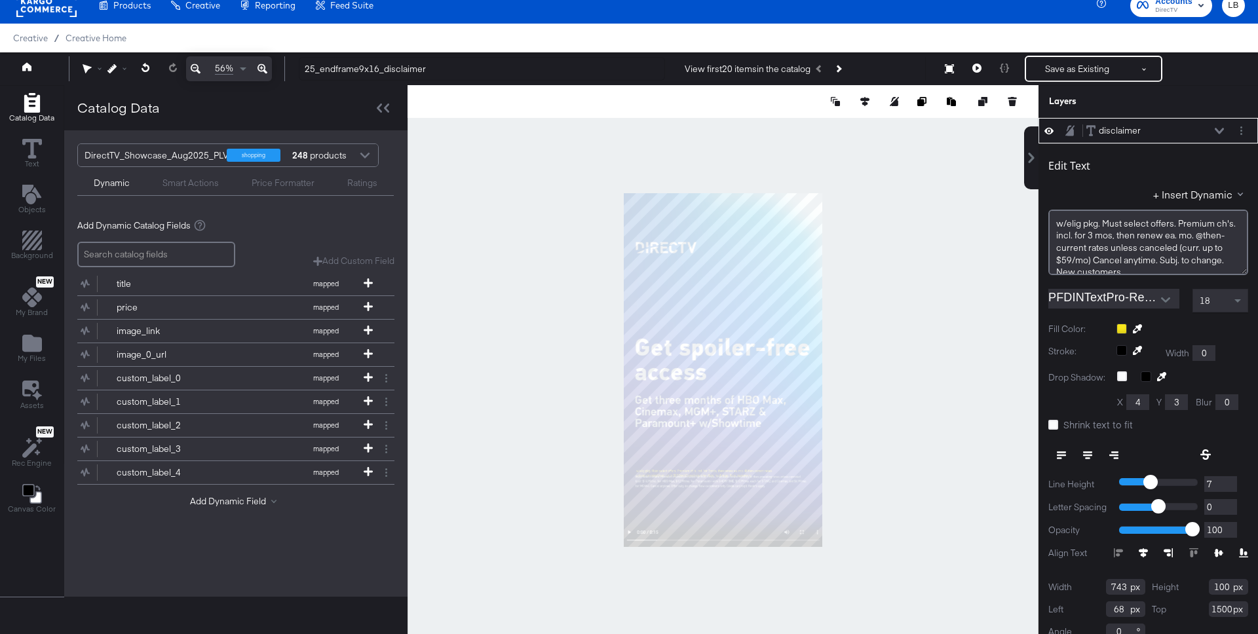
click at [268, 65] on button at bounding box center [262, 68] width 19 height 25
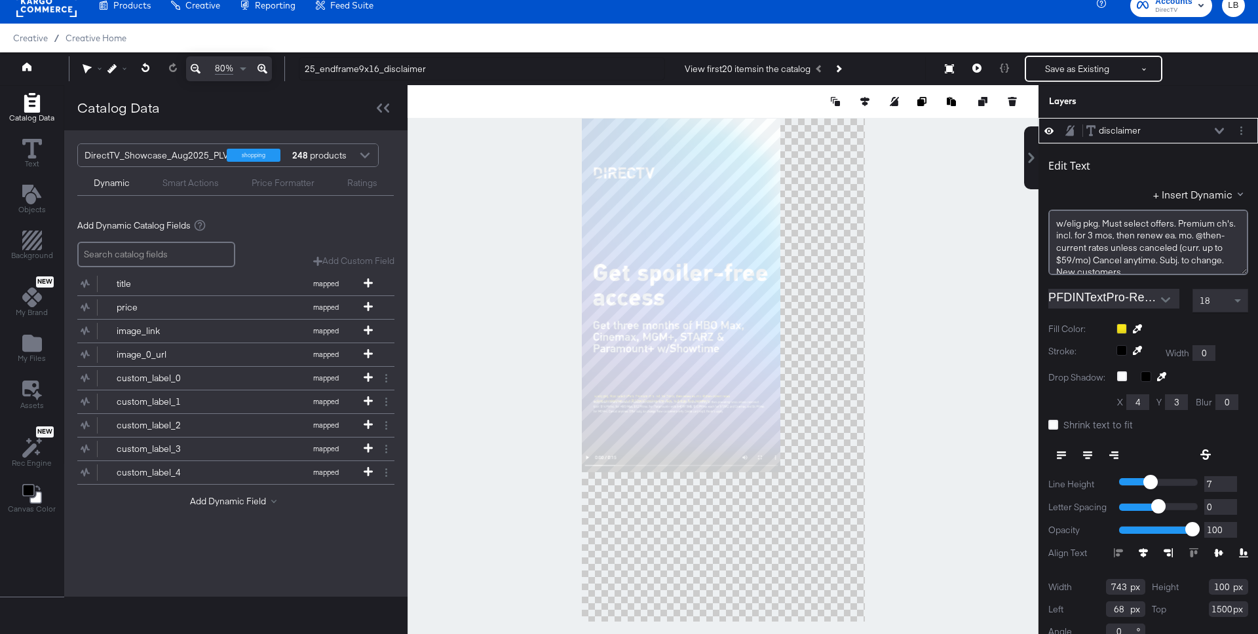
click at [268, 65] on button at bounding box center [262, 68] width 19 height 25
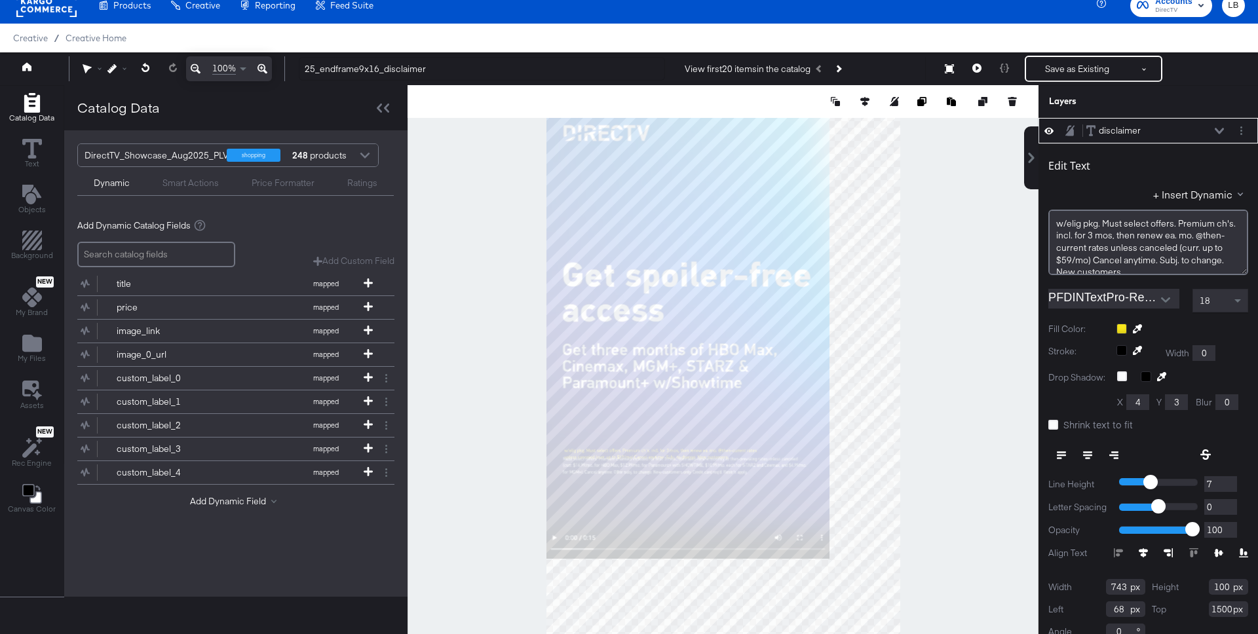
click at [268, 65] on button at bounding box center [262, 68] width 19 height 25
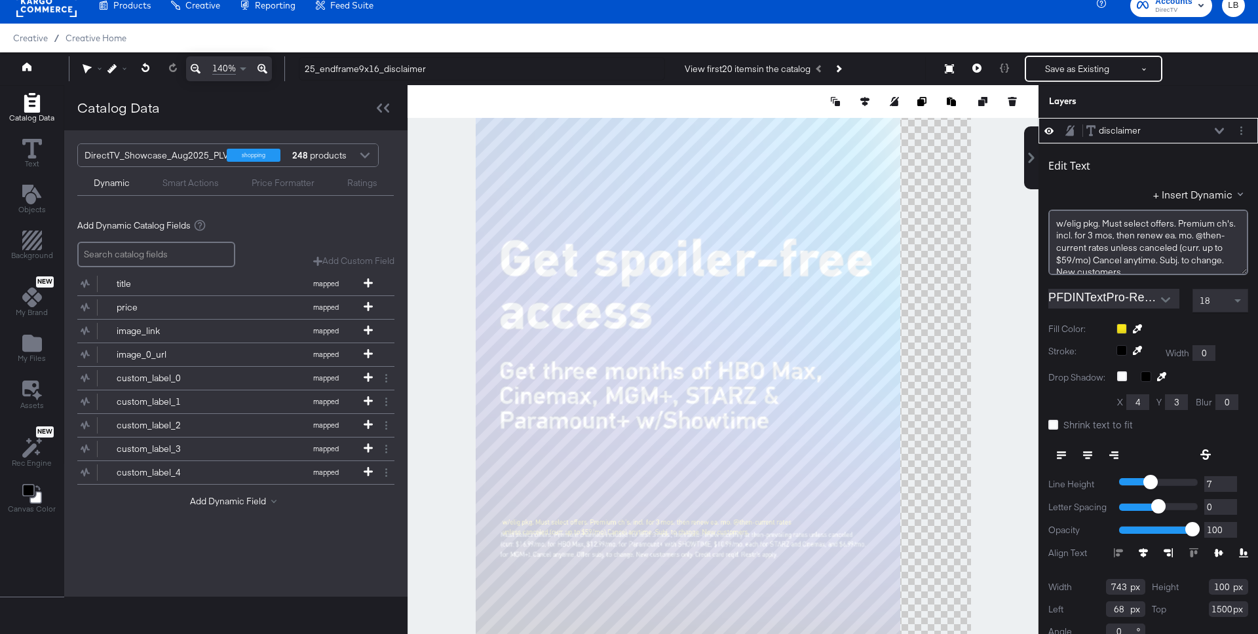
click at [268, 65] on button at bounding box center [262, 68] width 19 height 25
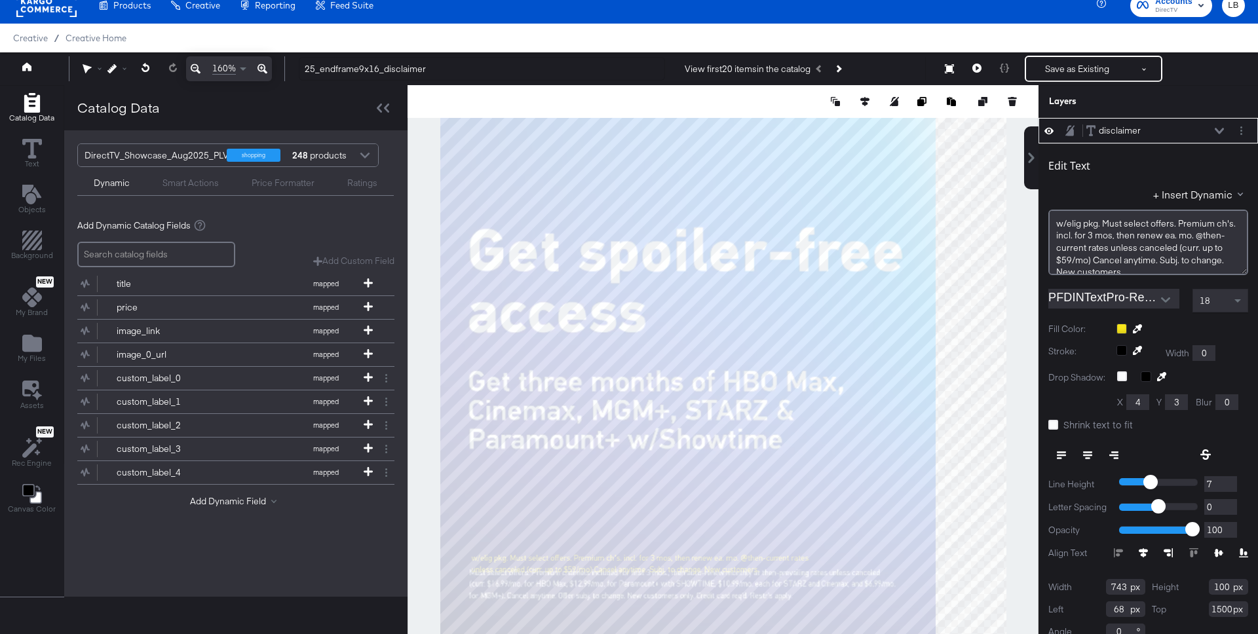
click at [268, 65] on button at bounding box center [262, 68] width 19 height 25
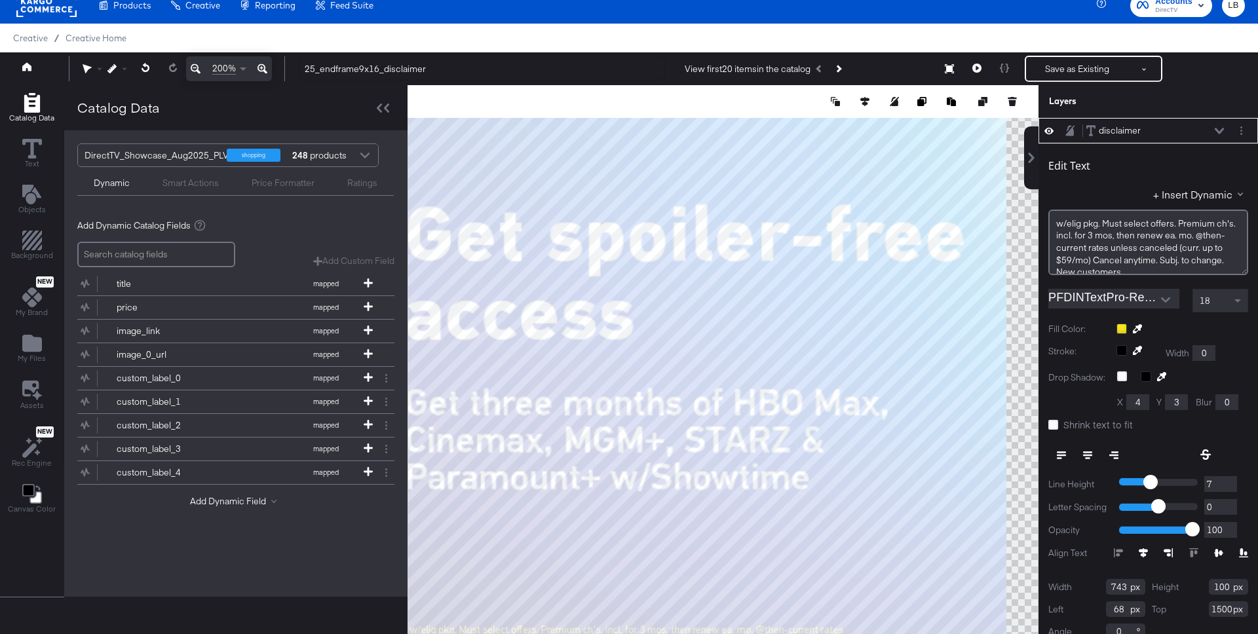
click at [268, 65] on button at bounding box center [262, 68] width 19 height 25
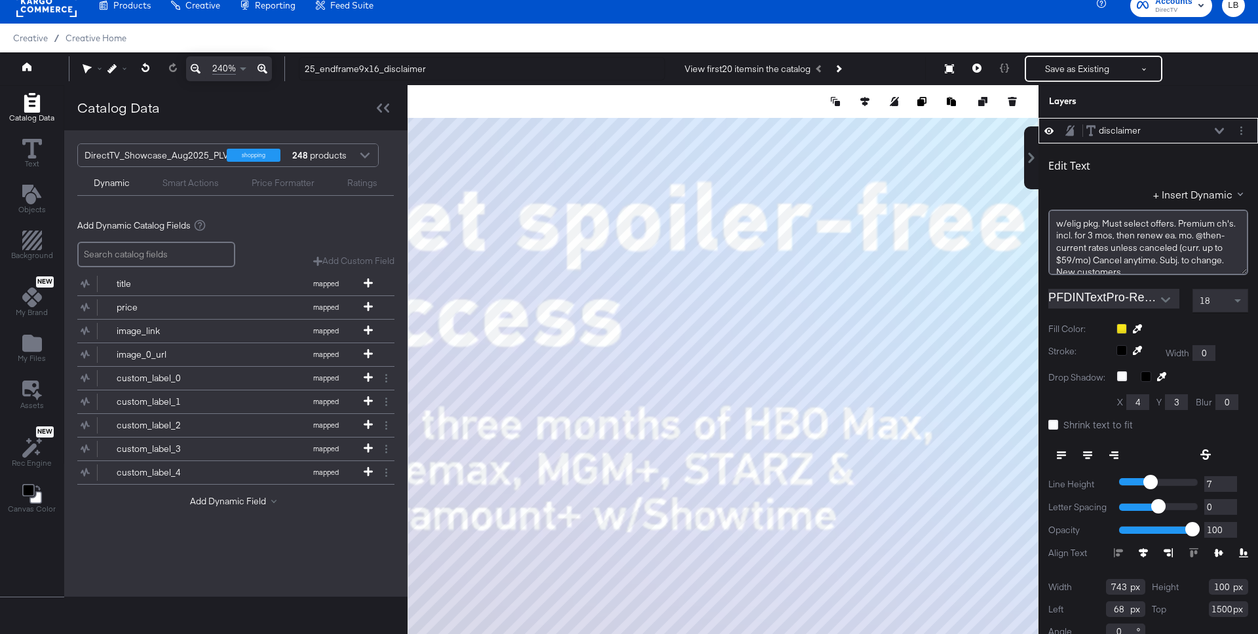
click at [268, 65] on button at bounding box center [262, 68] width 19 height 25
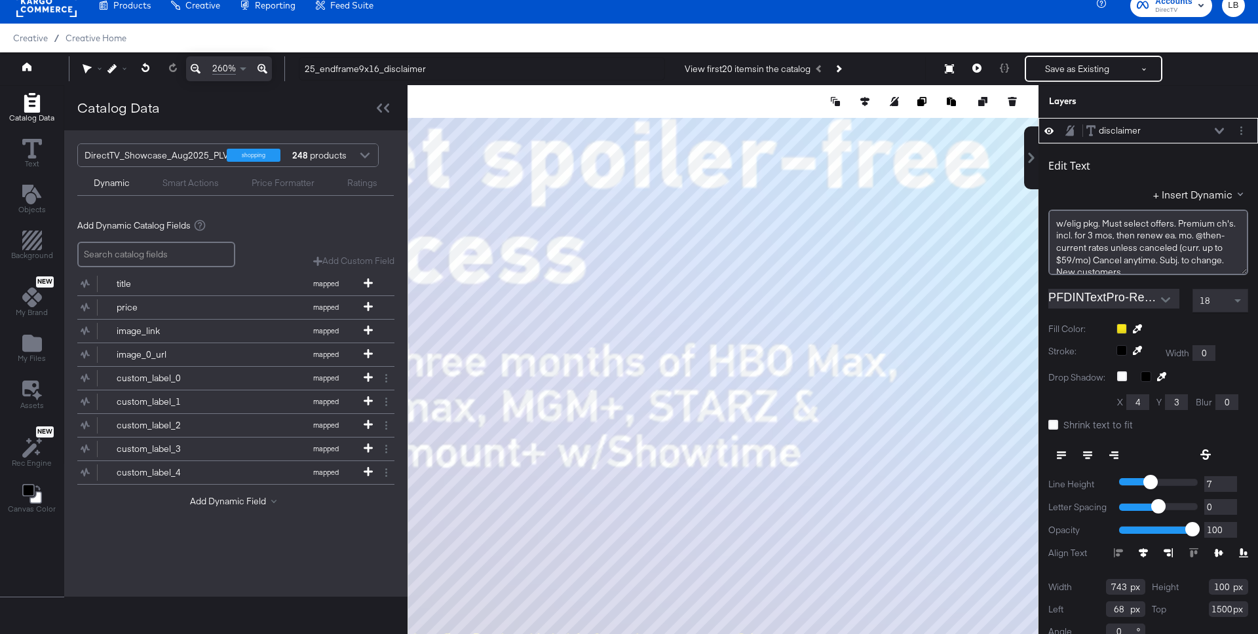
click at [268, 65] on button at bounding box center [262, 68] width 19 height 25
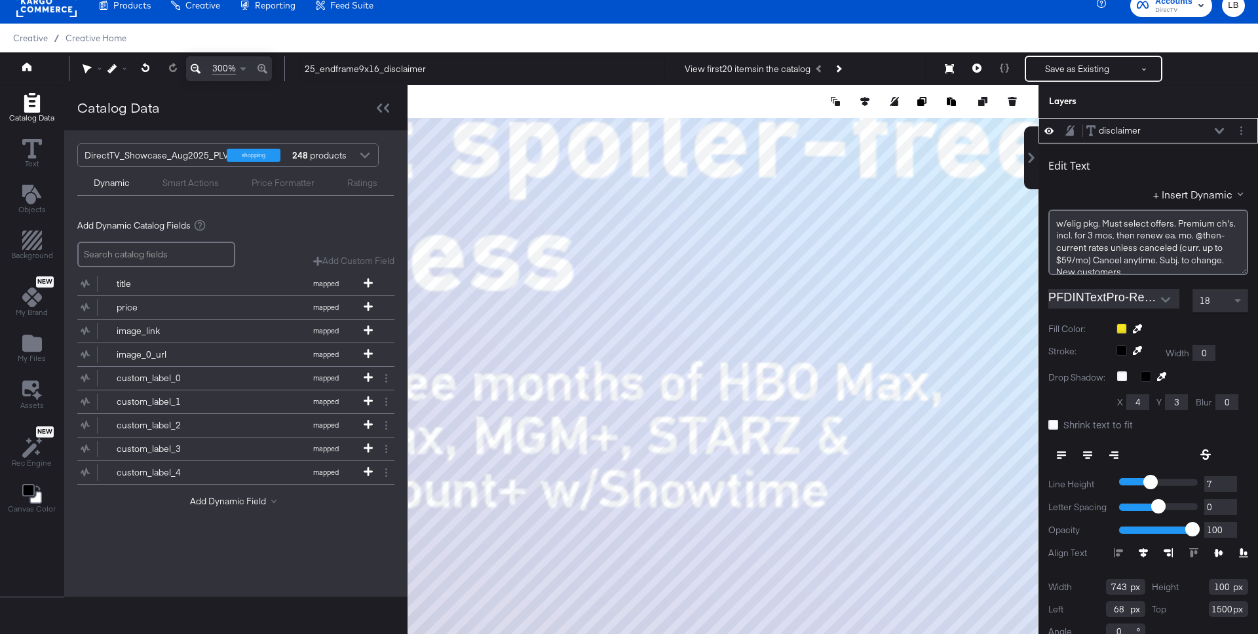
click at [268, 65] on div "300%" at bounding box center [229, 68] width 86 height 25
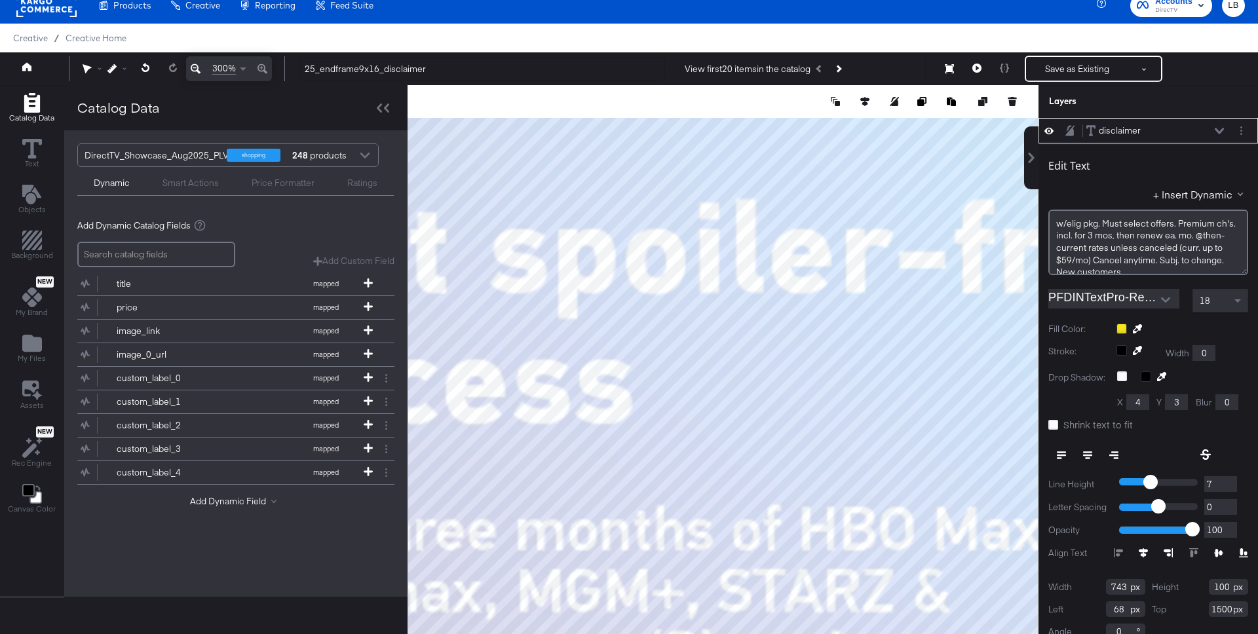
click at [268, 65] on div "300%" at bounding box center [229, 68] width 86 height 25
click at [87, 68] on icon at bounding box center [86, 69] width 9 height 10
click at [92, 96] on icon at bounding box center [90, 94] width 9 height 9
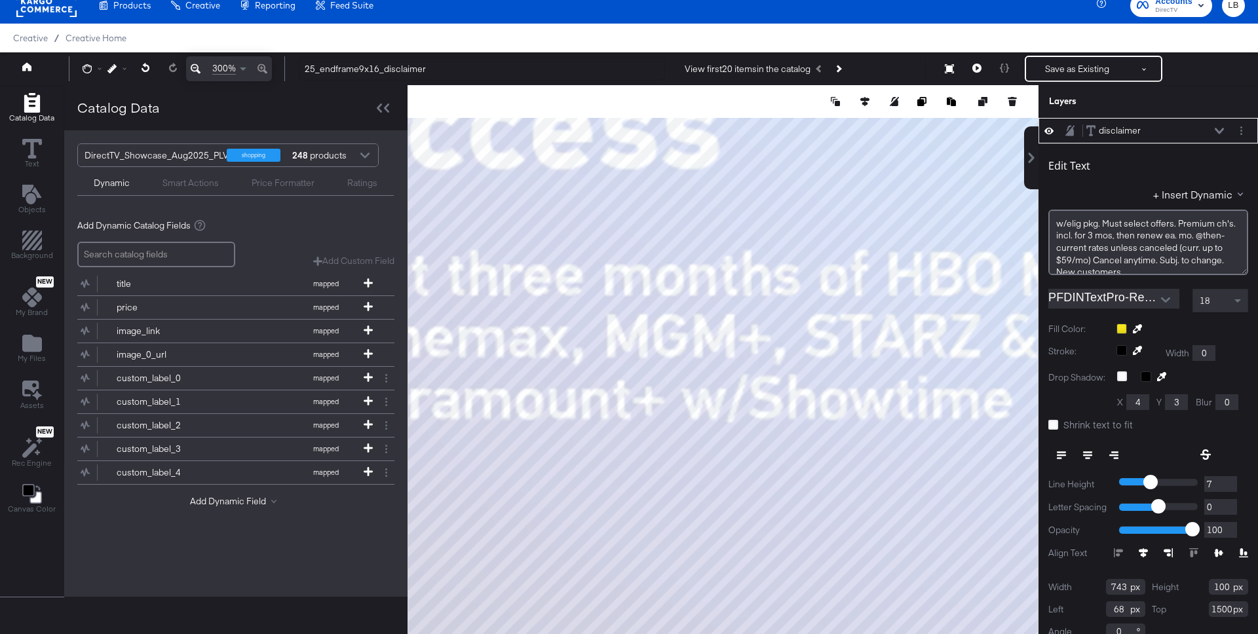
drag, startPoint x: 604, startPoint y: 496, endPoint x: 639, endPoint y: 397, distance: 104.8
click at [691, 197] on div at bounding box center [723, 369] width 630 height 569
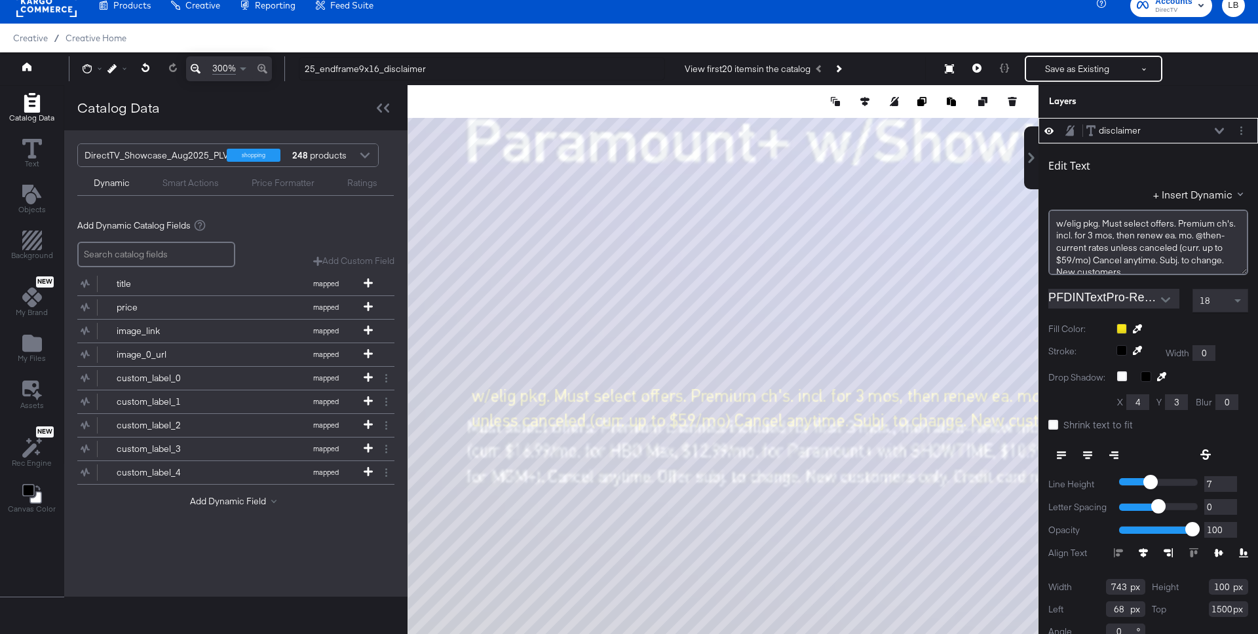
drag, startPoint x: 618, startPoint y: 470, endPoint x: 774, endPoint y: 155, distance: 352.1
click at [774, 155] on div at bounding box center [723, 369] width 630 height 569
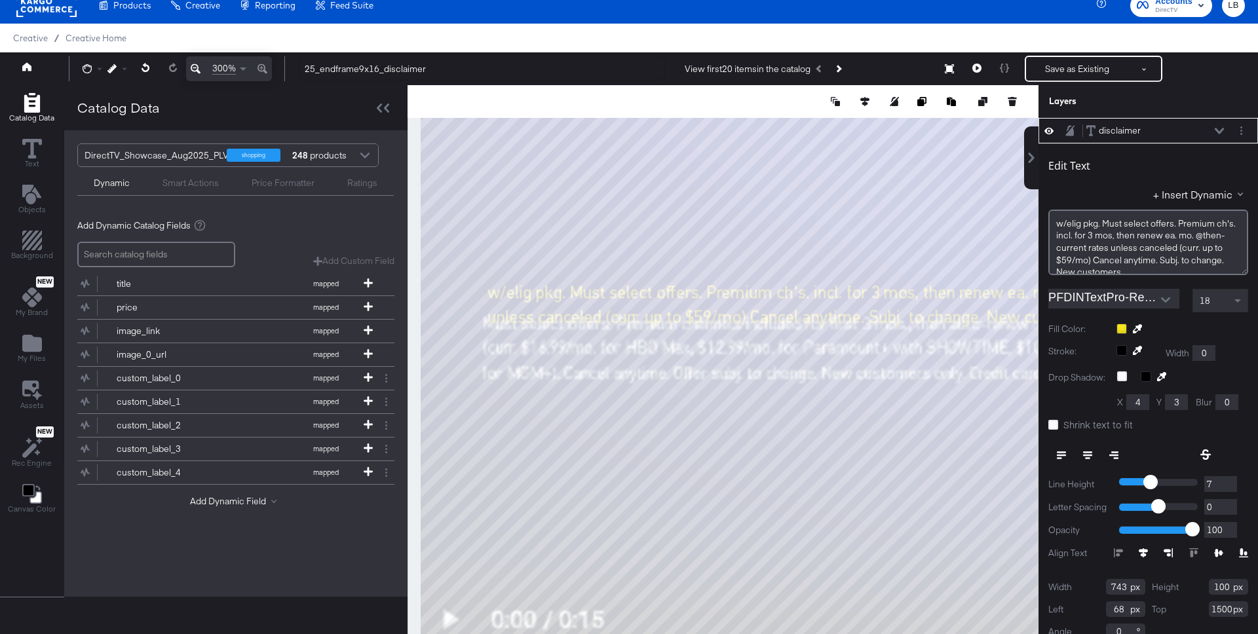
drag, startPoint x: 726, startPoint y: 225, endPoint x: 682, endPoint y: 225, distance: 43.9
click at [682, 225] on div at bounding box center [723, 369] width 630 height 569
click at [196, 66] on icon at bounding box center [196, 69] width 10 height 16
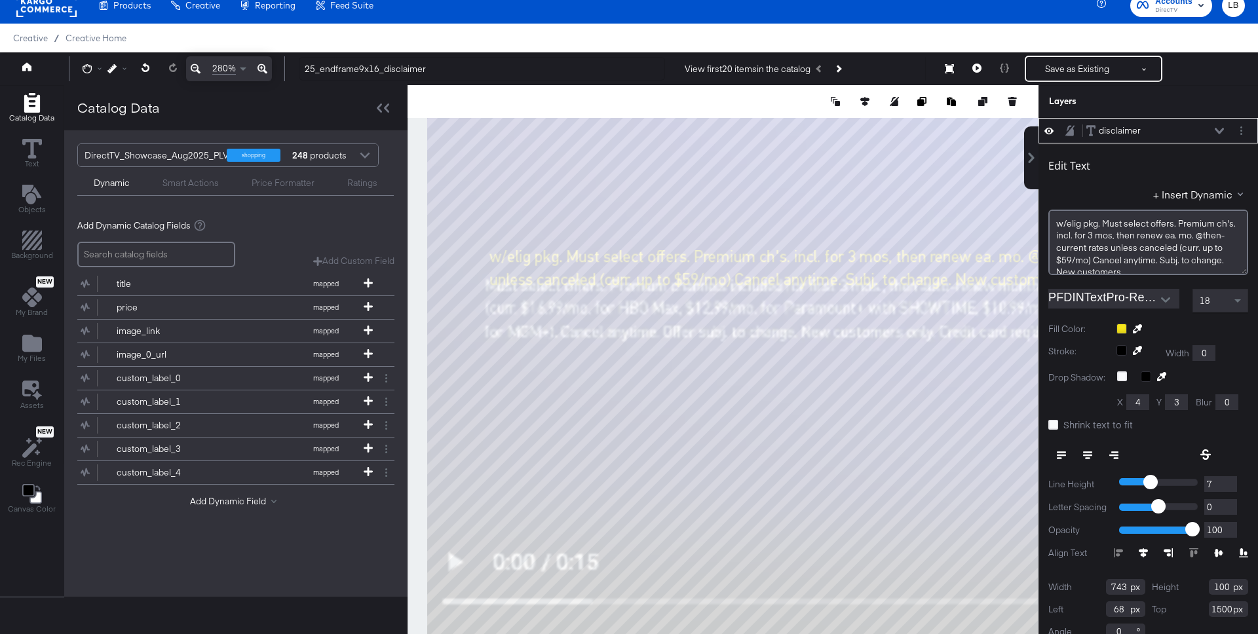
click at [196, 66] on icon at bounding box center [196, 69] width 10 height 16
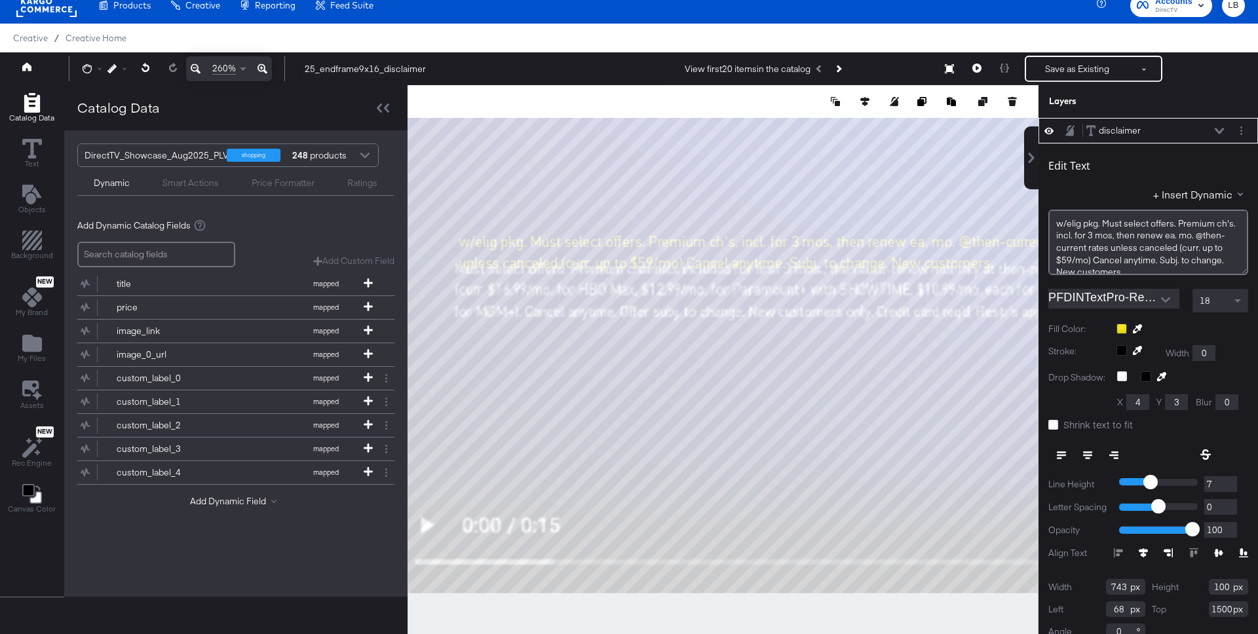
drag, startPoint x: 582, startPoint y: 174, endPoint x: 515, endPoint y: 195, distance: 70.7
click at [515, 195] on div at bounding box center [723, 369] width 630 height 569
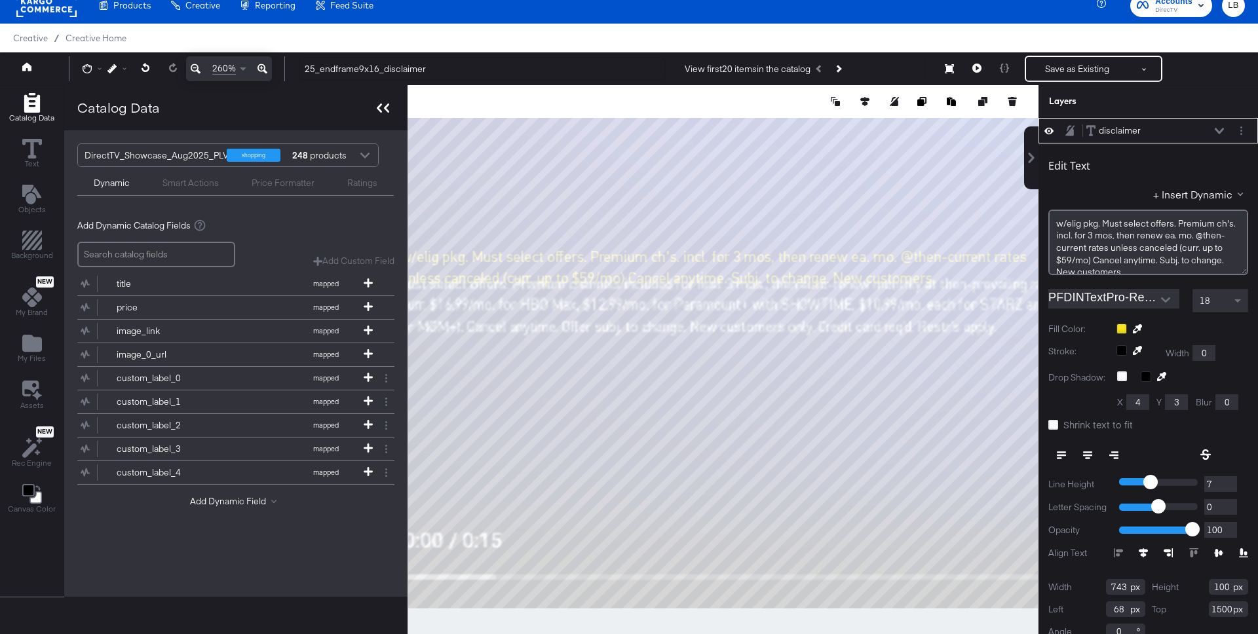
click at [379, 107] on icon at bounding box center [383, 108] width 12 height 9
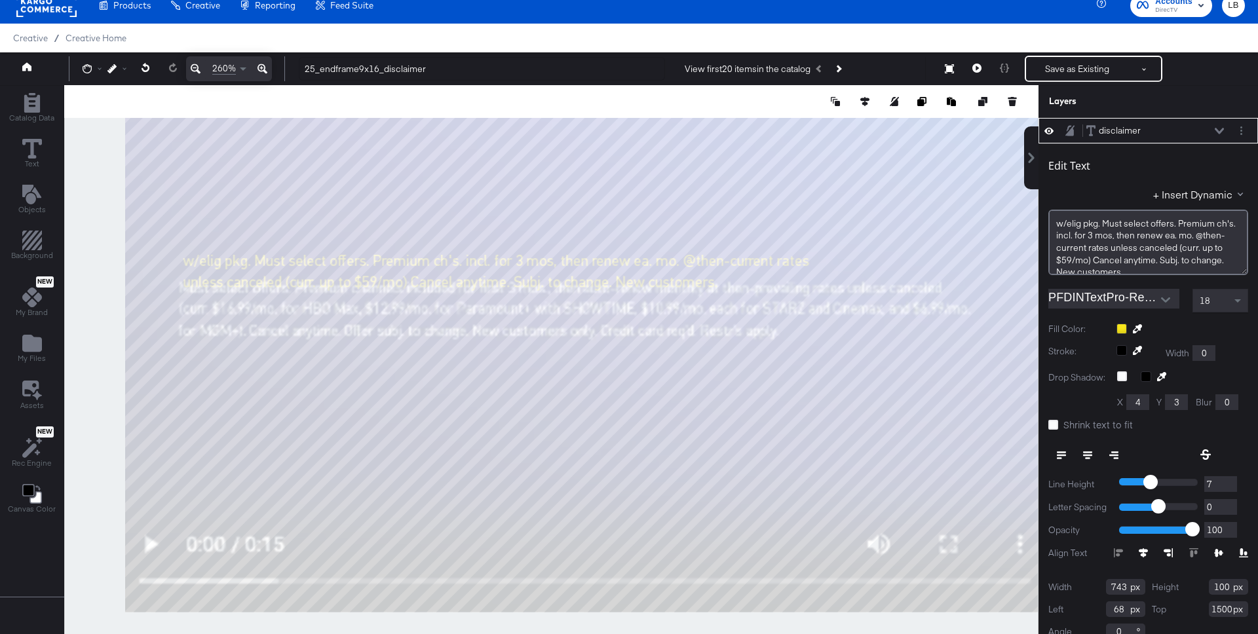
drag, startPoint x: 501, startPoint y: 178, endPoint x: 456, endPoint y: 181, distance: 45.4
click at [456, 181] on div at bounding box center [551, 369] width 973 height 569
click at [1219, 132] on icon at bounding box center [1218, 131] width 9 height 6
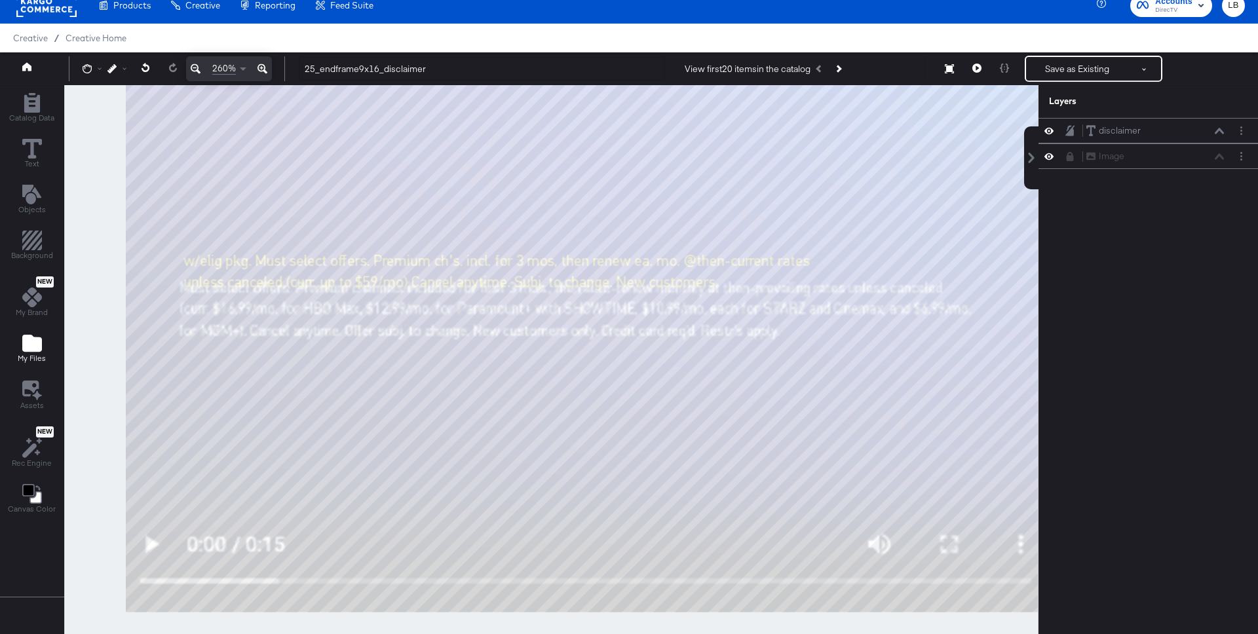
click at [28, 345] on icon "Add Files" at bounding box center [32, 343] width 20 height 17
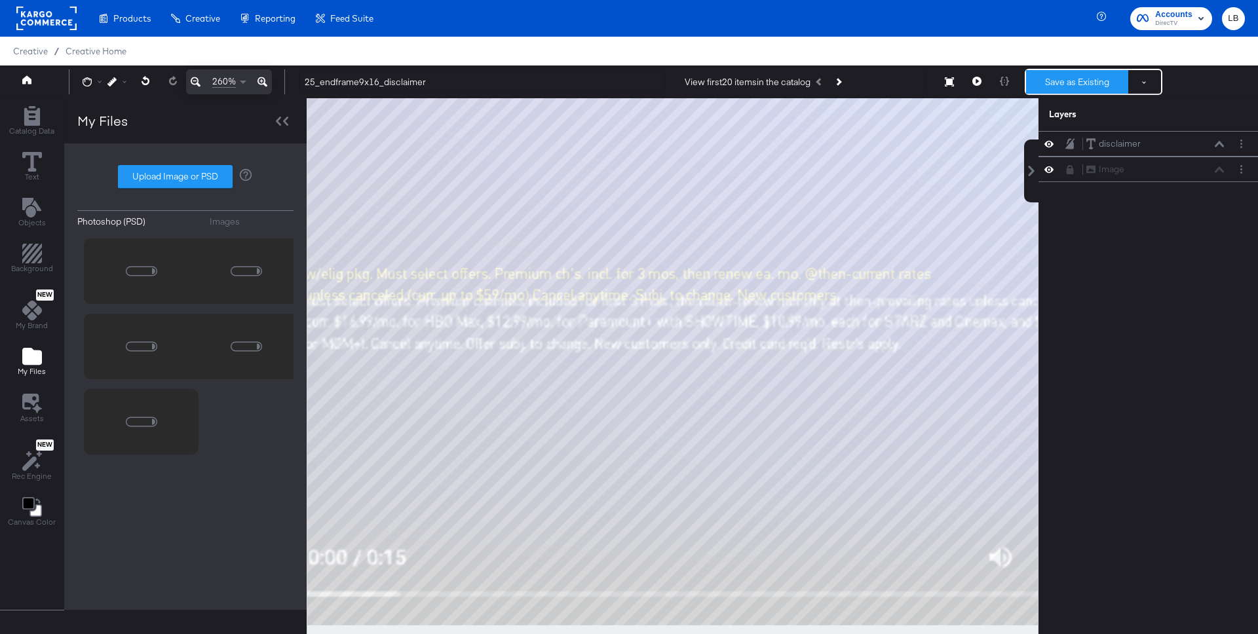
click at [1074, 70] on button "Save as Existing" at bounding box center [1077, 82] width 102 height 24
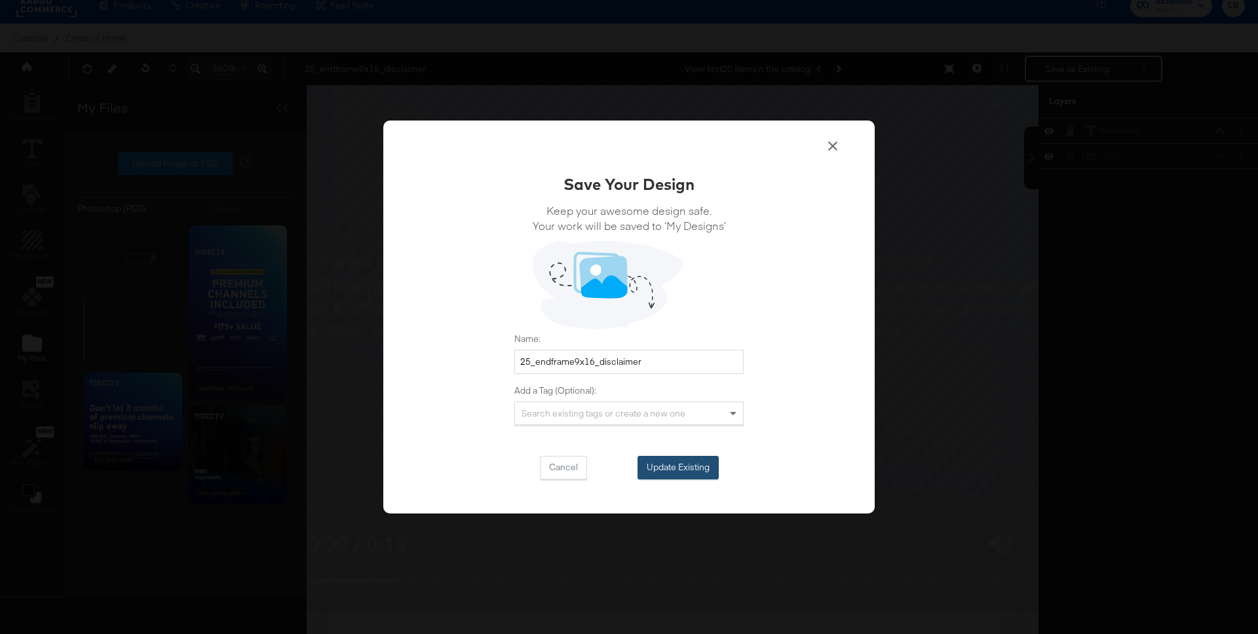
click at [690, 469] on button "Update Existing" at bounding box center [677, 468] width 81 height 24
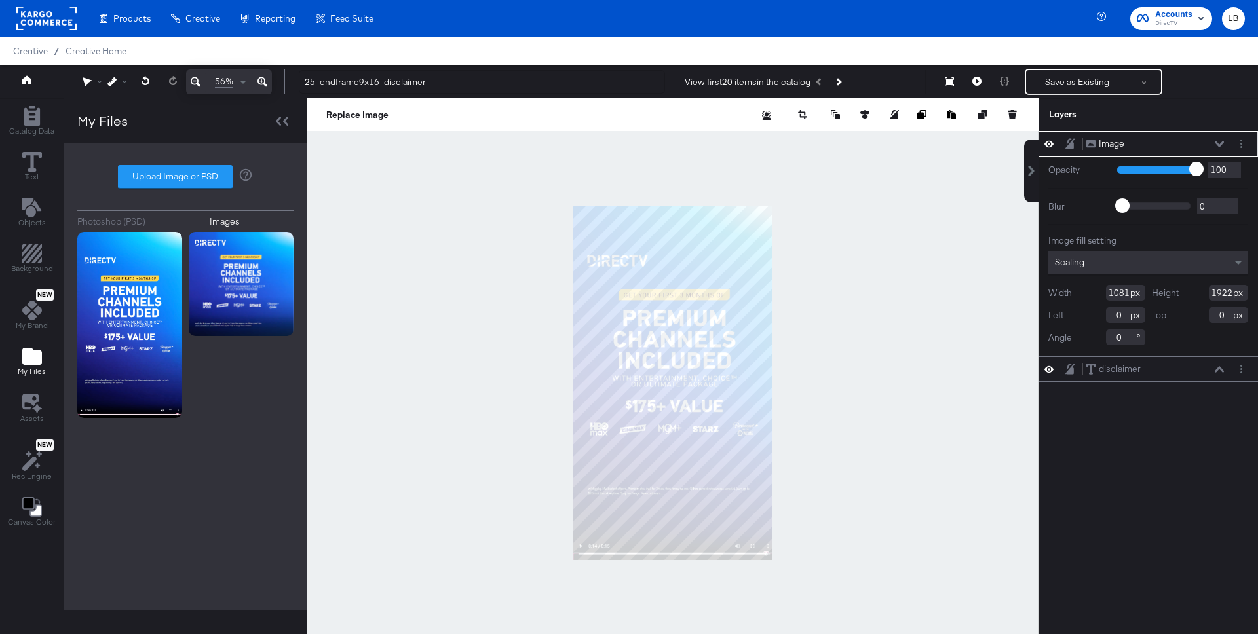
type input "1080"
click at [861, 116] on icon at bounding box center [864, 114] width 9 height 9
click at [765, 134] on icon at bounding box center [767, 138] width 9 height 9
click at [836, 137] on icon at bounding box center [840, 138] width 9 height 9
type input "-1"
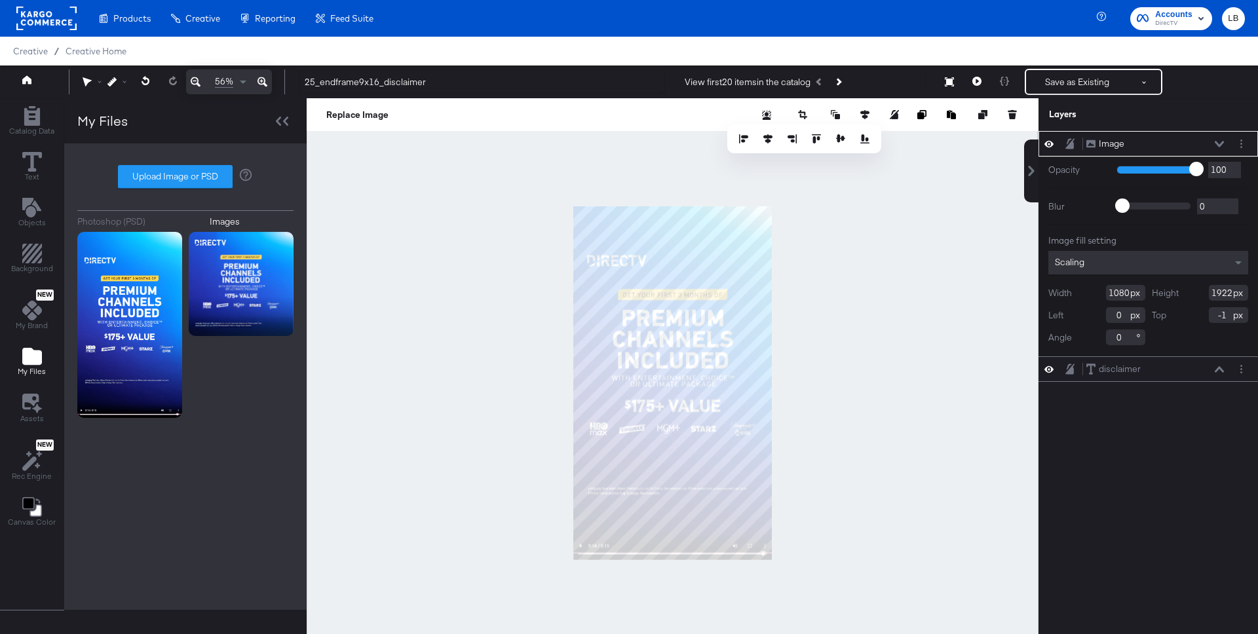
click at [1228, 292] on input "1922" at bounding box center [1228, 293] width 39 height 16
type input "1920"
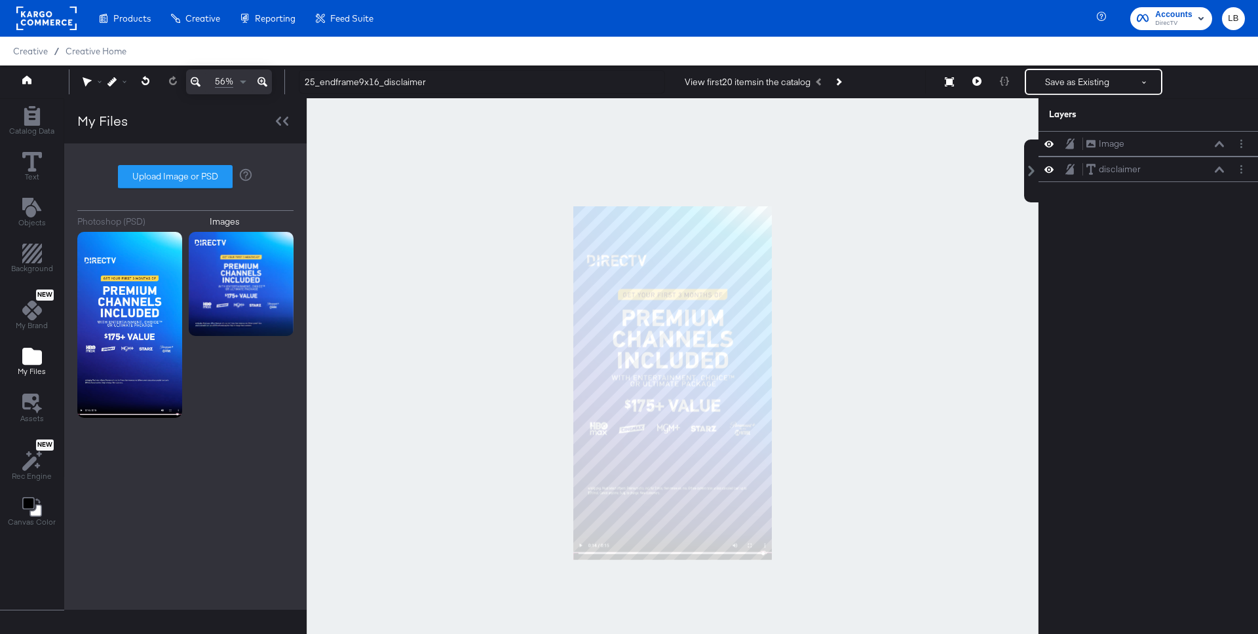
click at [817, 414] on div at bounding box center [673, 382] width 732 height 569
click at [1218, 145] on icon at bounding box center [1218, 144] width 9 height 7
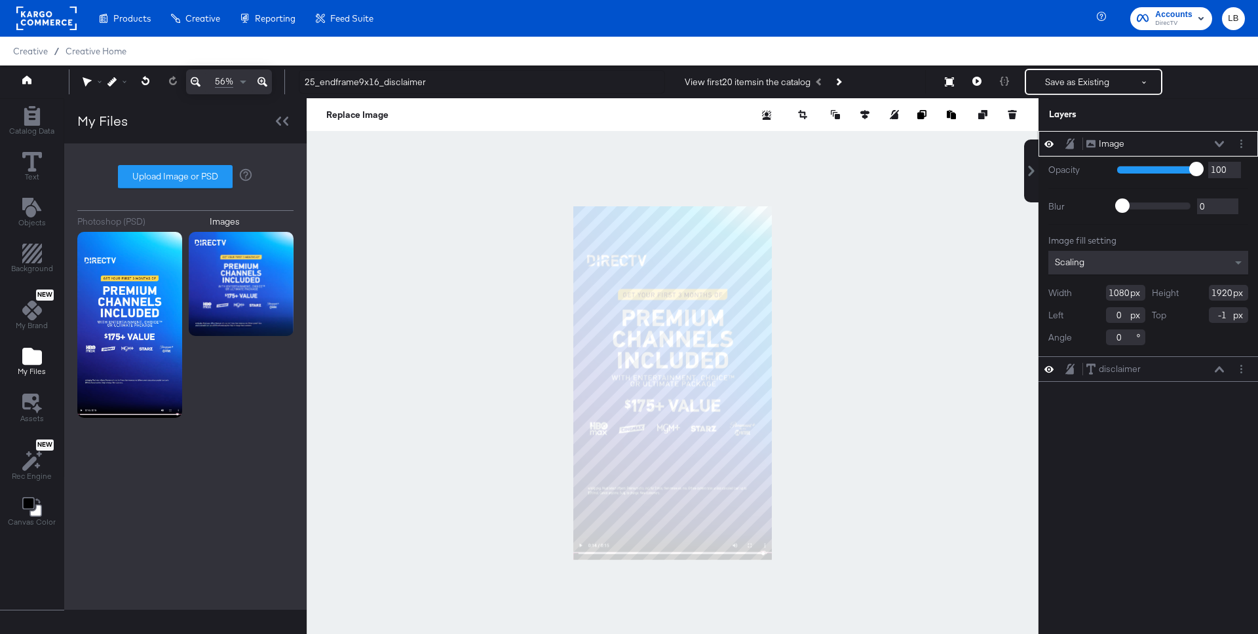
click at [1070, 145] on icon at bounding box center [1069, 143] width 9 height 10
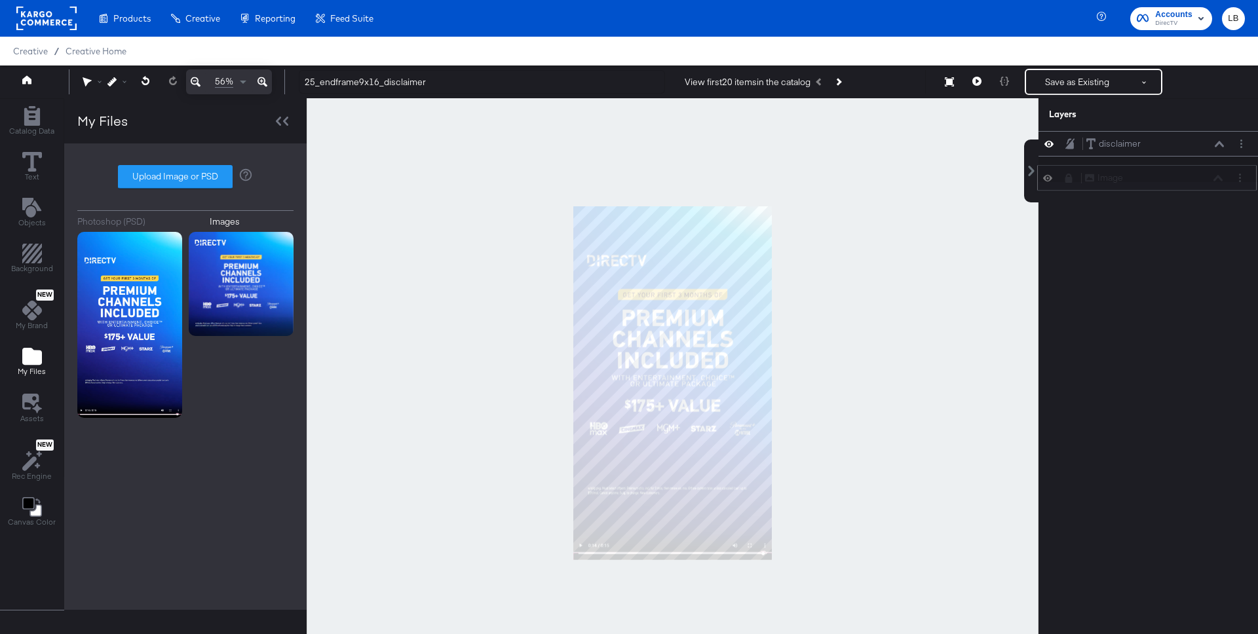
drag, startPoint x: 1192, startPoint y: 143, endPoint x: 1190, endPoint y: 183, distance: 40.0
click at [1190, 183] on div "Image Image" at bounding box center [1153, 178] width 139 height 14
click at [262, 75] on icon at bounding box center [262, 82] width 10 height 16
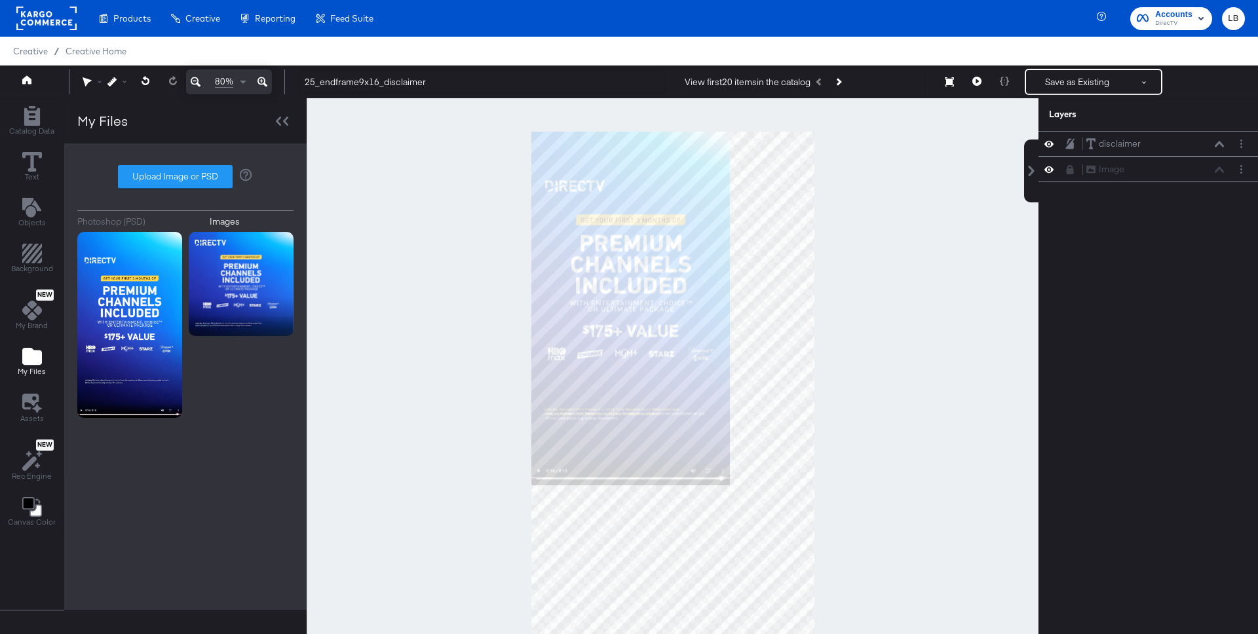
click at [262, 75] on icon at bounding box center [262, 82] width 10 height 16
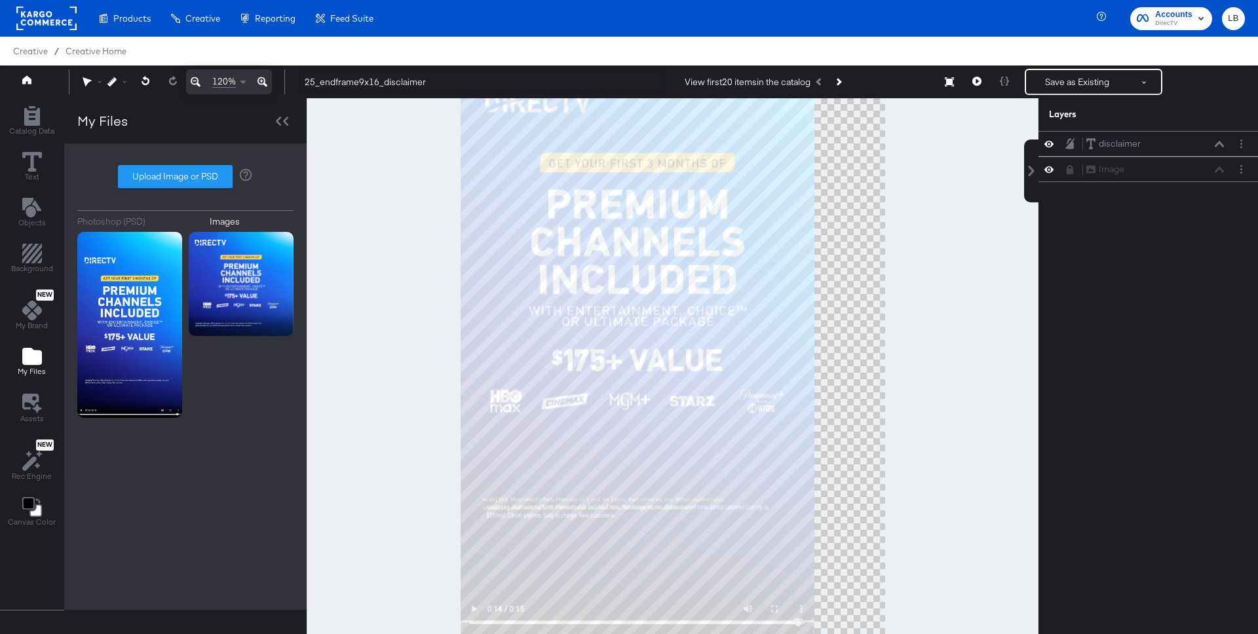
click at [262, 75] on icon at bounding box center [262, 82] width 10 height 16
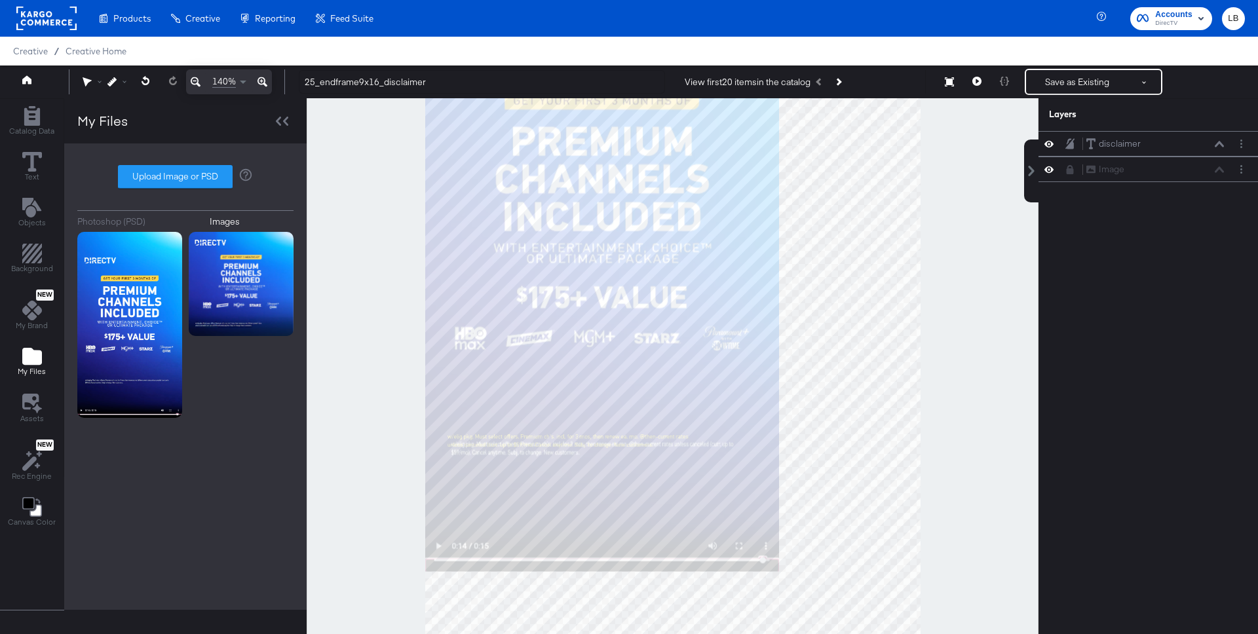
click at [262, 75] on icon at bounding box center [262, 82] width 10 height 16
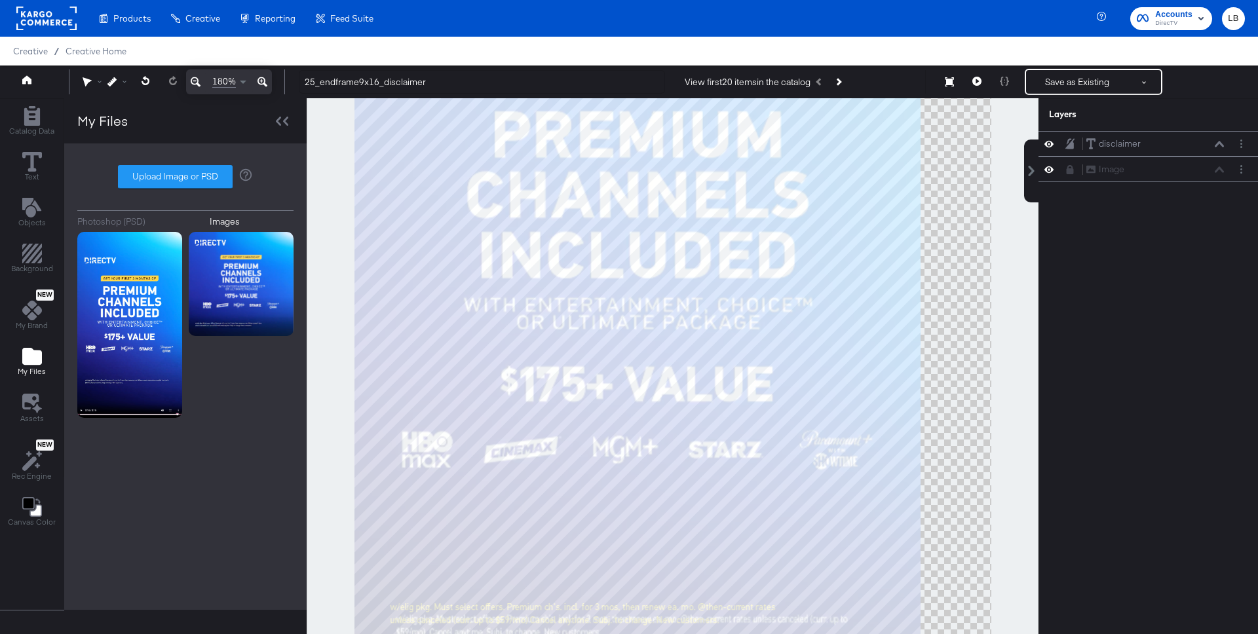
click at [262, 75] on icon at bounding box center [262, 82] width 10 height 16
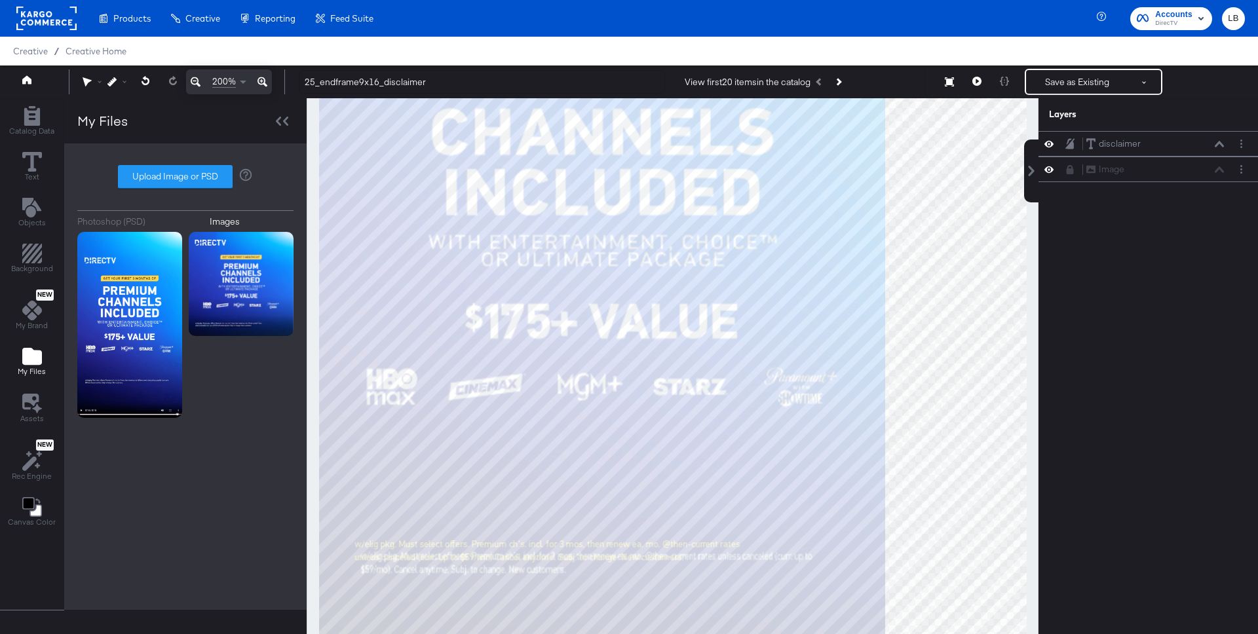
click at [262, 75] on icon at bounding box center [262, 82] width 10 height 16
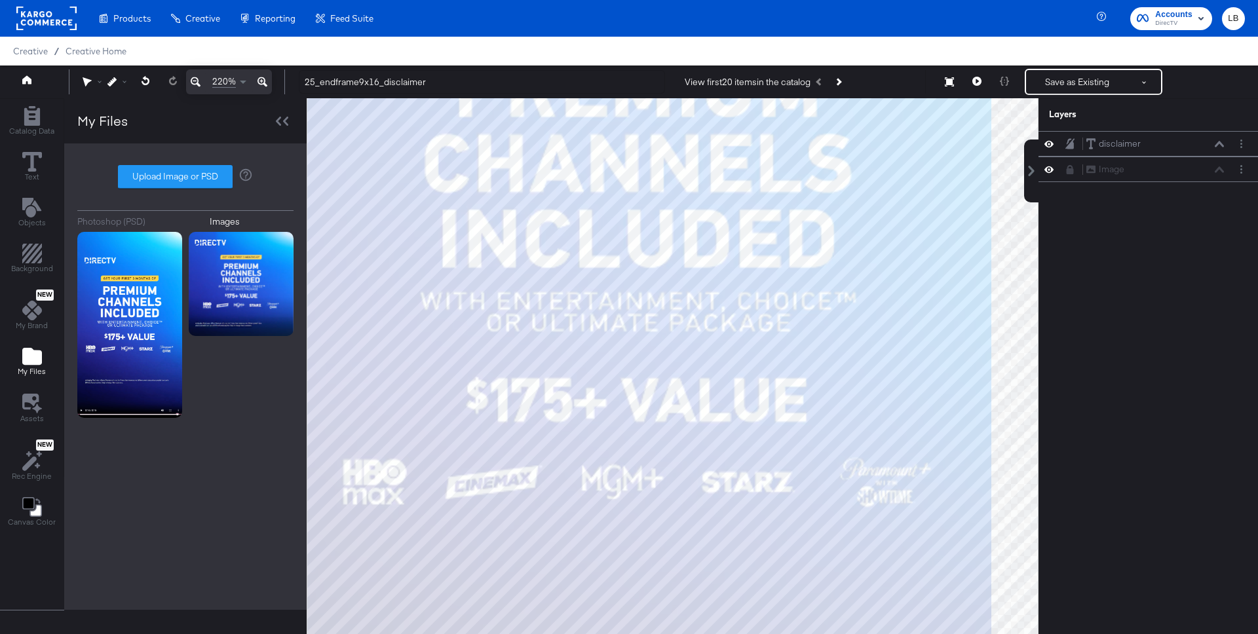
click at [262, 75] on icon at bounding box center [262, 82] width 10 height 16
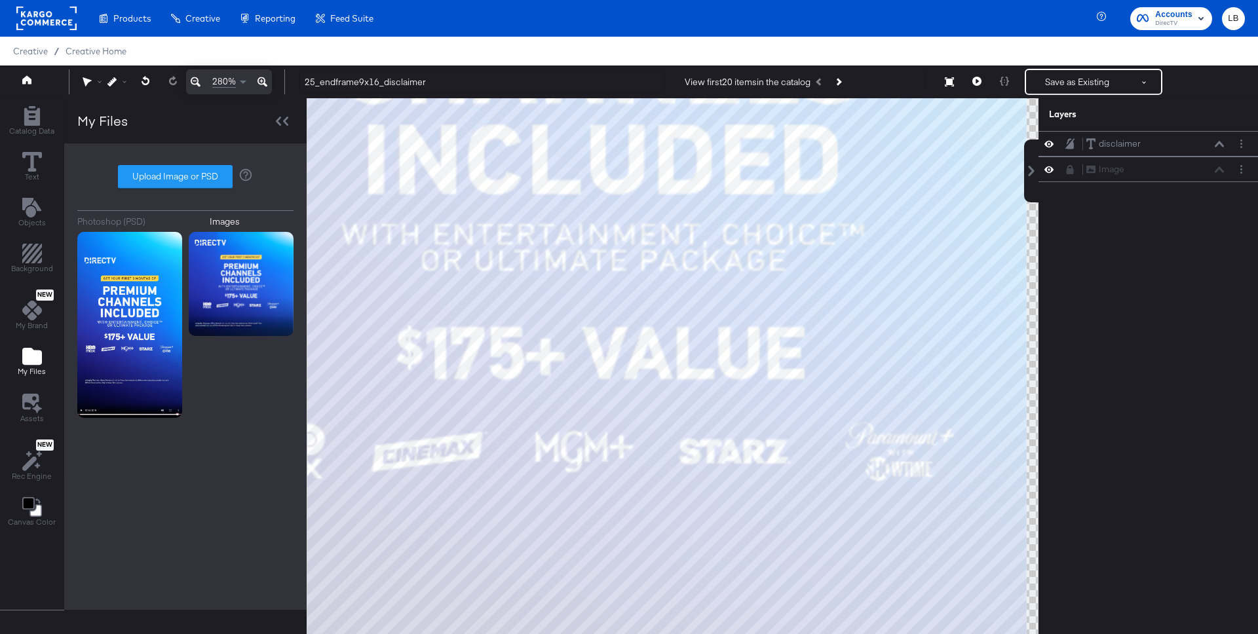
click at [262, 75] on icon at bounding box center [262, 82] width 10 height 16
click at [262, 75] on div "280%" at bounding box center [229, 81] width 86 height 25
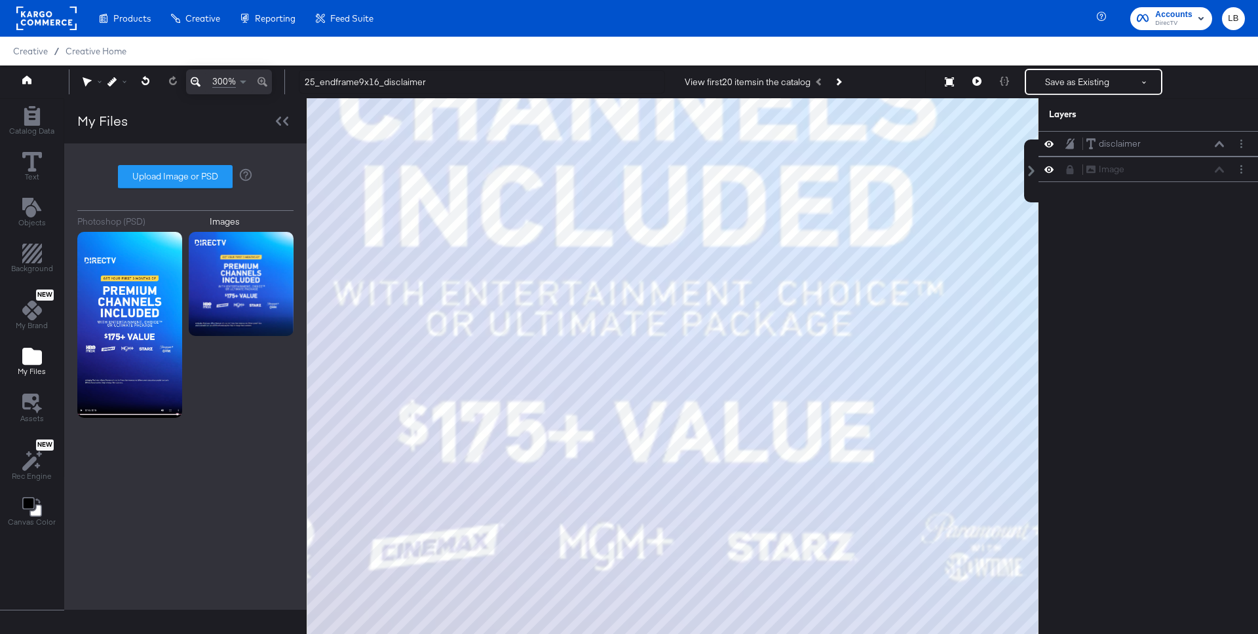
click at [262, 75] on div "300%" at bounding box center [229, 81] width 86 height 25
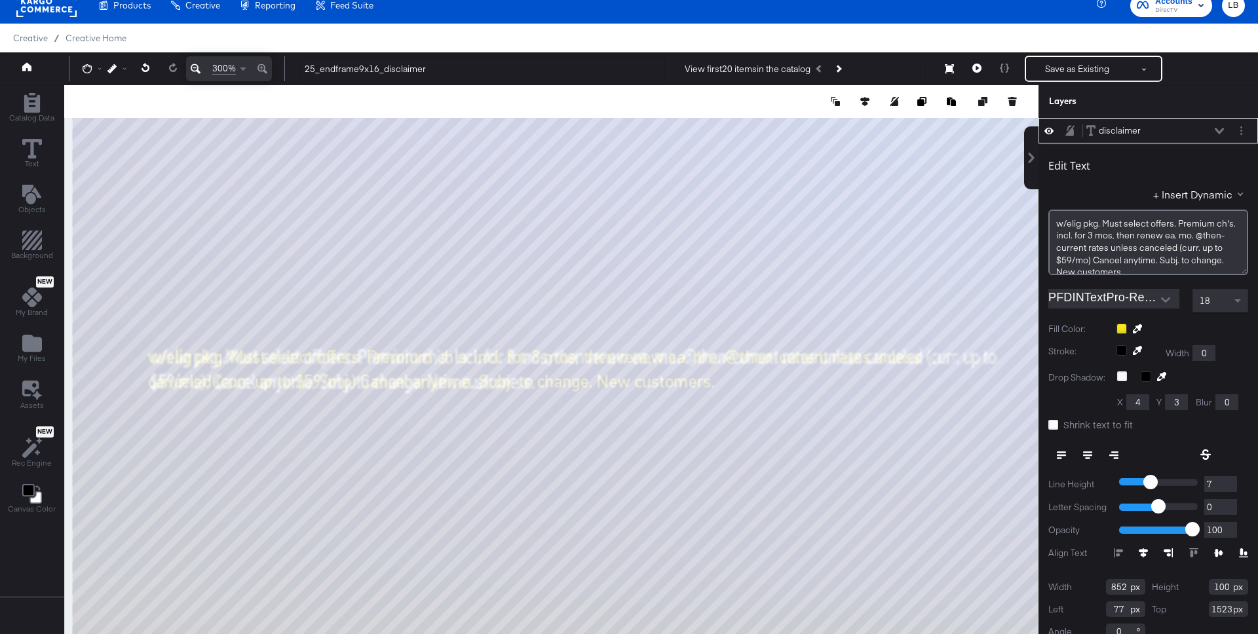
scroll to position [13, 0]
type input "920"
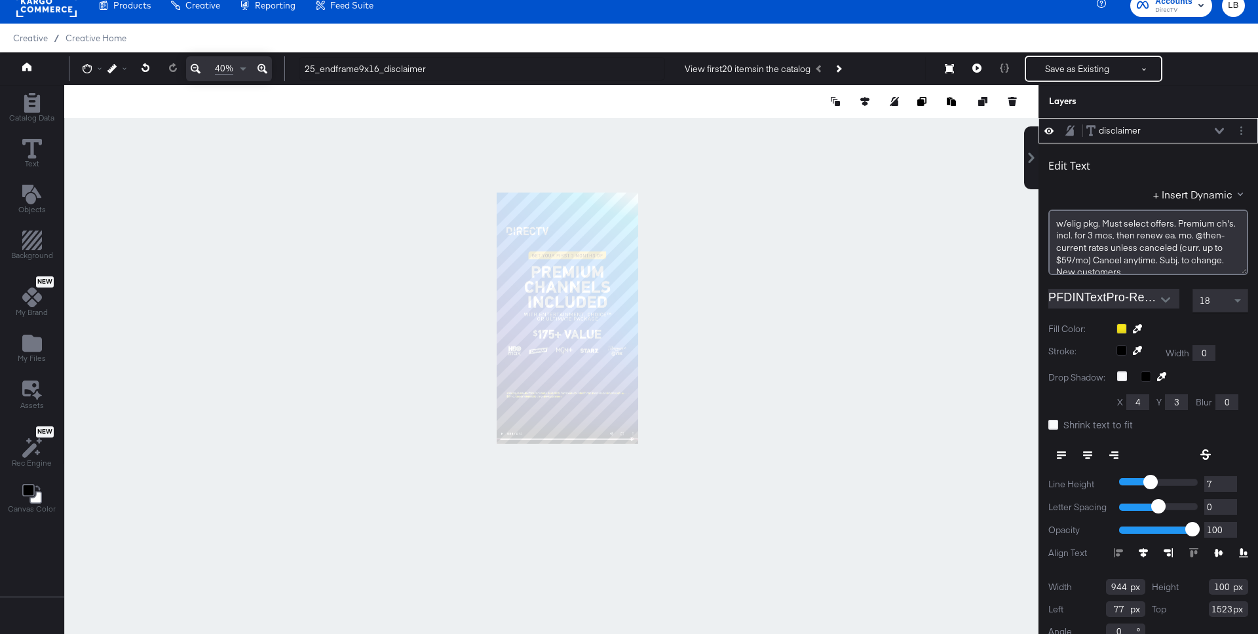
scroll to position [13, 0]
click at [259, 63] on icon at bounding box center [262, 69] width 10 height 16
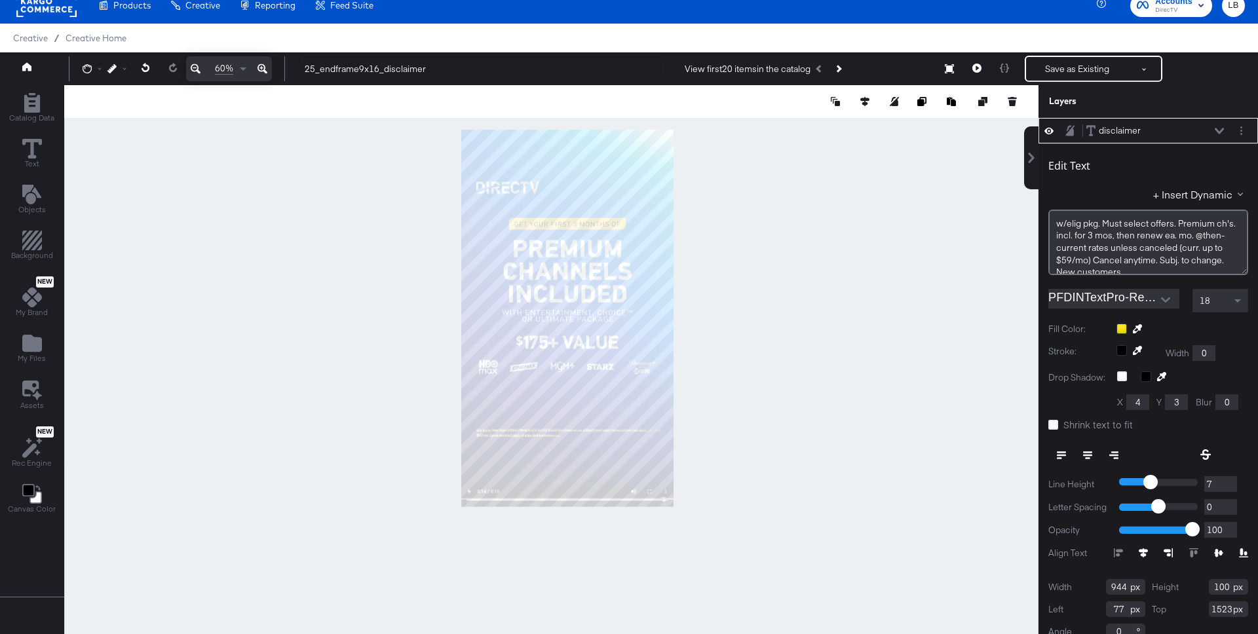
click at [259, 63] on icon at bounding box center [262, 69] width 10 height 16
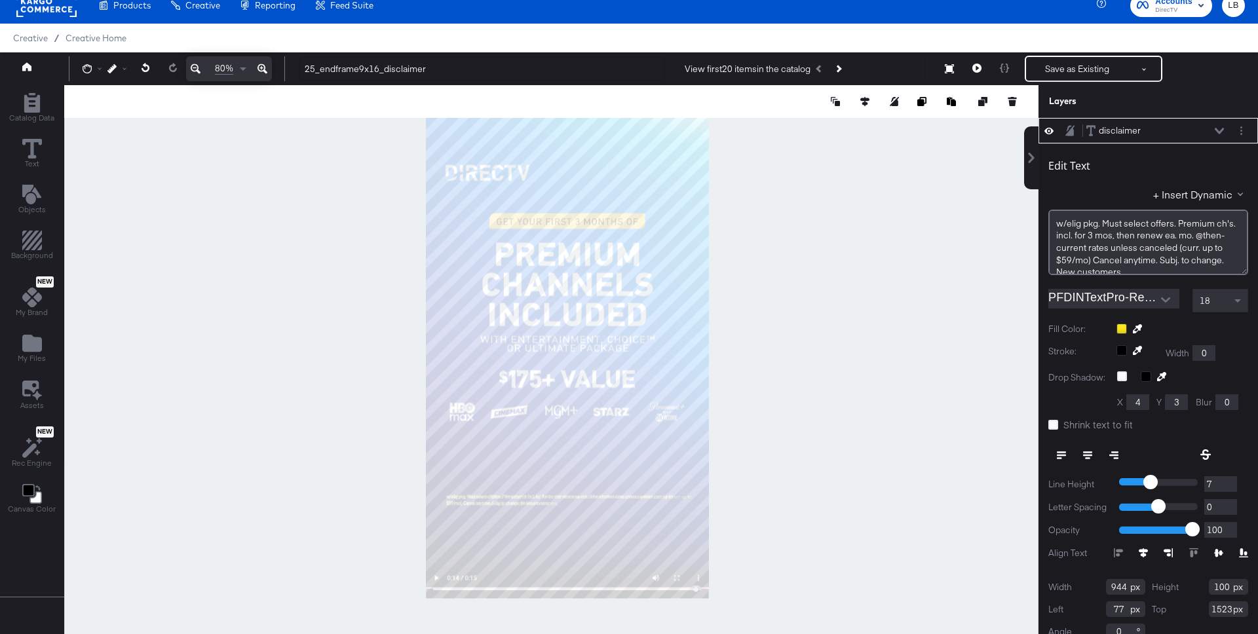
drag, startPoint x: 398, startPoint y: 347, endPoint x: 394, endPoint y: 386, distance: 38.9
click at [394, 386] on div at bounding box center [551, 369] width 973 height 569
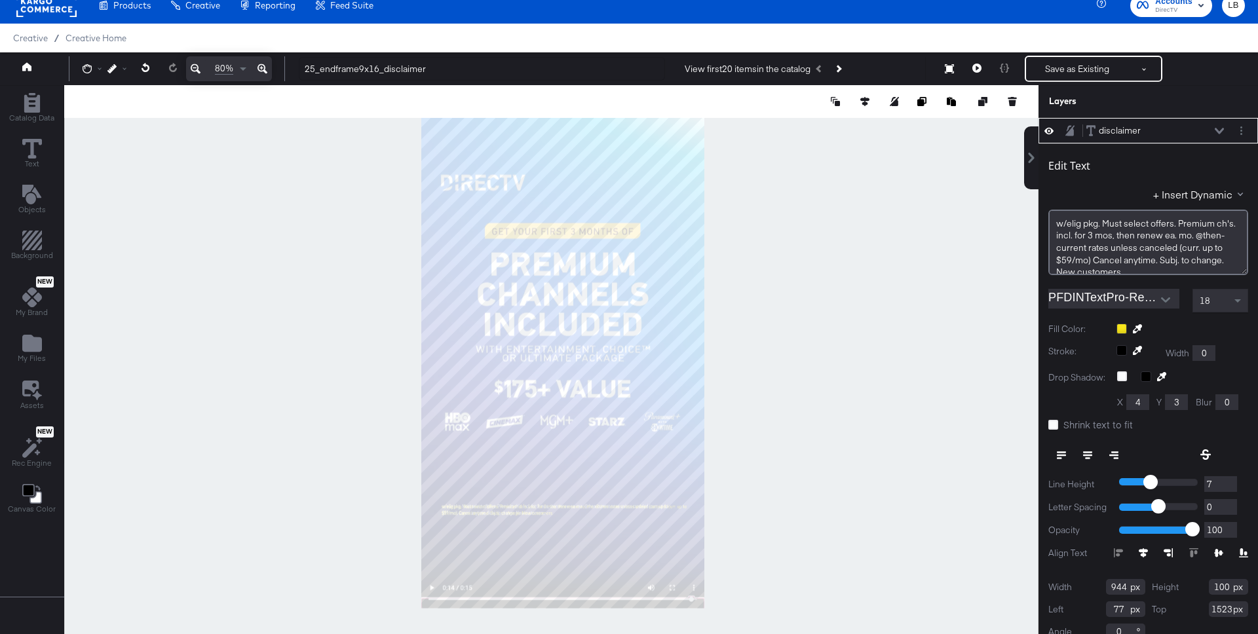
click at [328, 466] on div at bounding box center [551, 369] width 973 height 569
click at [86, 67] on icon at bounding box center [87, 68] width 9 height 9
click at [92, 92] on icon at bounding box center [90, 95] width 9 height 10
click at [413, 316] on div at bounding box center [551, 369] width 974 height 569
click at [866, 106] on button at bounding box center [864, 101] width 13 height 13
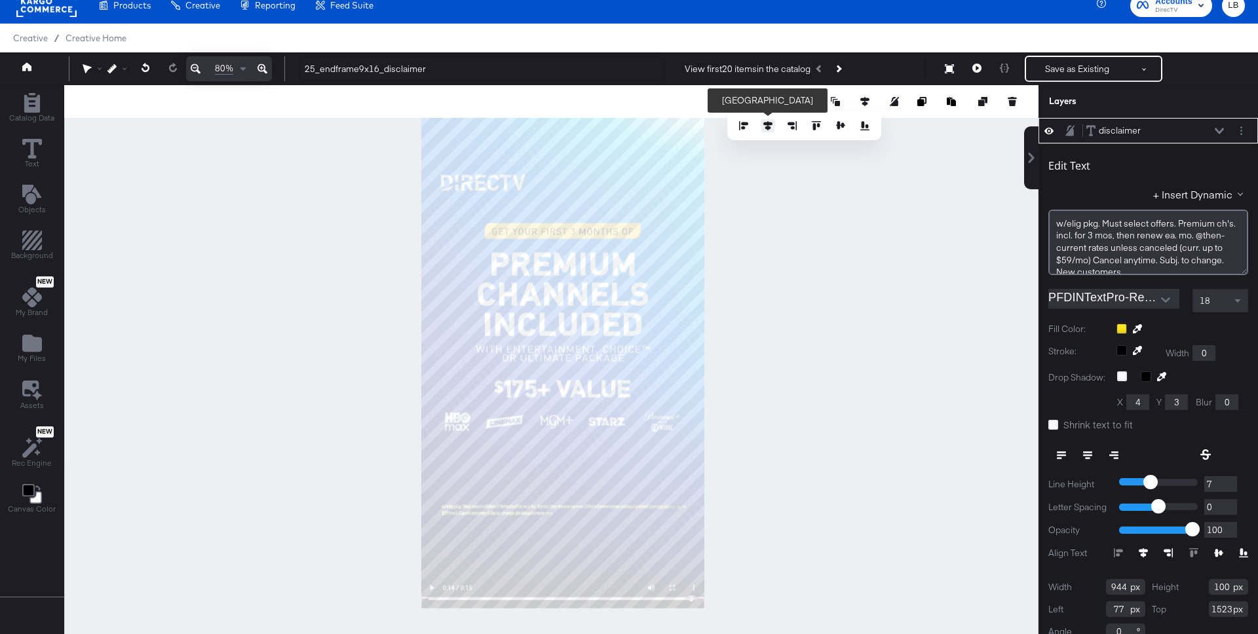
click at [765, 126] on icon at bounding box center [767, 125] width 9 height 9
type input "68"
click at [830, 208] on div at bounding box center [551, 369] width 974 height 569
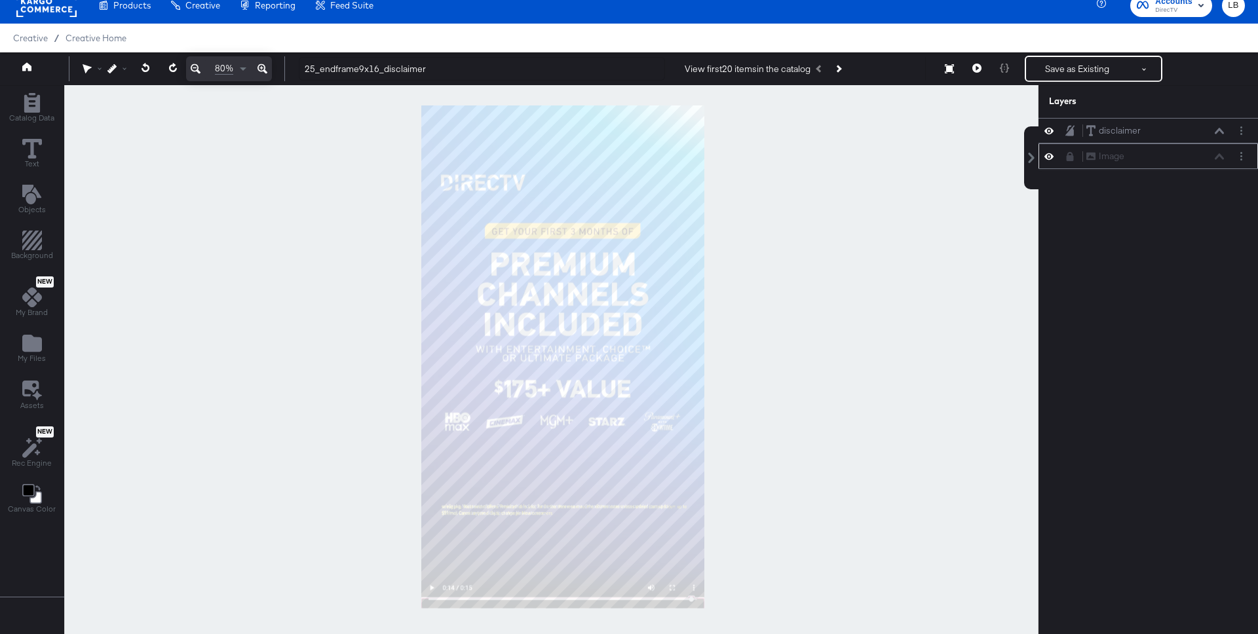
click at [1070, 154] on icon at bounding box center [1069, 156] width 9 height 9
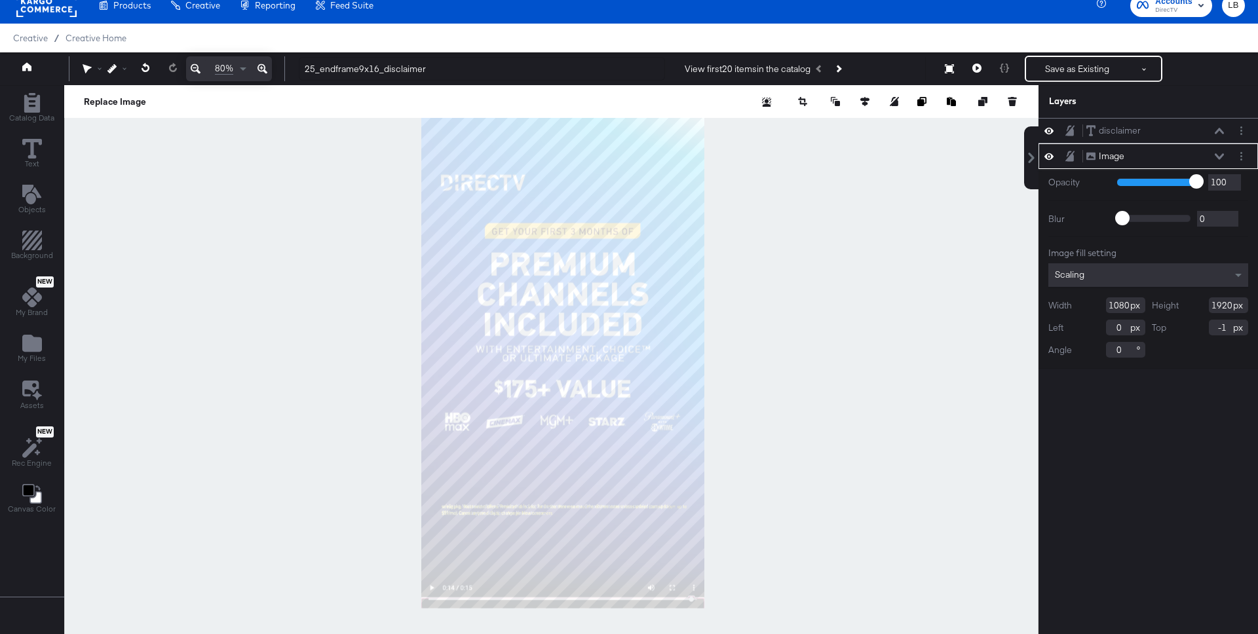
click at [1048, 154] on icon at bounding box center [1048, 156] width 9 height 11
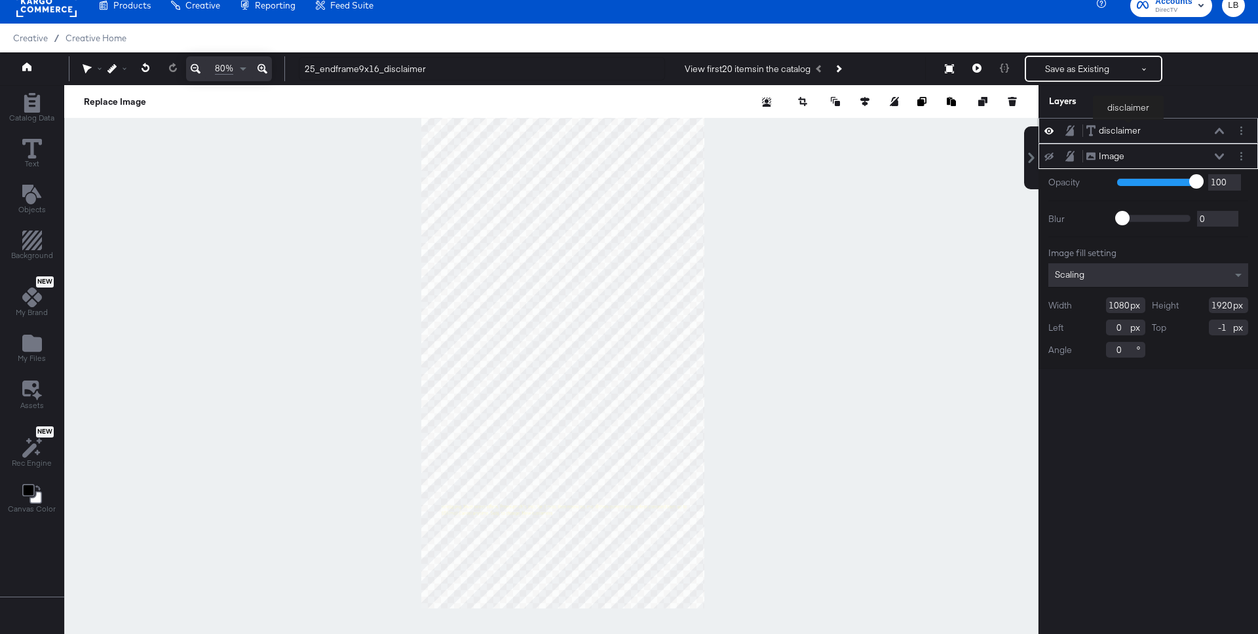
click at [1128, 129] on div "disclaimer" at bounding box center [1120, 130] width 42 height 12
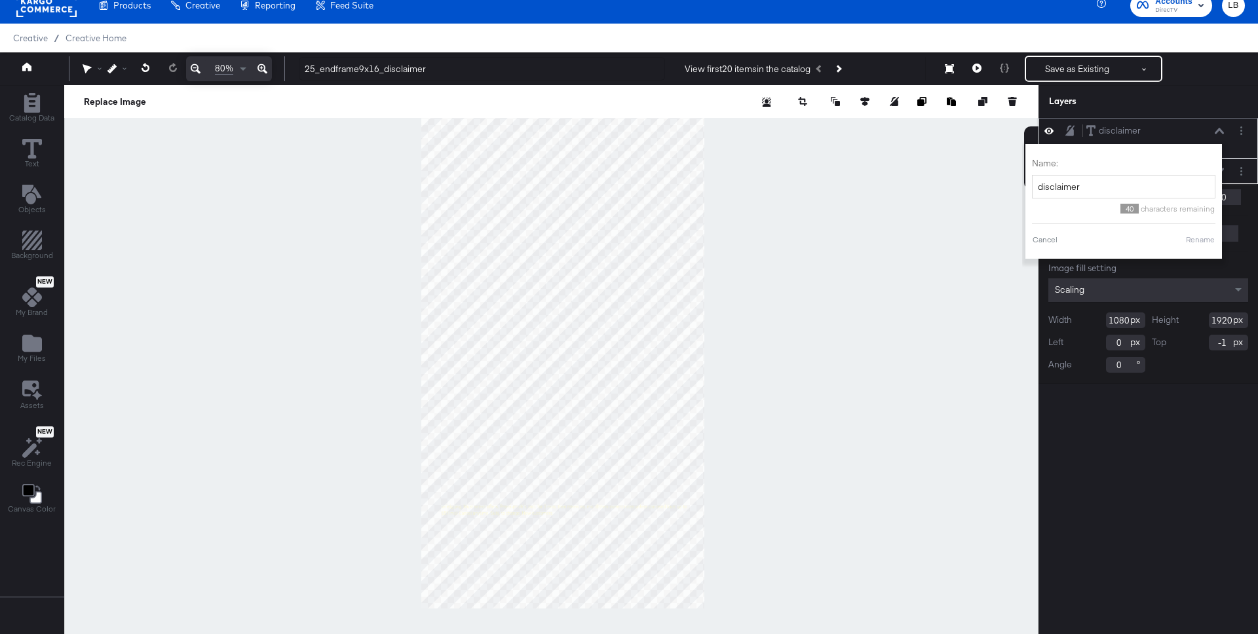
click at [1220, 127] on button at bounding box center [1219, 131] width 10 height 8
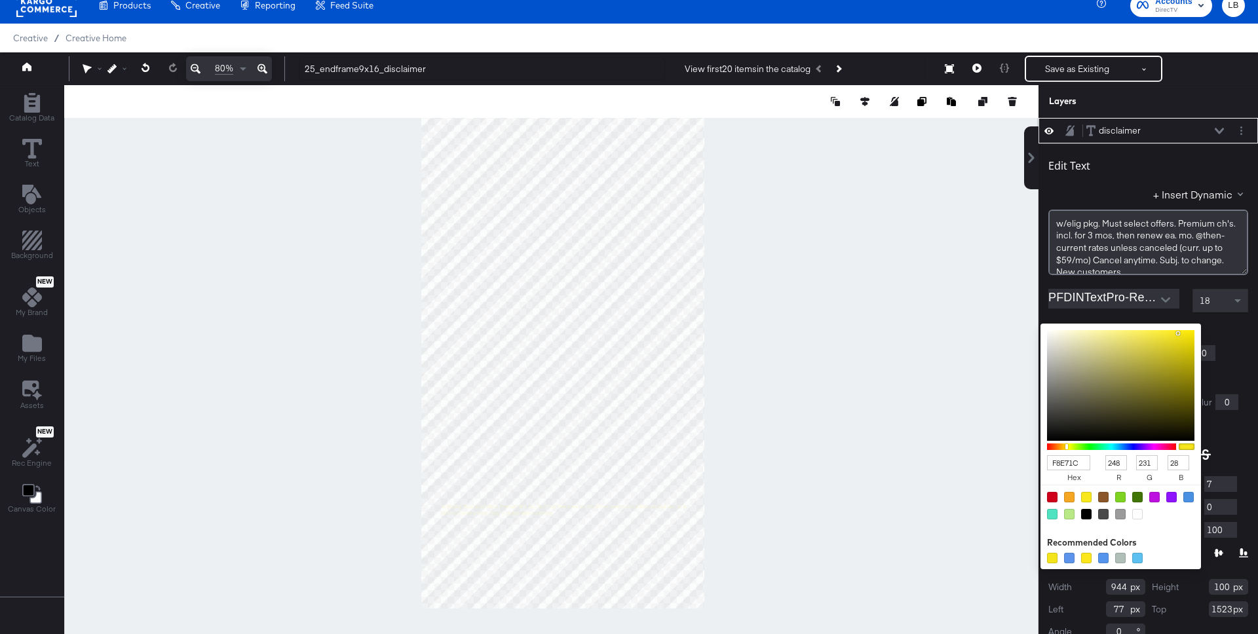
click at [1122, 328] on div "F8E71C hex 248 r 231 g 28 b 100 a Recommended Colors" at bounding box center [1182, 329] width 132 height 10
drag, startPoint x: 1080, startPoint y: 461, endPoint x: 1009, endPoint y: 462, distance: 70.8
click at [1009, 118] on div "Catalog Data Text Objects Background New My Brand My Files Assets New Rec Engin…" at bounding box center [629, 101] width 1258 height 33
type input "fff"
type input "255"
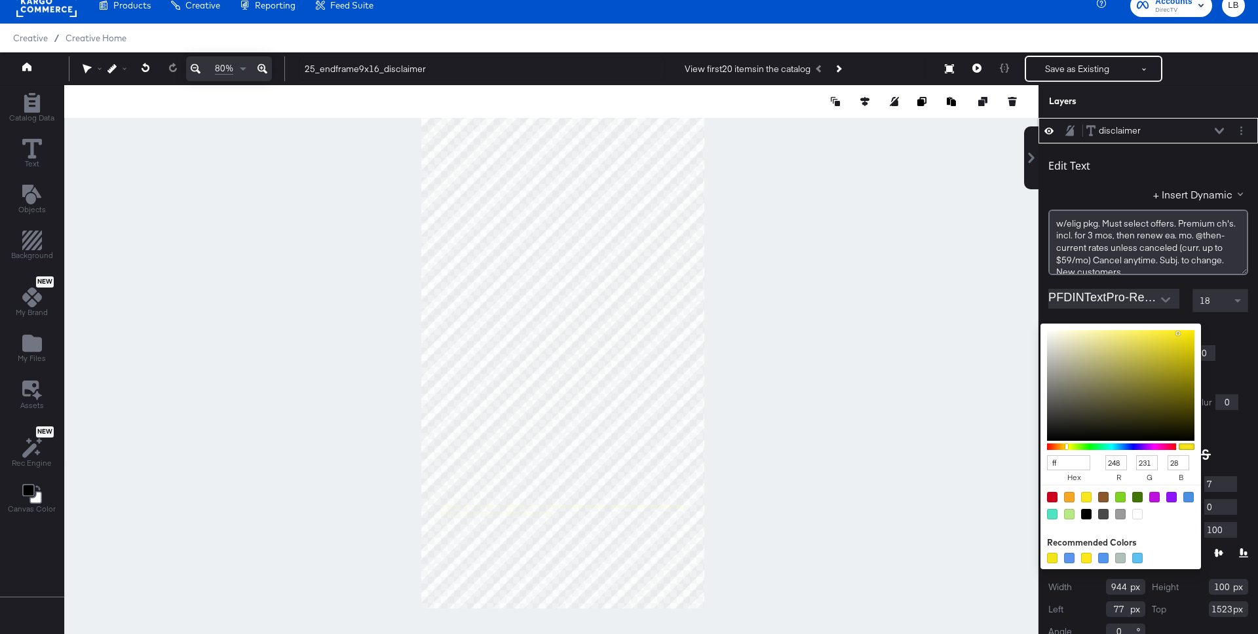
type input "255"
type input "ffffff"
click at [1242, 350] on div "Stroke: Width 0" at bounding box center [1148, 353] width 200 height 16
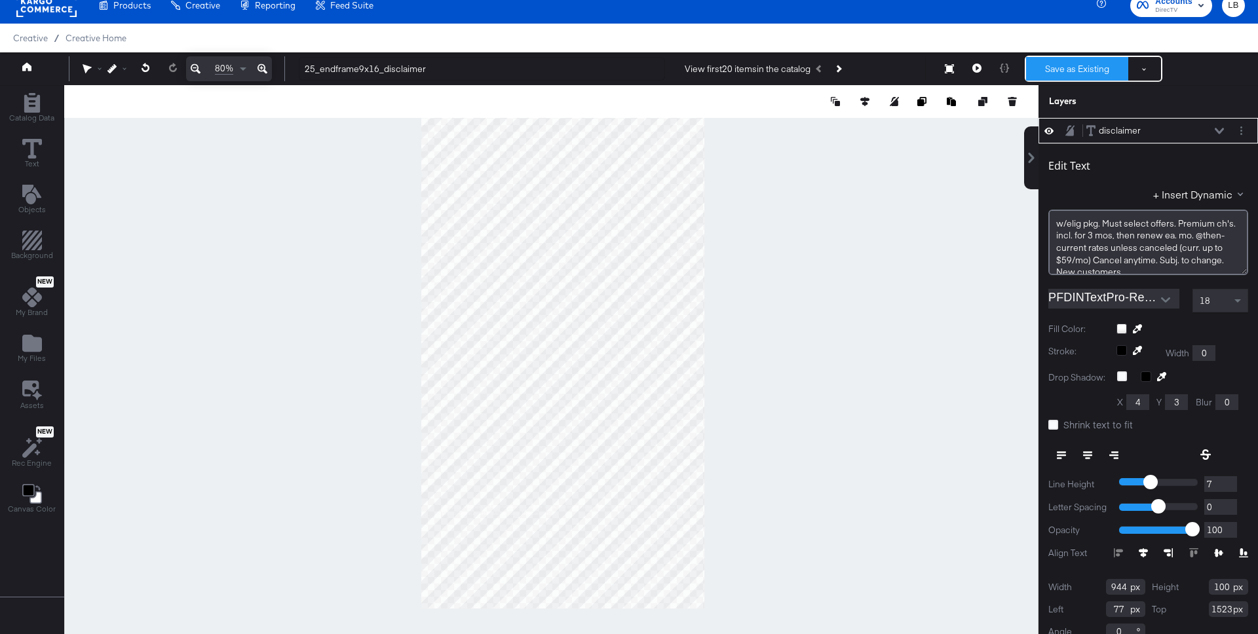
click at [1070, 69] on button "Save as Existing" at bounding box center [1077, 69] width 102 height 24
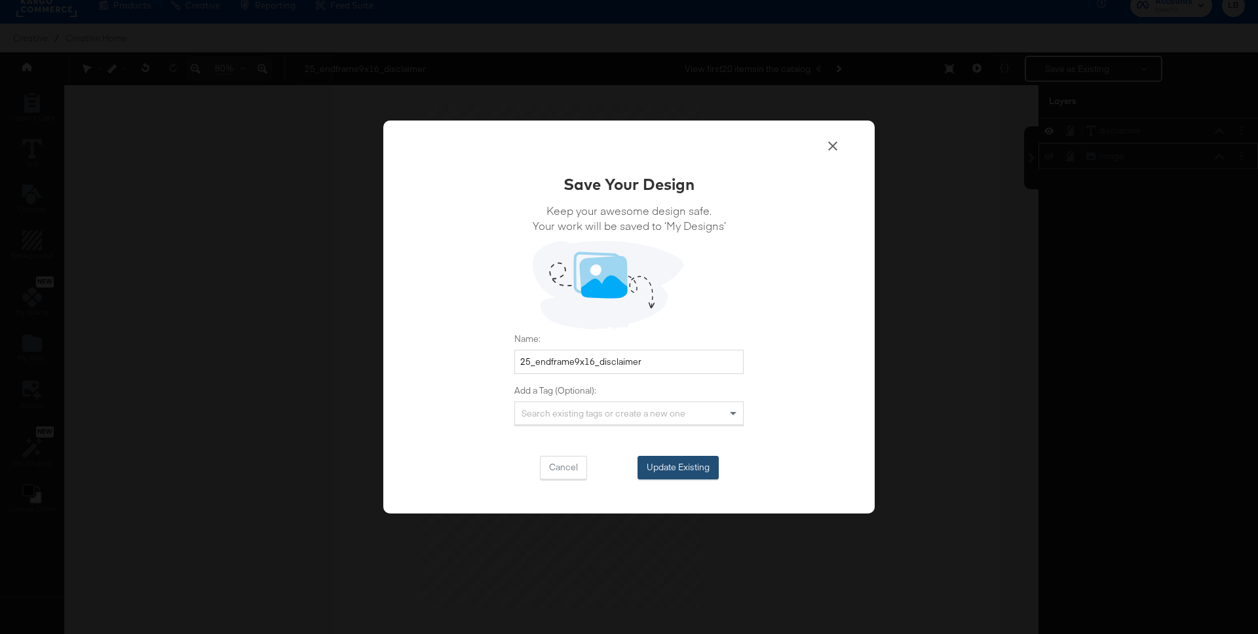
click at [688, 467] on button "Update Existing" at bounding box center [677, 468] width 81 height 24
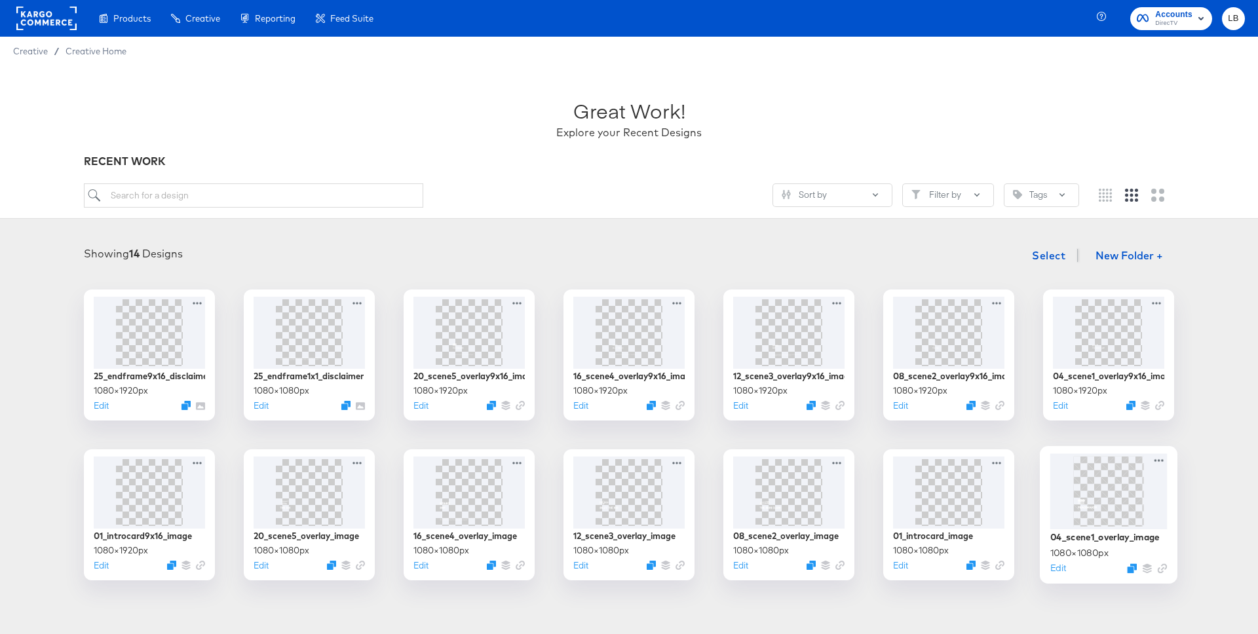
click at [1110, 500] on img at bounding box center [1108, 491] width 70 height 70
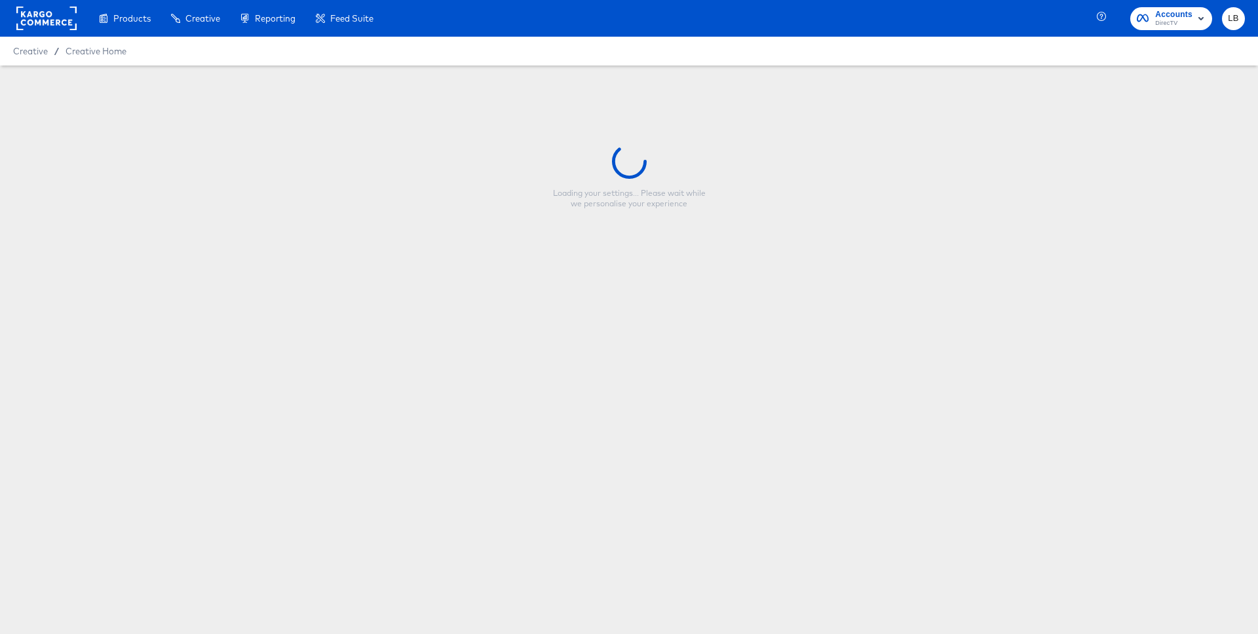
type input "04_scene1_overlay_image"
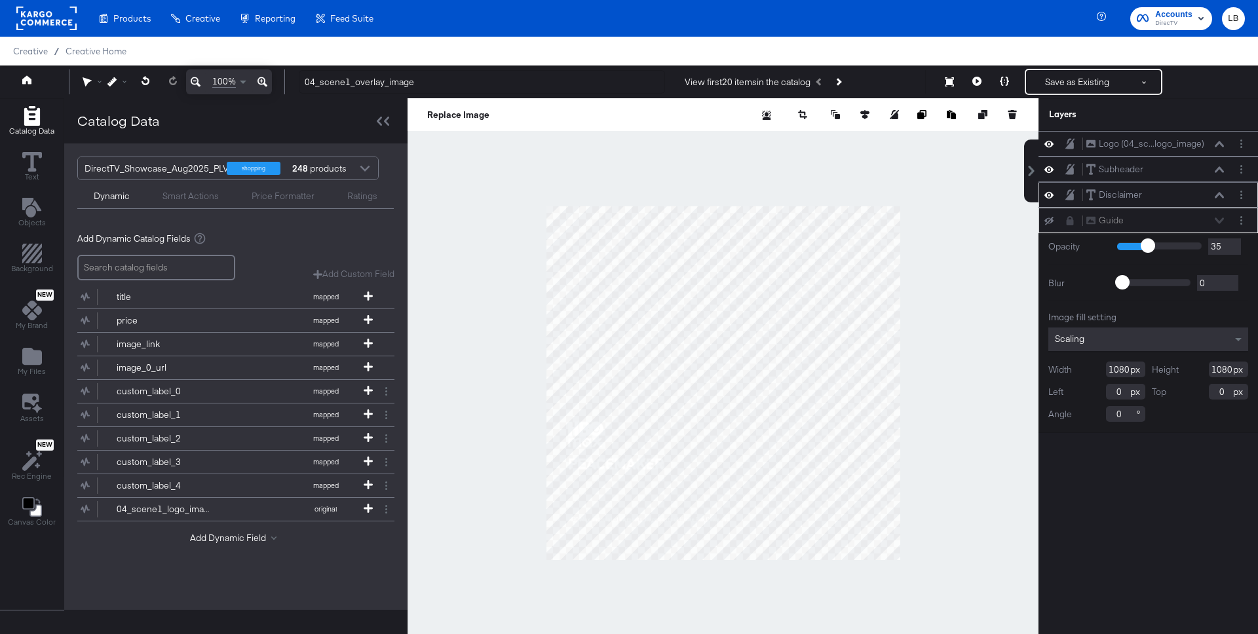
click at [1220, 189] on div "Disclaimer Disclaimer" at bounding box center [1154, 195] width 139 height 14
click at [1219, 192] on icon at bounding box center [1218, 195] width 9 height 7
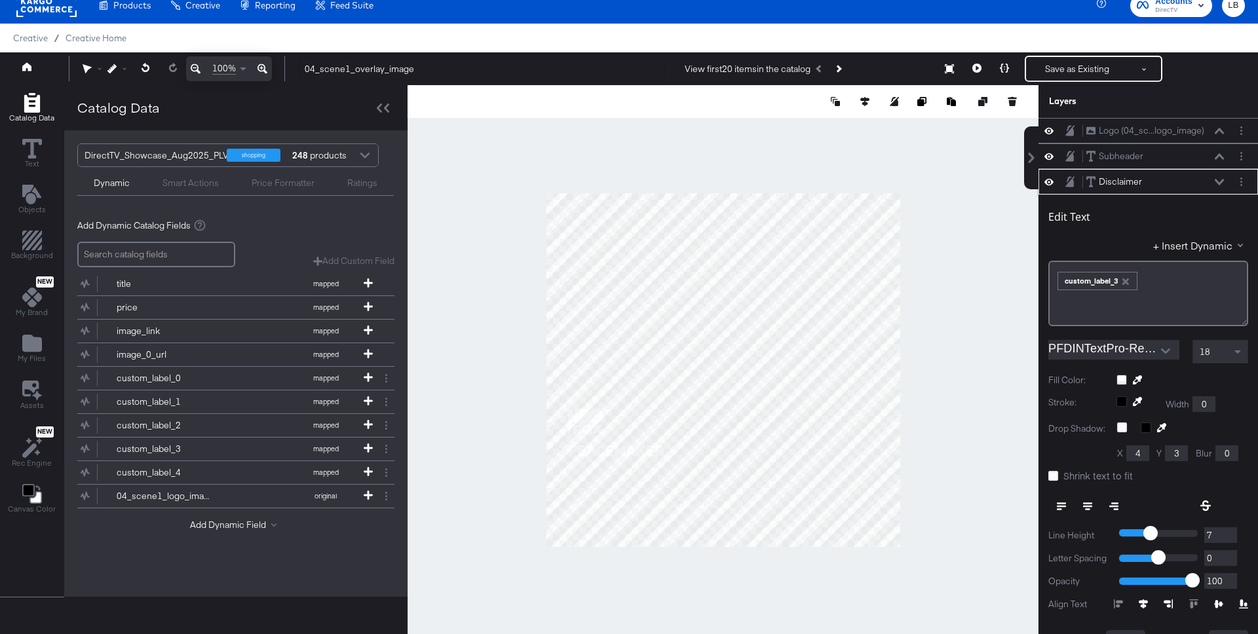
scroll to position [51, 0]
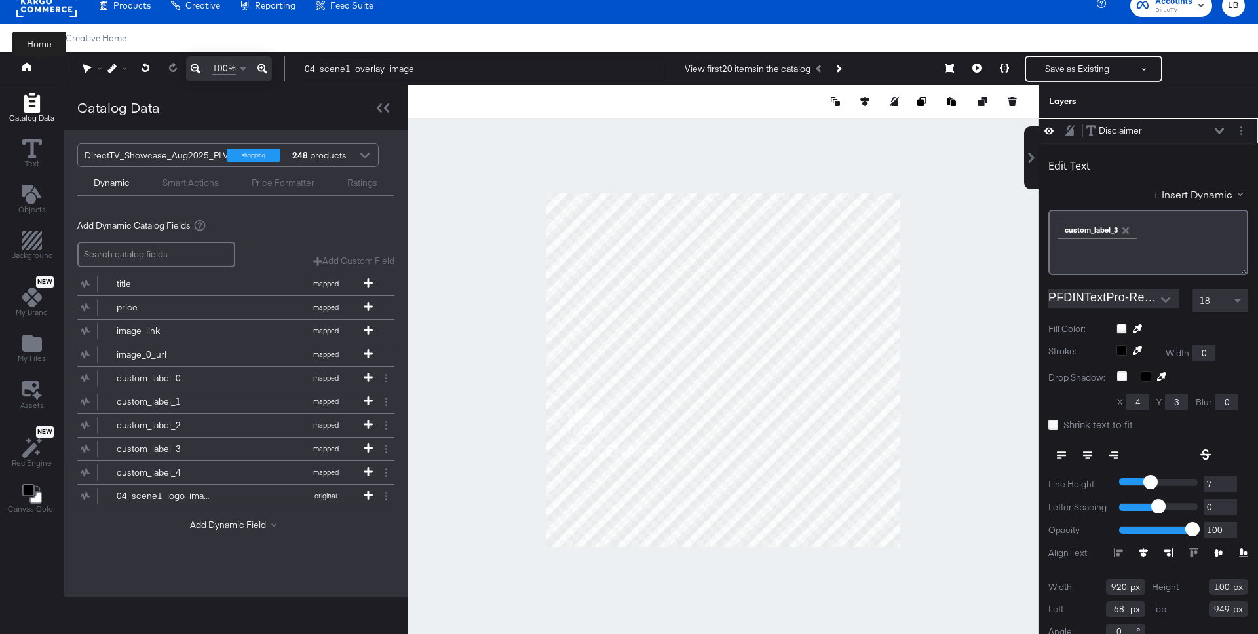
click at [28, 69] on icon at bounding box center [26, 66] width 9 height 9
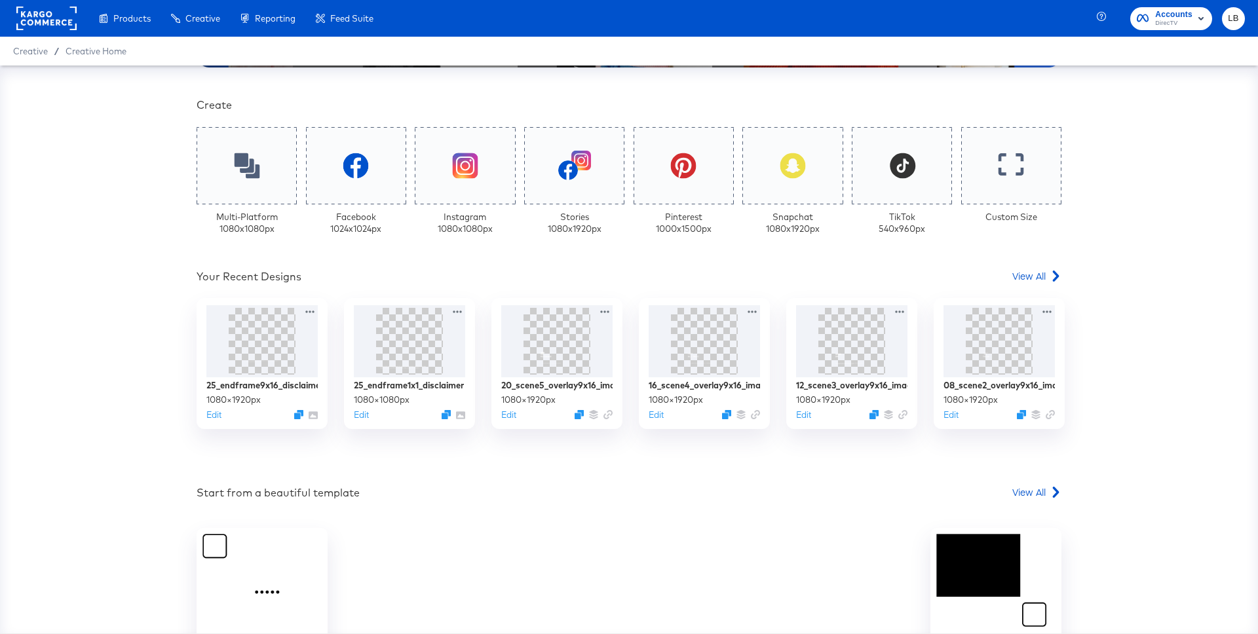
scroll to position [391, 0]
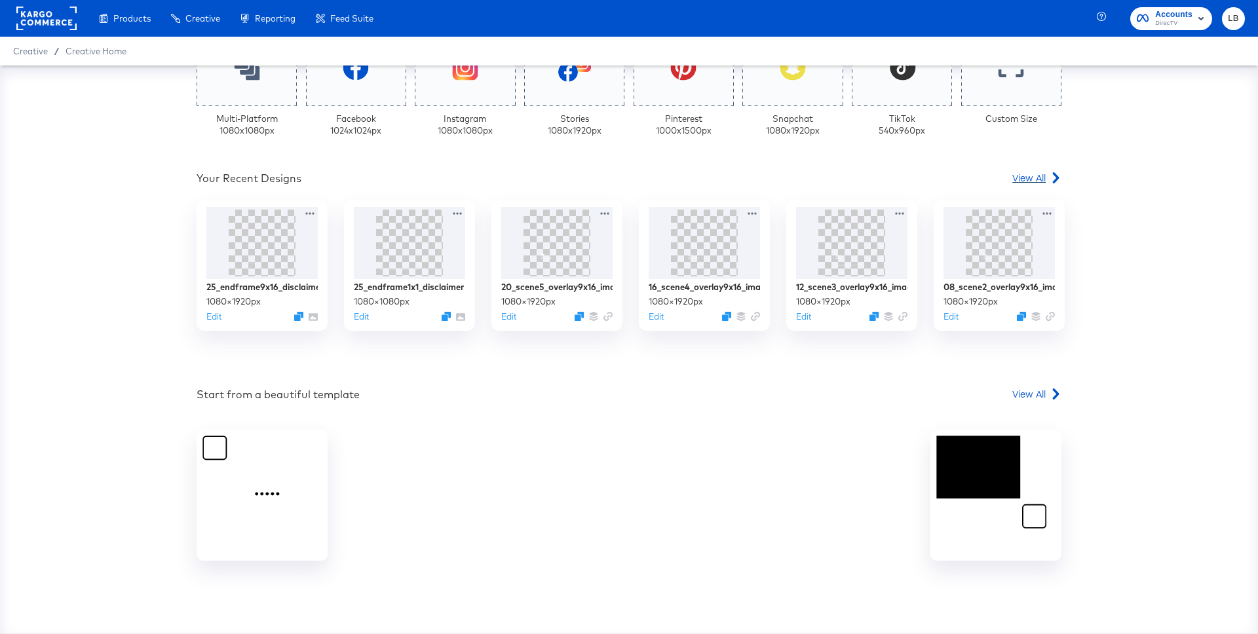
click at [1037, 184] on link "View All" at bounding box center [1036, 180] width 49 height 19
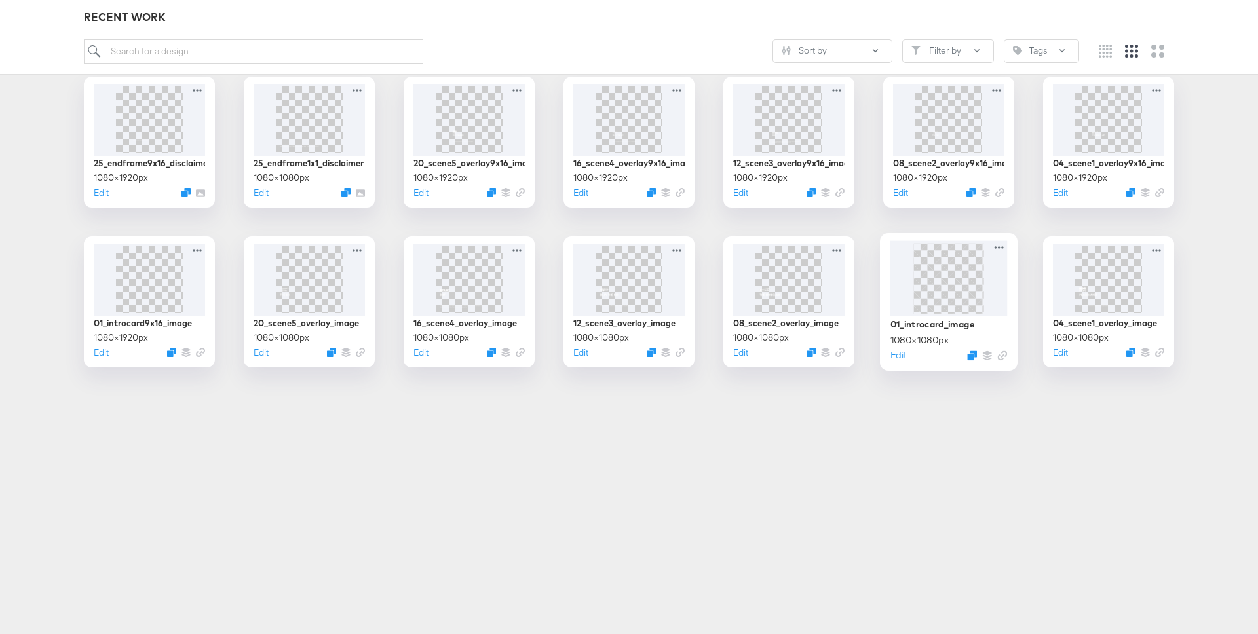
scroll to position [212, 0]
click at [785, 283] on img at bounding box center [788, 279] width 70 height 70
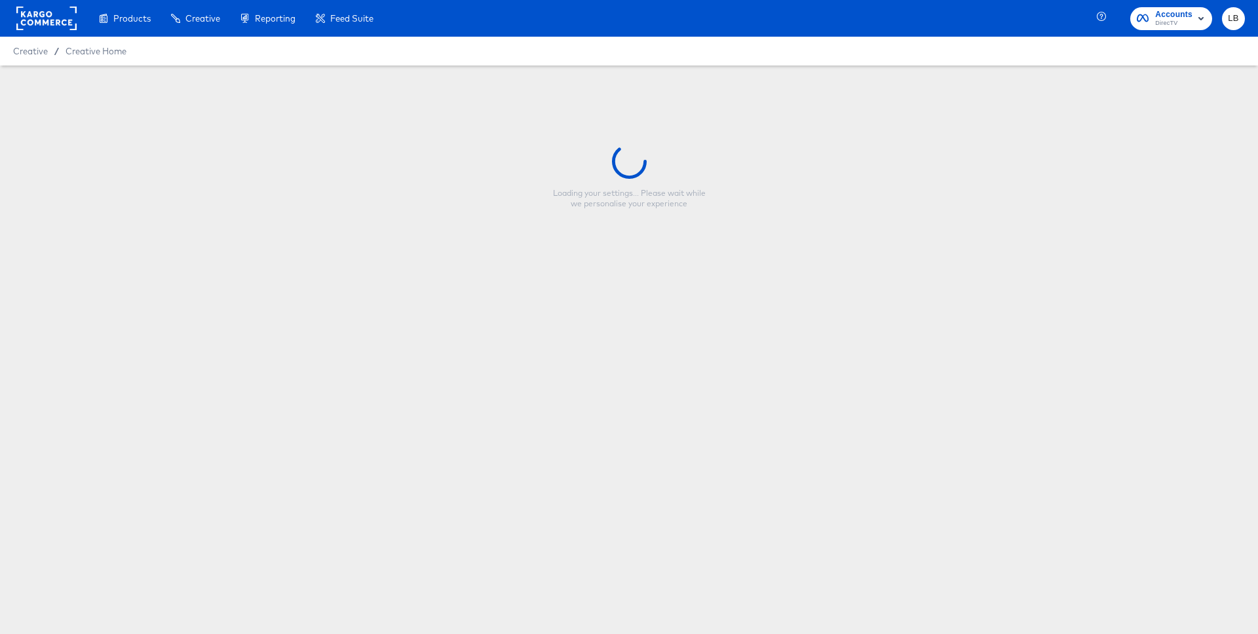
type input "08_scene2_overlay_image"
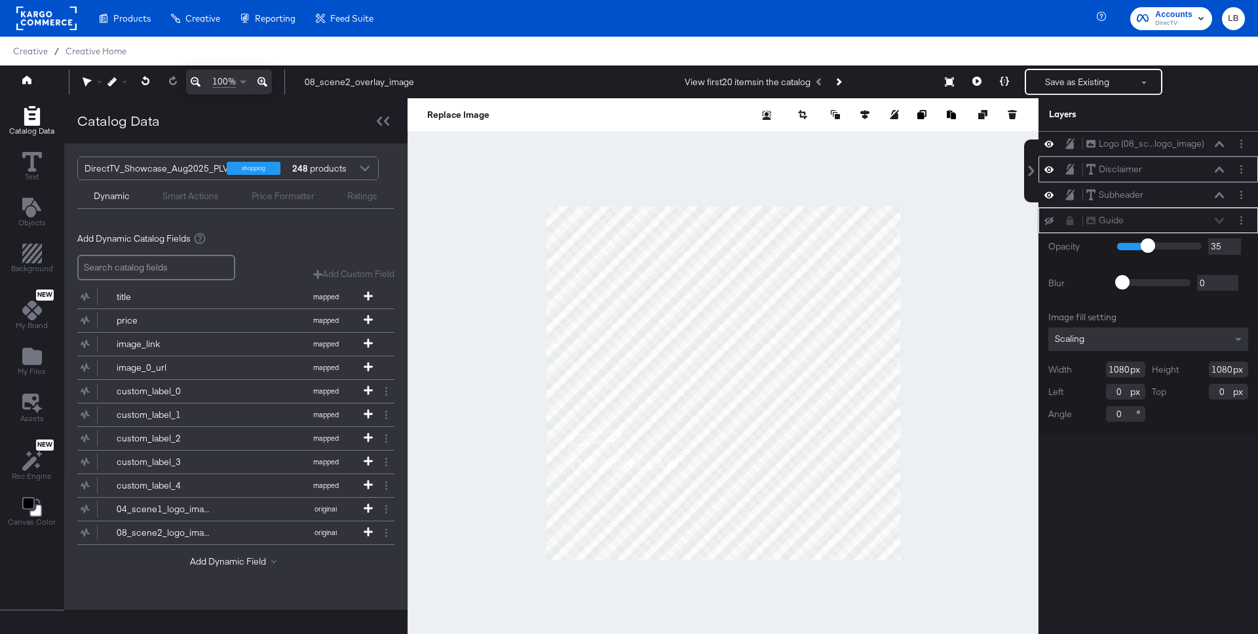
click at [1220, 166] on button at bounding box center [1219, 170] width 10 height 8
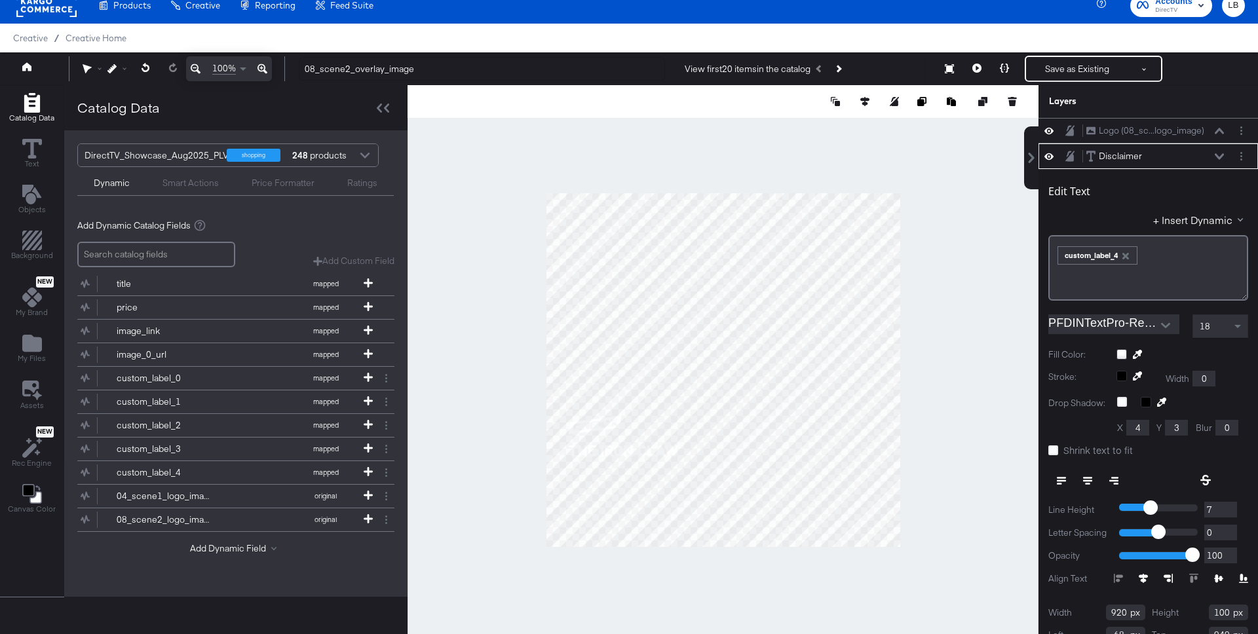
scroll to position [26, 0]
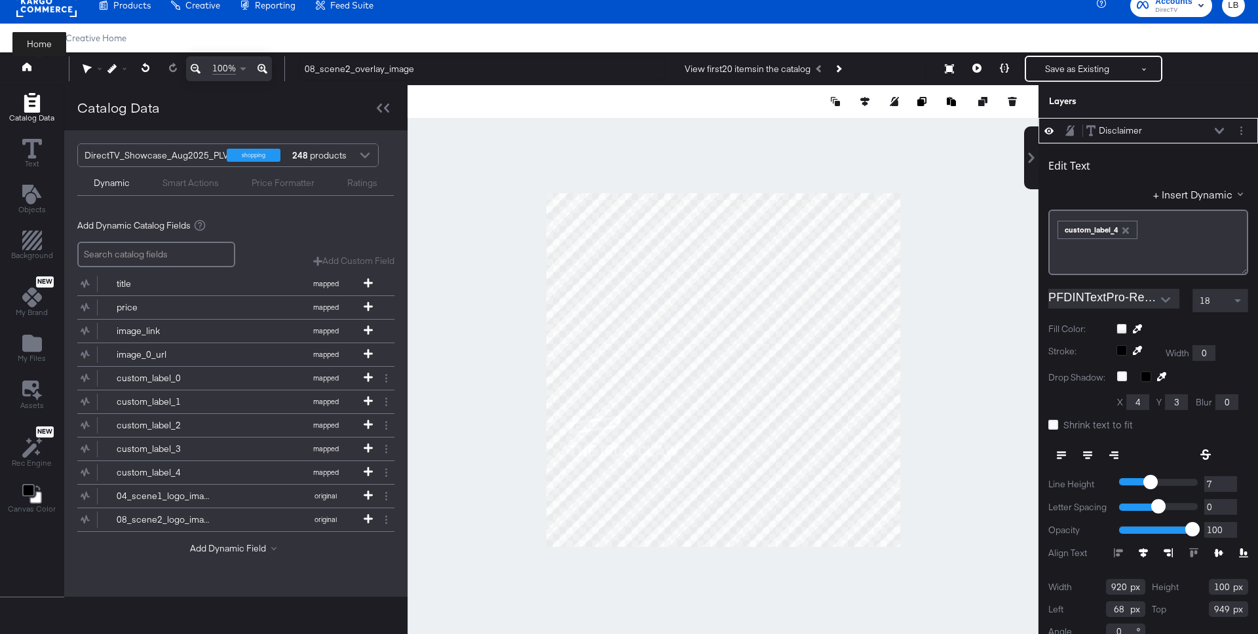
click at [26, 69] on icon at bounding box center [26, 66] width 9 height 9
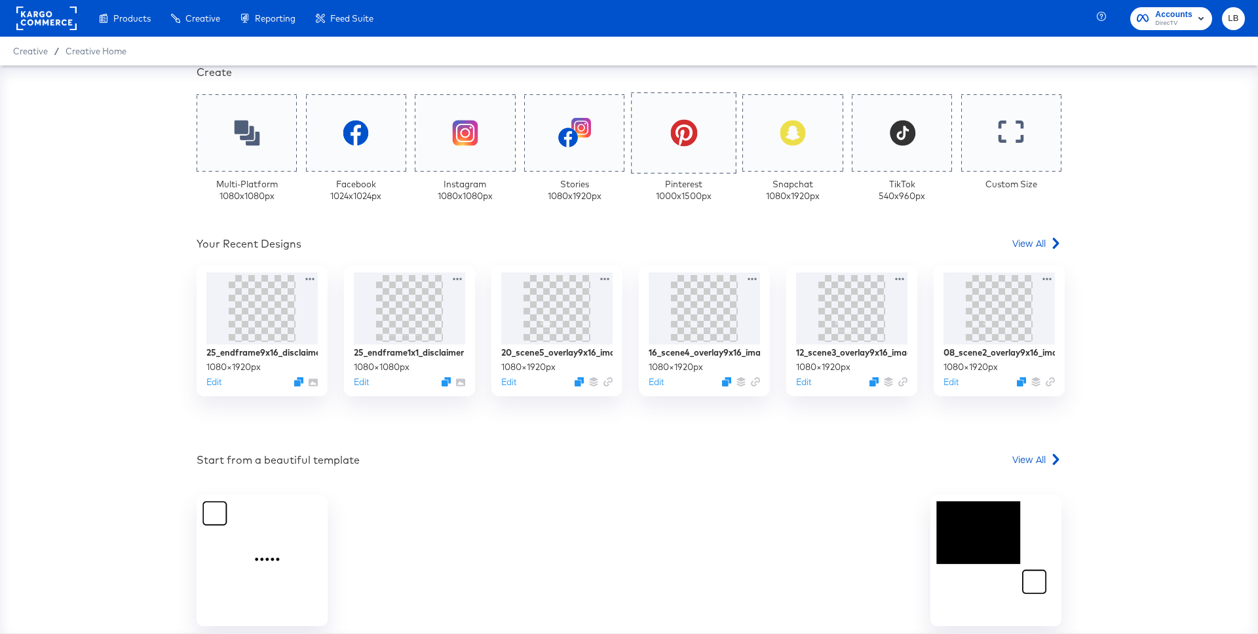
scroll to position [329, 0]
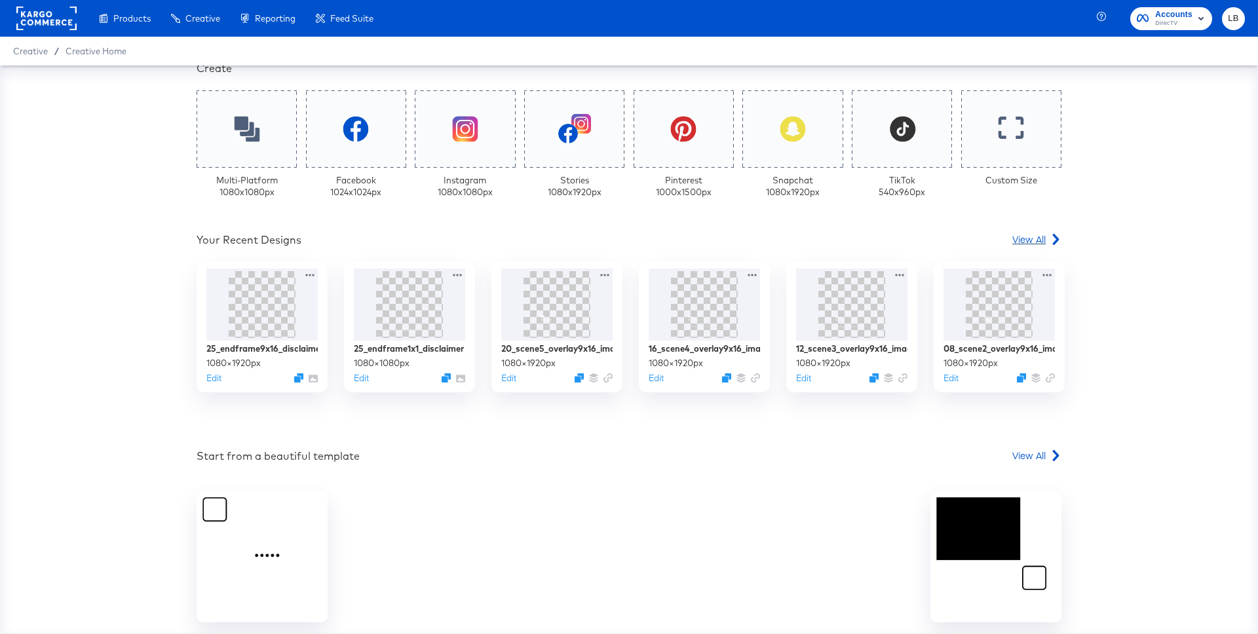
click at [1028, 236] on span "View All" at bounding box center [1028, 239] width 33 height 13
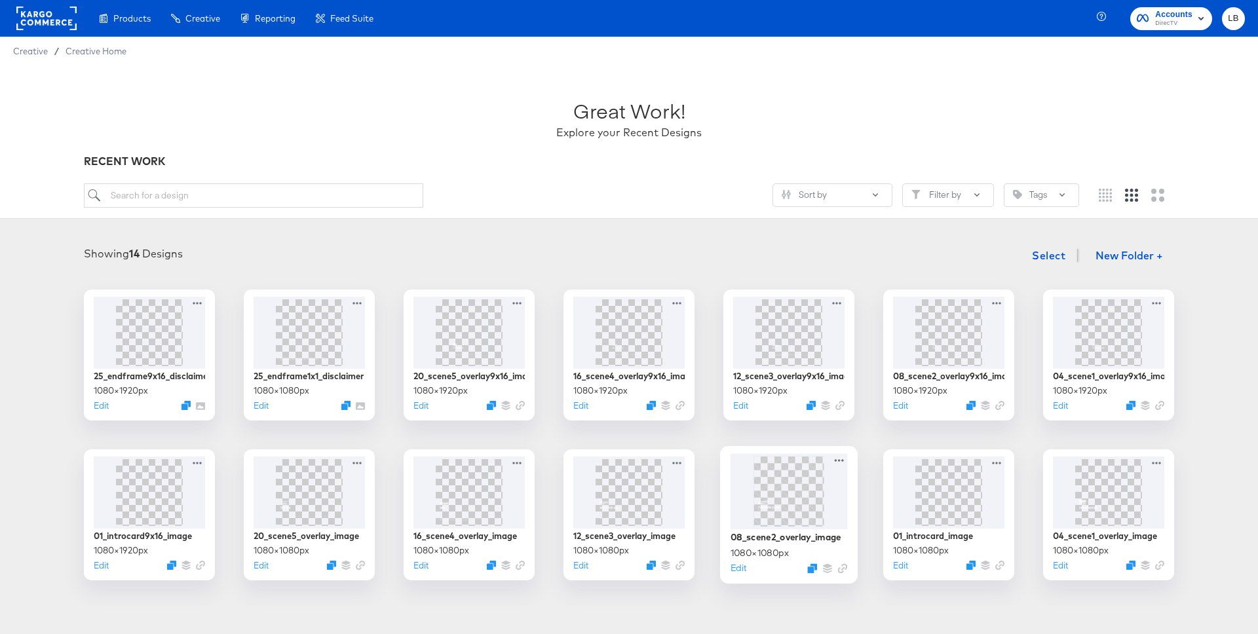
click at [793, 504] on img at bounding box center [788, 491] width 70 height 70
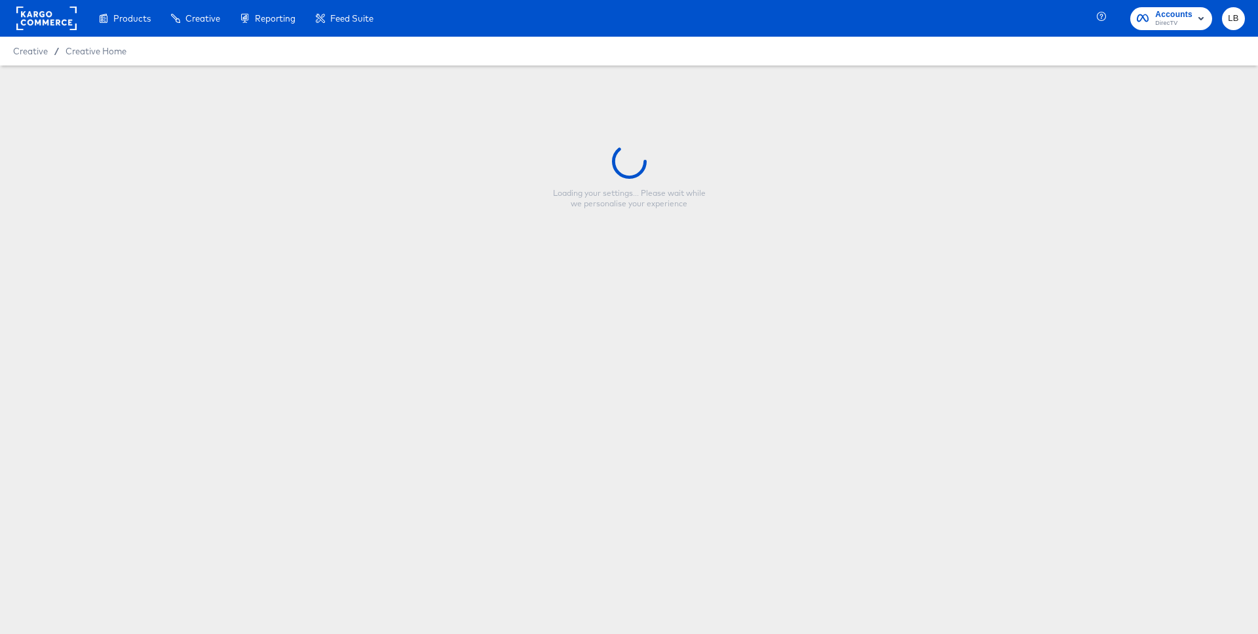
type input "08_scene2_overlay_image"
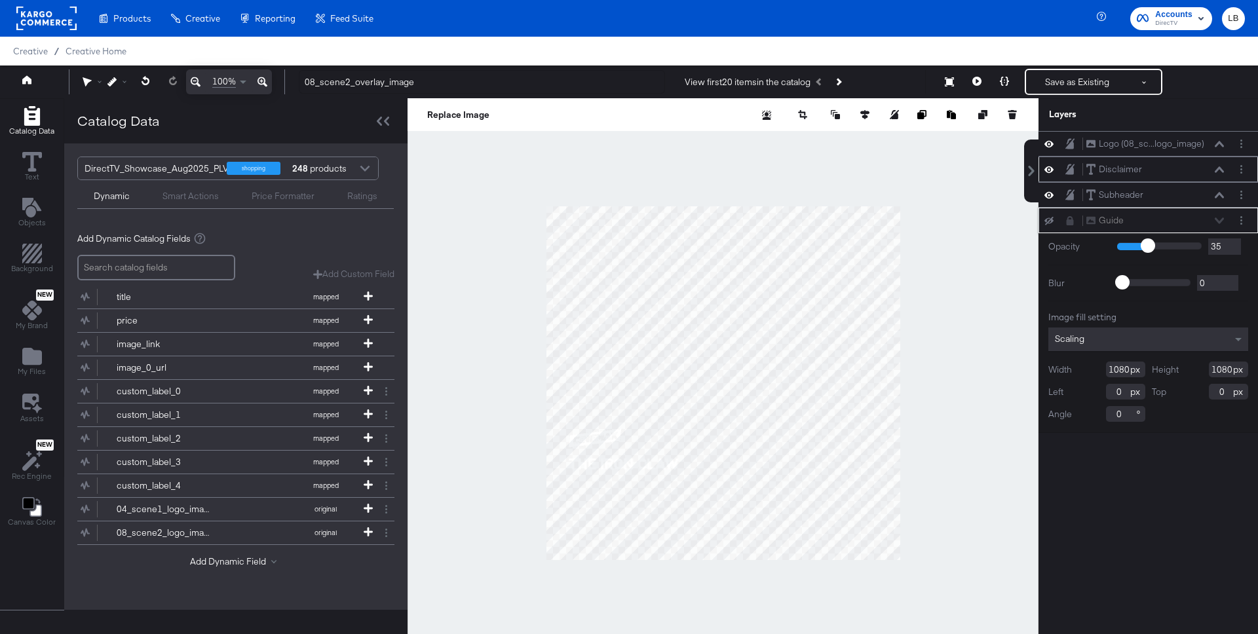
click at [1220, 170] on icon at bounding box center [1218, 169] width 9 height 6
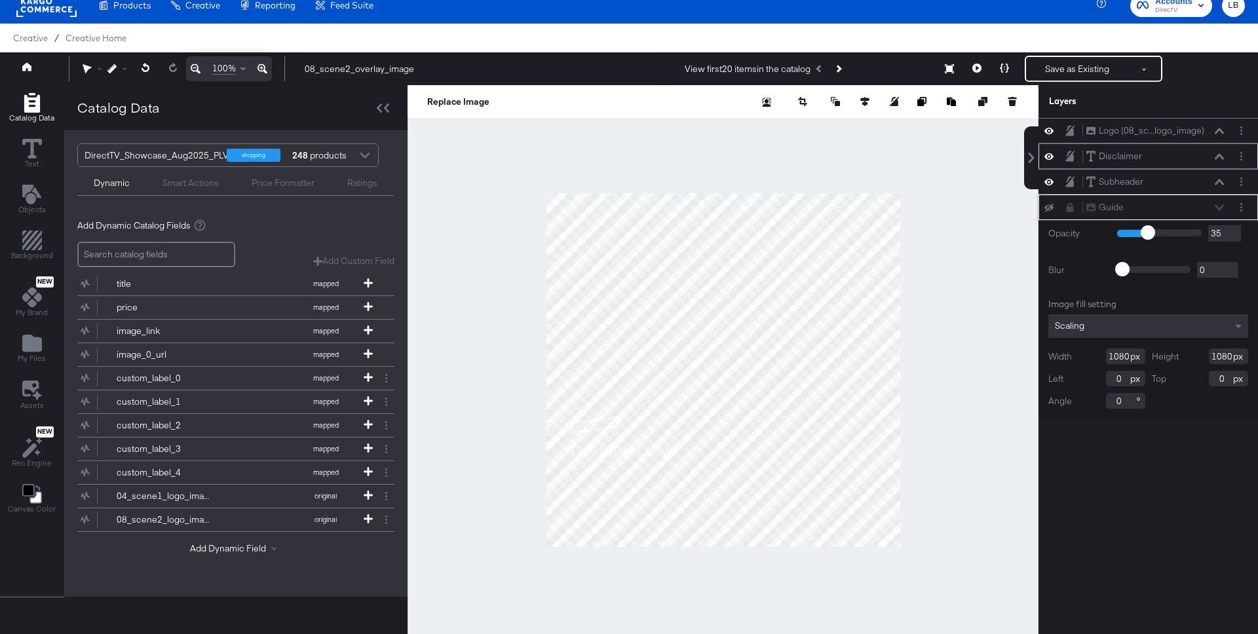
scroll to position [26, 0]
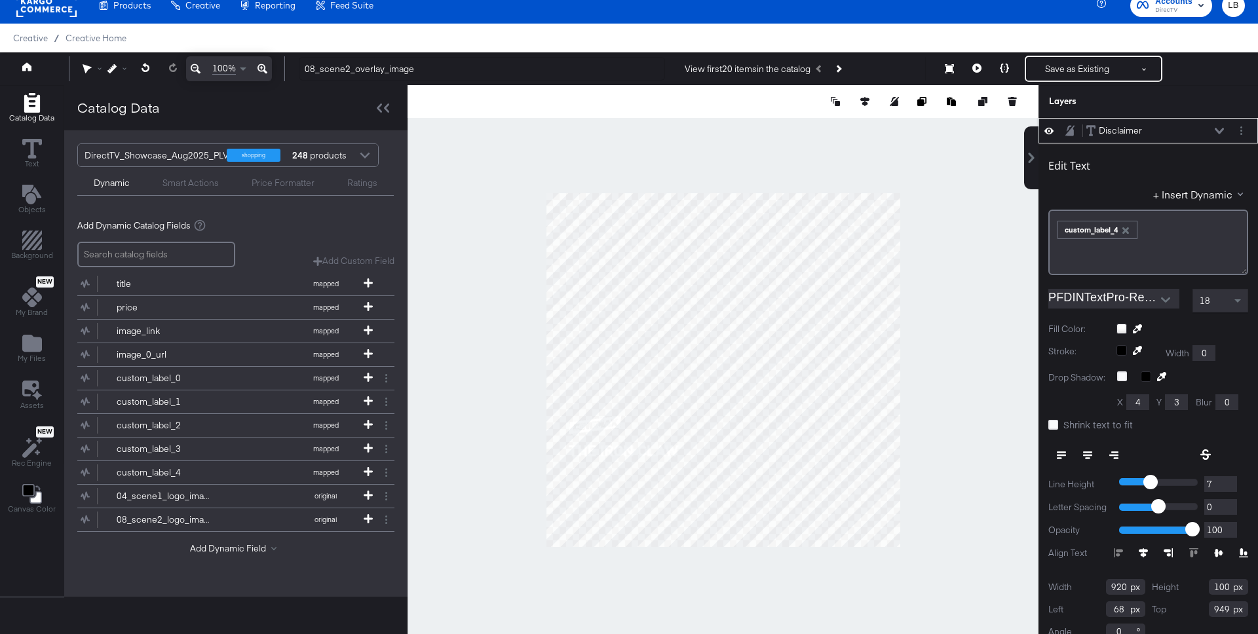
click at [1213, 133] on div "Disclaimer Disclaimer" at bounding box center [1154, 131] width 139 height 14
click at [20, 68] on button at bounding box center [39, 69] width 52 height 24
click at [18, 62] on button at bounding box center [39, 69] width 52 height 24
click at [26, 69] on icon at bounding box center [26, 66] width 9 height 9
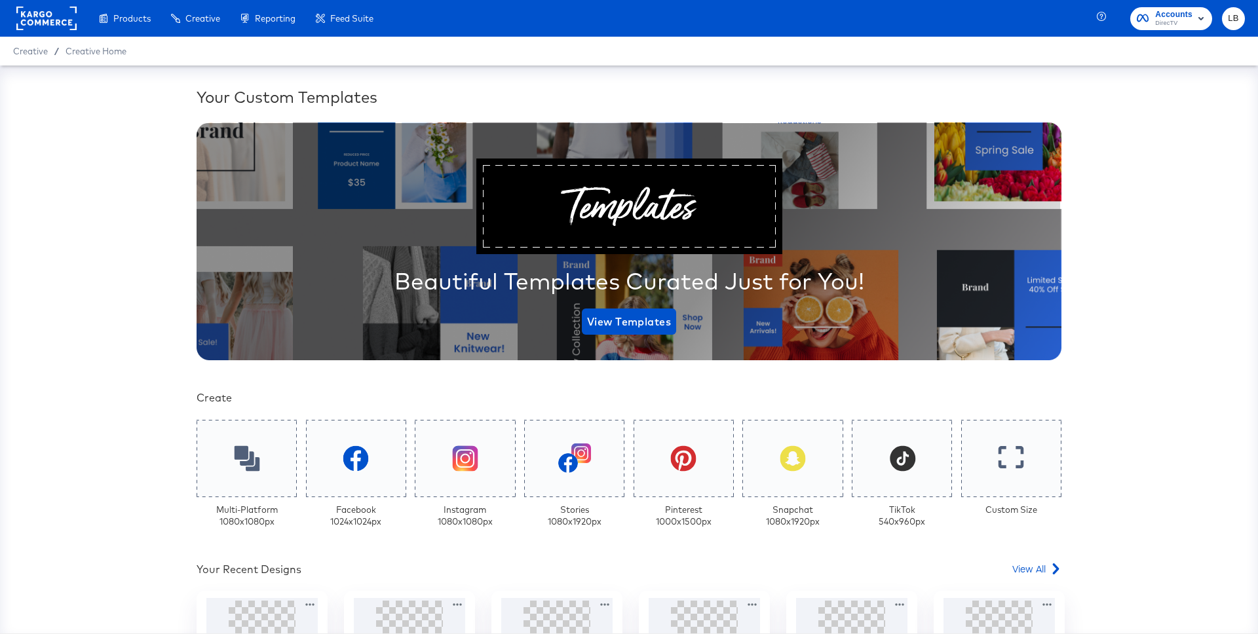
scroll to position [391, 0]
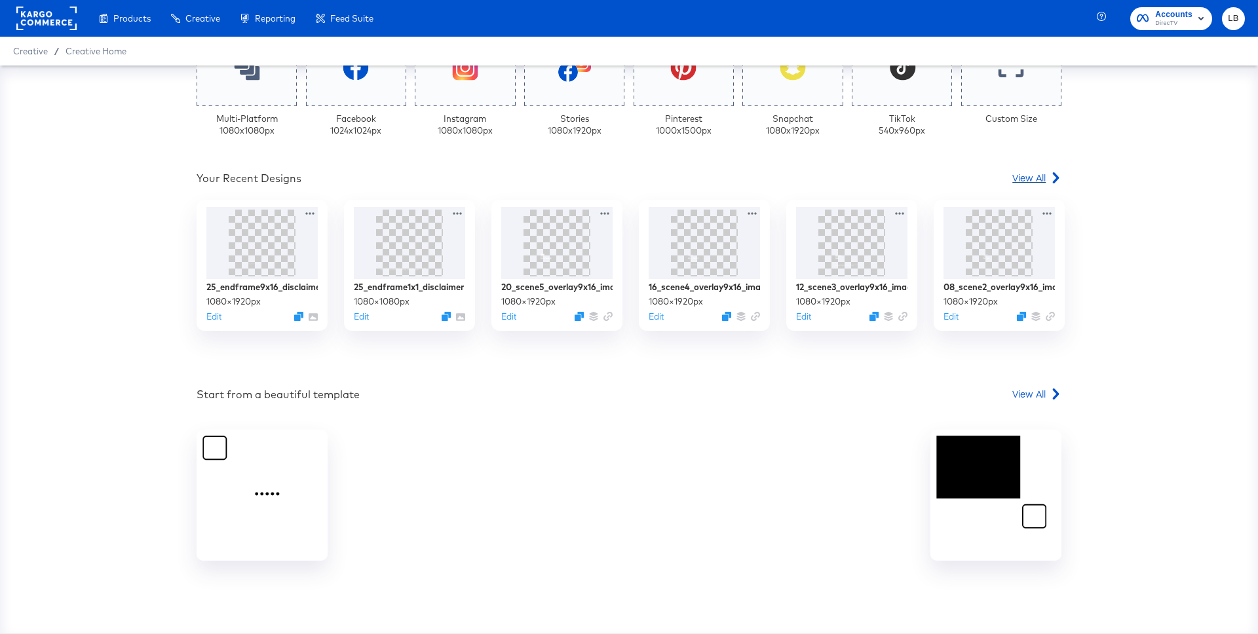
click at [1036, 180] on span "View All" at bounding box center [1028, 177] width 33 height 13
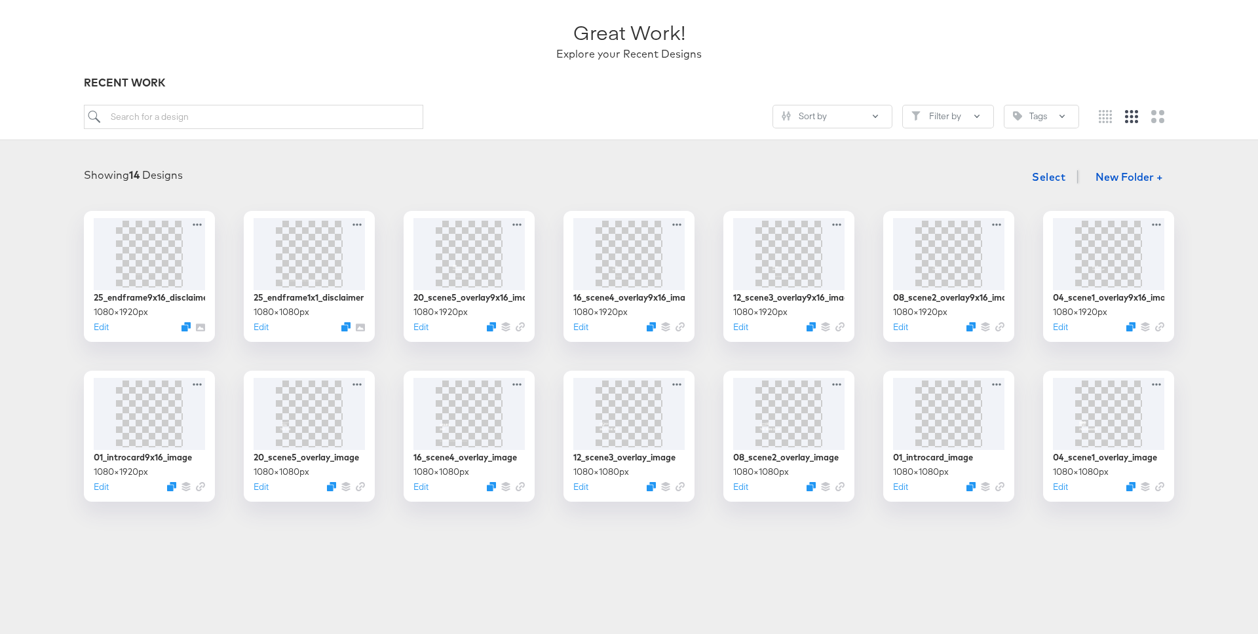
scroll to position [91, 0]
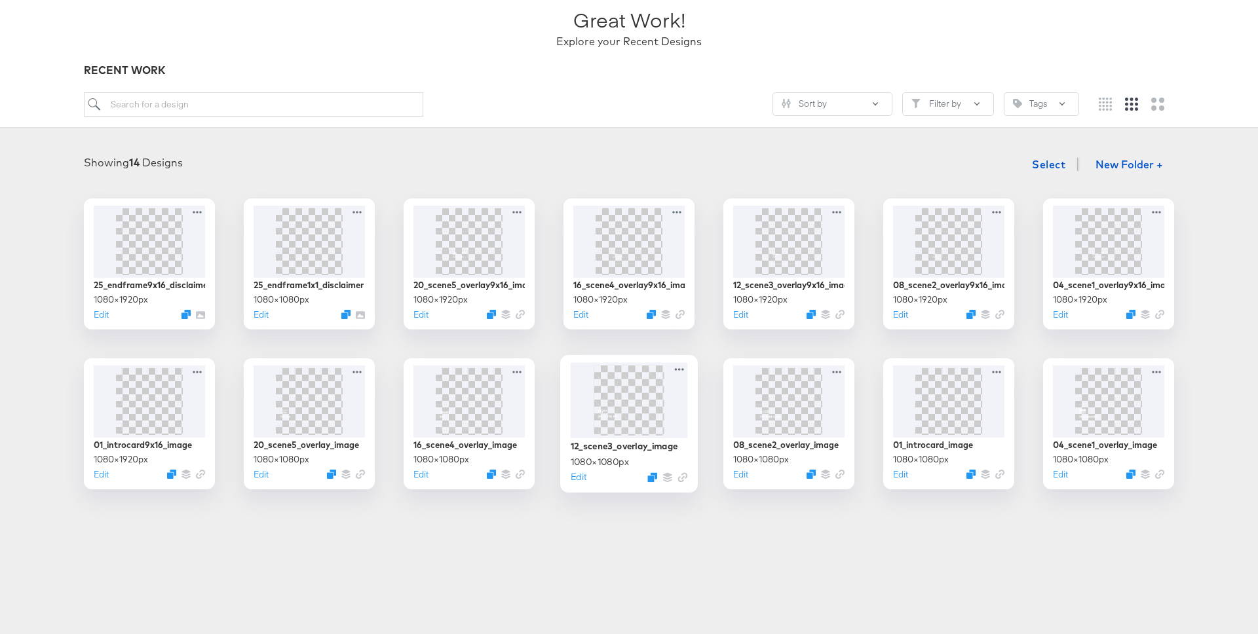
click at [617, 404] on img at bounding box center [628, 400] width 70 height 70
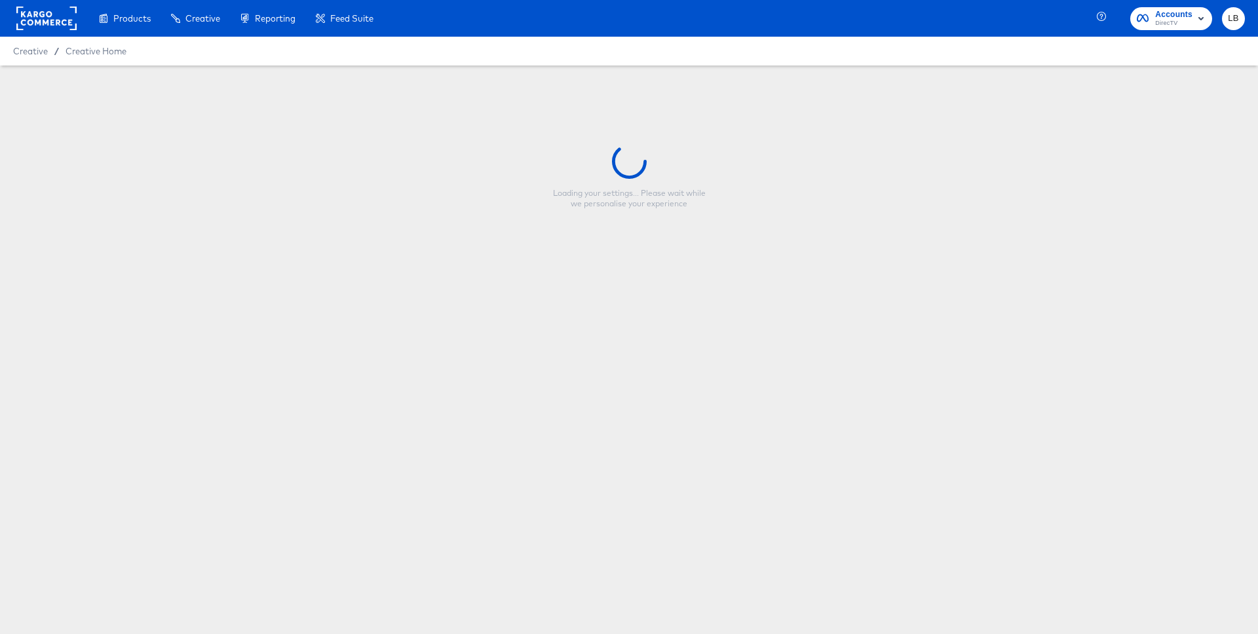
type input "12_scene3_overlay_image"
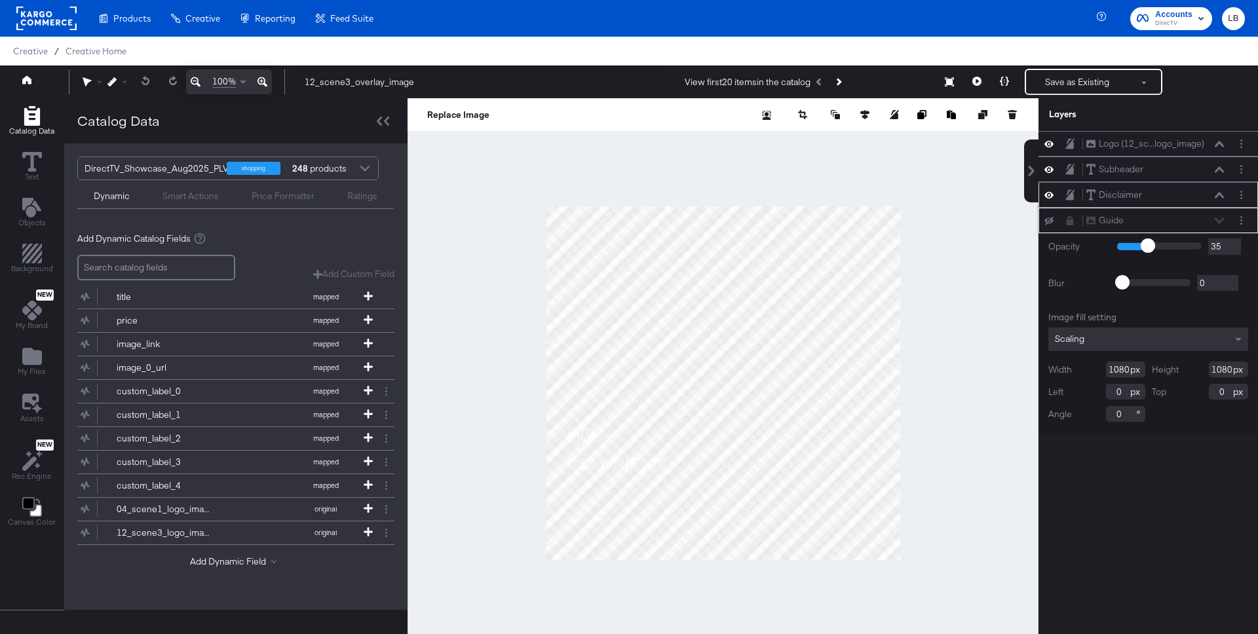
click at [1217, 196] on icon at bounding box center [1218, 195] width 9 height 6
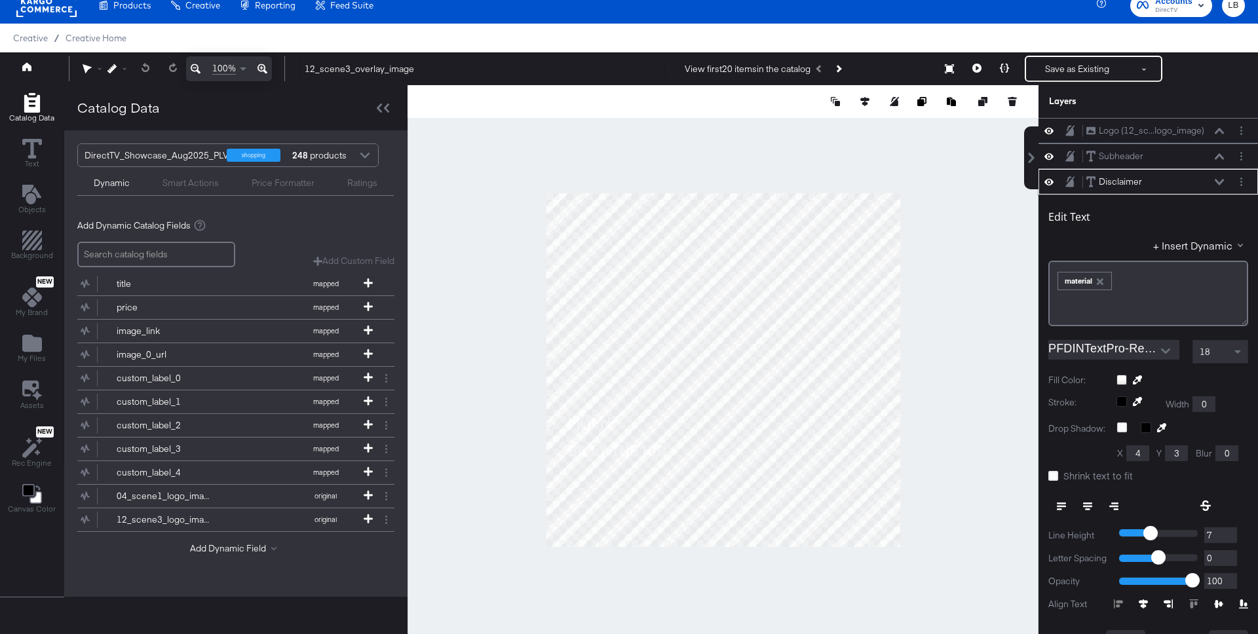
scroll to position [51, 0]
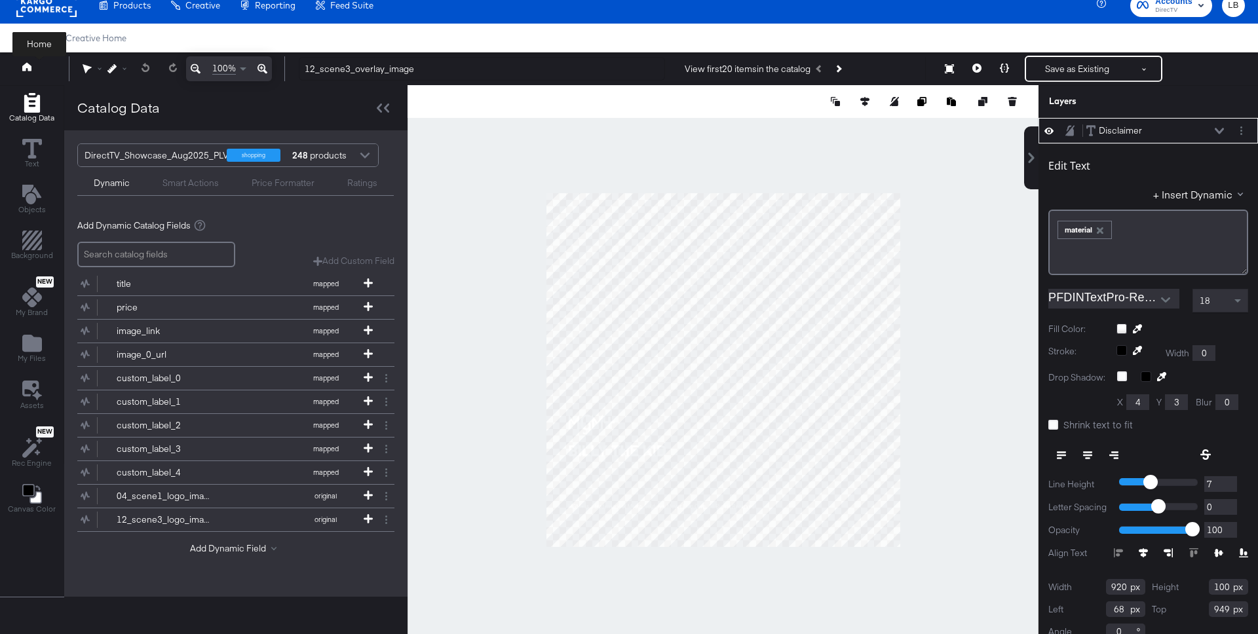
click at [26, 60] on button at bounding box center [39, 69] width 52 height 24
click at [29, 66] on icon at bounding box center [26, 66] width 9 height 9
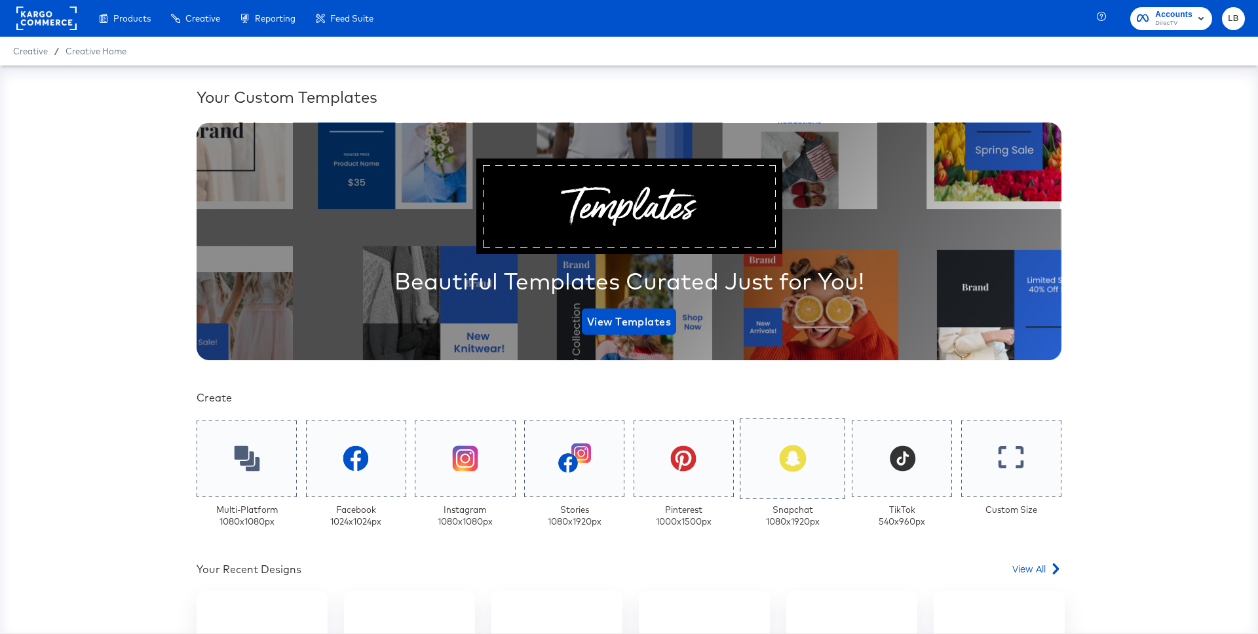
scroll to position [391, 0]
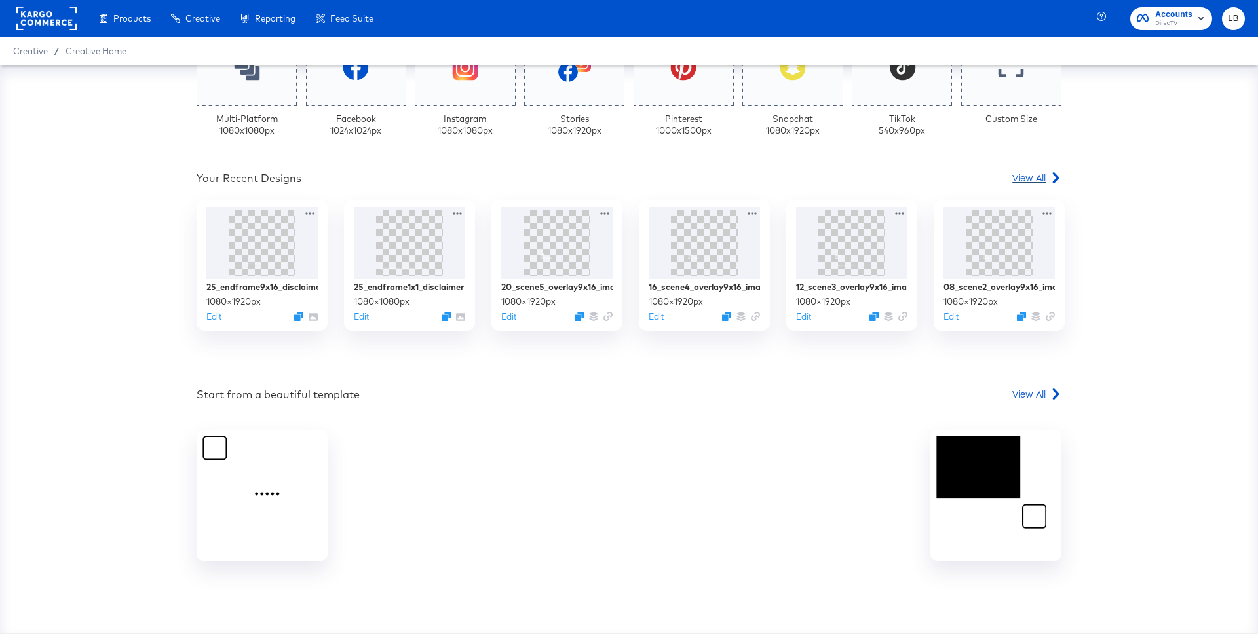
click at [1036, 177] on span "View All" at bounding box center [1028, 177] width 33 height 13
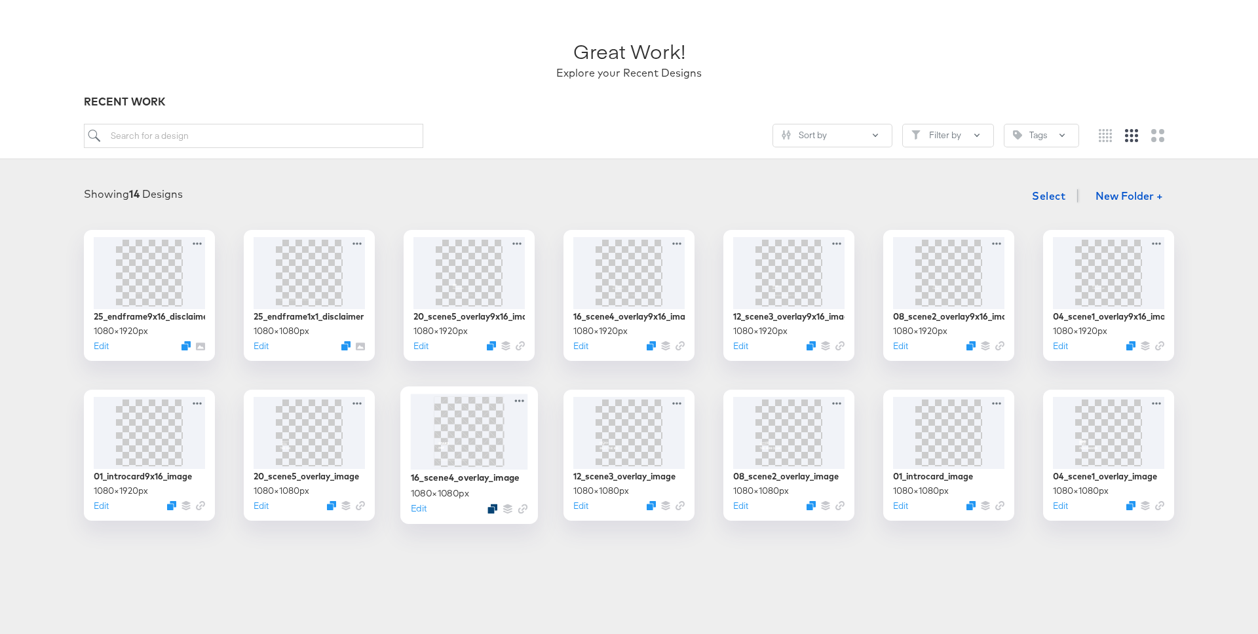
scroll to position [64, 0]
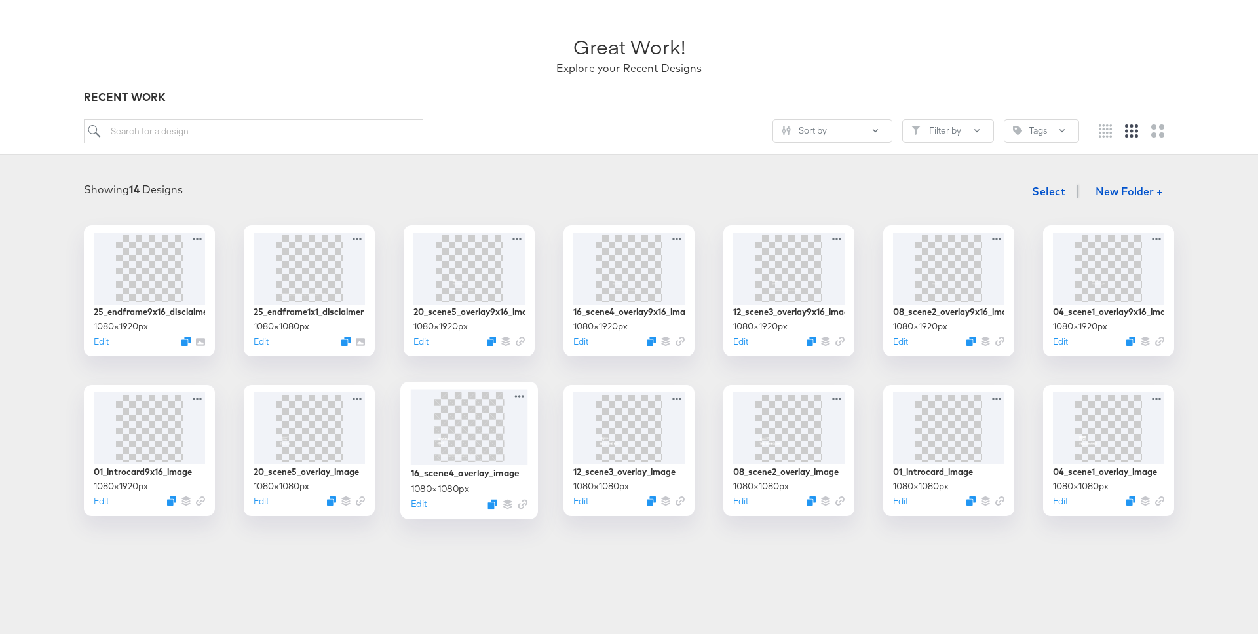
click at [466, 434] on img at bounding box center [469, 427] width 70 height 70
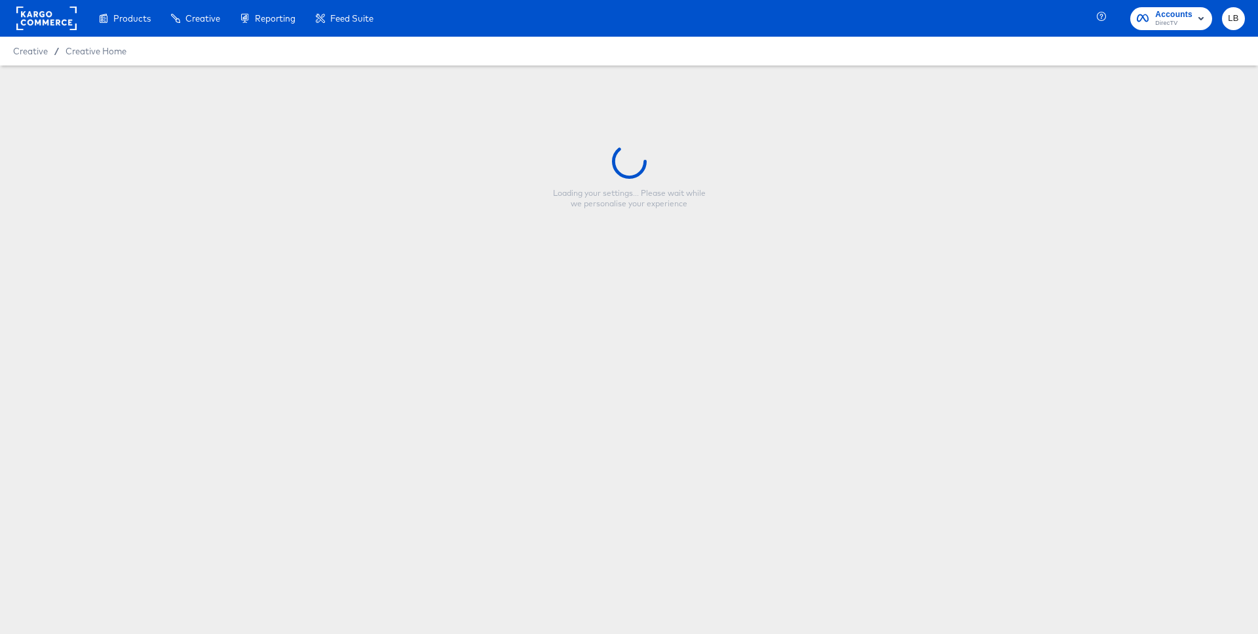
type input "16_scene4_overlay_image"
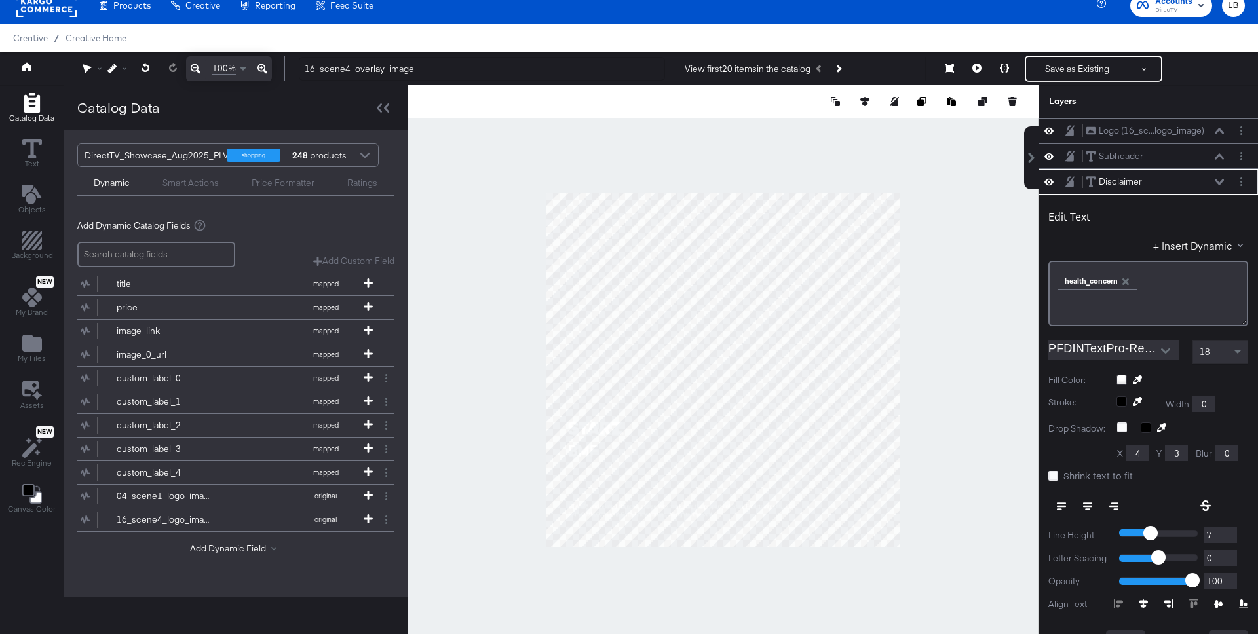
scroll to position [51, 0]
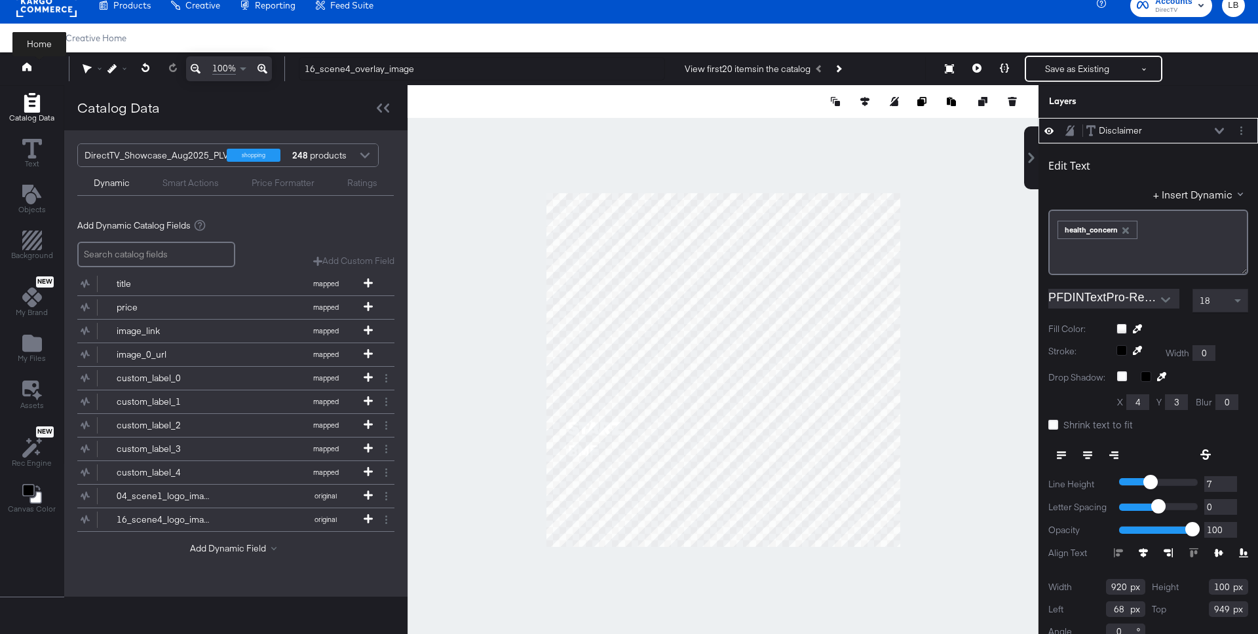
click at [24, 71] on icon at bounding box center [26, 66] width 9 height 9
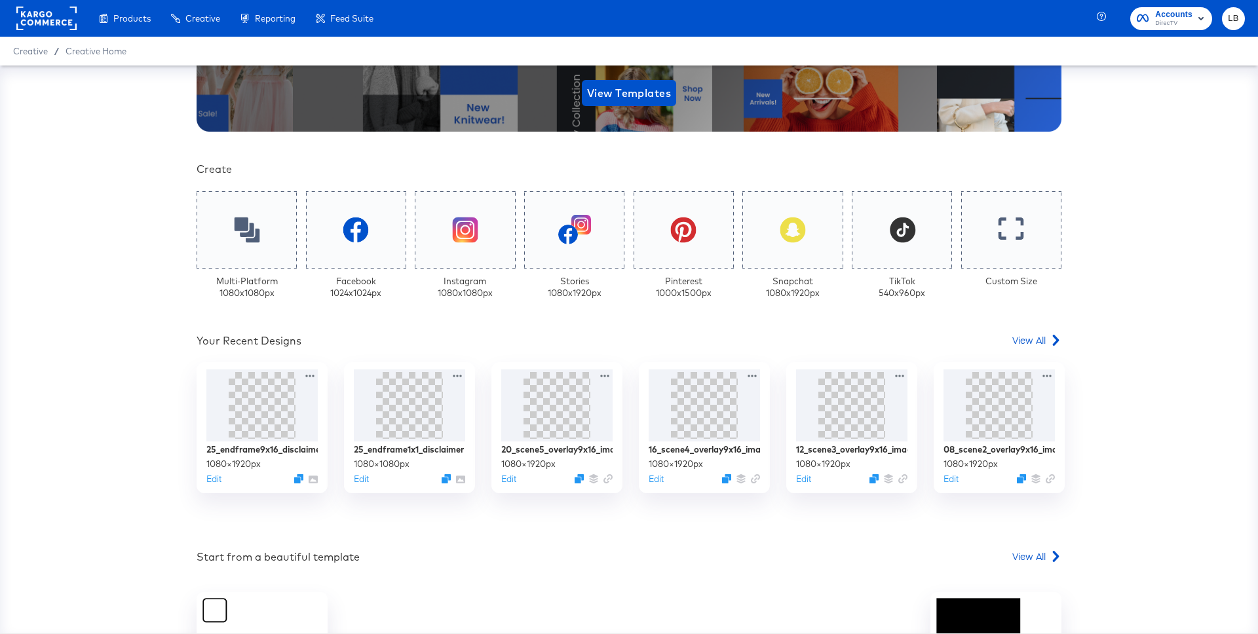
scroll to position [229, 0]
click at [552, 400] on img at bounding box center [556, 404] width 39 height 70
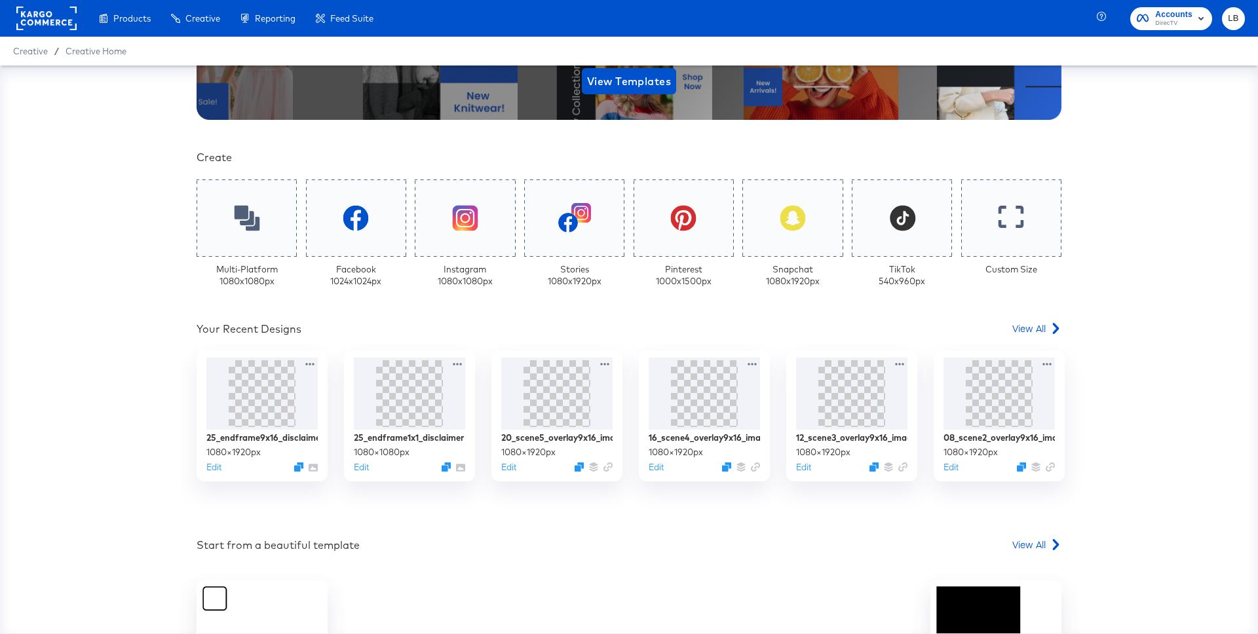
scroll to position [241, 0]
click at [426, 396] on img at bounding box center [409, 392] width 70 height 70
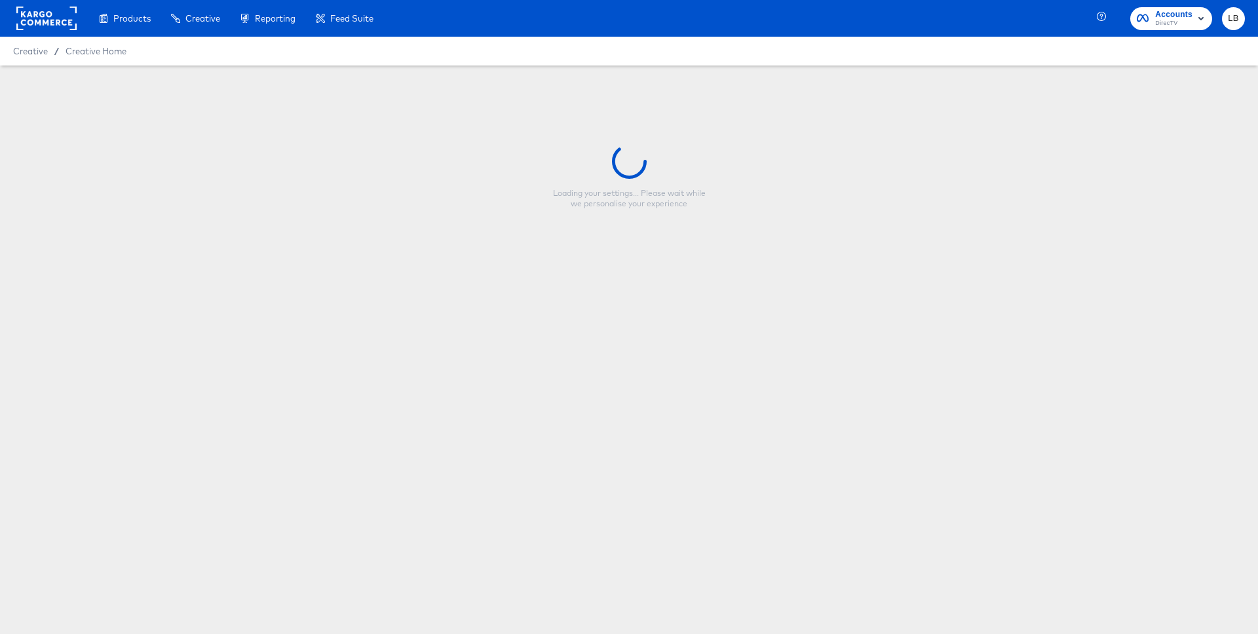
type input "25_endframe1x1_disclaimer"
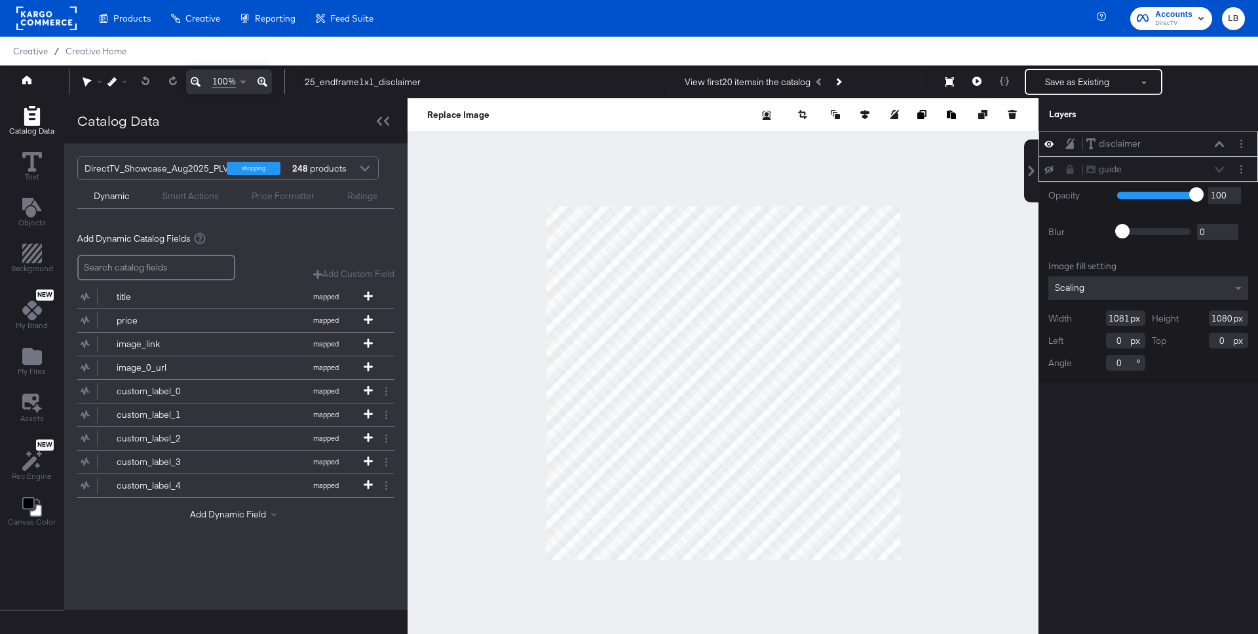
click at [1211, 140] on div "disclaimer disclaimer" at bounding box center [1154, 144] width 139 height 14
click at [1216, 142] on icon at bounding box center [1218, 144] width 9 height 7
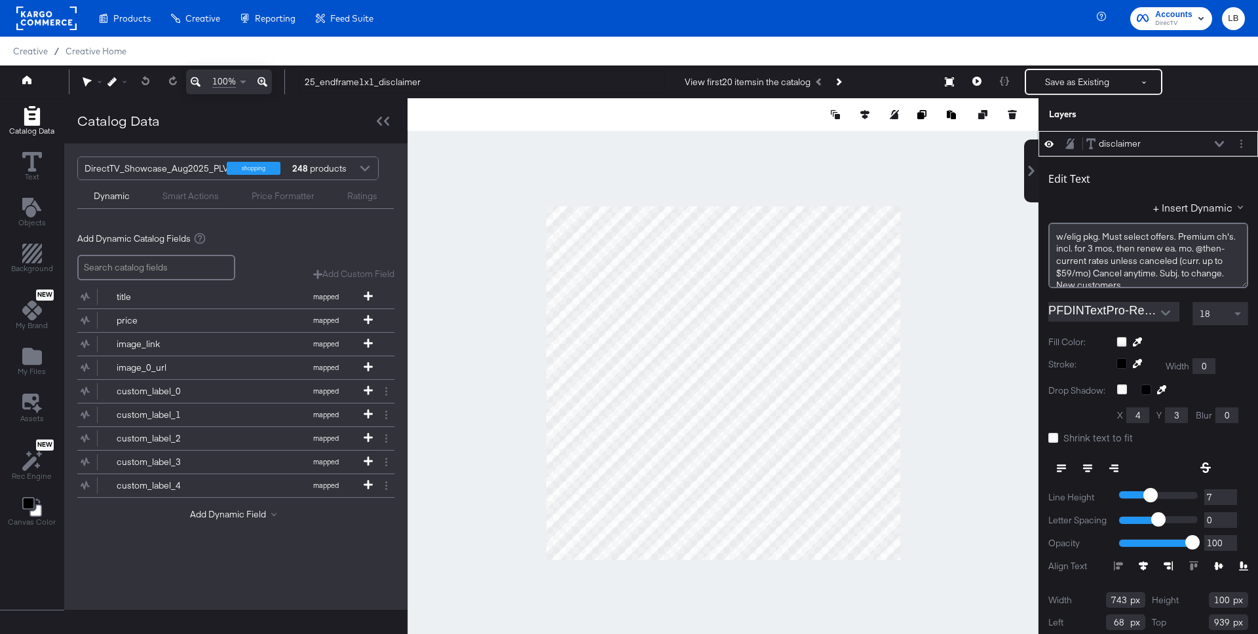
scroll to position [13, 0]
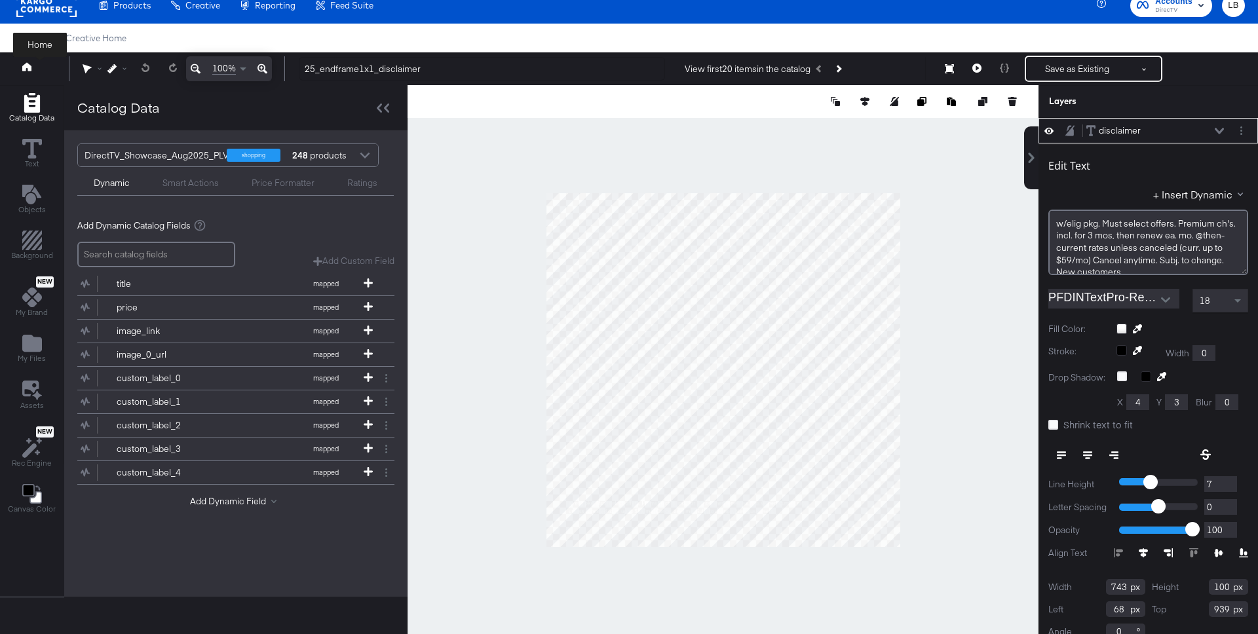
click at [35, 66] on button at bounding box center [39, 69] width 52 height 24
click at [31, 64] on button at bounding box center [39, 69] width 52 height 24
click at [28, 65] on icon at bounding box center [26, 66] width 9 height 9
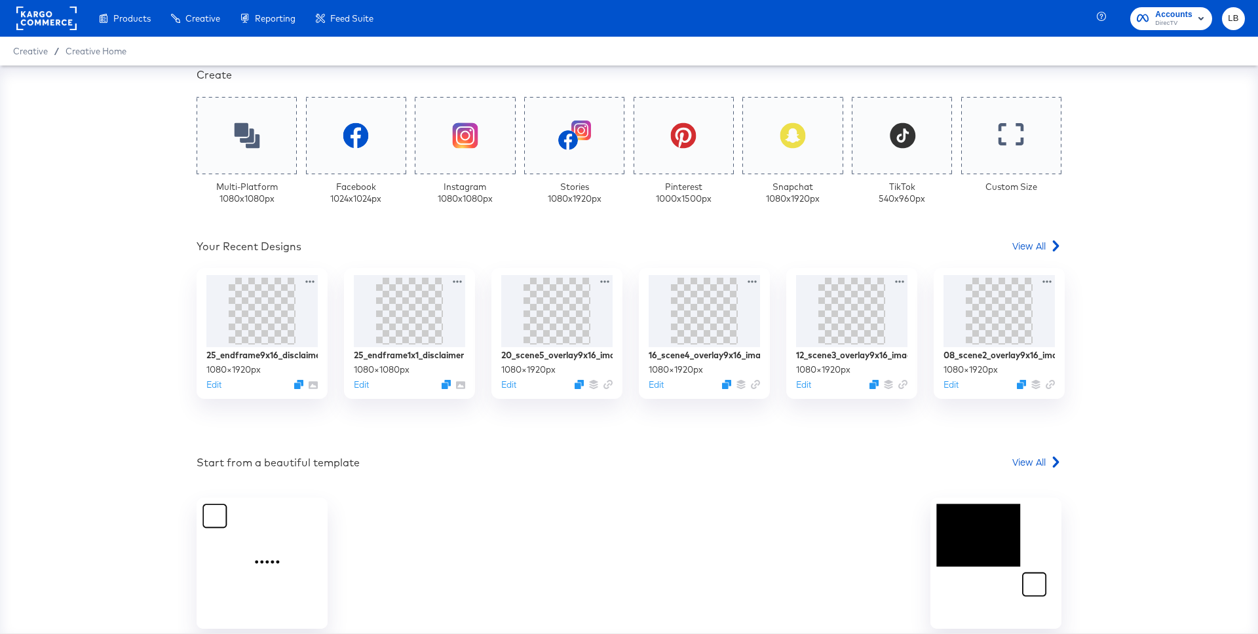
scroll to position [329, 0]
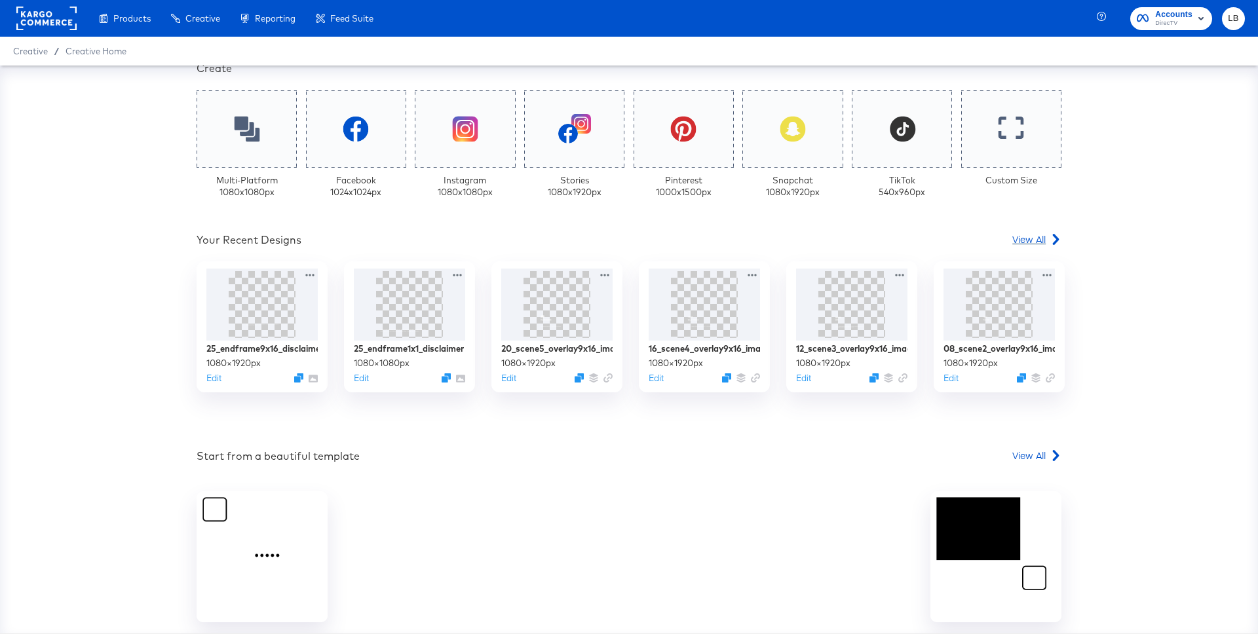
click at [1034, 238] on span "View All" at bounding box center [1028, 239] width 33 height 13
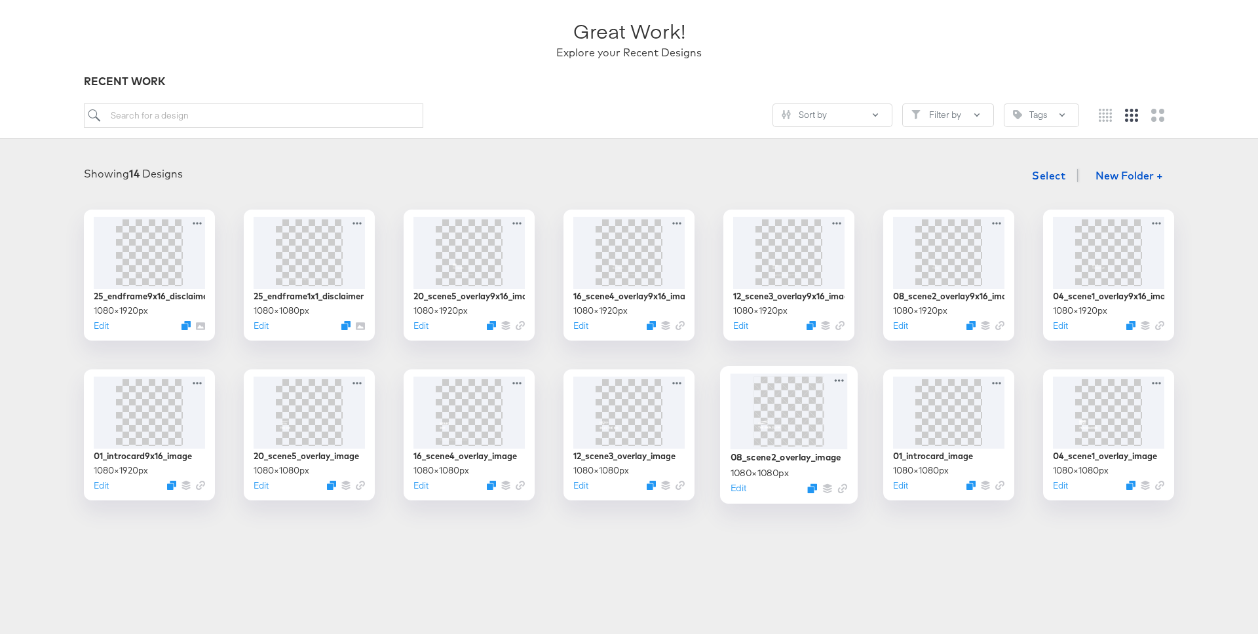
scroll to position [100, 0]
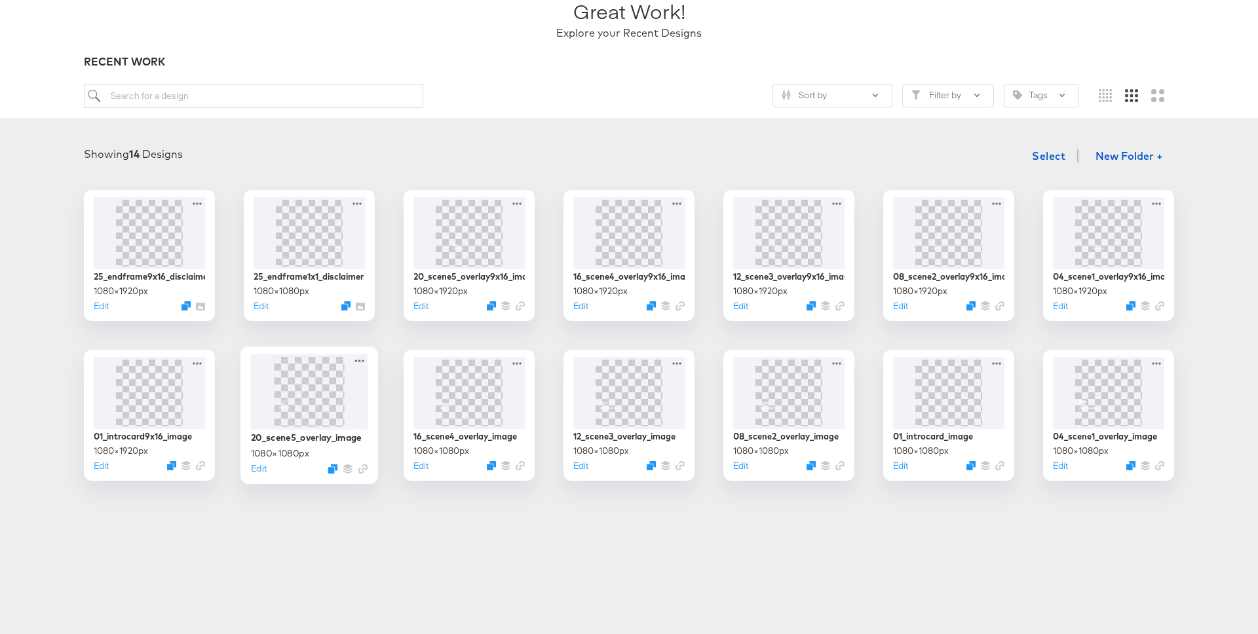
click at [316, 397] on img at bounding box center [309, 391] width 70 height 70
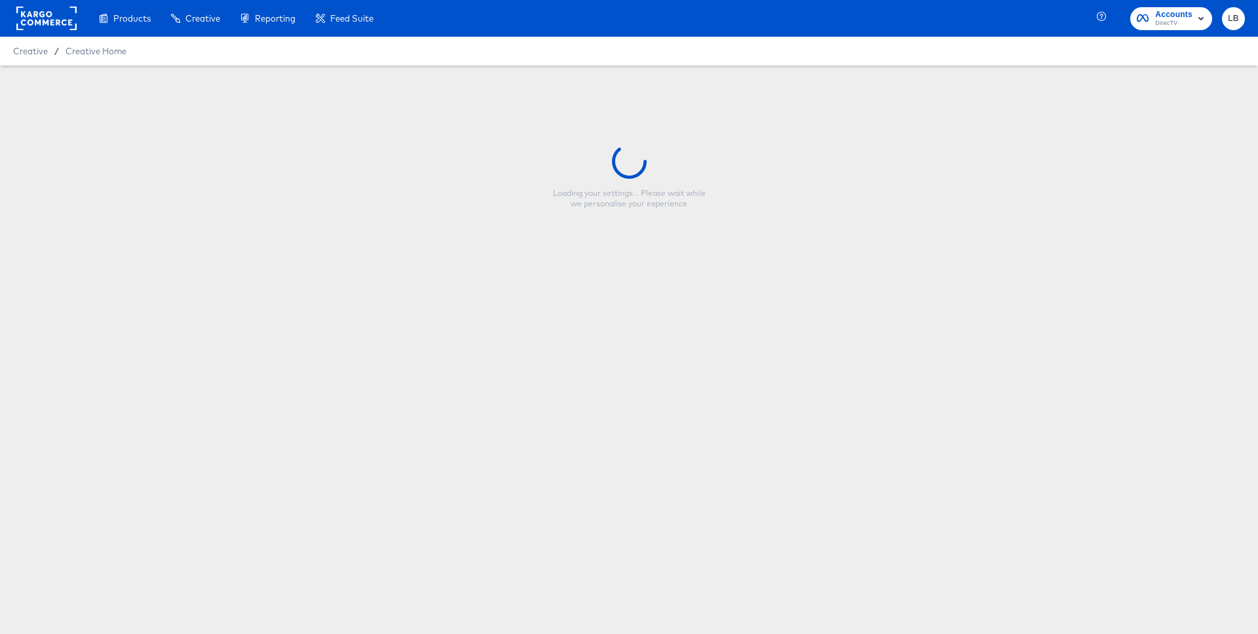
type input "20_scene5_overlay_image"
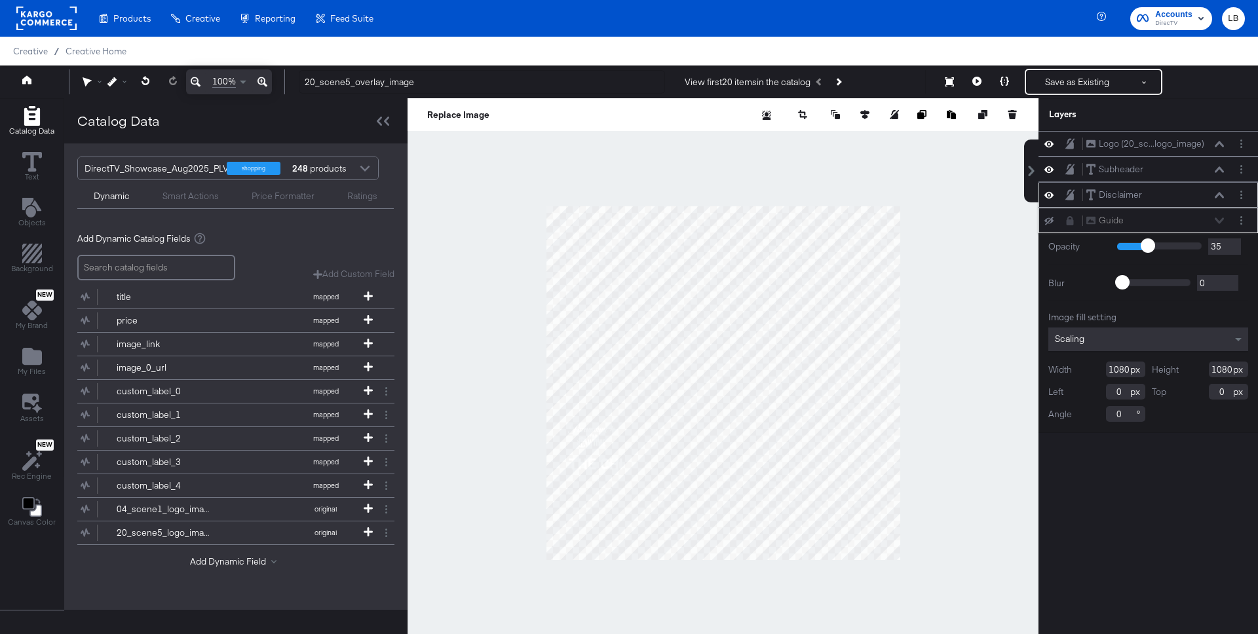
click at [1218, 193] on icon at bounding box center [1218, 195] width 9 height 7
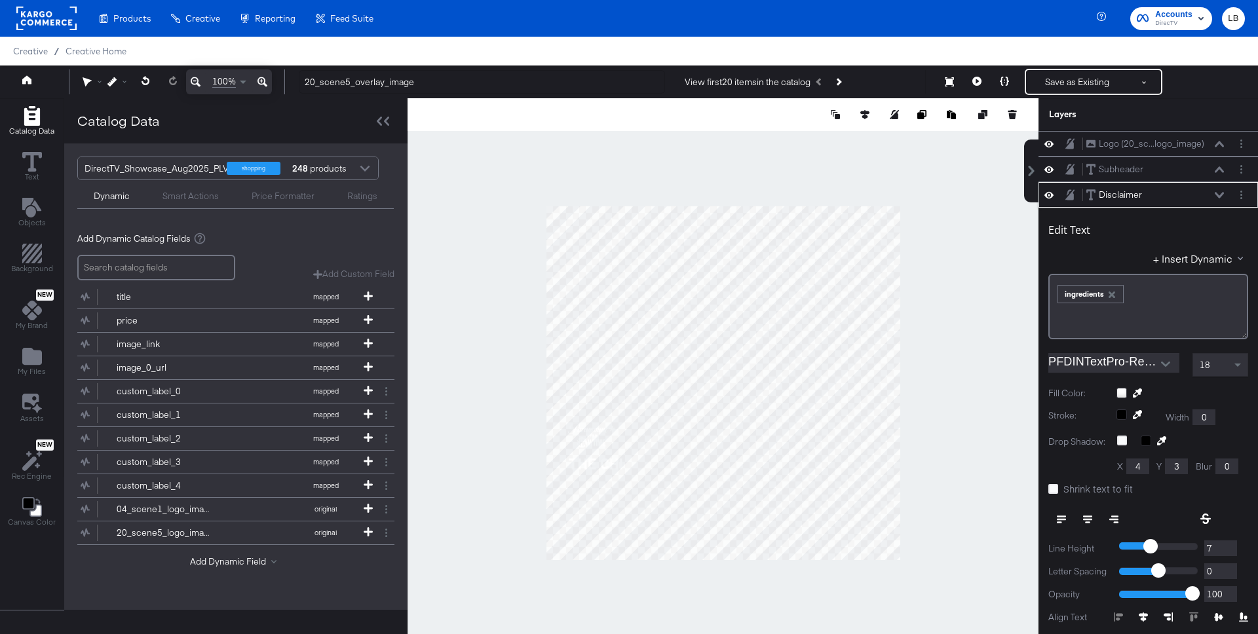
scroll to position [13, 0]
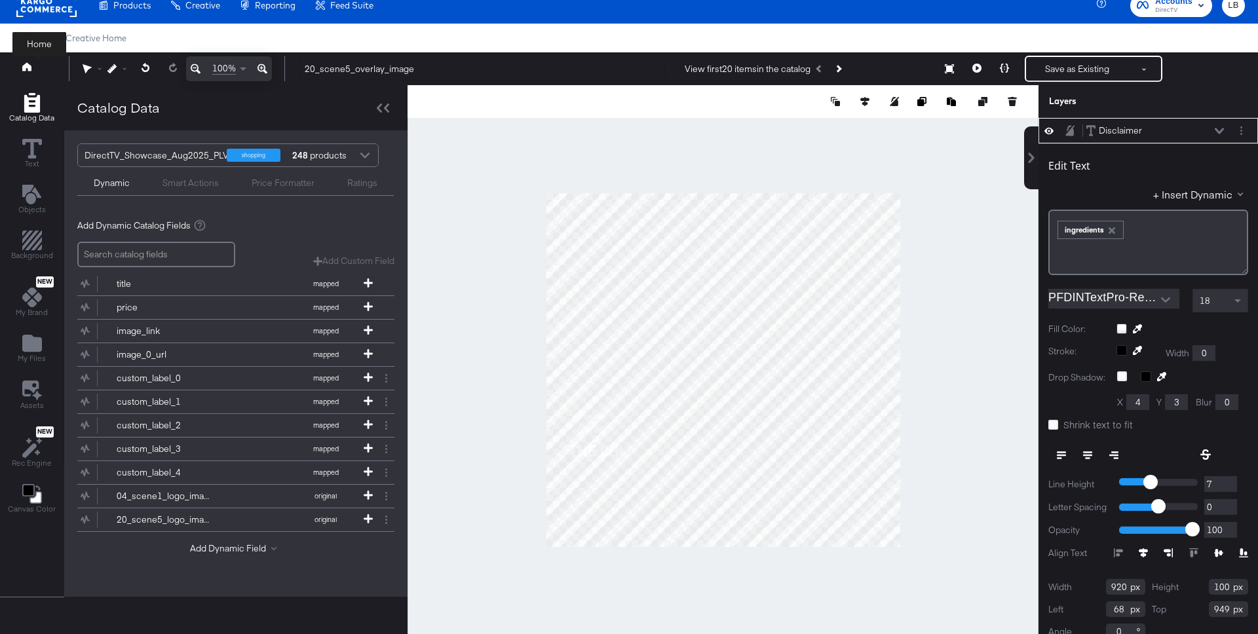
click at [29, 70] on icon at bounding box center [26, 66] width 9 height 9
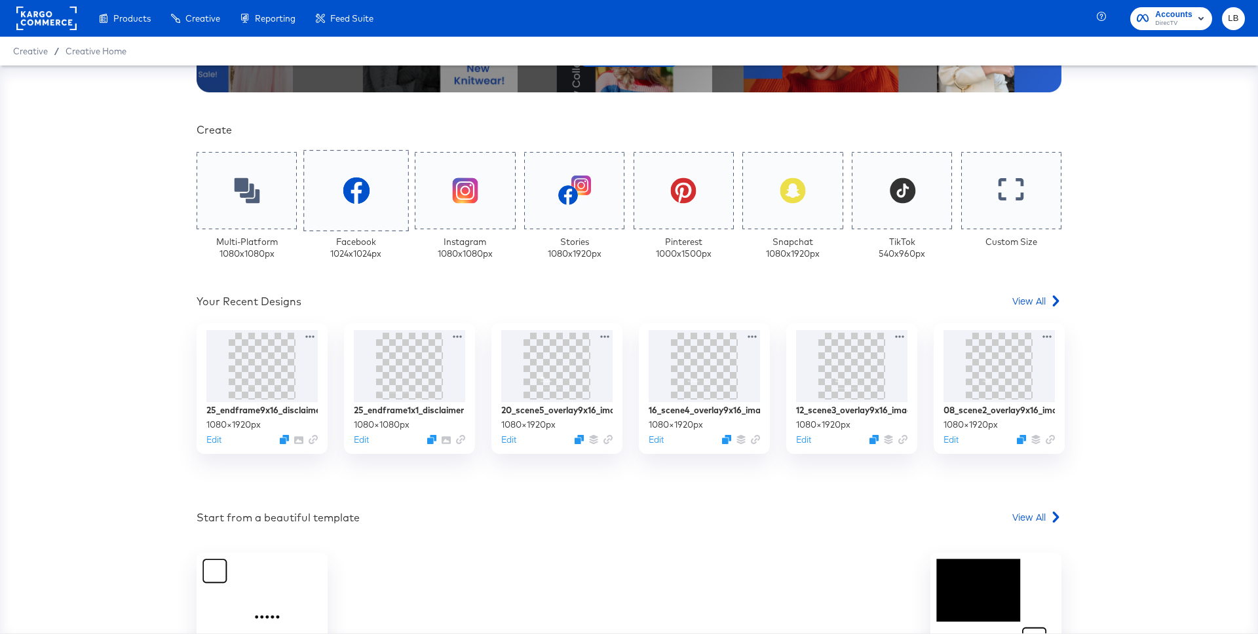
scroll to position [290, 0]
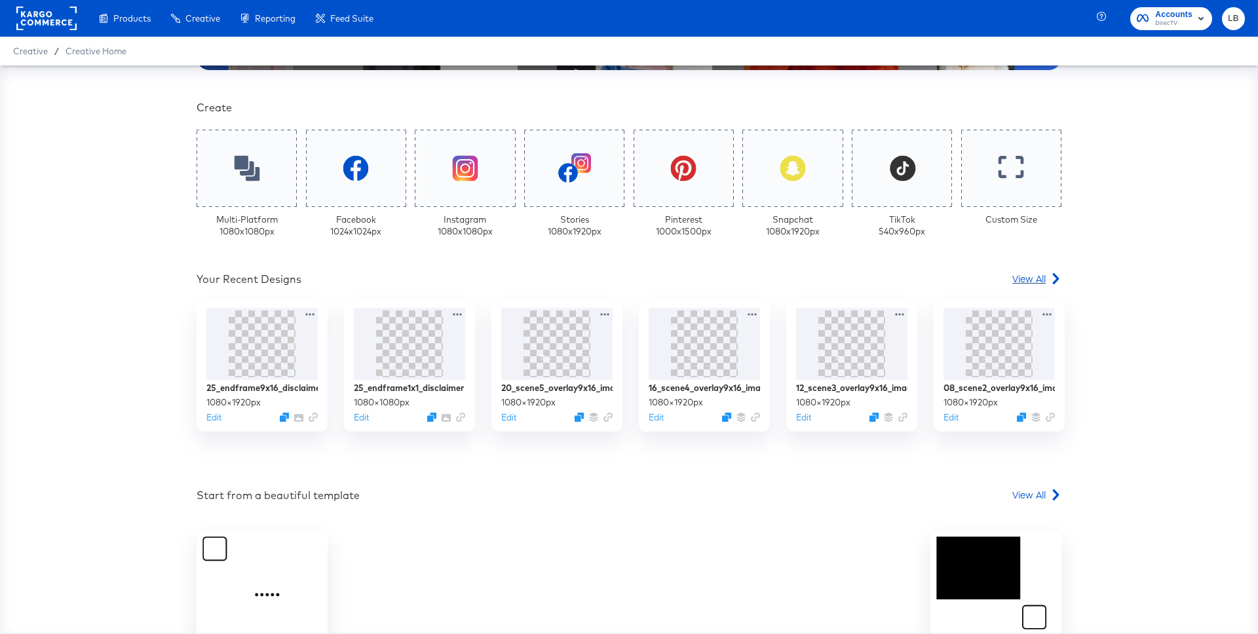
click at [1026, 277] on span "View All" at bounding box center [1028, 278] width 33 height 13
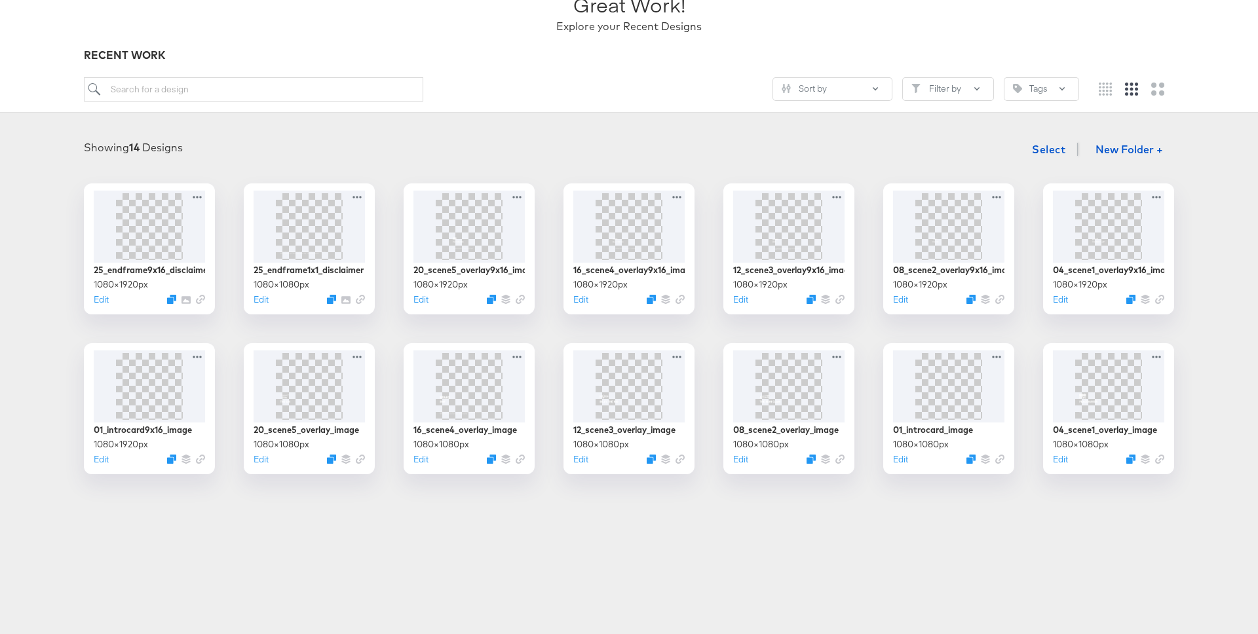
scroll to position [110, 0]
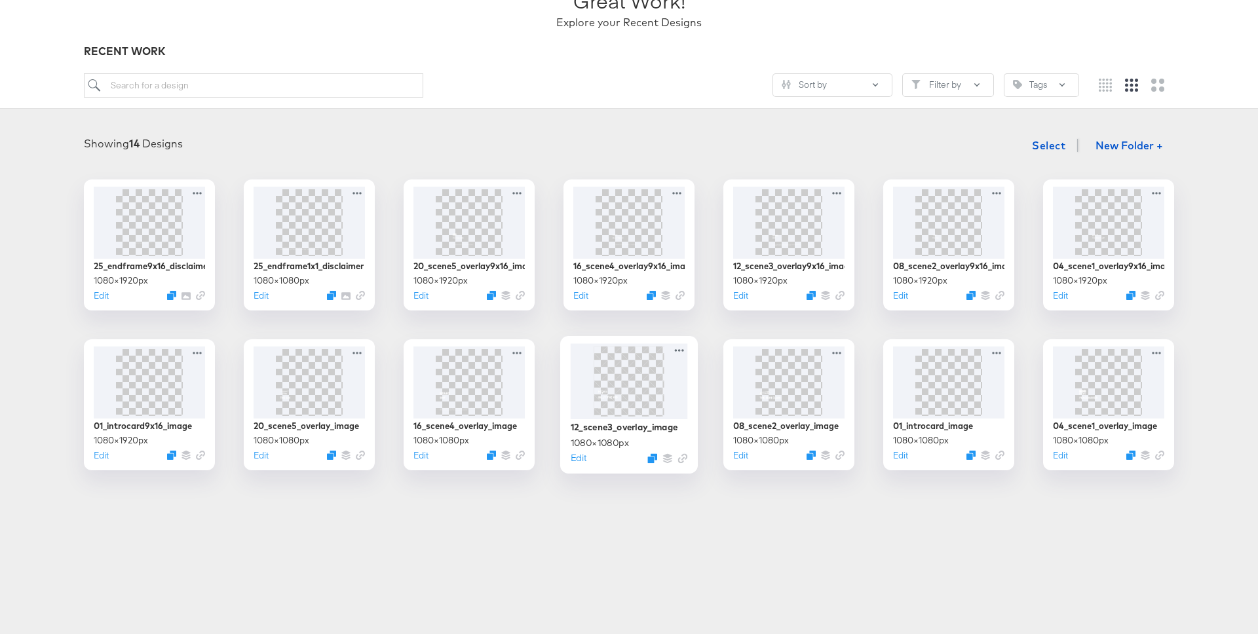
click at [624, 383] on img at bounding box center [628, 381] width 70 height 70
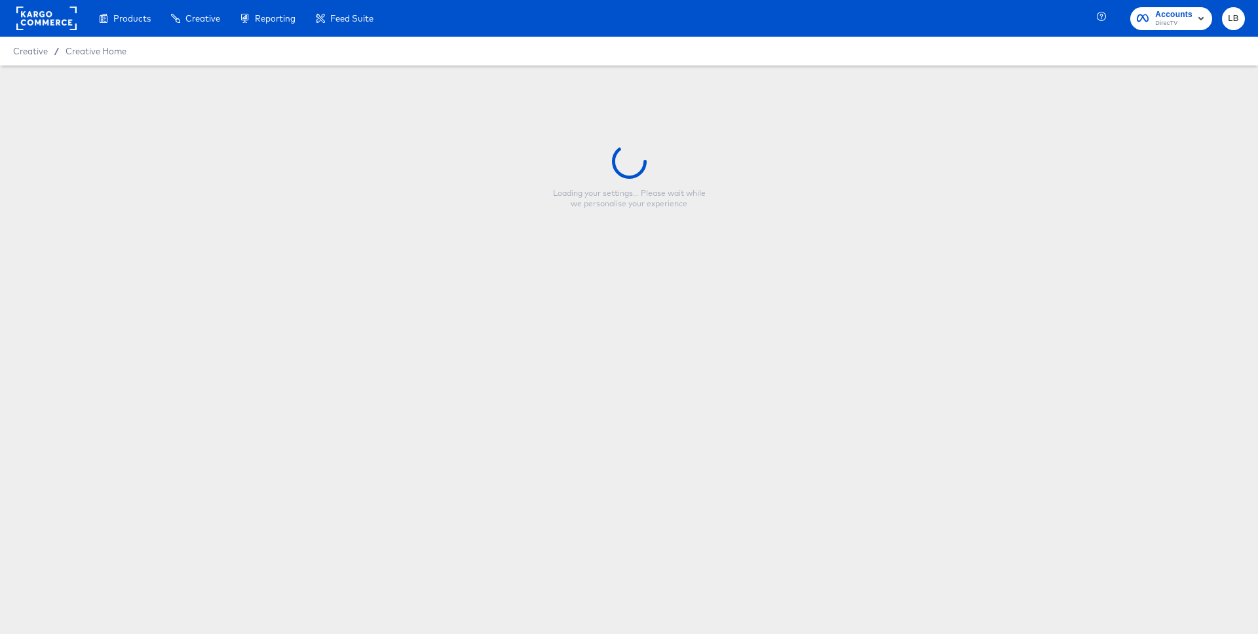
type input "12_scene3_overlay_image"
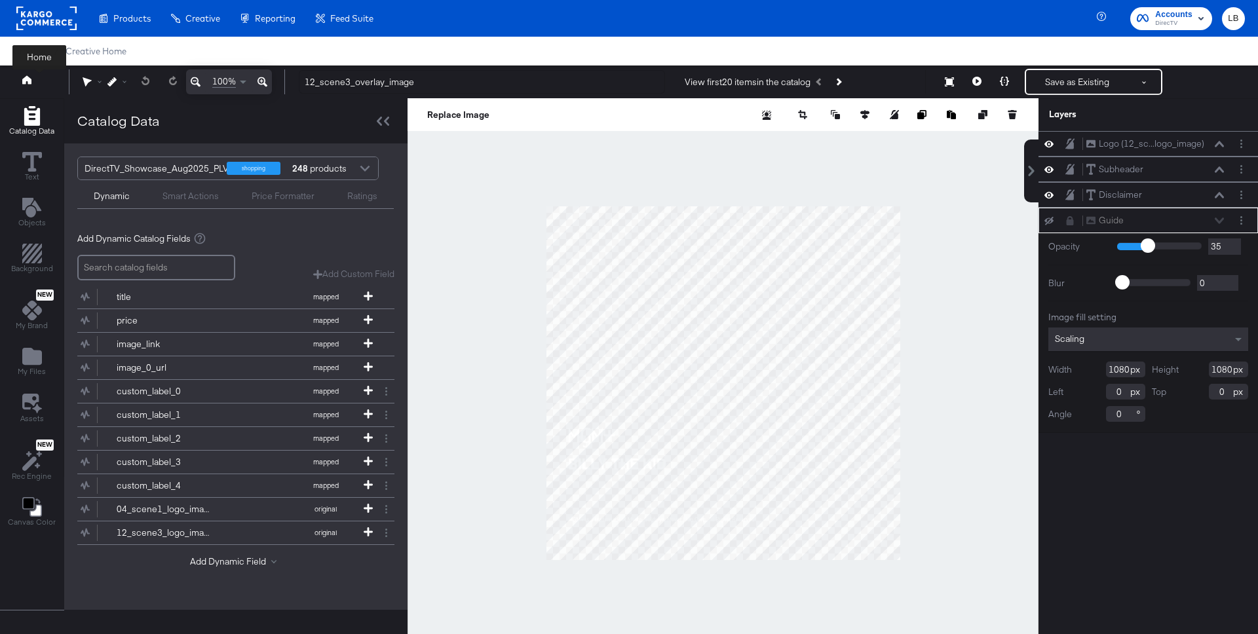
click at [26, 85] on link at bounding box center [26, 81] width 9 height 12
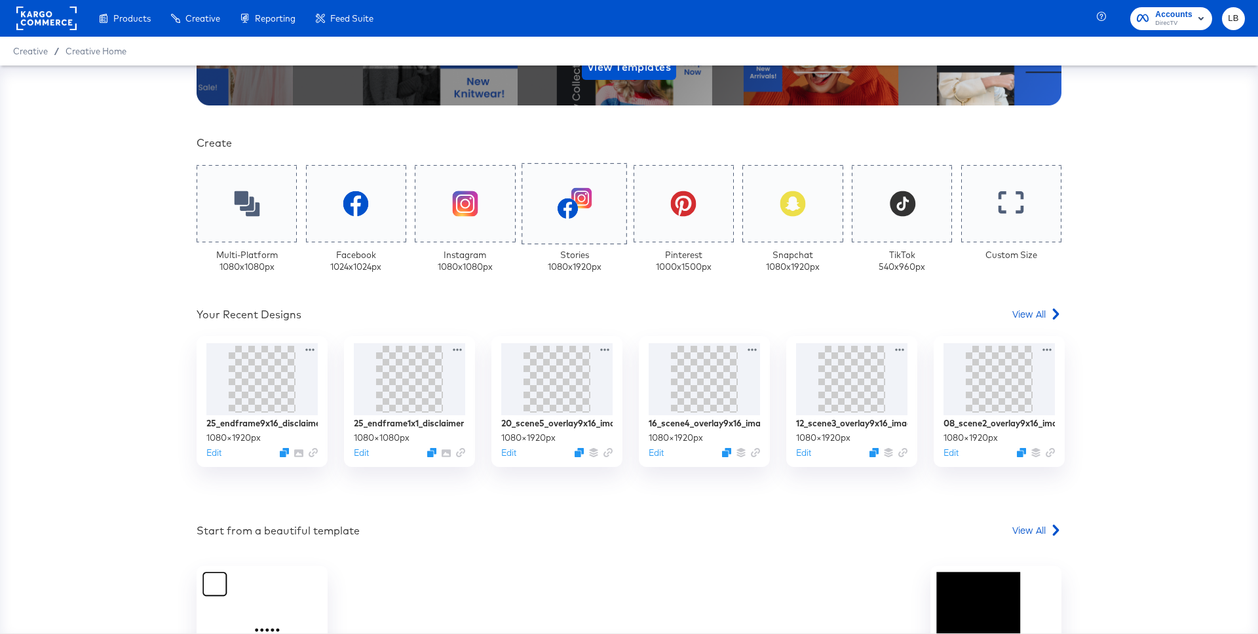
scroll to position [256, 0]
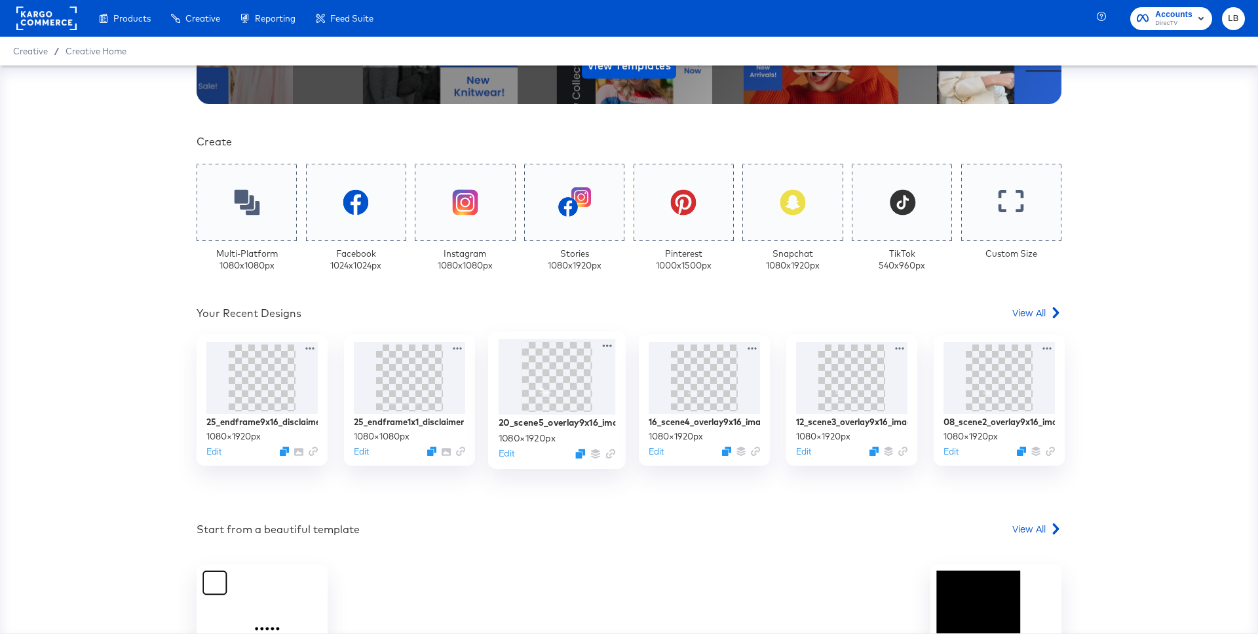
click at [546, 383] on img at bounding box center [556, 377] width 39 height 70
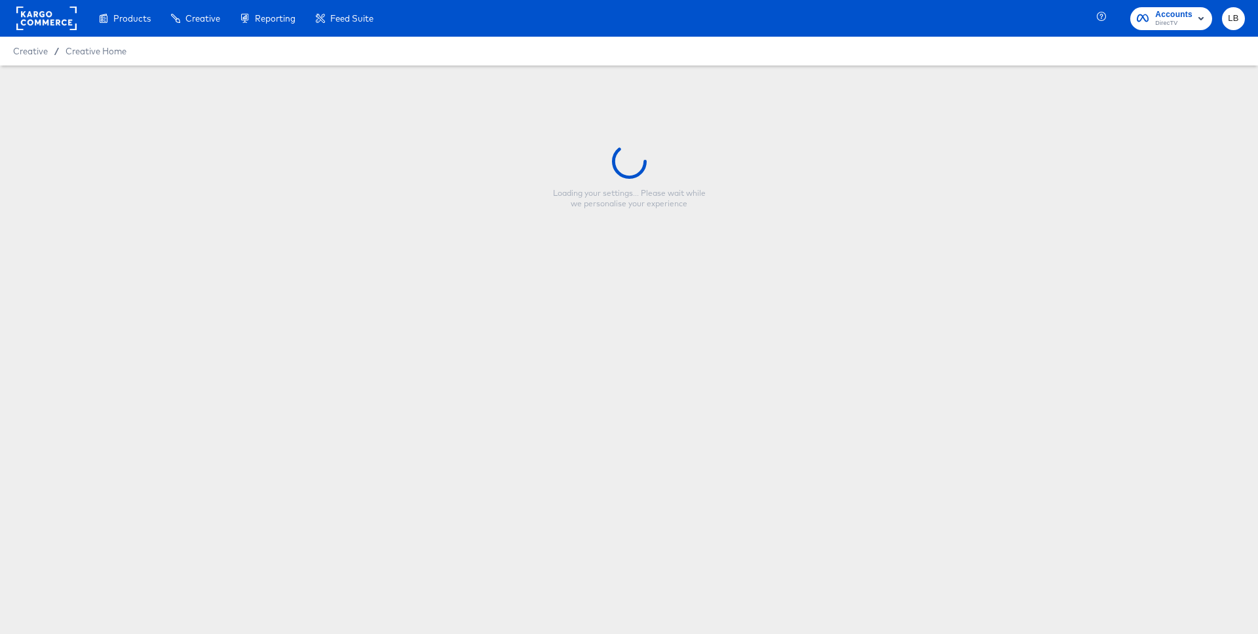
type input "20_scene5_overlay9x16_image"
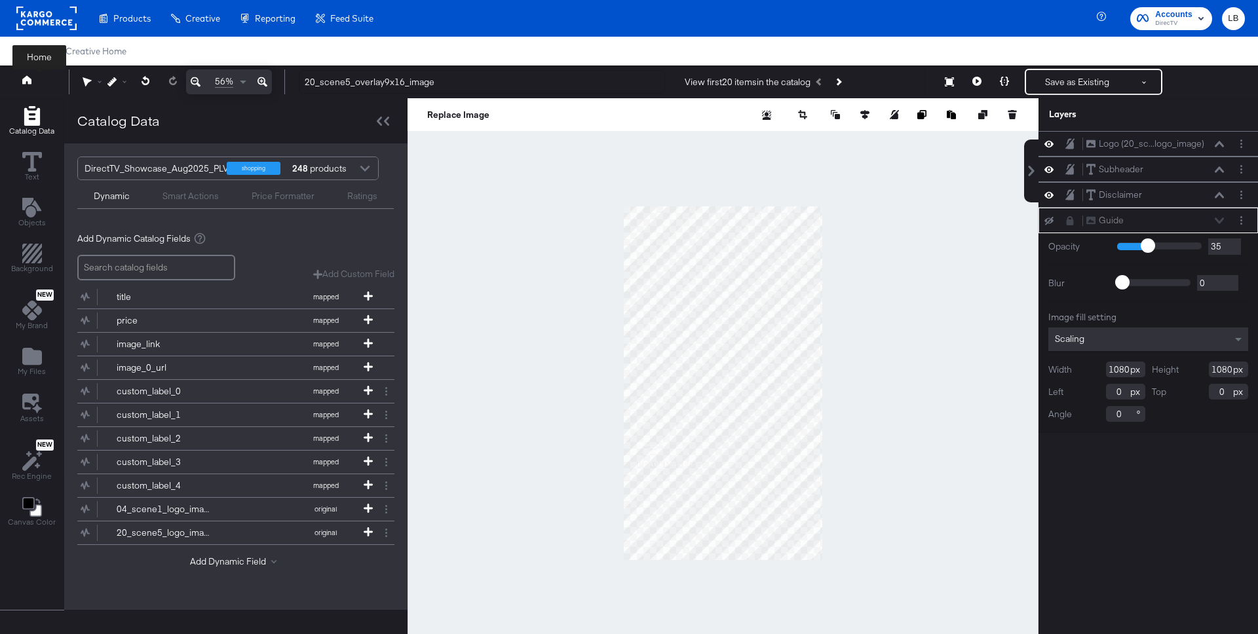
click at [29, 83] on icon at bounding box center [26, 79] width 9 height 9
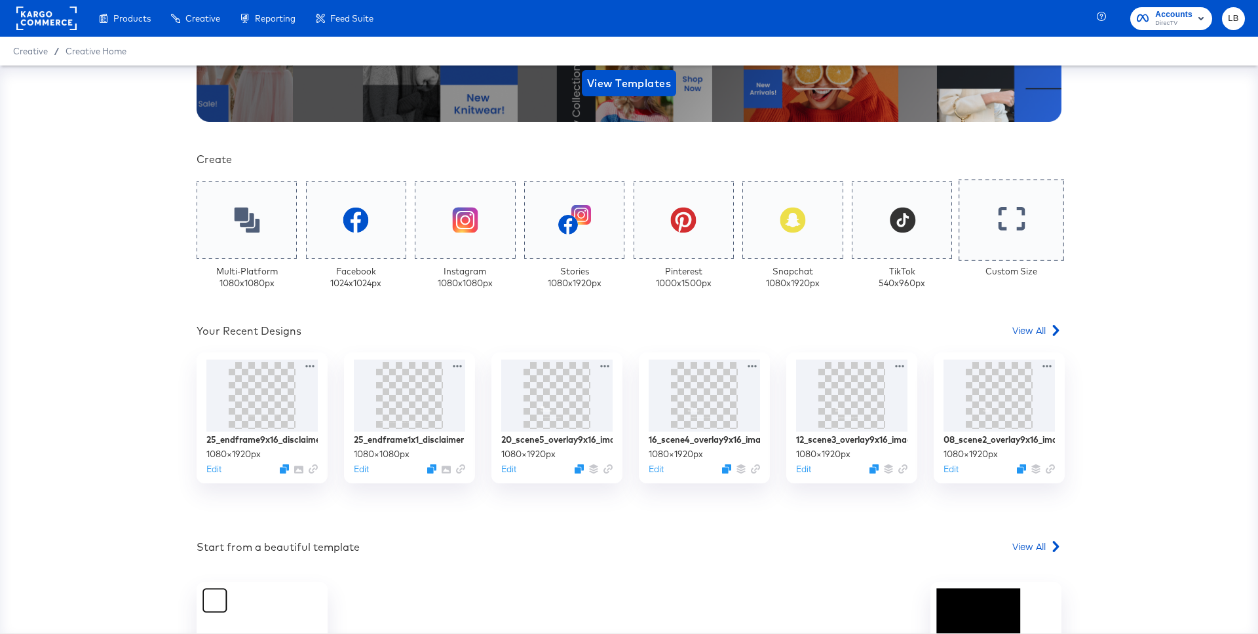
scroll to position [249, 0]
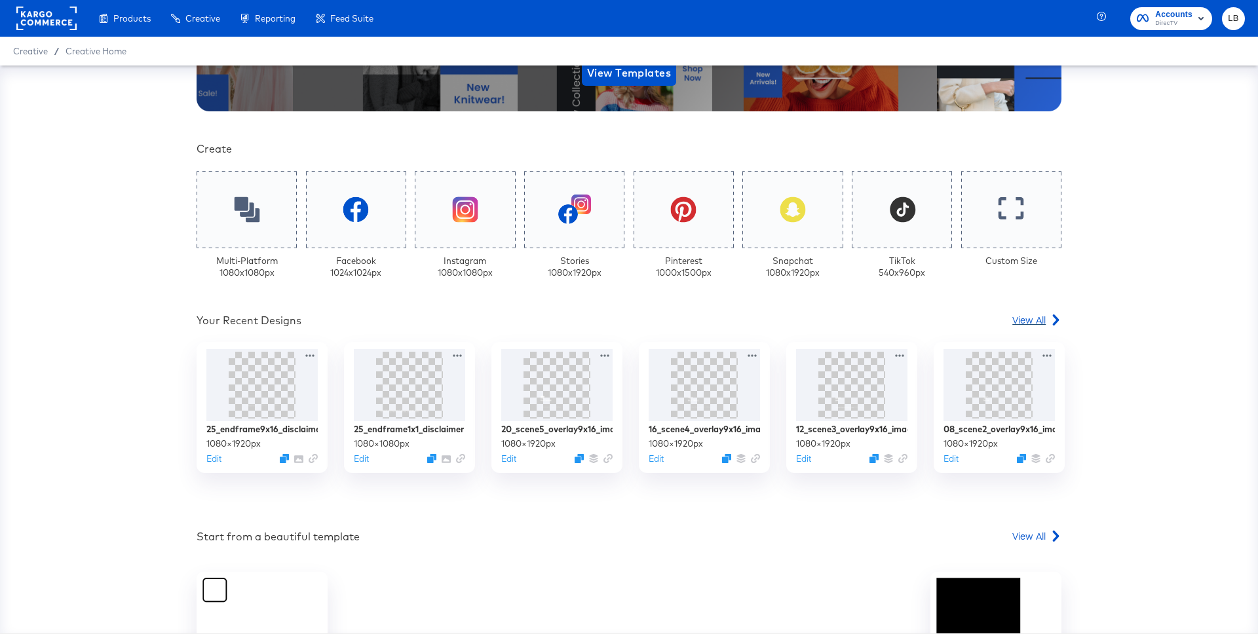
click at [1024, 319] on span "View All" at bounding box center [1028, 319] width 33 height 13
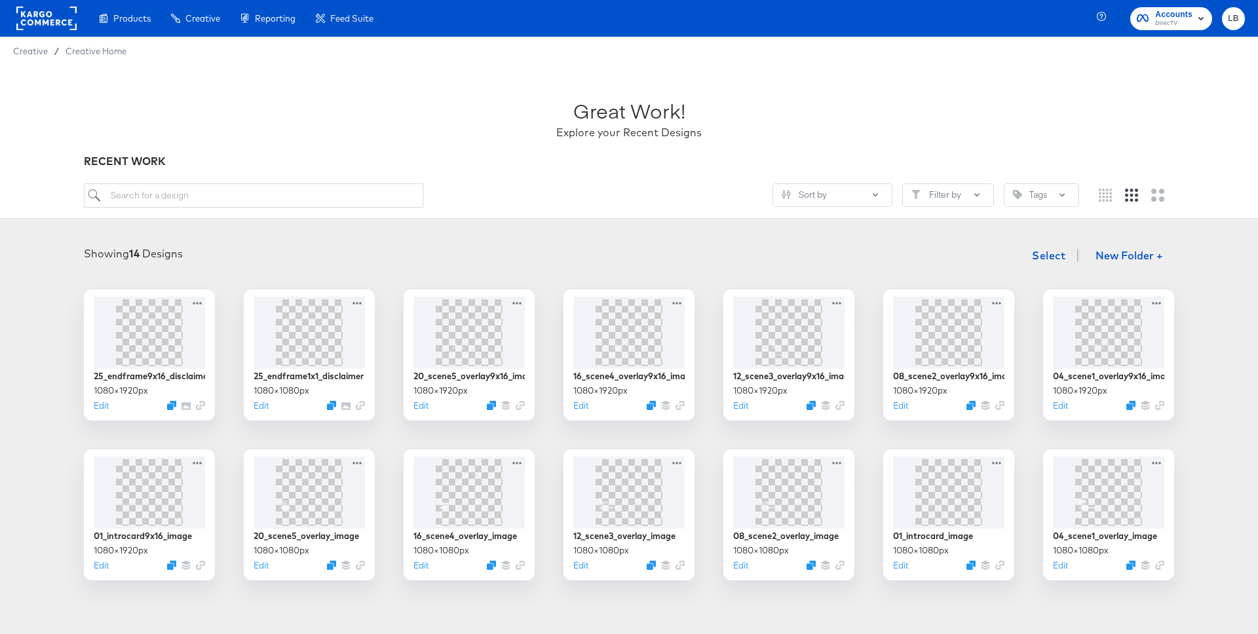
scroll to position [317, 0]
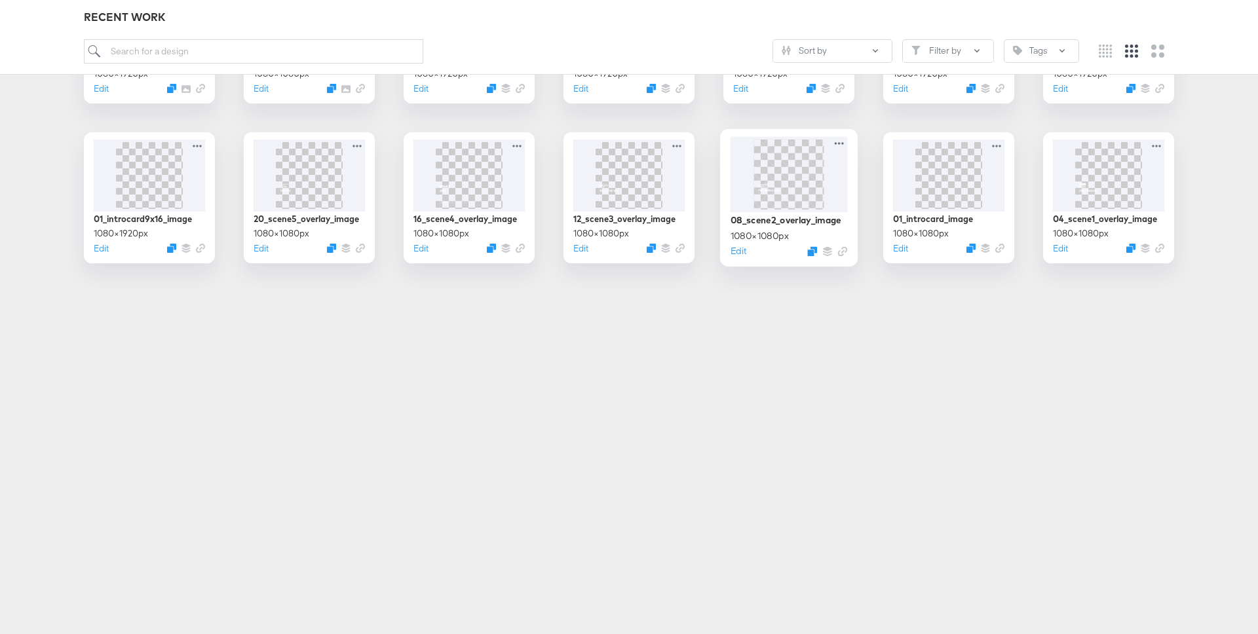
click at [785, 170] on img at bounding box center [788, 174] width 70 height 70
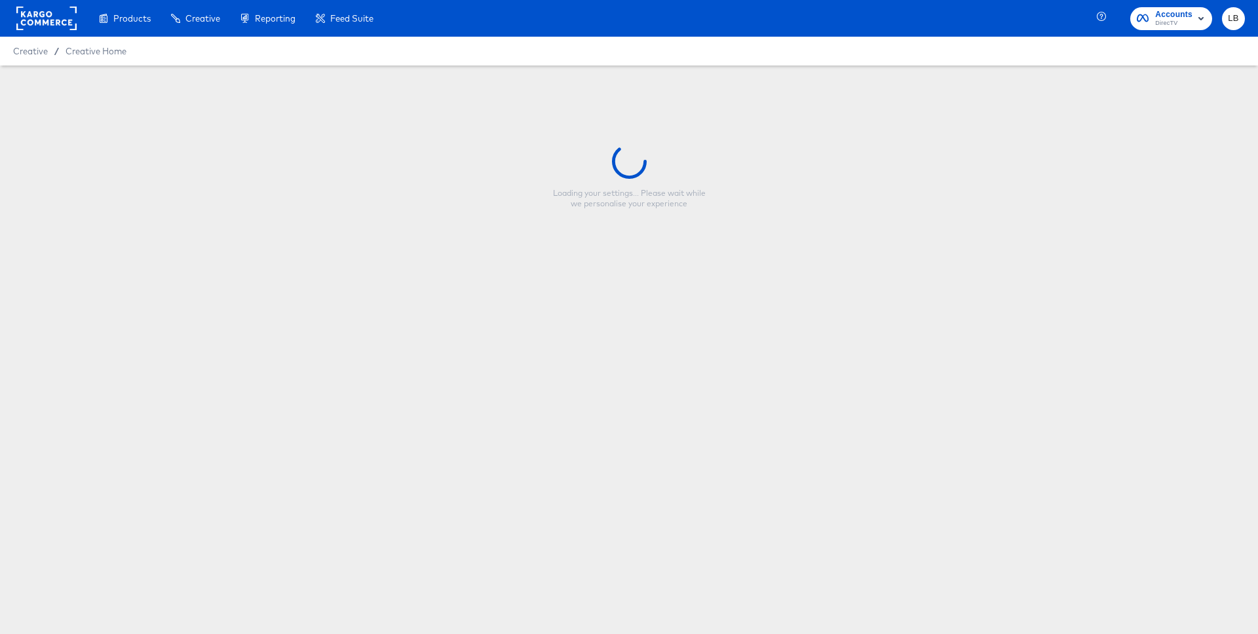
type input "08_scene2_overlay_image"
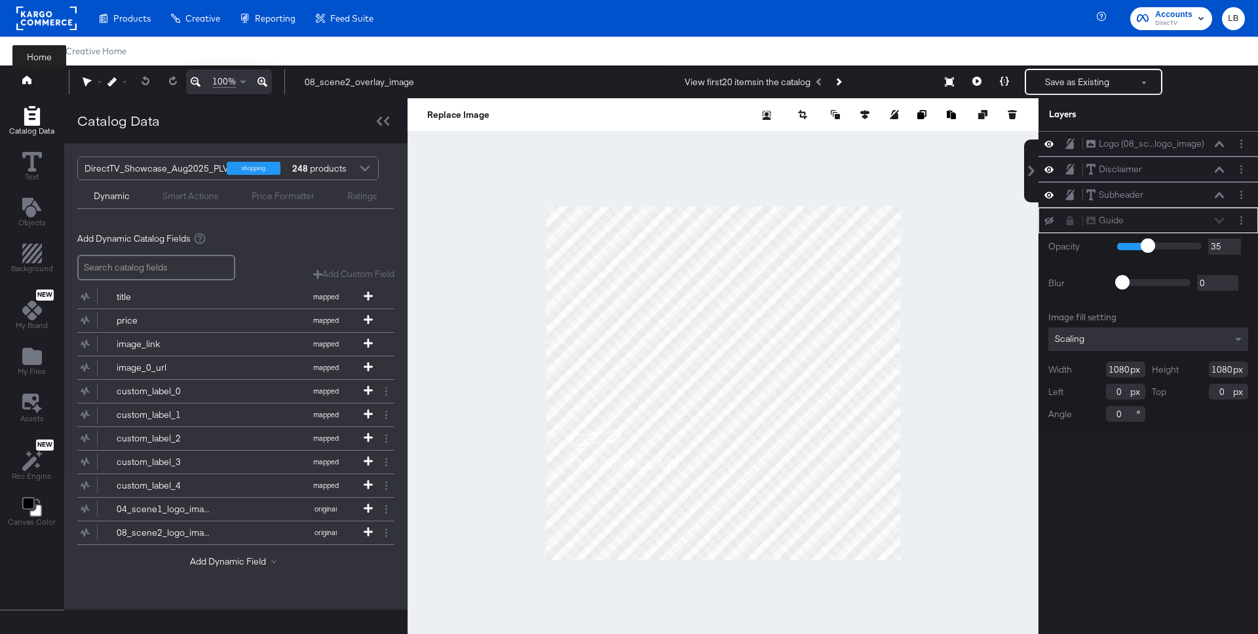
click at [24, 79] on icon at bounding box center [26, 79] width 9 height 9
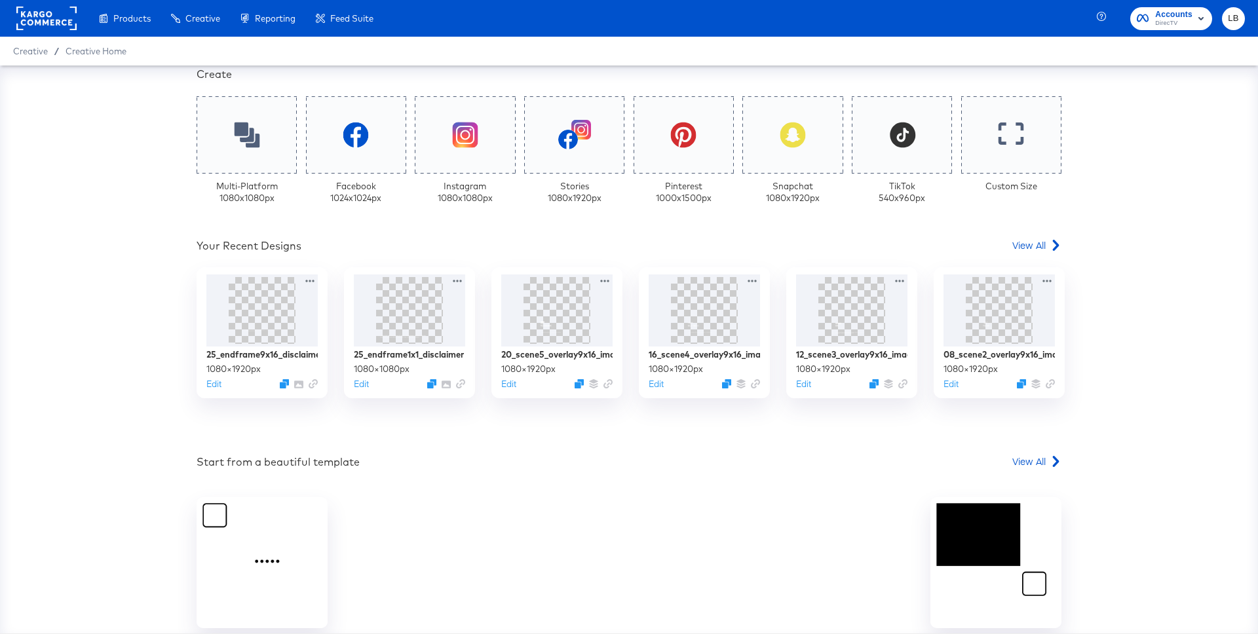
scroll to position [391, 0]
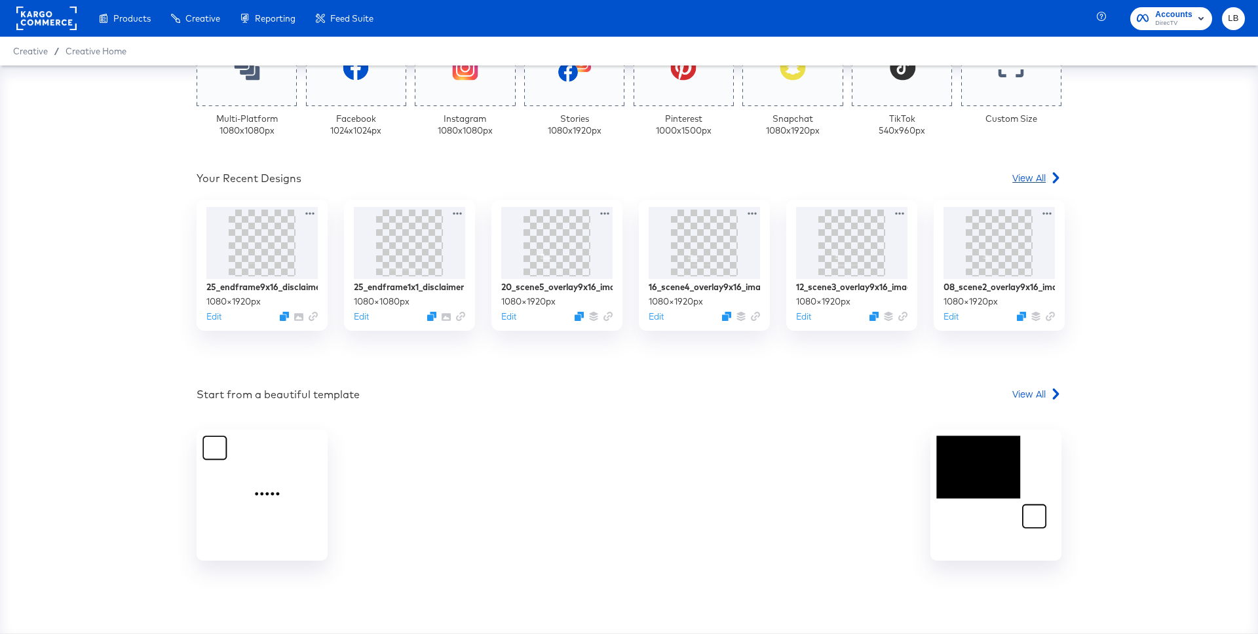
click at [1017, 184] on span "View All" at bounding box center [1028, 177] width 33 height 13
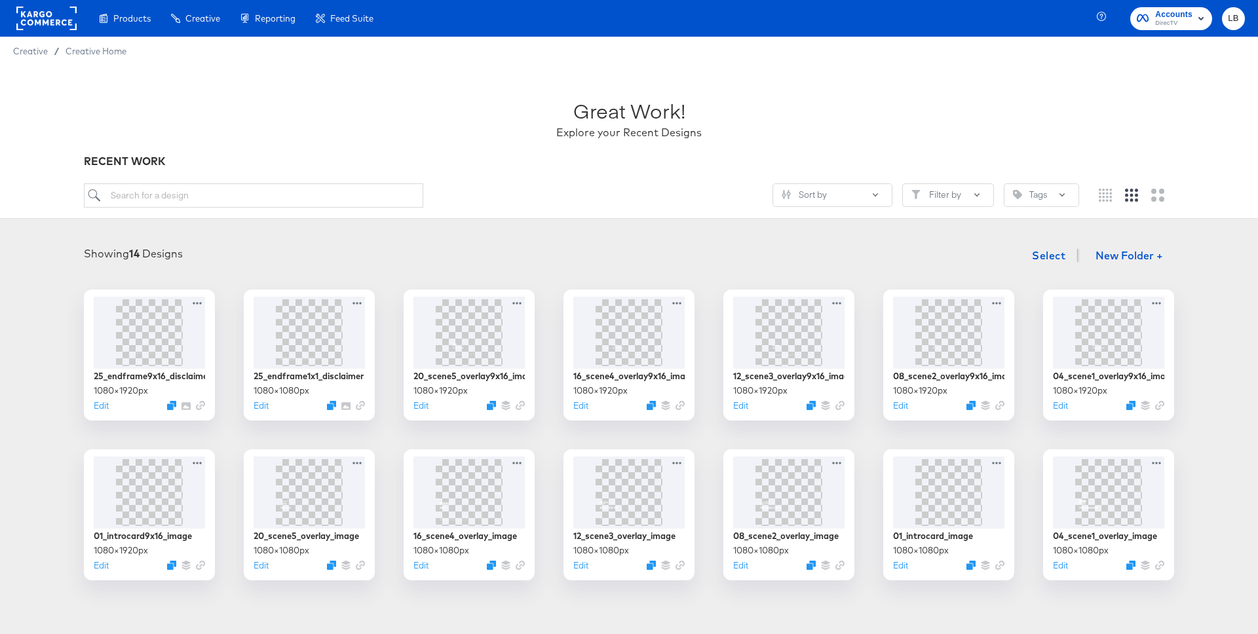
scroll to position [143, 0]
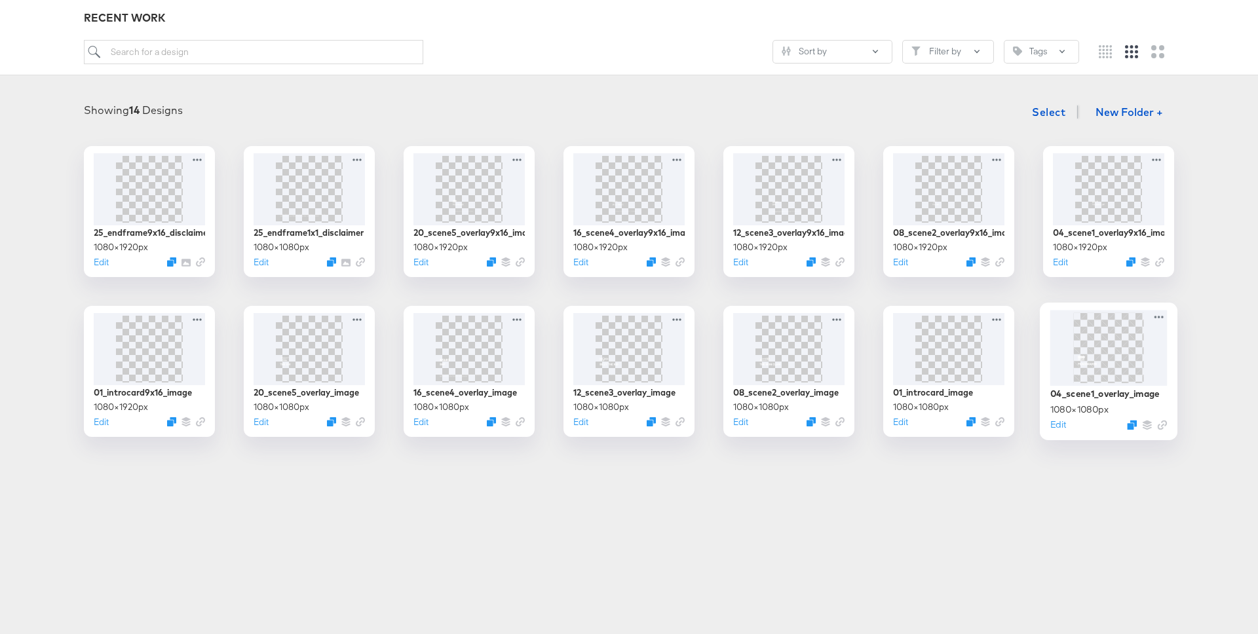
click at [1097, 345] on img at bounding box center [1108, 347] width 70 height 70
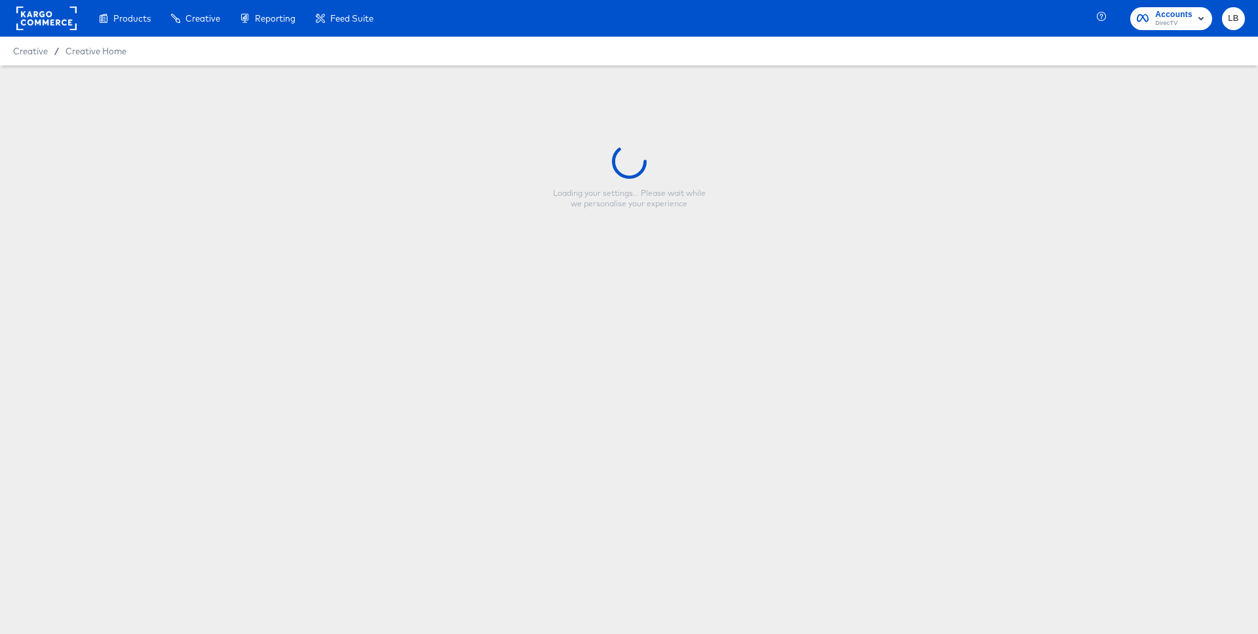
type input "04_scene1_overlay_image"
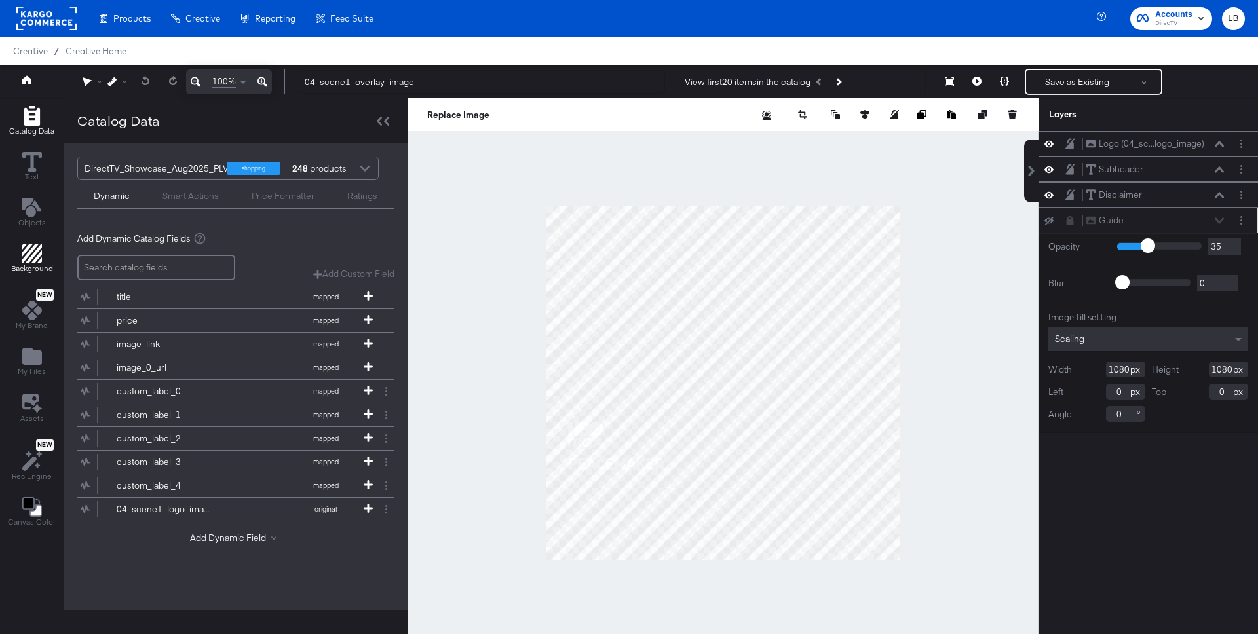
click at [29, 250] on icon "Add Rectangle" at bounding box center [32, 254] width 20 height 20
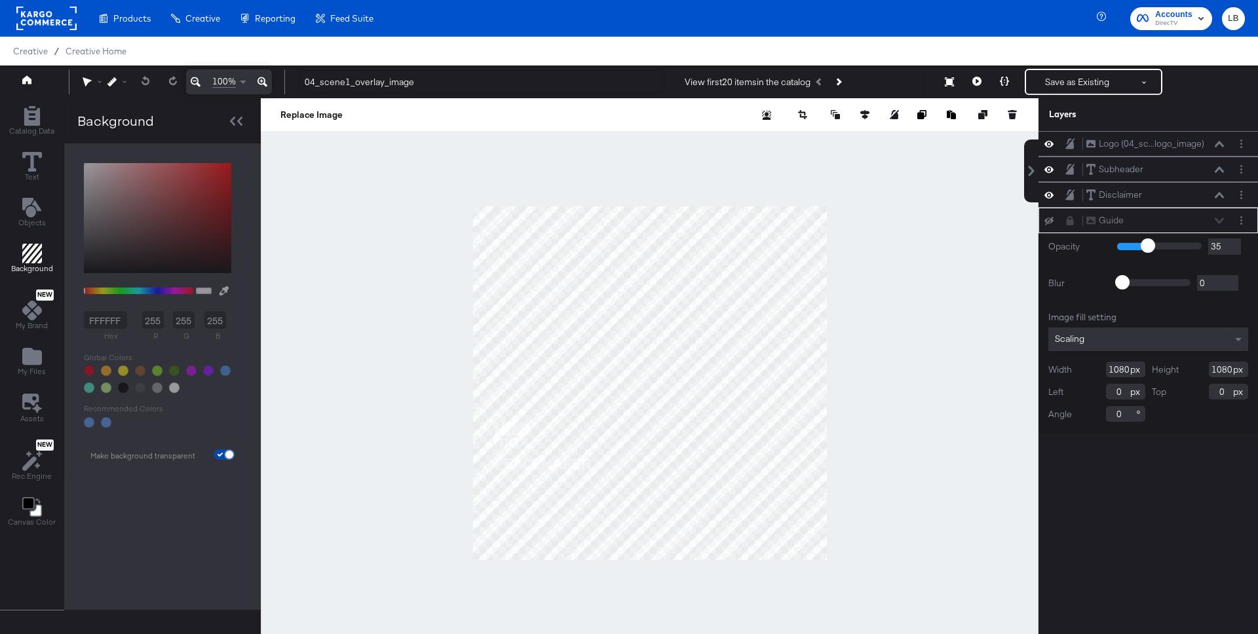
click at [225, 451] on span at bounding box center [229, 455] width 8 height 8
click at [227, 452] on input "checkbox" at bounding box center [229, 457] width 31 height 10
checkbox input "false"
type input "FFFFFF"
type input "255"
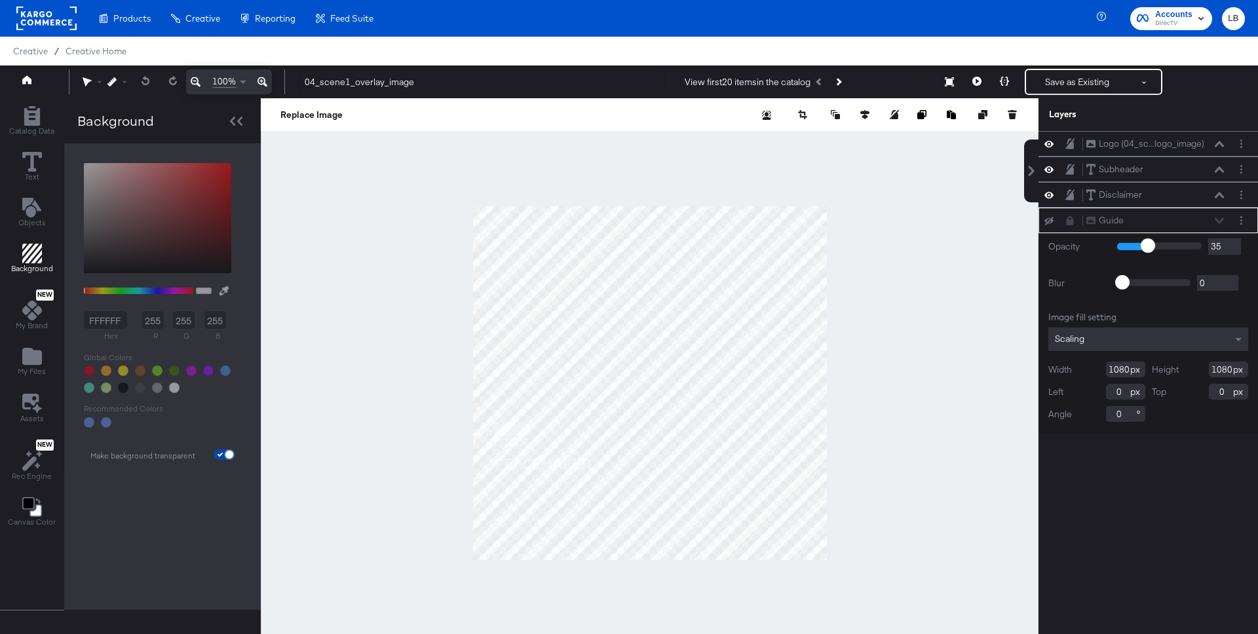
type input "255"
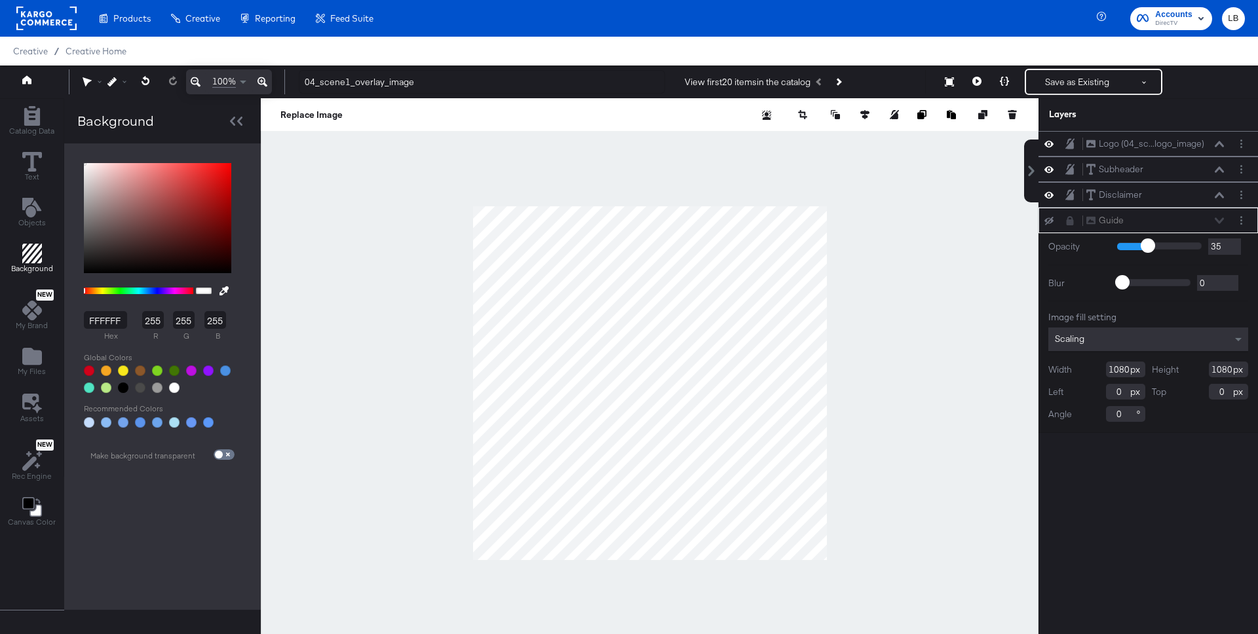
click at [121, 388] on div at bounding box center [123, 388] width 10 height 10
type input "000000"
type input "0"
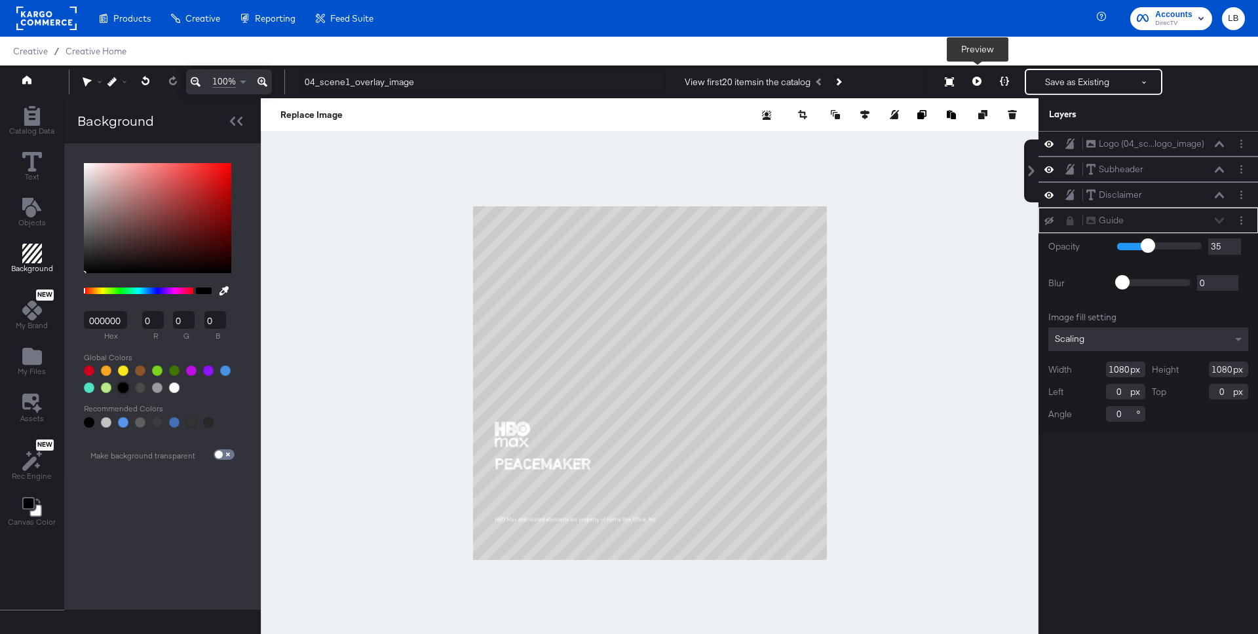
click at [976, 83] on icon at bounding box center [976, 81] width 9 height 9
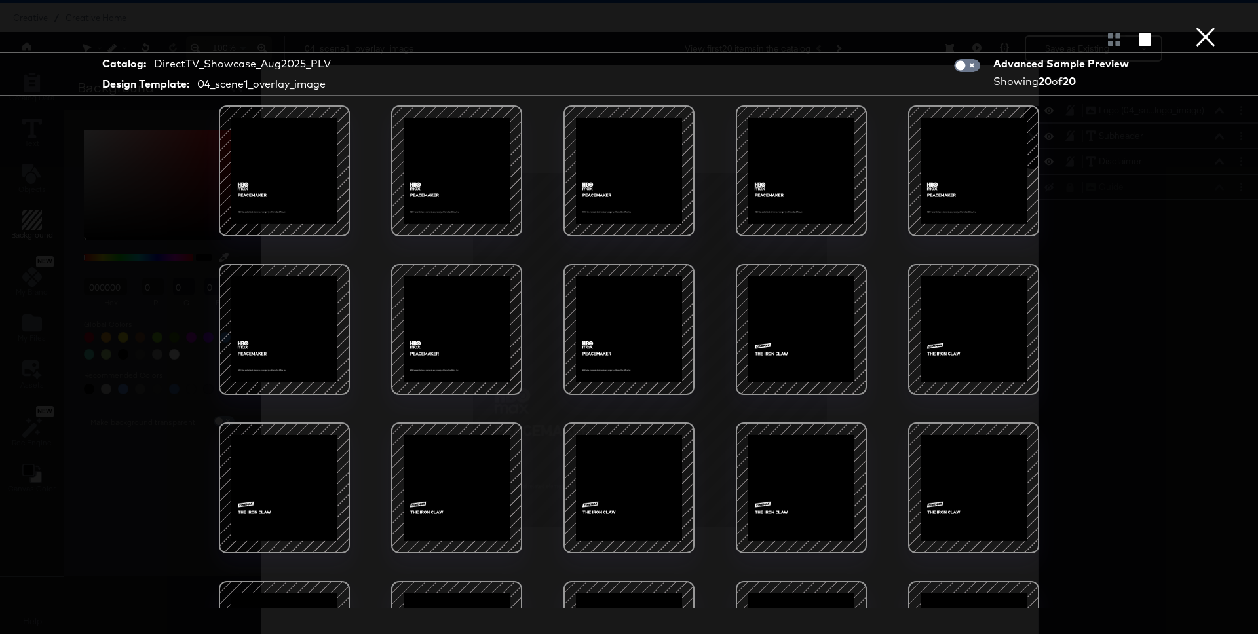
scroll to position [104, 0]
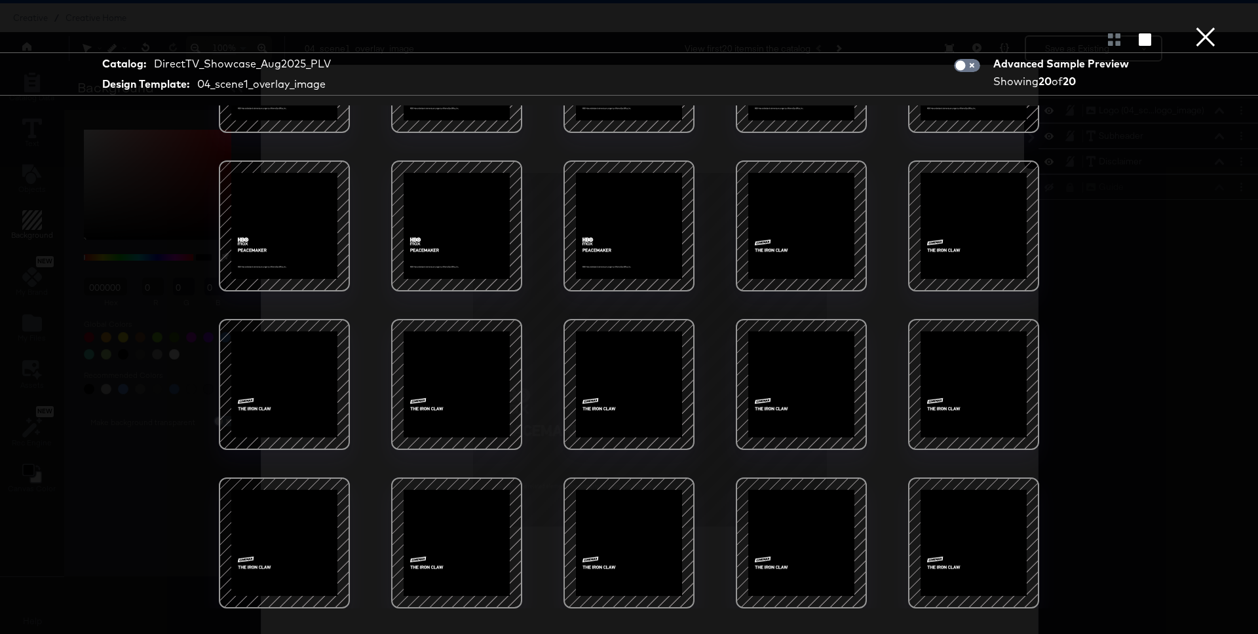
click at [1207, 26] on button "×" at bounding box center [1205, 13] width 26 height 26
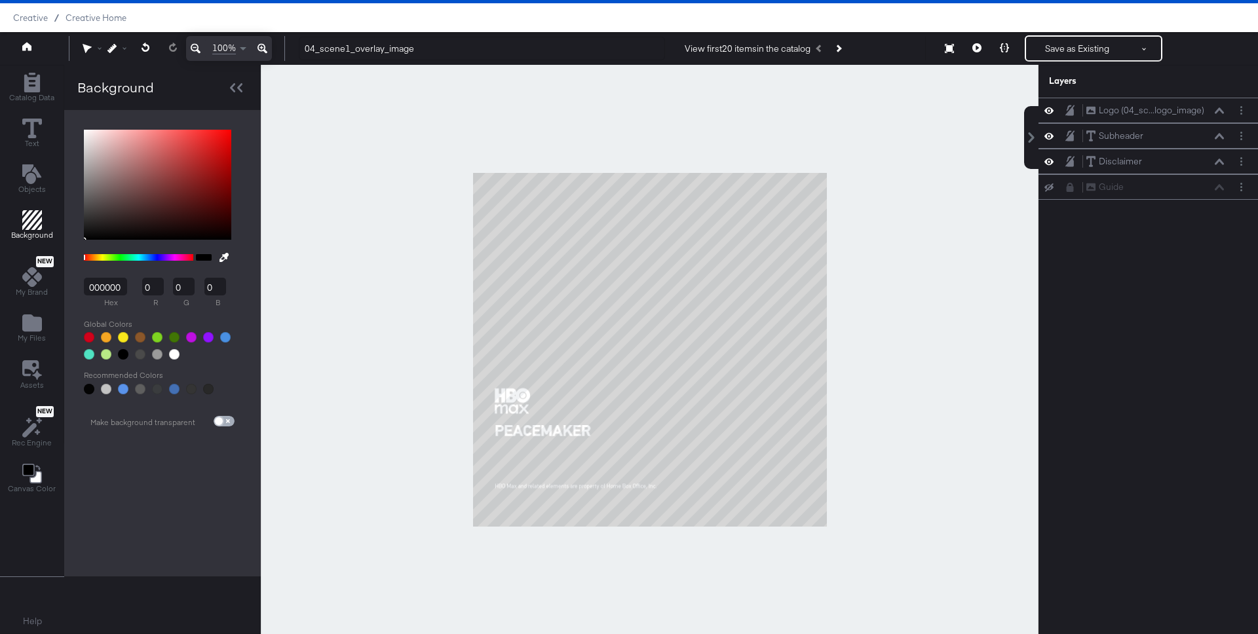
click at [216, 419] on input "checkbox" at bounding box center [218, 424] width 31 height 10
checkbox input "true"
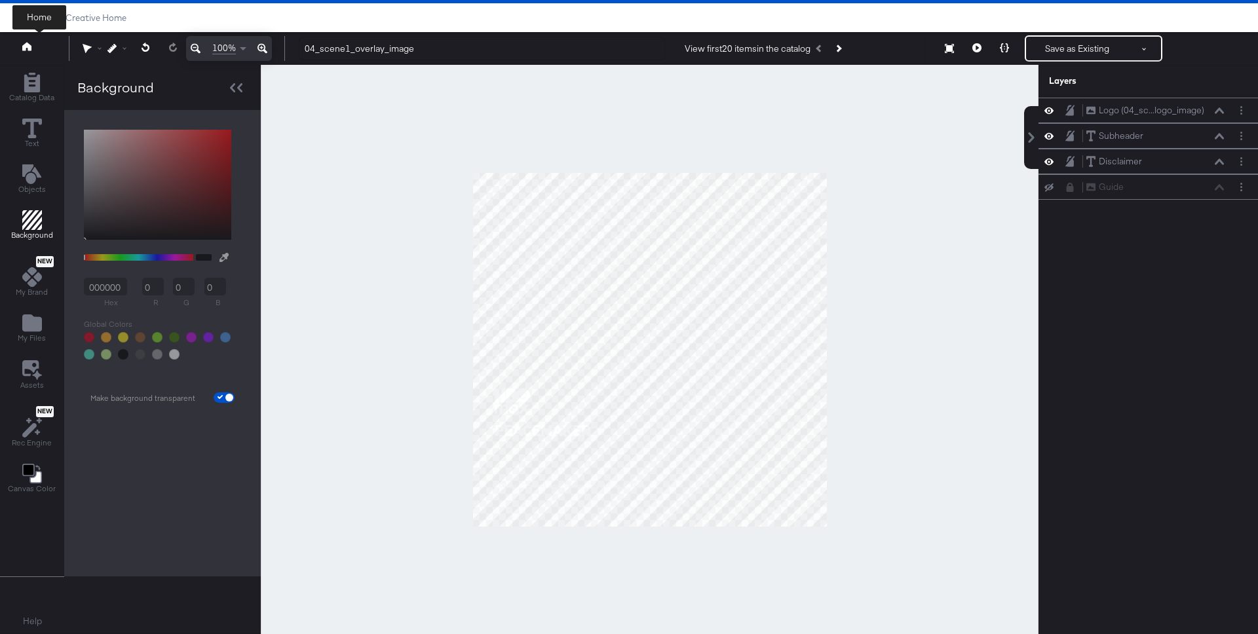
click at [29, 47] on icon at bounding box center [26, 46] width 9 height 9
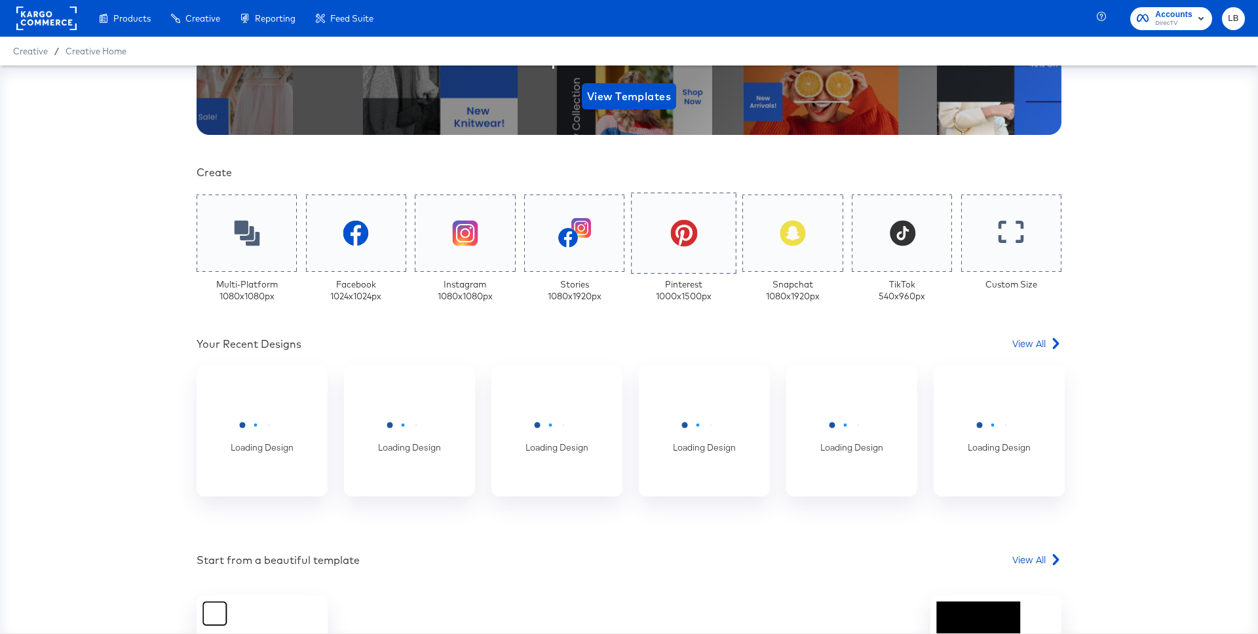
scroll to position [248, 0]
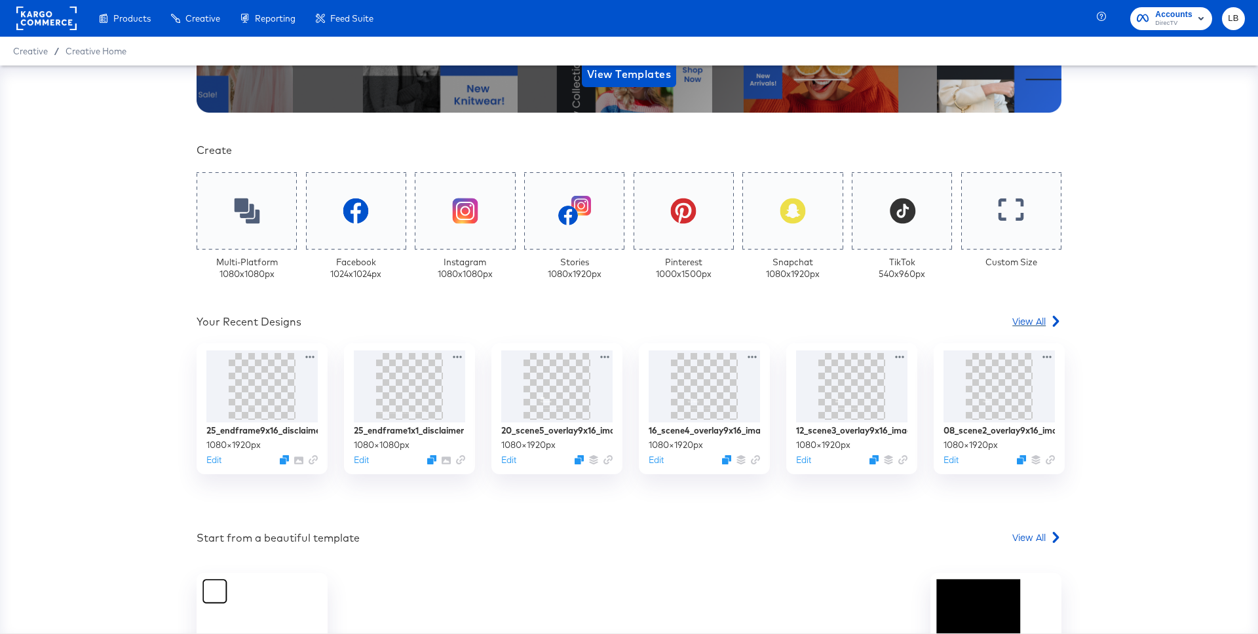
click at [1021, 324] on span "View All" at bounding box center [1028, 320] width 33 height 13
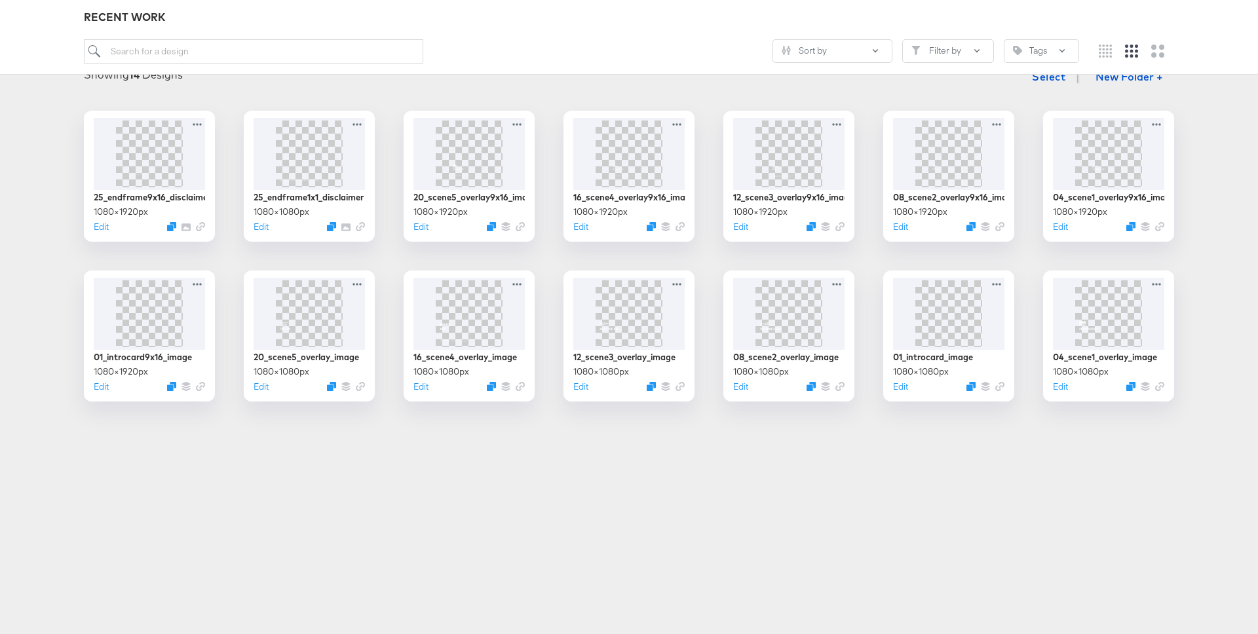
scroll to position [179, 0]
click at [790, 314] on img at bounding box center [788, 311] width 70 height 70
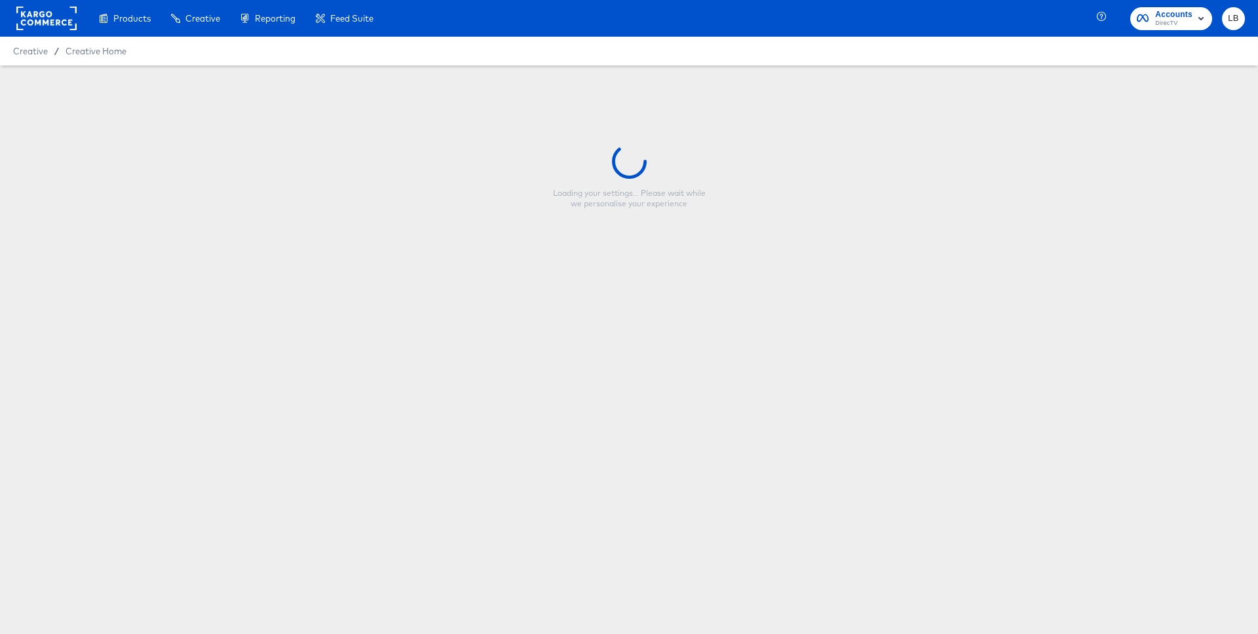
type input "08_scene2_overlay_image"
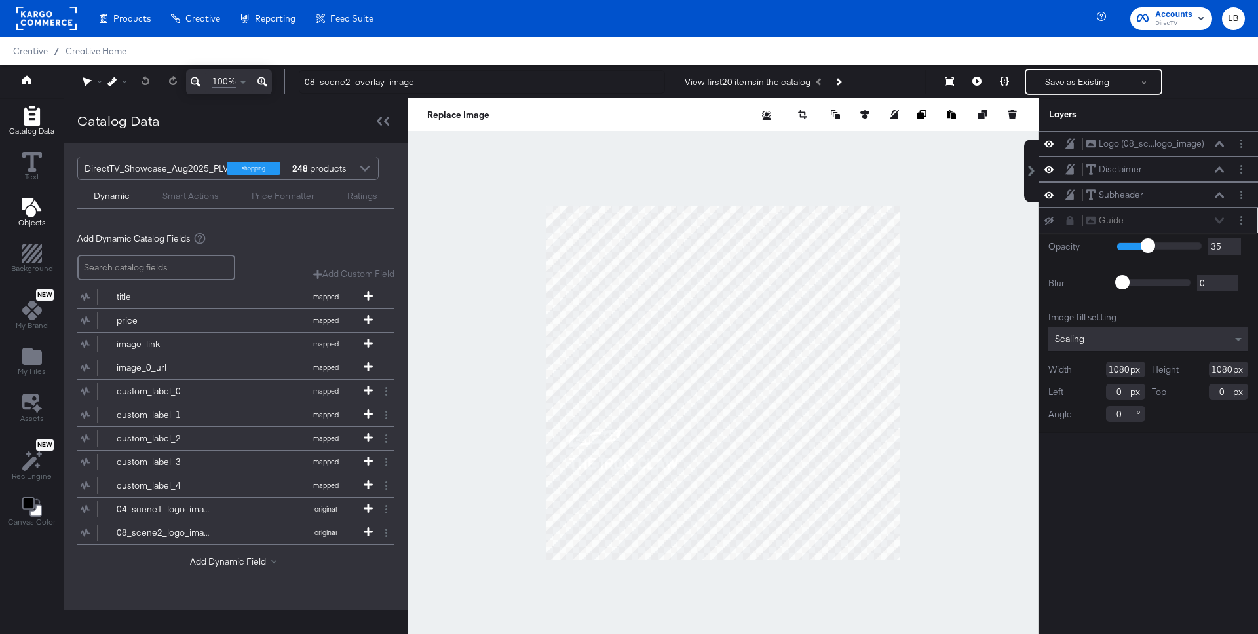
click at [38, 215] on icon "Add Text" at bounding box center [32, 208] width 20 height 20
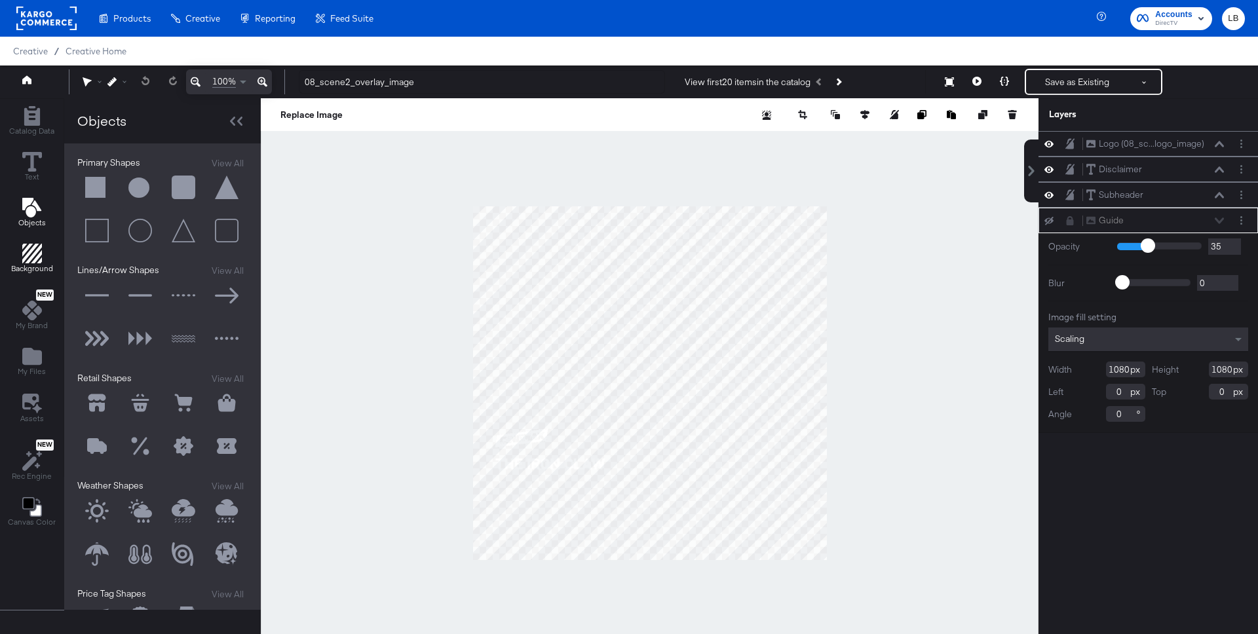
click at [37, 256] on icon "Add Rectangle" at bounding box center [32, 254] width 20 height 20
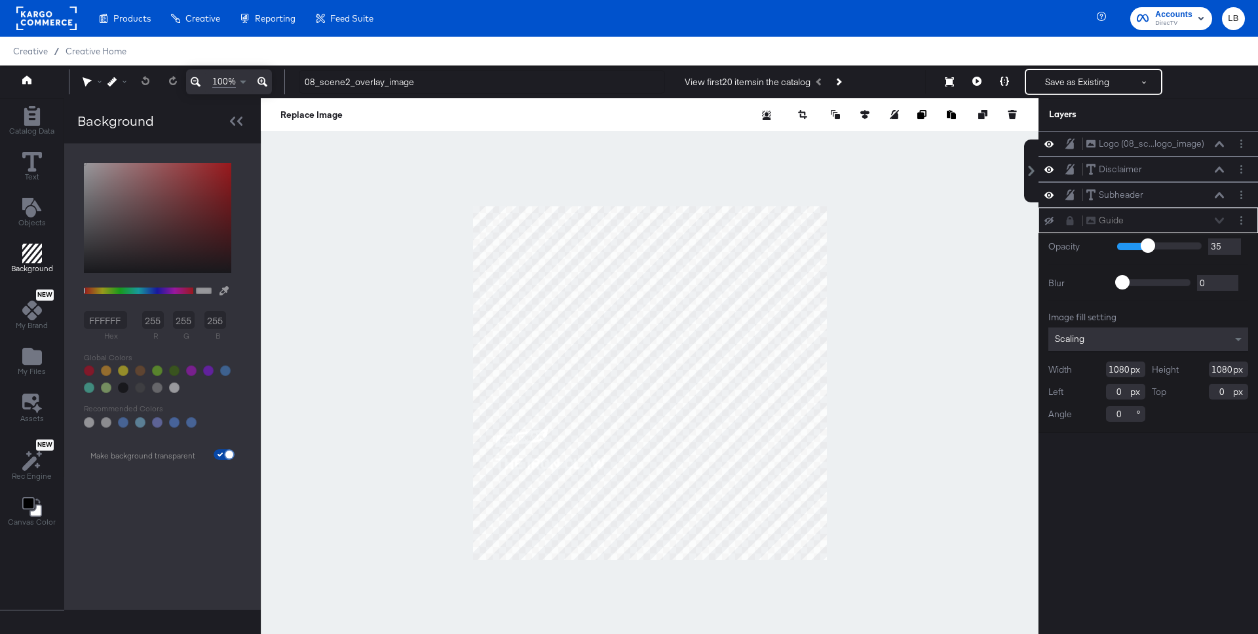
click at [226, 455] on input "checkbox" at bounding box center [229, 457] width 31 height 10
checkbox input "false"
type input "FFFFFF"
type input "255"
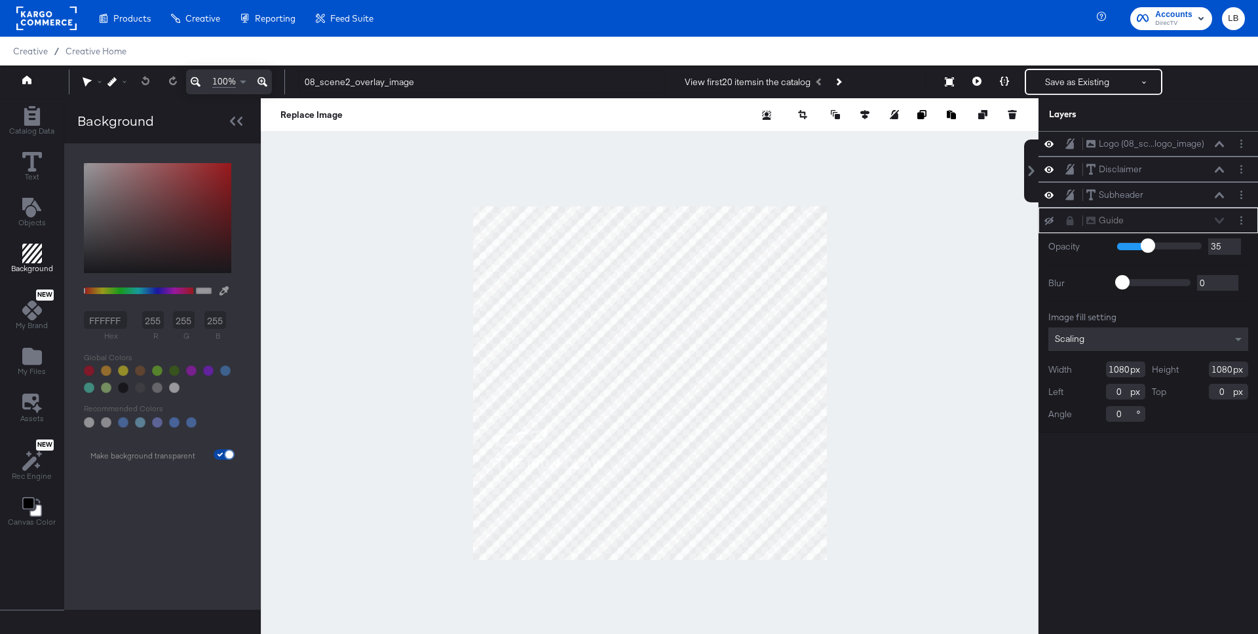
type input "255"
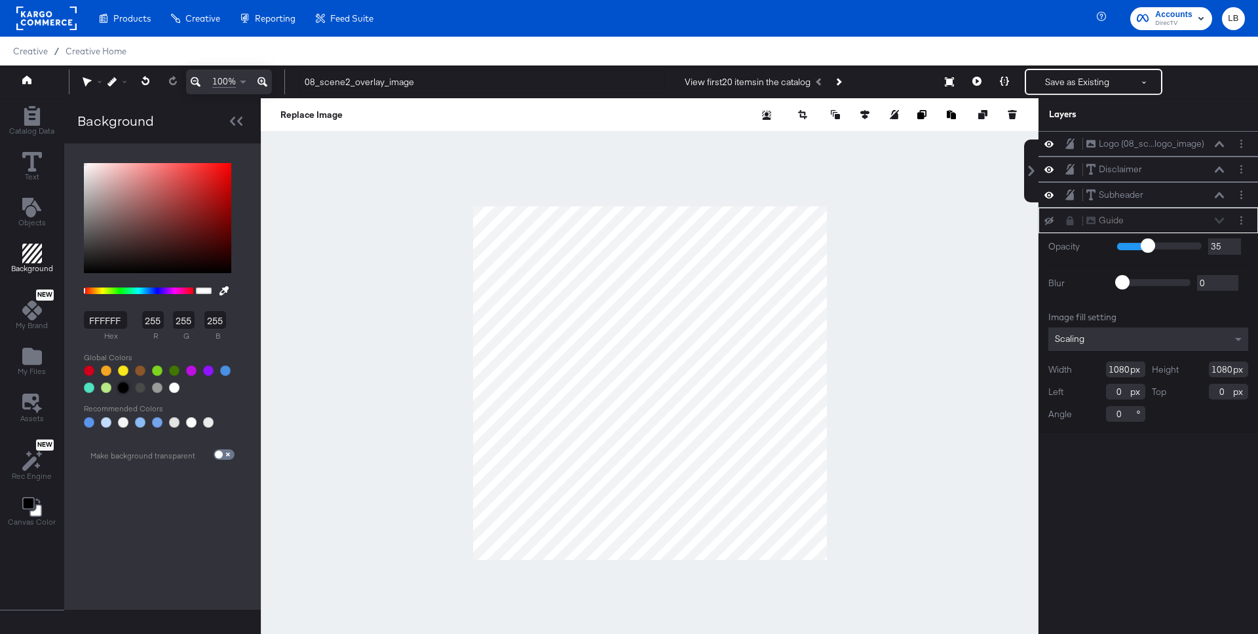
click at [121, 386] on div at bounding box center [123, 388] width 10 height 10
type input "000000"
type input "0"
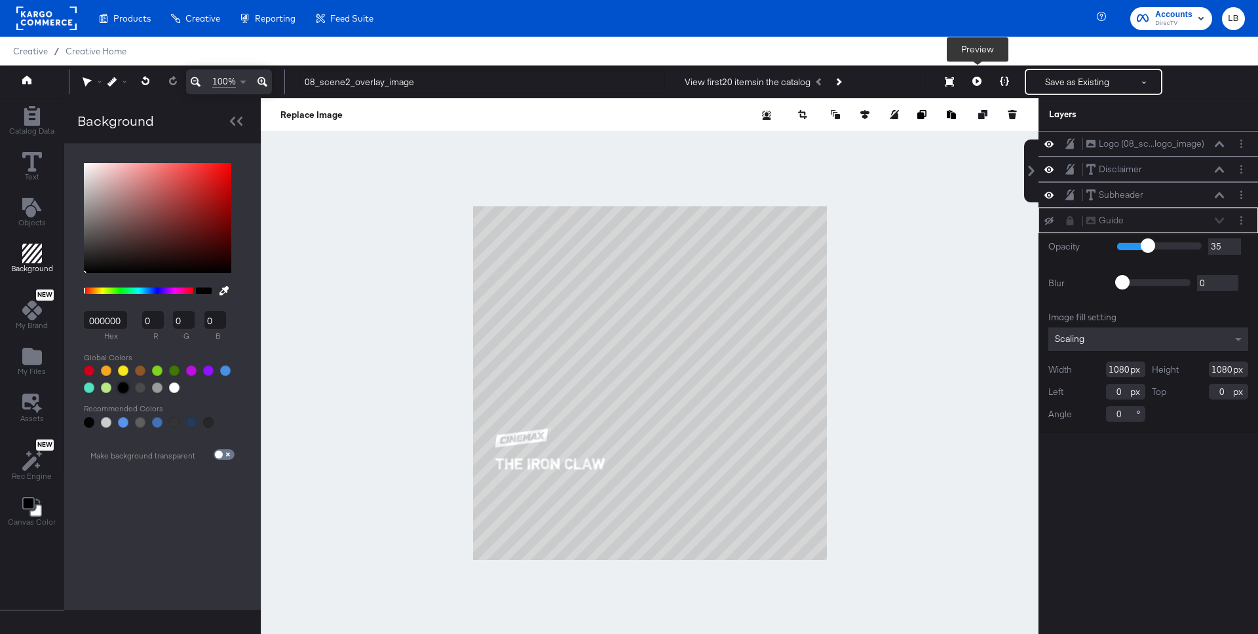
click at [977, 76] on button at bounding box center [977, 82] width 28 height 26
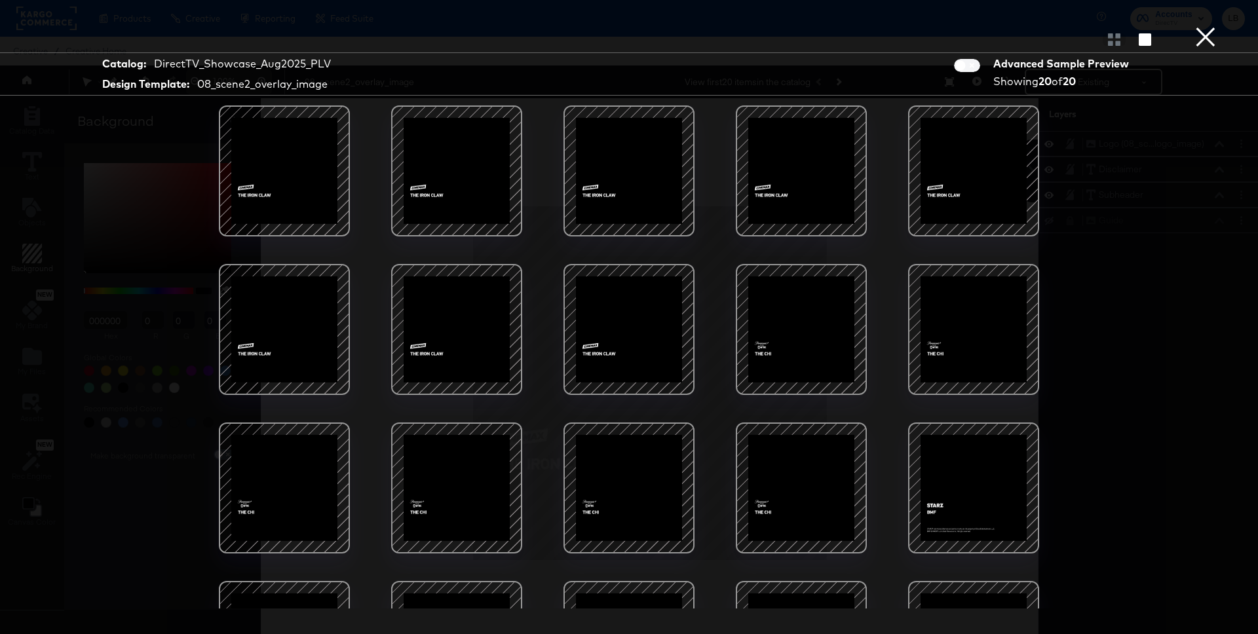
scroll to position [104, 0]
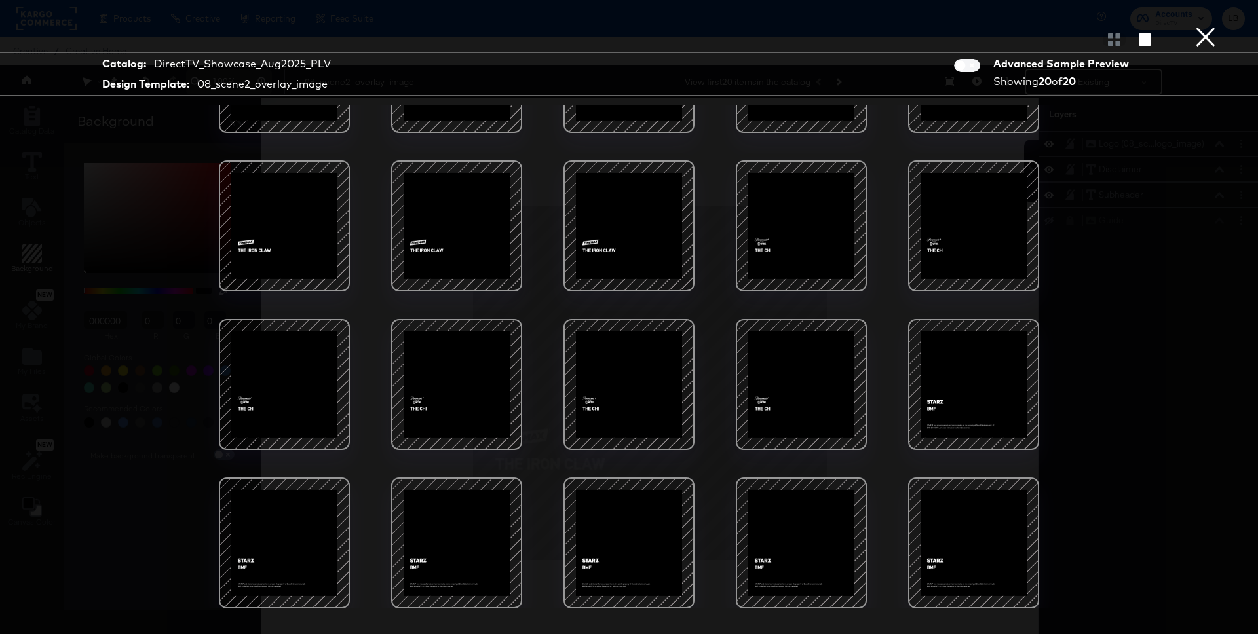
click at [954, 373] on div at bounding box center [973, 384] width 111 height 111
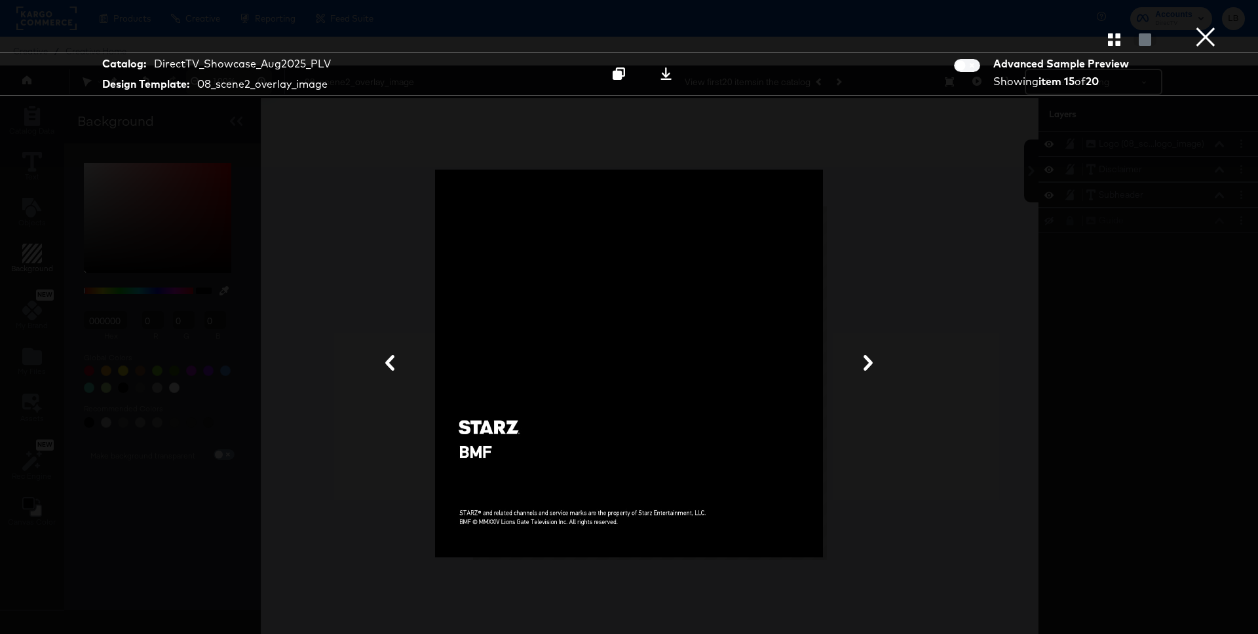
click at [927, 274] on div at bounding box center [629, 363] width 983 height 503
click at [1194, 26] on button "×" at bounding box center [1205, 13] width 26 height 26
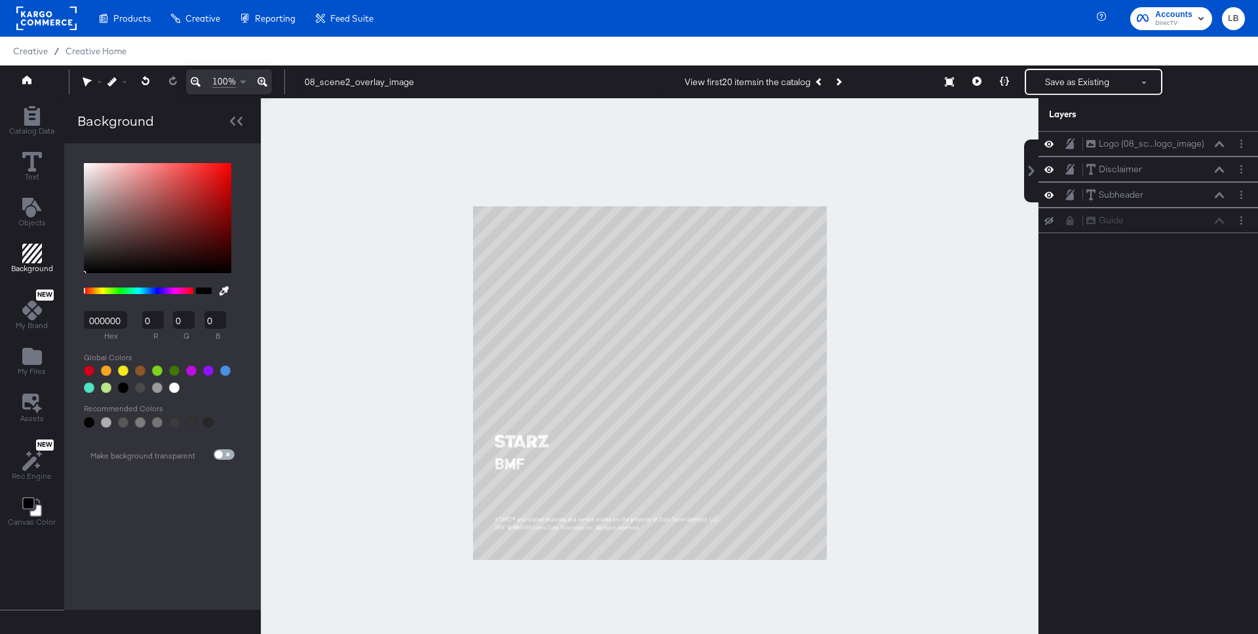
click at [215, 451] on span at bounding box center [219, 455] width 8 height 8
click at [216, 451] on span at bounding box center [219, 455] width 8 height 8
click at [223, 452] on input "checkbox" at bounding box center [218, 457] width 31 height 10
checkbox input "true"
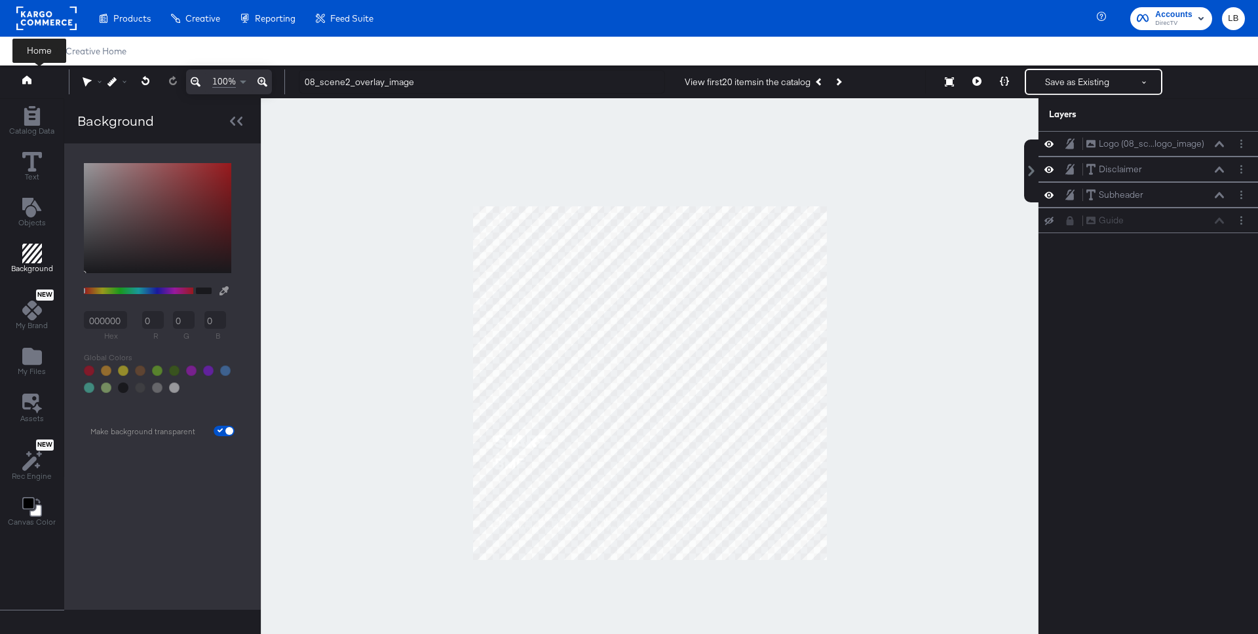
click at [31, 83] on icon at bounding box center [26, 79] width 9 height 9
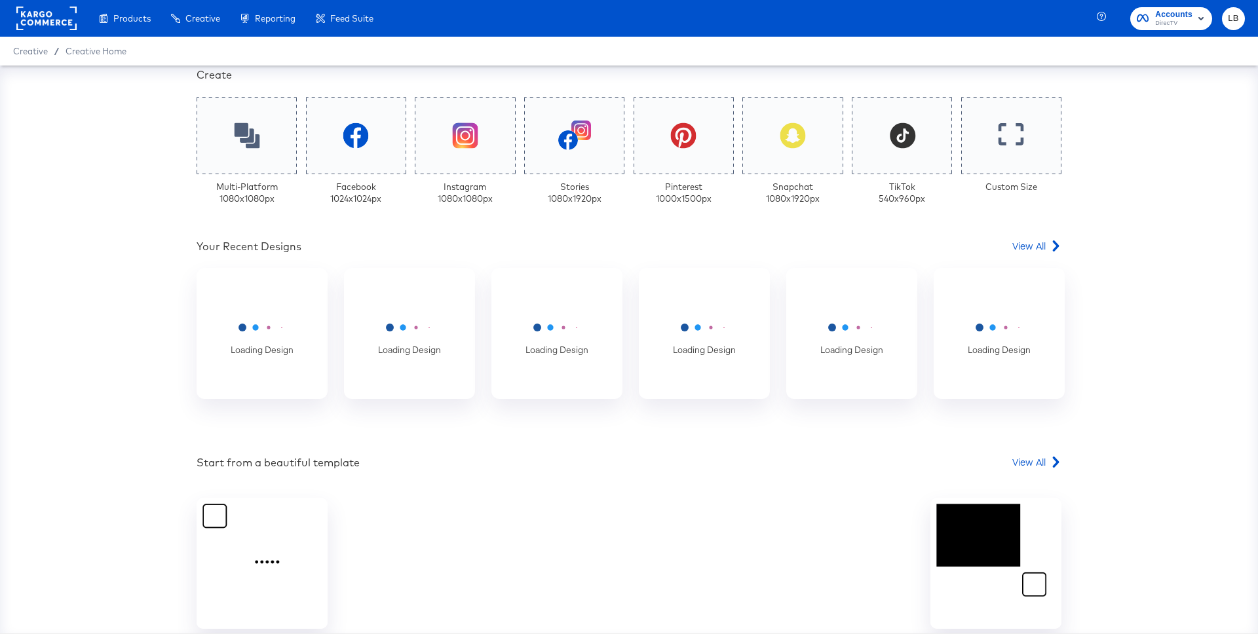
scroll to position [345, 0]
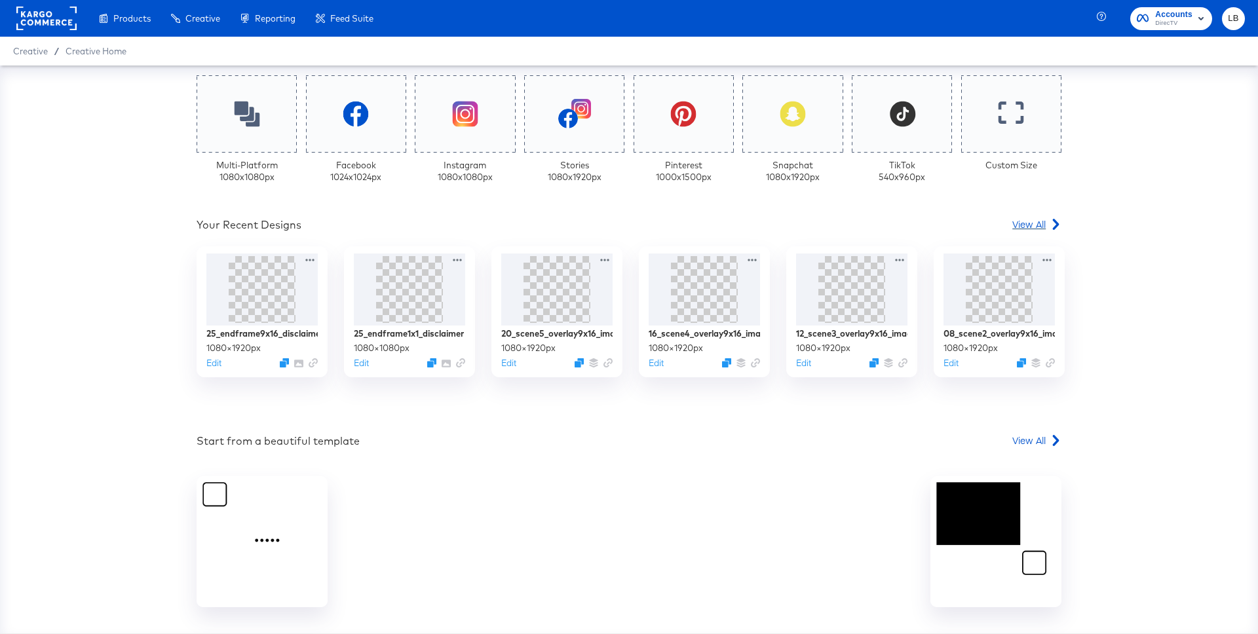
click at [1021, 223] on span "View All" at bounding box center [1028, 223] width 33 height 13
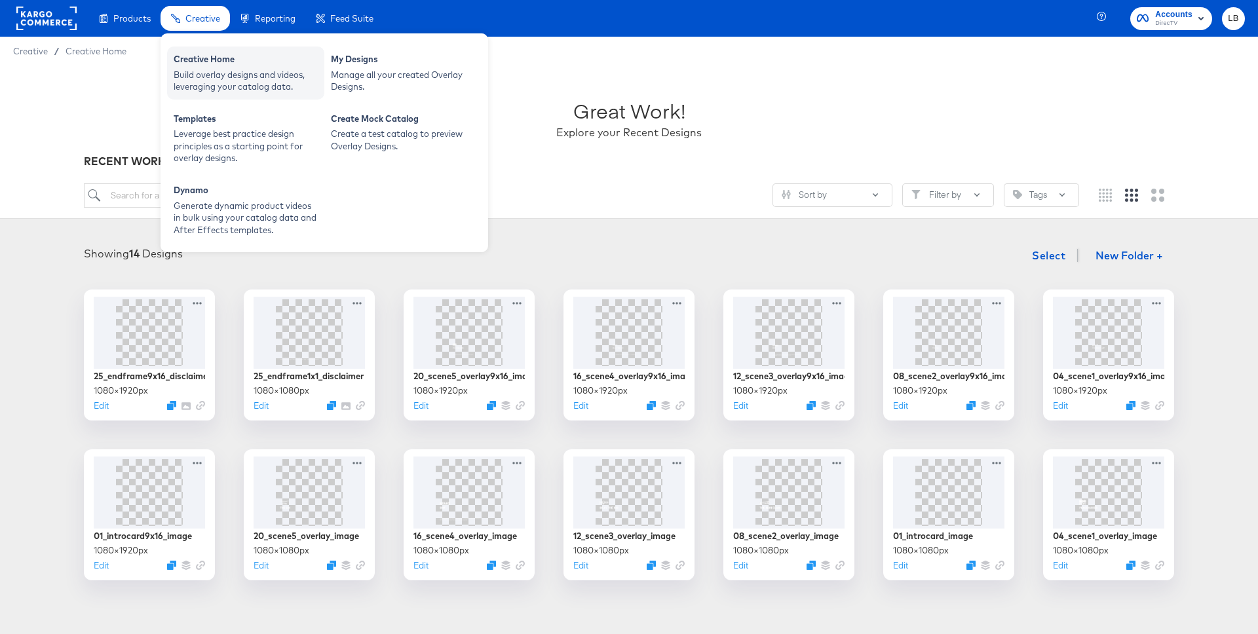
click at [204, 58] on div "Creative Home" at bounding box center [246, 61] width 144 height 16
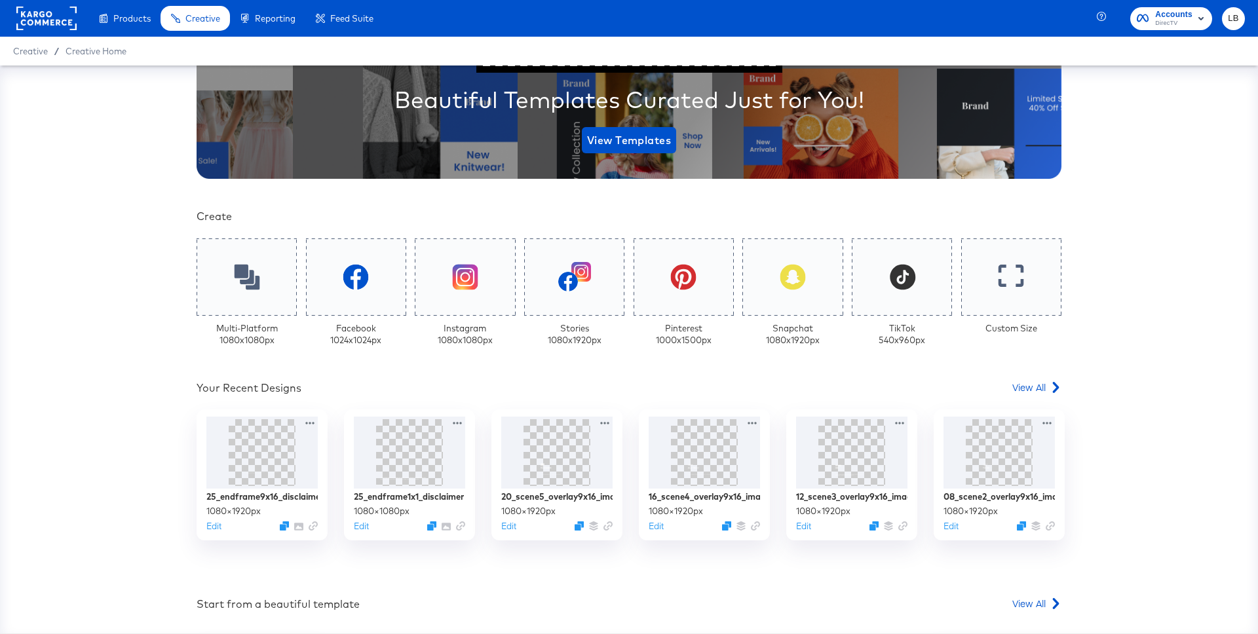
scroll to position [181, 0]
click at [1172, 14] on span "Accounts" at bounding box center [1173, 15] width 37 height 14
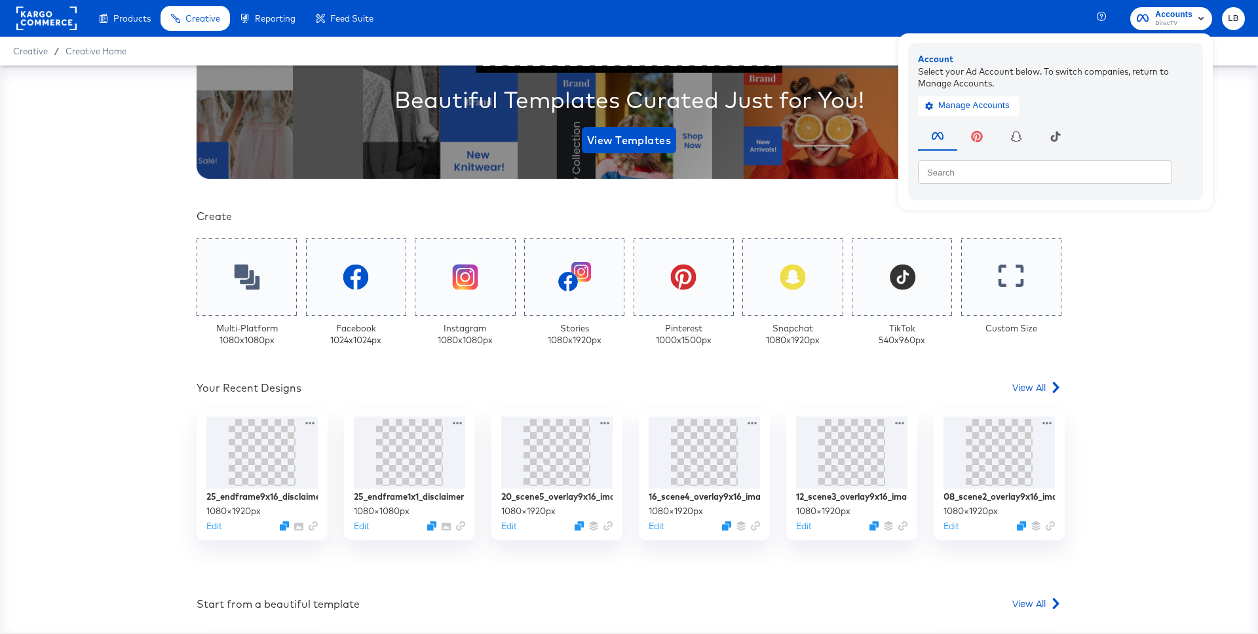
click at [20, 12] on rect at bounding box center [46, 19] width 60 height 24
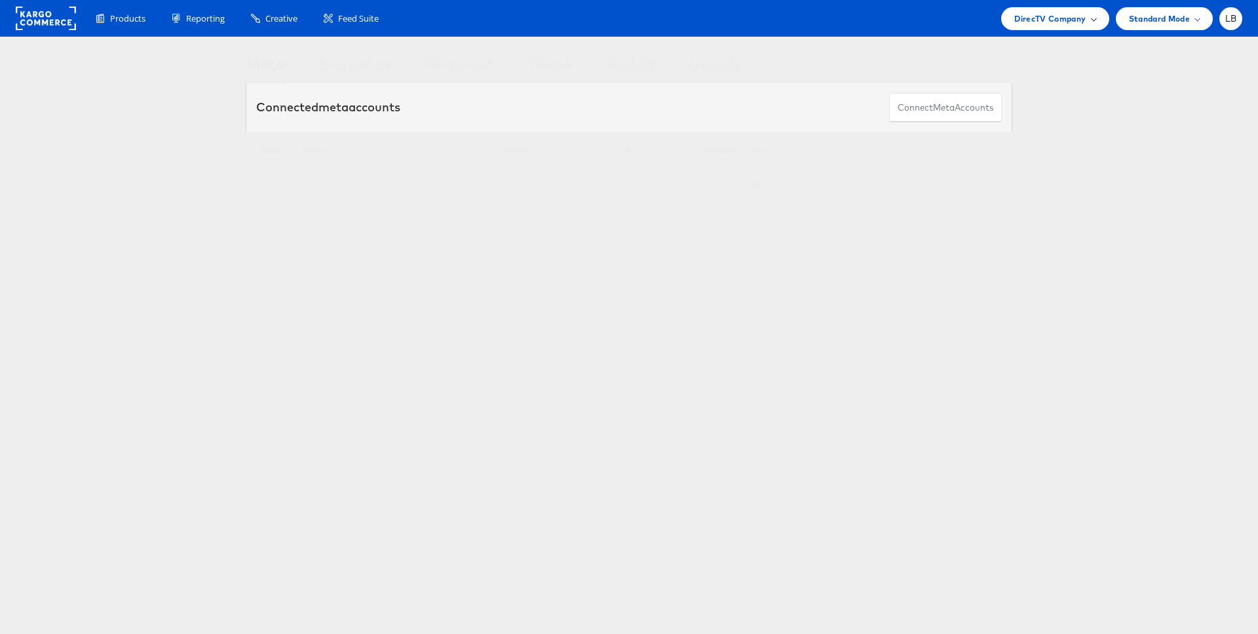
click at [1095, 25] on div "DirecTV Company" at bounding box center [1054, 18] width 107 height 23
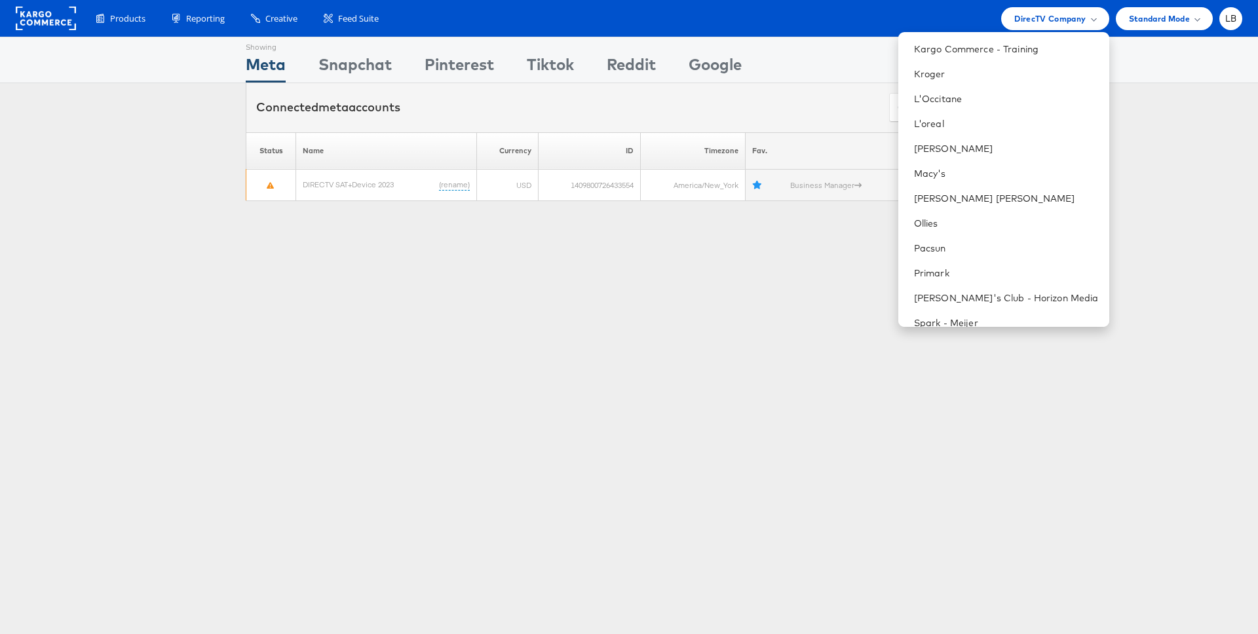
scroll to position [498, 0]
click at [994, 262] on li "Primark" at bounding box center [1003, 272] width 211 height 25
click at [950, 274] on link "Primark" at bounding box center [1006, 272] width 185 height 13
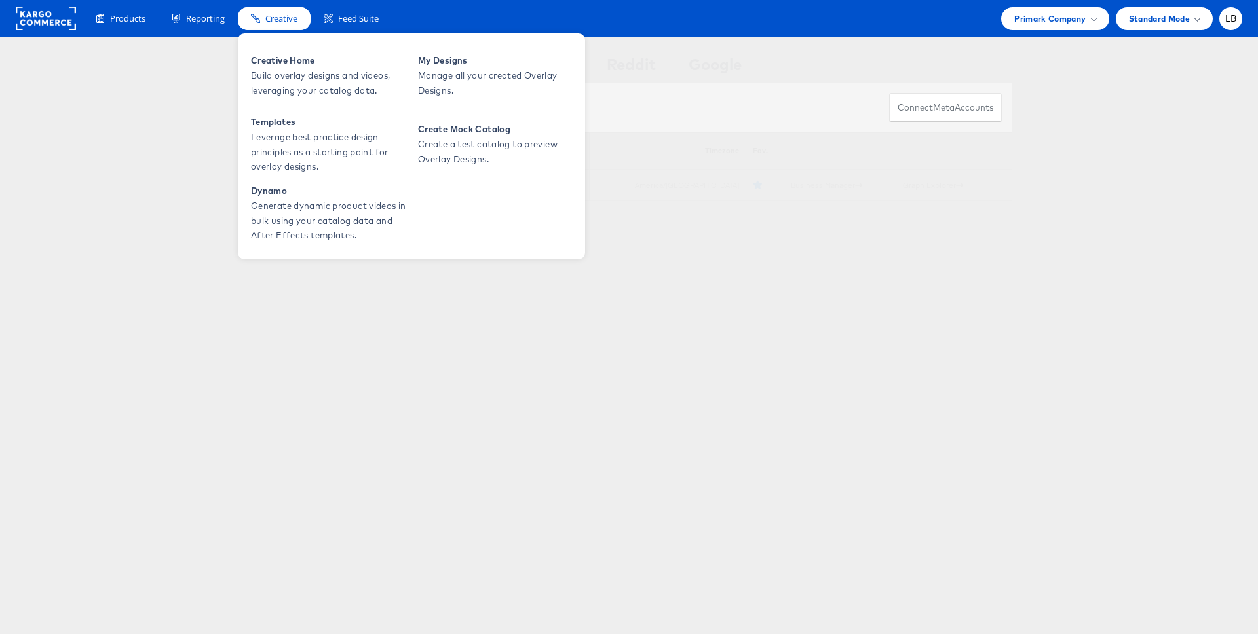
click at [267, 18] on span "Creative" at bounding box center [281, 18] width 32 height 12
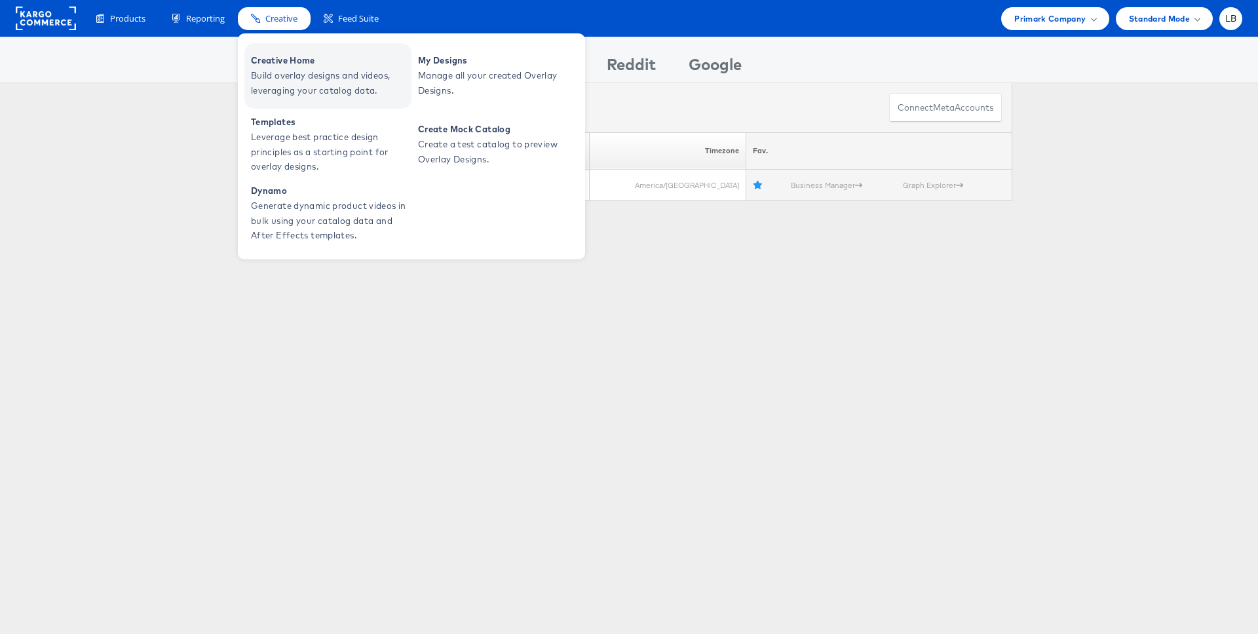
click at [285, 71] on span "Build overlay designs and videos, leveraging your catalog data." at bounding box center [329, 83] width 157 height 30
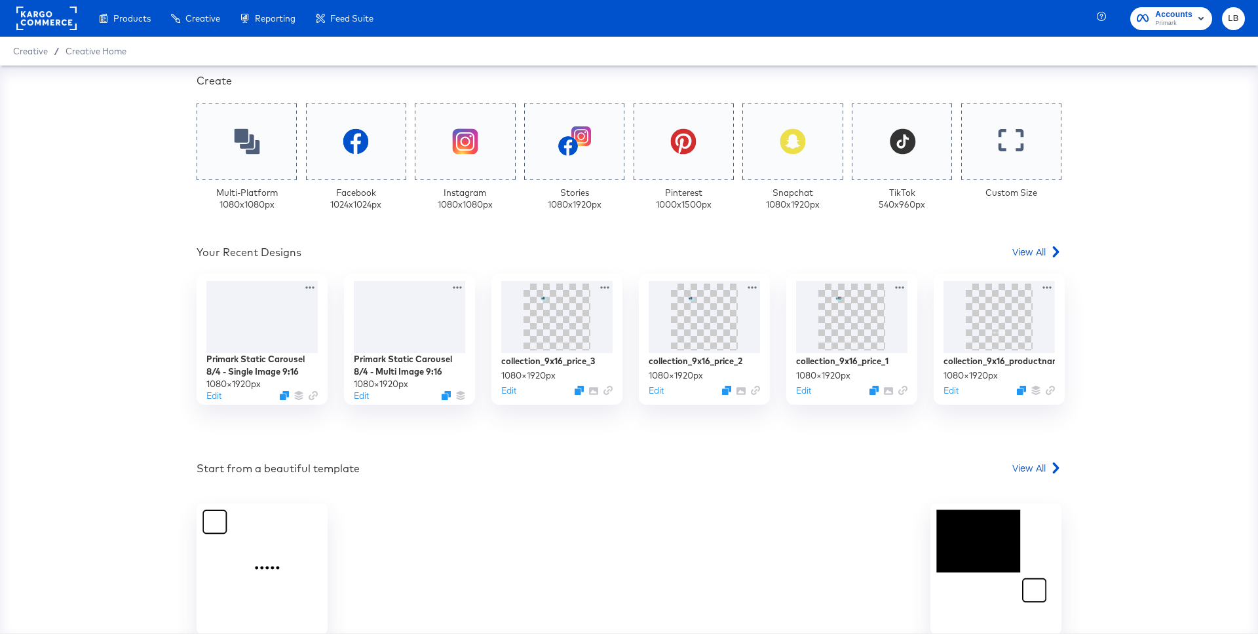
scroll to position [328, 0]
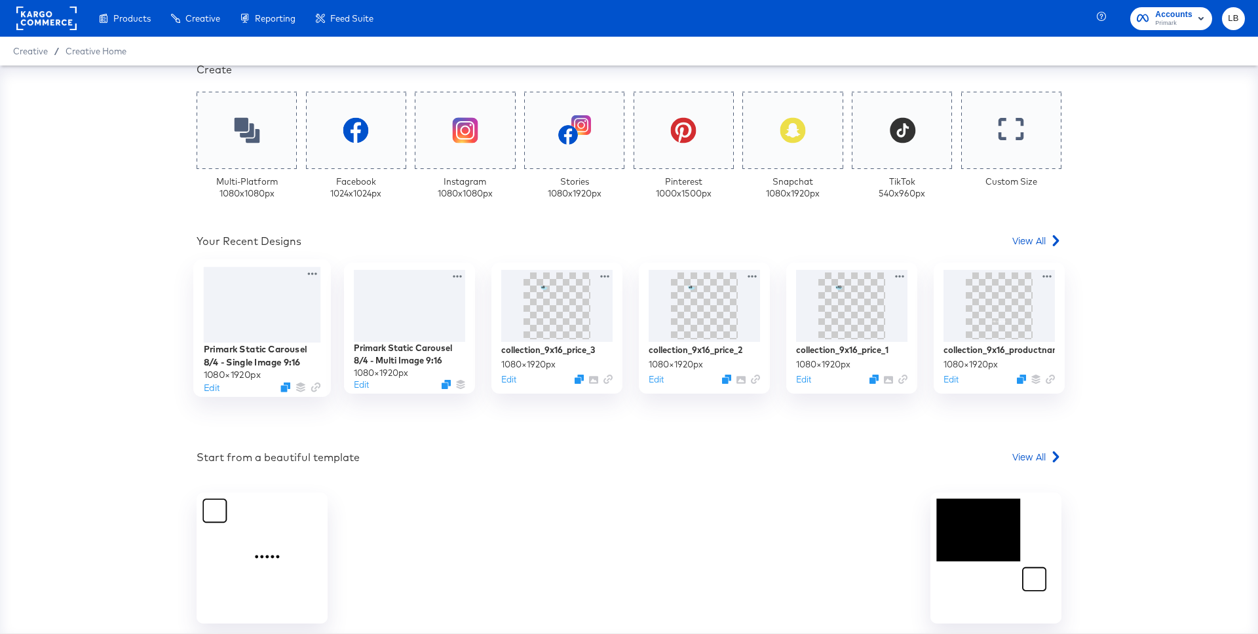
click at [295, 290] on div at bounding box center [262, 304] width 117 height 75
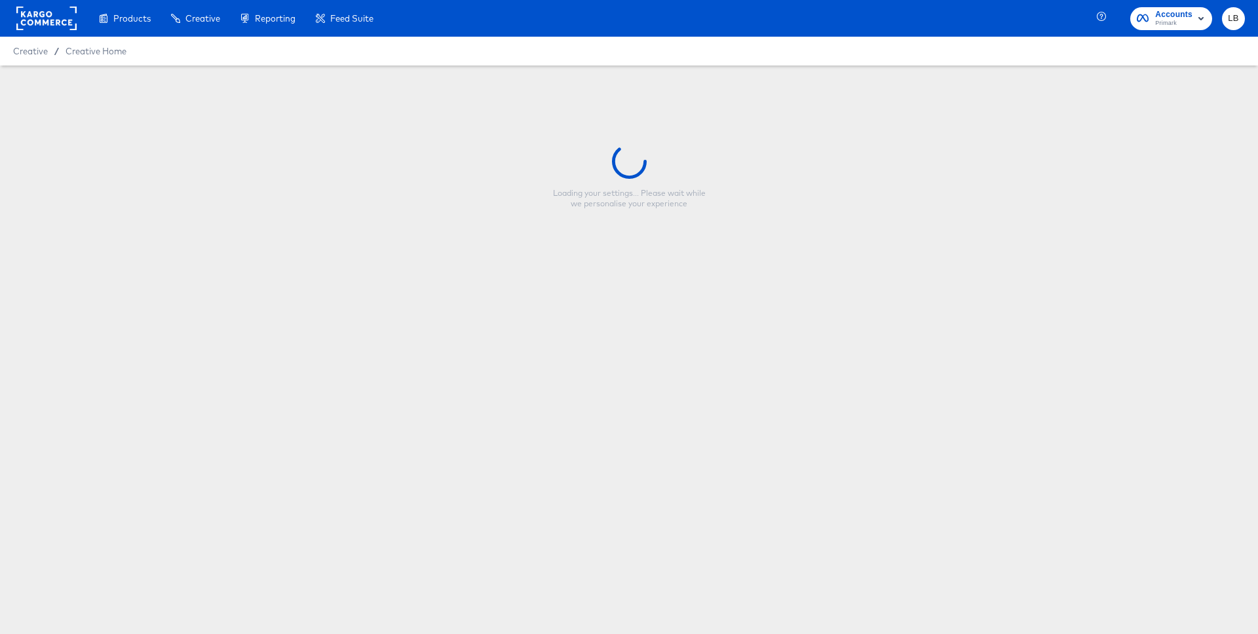
type input "Primark Static Carousel 8/4 - Single Image 9:16"
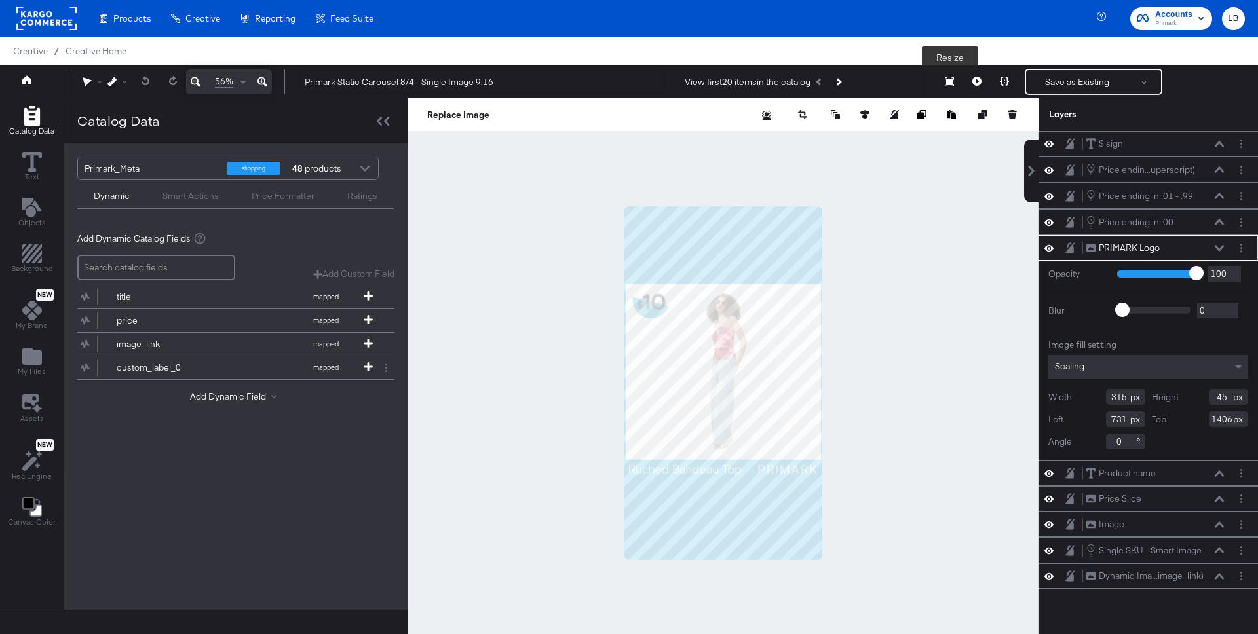
click at [949, 77] on icon at bounding box center [949, 81] width 9 height 9
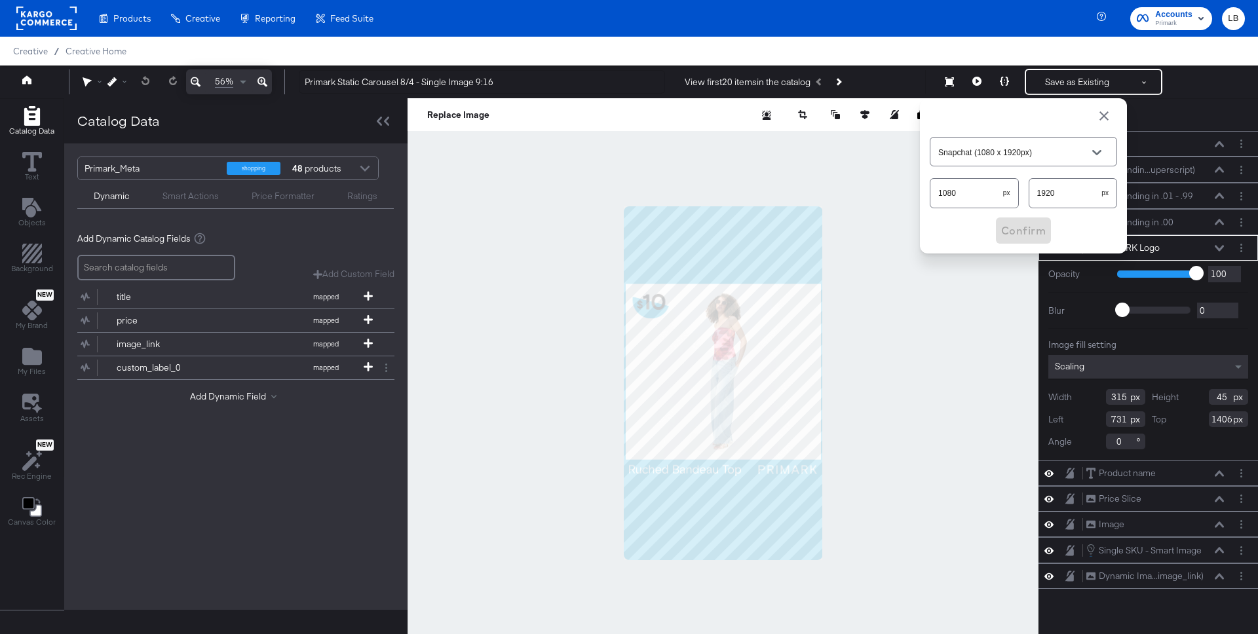
click at [876, 222] on div at bounding box center [722, 382] width 631 height 569
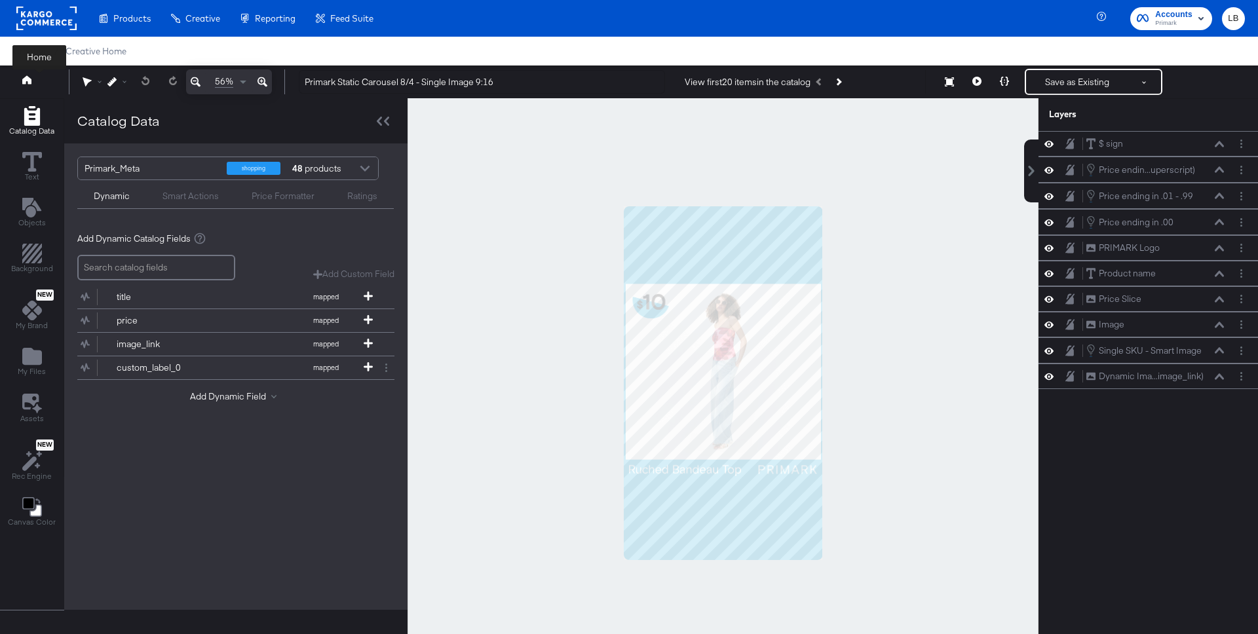
click at [22, 77] on icon at bounding box center [26, 79] width 9 height 9
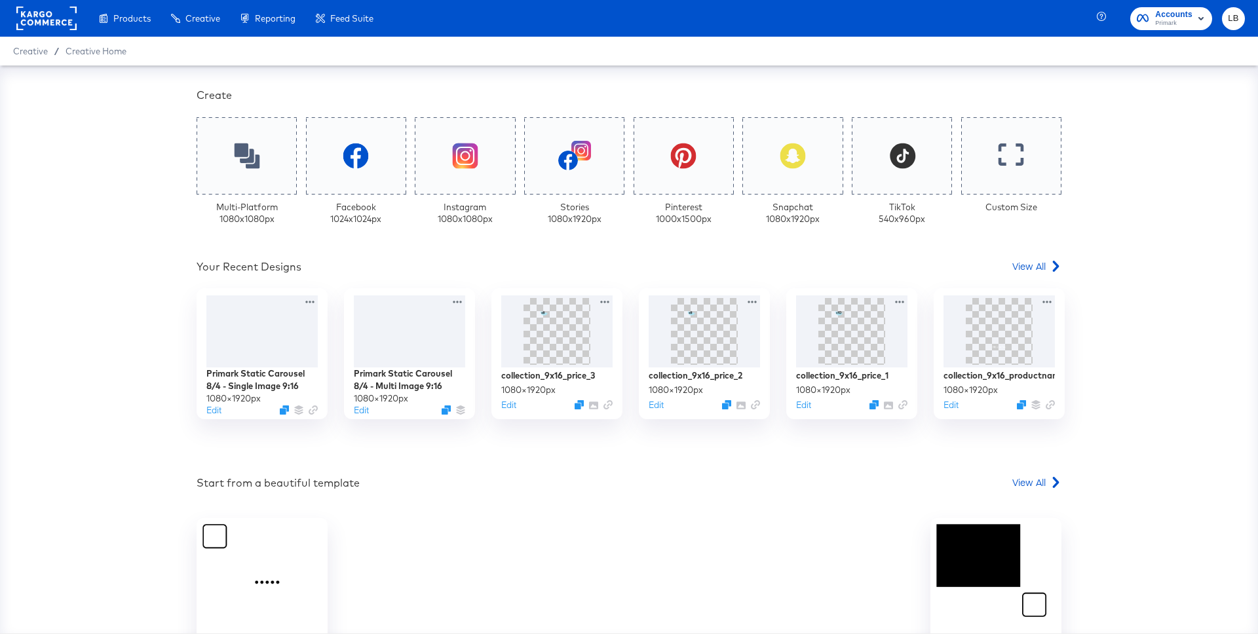
scroll to position [303, 0]
click at [1041, 262] on span "View All" at bounding box center [1028, 265] width 33 height 13
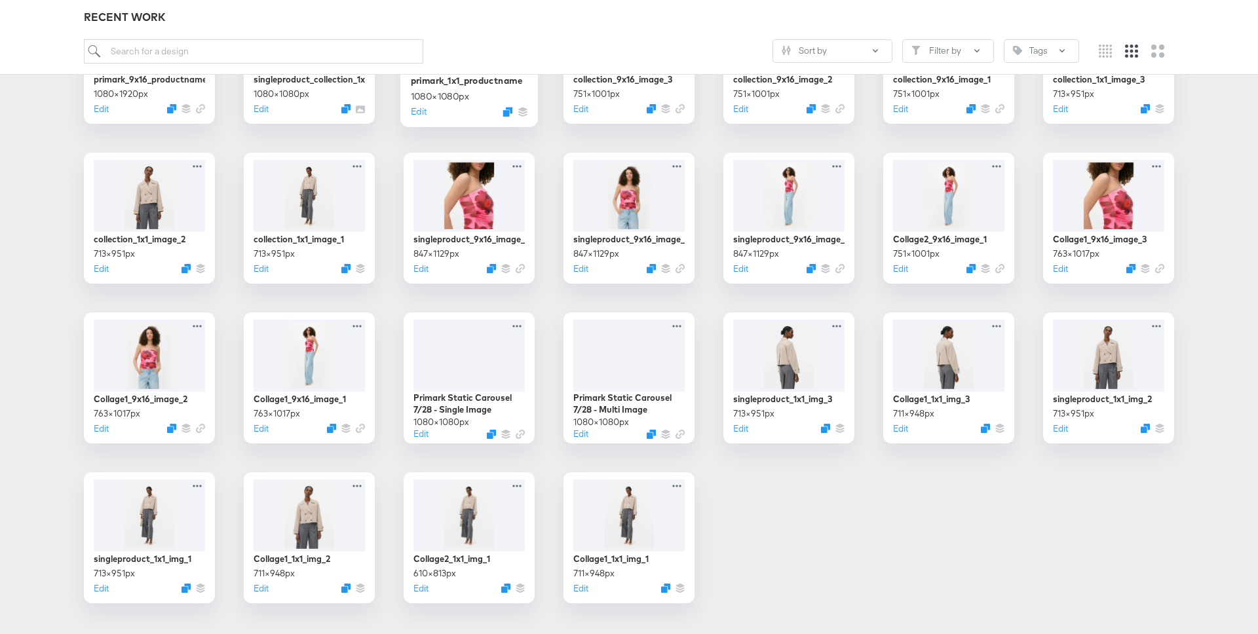
scroll to position [618, 0]
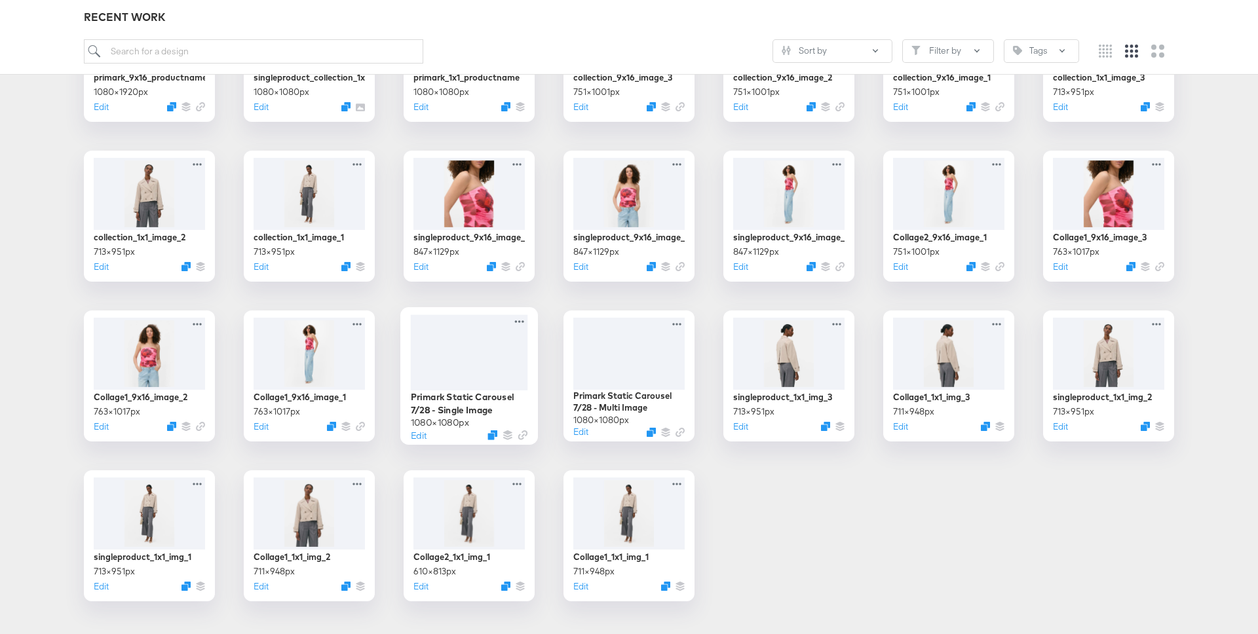
click at [493, 350] on div at bounding box center [469, 351] width 117 height 75
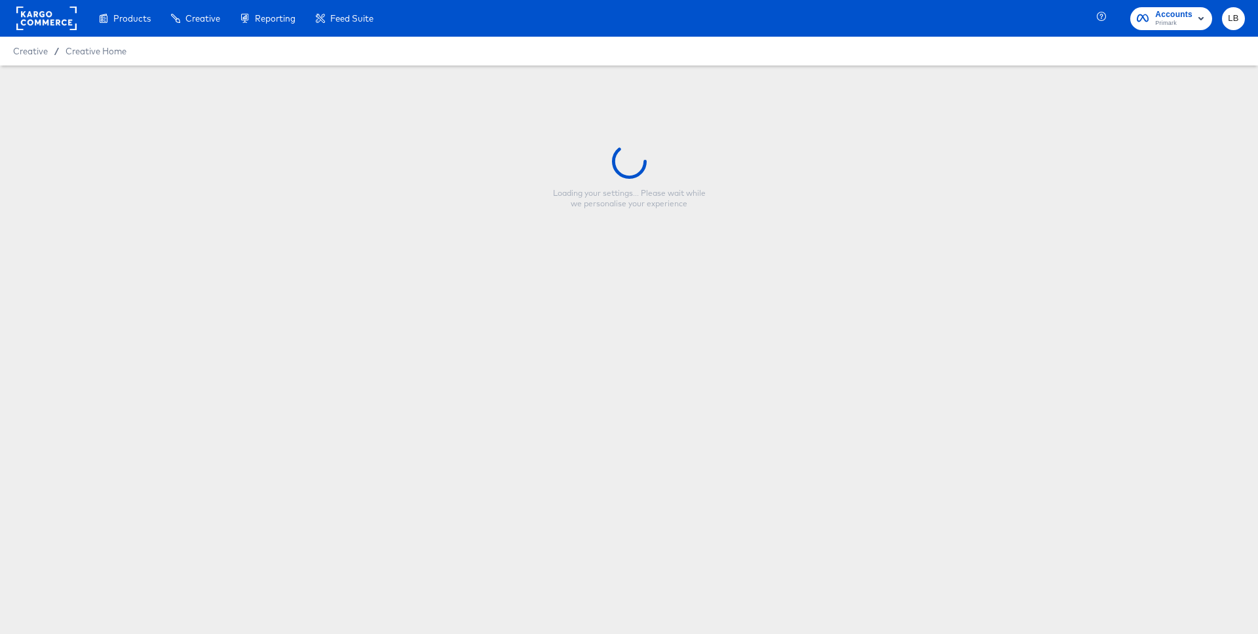
type input "Primark Static Carousel 7/28 - Single Image"
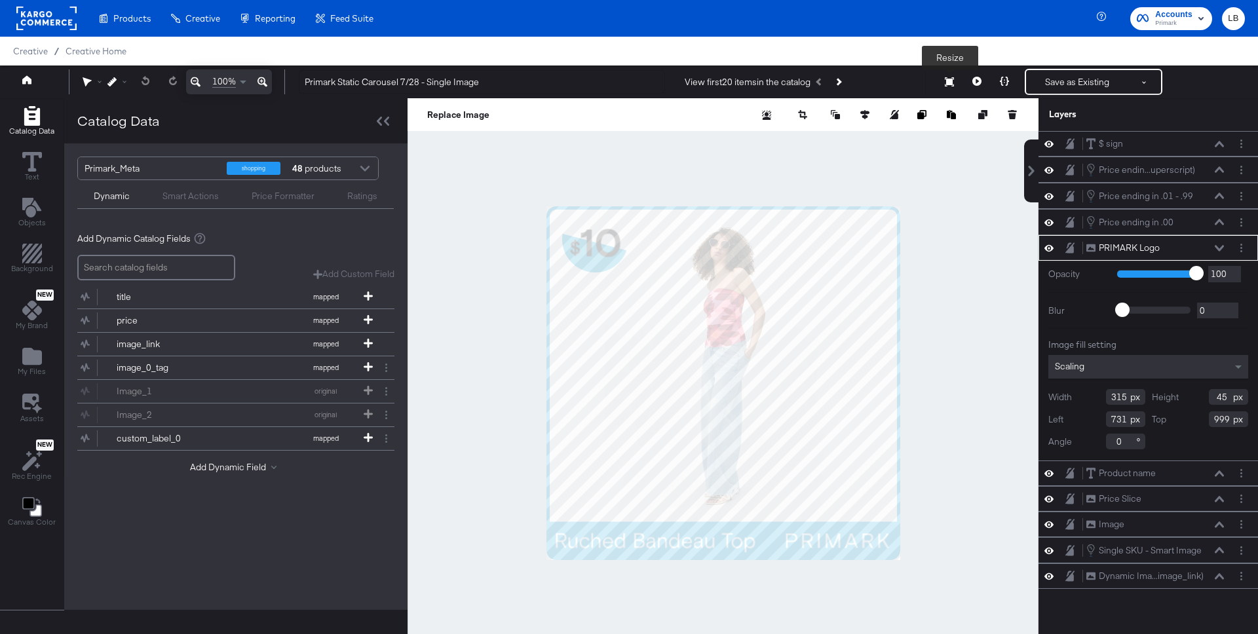
click at [948, 84] on icon at bounding box center [949, 81] width 9 height 9
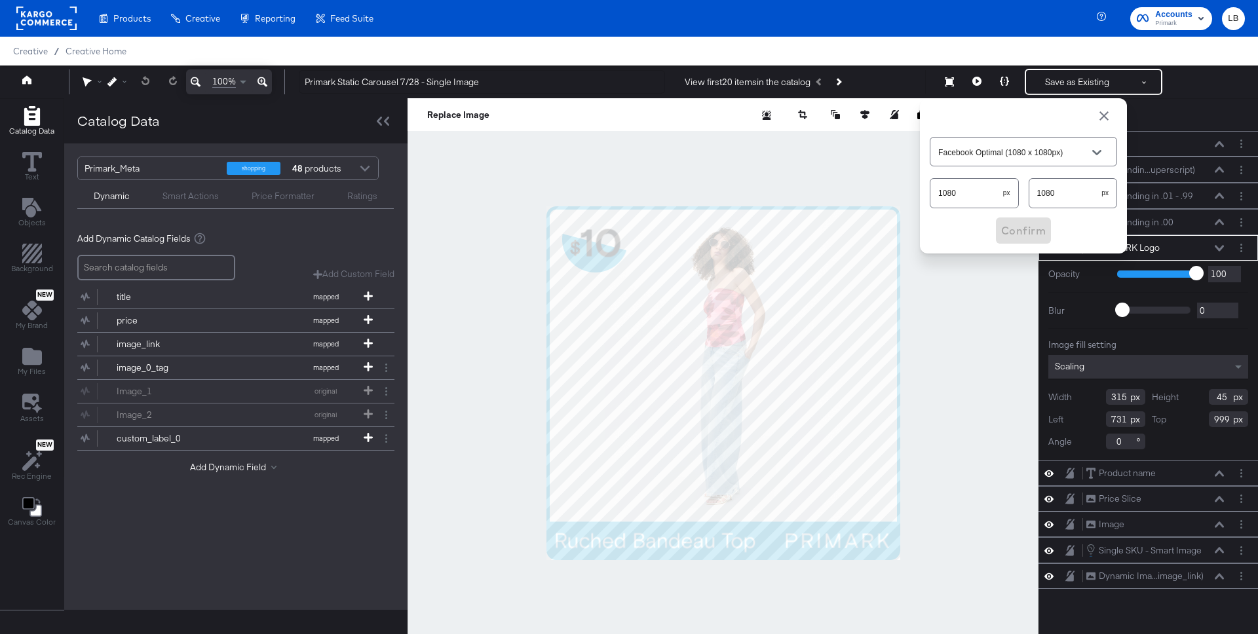
click at [771, 162] on div at bounding box center [722, 382] width 631 height 569
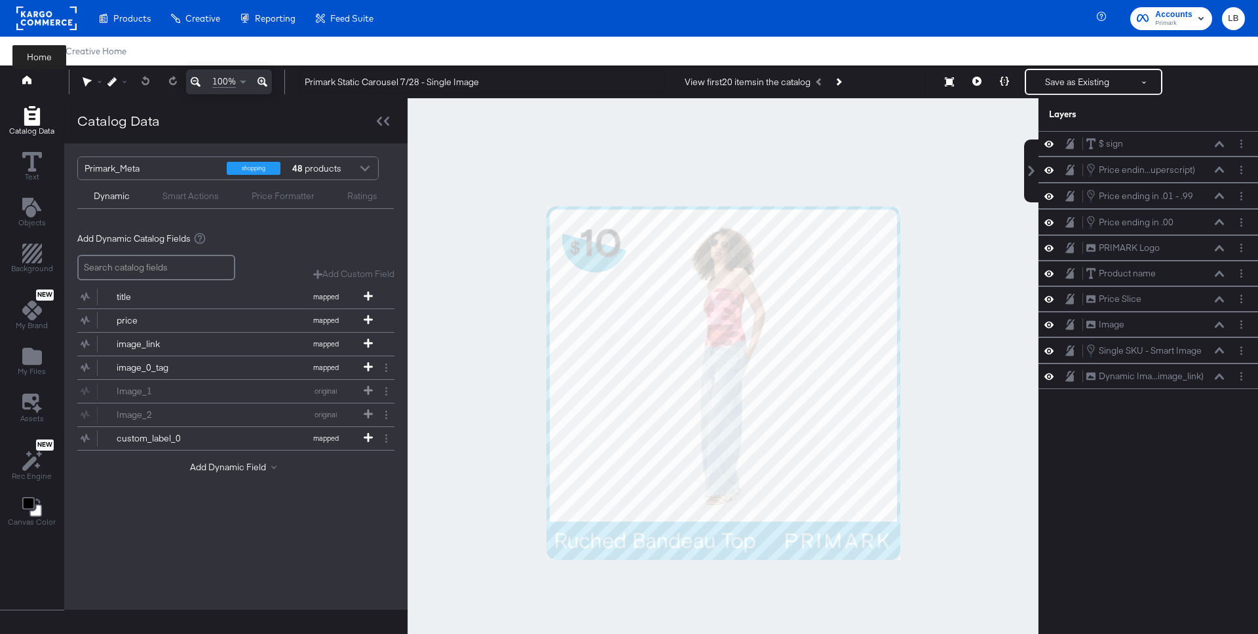
click at [33, 81] on button at bounding box center [39, 82] width 52 height 24
click at [27, 76] on icon at bounding box center [26, 79] width 9 height 9
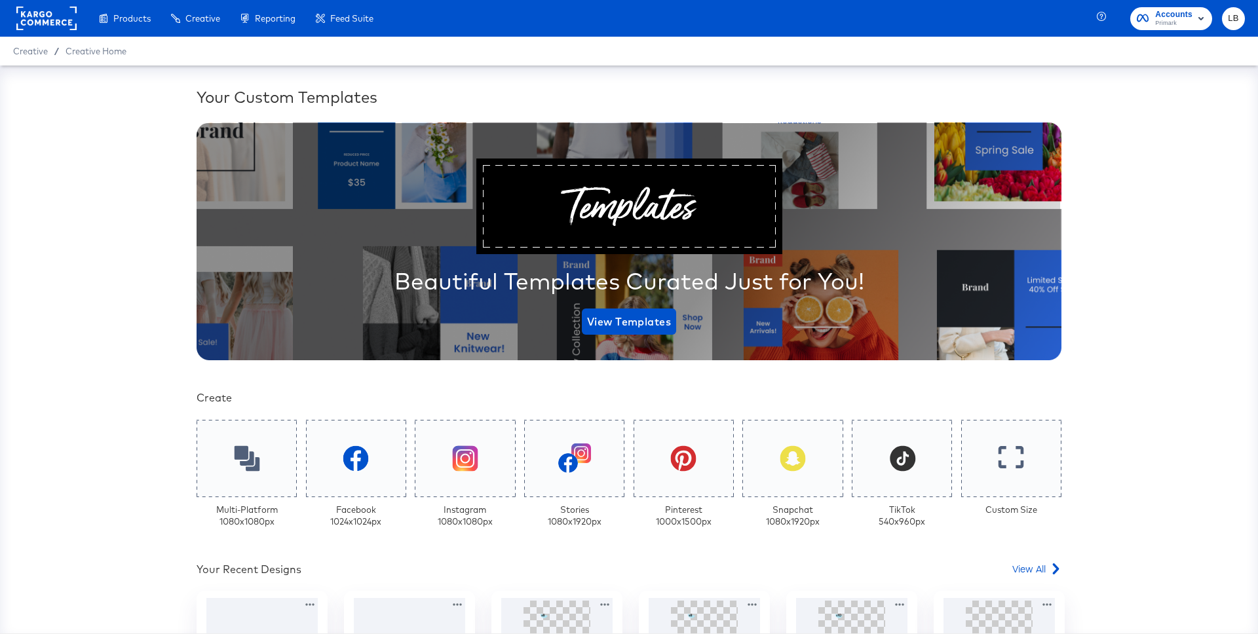
click at [49, 18] on rect at bounding box center [46, 19] width 60 height 24
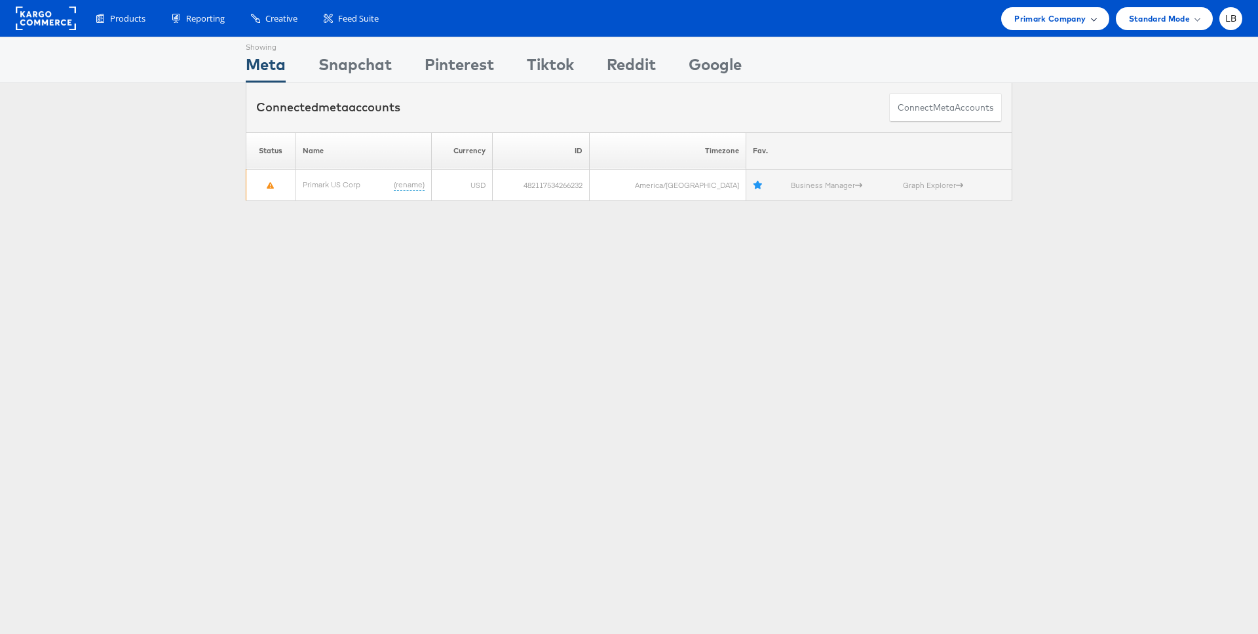
click at [1076, 20] on span "Primark Company" at bounding box center [1049, 19] width 71 height 14
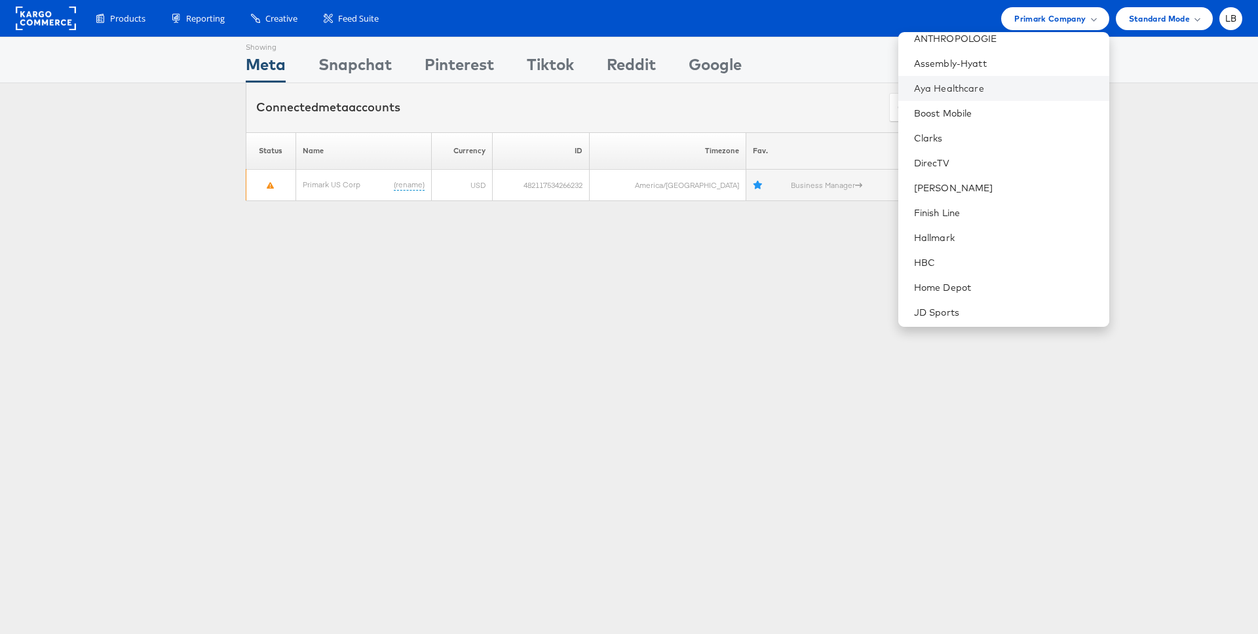
scroll to position [183, 0]
click at [1025, 156] on li "DirecTV" at bounding box center [1003, 164] width 211 height 25
click at [986, 160] on link "DirecTV" at bounding box center [1006, 164] width 185 height 13
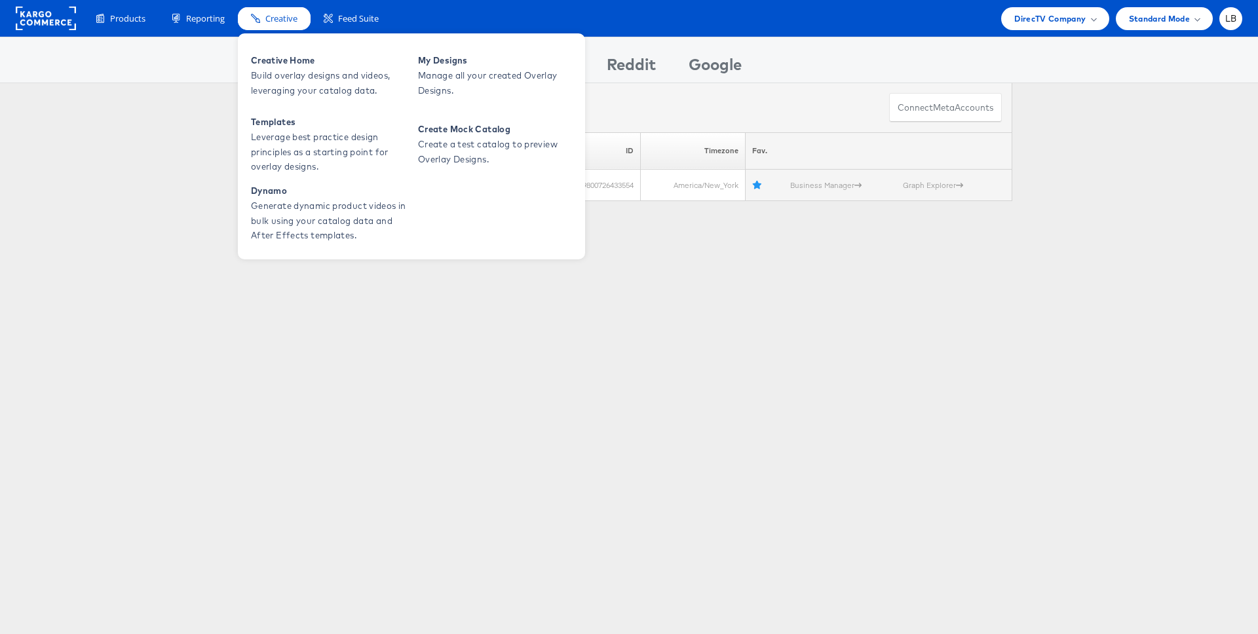
click at [284, 20] on span "Creative" at bounding box center [281, 18] width 32 height 12
click at [284, 66] on span "Creative Home" at bounding box center [329, 60] width 157 height 15
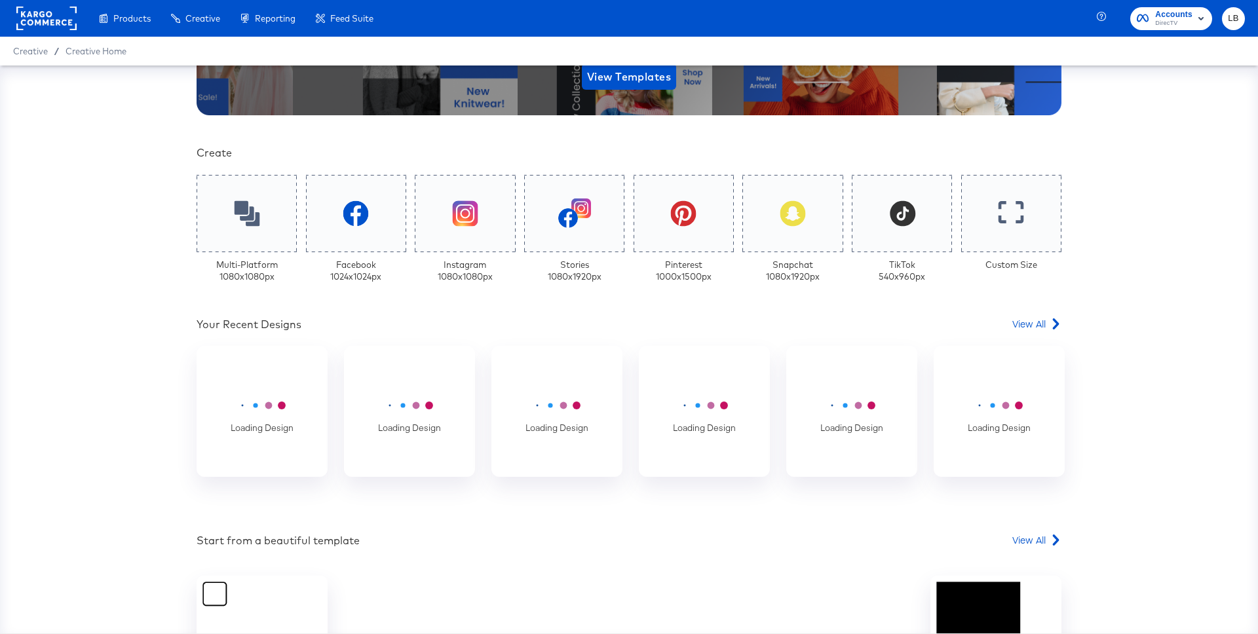
scroll to position [254, 0]
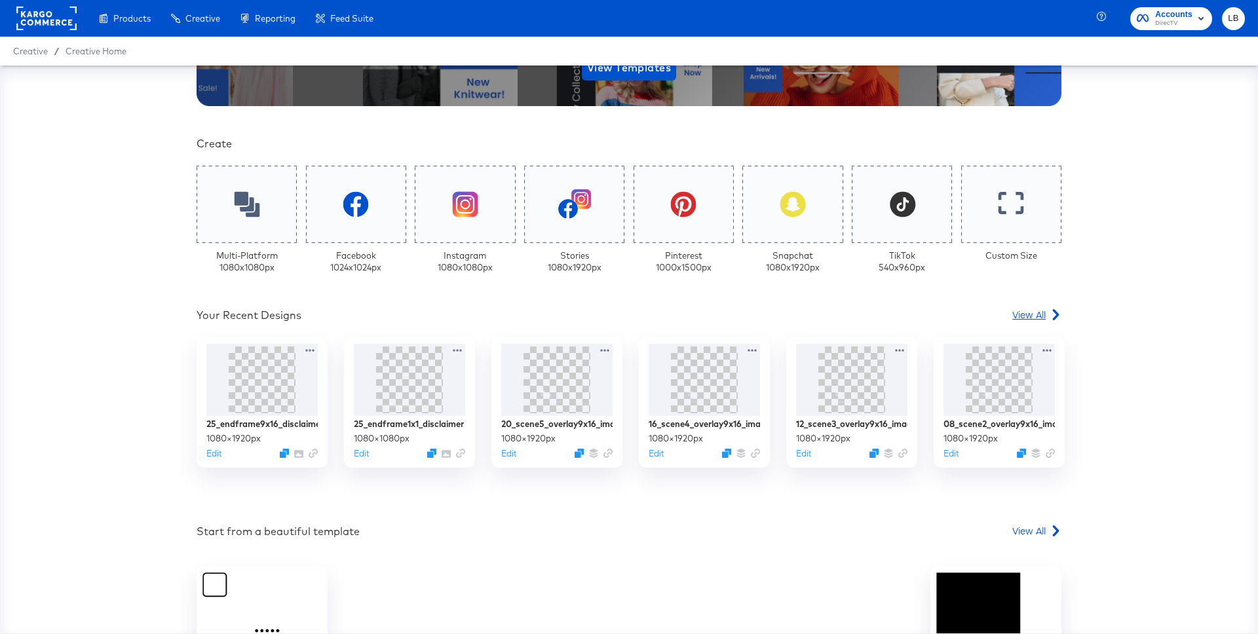
click at [1029, 316] on span "View All" at bounding box center [1028, 314] width 33 height 13
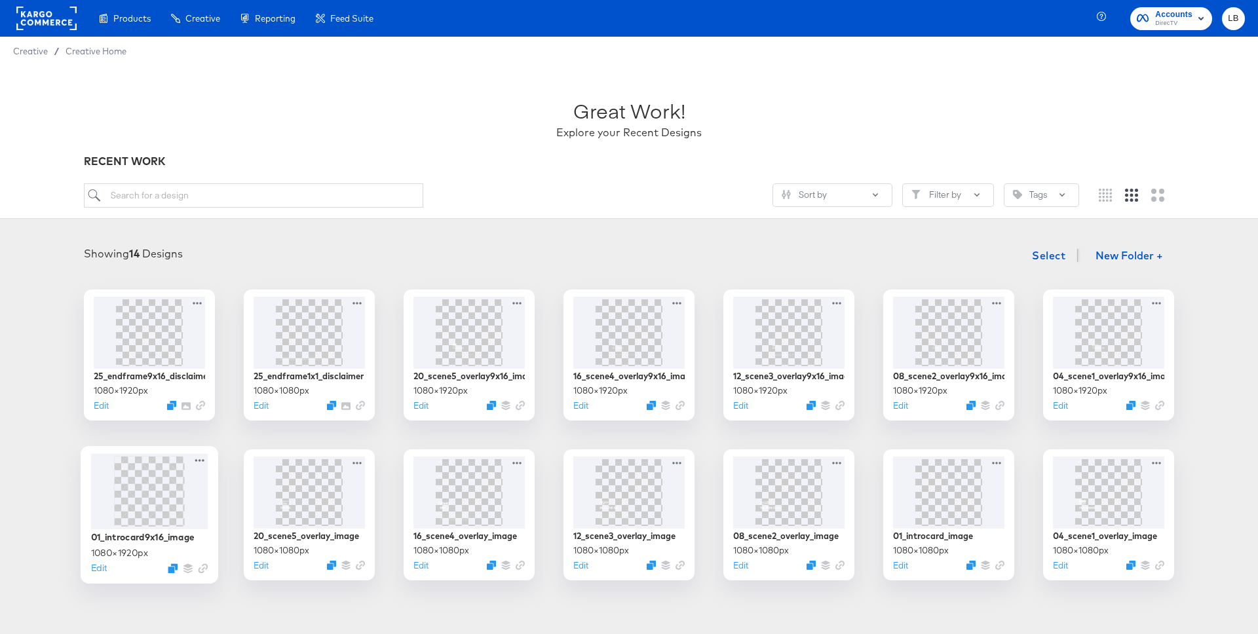
click at [149, 491] on img at bounding box center [149, 491] width 0 height 0
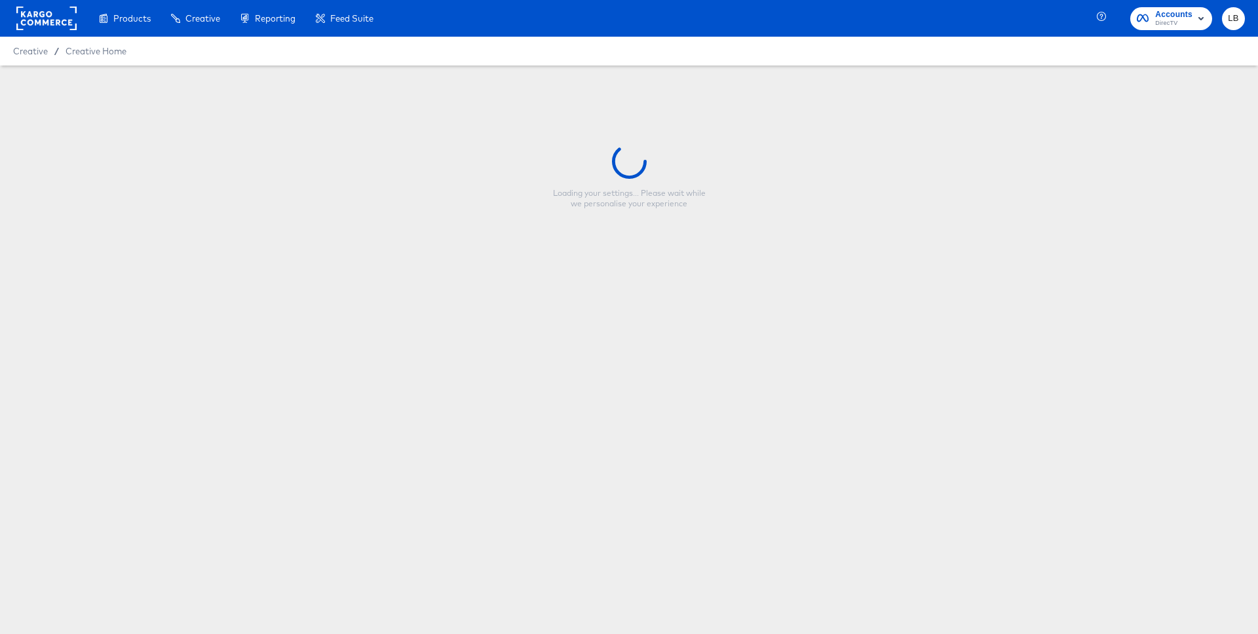
type input "01_introcard9x16_image"
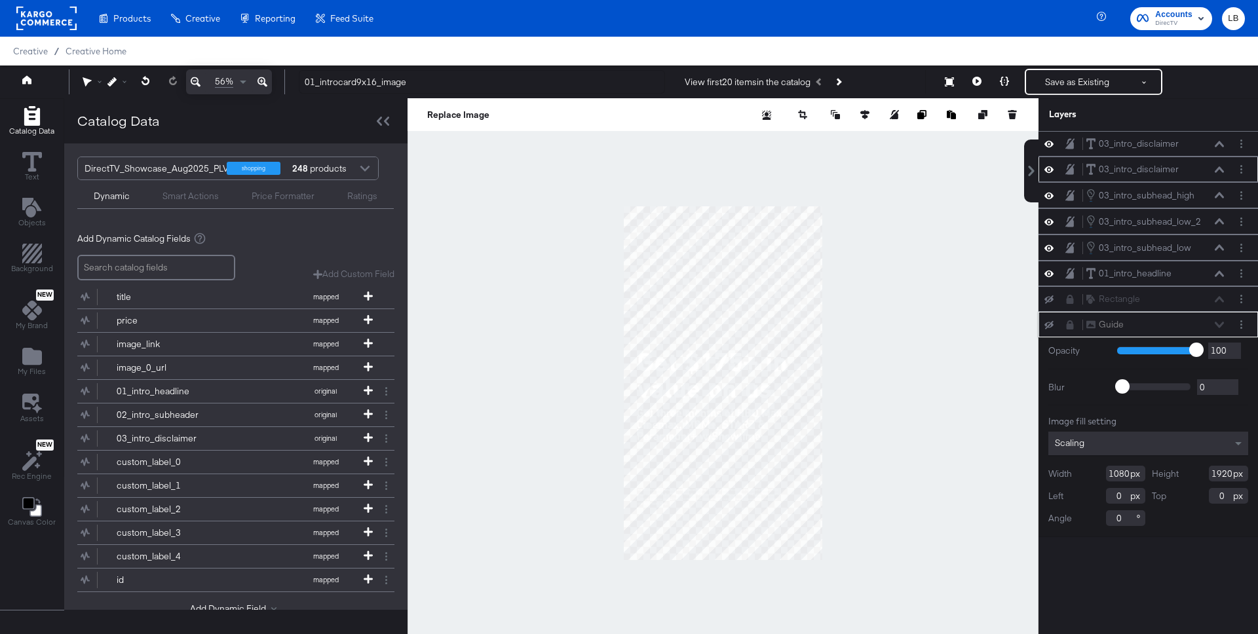
click at [1221, 168] on icon at bounding box center [1218, 169] width 9 height 6
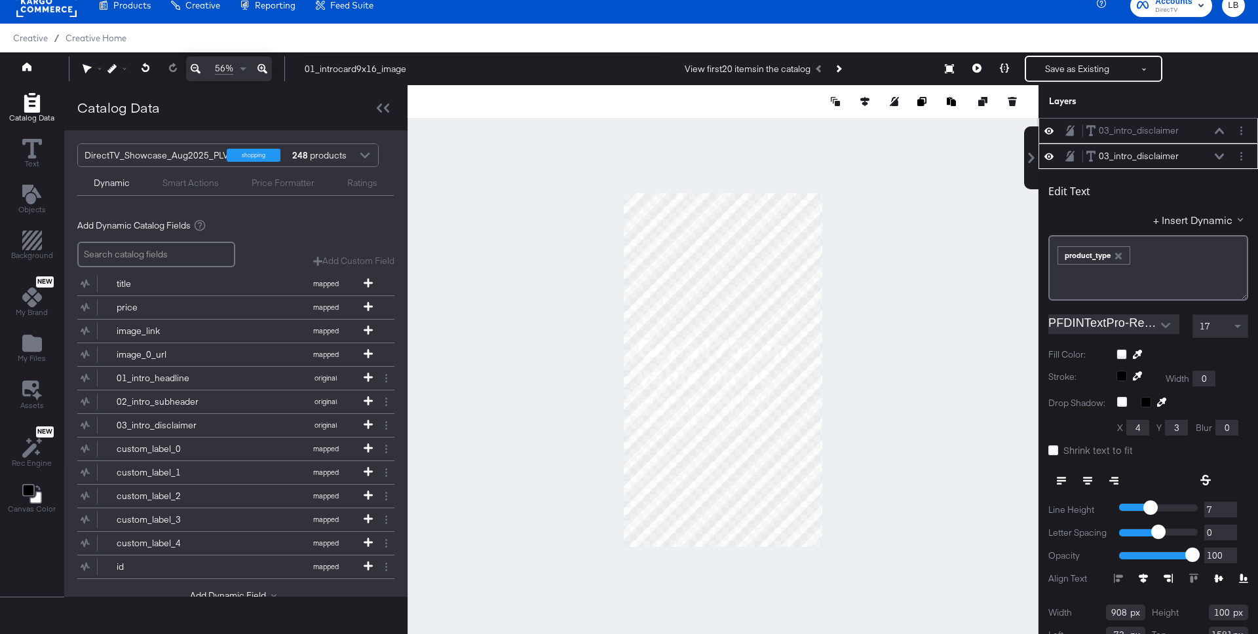
click at [1216, 128] on icon at bounding box center [1218, 131] width 9 height 7
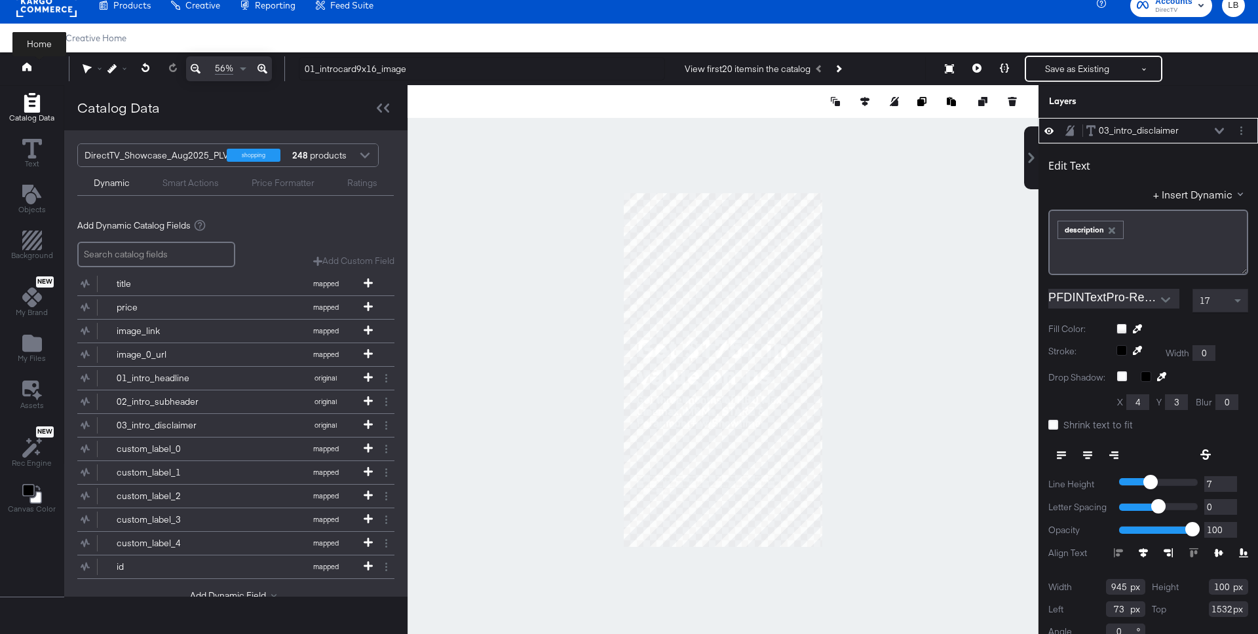
click at [26, 68] on icon at bounding box center [26, 66] width 9 height 9
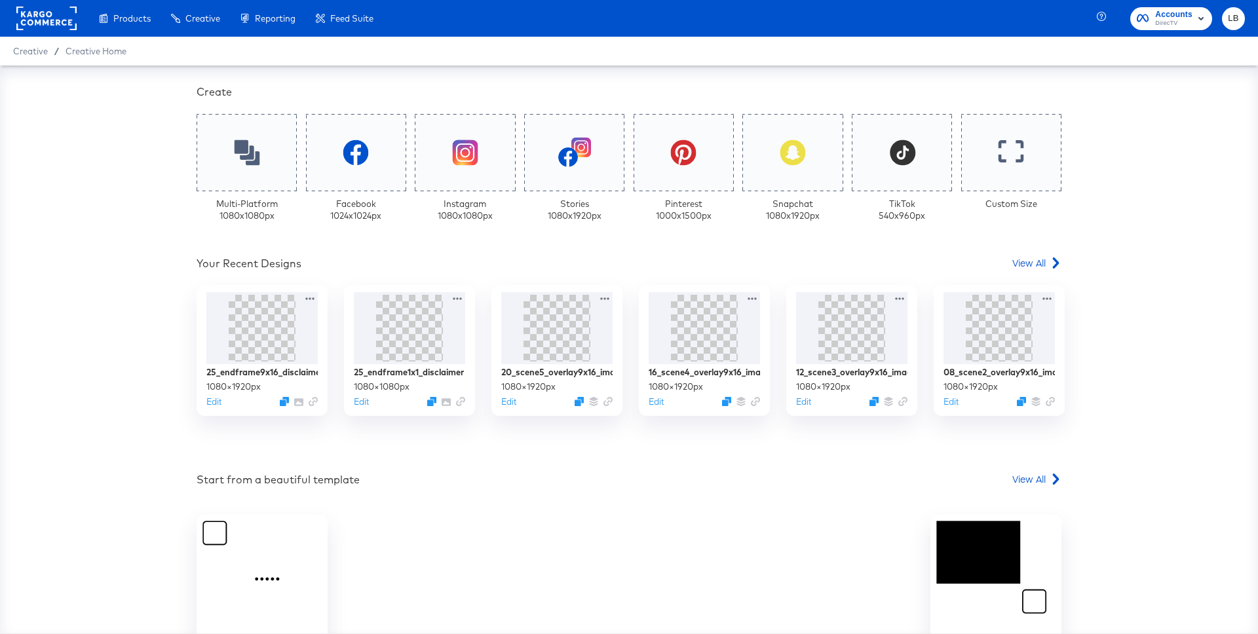
scroll to position [307, 0]
click at [1028, 262] on span "View All" at bounding box center [1028, 261] width 33 height 13
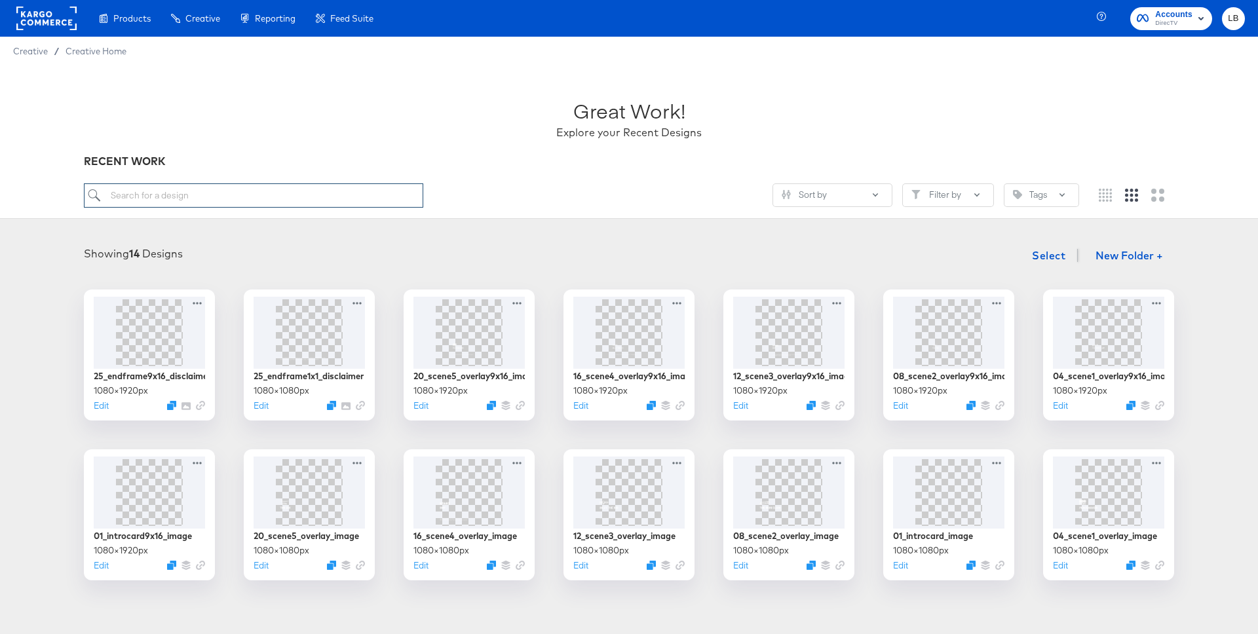
click at [341, 192] on input "search" at bounding box center [253, 195] width 339 height 24
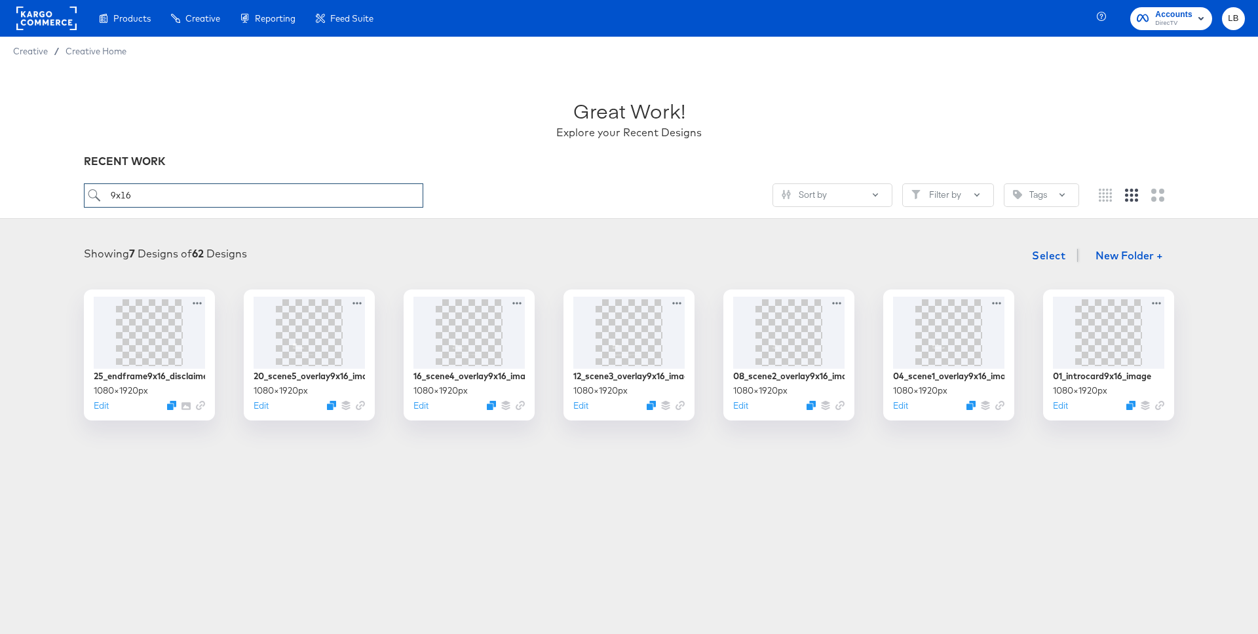
type input "9x16"
click at [965, 330] on img at bounding box center [948, 331] width 39 height 70
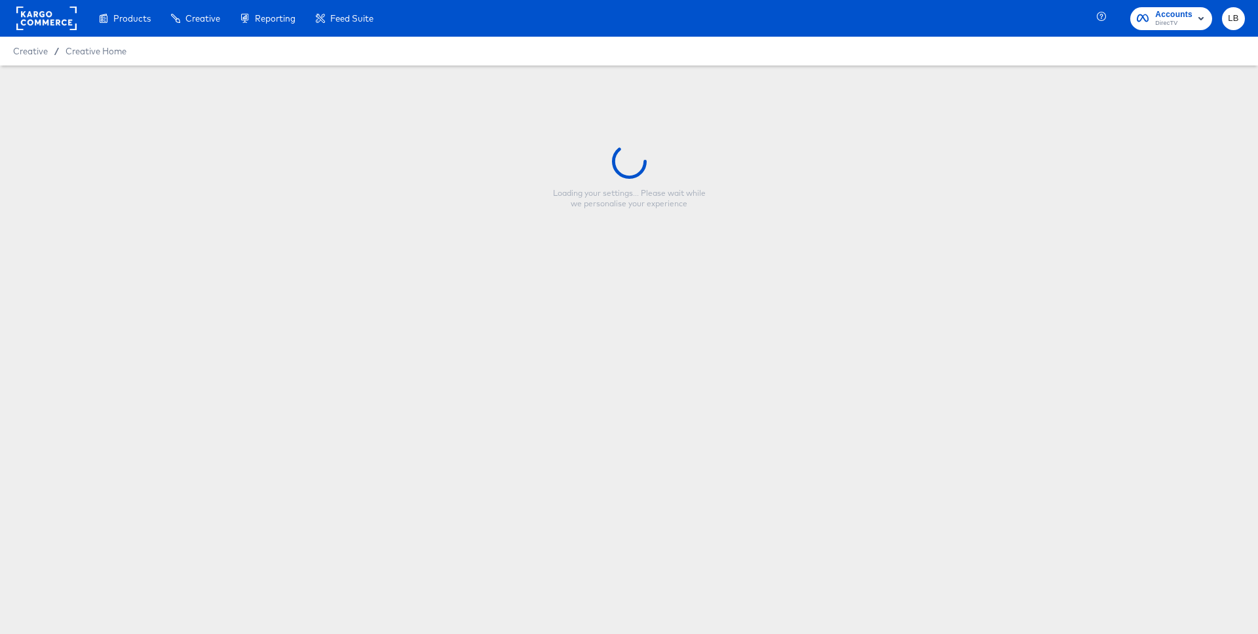
type input "04_scene1_overlay9x16_image"
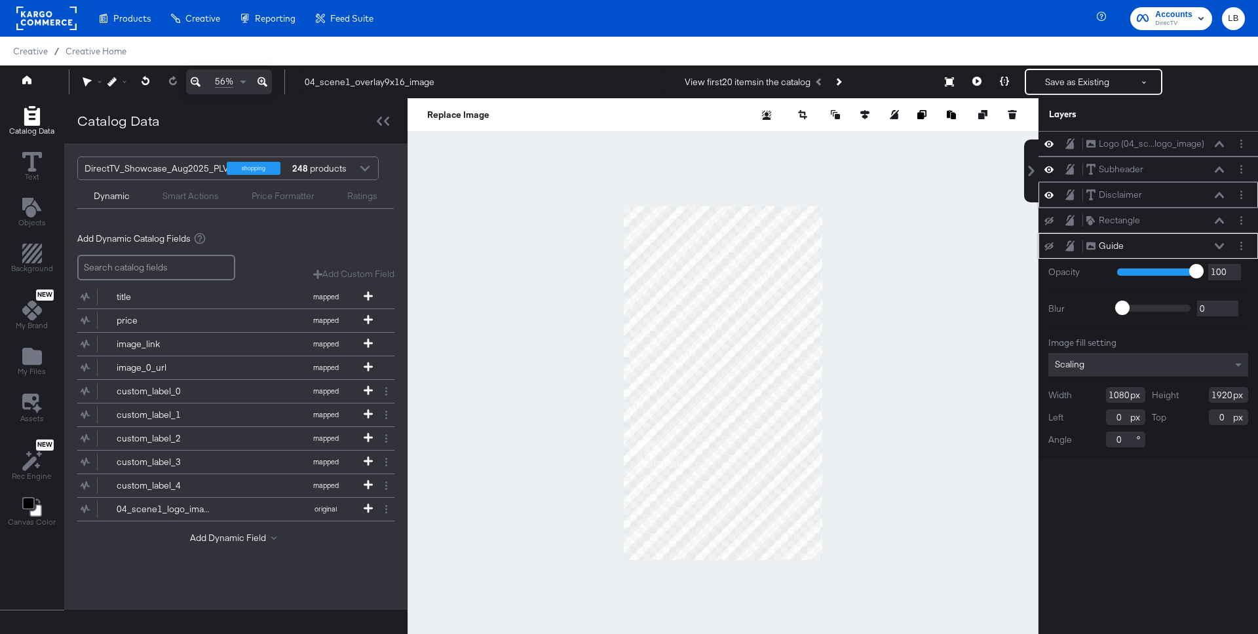
click at [1217, 191] on div "Disclaimer Disclaimer" at bounding box center [1154, 195] width 139 height 14
click at [1217, 192] on icon at bounding box center [1218, 195] width 9 height 7
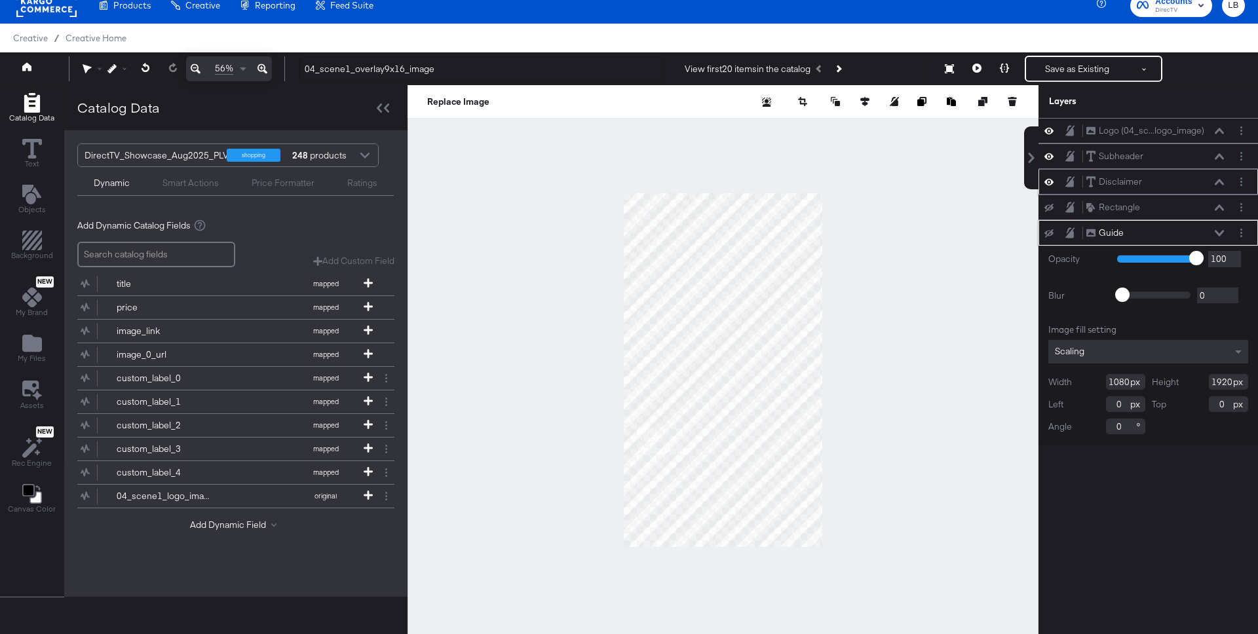
scroll to position [51, 0]
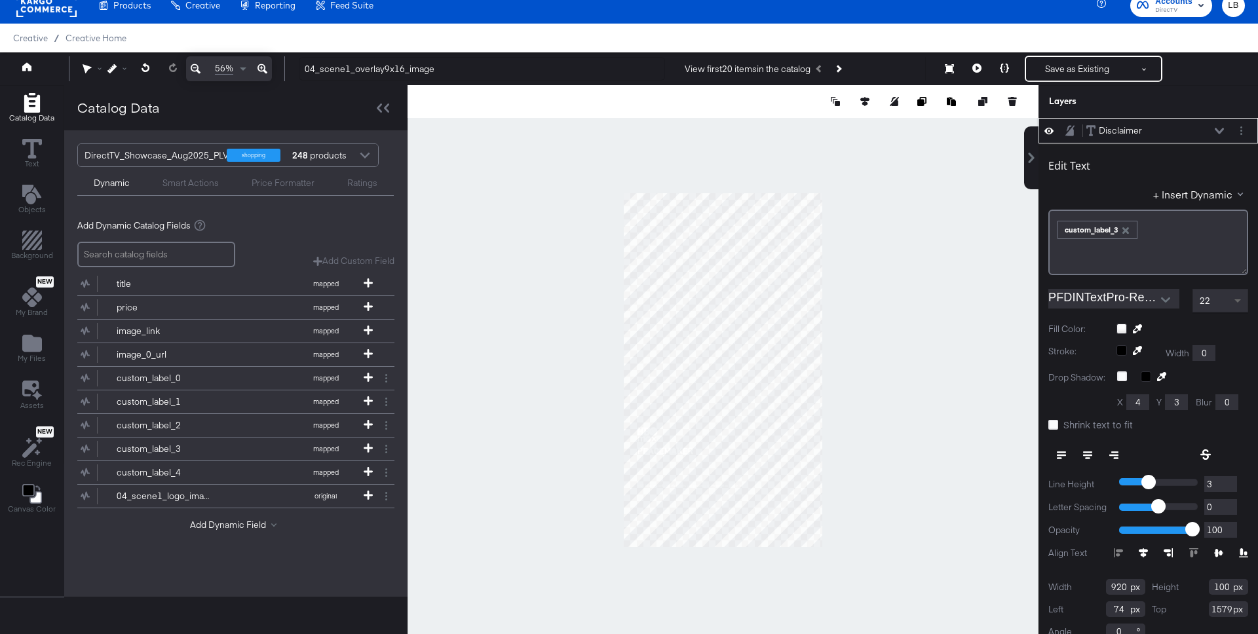
click at [1234, 299] on span at bounding box center [1237, 301] width 7 height 5
type input "4"
click at [1228, 480] on input "4" at bounding box center [1220, 484] width 33 height 16
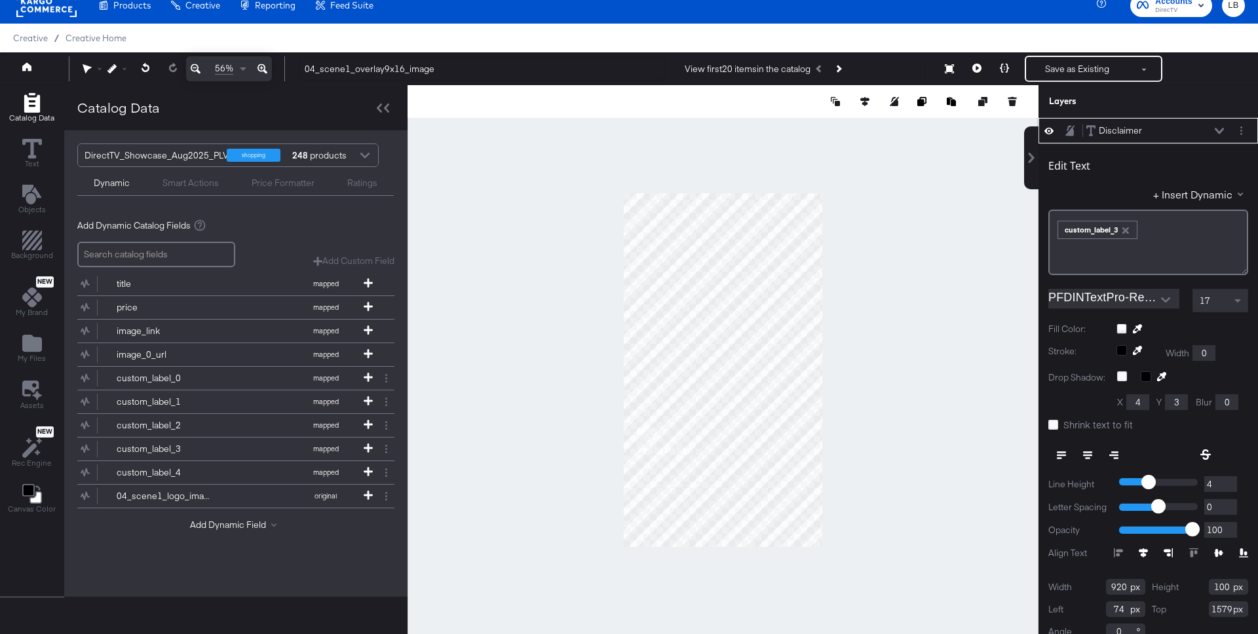
type input "5"
click at [1228, 480] on input "5" at bounding box center [1220, 484] width 33 height 16
type input "6"
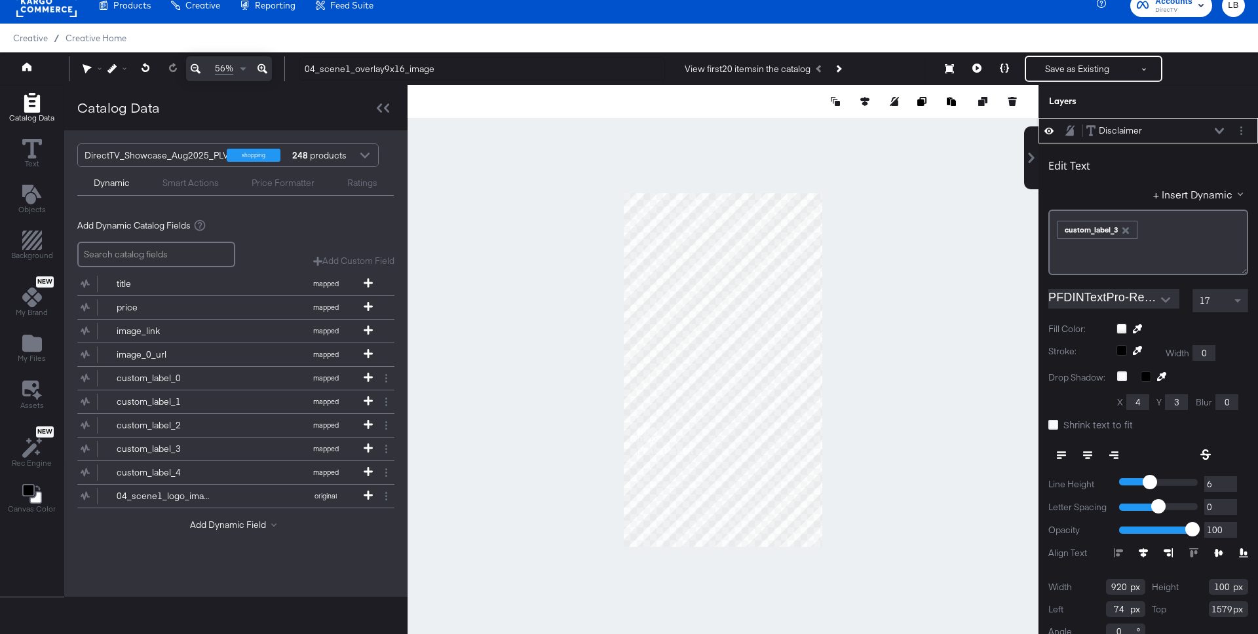
click at [1228, 480] on input "6" at bounding box center [1220, 484] width 33 height 16
type input "7"
click at [1228, 480] on input "7" at bounding box center [1220, 484] width 33 height 16
click at [1121, 609] on input "74" at bounding box center [1125, 609] width 39 height 16
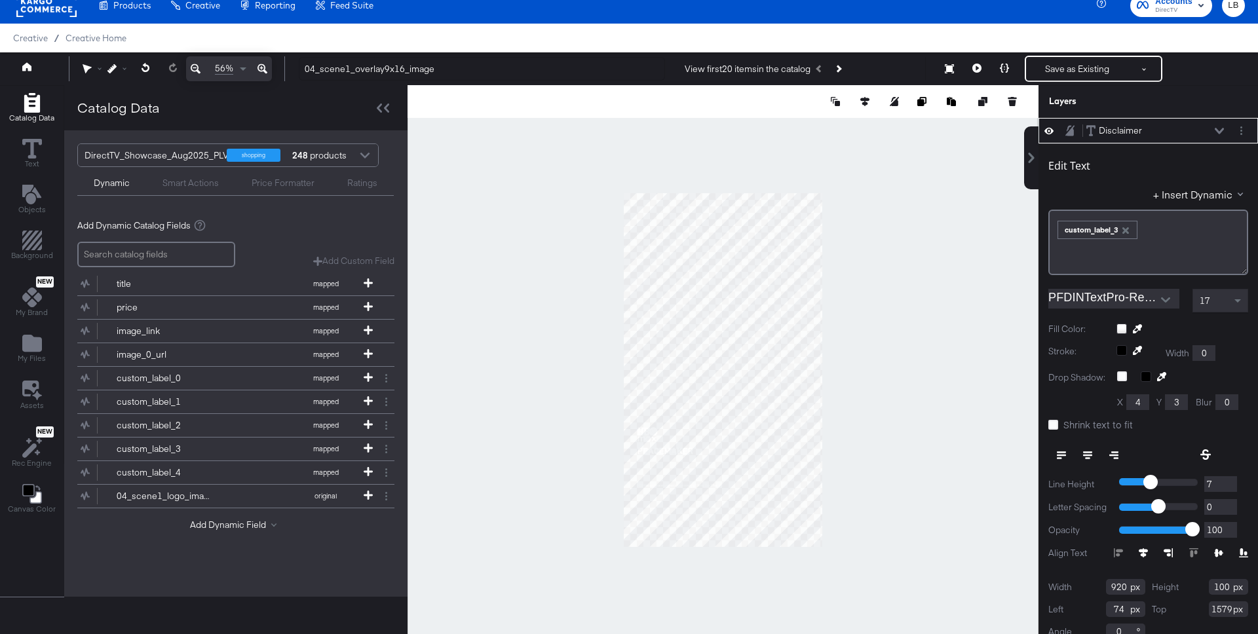
type input "73"
click at [1224, 609] on input "1579" at bounding box center [1228, 609] width 39 height 16
click at [1085, 69] on button "Save as Existing" at bounding box center [1077, 69] width 102 height 24
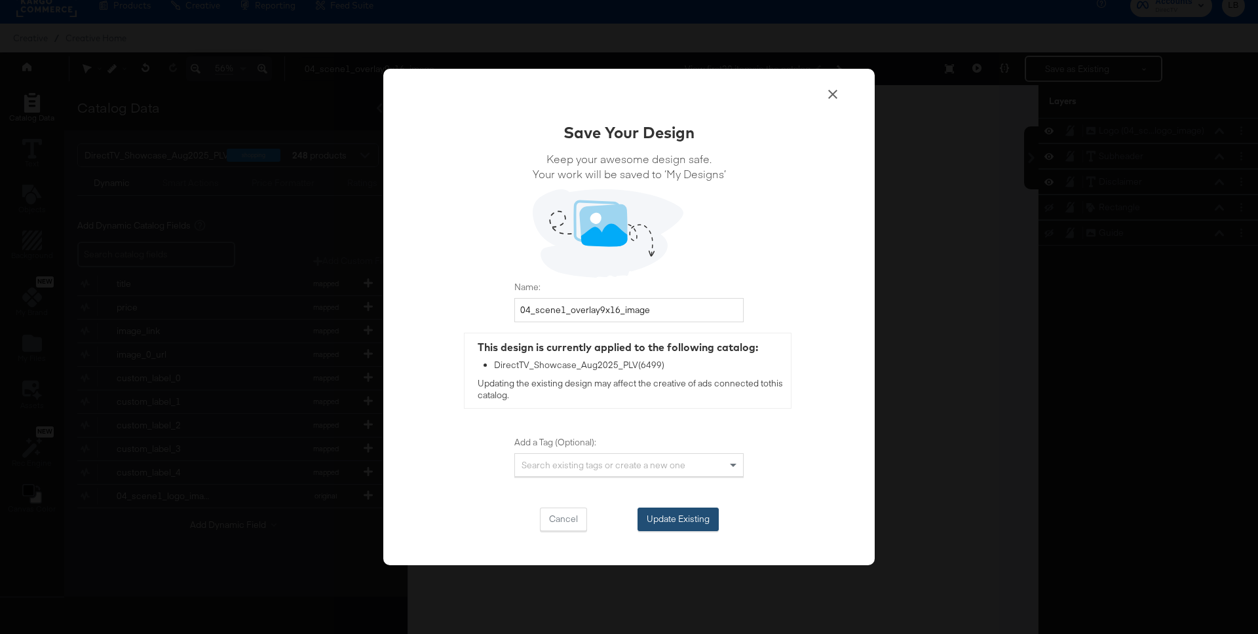
click at [702, 513] on button "Update Existing" at bounding box center [677, 520] width 81 height 24
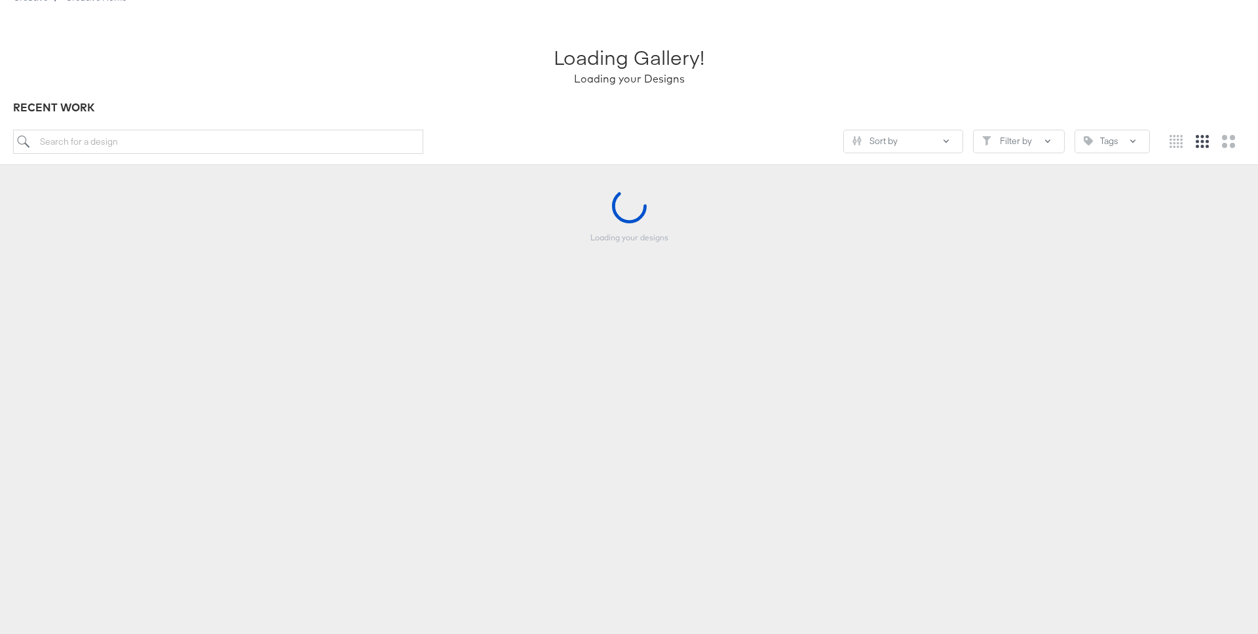
scroll to position [54, 0]
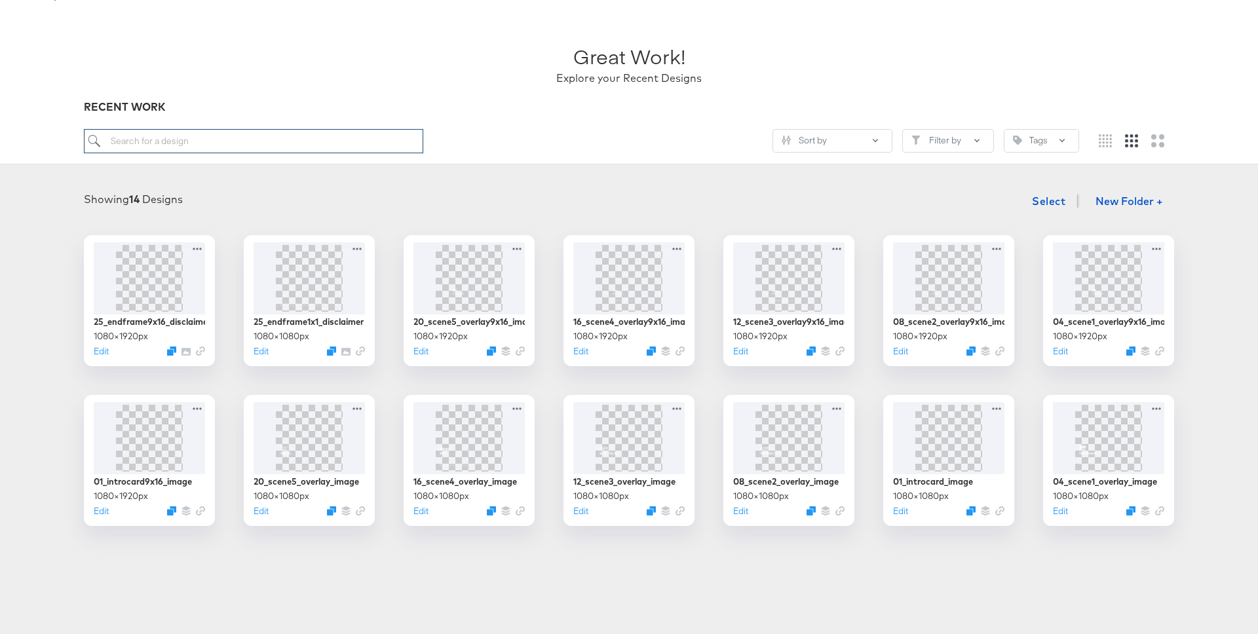
click at [250, 143] on input "search" at bounding box center [253, 141] width 339 height 24
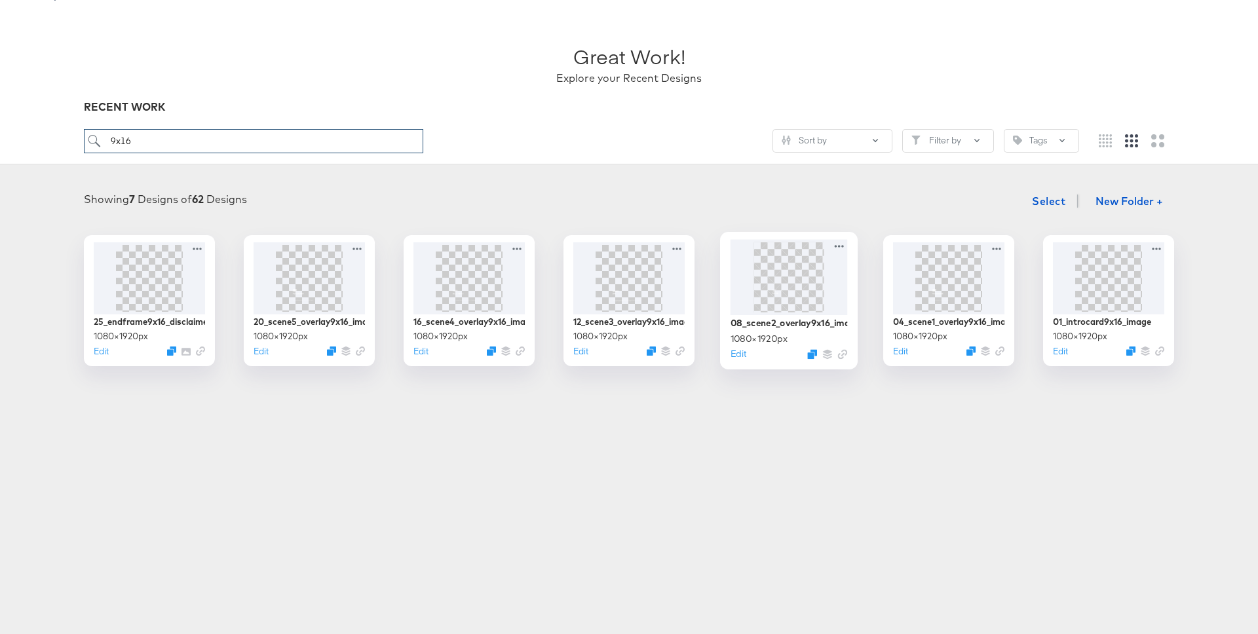
type input "9x16"
click at [813, 277] on div at bounding box center [788, 276] width 117 height 75
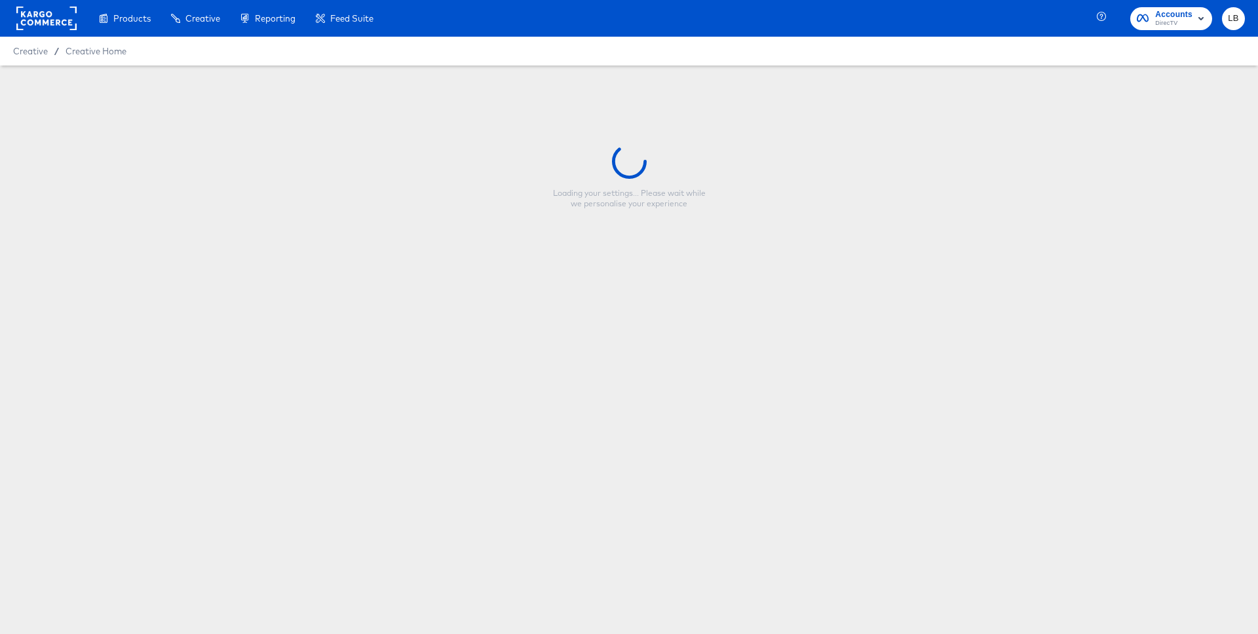
type input "08_scene2_overlay9x16_image"
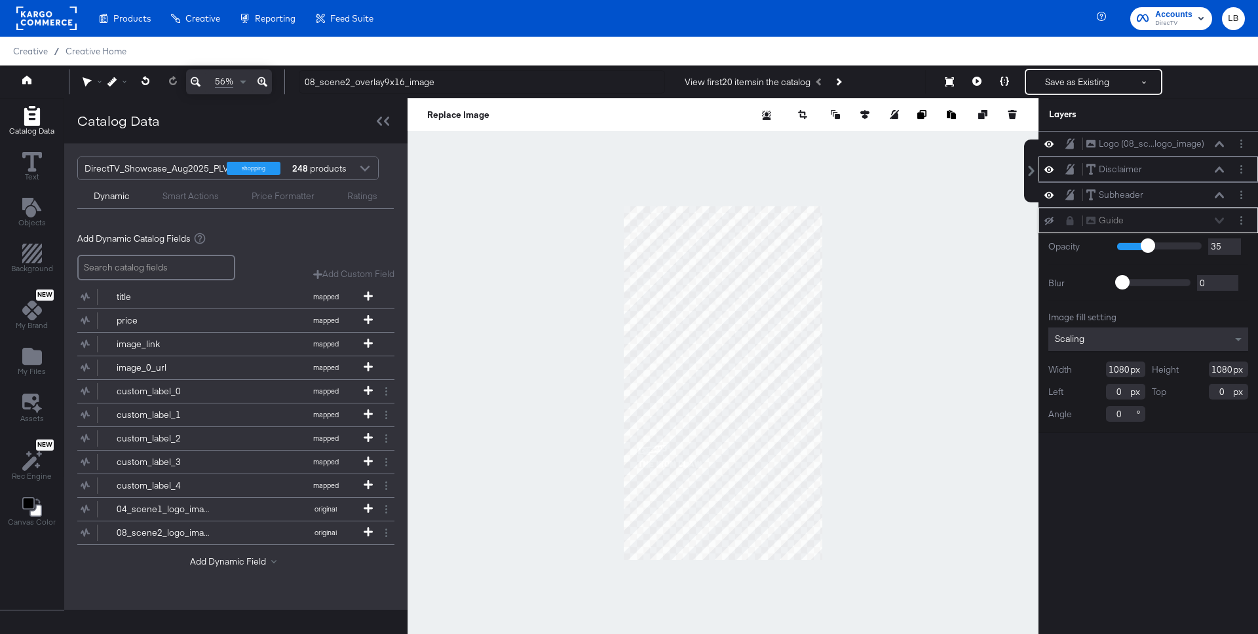
click at [1216, 168] on icon at bounding box center [1218, 169] width 9 height 7
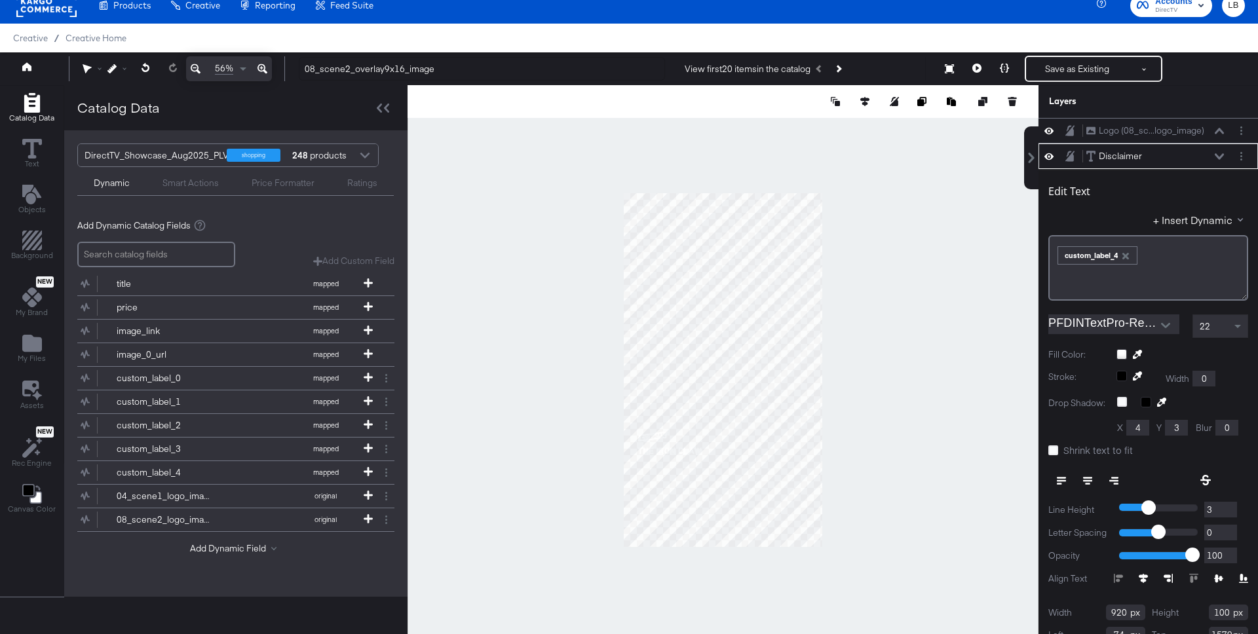
scroll to position [26, 0]
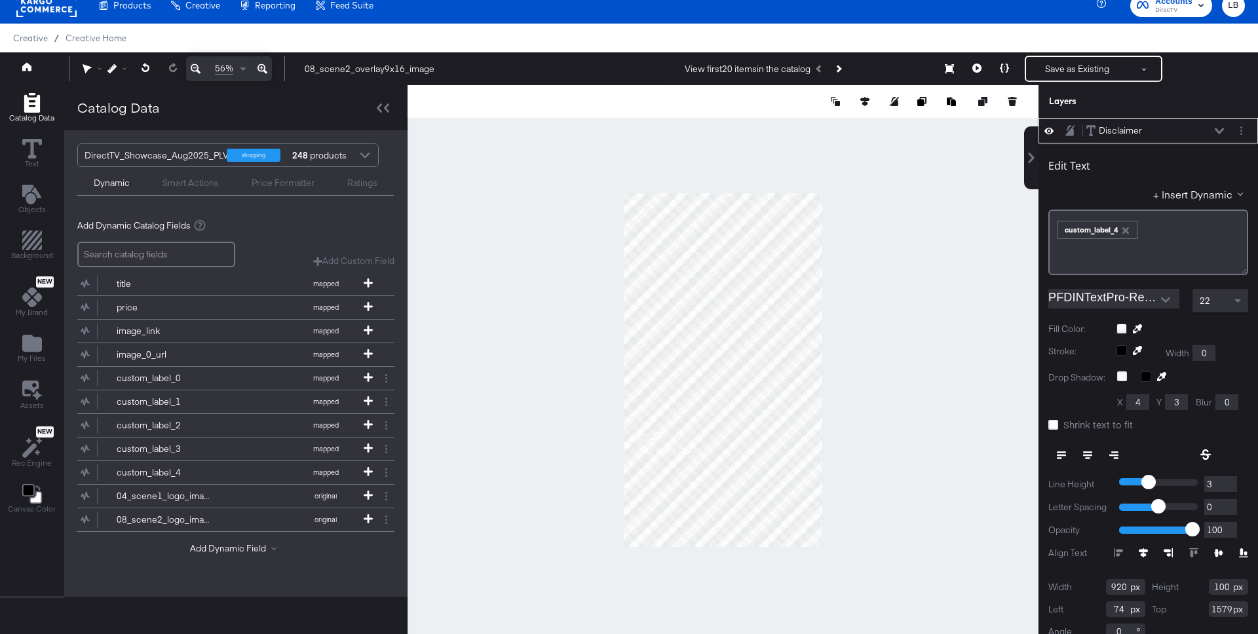
click at [1211, 296] on div "22" at bounding box center [1220, 301] width 54 height 22
click at [1123, 611] on input "74" at bounding box center [1125, 609] width 39 height 16
type input "73"
type input "4"
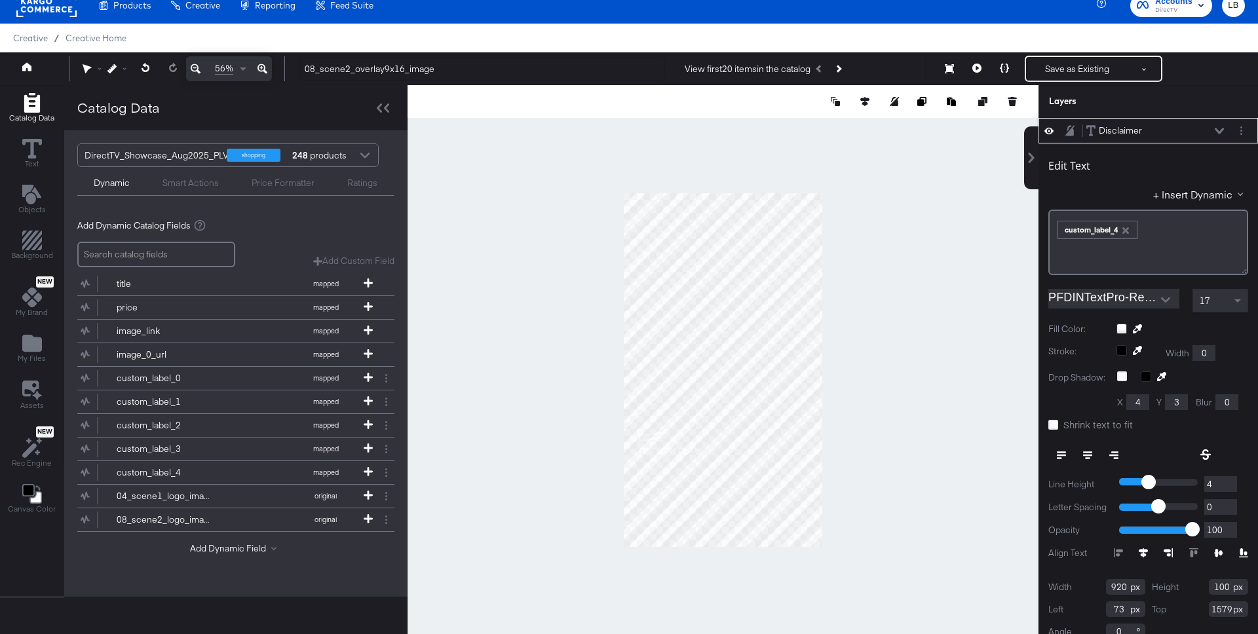
type input "4"
click at [1228, 482] on input "4" at bounding box center [1220, 484] width 33 height 16
type input "5"
click at [1228, 482] on input "5" at bounding box center [1220, 484] width 33 height 16
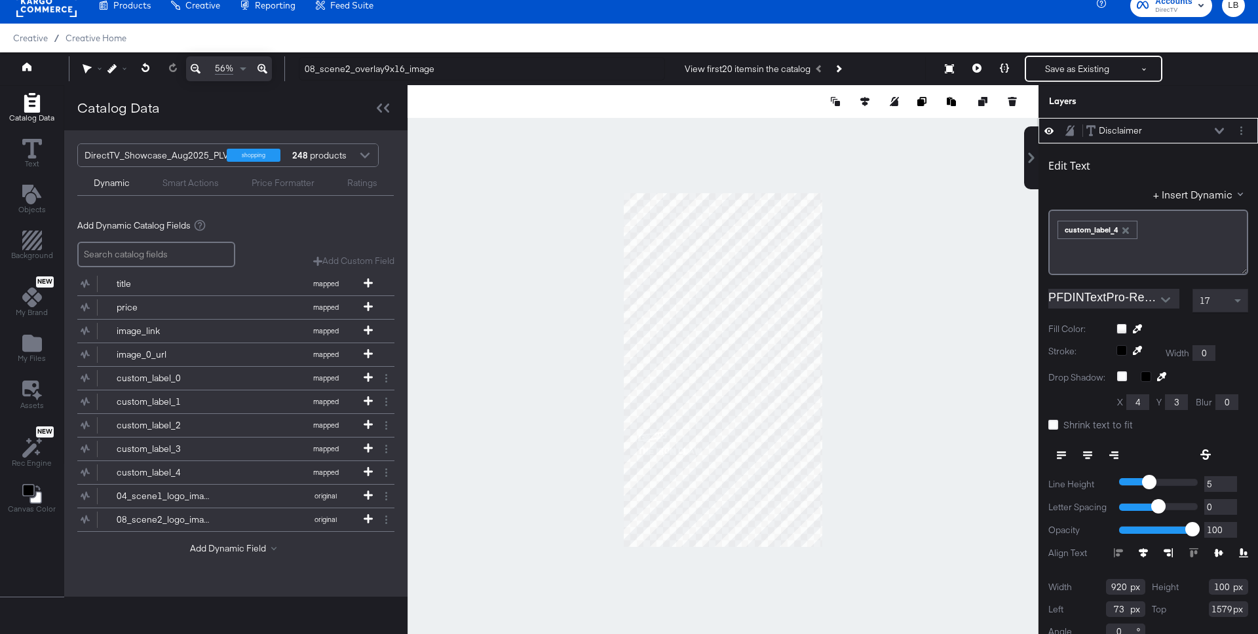
type input "6"
click at [1228, 482] on input "6" at bounding box center [1220, 484] width 33 height 16
type input "7"
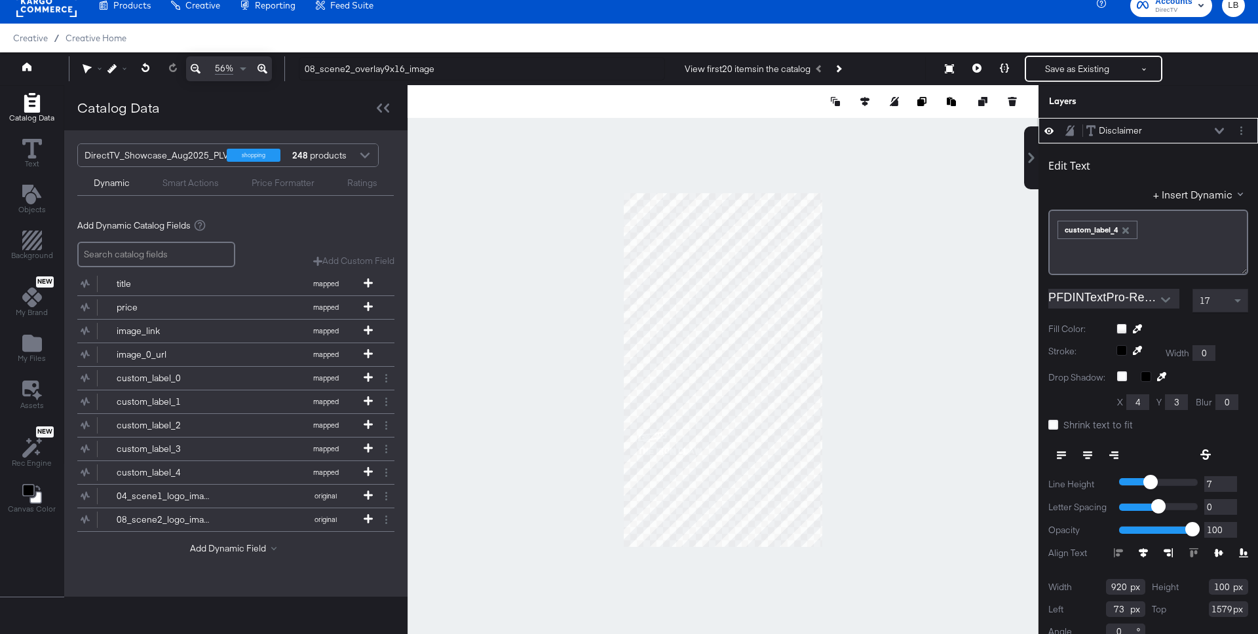
click at [1228, 482] on input "7" at bounding box center [1220, 484] width 33 height 16
click at [1101, 71] on button "Save as Existing" at bounding box center [1077, 69] width 102 height 24
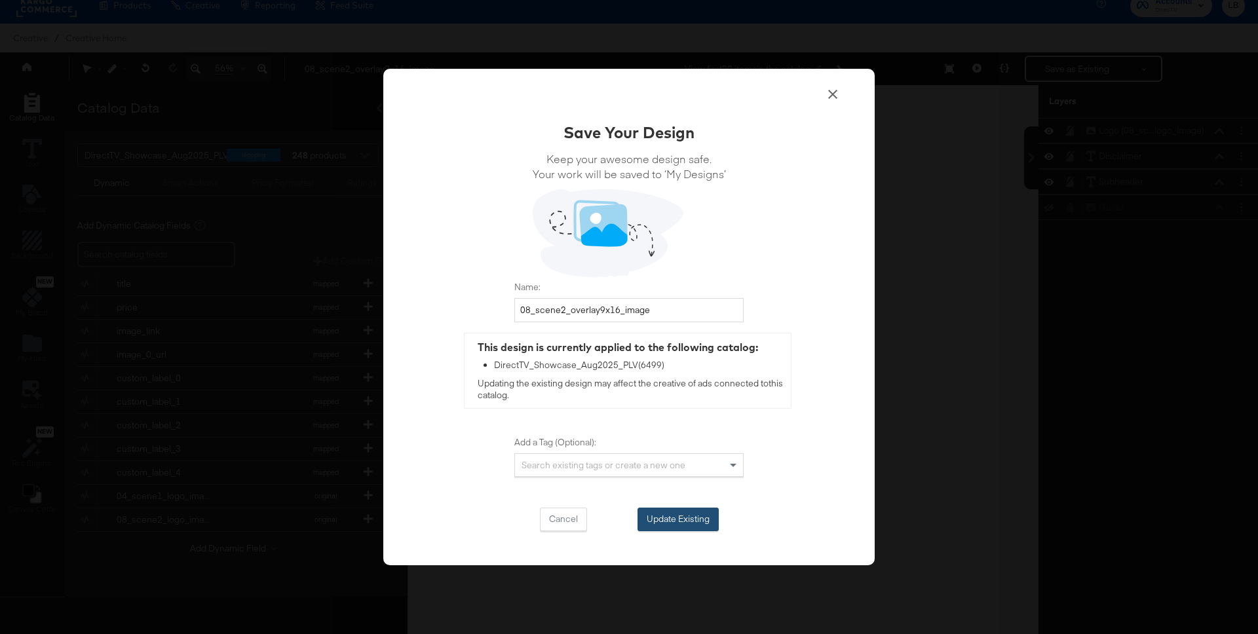
click at [682, 520] on button "Update Existing" at bounding box center [677, 520] width 81 height 24
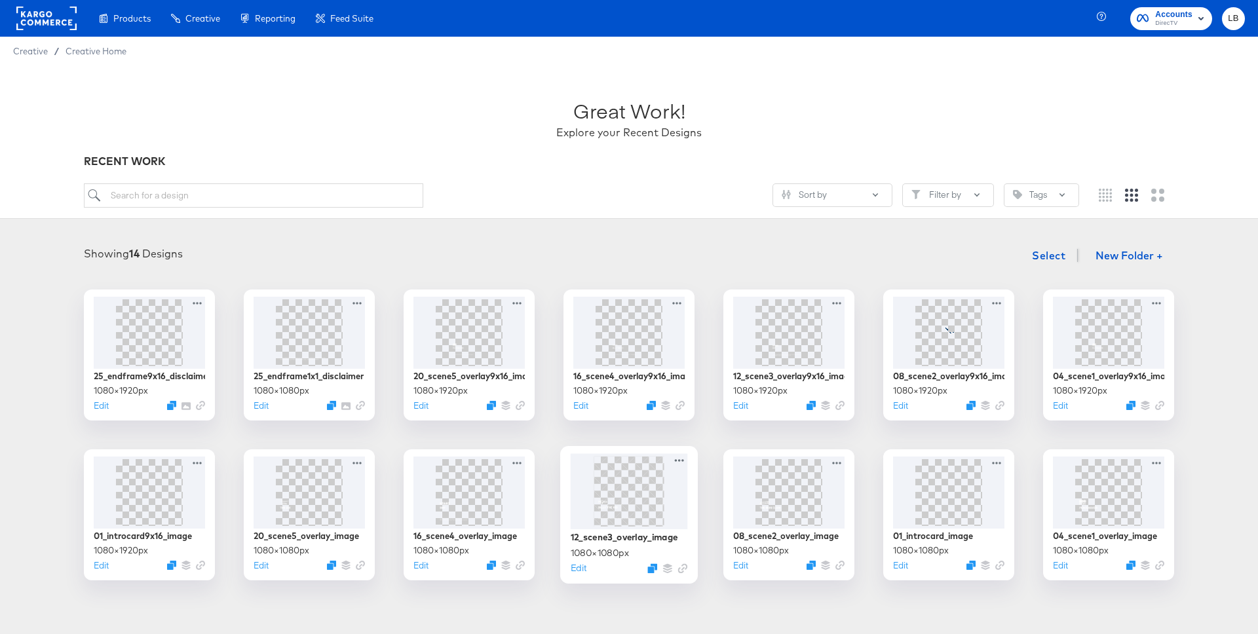
click at [636, 487] on img at bounding box center [628, 491] width 70 height 70
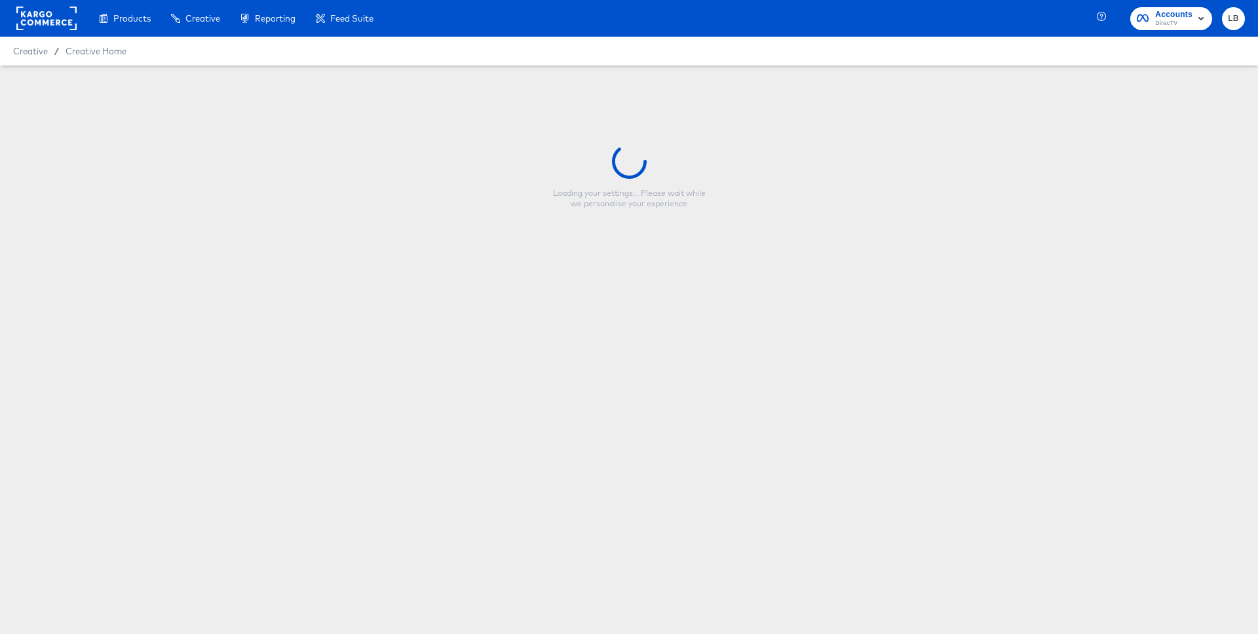
type input "12_scene3_overlay_image"
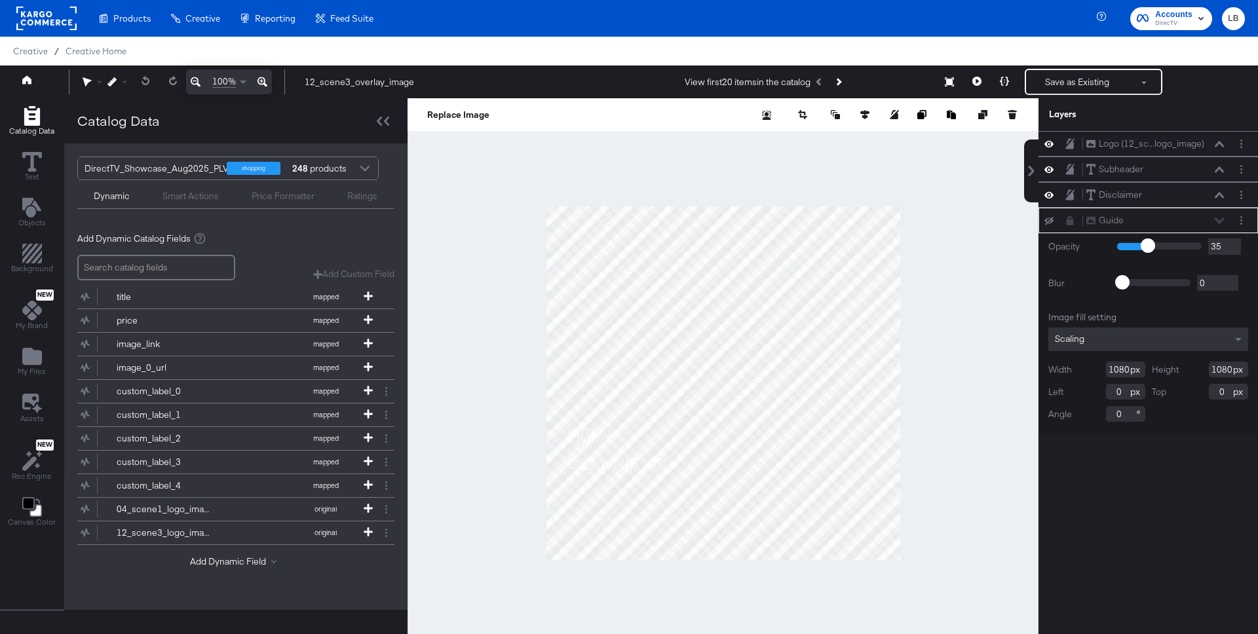
click at [28, 69] on div "Home 100% 12_scene3_overlay_image View first 20 items in the catalog Save as Ex…" at bounding box center [629, 82] width 1258 height 33
click at [30, 77] on icon at bounding box center [26, 79] width 9 height 9
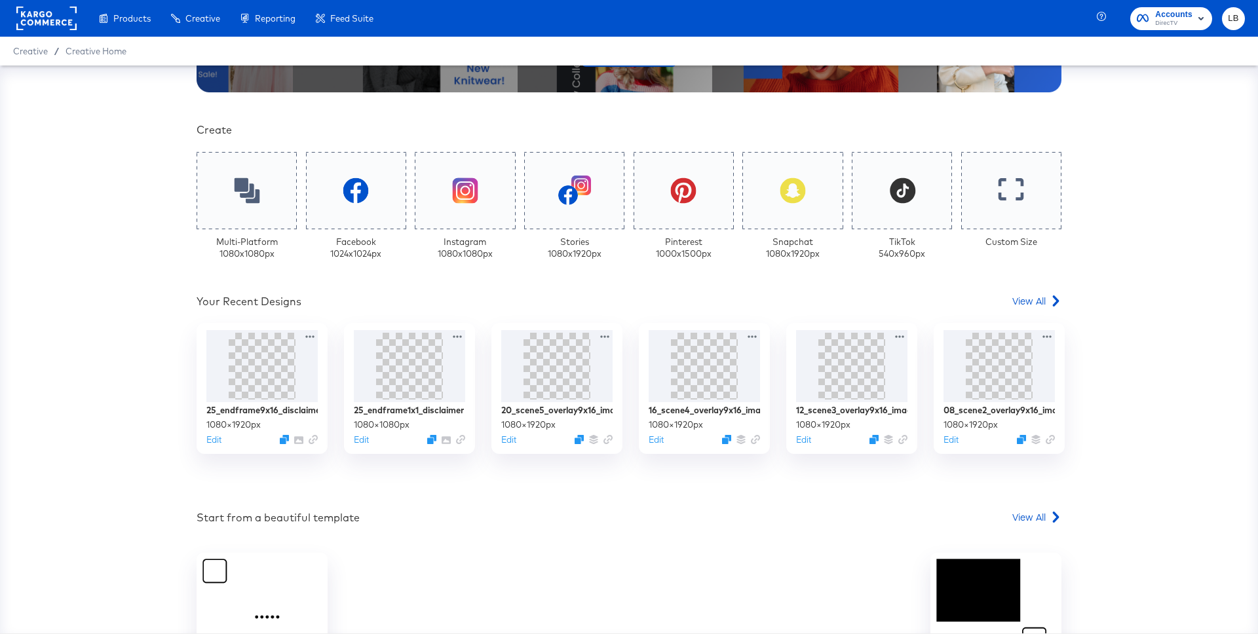
scroll to position [274, 0]
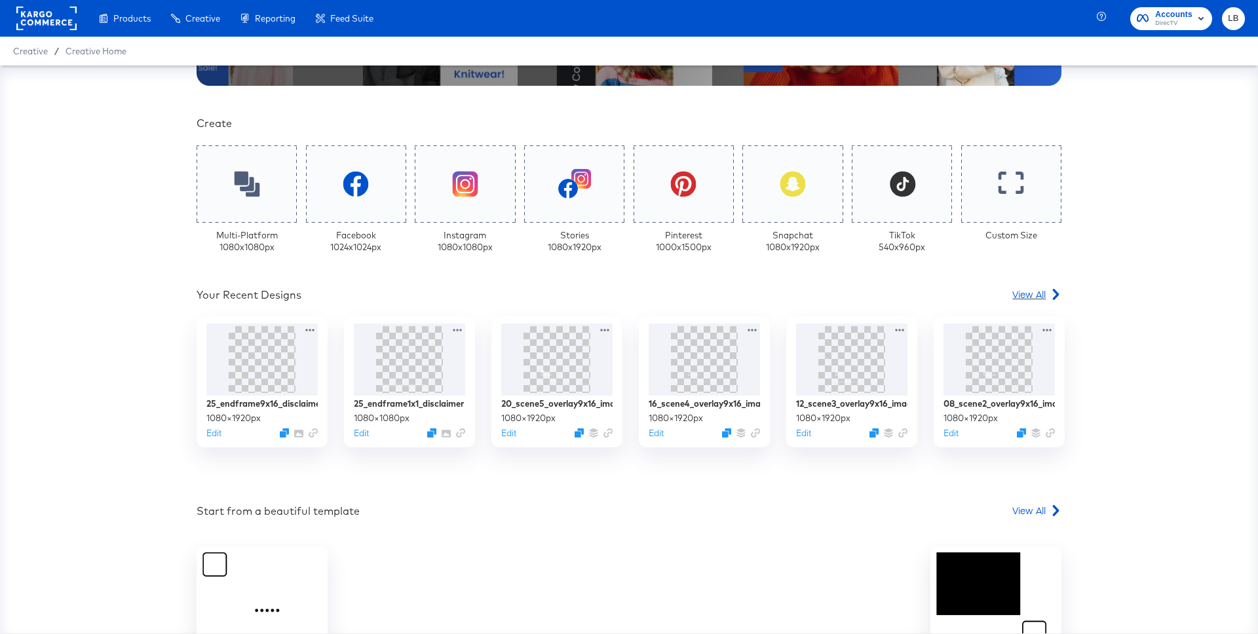
click at [1020, 292] on span "View All" at bounding box center [1028, 294] width 33 height 13
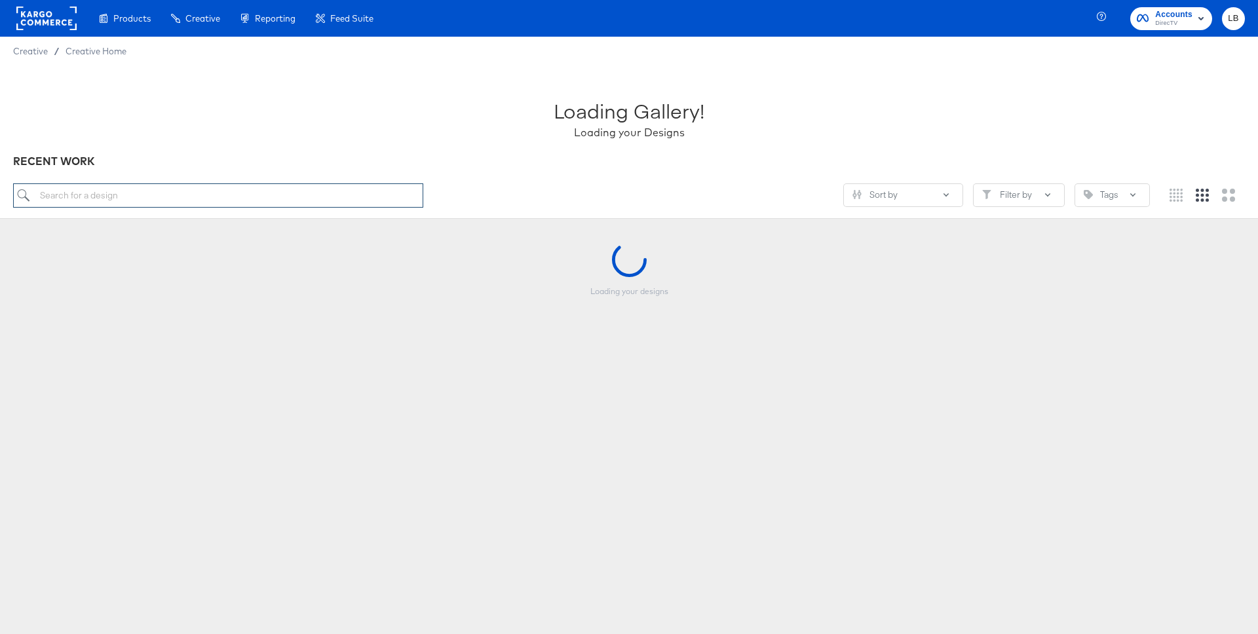
click at [377, 189] on input "search" at bounding box center [218, 195] width 410 height 24
type input "9x16"
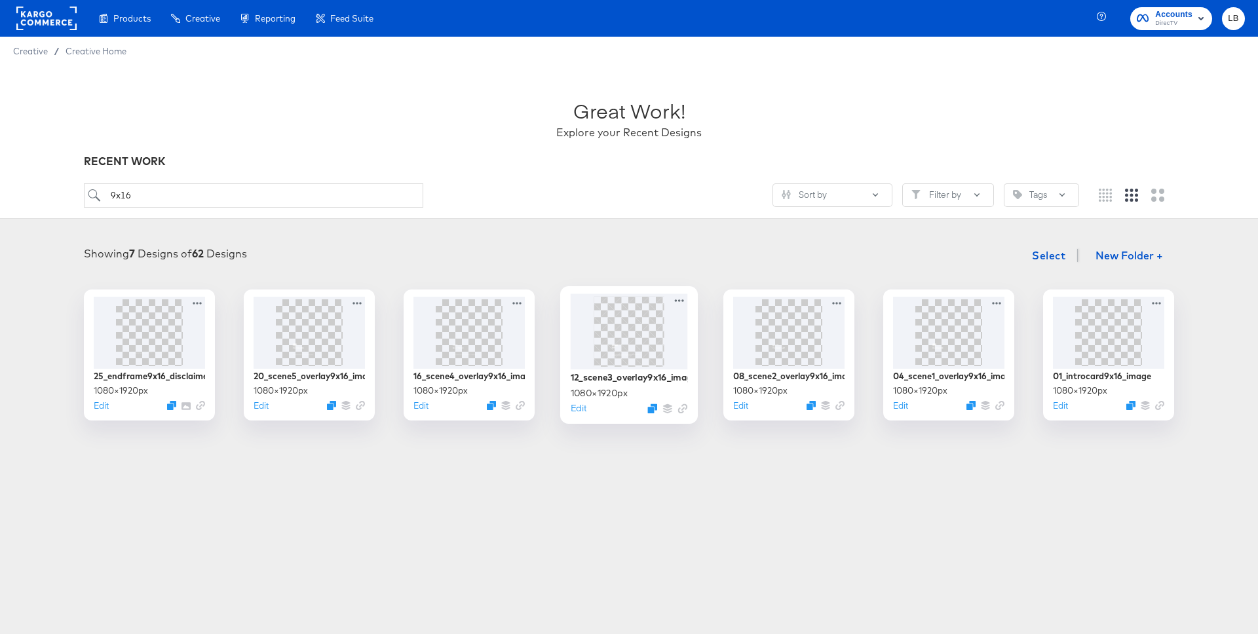
click at [635, 336] on img at bounding box center [628, 331] width 39 height 70
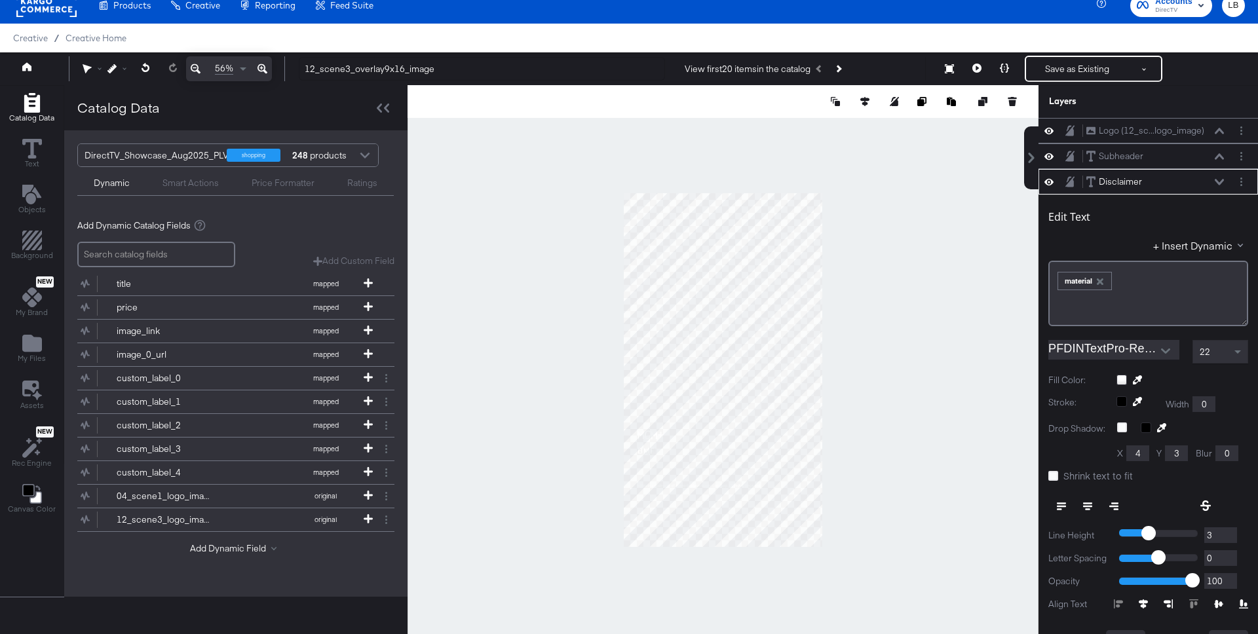
scroll to position [51, 0]
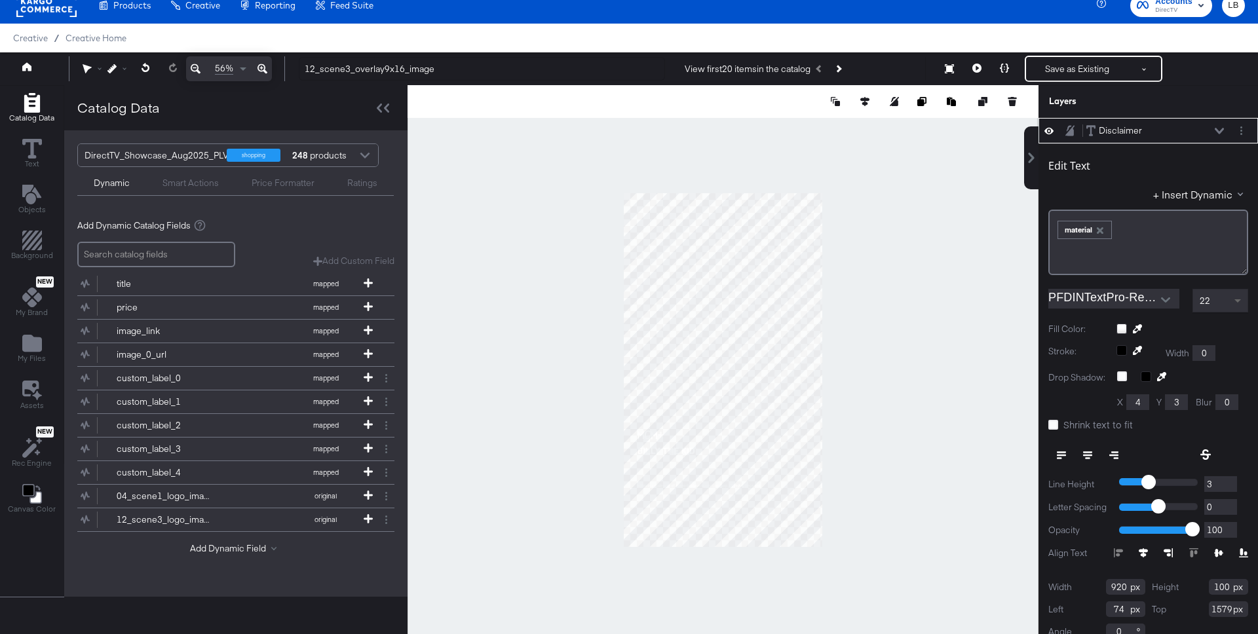
click at [1234, 300] on span at bounding box center [1237, 301] width 7 height 5
type input "4"
click at [1228, 478] on input "4" at bounding box center [1220, 484] width 33 height 16
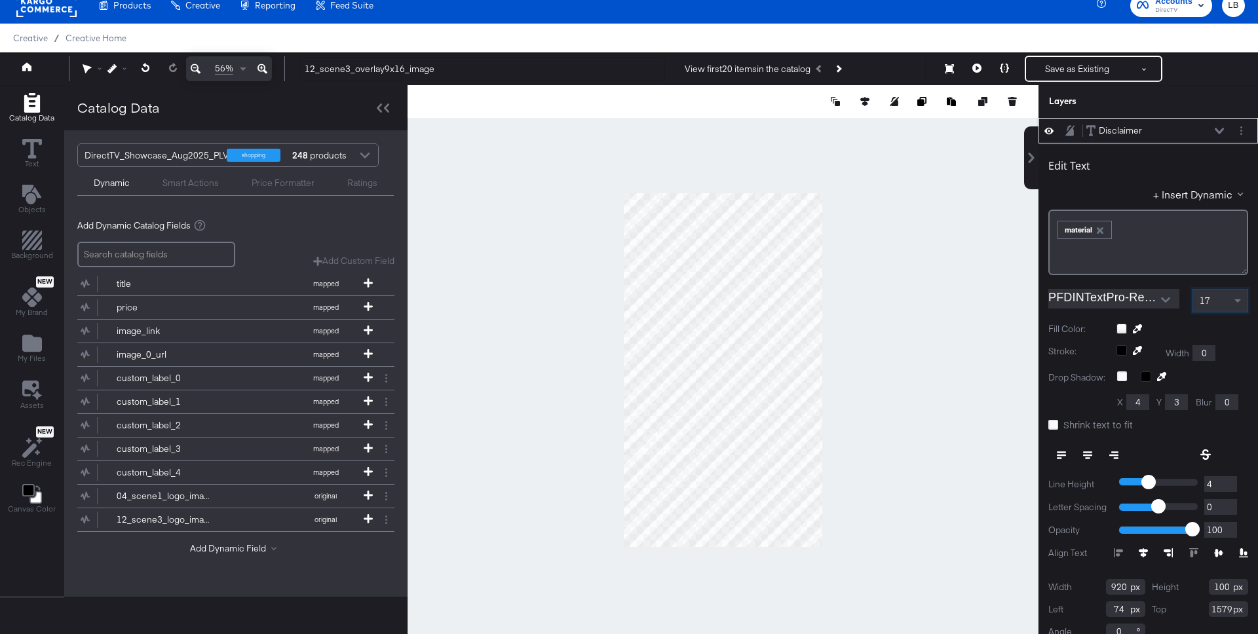
type input "5"
click at [1228, 478] on input "5" at bounding box center [1220, 484] width 33 height 16
type input "6"
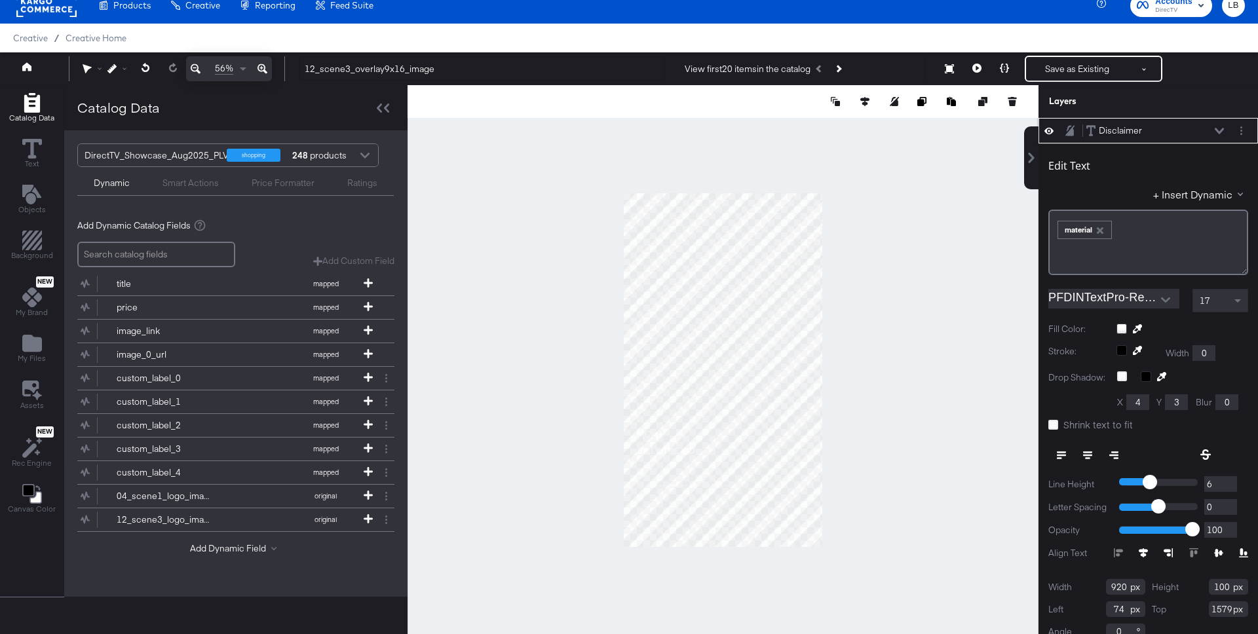
click at [1228, 478] on input "6" at bounding box center [1220, 484] width 33 height 16
type input "7"
click at [1228, 478] on input "7" at bounding box center [1220, 484] width 33 height 16
click at [1123, 607] on input "74" at bounding box center [1125, 609] width 39 height 16
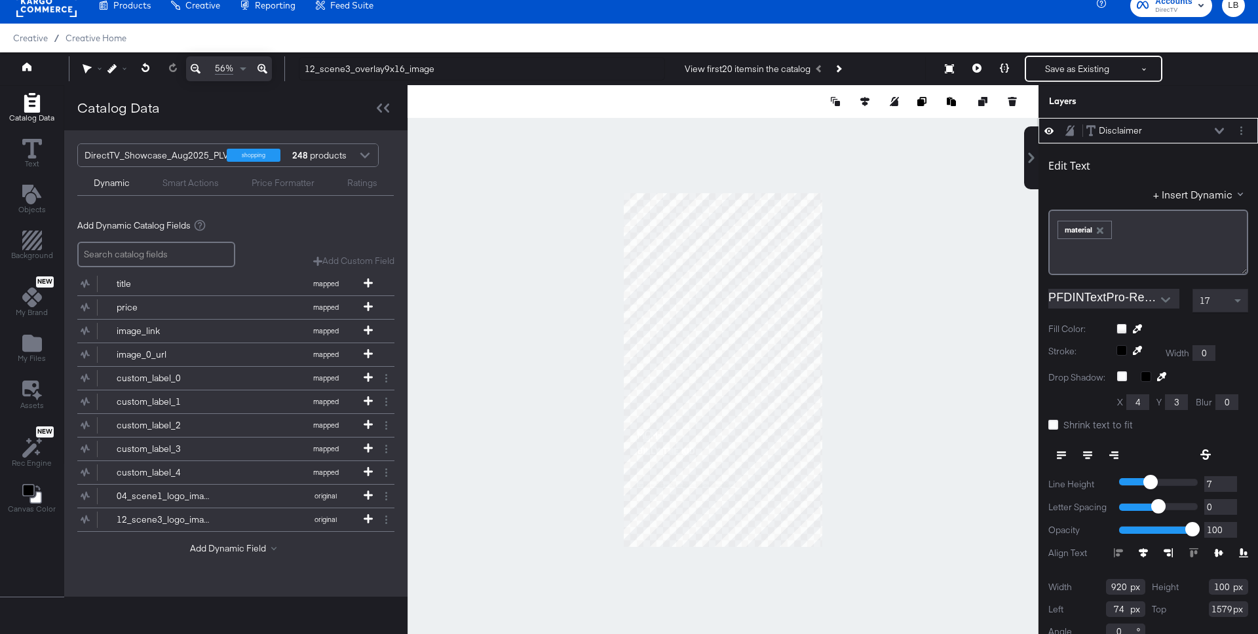
type input "73"
click at [979, 68] on icon at bounding box center [976, 68] width 9 height 9
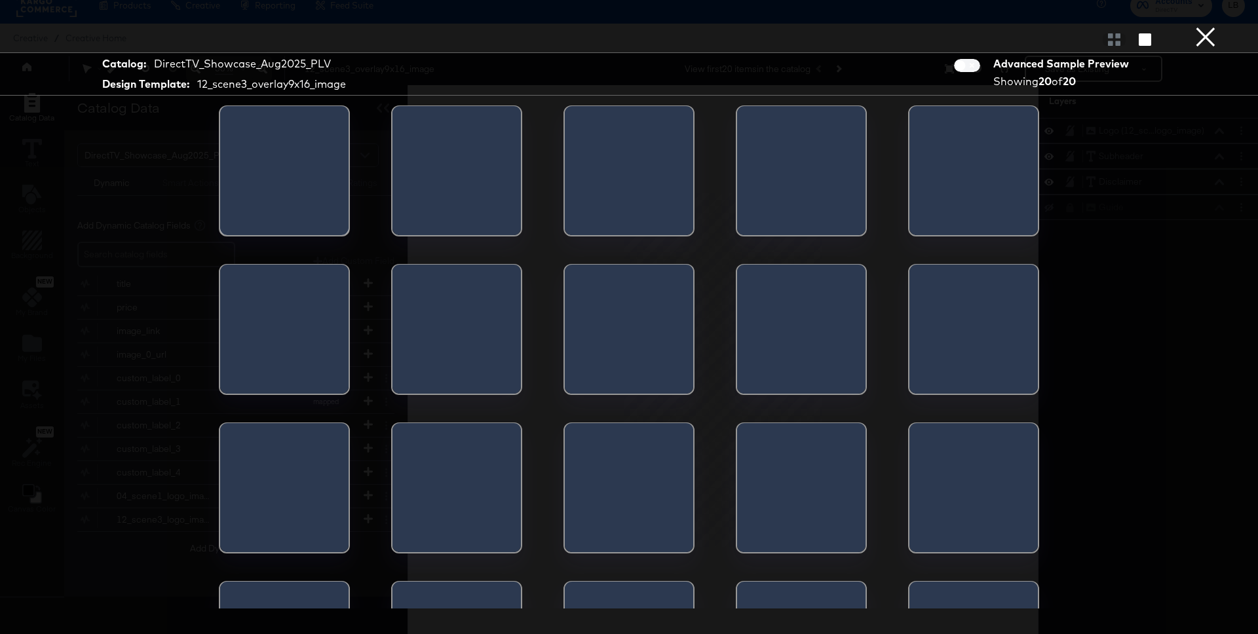
scroll to position [0, 0]
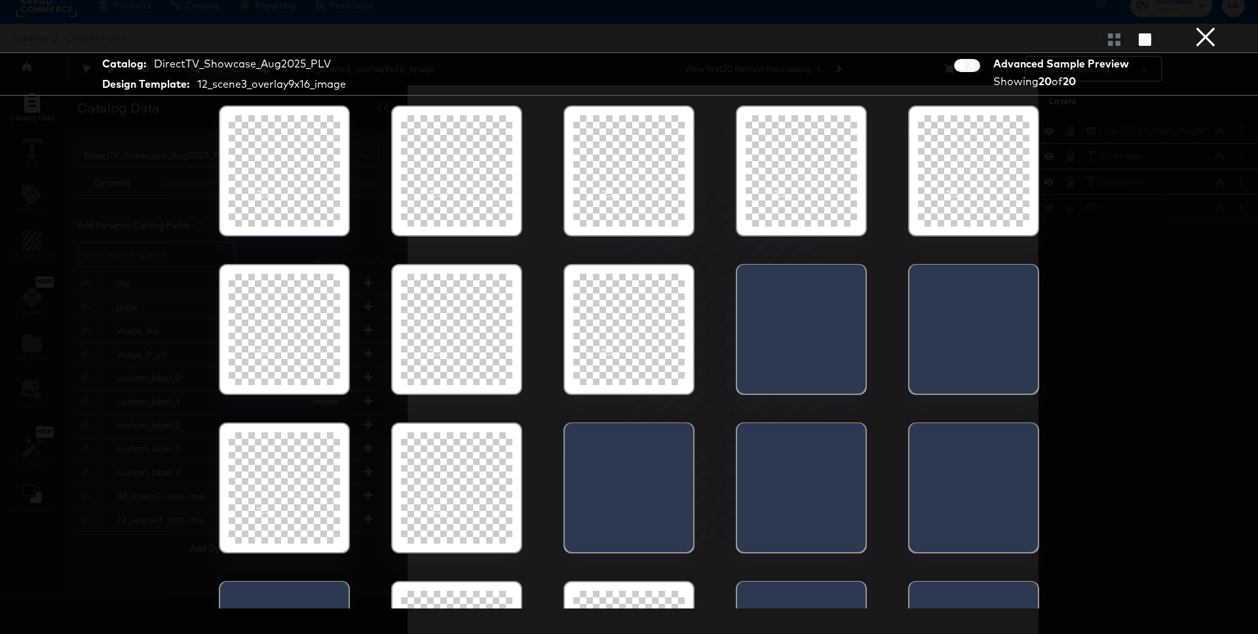
click at [1201, 26] on button "×" at bounding box center [1205, 13] width 26 height 26
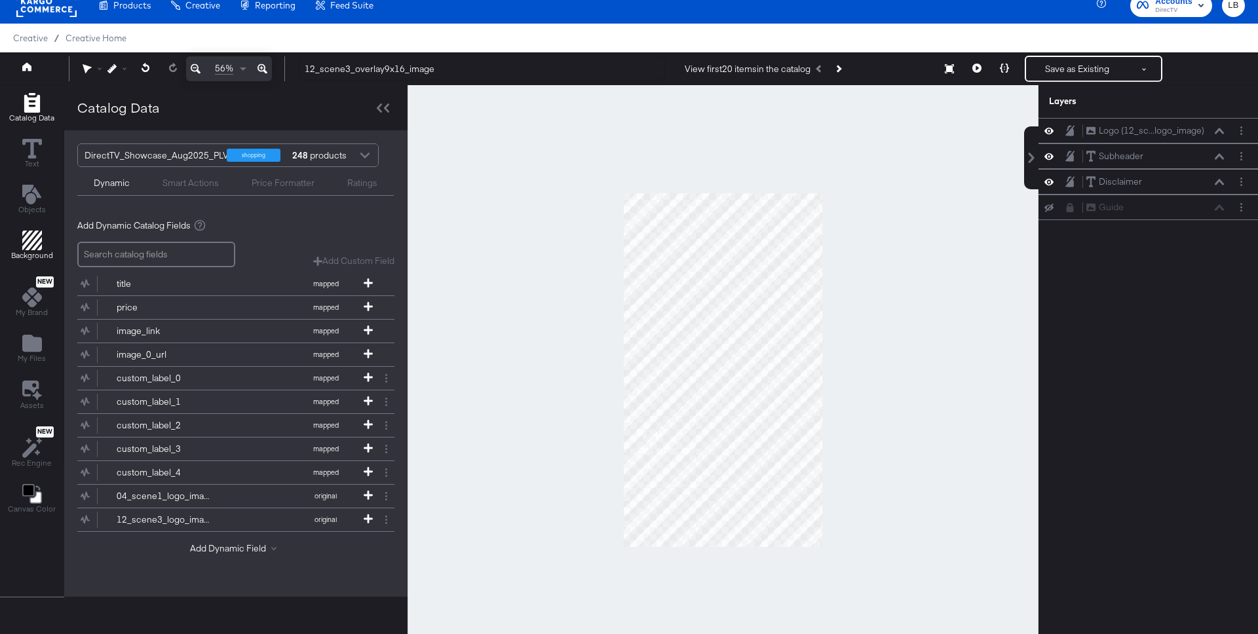
click at [29, 242] on icon "Add Rectangle" at bounding box center [32, 241] width 20 height 20
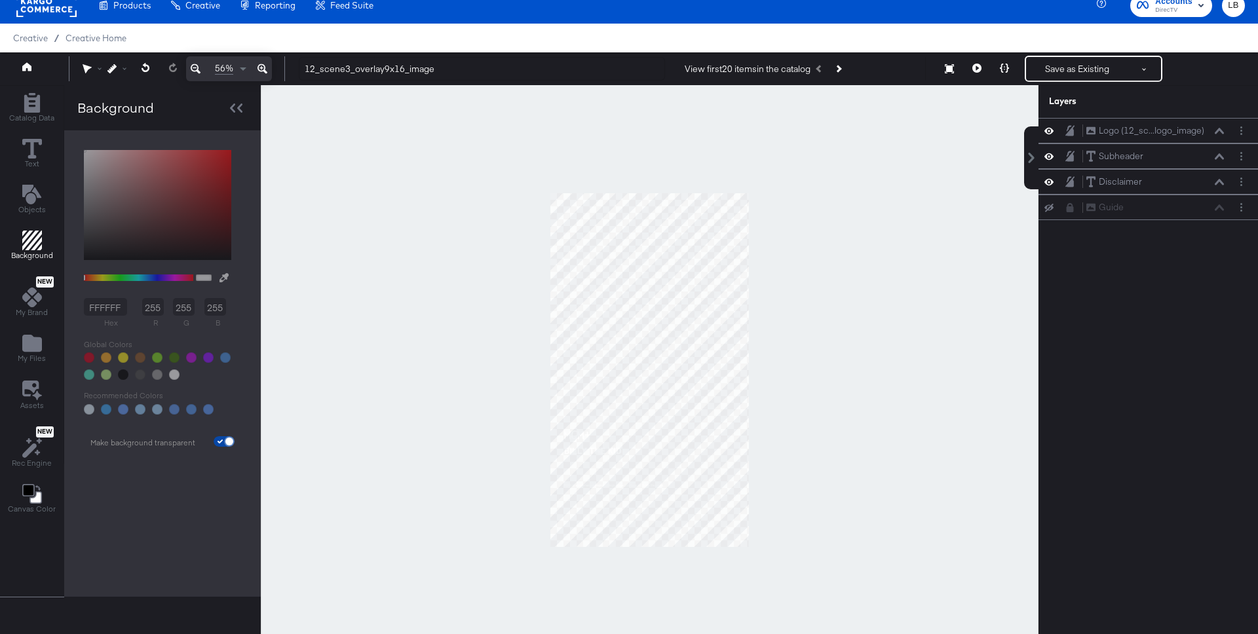
click at [228, 438] on span at bounding box center [229, 442] width 8 height 8
click at [224, 438] on span at bounding box center [229, 441] width 10 height 10
click at [226, 439] on input "checkbox" at bounding box center [229, 444] width 31 height 10
checkbox input "false"
type input "FFFFFF"
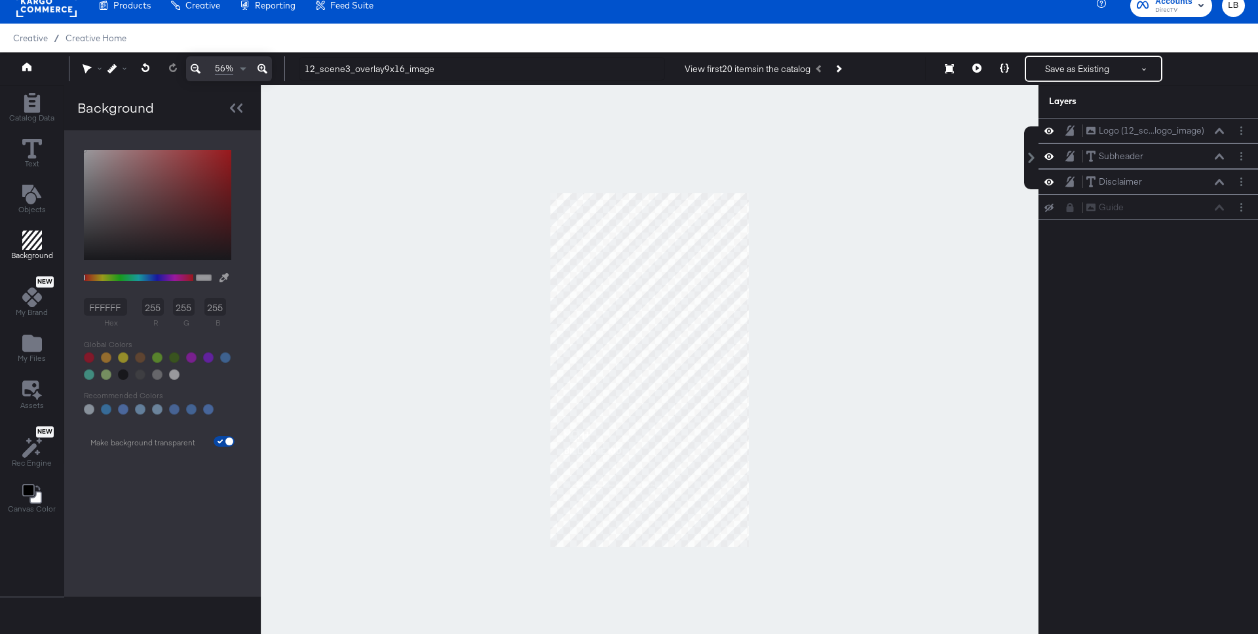
type input "255"
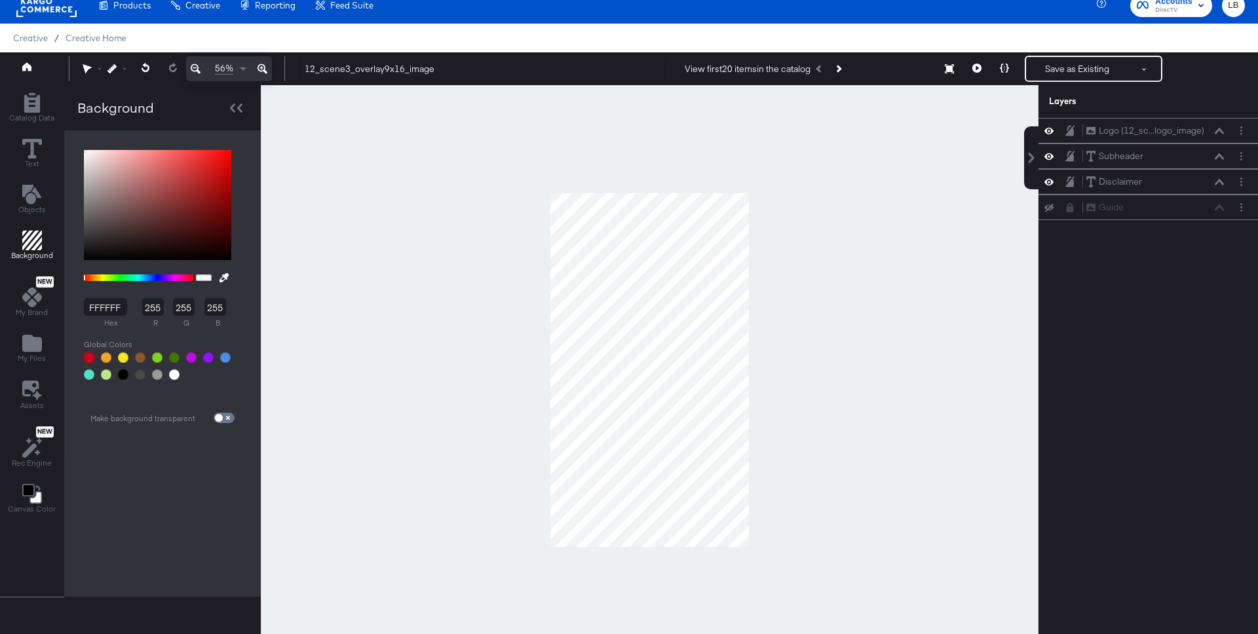
click at [84, 355] on div at bounding box center [89, 357] width 10 height 10
type input "D0021B"
type input "208"
type input "2"
type input "27"
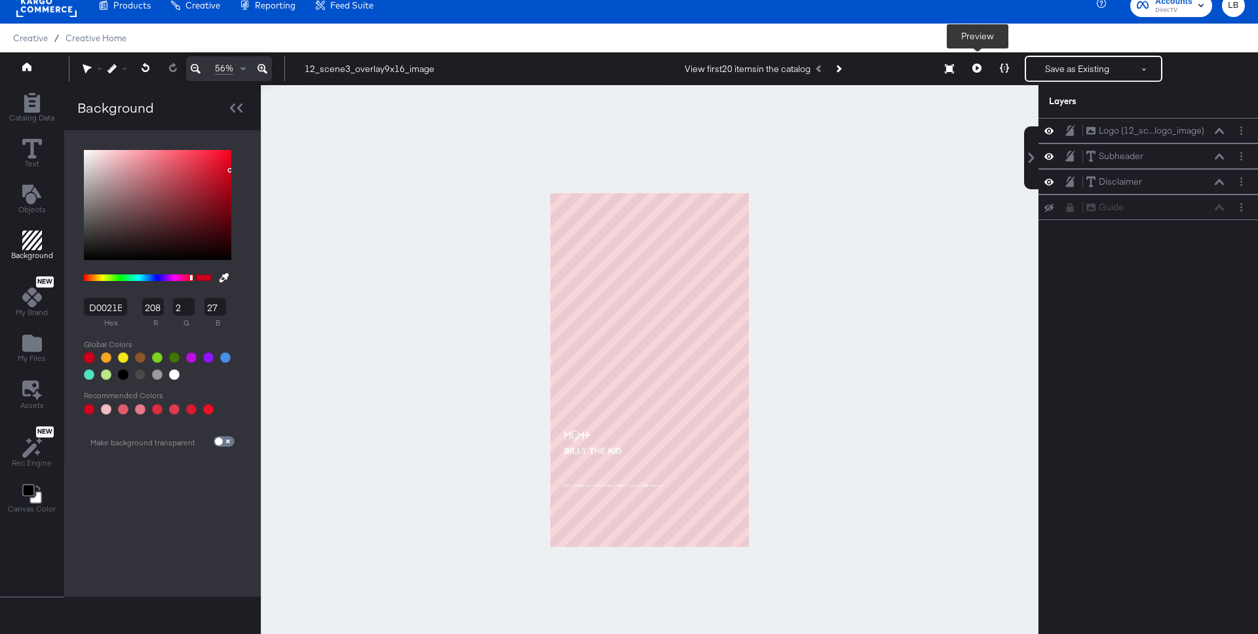
click at [977, 66] on icon at bounding box center [976, 68] width 9 height 9
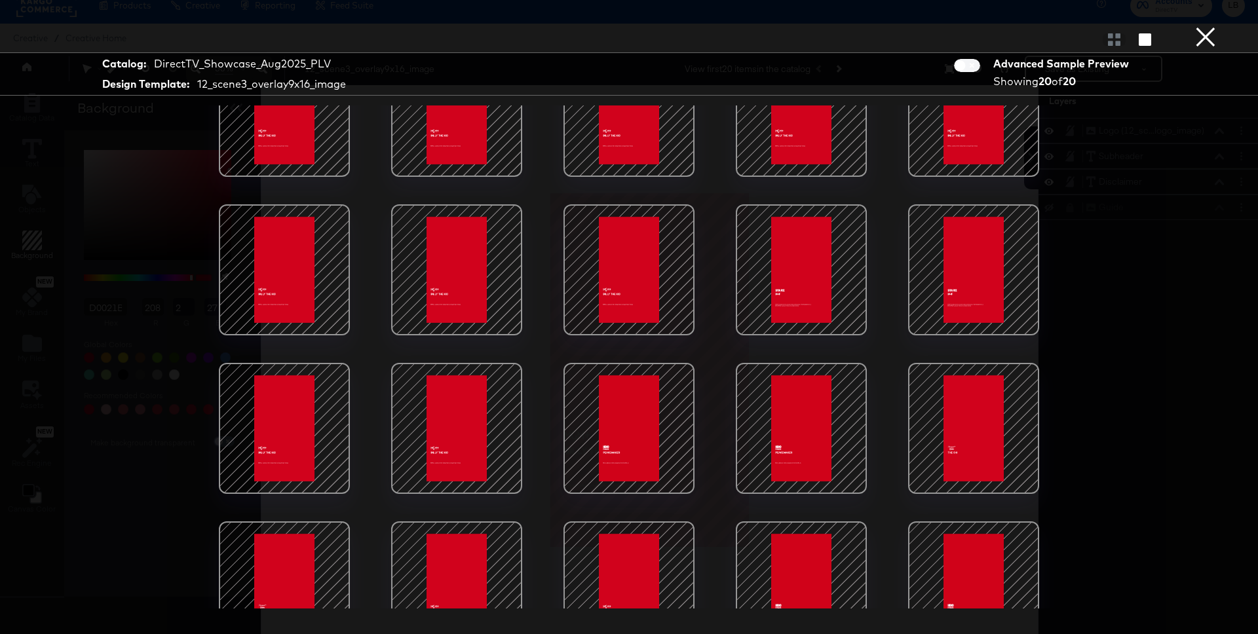
scroll to position [104, 0]
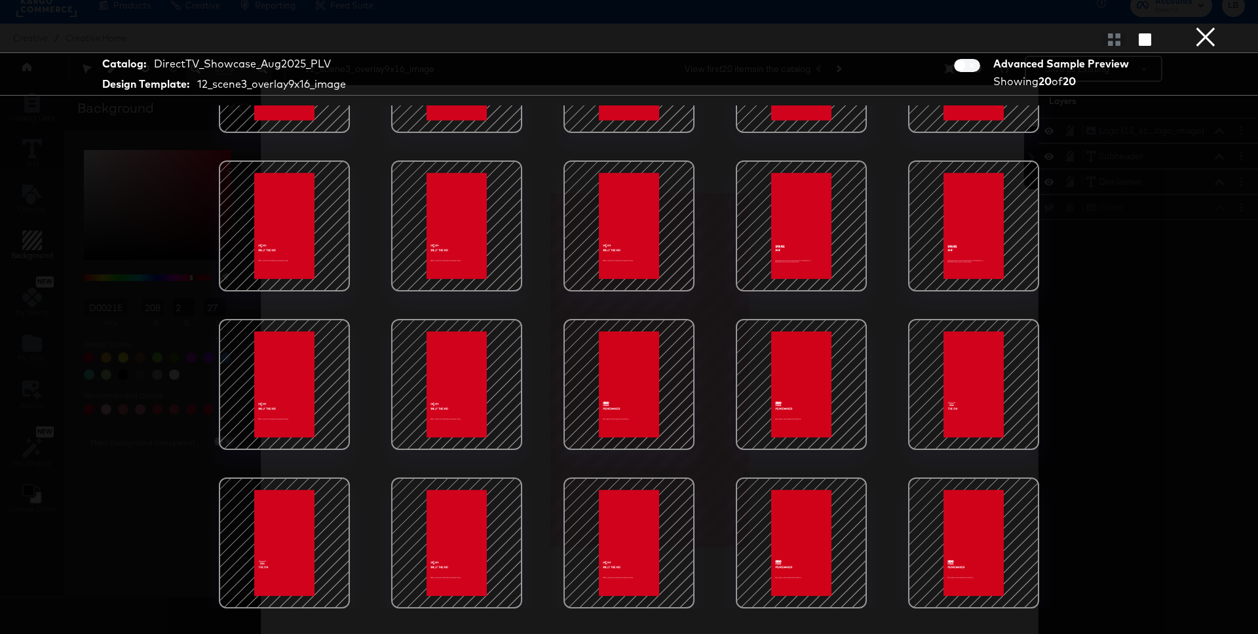
click at [966, 235] on div at bounding box center [973, 225] width 111 height 111
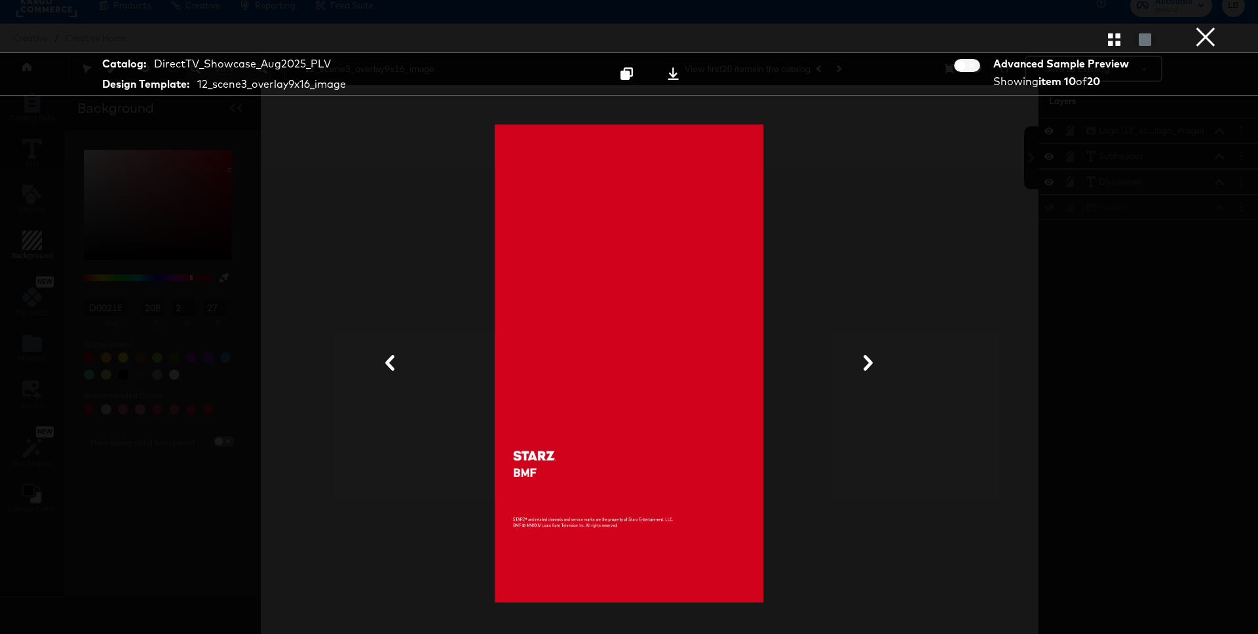
click at [1205, 26] on button "×" at bounding box center [1205, 13] width 26 height 26
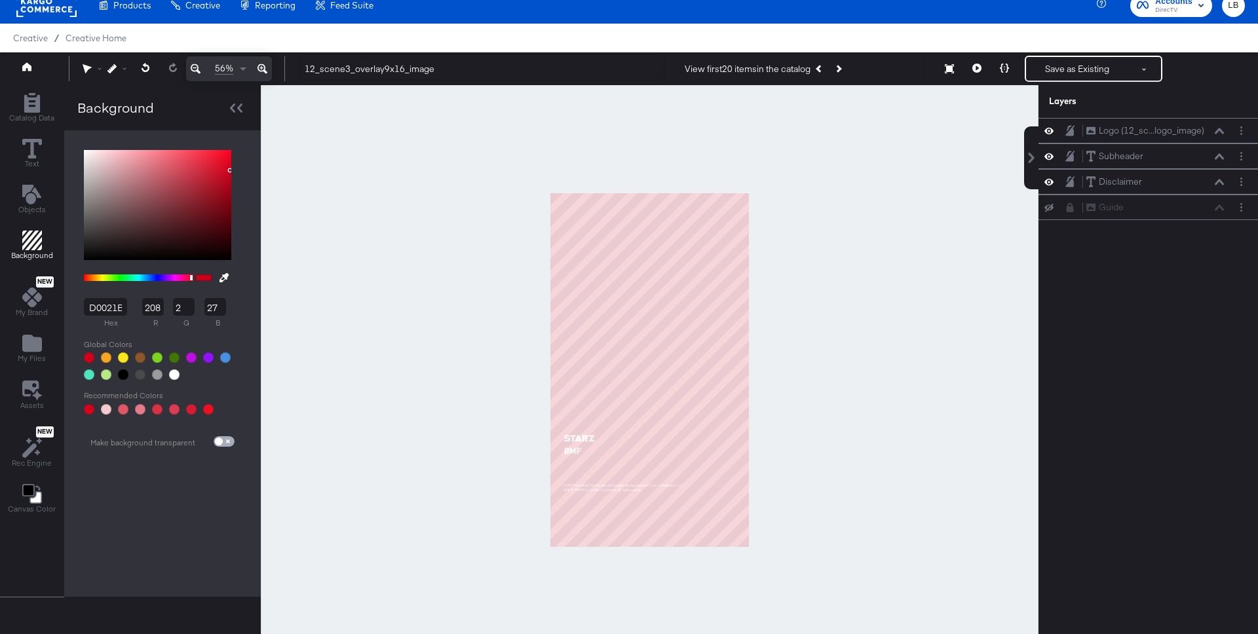
click at [218, 440] on input "checkbox" at bounding box center [218, 444] width 31 height 10
checkbox input "true"
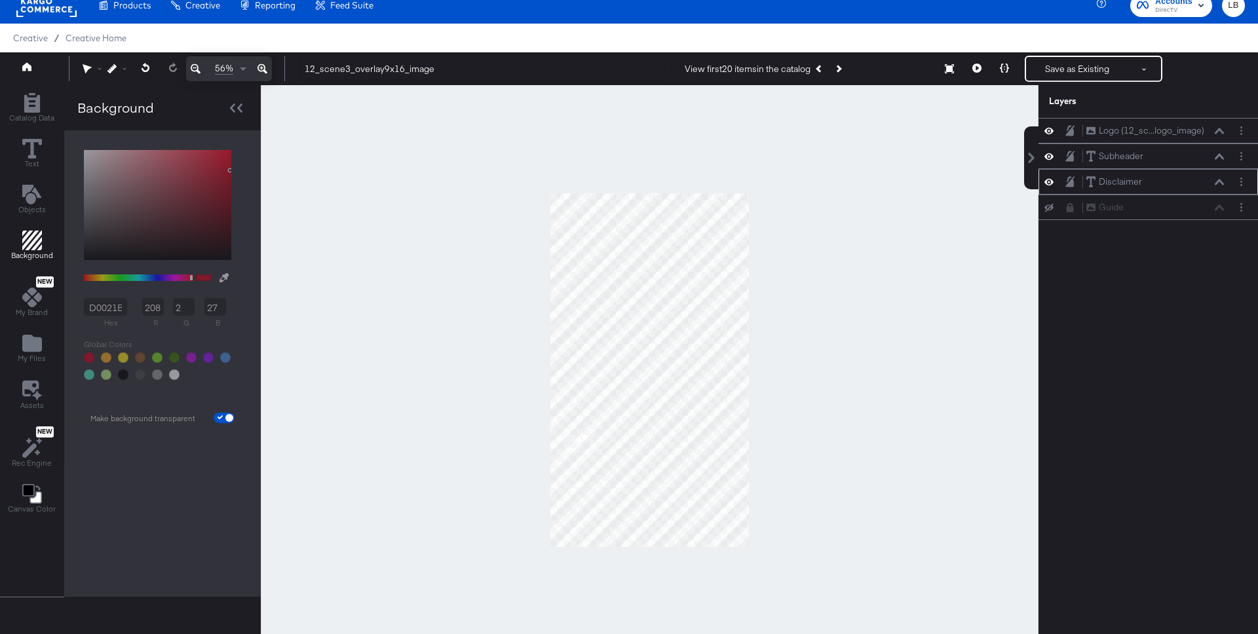
click at [1215, 180] on icon at bounding box center [1218, 182] width 9 height 7
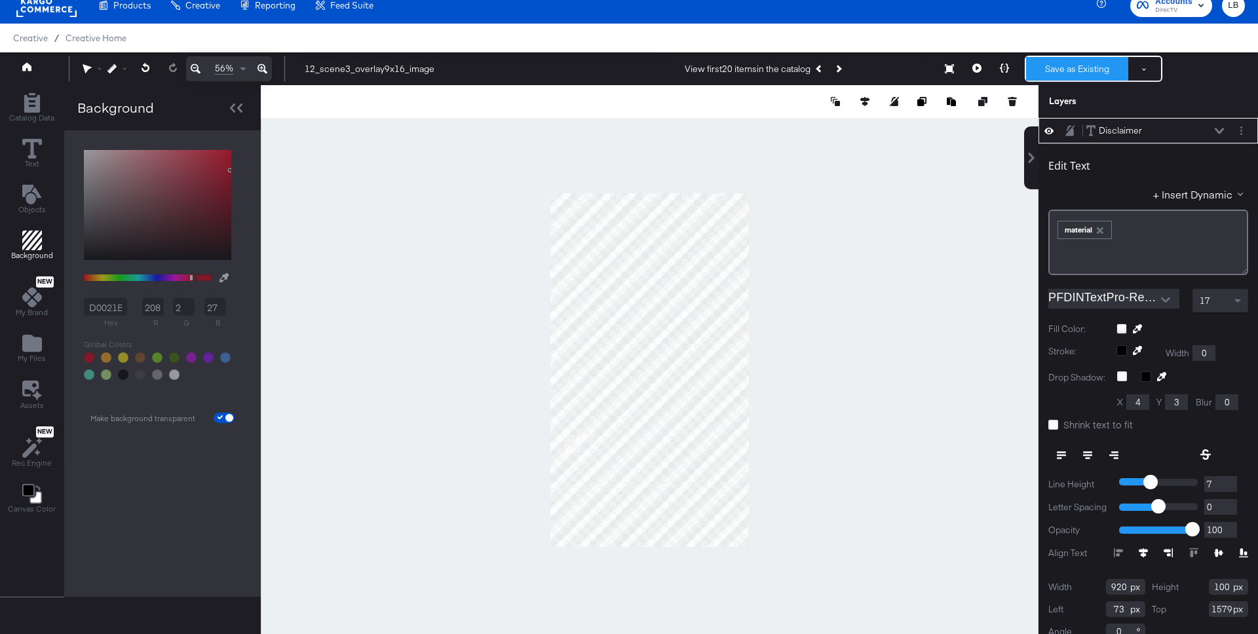
click at [1075, 69] on button "Save as Existing" at bounding box center [1077, 69] width 102 height 24
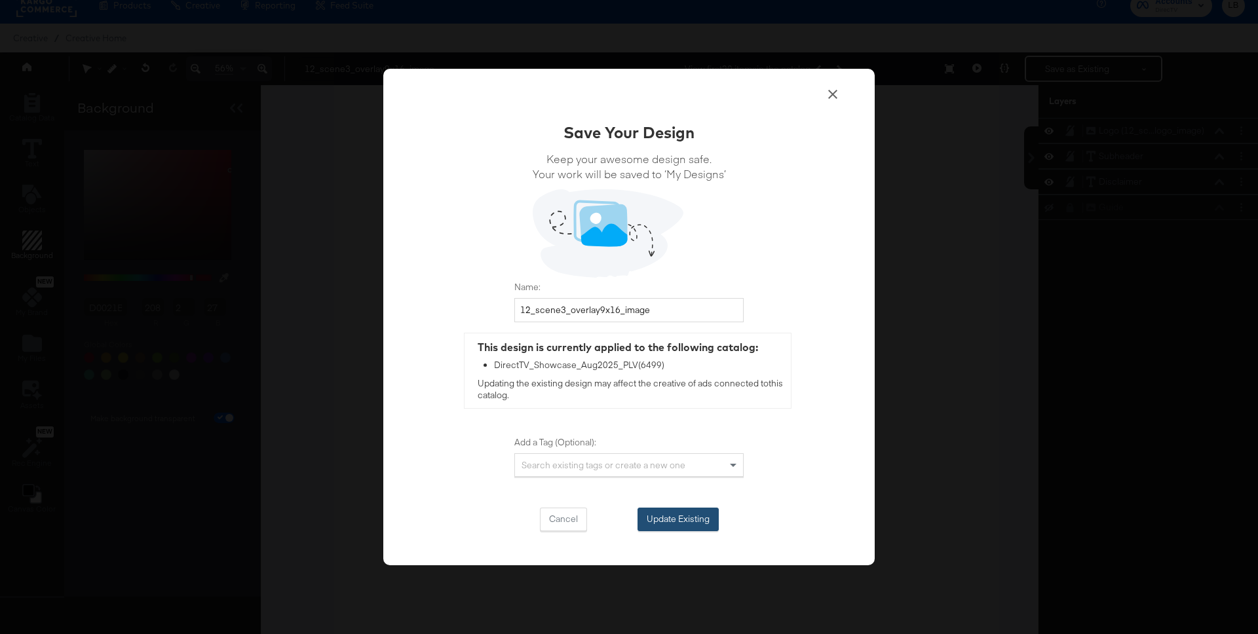
click at [701, 518] on button "Update Existing" at bounding box center [677, 520] width 81 height 24
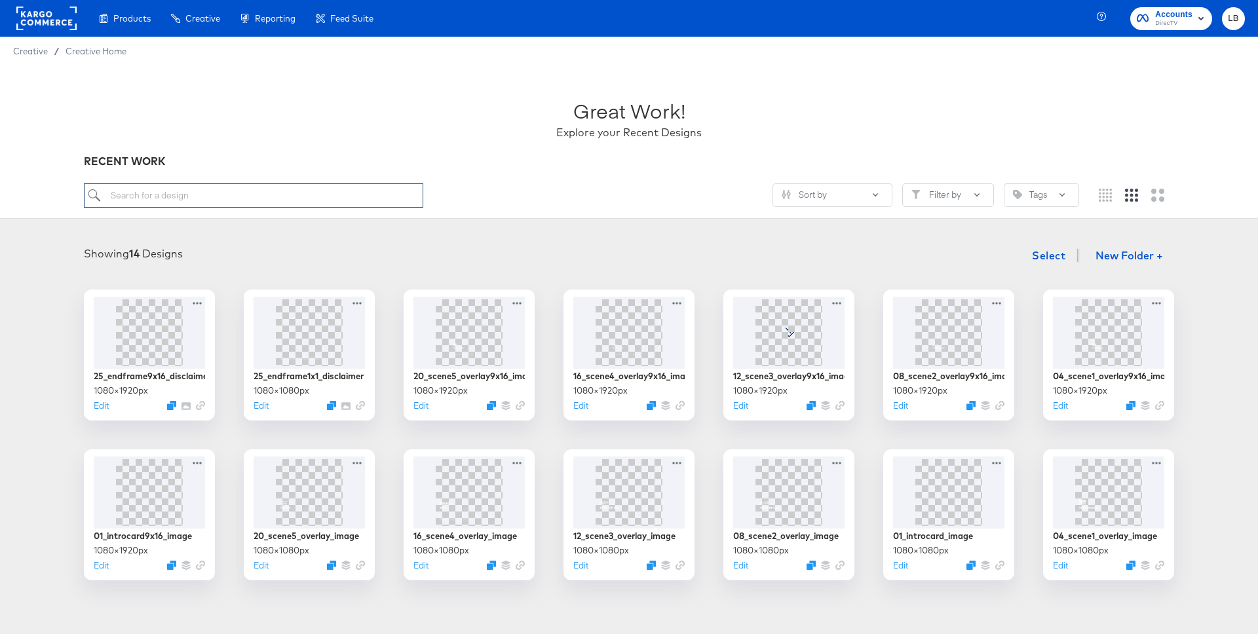
click at [147, 200] on input "search" at bounding box center [253, 195] width 339 height 24
type input "9x16"
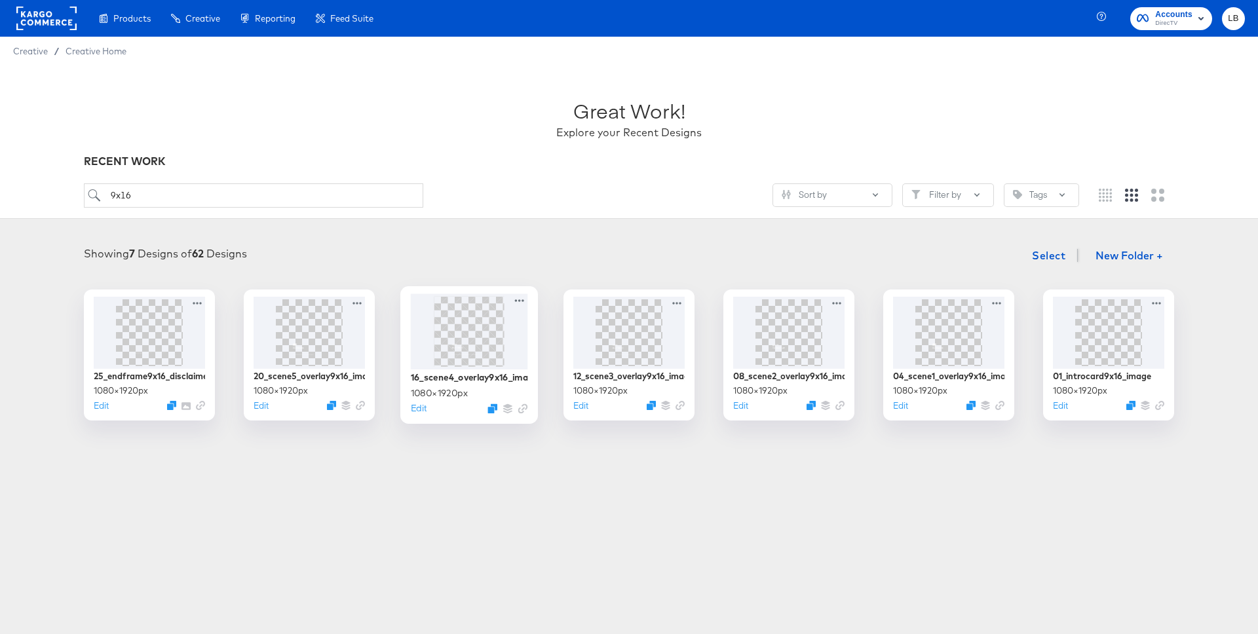
click at [467, 323] on img at bounding box center [468, 331] width 39 height 70
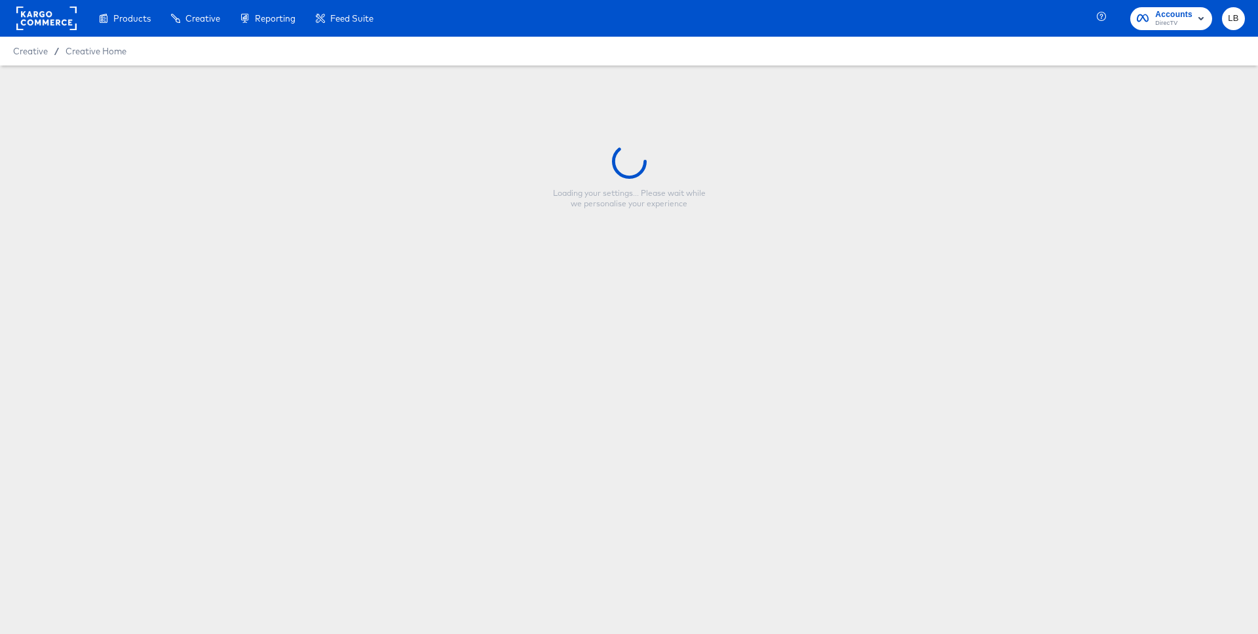
type input "16_scene4_overlay9x16_image"
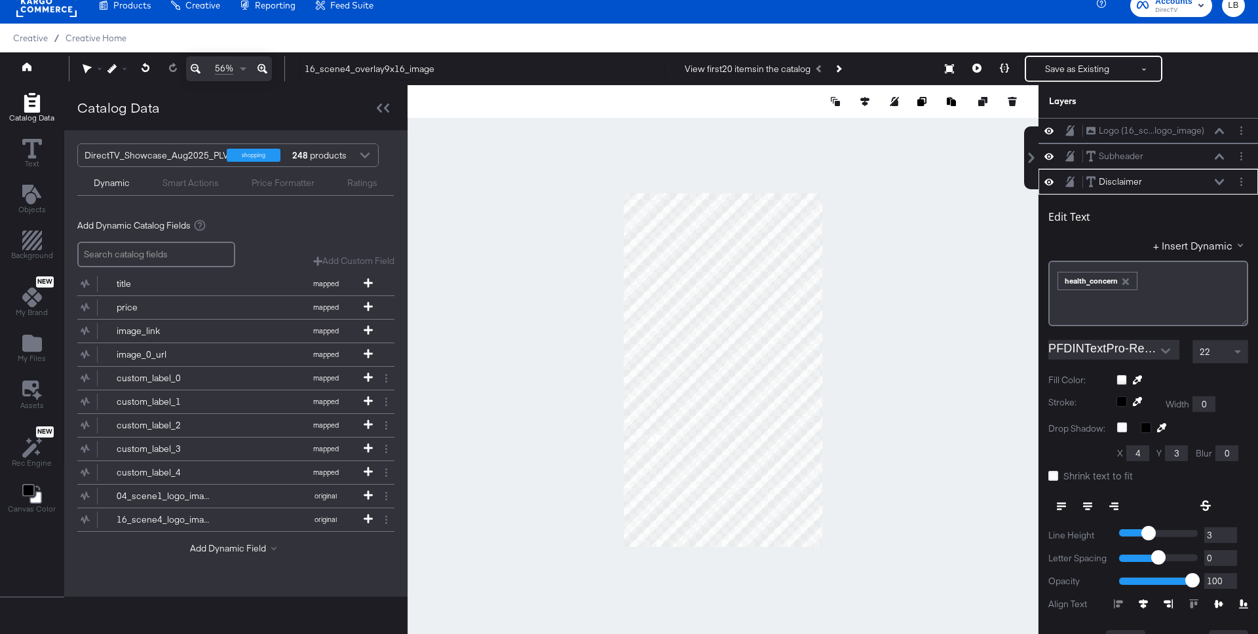
scroll to position [51, 0]
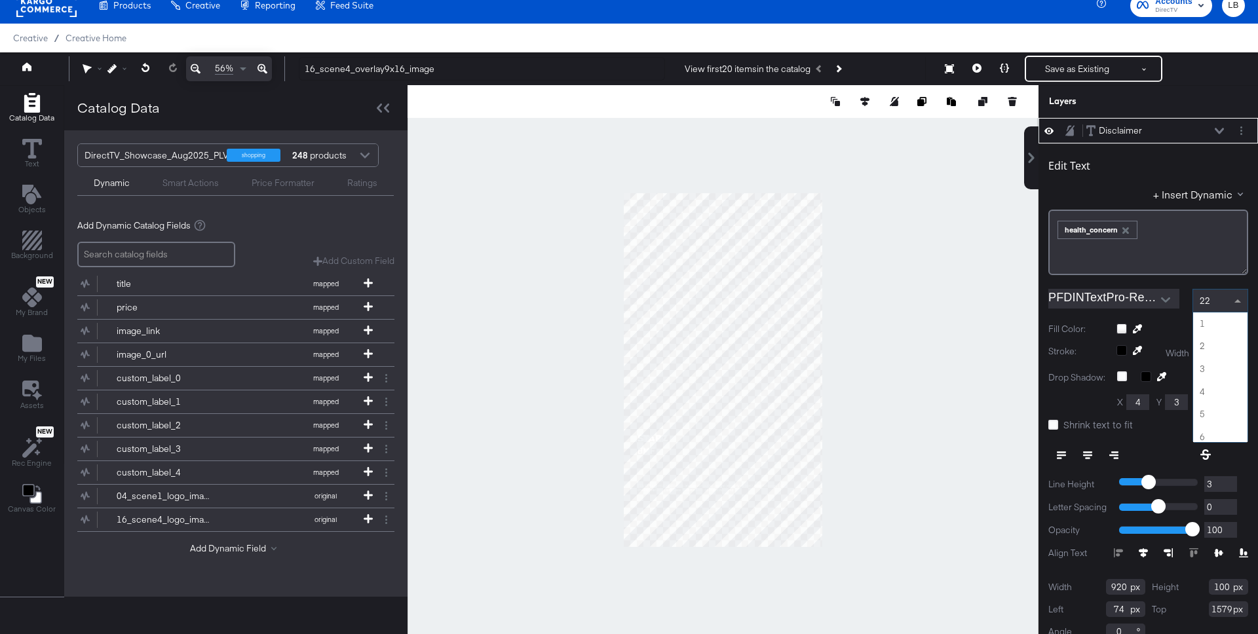
click at [1237, 299] on span at bounding box center [1237, 300] width 7 height 3
click at [1120, 610] on input "74" at bounding box center [1125, 609] width 39 height 16
type input "73"
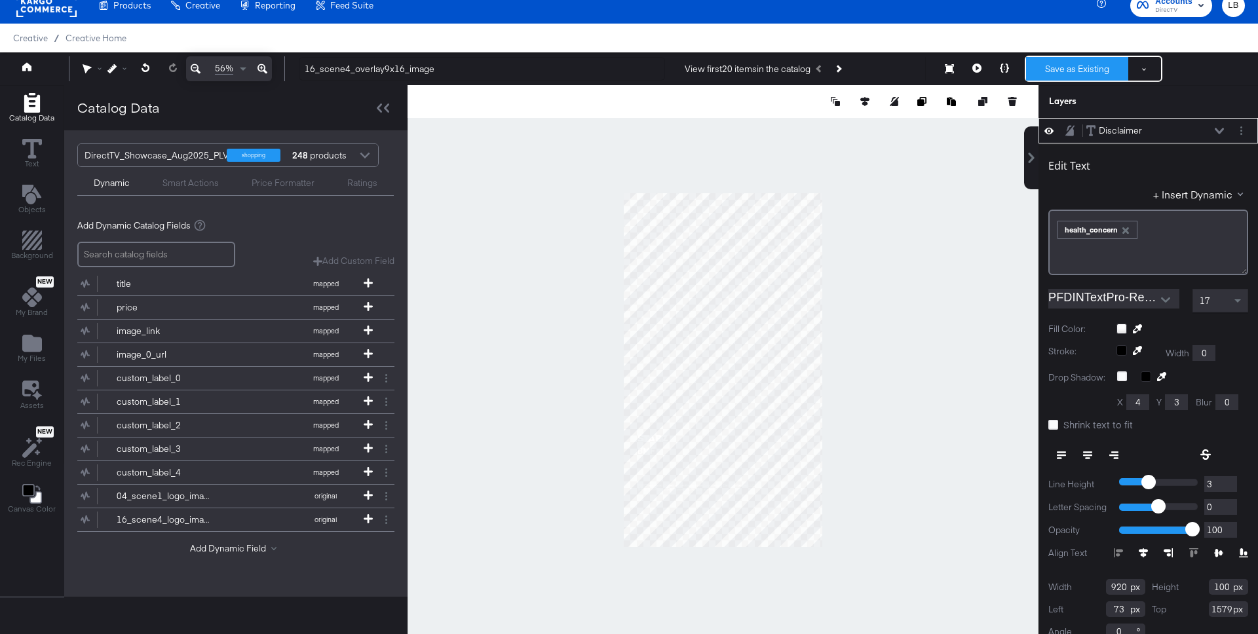
click at [1066, 67] on button "Save as Existing" at bounding box center [1077, 69] width 102 height 24
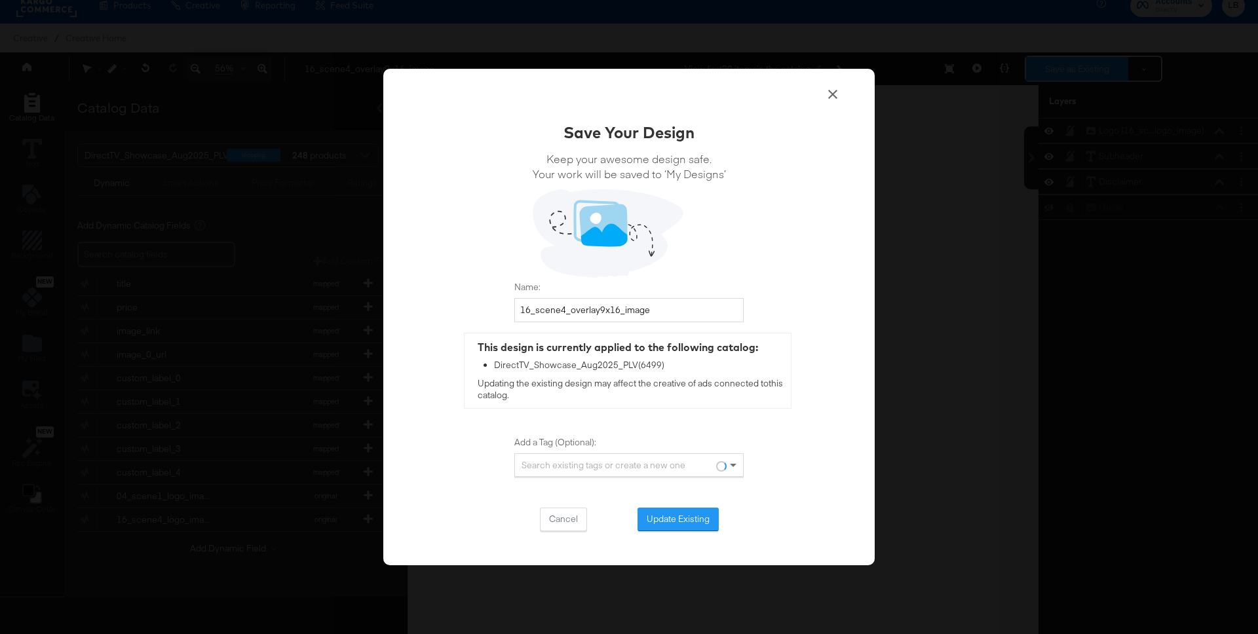
scroll to position [0, 0]
click at [701, 521] on button "Update Existing" at bounding box center [677, 520] width 81 height 24
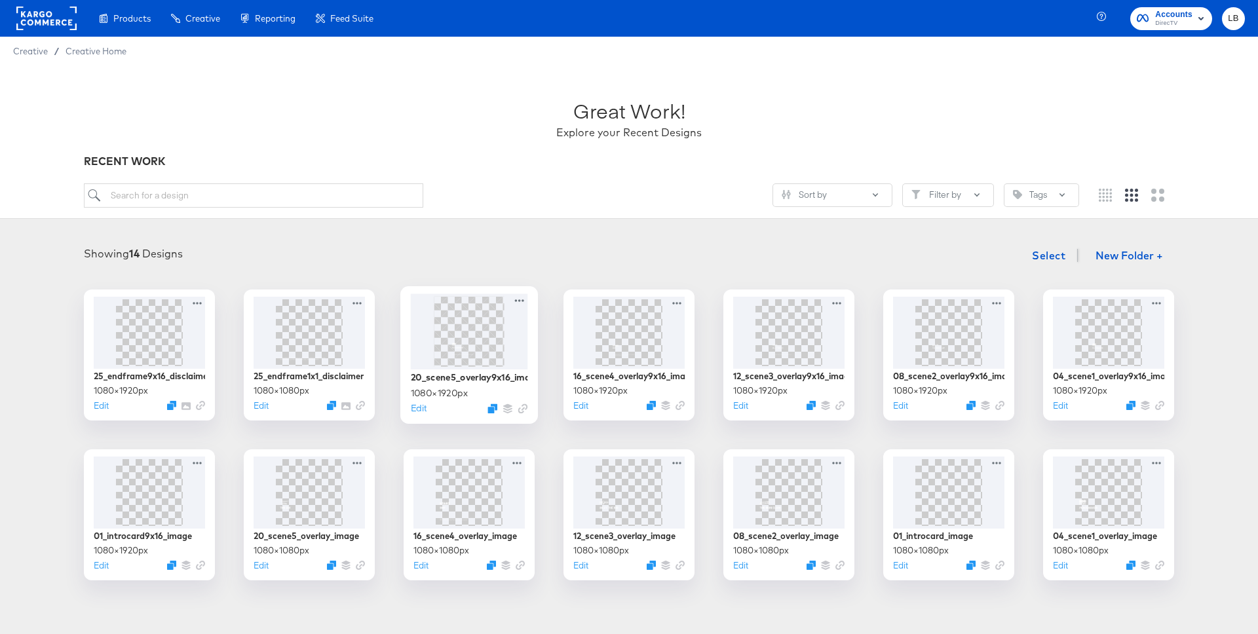
click at [465, 338] on img at bounding box center [468, 331] width 39 height 70
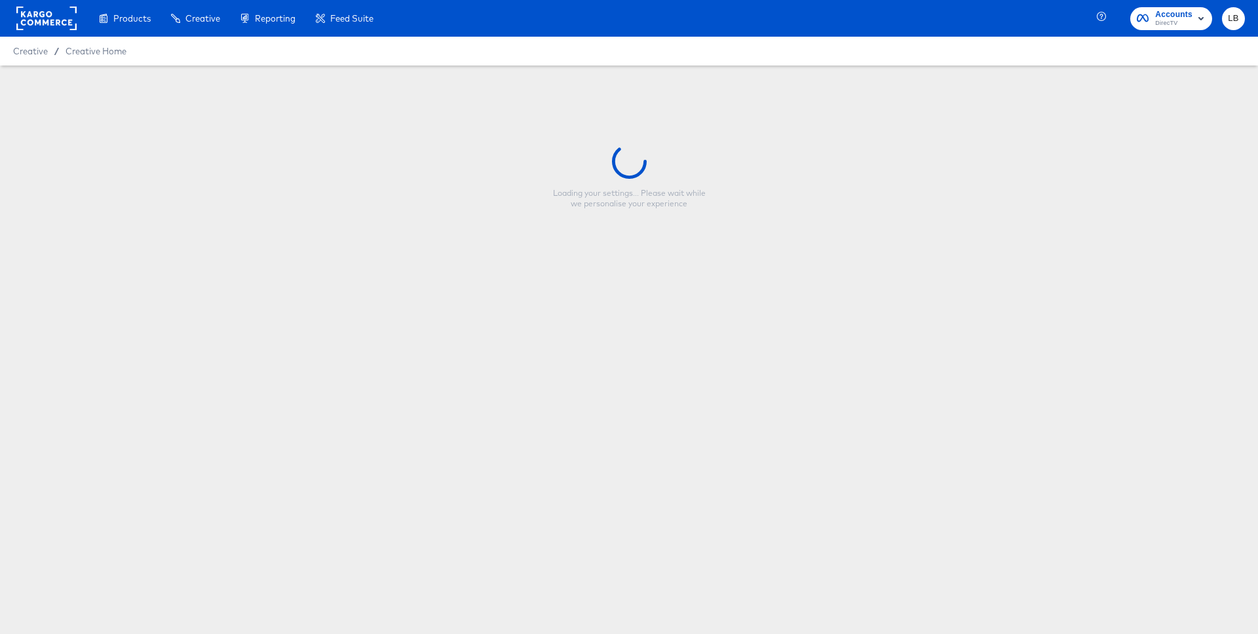
type input "20_scene5_overlay9x16_image"
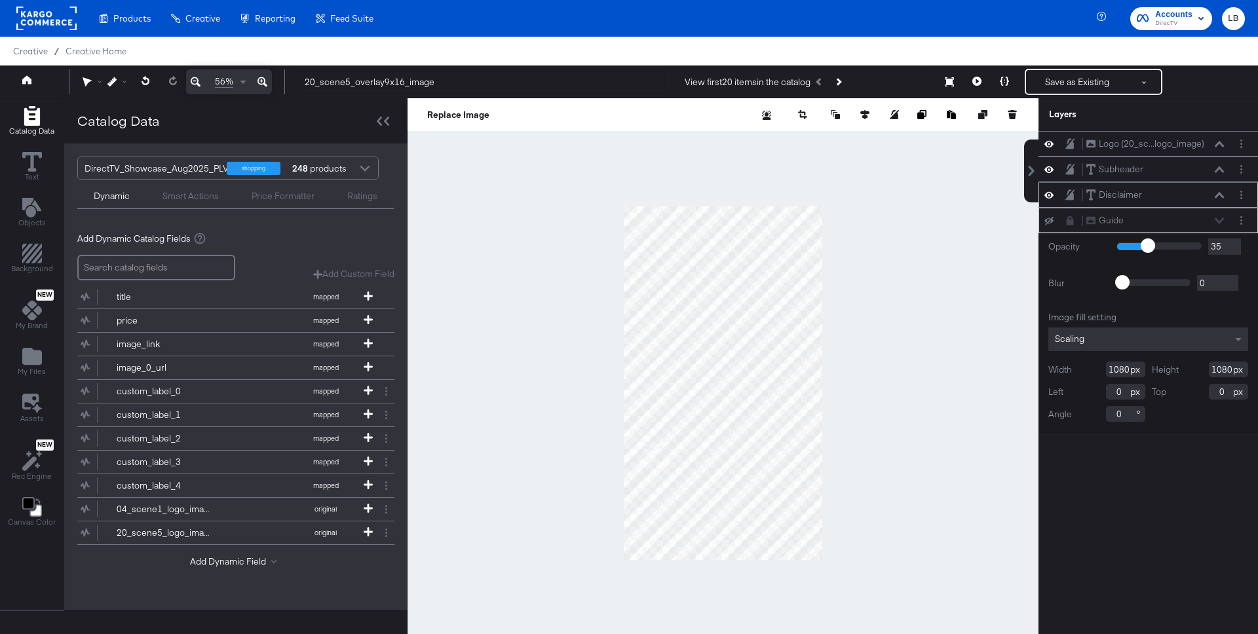
click at [1157, 191] on div "Disclaimer Disclaimer" at bounding box center [1154, 195] width 139 height 14
click at [1216, 194] on icon at bounding box center [1218, 195] width 9 height 7
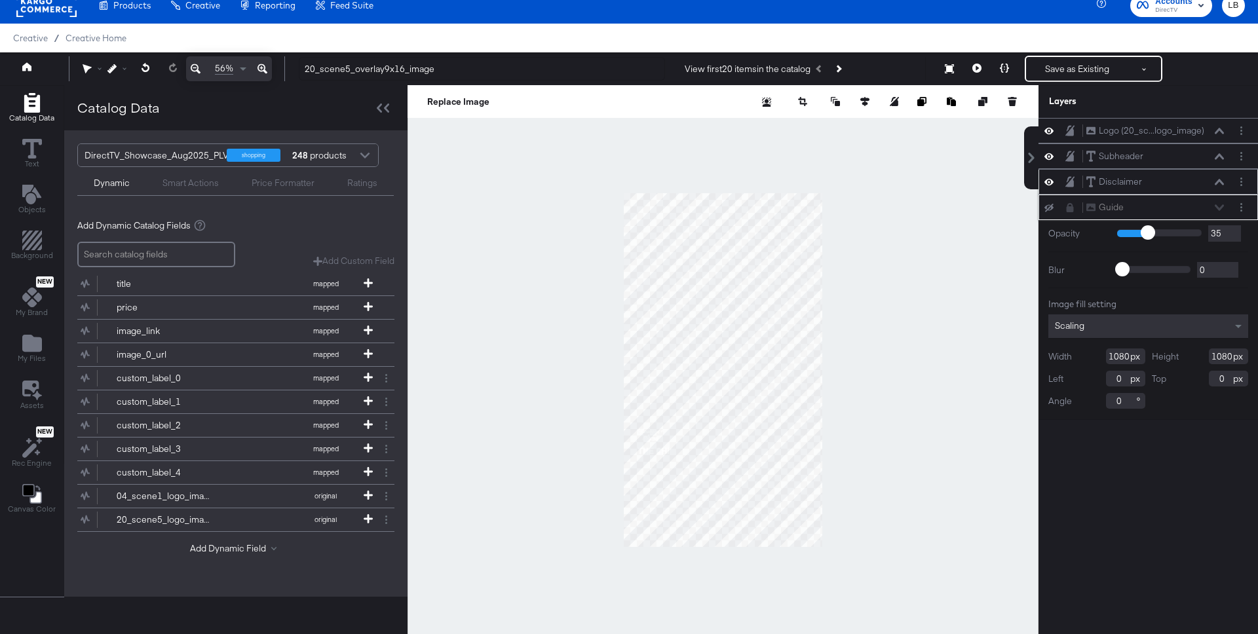
scroll to position [51, 0]
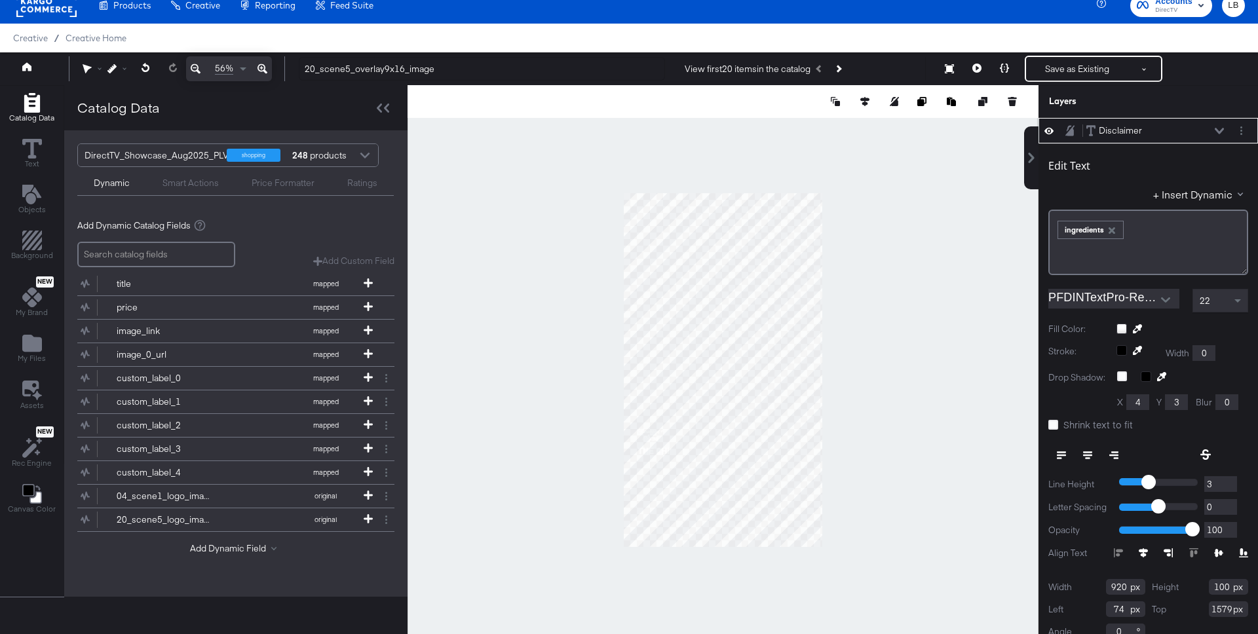
click at [1226, 299] on div "22" at bounding box center [1220, 301] width 54 height 22
type input "4"
click at [1230, 481] on input "4" at bounding box center [1220, 484] width 33 height 16
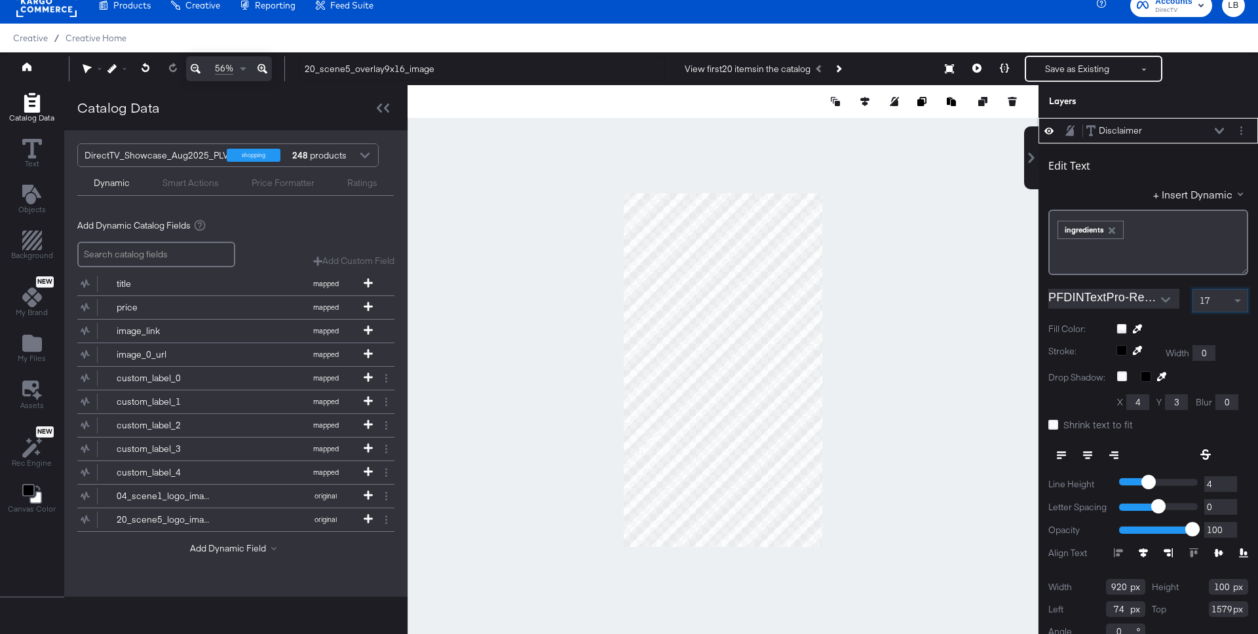
type input "5"
click at [1230, 481] on input "5" at bounding box center [1220, 484] width 33 height 16
type input "6"
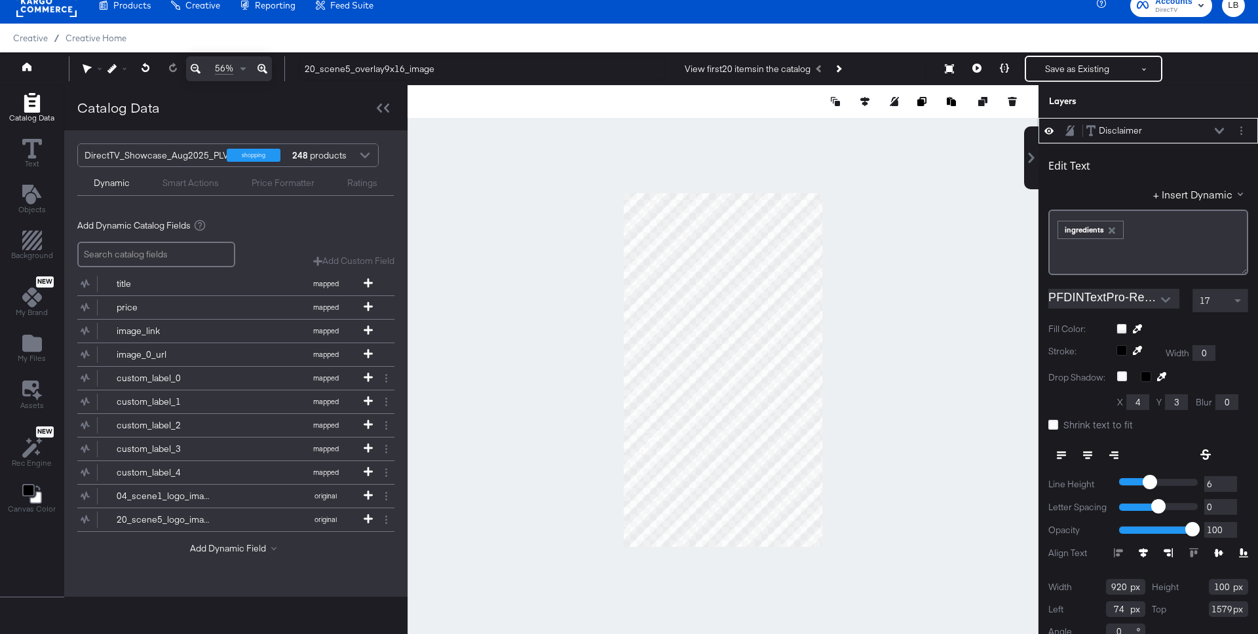
click at [1230, 481] on input "6" at bounding box center [1220, 484] width 33 height 16
type input "7"
click at [1230, 481] on input "7" at bounding box center [1220, 484] width 33 height 16
click at [1134, 610] on div "Left 74" at bounding box center [1096, 609] width 97 height 16
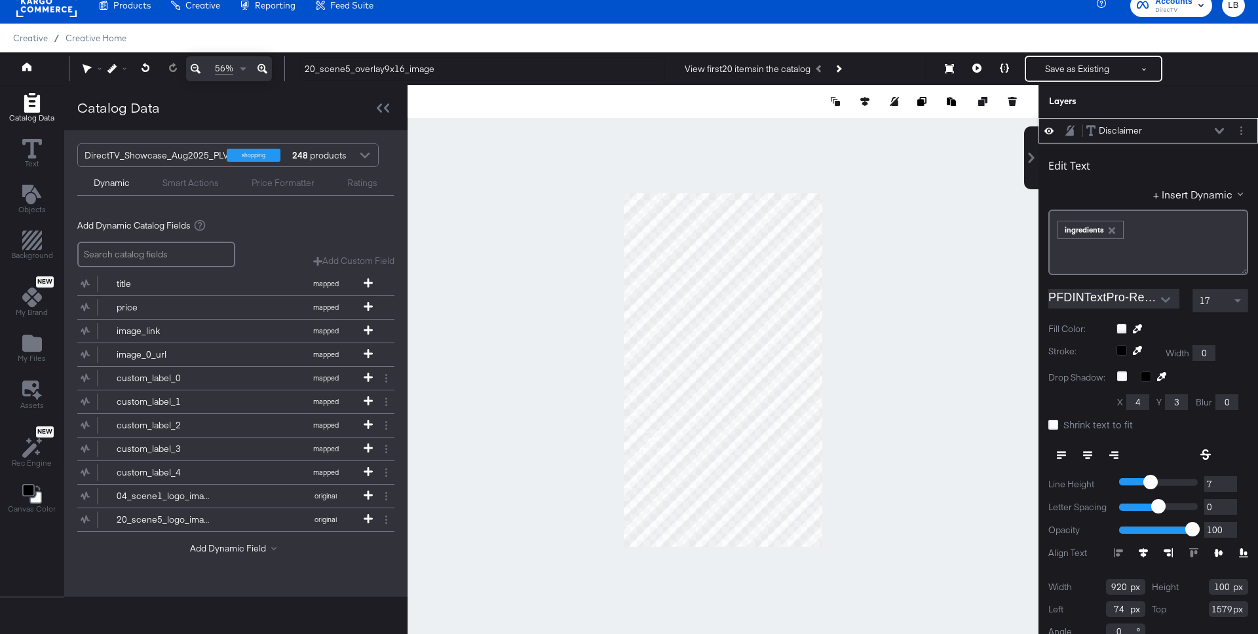
type input "73"
click at [1093, 65] on button "Save as Existing" at bounding box center [1077, 69] width 102 height 24
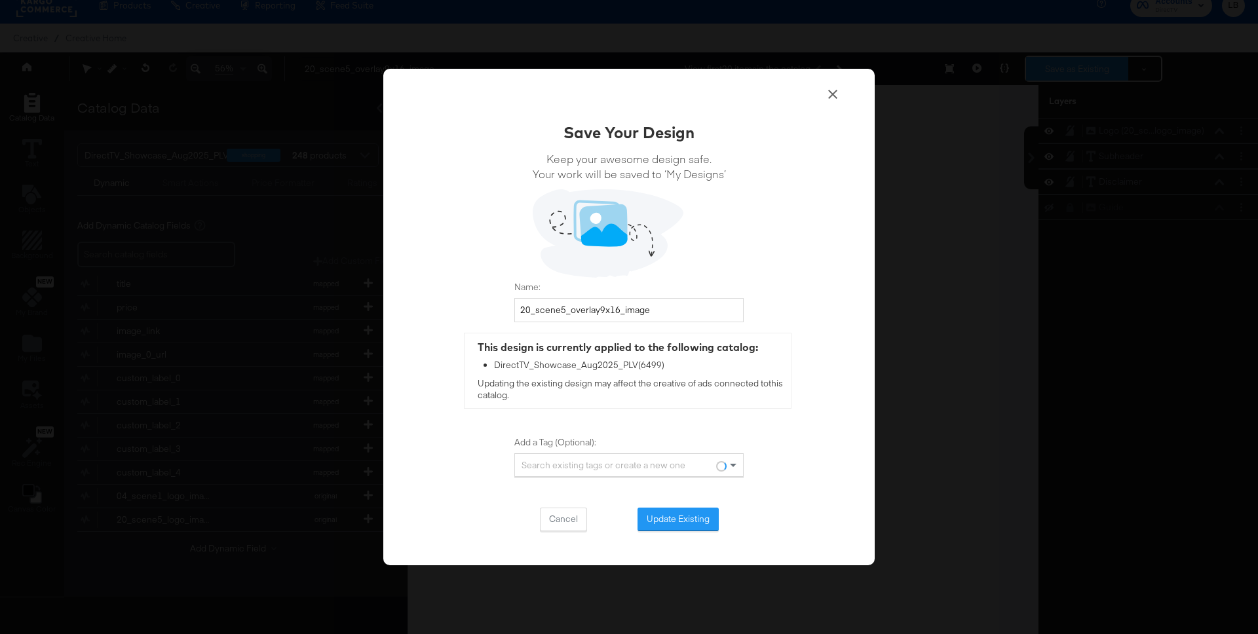
scroll to position [0, 0]
click at [672, 520] on button "Update Existing" at bounding box center [677, 520] width 81 height 24
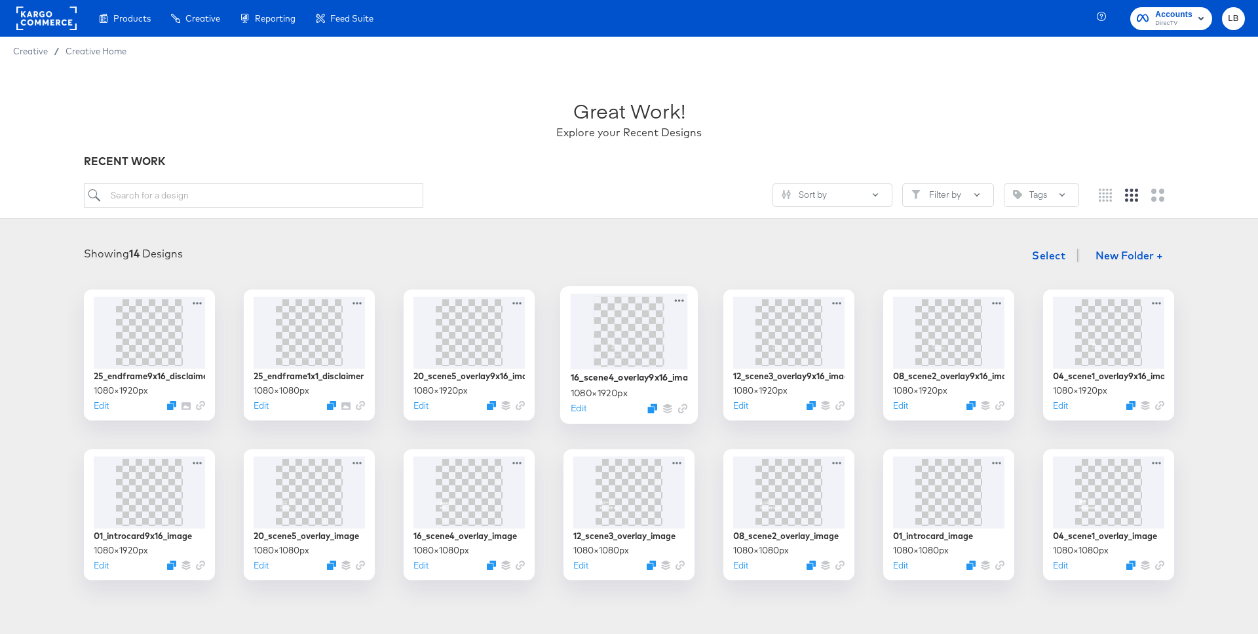
click at [623, 356] on img at bounding box center [628, 331] width 39 height 70
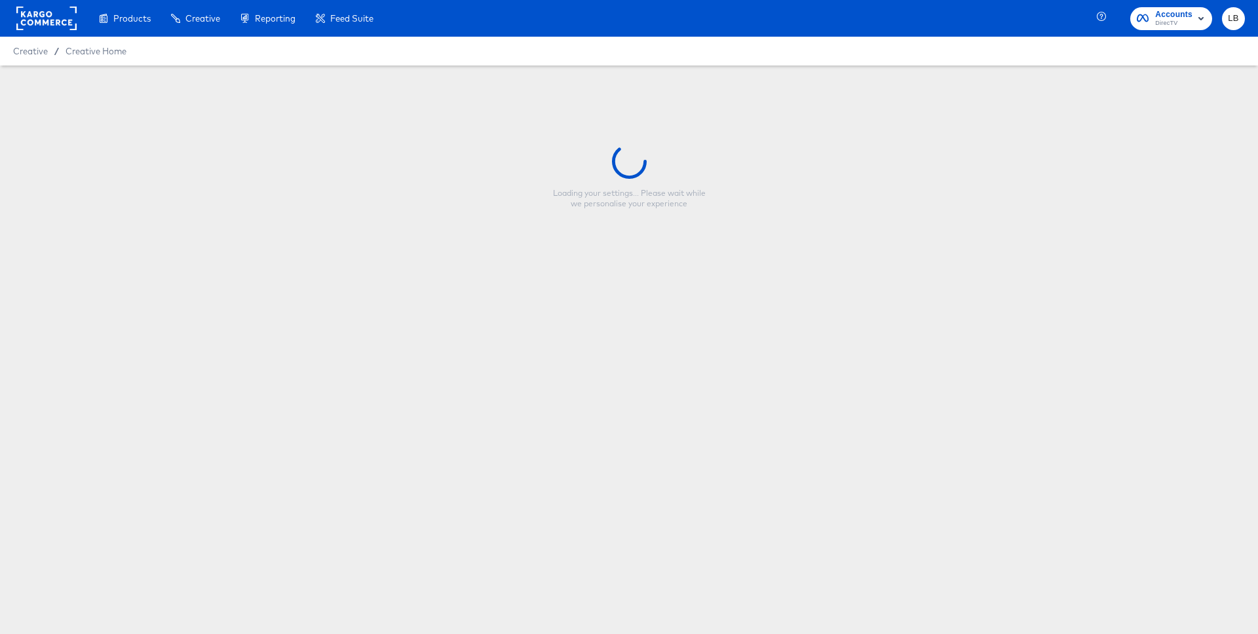
type input "16_scene4_overlay9x16_image"
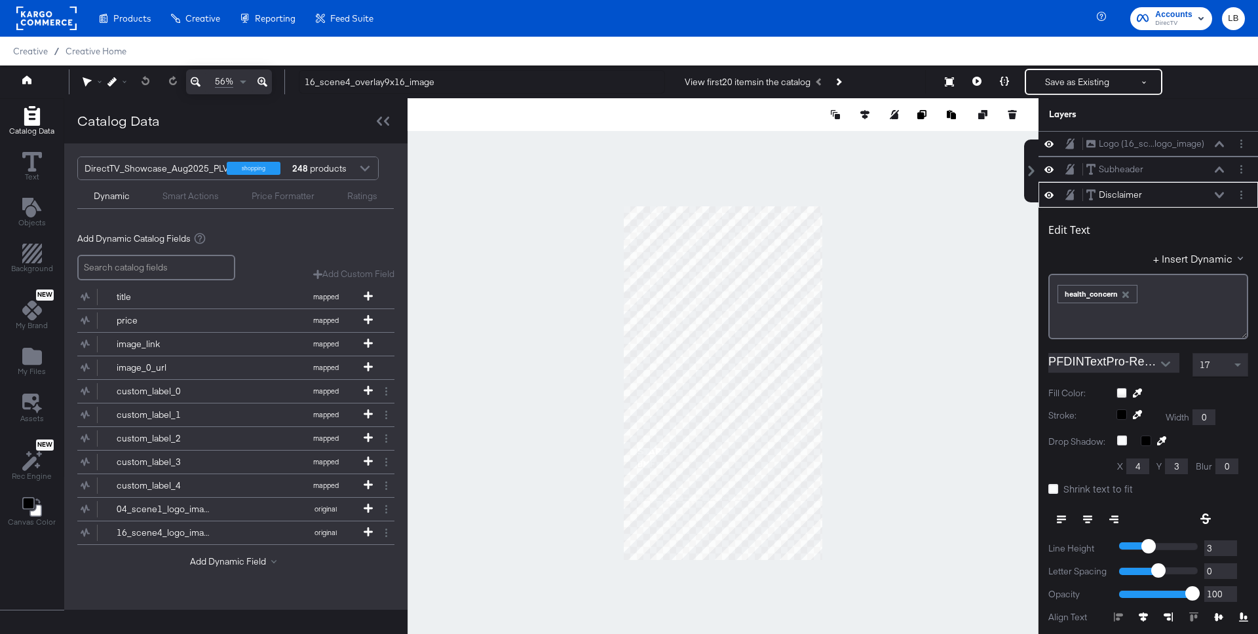
scroll to position [13, 0]
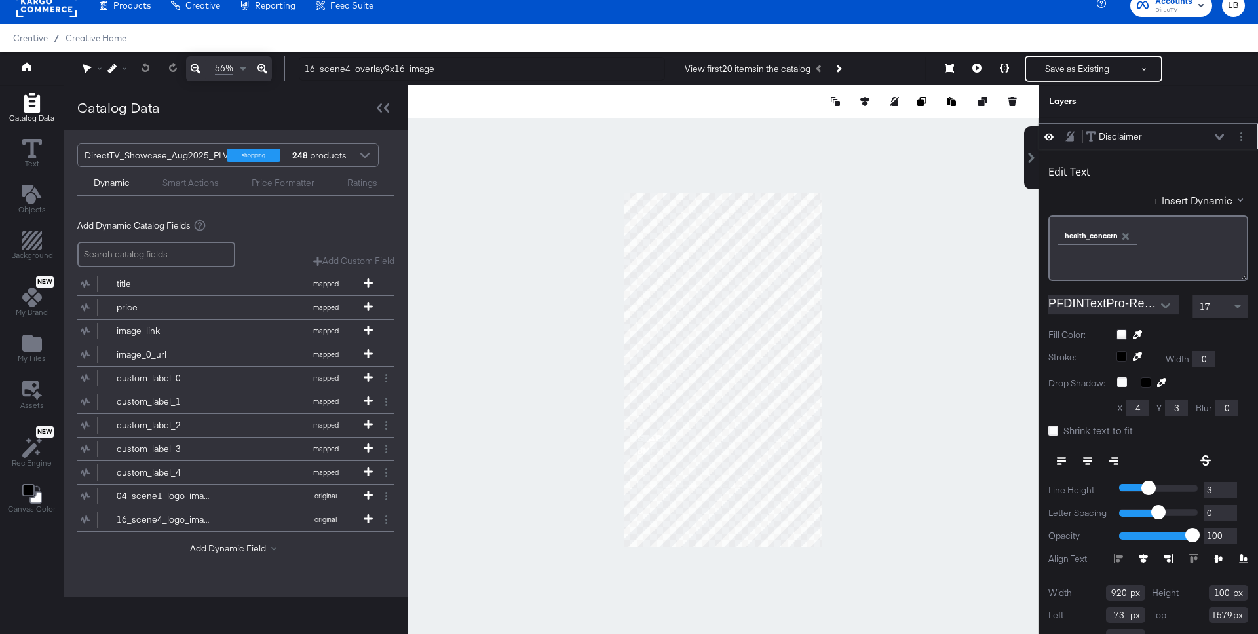
type input "4"
click at [1229, 486] on input "4" at bounding box center [1220, 490] width 33 height 16
type input "5"
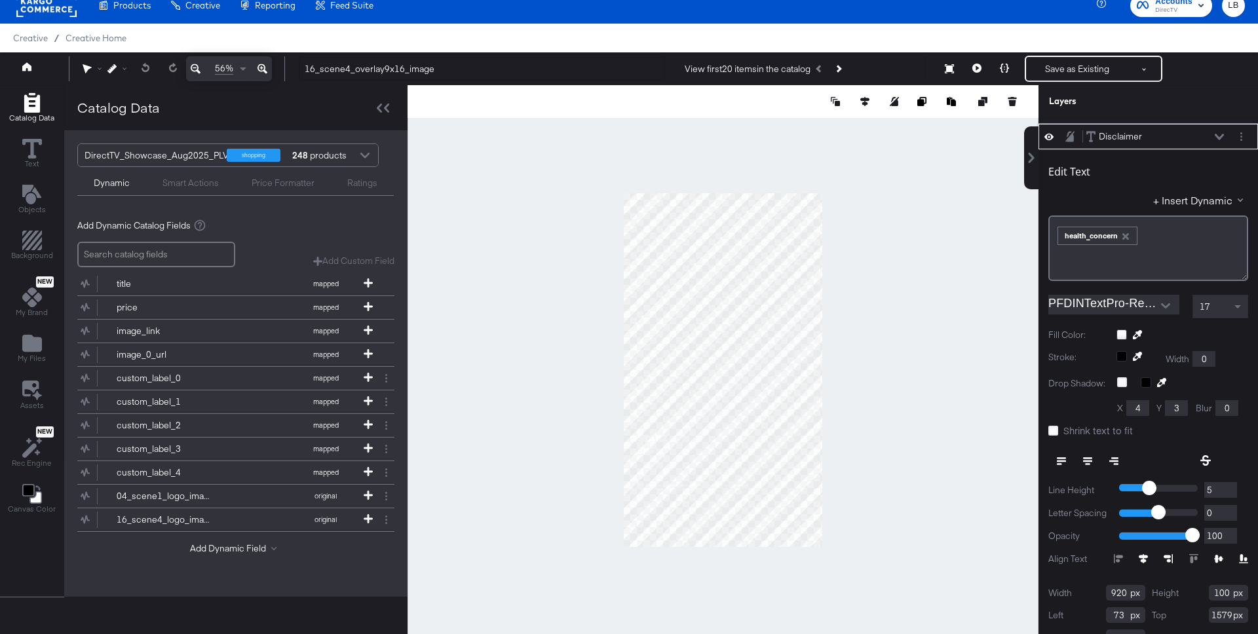
click at [1229, 486] on input "5" at bounding box center [1220, 490] width 33 height 16
type input "6"
click at [1229, 486] on input "6" at bounding box center [1220, 490] width 33 height 16
type input "7"
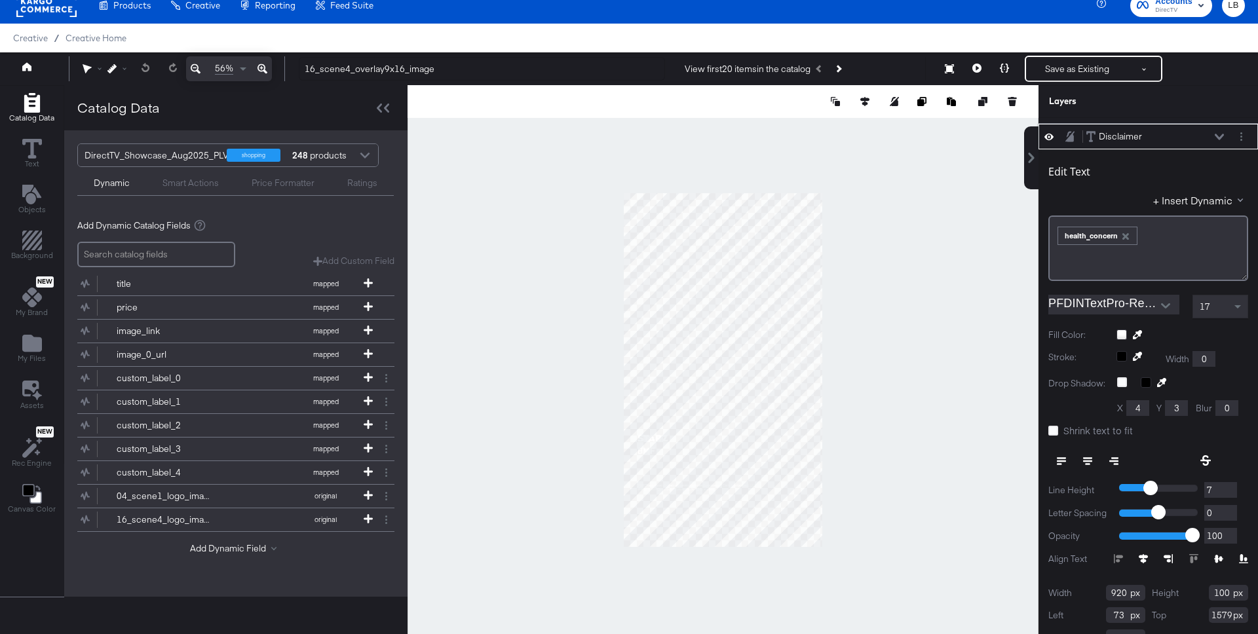
type input "7"
click at [1229, 486] on input "7" at bounding box center [1220, 490] width 33 height 16
click at [1086, 71] on button "Save as Existing" at bounding box center [1077, 69] width 102 height 24
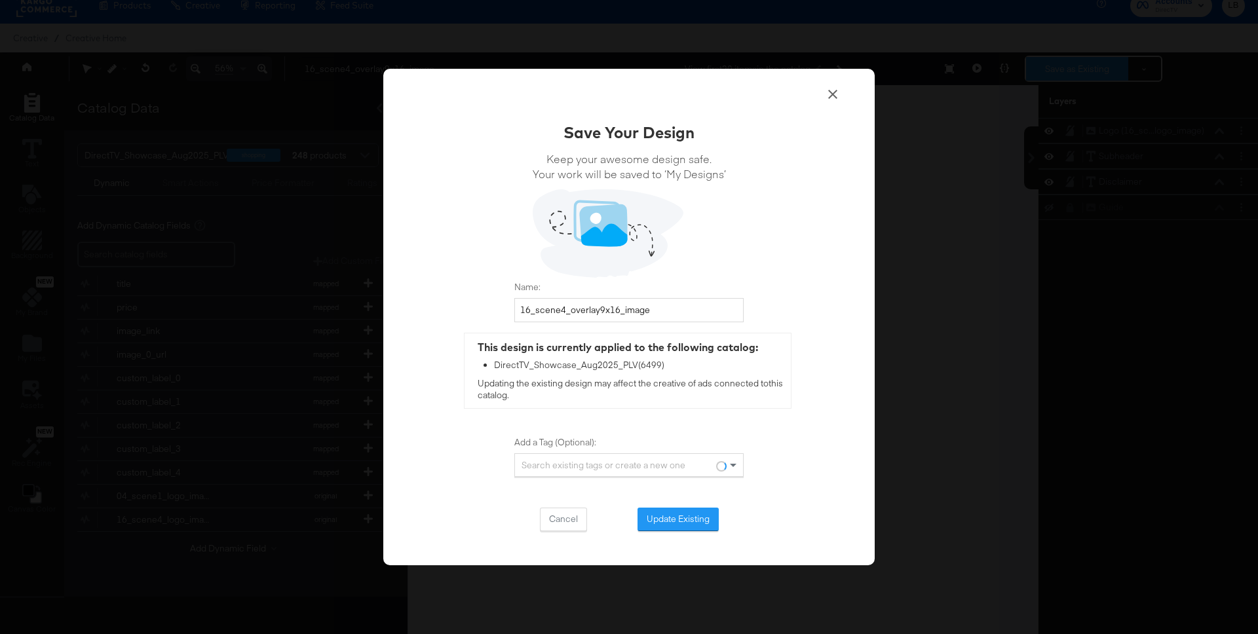
scroll to position [0, 0]
click at [699, 514] on button "Update Existing" at bounding box center [677, 520] width 81 height 24
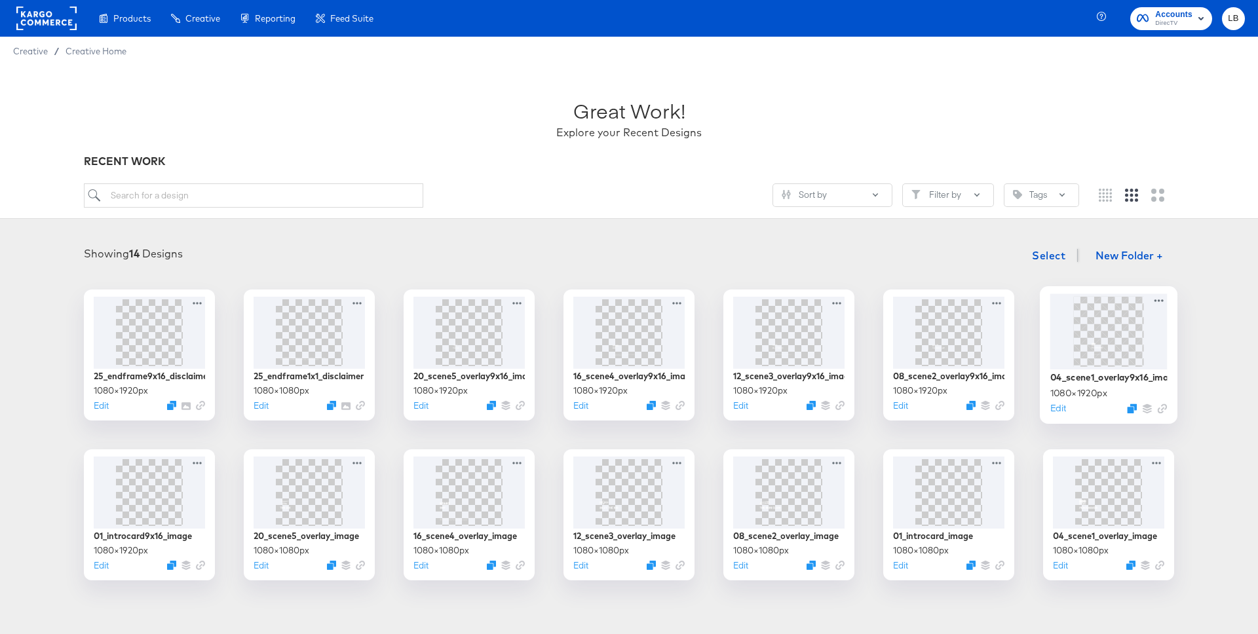
click at [1121, 322] on img at bounding box center [1108, 331] width 39 height 70
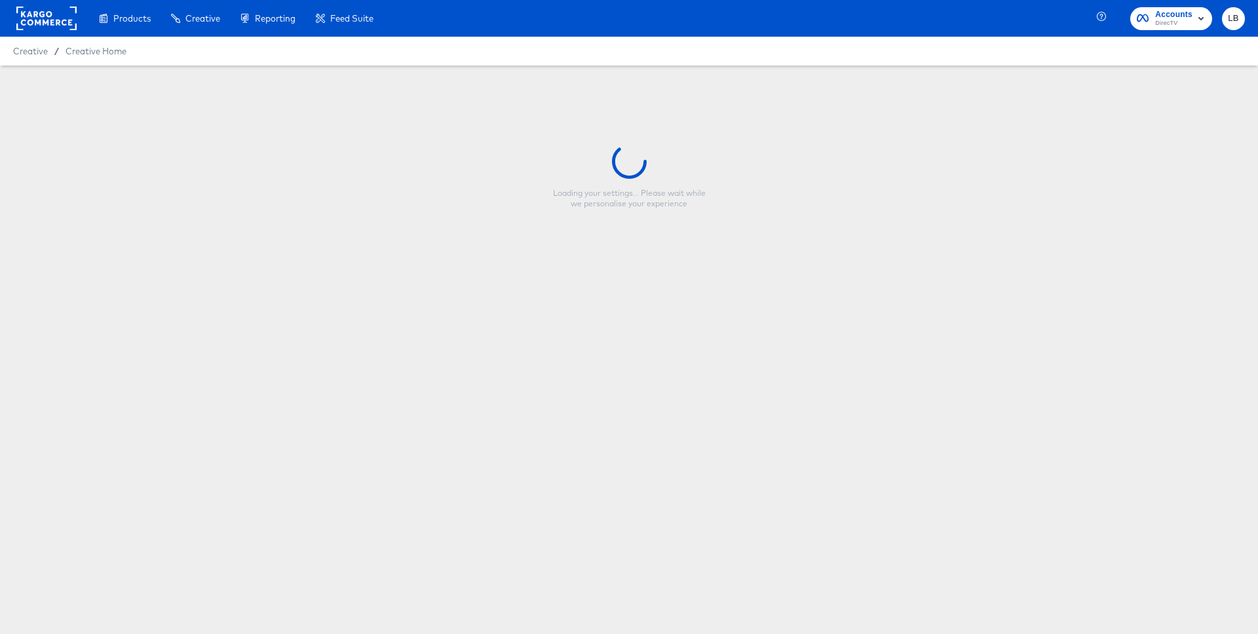
type input "04_scene1_overlay9x16_image"
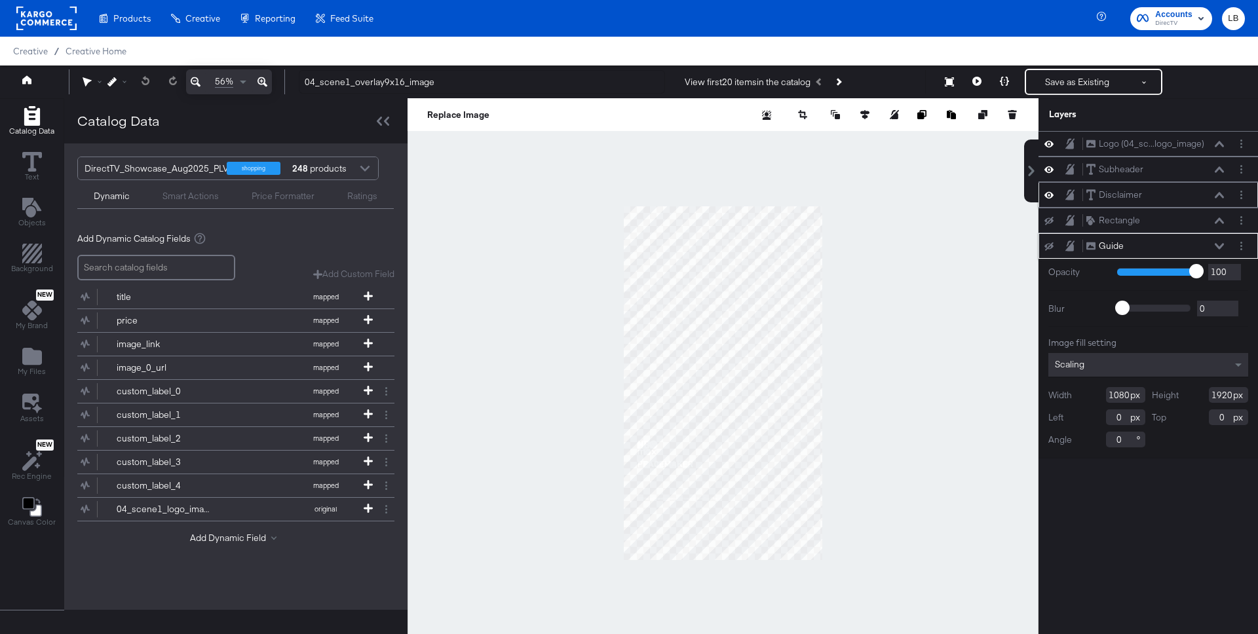
click at [1214, 195] on icon at bounding box center [1218, 195] width 9 height 7
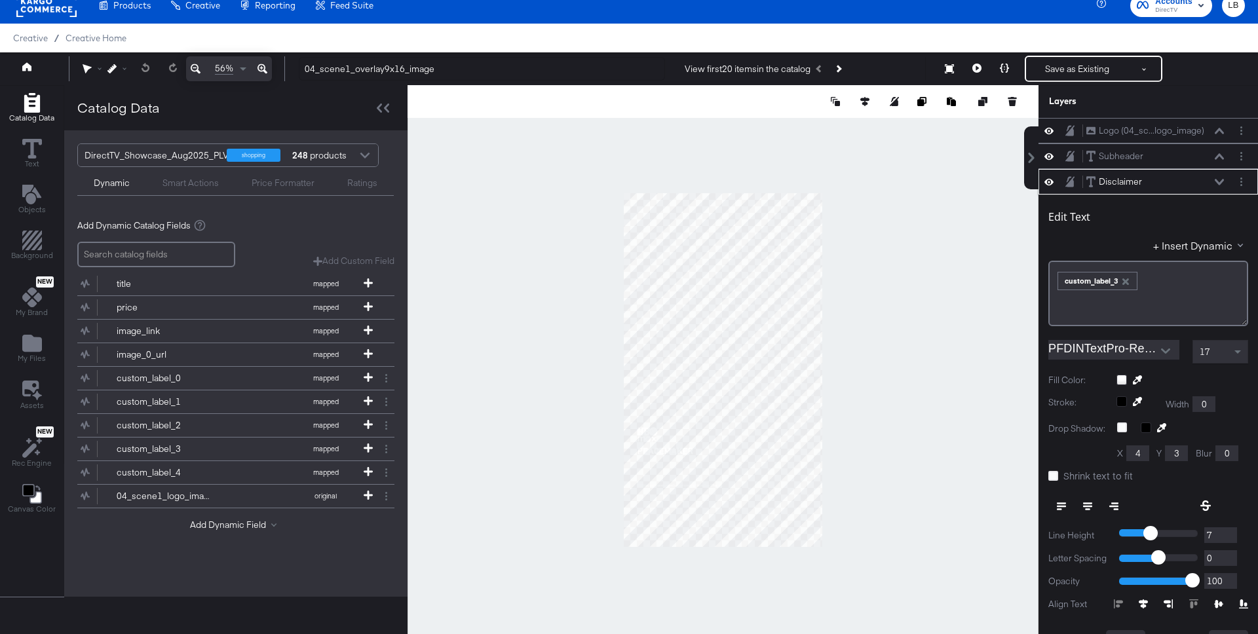
scroll to position [51, 0]
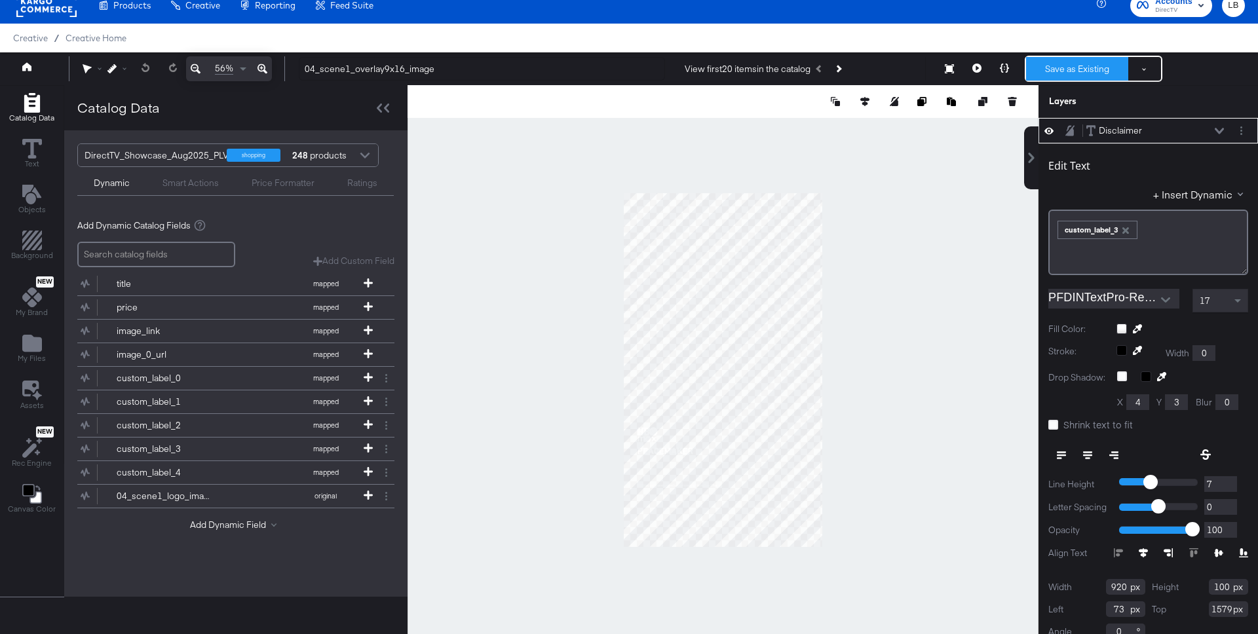
click at [1074, 60] on button "Save as Existing" at bounding box center [1077, 69] width 102 height 24
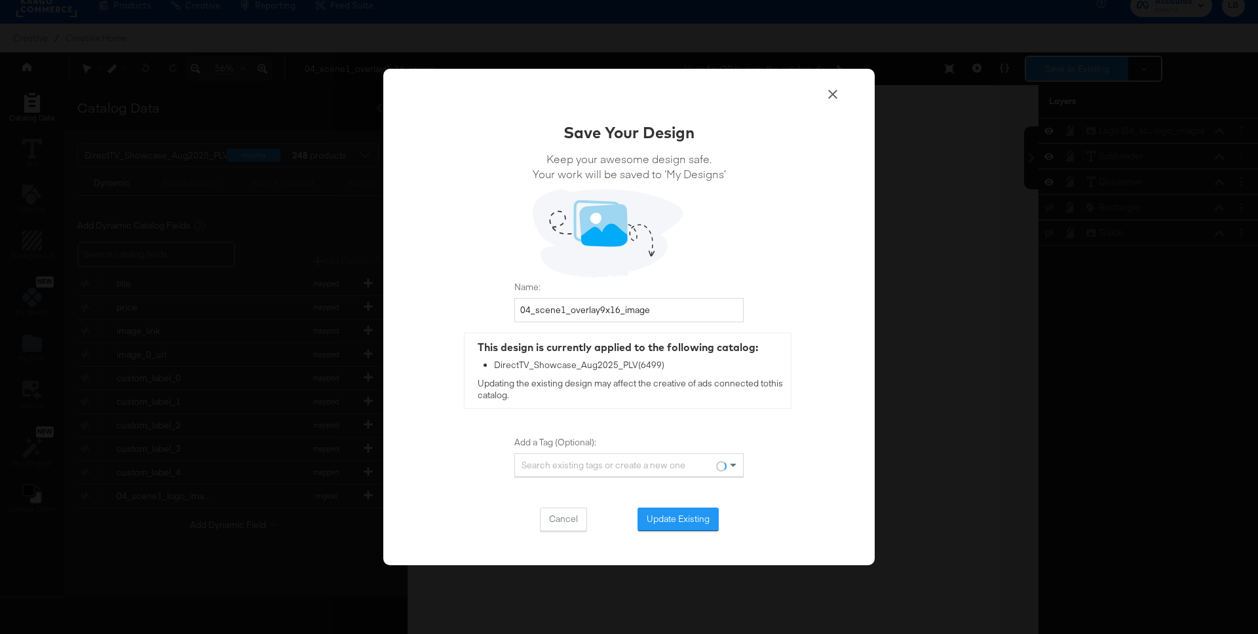
scroll to position [0, 0]
click at [698, 516] on button "Update Existing" at bounding box center [677, 520] width 81 height 24
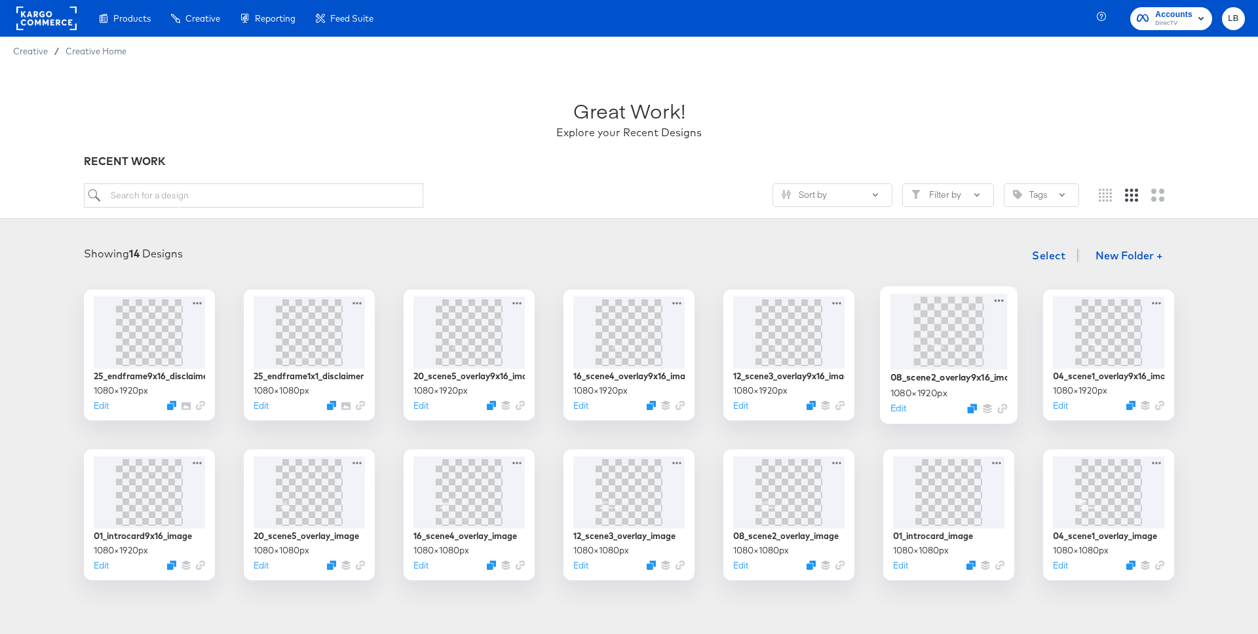
click at [968, 335] on img at bounding box center [948, 331] width 39 height 70
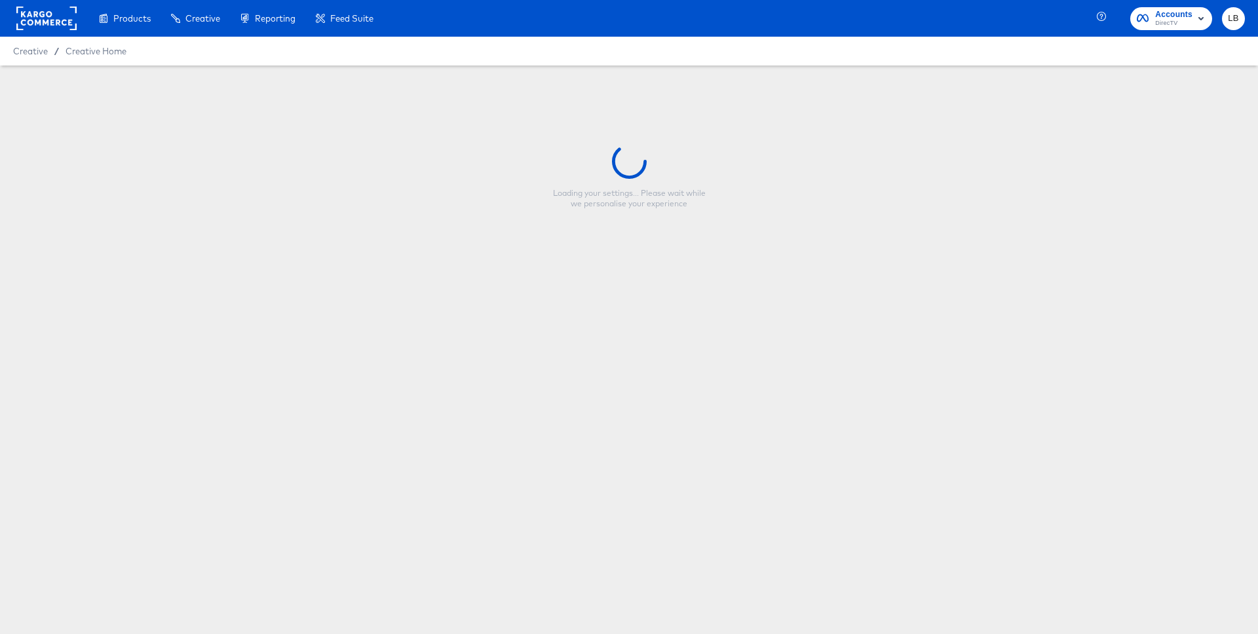
type input "08_scene2_overlay9x16_image"
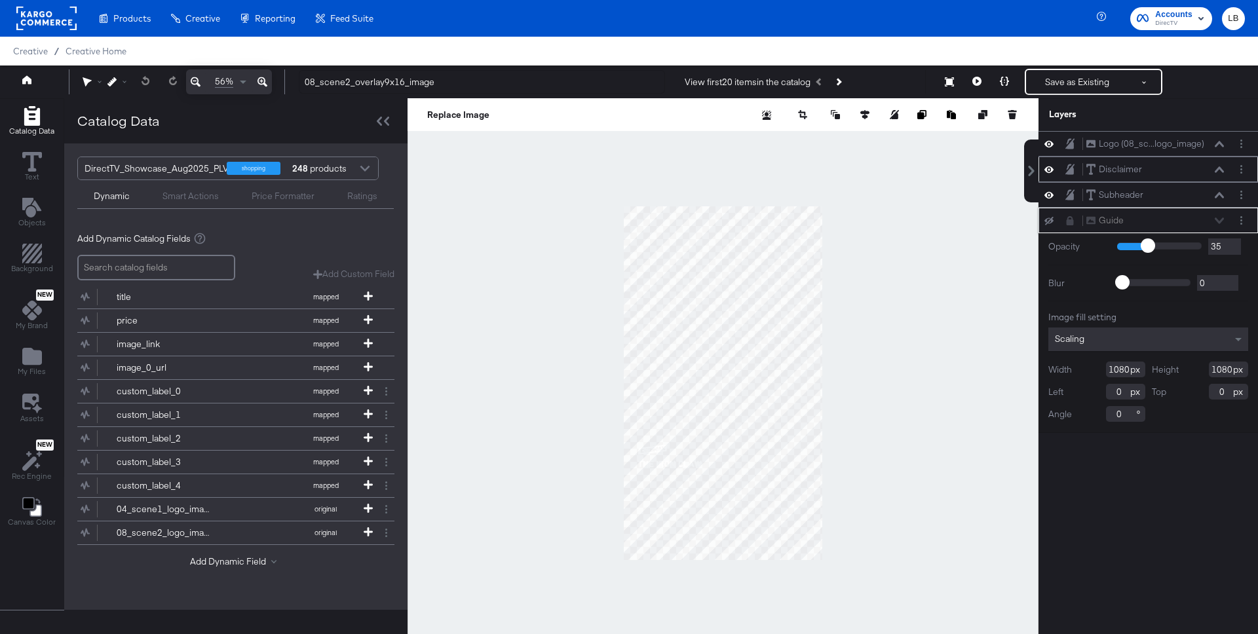
click at [1219, 170] on icon at bounding box center [1218, 169] width 9 height 7
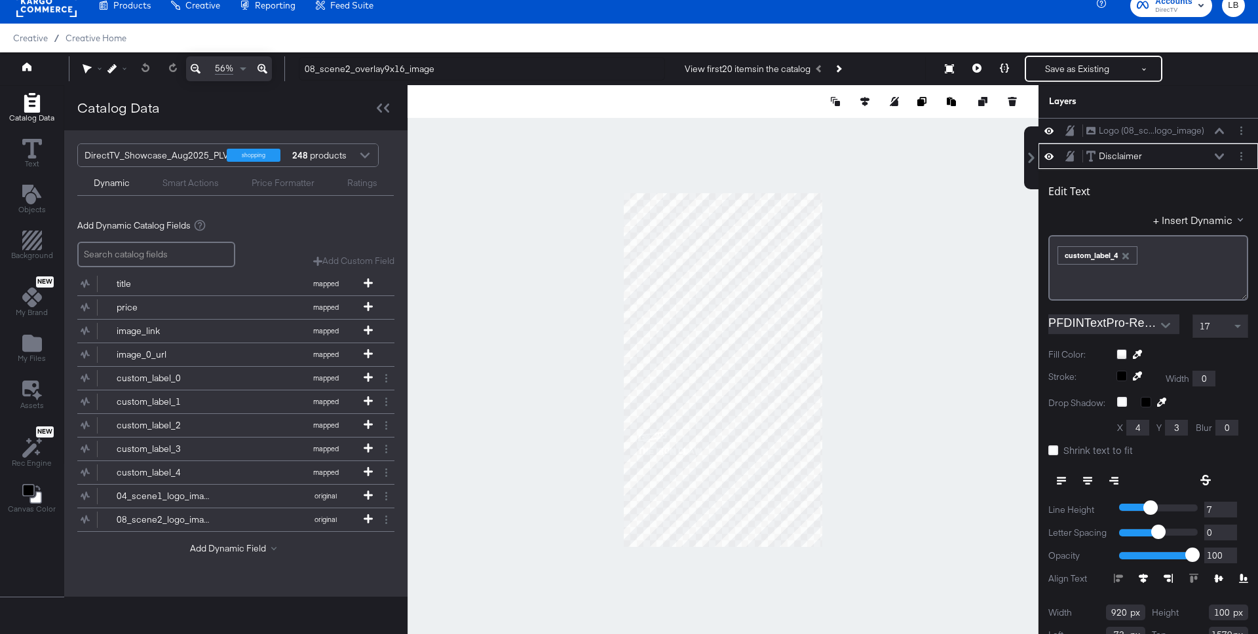
scroll to position [26, 0]
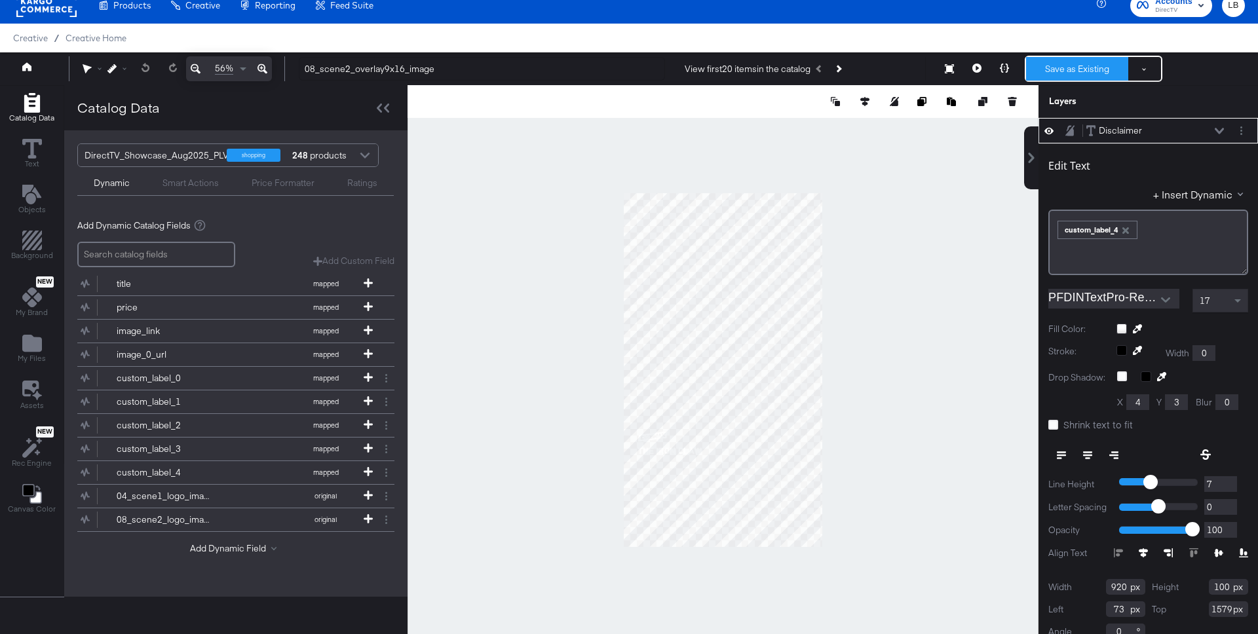
click at [1108, 64] on button "Save as Existing" at bounding box center [1077, 69] width 102 height 24
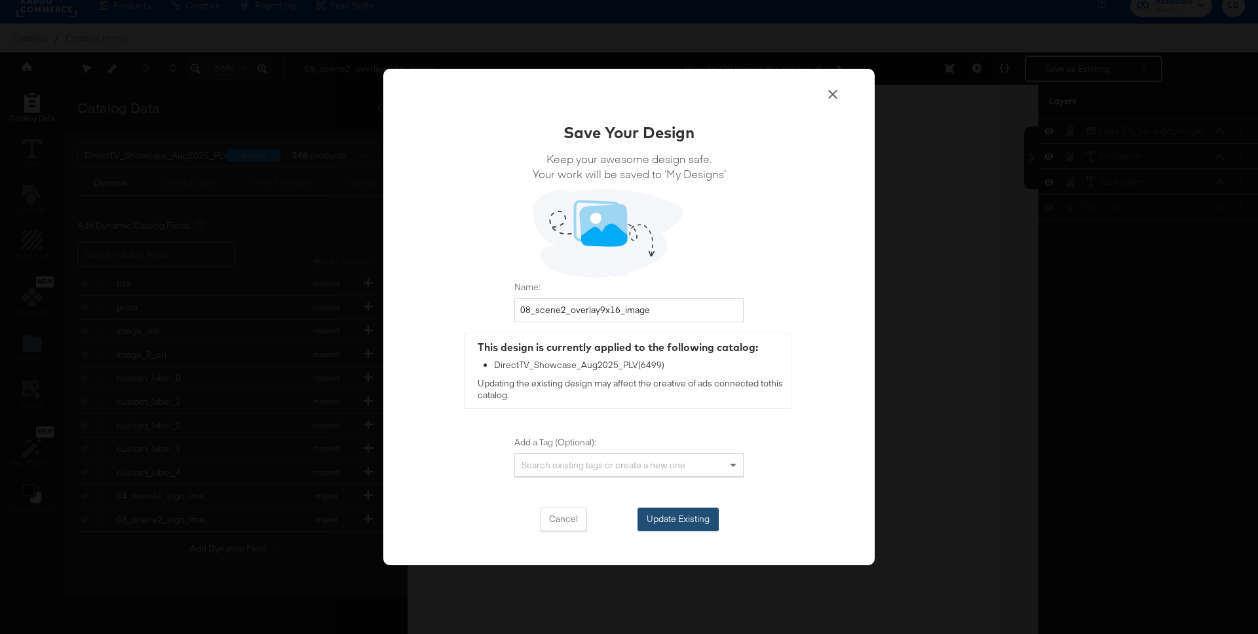
click at [663, 527] on button "Update Existing" at bounding box center [677, 520] width 81 height 24
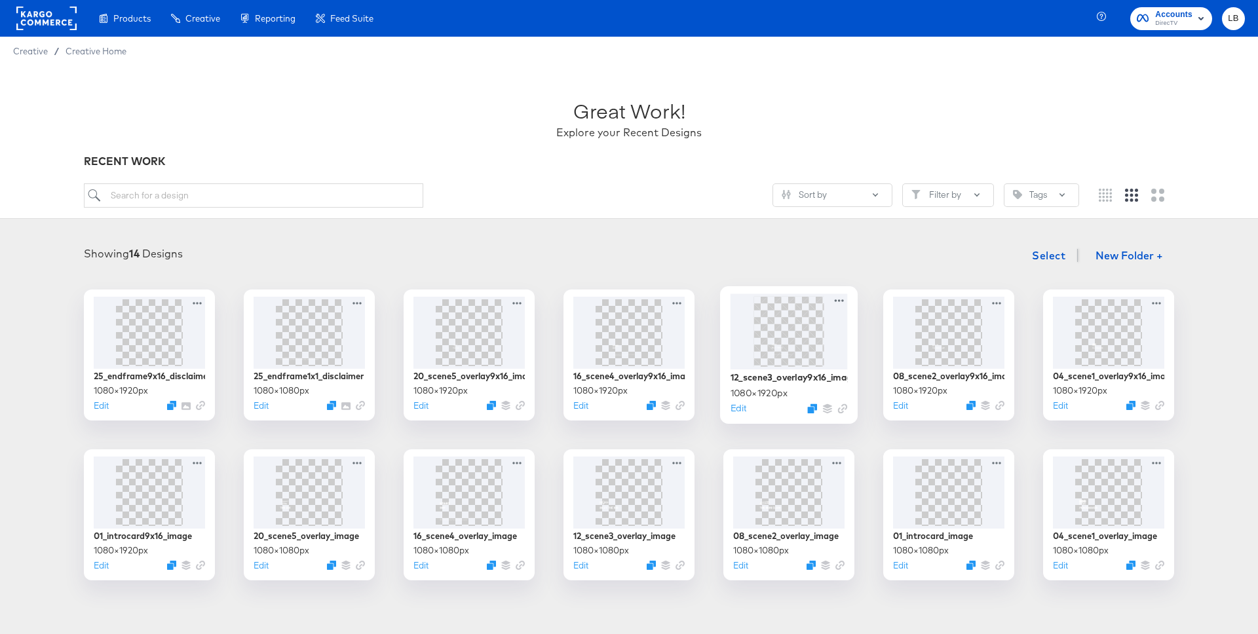
click at [785, 325] on img at bounding box center [788, 331] width 39 height 70
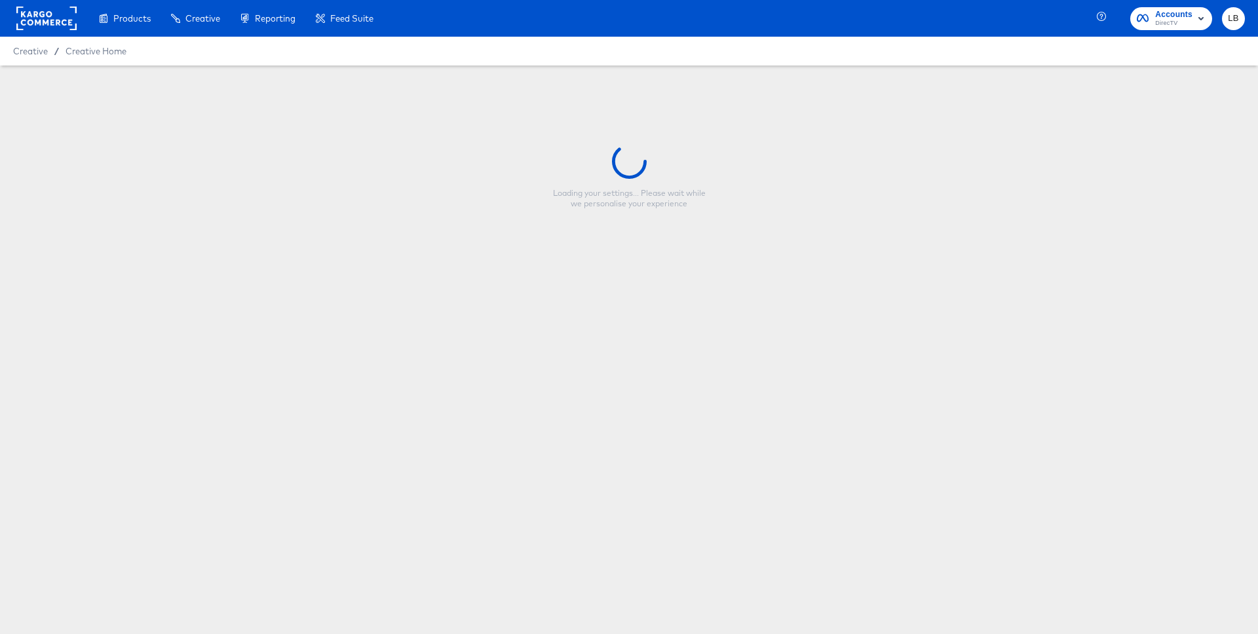
type input "12_scene3_overlay9x16_image"
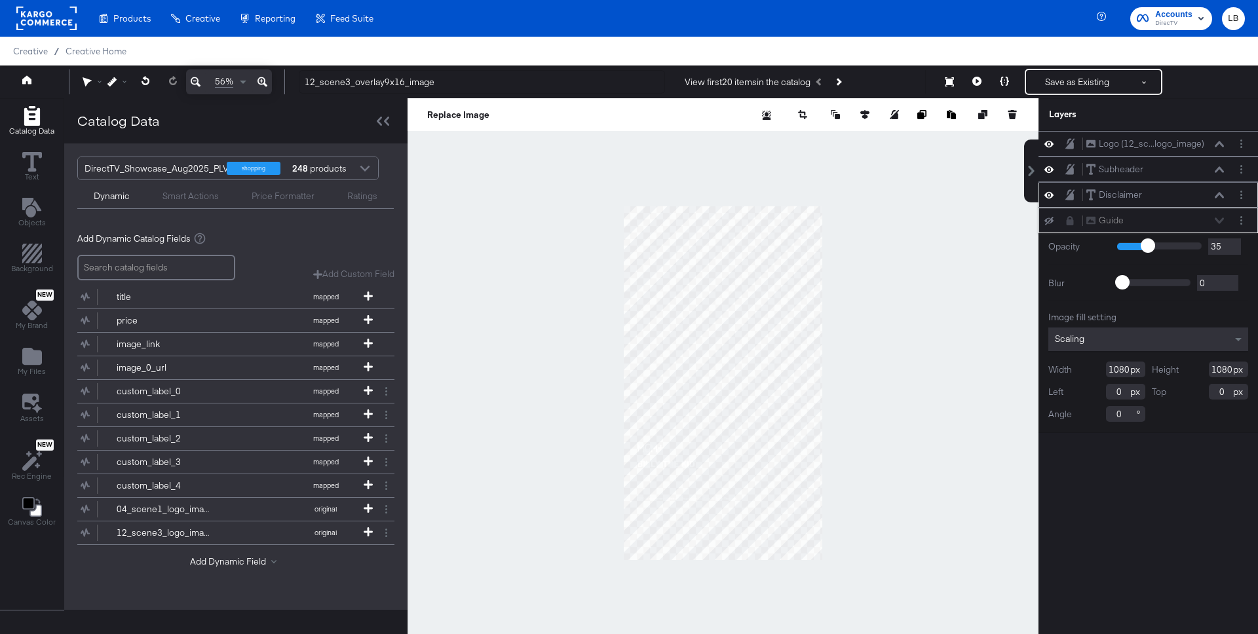
click at [1217, 191] on button at bounding box center [1219, 195] width 10 height 8
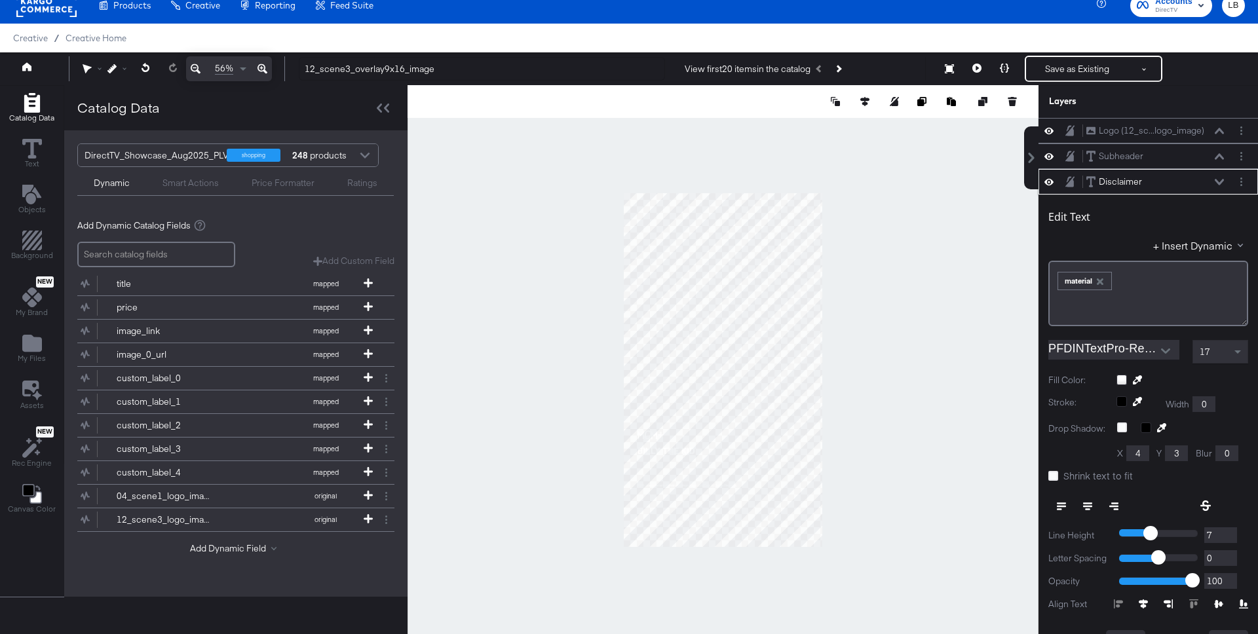
scroll to position [51, 0]
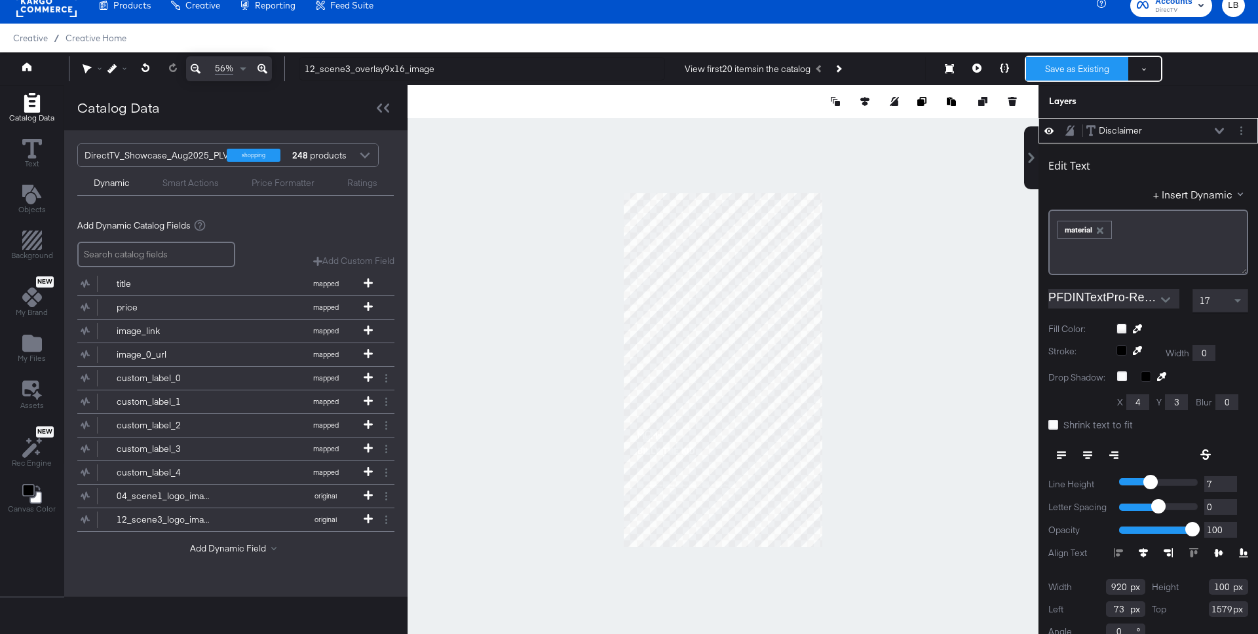
click at [1092, 67] on button "Save as Existing" at bounding box center [1077, 69] width 102 height 24
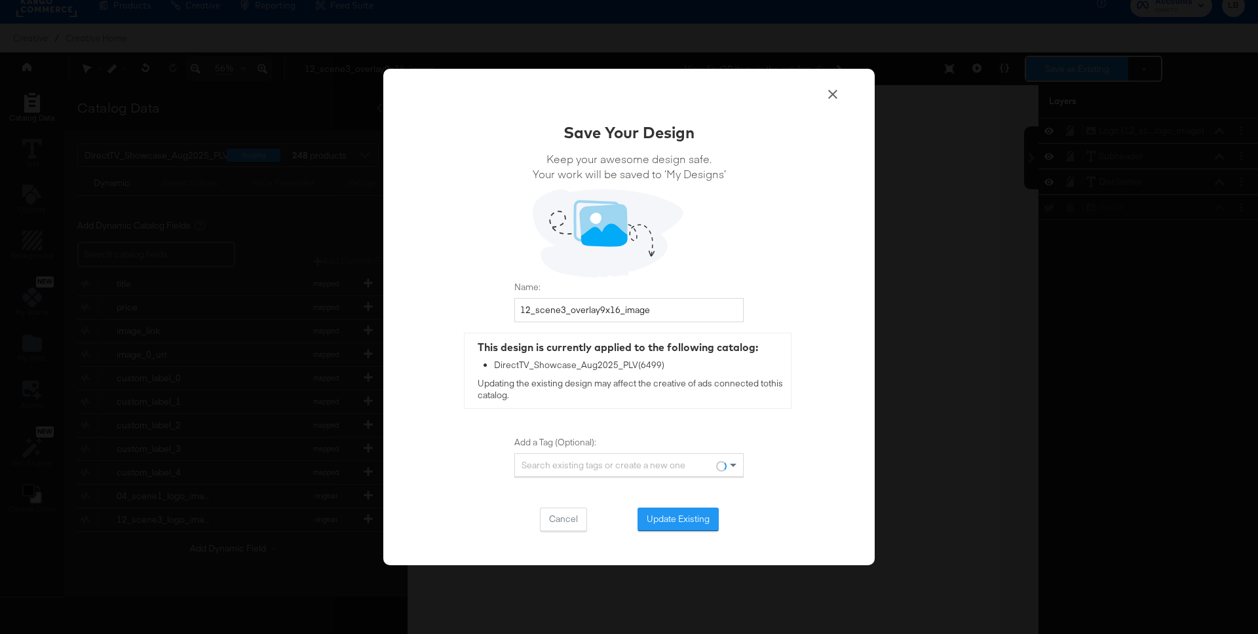
scroll to position [0, 0]
click at [705, 519] on button "Update Existing" at bounding box center [677, 520] width 81 height 24
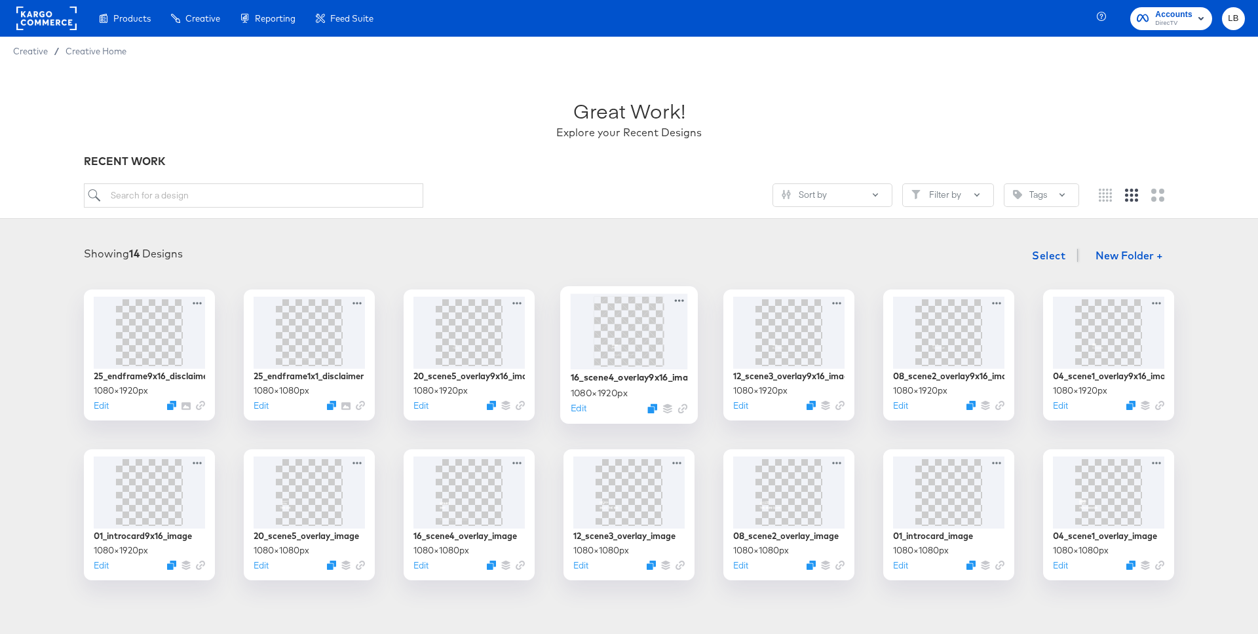
click at [619, 314] on img at bounding box center [628, 331] width 39 height 70
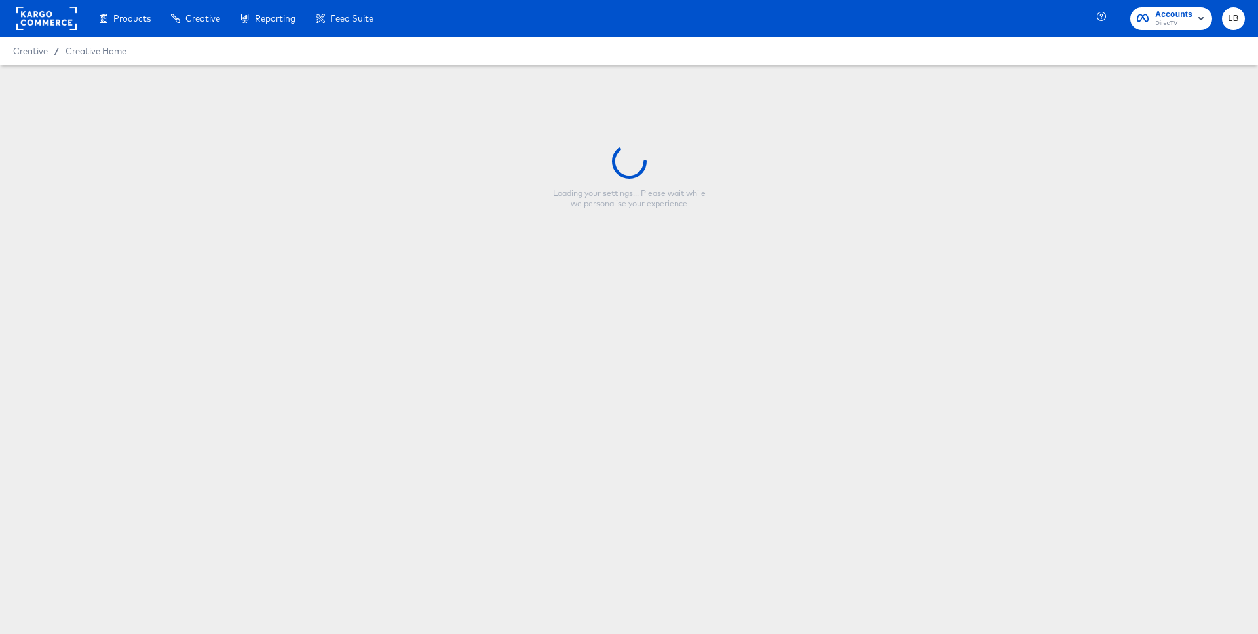
type input "16_scene4_overlay9x16_image"
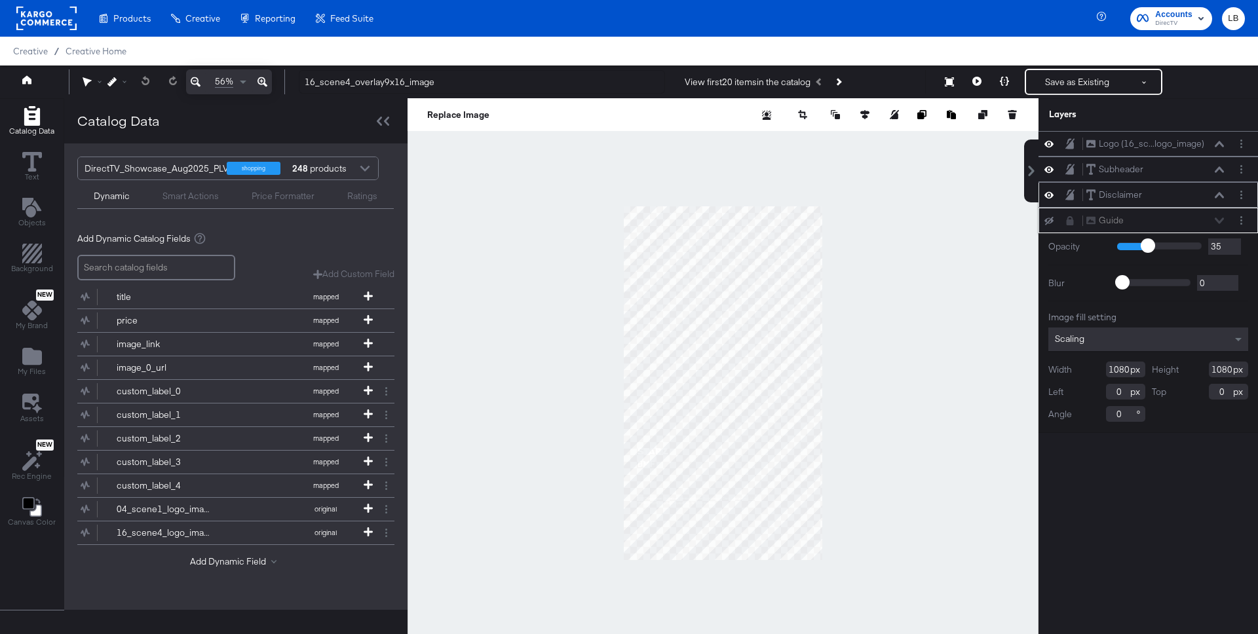
click at [1222, 193] on icon at bounding box center [1218, 195] width 9 height 7
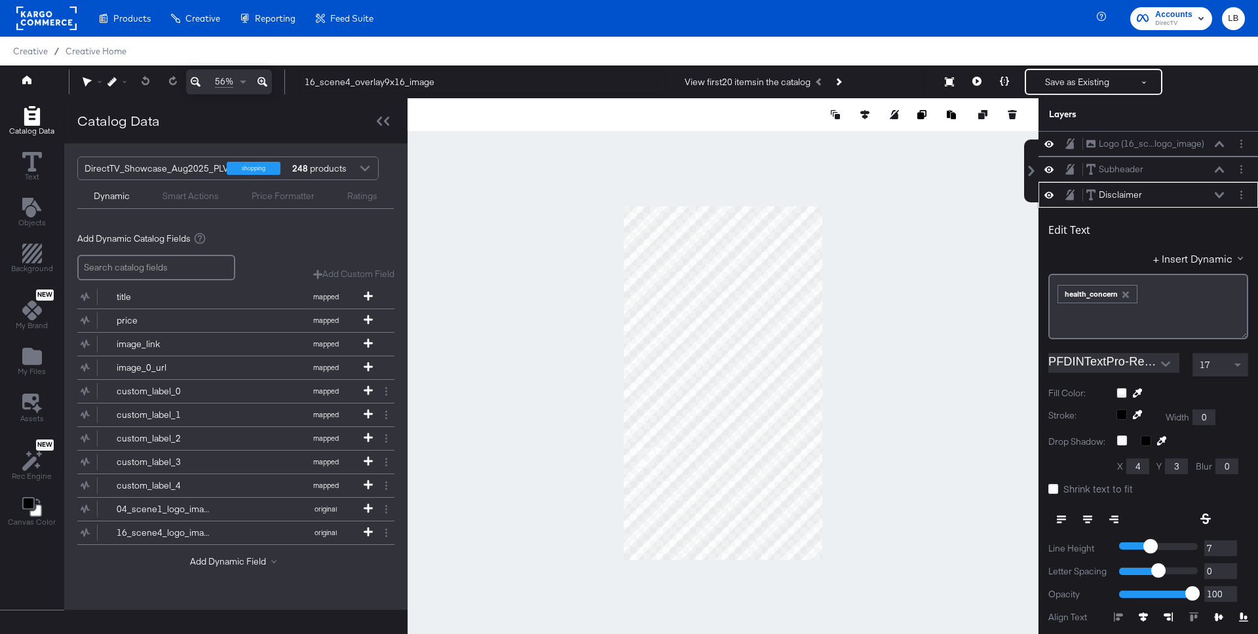
scroll to position [13, 0]
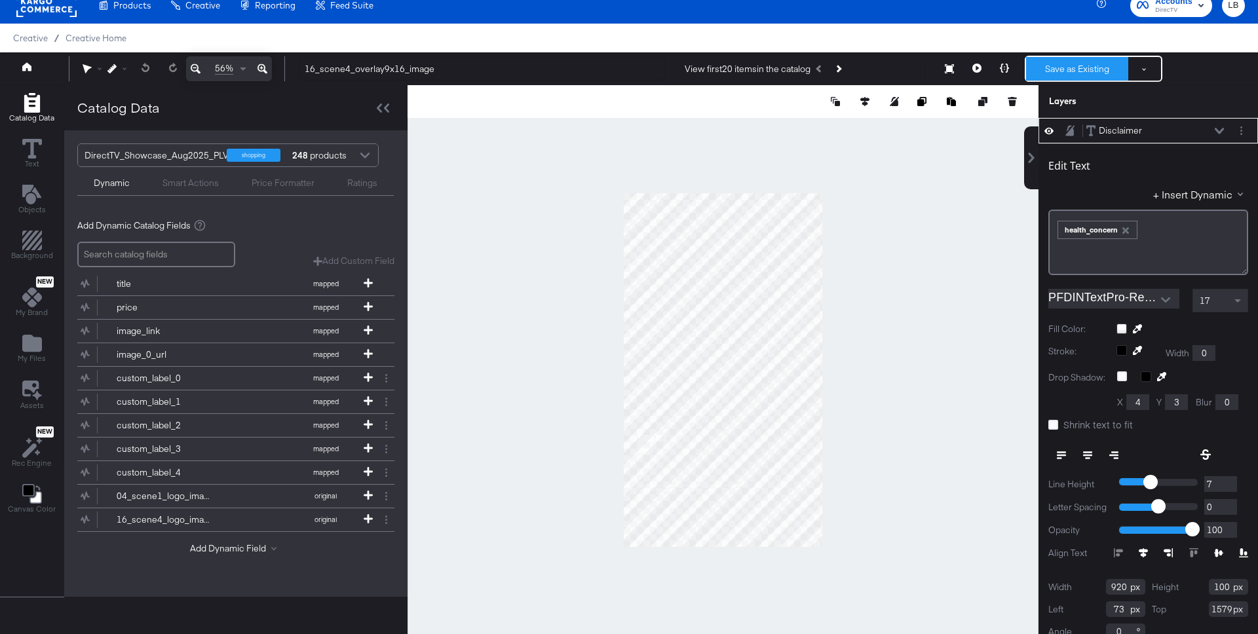
click at [1066, 69] on button "Save as Existing" at bounding box center [1077, 69] width 102 height 24
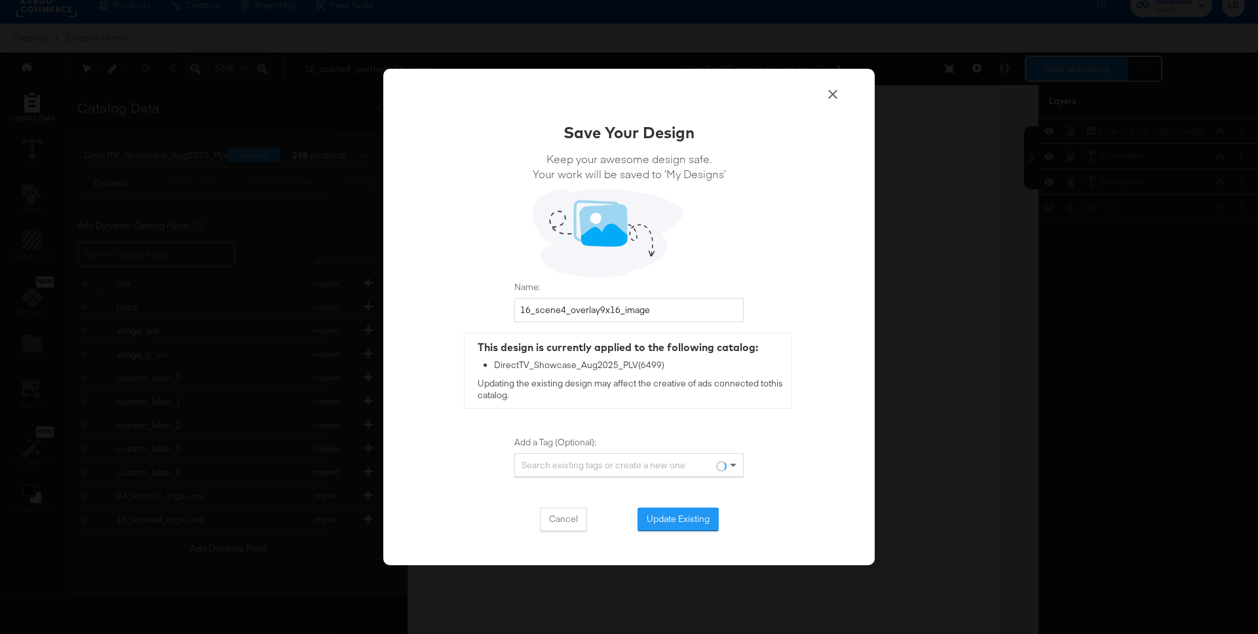
scroll to position [0, 0]
click at [690, 516] on button "Update Existing" at bounding box center [677, 520] width 81 height 24
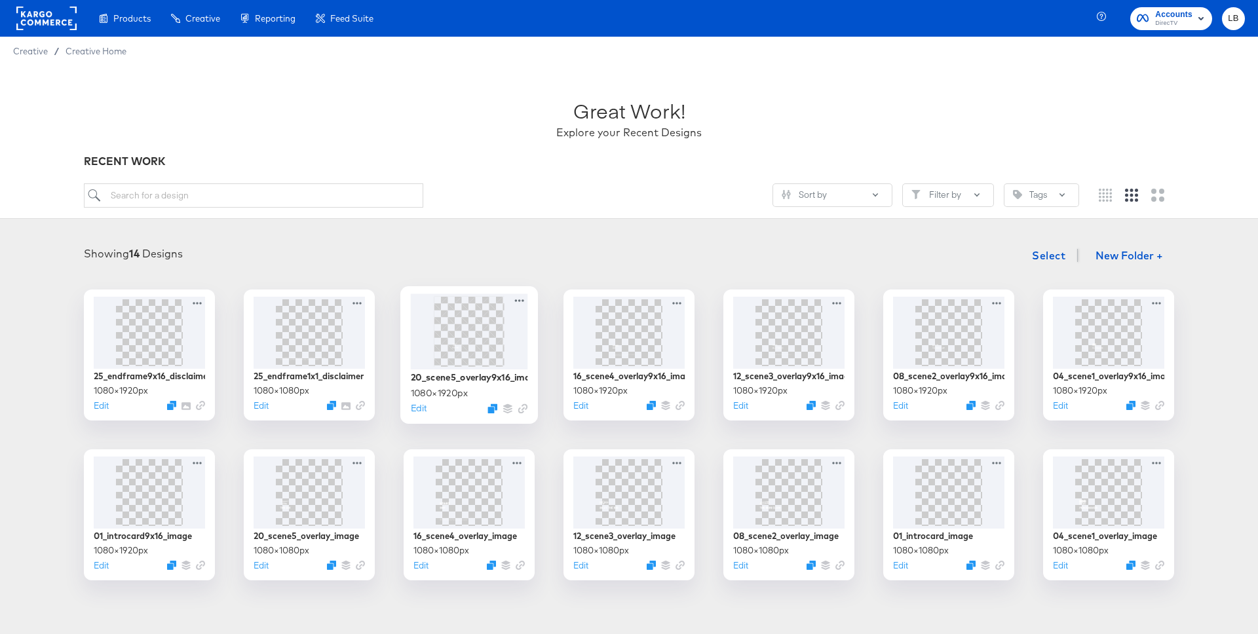
click at [457, 324] on img at bounding box center [468, 331] width 39 height 70
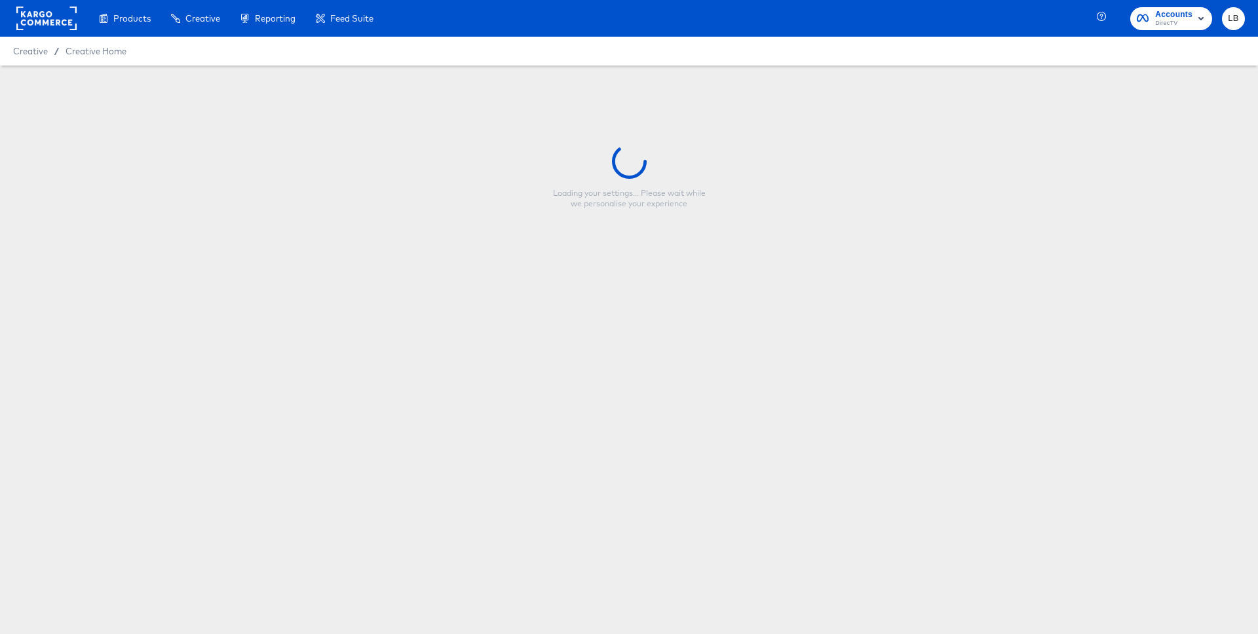
type input "20_scene5_overlay9x16_image"
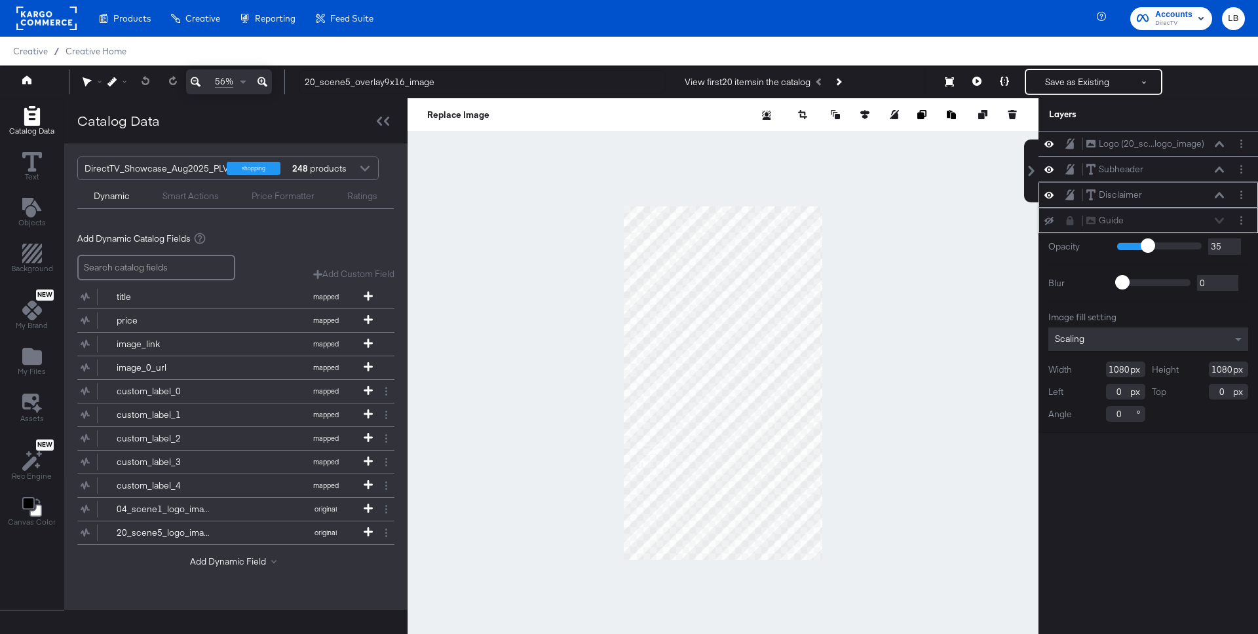
click at [1216, 195] on icon at bounding box center [1218, 195] width 9 height 7
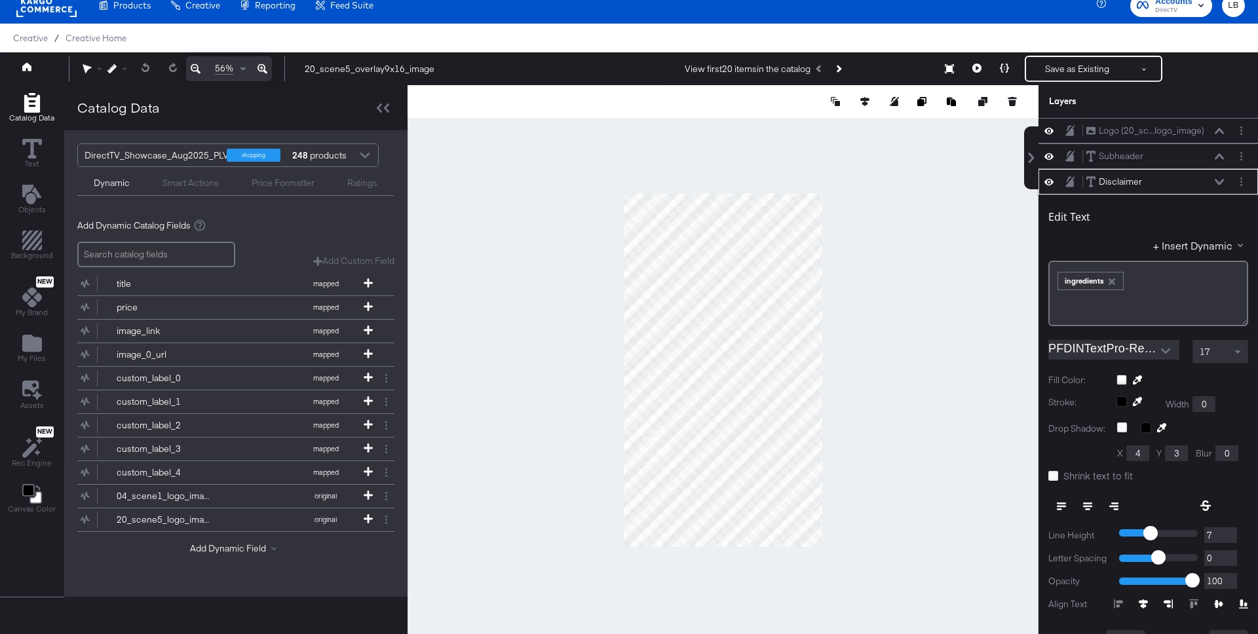
scroll to position [51, 0]
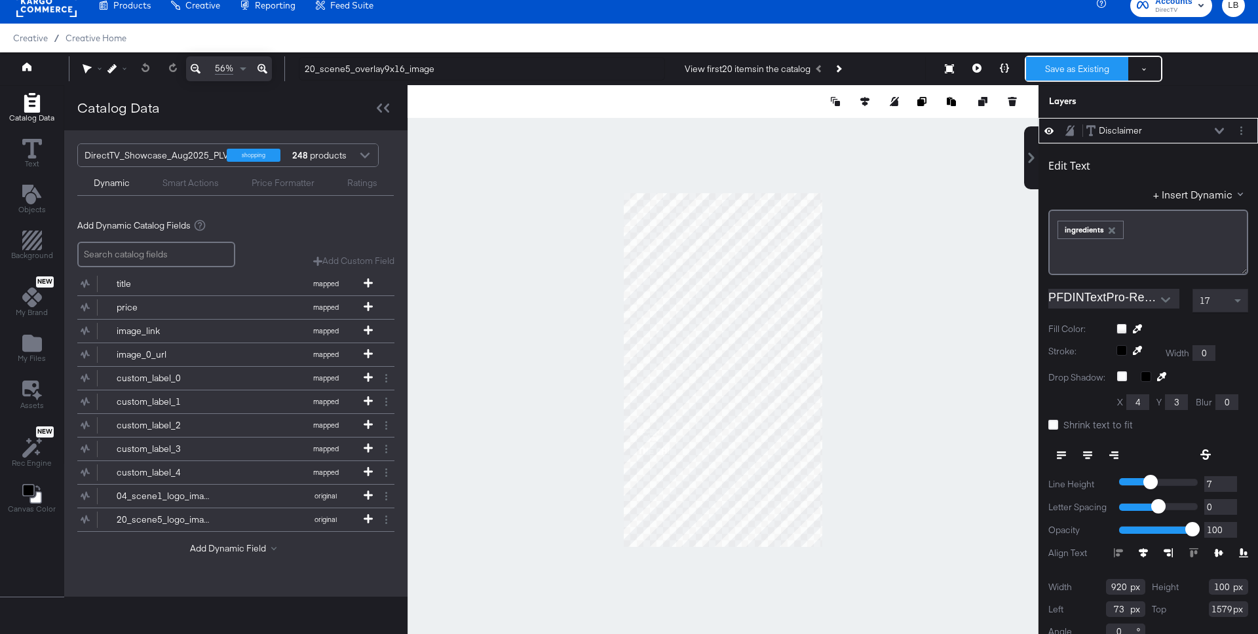
click at [1083, 66] on button "Save as Existing" at bounding box center [1077, 69] width 102 height 24
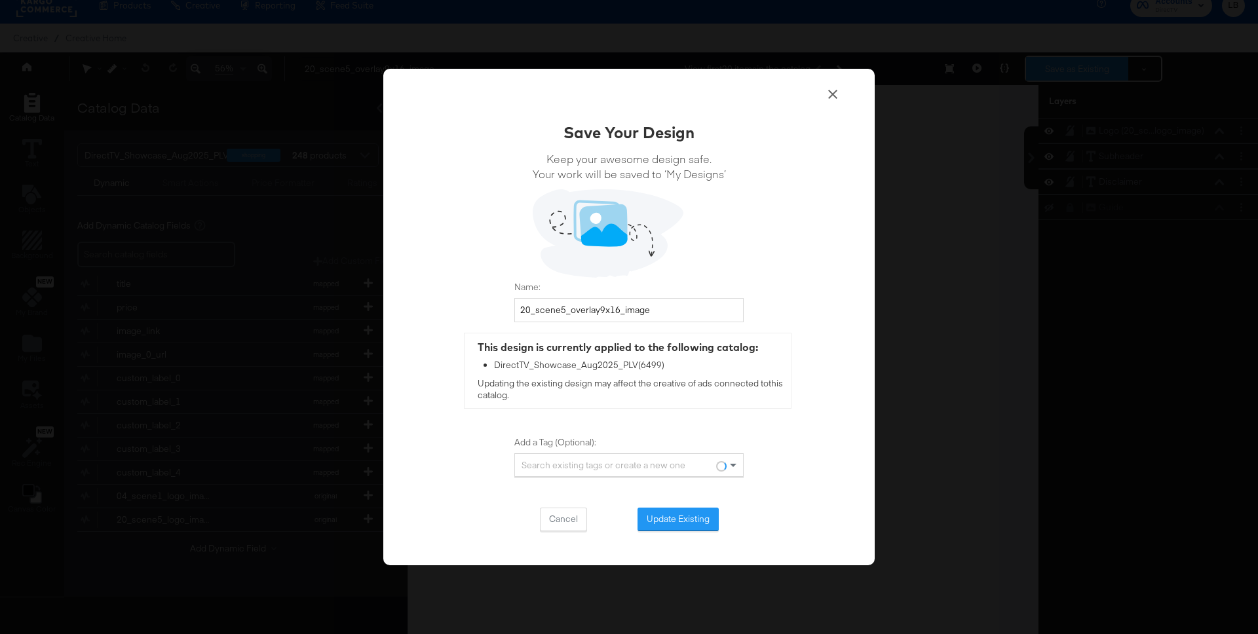
scroll to position [0, 0]
click at [698, 514] on button "Update Existing" at bounding box center [677, 520] width 81 height 24
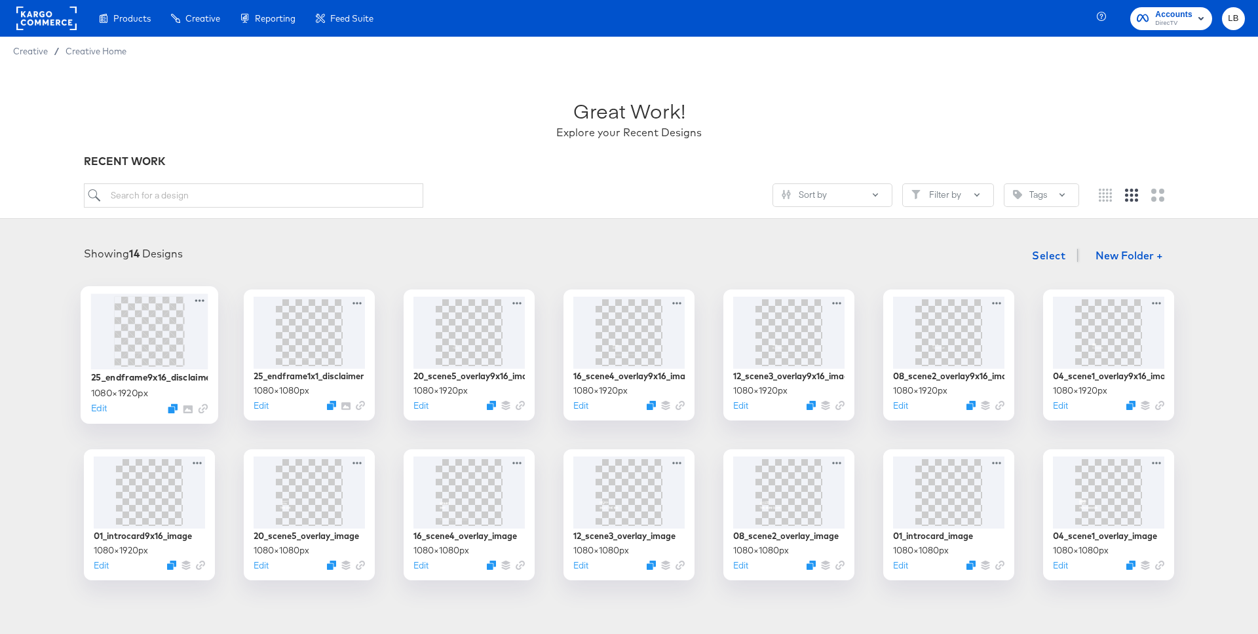
click at [147, 332] on img at bounding box center [149, 331] width 39 height 70
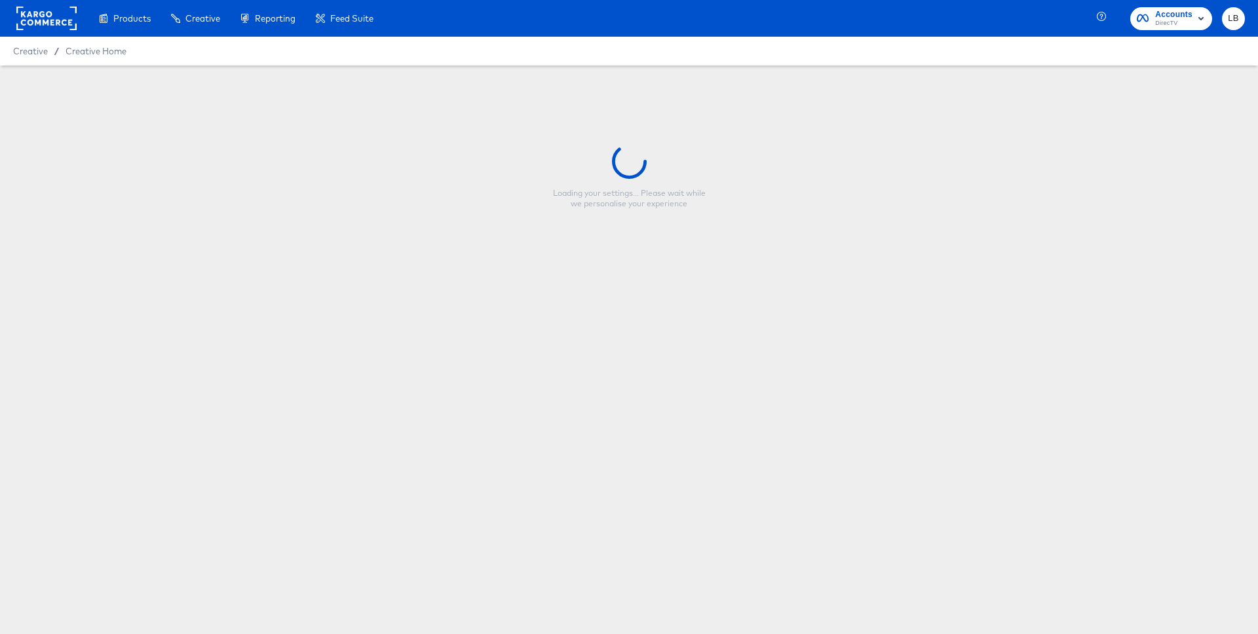
type input "25_endframe9x16_disclaimer"
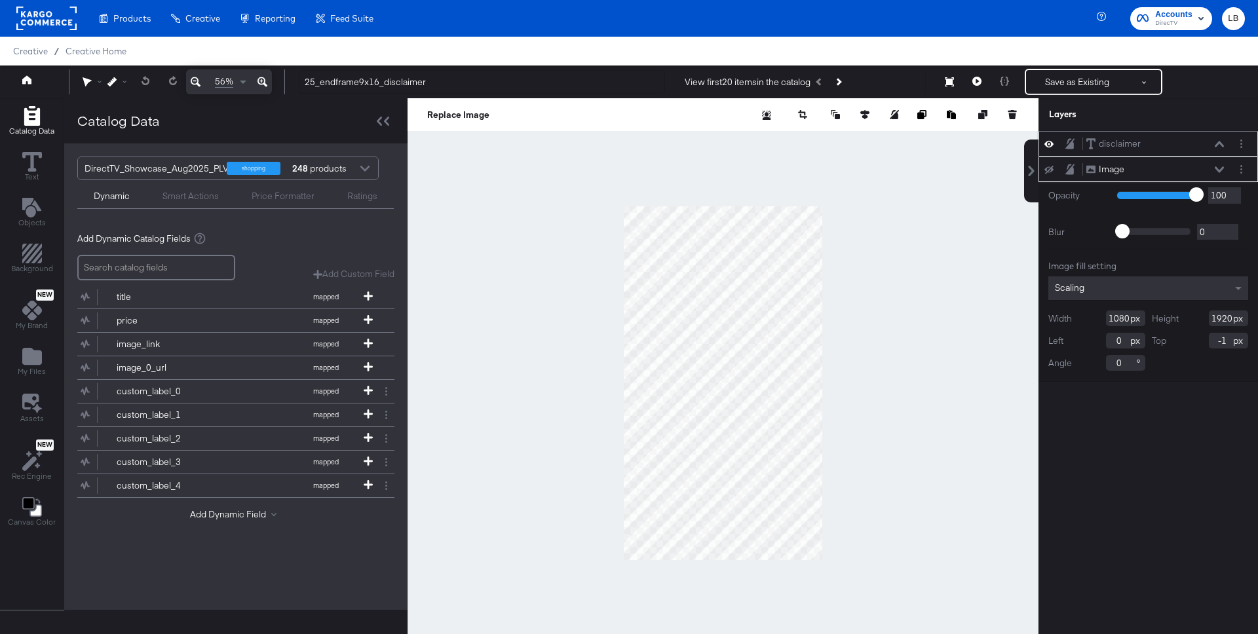
click at [1216, 143] on icon at bounding box center [1218, 144] width 9 height 7
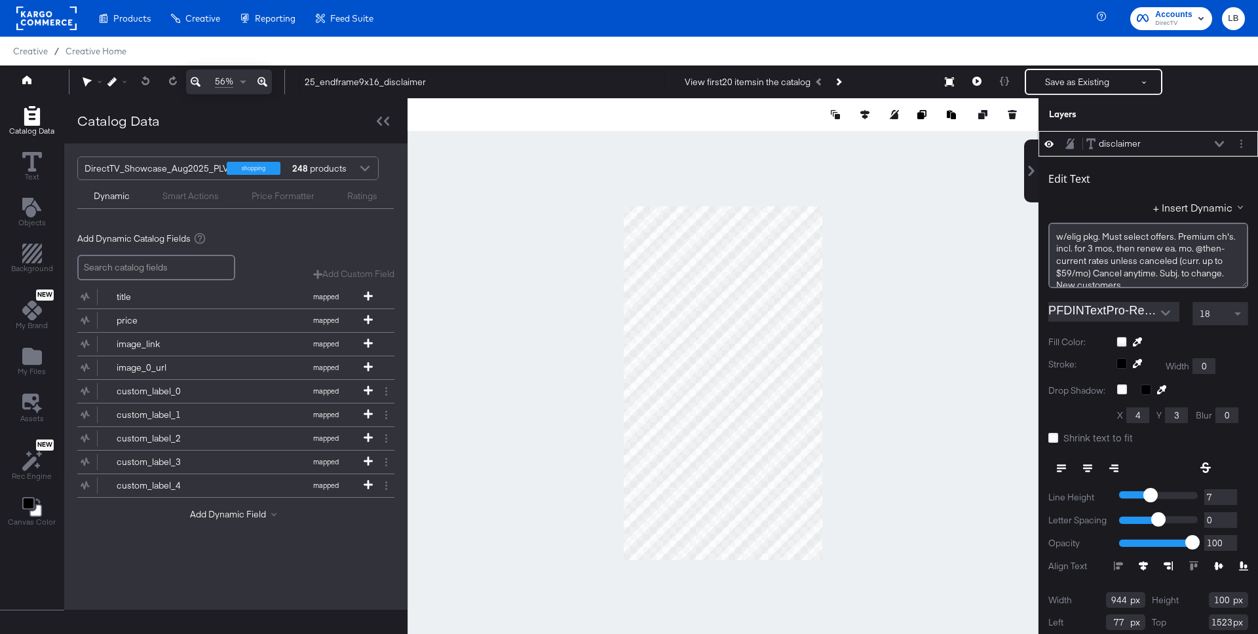
scroll to position [13, 0]
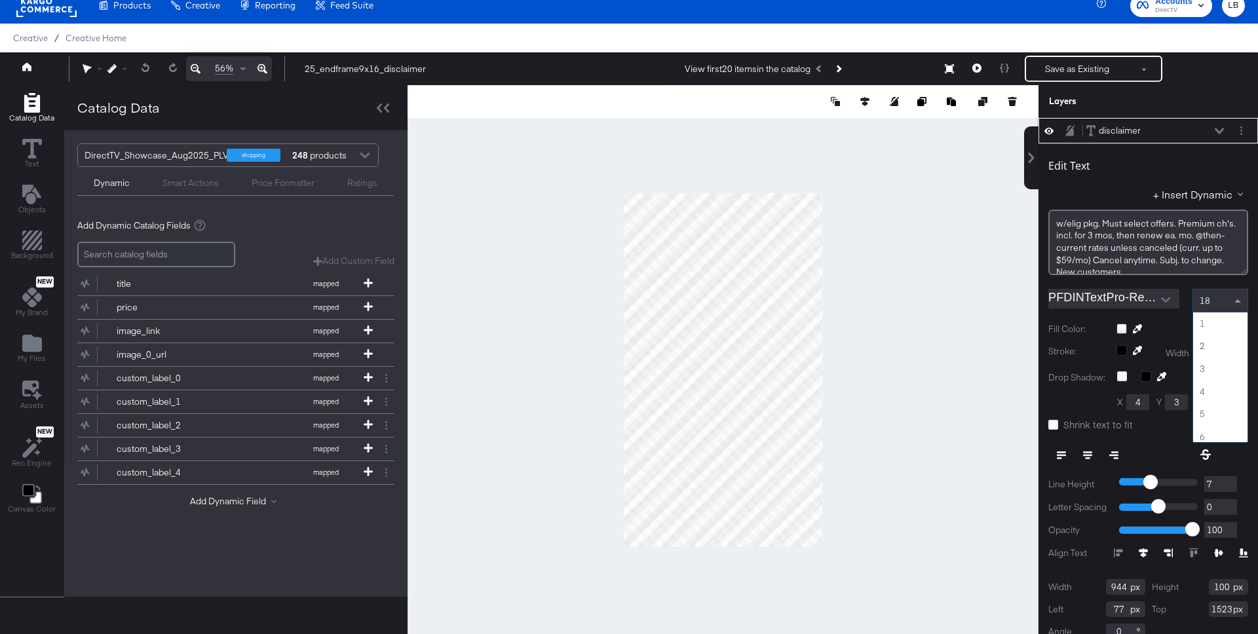
click at [1233, 303] on span at bounding box center [1239, 301] width 16 height 22
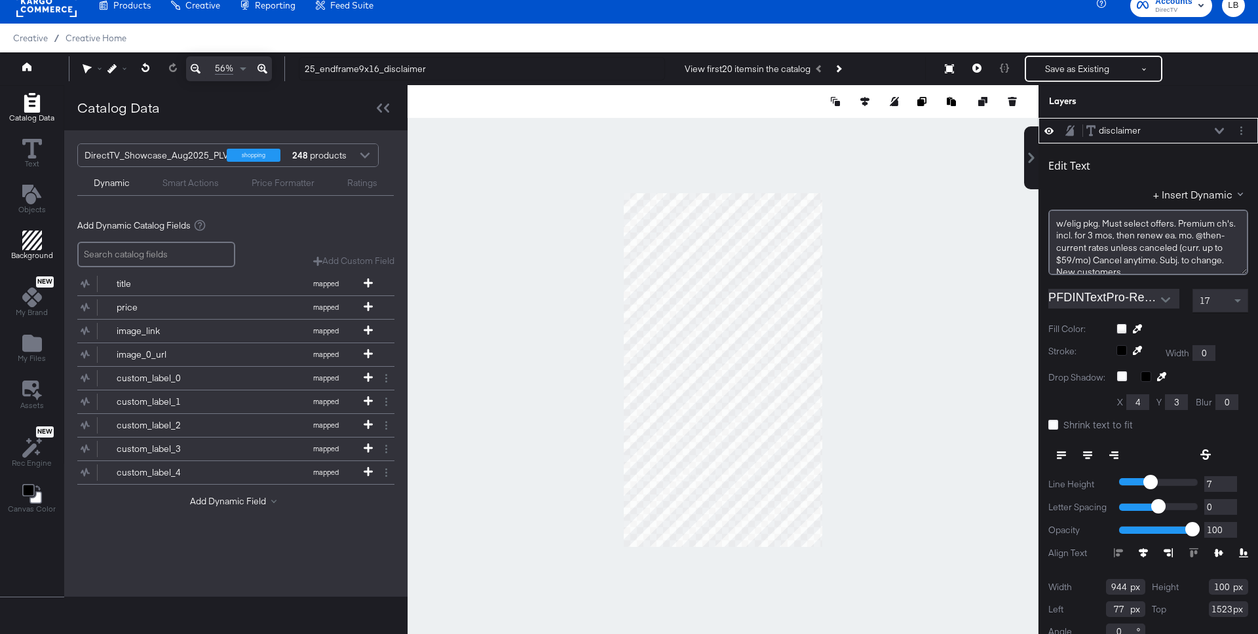
click at [36, 229] on button "Background" at bounding box center [32, 246] width 58 height 37
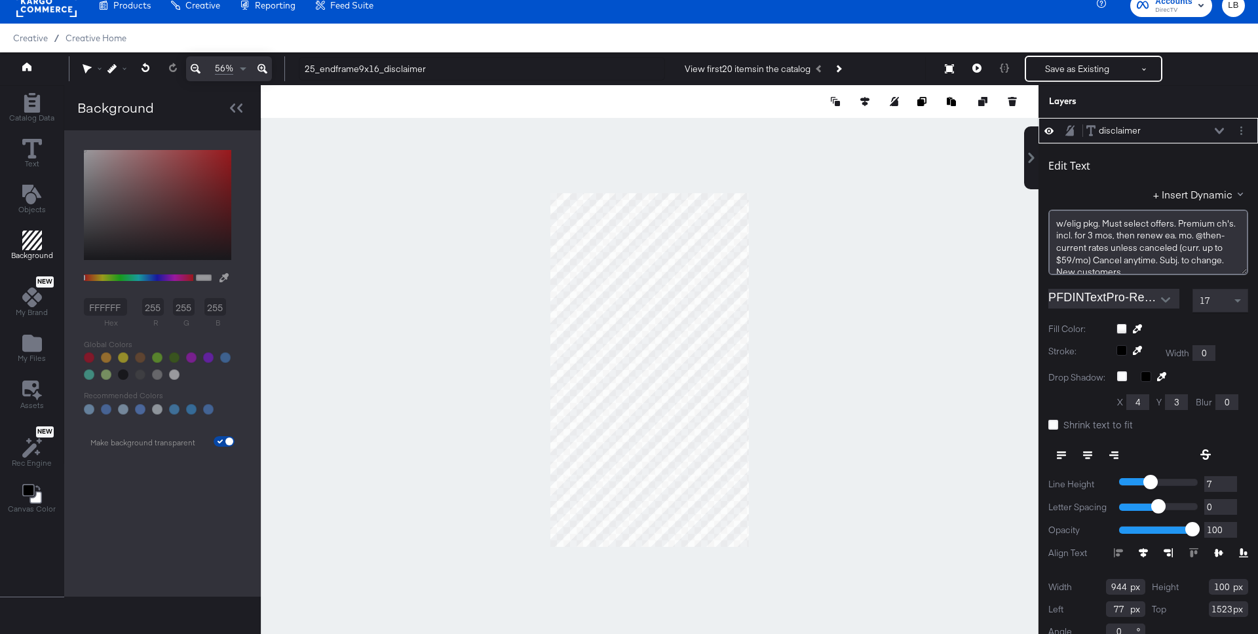
click at [223, 440] on input "checkbox" at bounding box center [229, 444] width 31 height 10
checkbox input "false"
type input "FFFFFF"
type input "255"
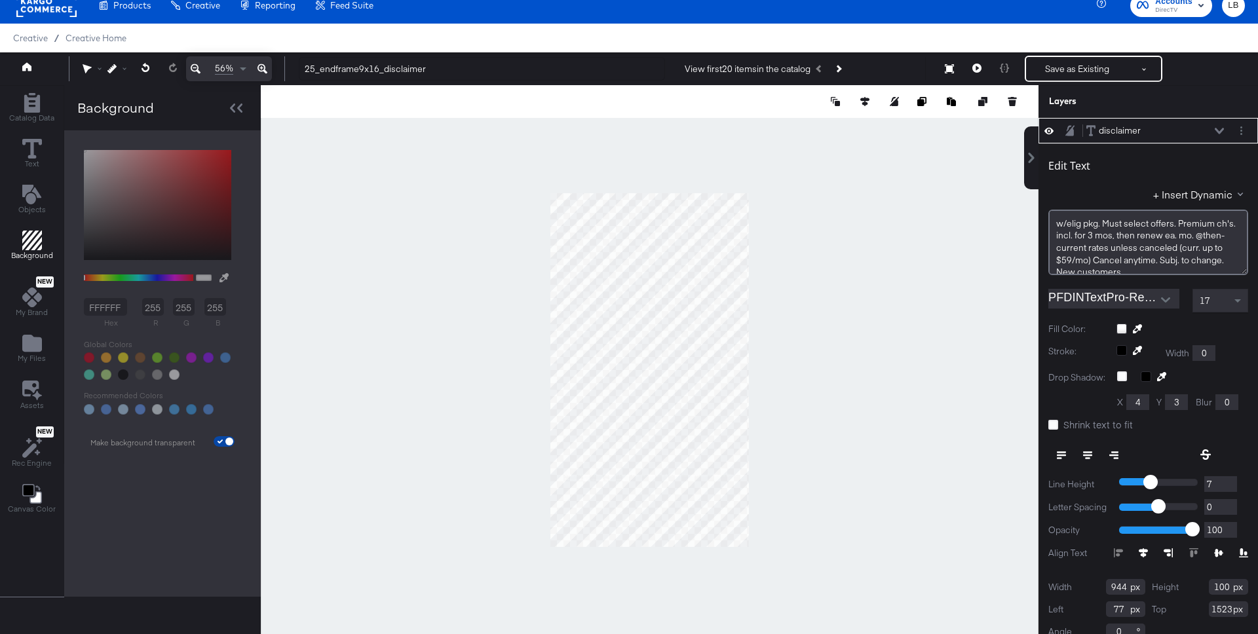
type input "255"
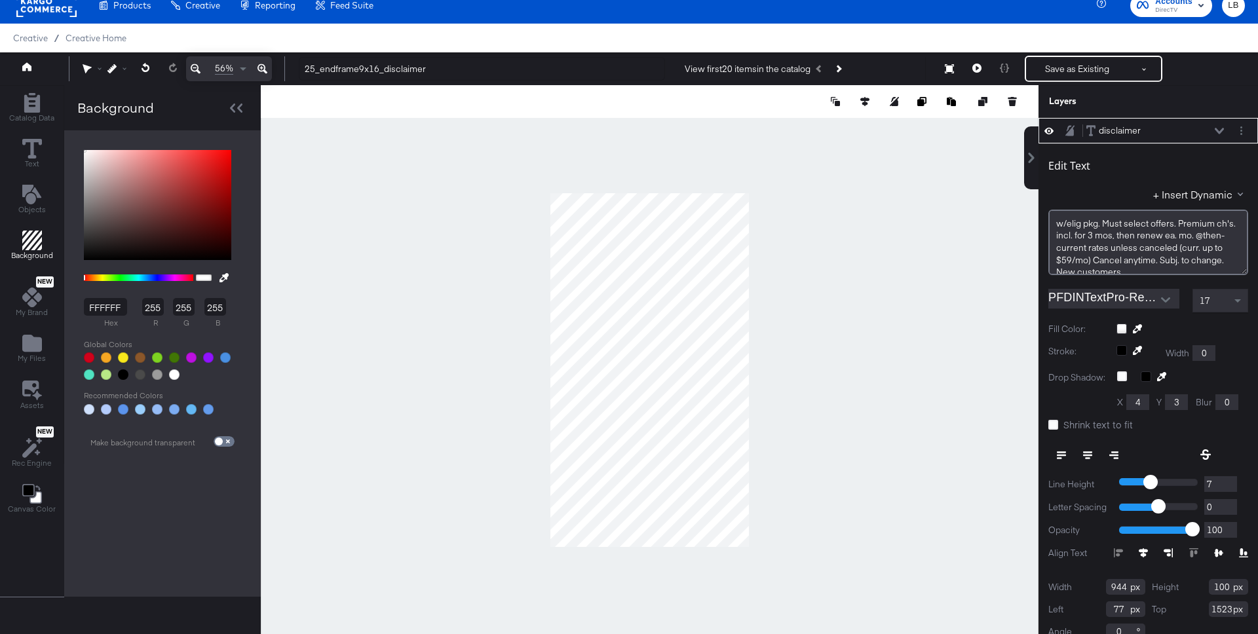
click at [86, 355] on div at bounding box center [89, 357] width 10 height 10
type input "D0021B"
type input "208"
type input "2"
type input "27"
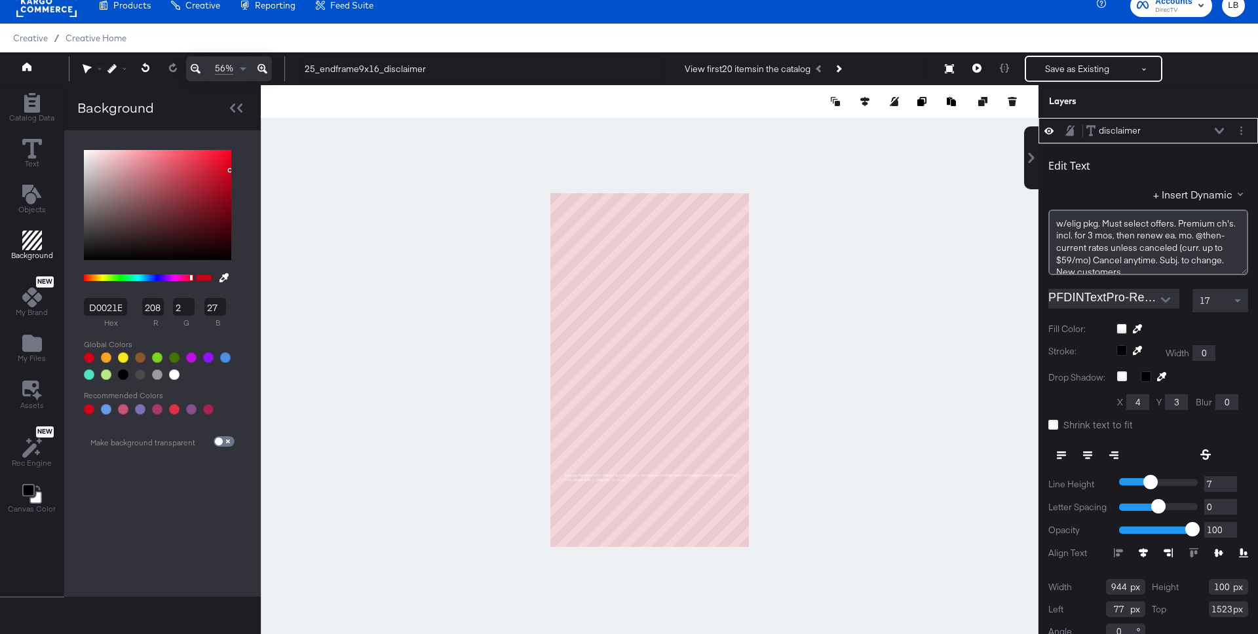
click at [263, 69] on icon at bounding box center [262, 69] width 10 height 16
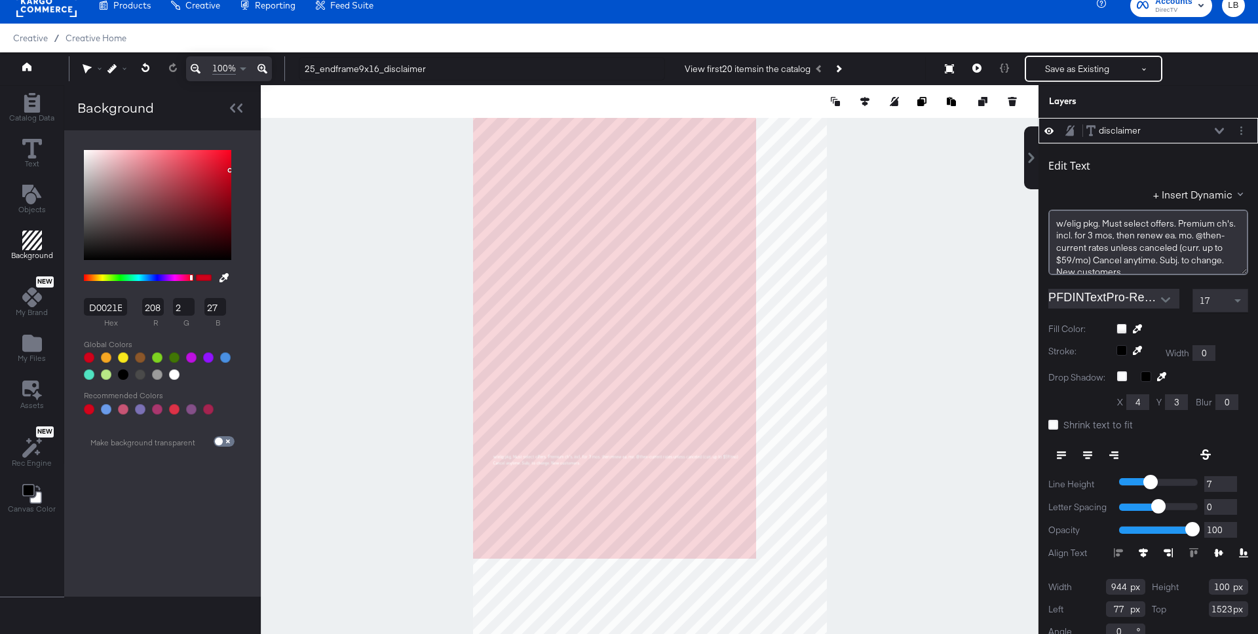
click at [263, 69] on icon at bounding box center [262, 69] width 10 height 16
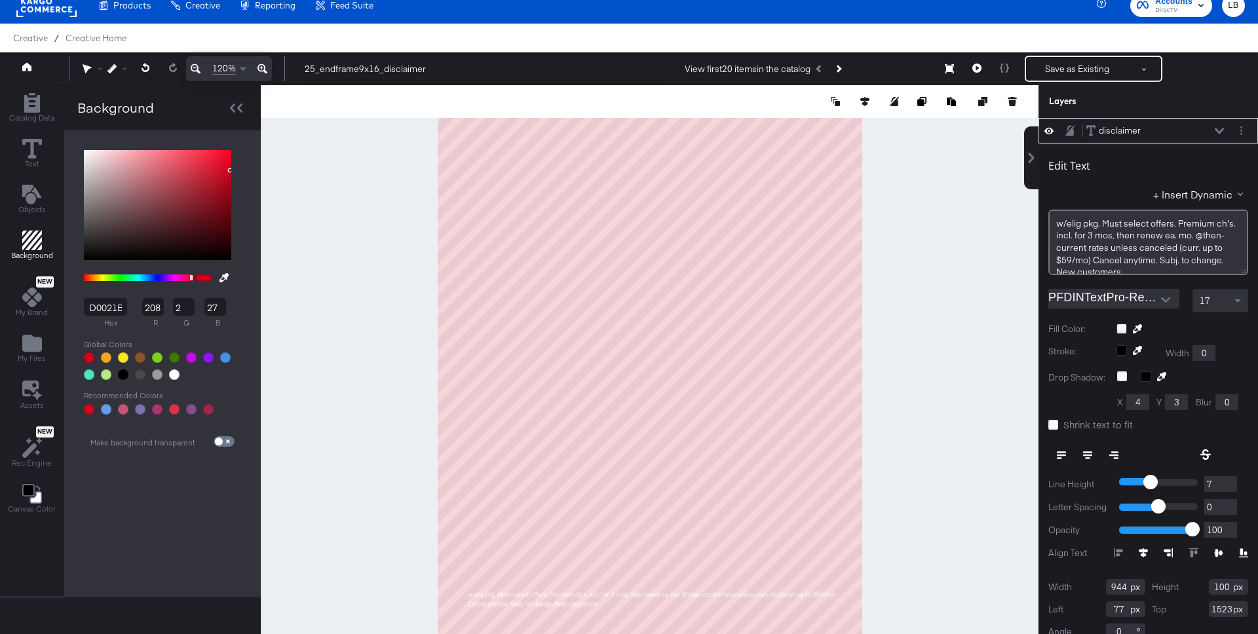
click at [263, 69] on icon at bounding box center [262, 69] width 10 height 16
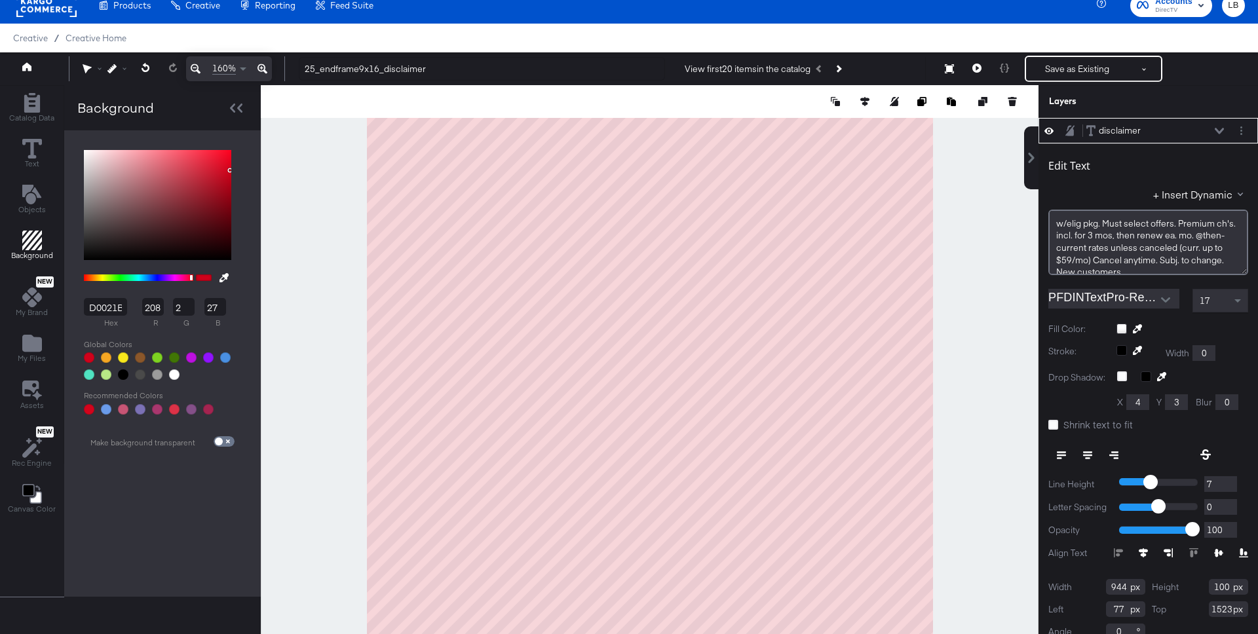
click at [192, 69] on icon at bounding box center [196, 69] width 10 height 10
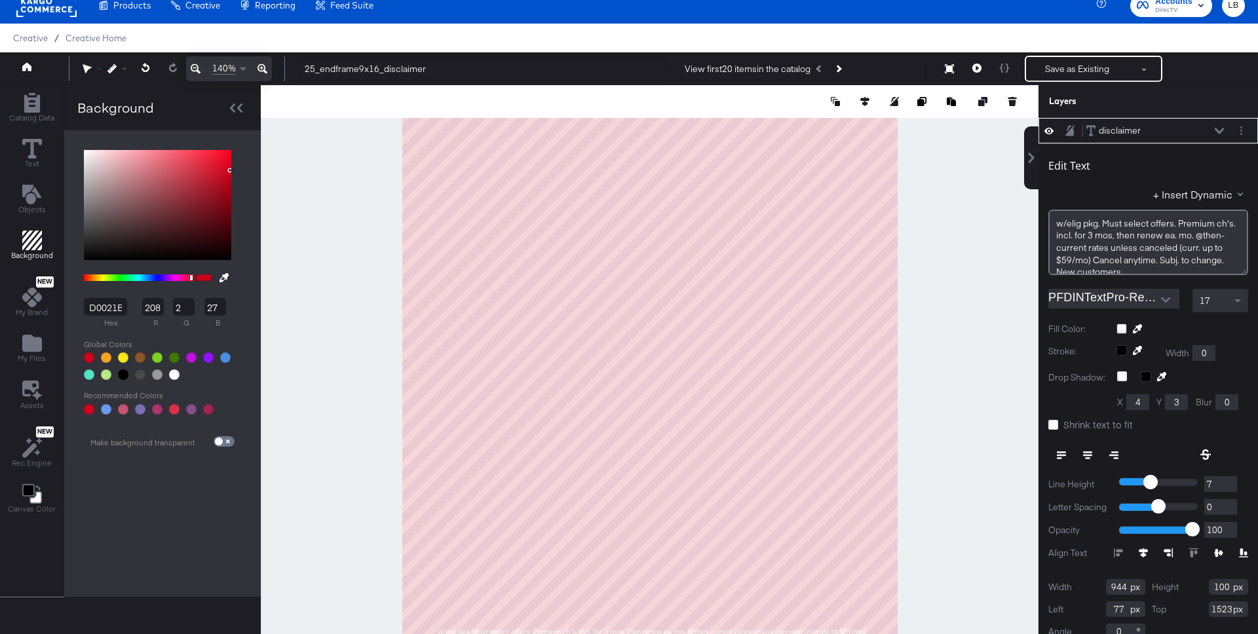
click at [87, 67] on icon at bounding box center [86, 69] width 9 height 10
click at [91, 94] on icon at bounding box center [90, 94] width 9 height 9
drag, startPoint x: 364, startPoint y: 445, endPoint x: 361, endPoint y: 257, distance: 187.4
click at [361, 257] on div at bounding box center [649, 369] width 776 height 569
click at [1123, 588] on input "944" at bounding box center [1125, 587] width 39 height 16
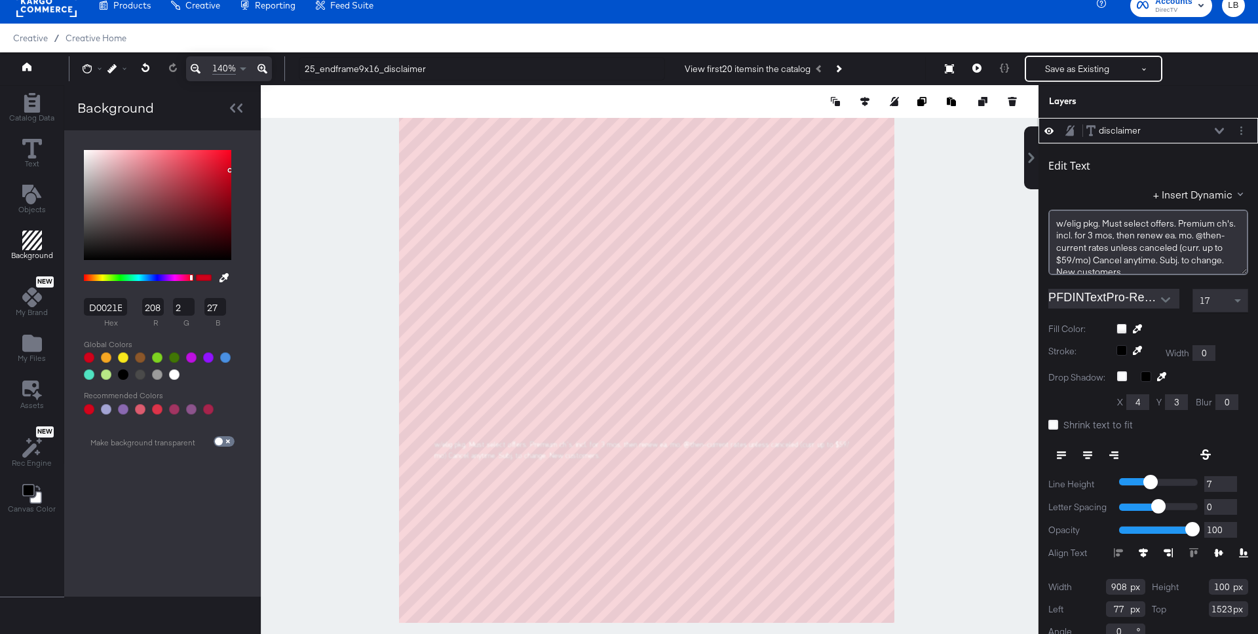
type input "907"
click at [960, 481] on div at bounding box center [649, 369] width 776 height 569
click at [965, 464] on div at bounding box center [649, 369] width 776 height 569
click at [854, 432] on div at bounding box center [649, 369] width 776 height 569
click at [855, 374] on div at bounding box center [649, 369] width 776 height 569
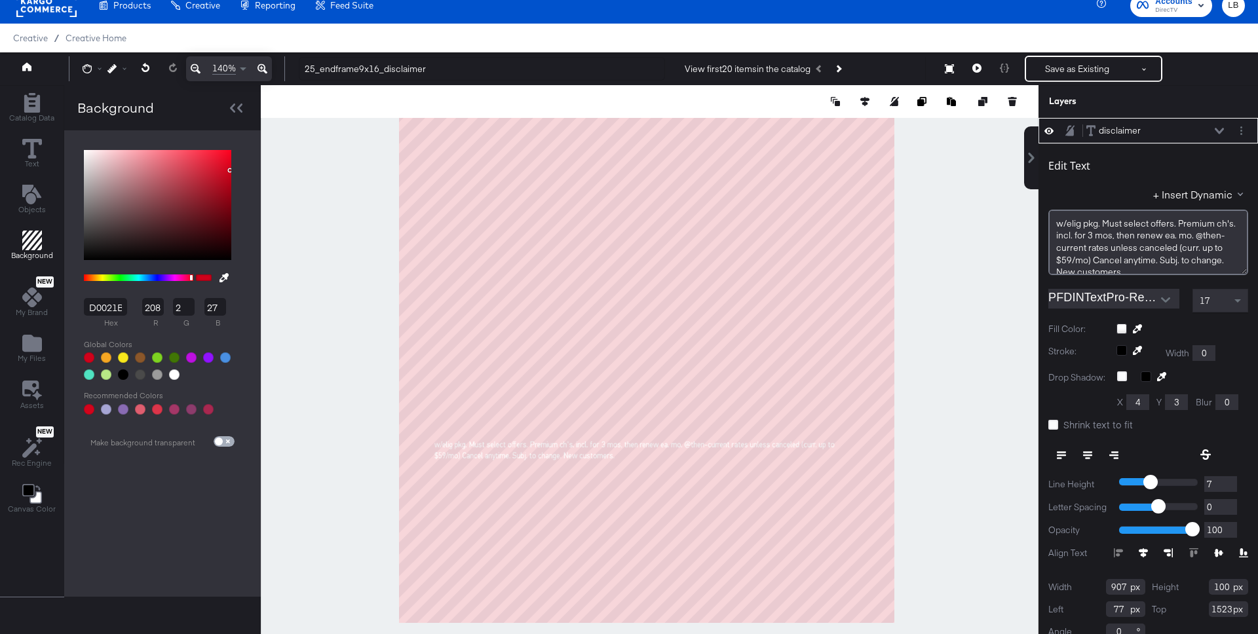
click at [217, 438] on span at bounding box center [219, 442] width 8 height 8
click at [217, 439] on input "checkbox" at bounding box center [218, 444] width 31 height 10
checkbox input "true"
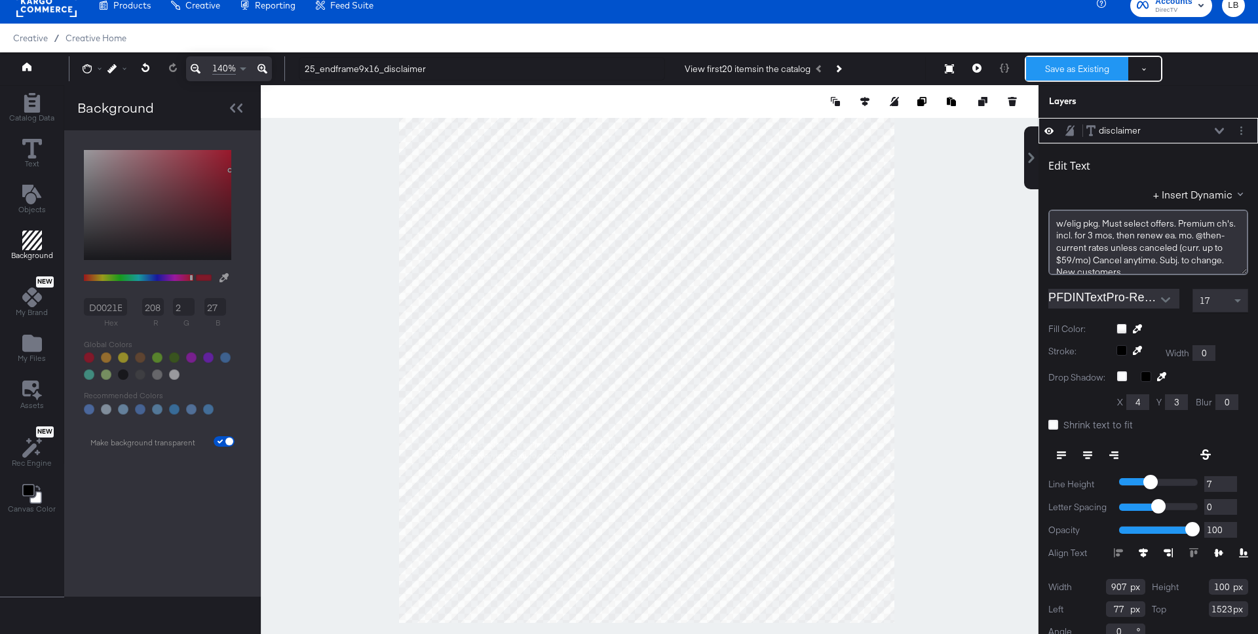
click at [1070, 70] on button "Save as Existing" at bounding box center [1077, 69] width 102 height 24
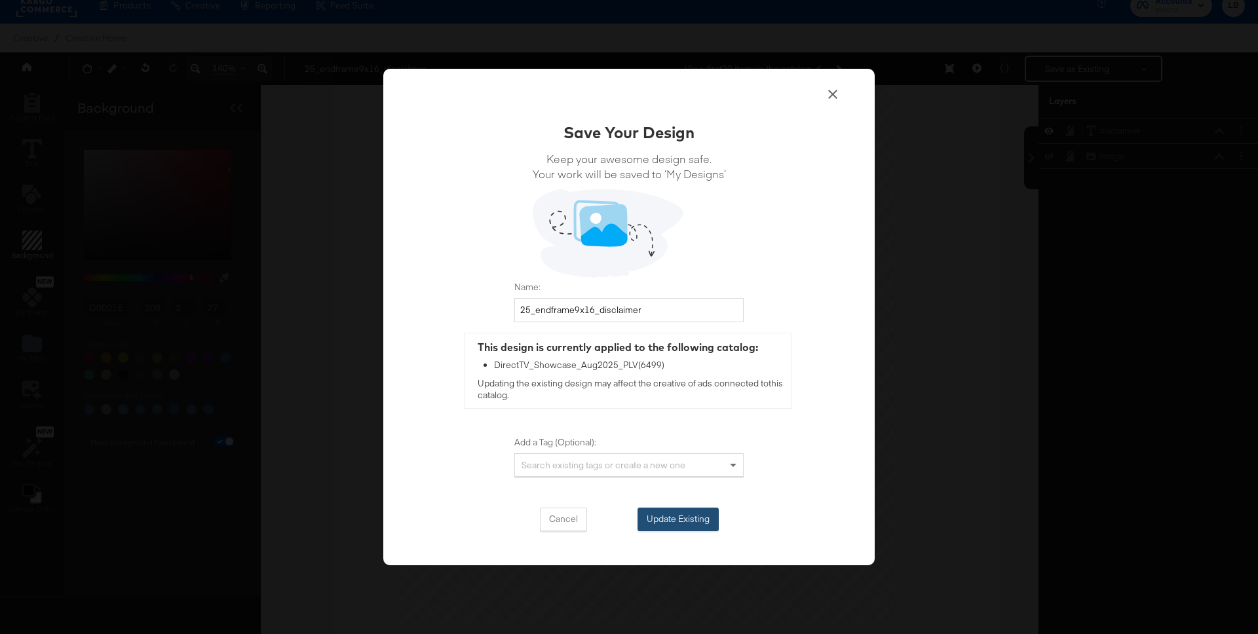
click at [685, 514] on button "Update Existing" at bounding box center [677, 520] width 81 height 24
